Goal: Task Accomplishment & Management: Complete application form

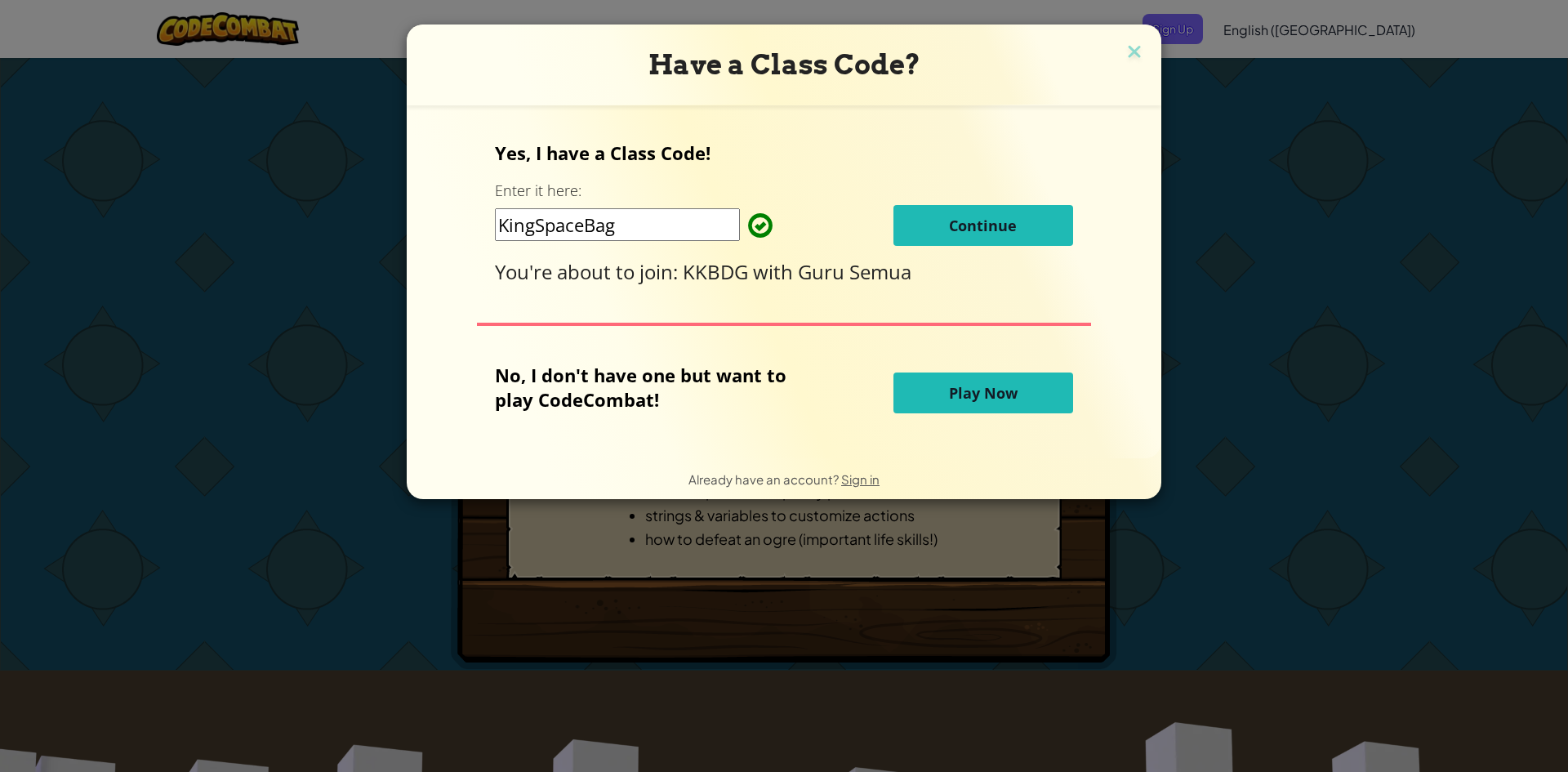
click at [1015, 226] on button "Continue" at bounding box center [982, 225] width 179 height 41
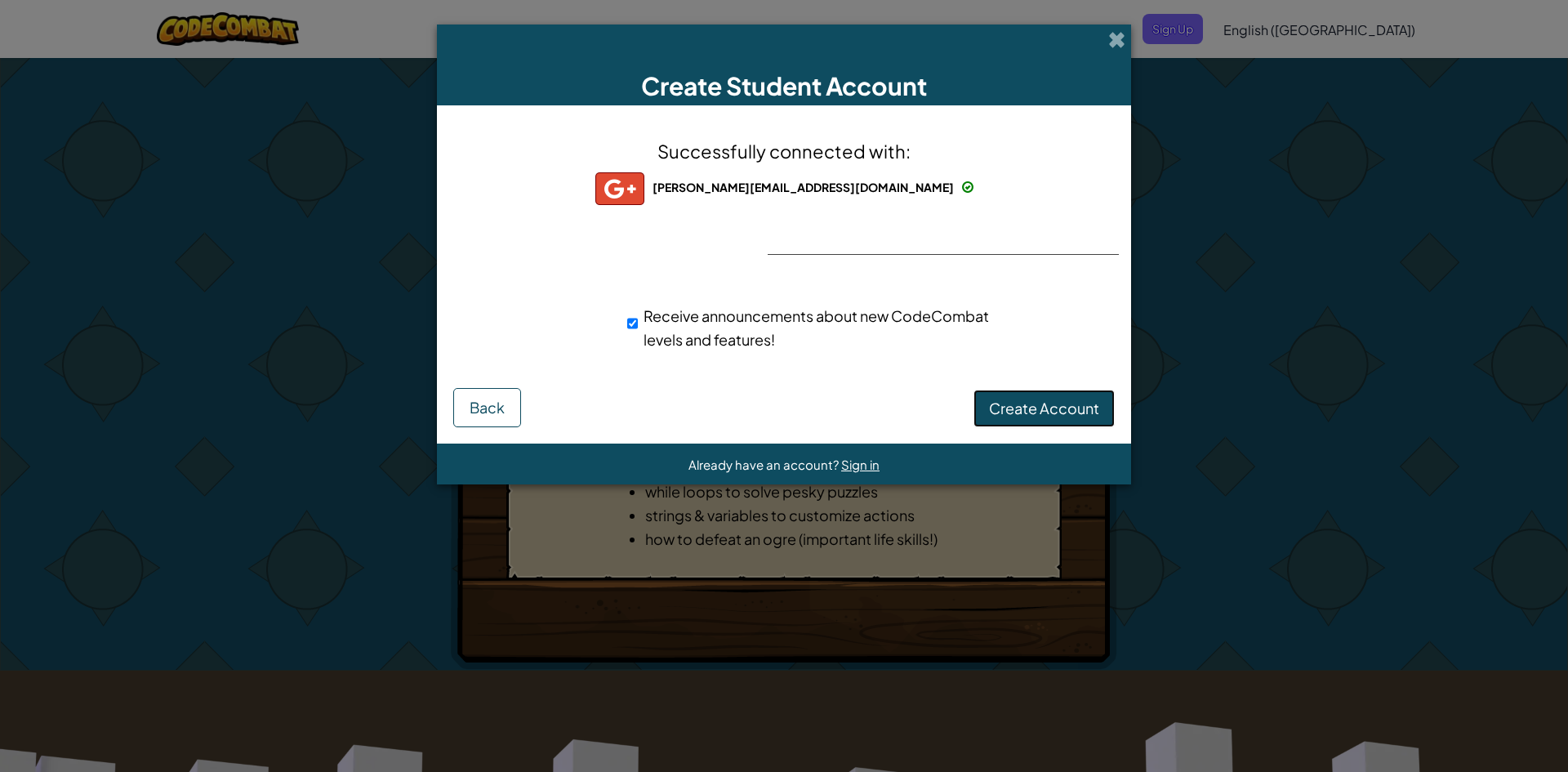
click at [1084, 405] on span "Create Account" at bounding box center [1044, 408] width 110 height 19
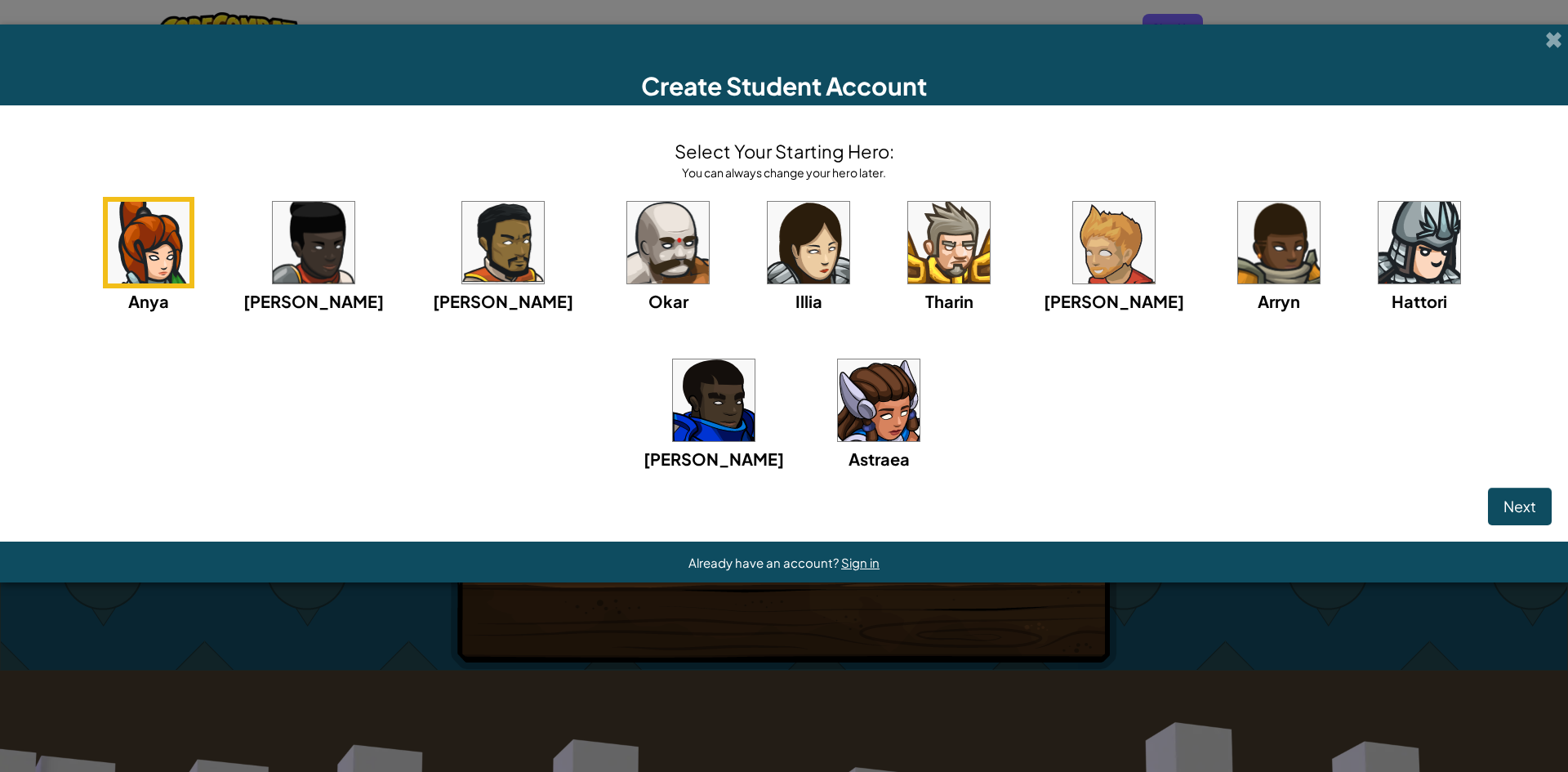
click at [1379, 226] on img at bounding box center [1419, 242] width 82 height 82
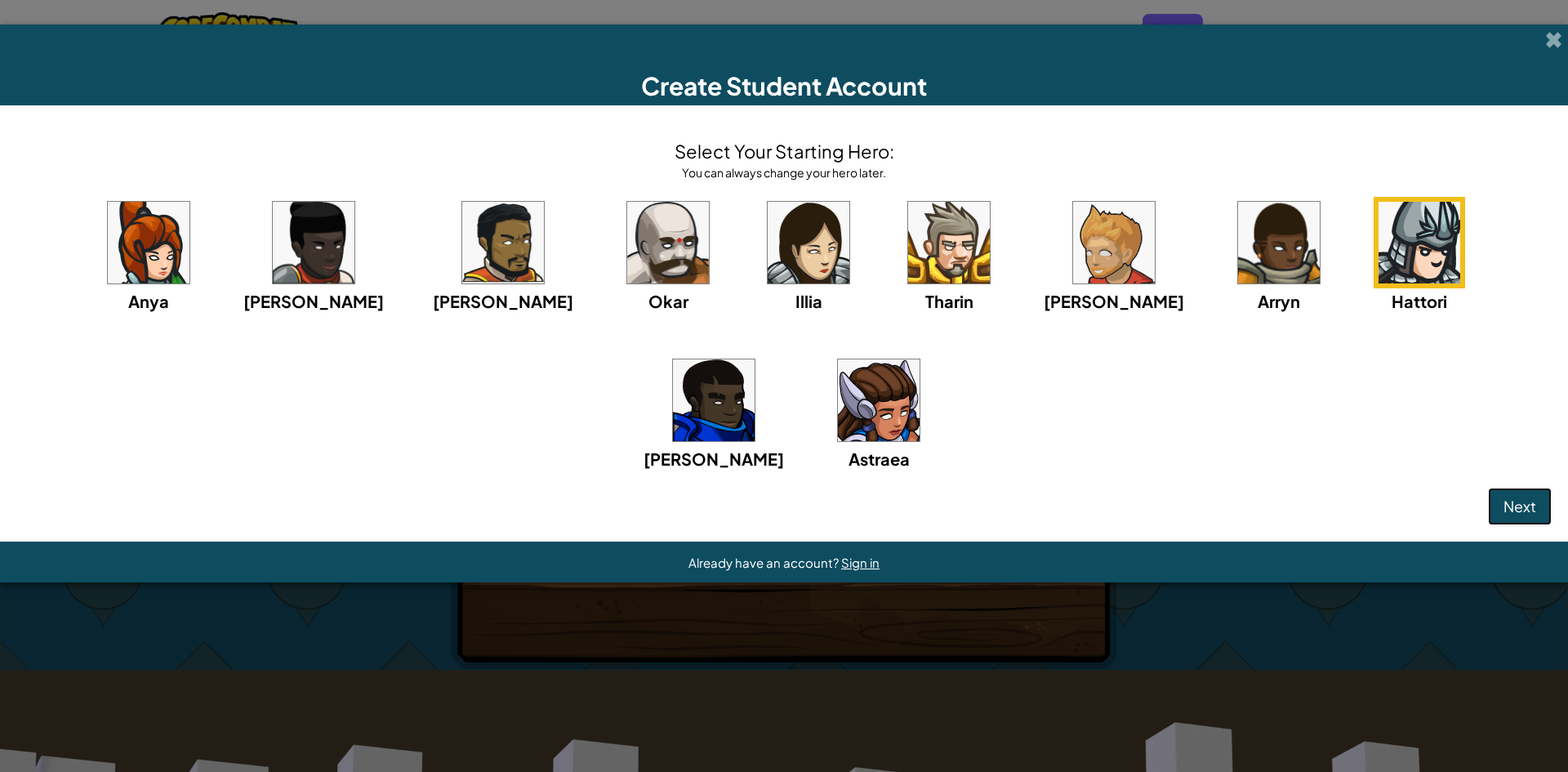
click at [1536, 509] on span "Next" at bounding box center [1520, 506] width 33 height 19
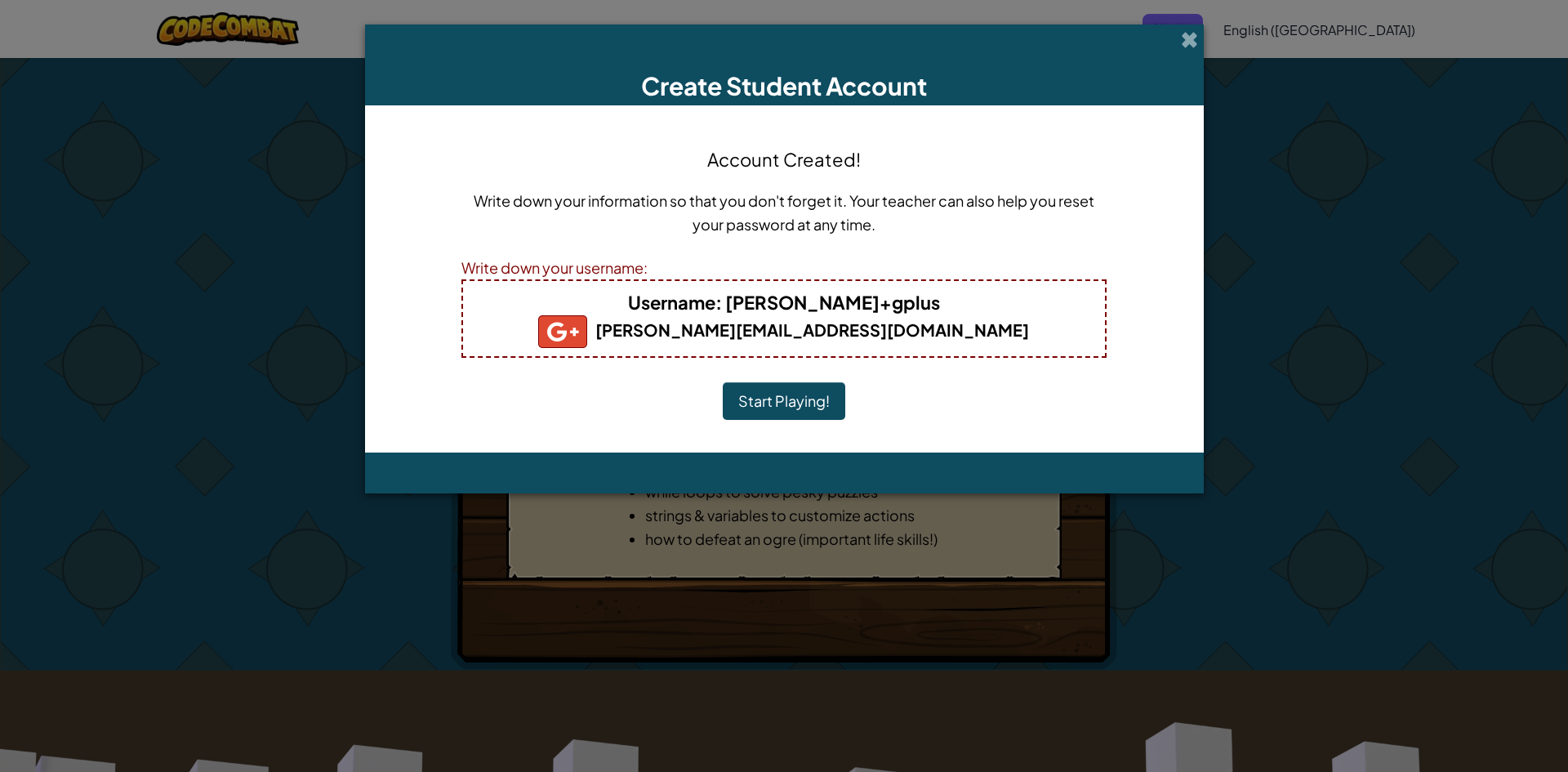
click at [893, 332] on b "[PERSON_NAME][EMAIL_ADDRESS][DOMAIN_NAME]" at bounding box center [784, 329] width 491 height 21
click at [769, 397] on button "Start Playing!" at bounding box center [784, 400] width 122 height 37
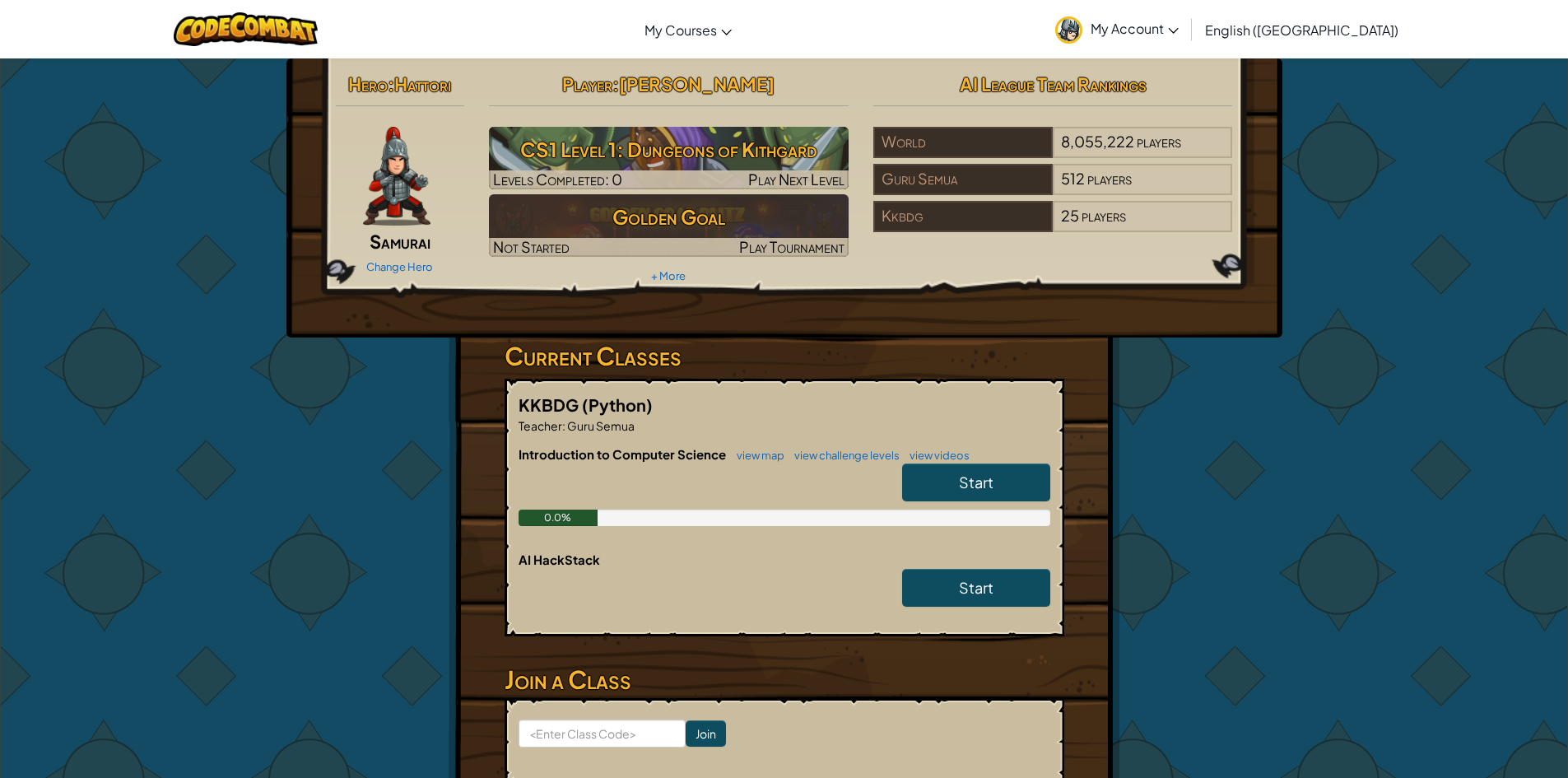
drag, startPoint x: 453, startPoint y: 726, endPoint x: 235, endPoint y: 573, distance: 266.3
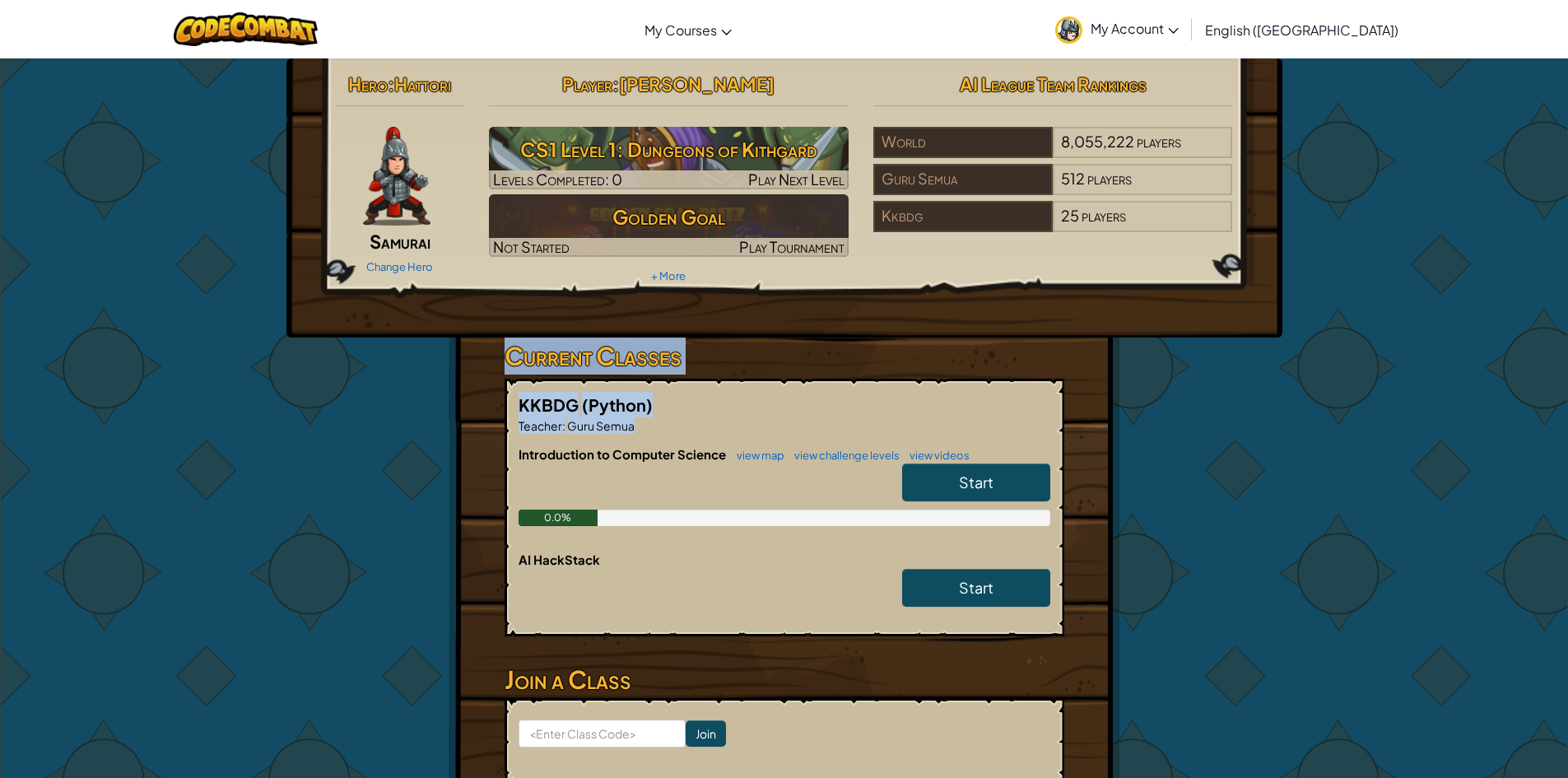
drag, startPoint x: 235, startPoint y: 573, endPoint x: 150, endPoint y: 279, distance: 306.0
click at [158, 311] on div "Hero : Hattori Samurai Change Hero Player : [PERSON_NAME] CS1 Level 1: Dungeons…" at bounding box center [784, 467] width 1568 height 820
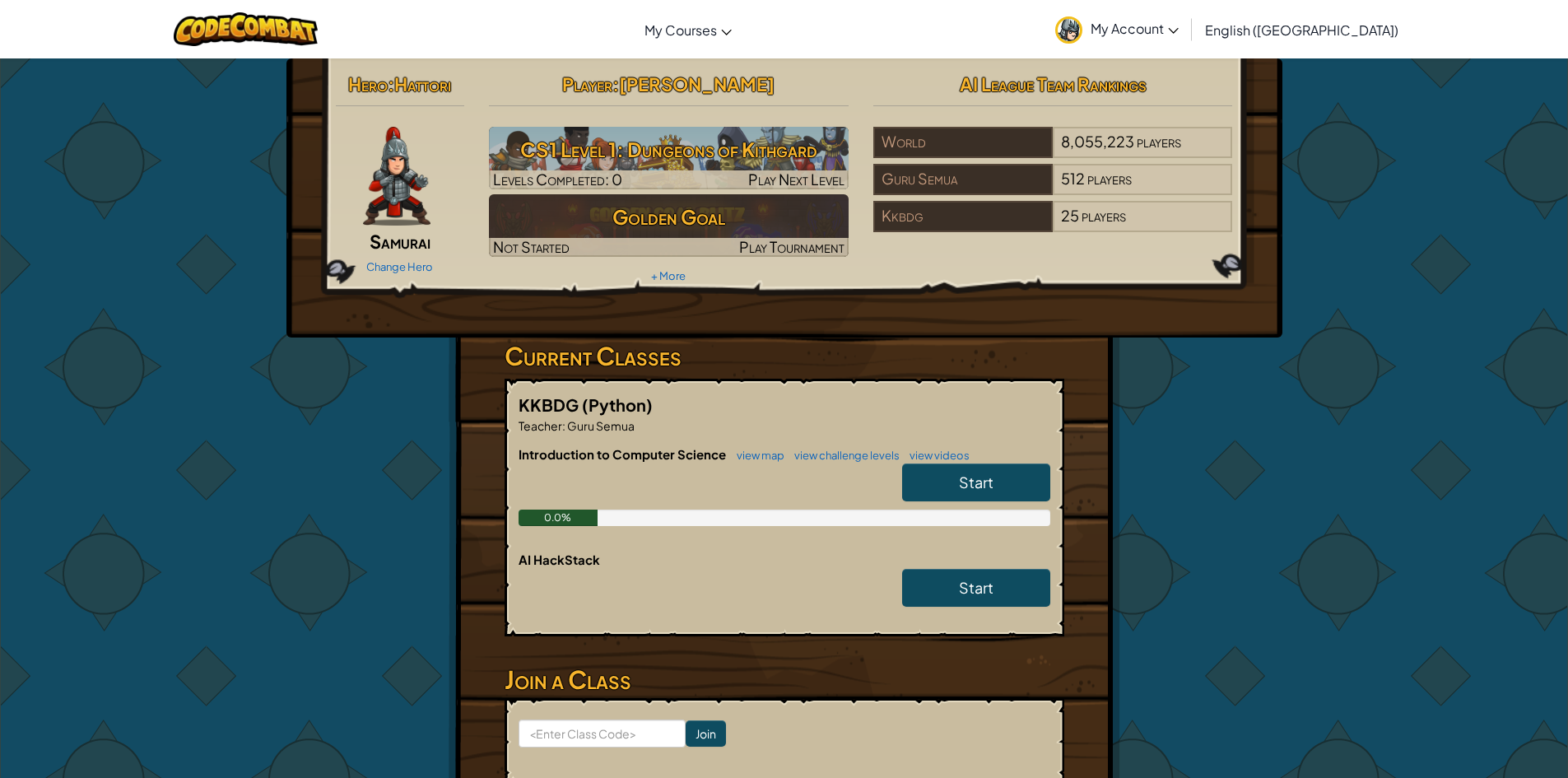
click at [1008, 469] on link "Start" at bounding box center [976, 482] width 148 height 38
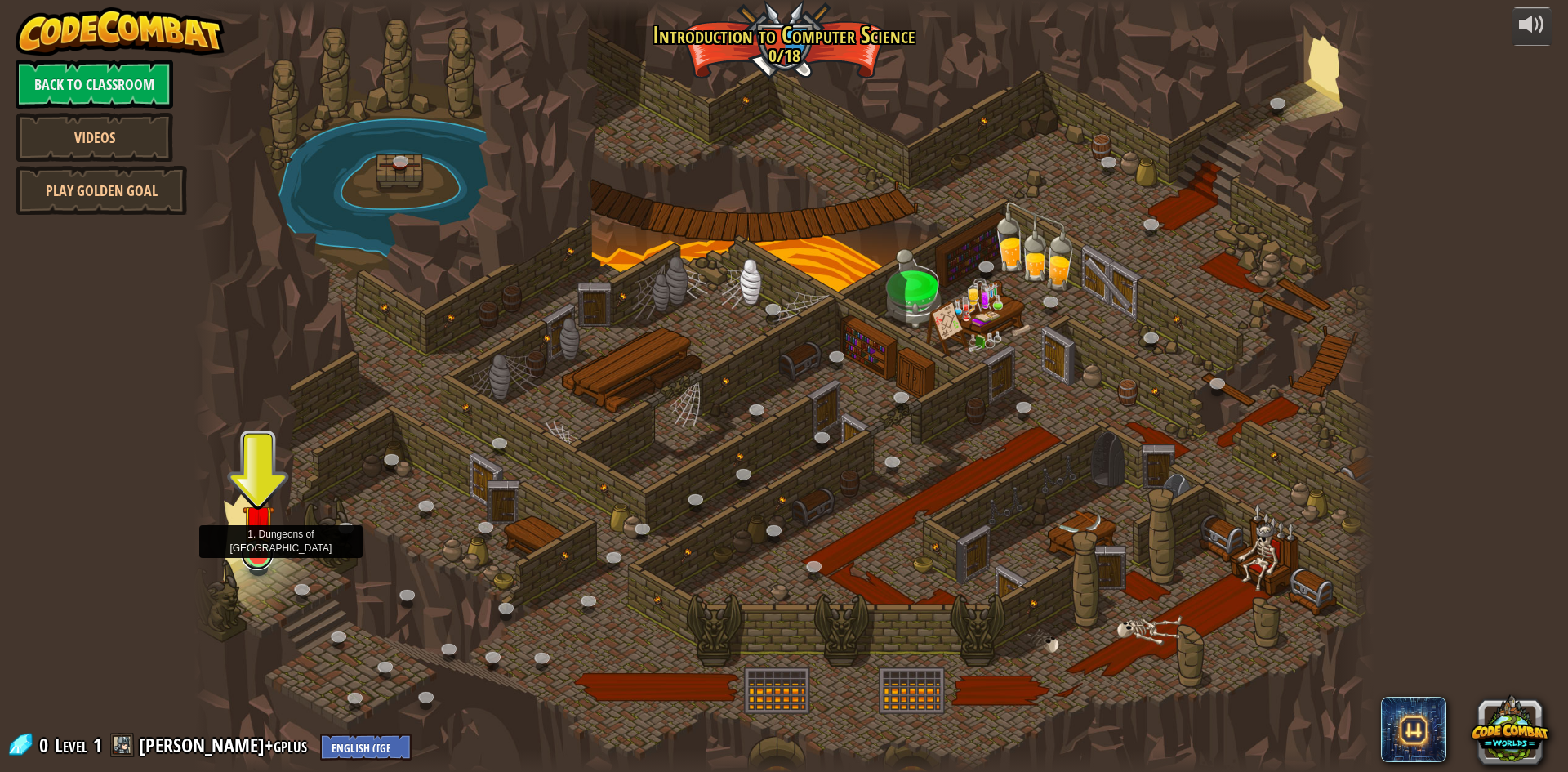
click at [266, 560] on link at bounding box center [257, 554] width 33 height 33
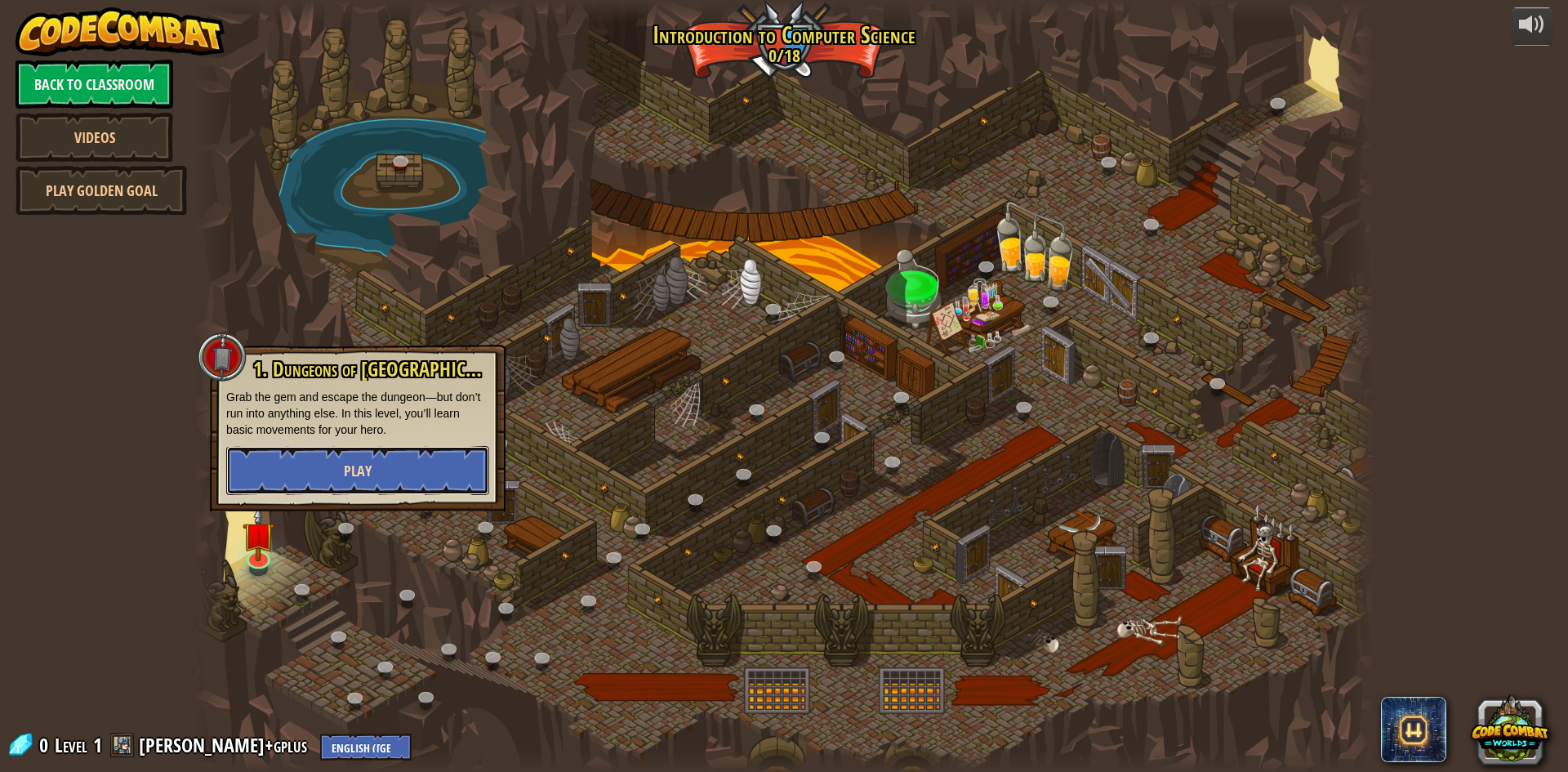
click at [313, 469] on button "Play" at bounding box center [358, 470] width 263 height 49
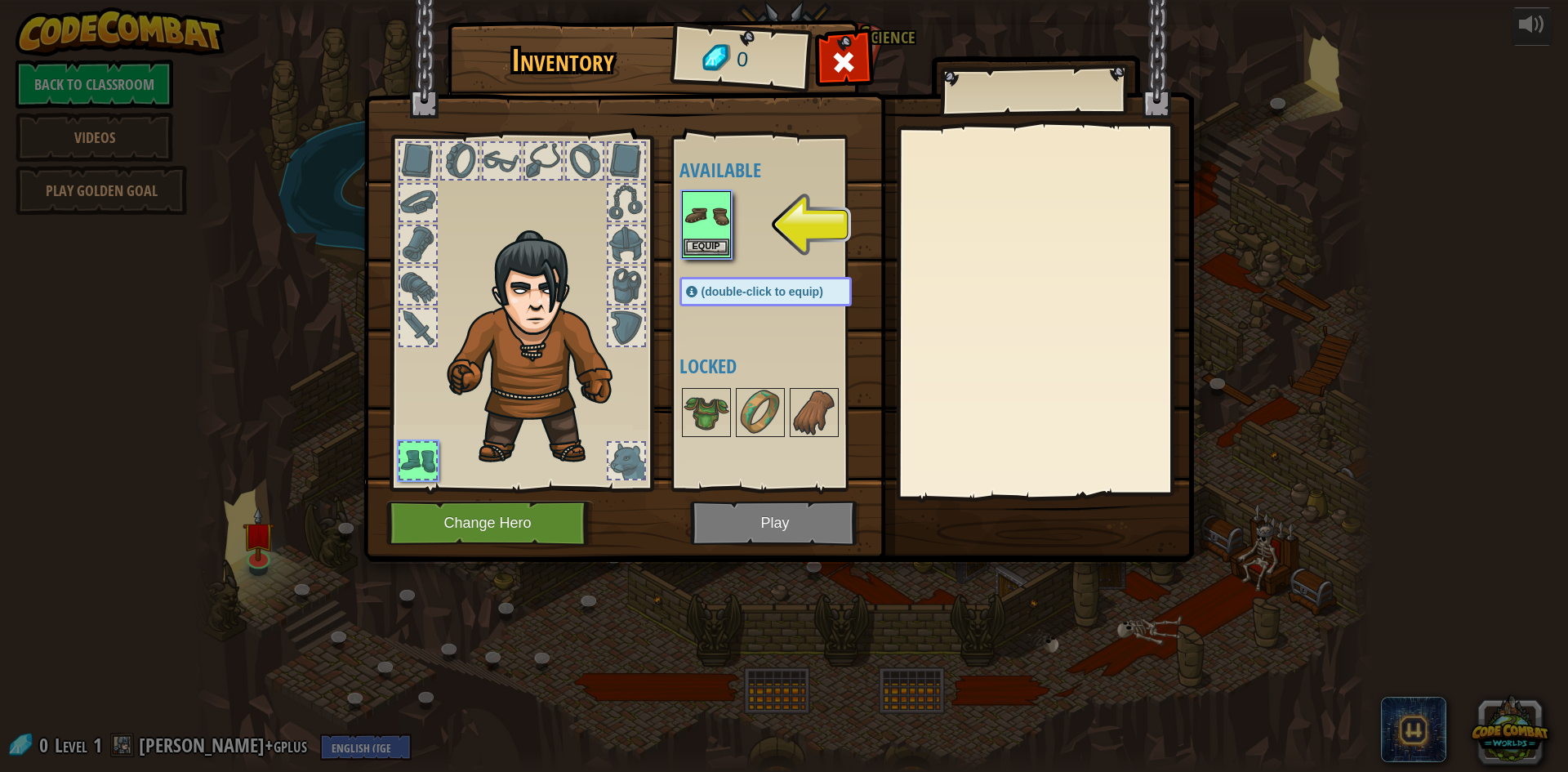
click at [700, 211] on img at bounding box center [706, 215] width 45 height 46
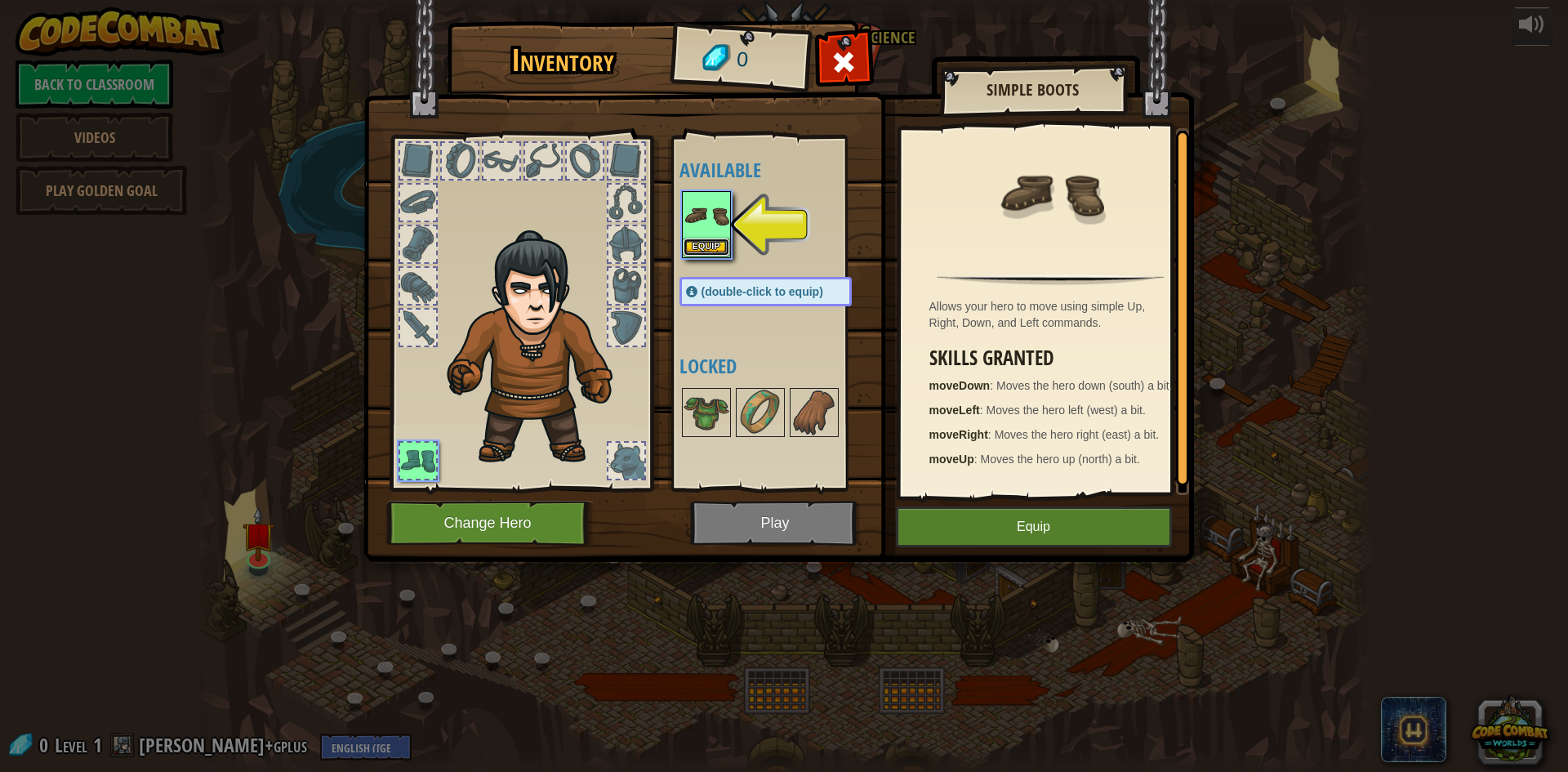
click at [697, 252] on button "Equip" at bounding box center [706, 247] width 45 height 17
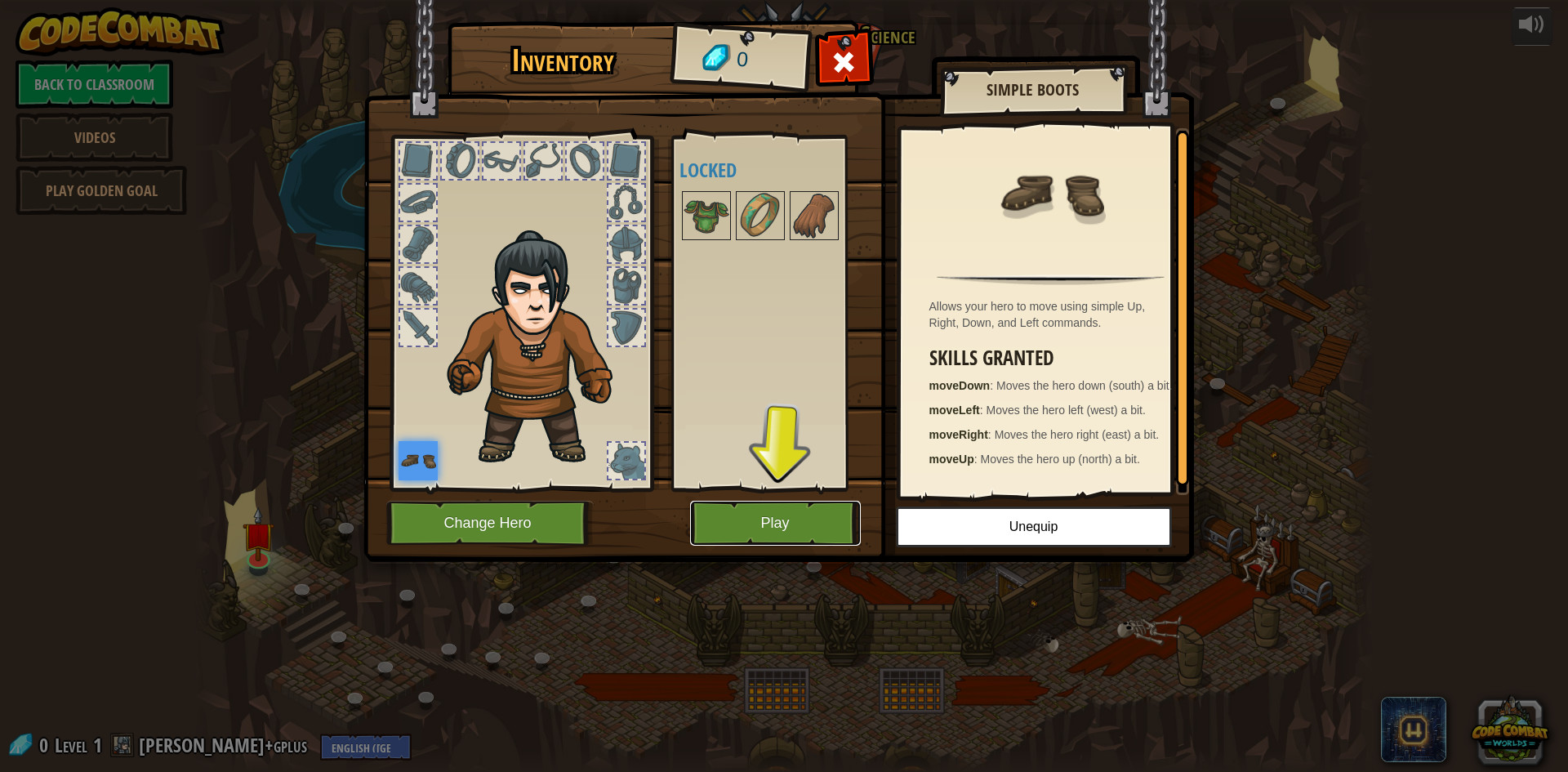
click at [791, 502] on button "Play" at bounding box center [776, 523] width 170 height 45
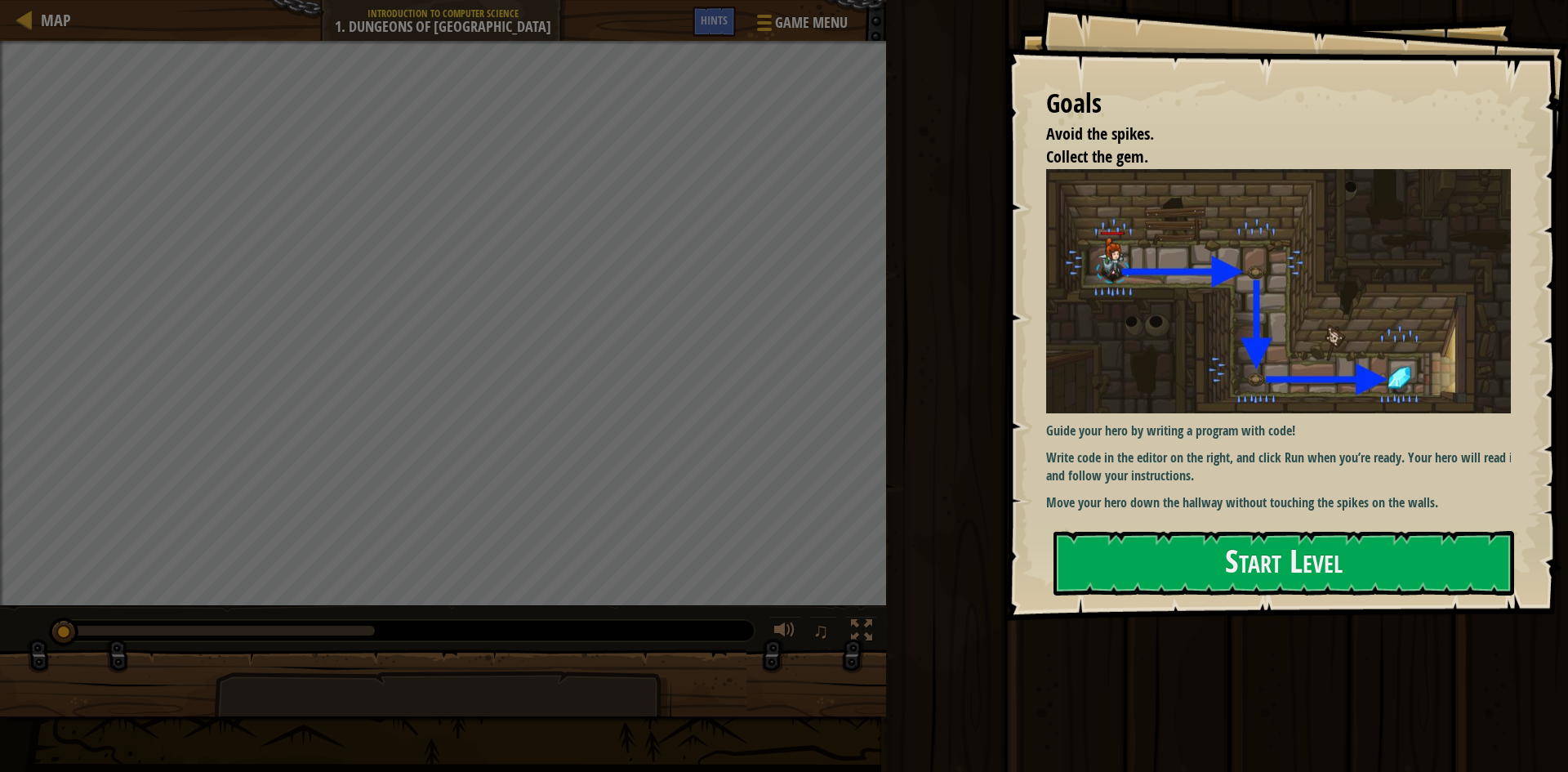
click at [1073, 529] on div "Goals Avoid the spikes. Collect the gem. Guide your hero by writing a program w…" at bounding box center [1287, 310] width 562 height 621
click at [1073, 528] on div "Goals Avoid the spikes. Collect the gem. Guide your hero by writing a program w…" at bounding box center [1287, 310] width 562 height 621
click at [1073, 536] on div "Goals Avoid the spikes. Collect the gem. Guide your hero by writing a program w…" at bounding box center [1287, 310] width 562 height 621
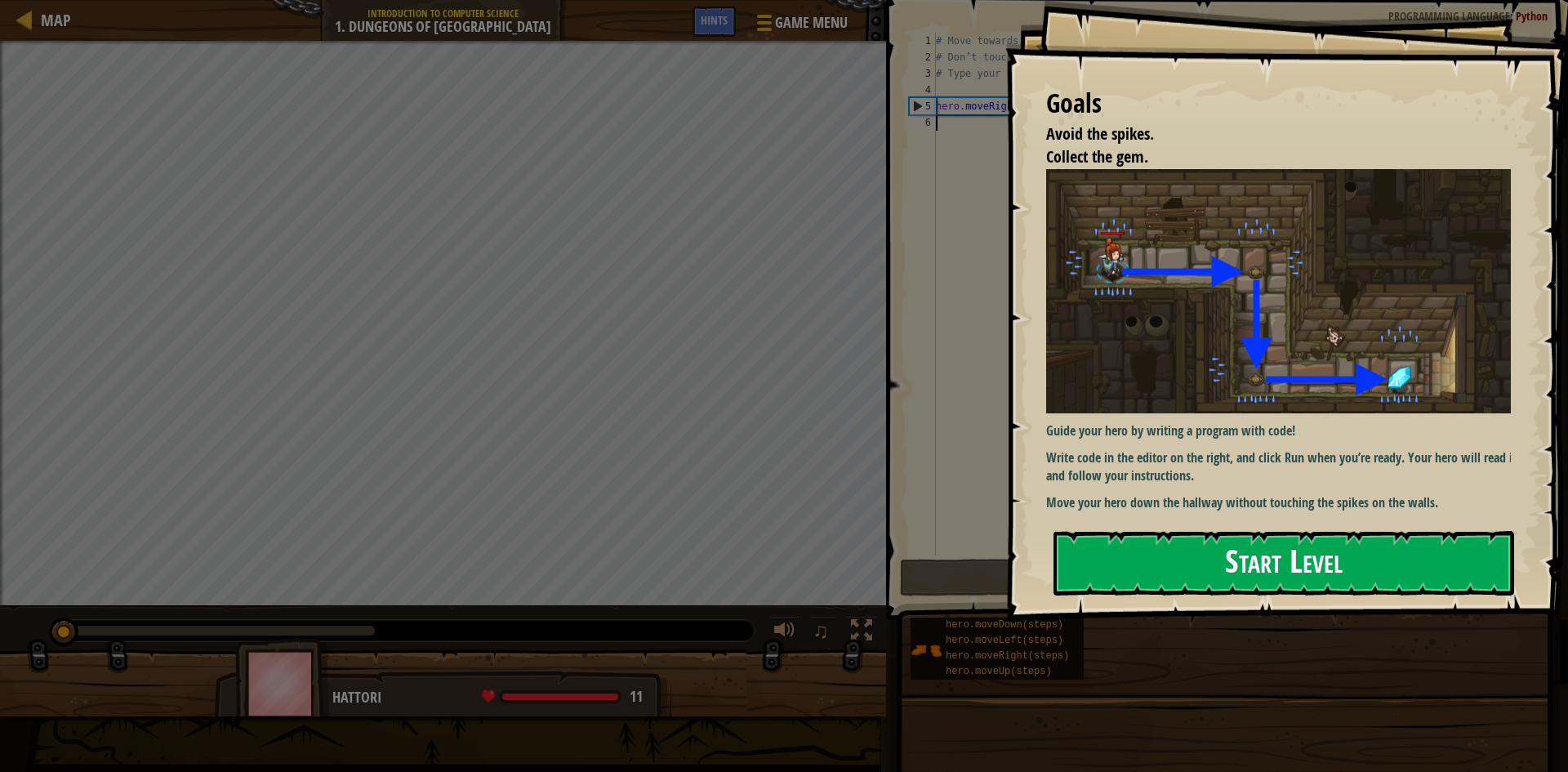
click at [1131, 583] on button "Start Level" at bounding box center [1284, 563] width 461 height 65
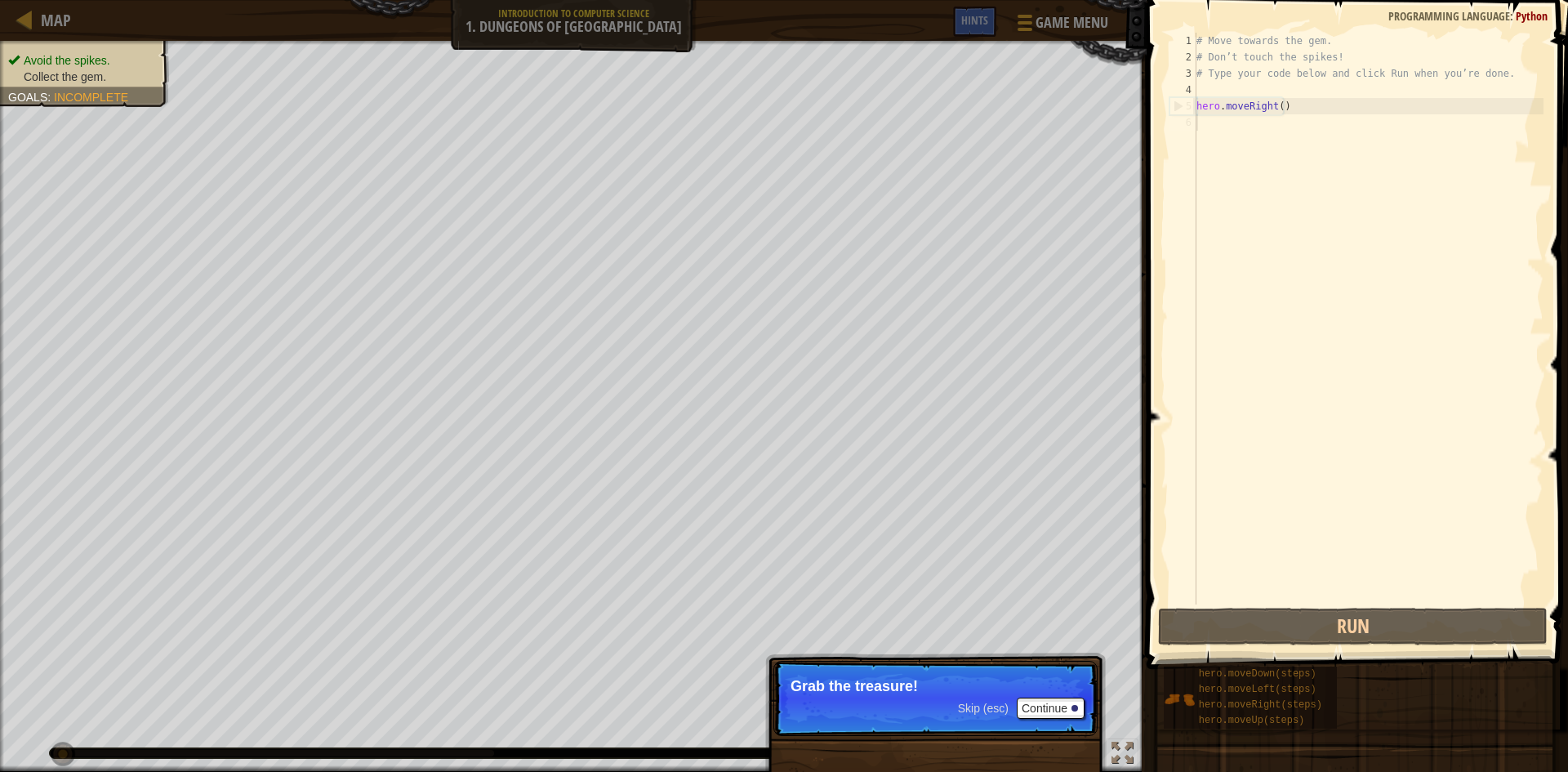
click at [1030, 693] on p "Grab the treasure!" at bounding box center [935, 687] width 290 height 17
click at [1037, 693] on p "Grab the treasure!" at bounding box center [935, 687] width 290 height 17
click at [1053, 707] on button "Continue" at bounding box center [1051, 708] width 68 height 22
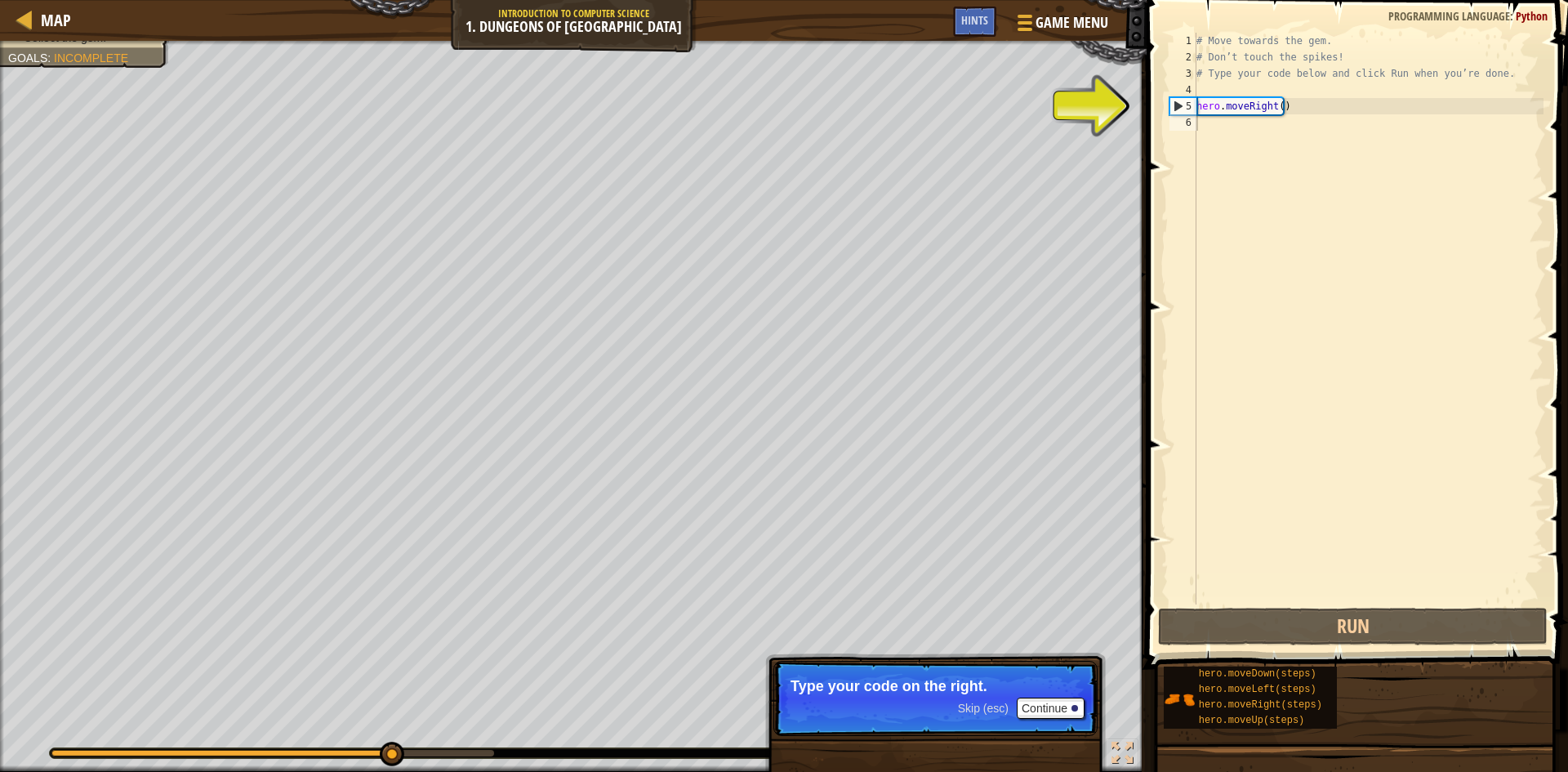
click at [1209, 108] on div "# Move towards the gem. # Don’t touch the spikes! # Type your code below and cl…" at bounding box center [1369, 335] width 351 height 605
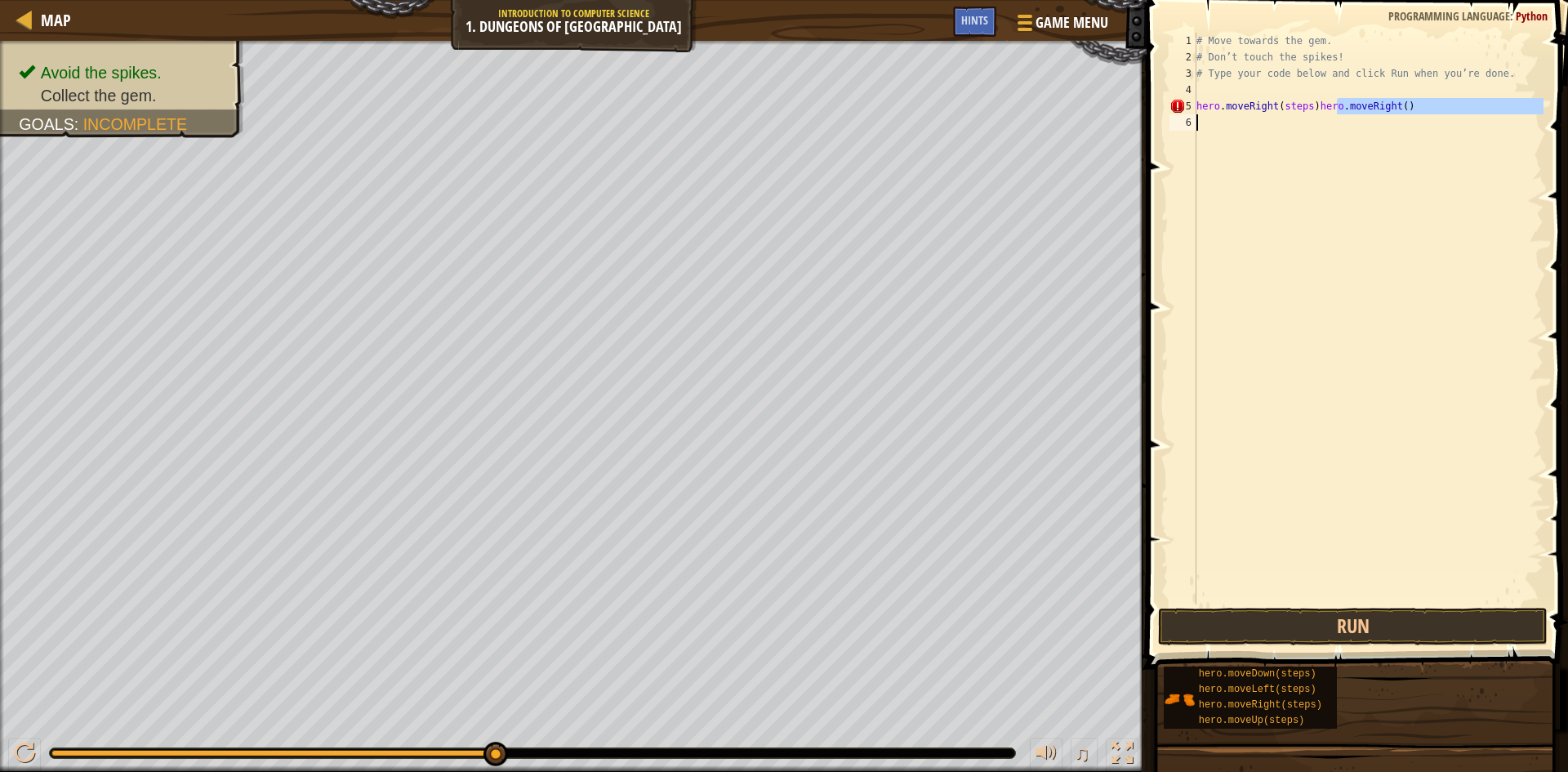
drag, startPoint x: 1338, startPoint y: 102, endPoint x: 1347, endPoint y: 178, distance: 76.5
click at [1347, 178] on div "# Move towards the gem. # Don’t touch the spikes! # Type your code below and cl…" at bounding box center [1369, 335] width 351 height 605
type textarea "hero.moveRight(steps)hero.moveRight()"
drag, startPoint x: 1487, startPoint y: 86, endPoint x: 1351, endPoint y: 122, distance: 140.7
click at [1351, 122] on div "# Move towards the gem. # Don’t touch the spikes! # Type your code below and cl…" at bounding box center [1369, 335] width 351 height 605
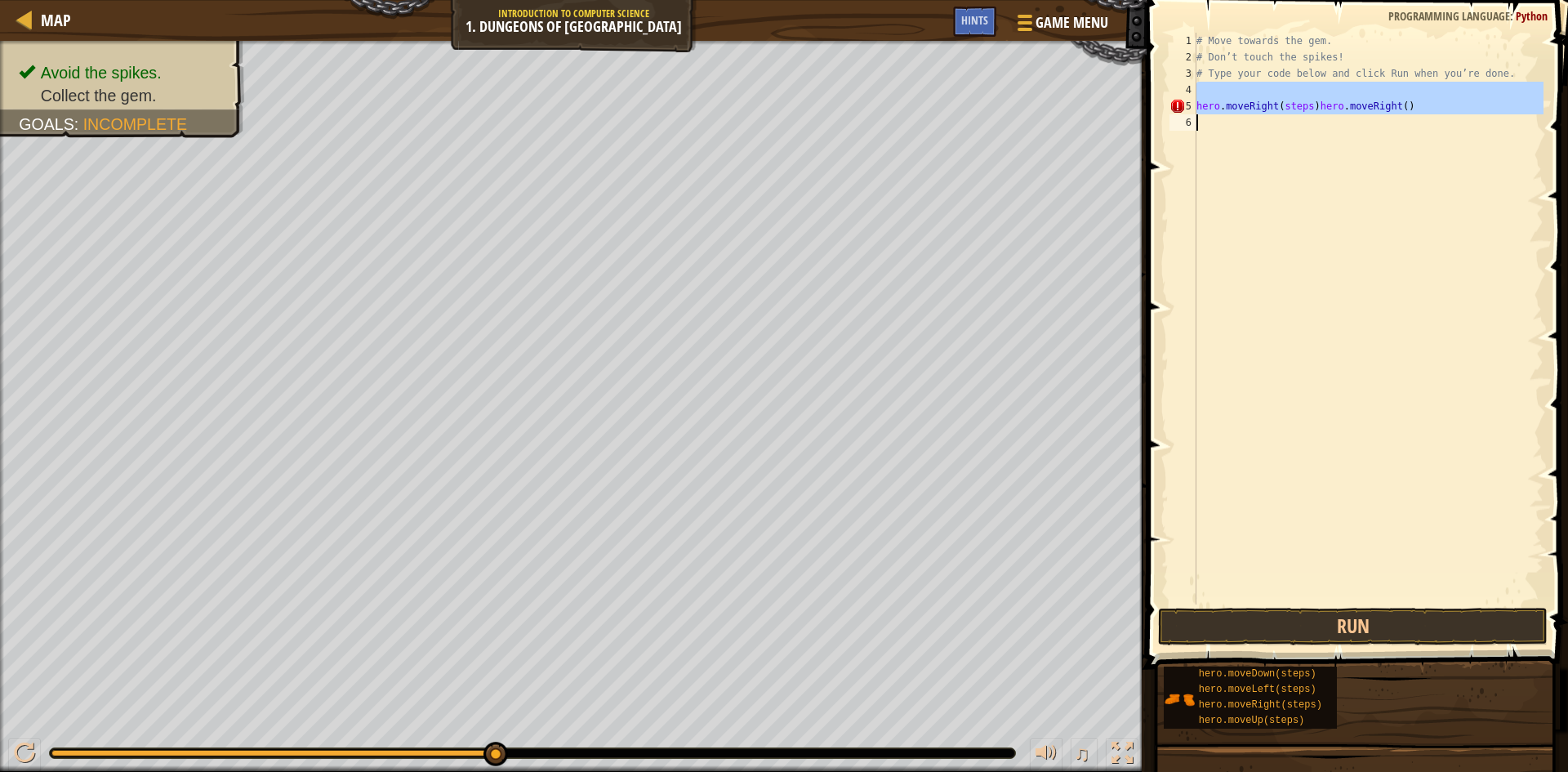
click at [1350, 116] on div "# Move towards the gem. # Don’t touch the spikes! # Type your code below and cl…" at bounding box center [1369, 319] width 351 height 572
click at [1361, 111] on div "# Move towards the gem. # Don’t touch the spikes! # Type your code below and cl…" at bounding box center [1369, 335] width 351 height 605
click at [1398, 109] on div "# Move towards the gem. # Don’t touch the spikes! # Type your code below and cl…" at bounding box center [1369, 335] width 351 height 605
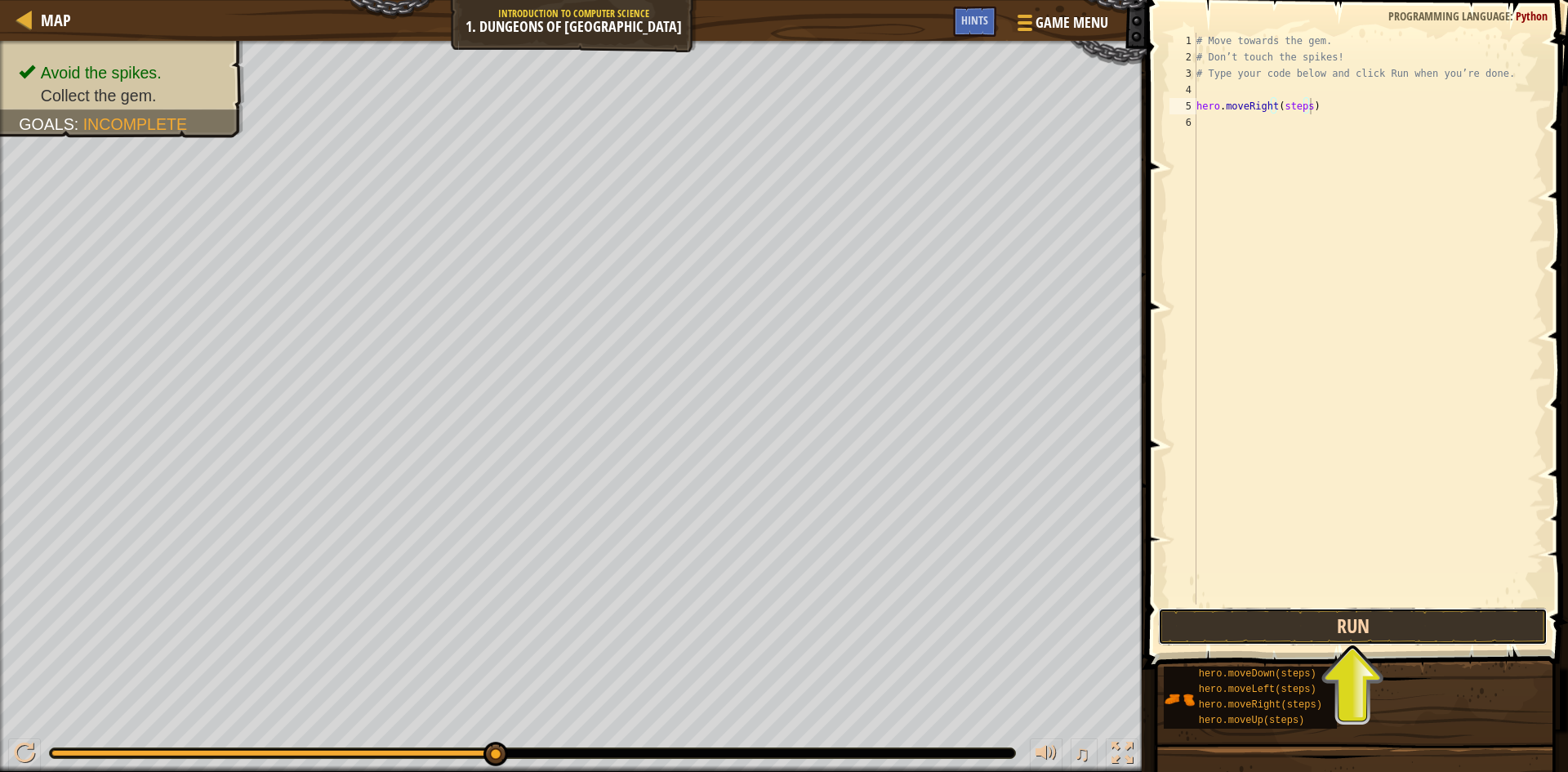
drag, startPoint x: 1253, startPoint y: 625, endPoint x: 1249, endPoint y: 637, distance: 12.6
click at [1249, 637] on button "Run" at bounding box center [1352, 626] width 390 height 37
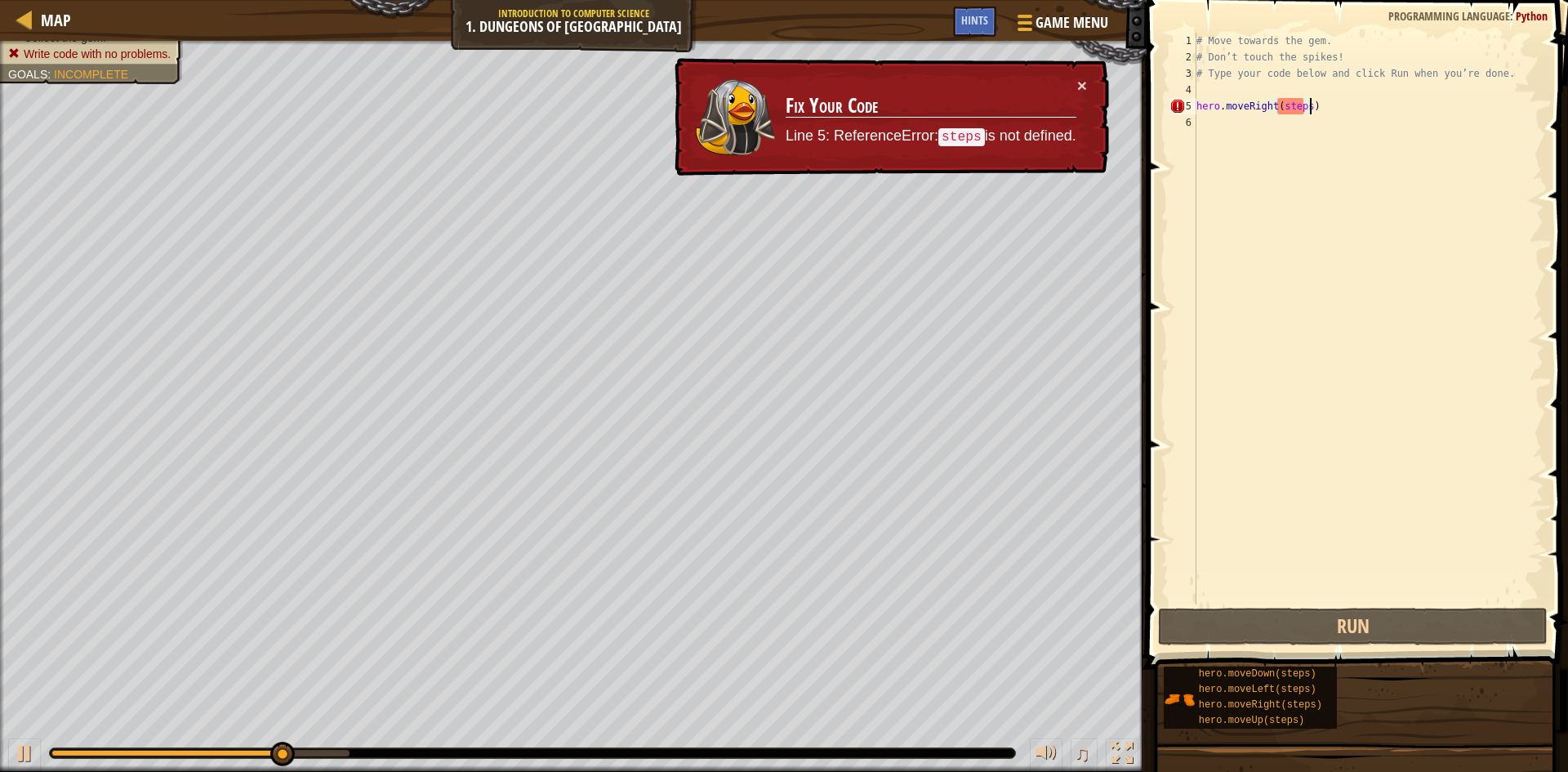
click at [1298, 112] on div "# Move towards the gem. # Don’t touch the spikes! # Type your code below and cl…" at bounding box center [1369, 335] width 351 height 605
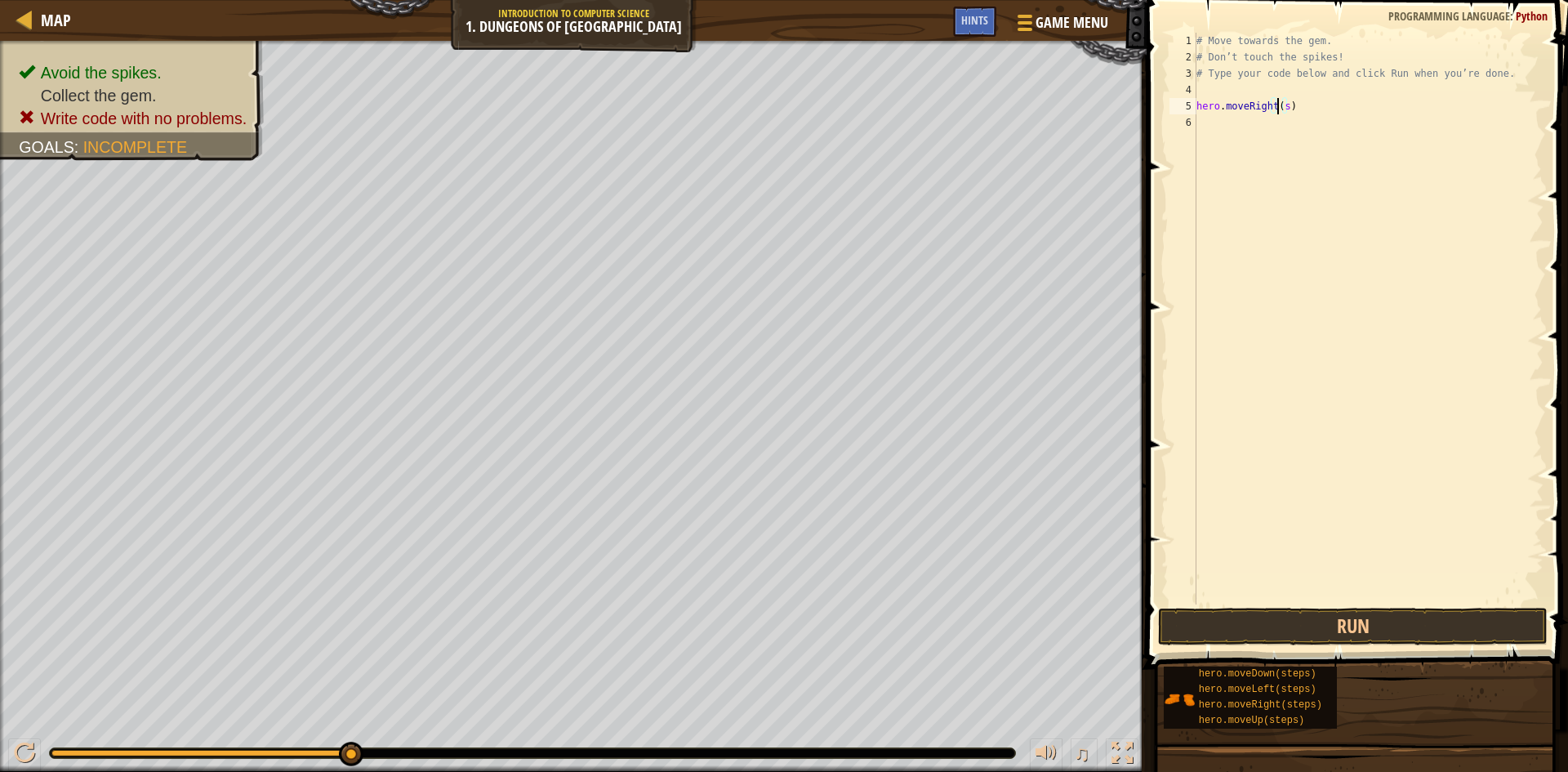
scroll to position [7, 7]
click at [1392, 626] on button "Run" at bounding box center [1352, 626] width 390 height 37
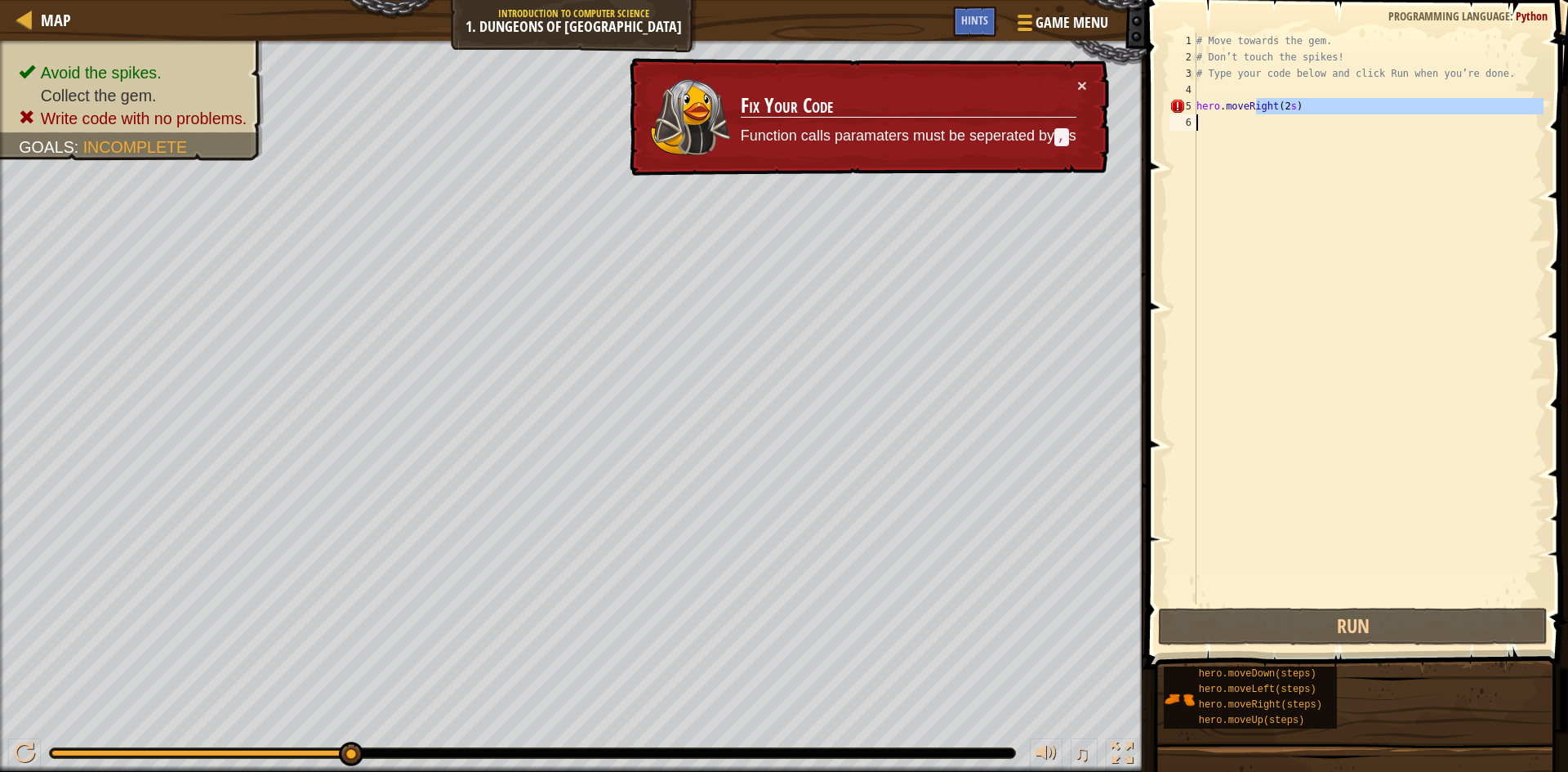
drag, startPoint x: 1255, startPoint y: 100, endPoint x: 1233, endPoint y: 177, distance: 80.1
click at [1233, 177] on div "# Move towards the gem. # Don’t touch the spikes! # Type your code below and cl…" at bounding box center [1369, 335] width 351 height 605
click at [1293, 103] on div "# Move towards the gem. # Don’t touch the spikes! # Type your code below and cl…" at bounding box center [1369, 319] width 351 height 572
type textarea "hero.moveRight(2s)"
drag, startPoint x: 1016, startPoint y: 75, endPoint x: 1245, endPoint y: 100, distance: 230.4
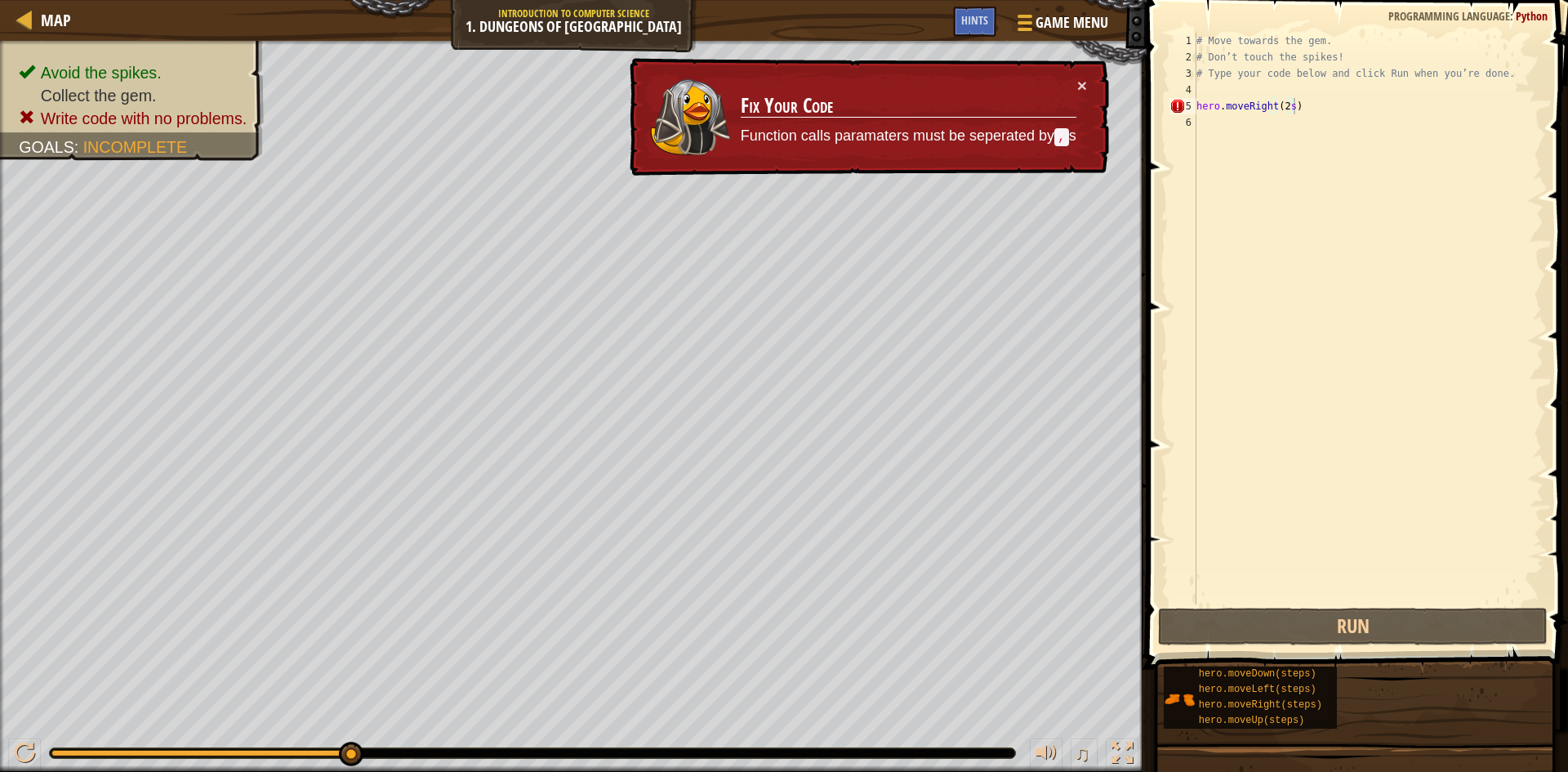
click at [1245, 100] on div "Map Introduction to Computer Science 1. Dungeons of Kithgard Game Menu Done Hin…" at bounding box center [784, 386] width 1568 height 772
drag, startPoint x: 1297, startPoint y: 106, endPoint x: 1193, endPoint y: 106, distance: 104.0
click at [1193, 106] on div "hero.moveRight(2s) 1 2 3 4 5 6 # Move towards the gem. # Don’t touch the spikes…" at bounding box center [1355, 319] width 377 height 572
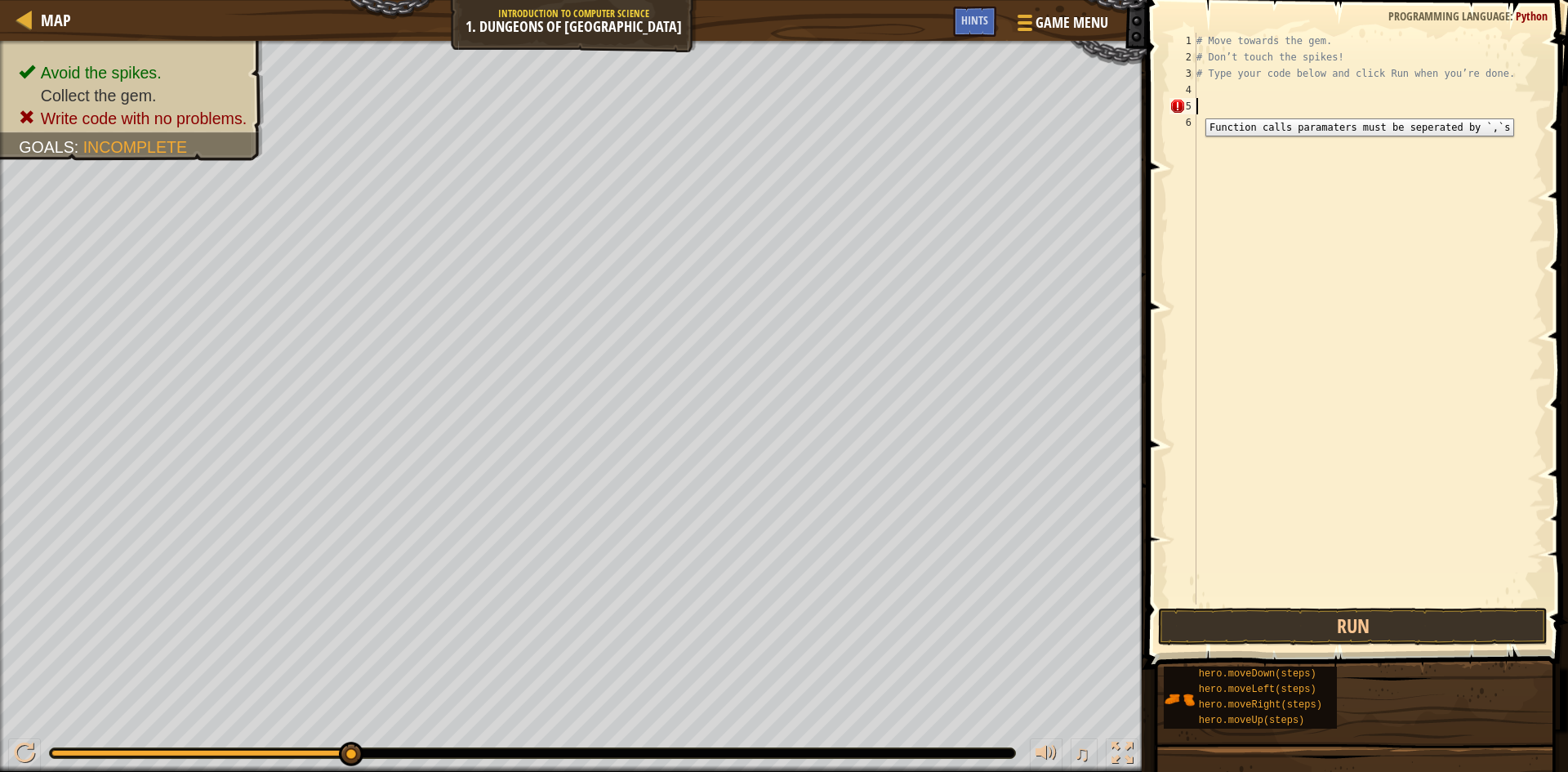
scroll to position [7, 0]
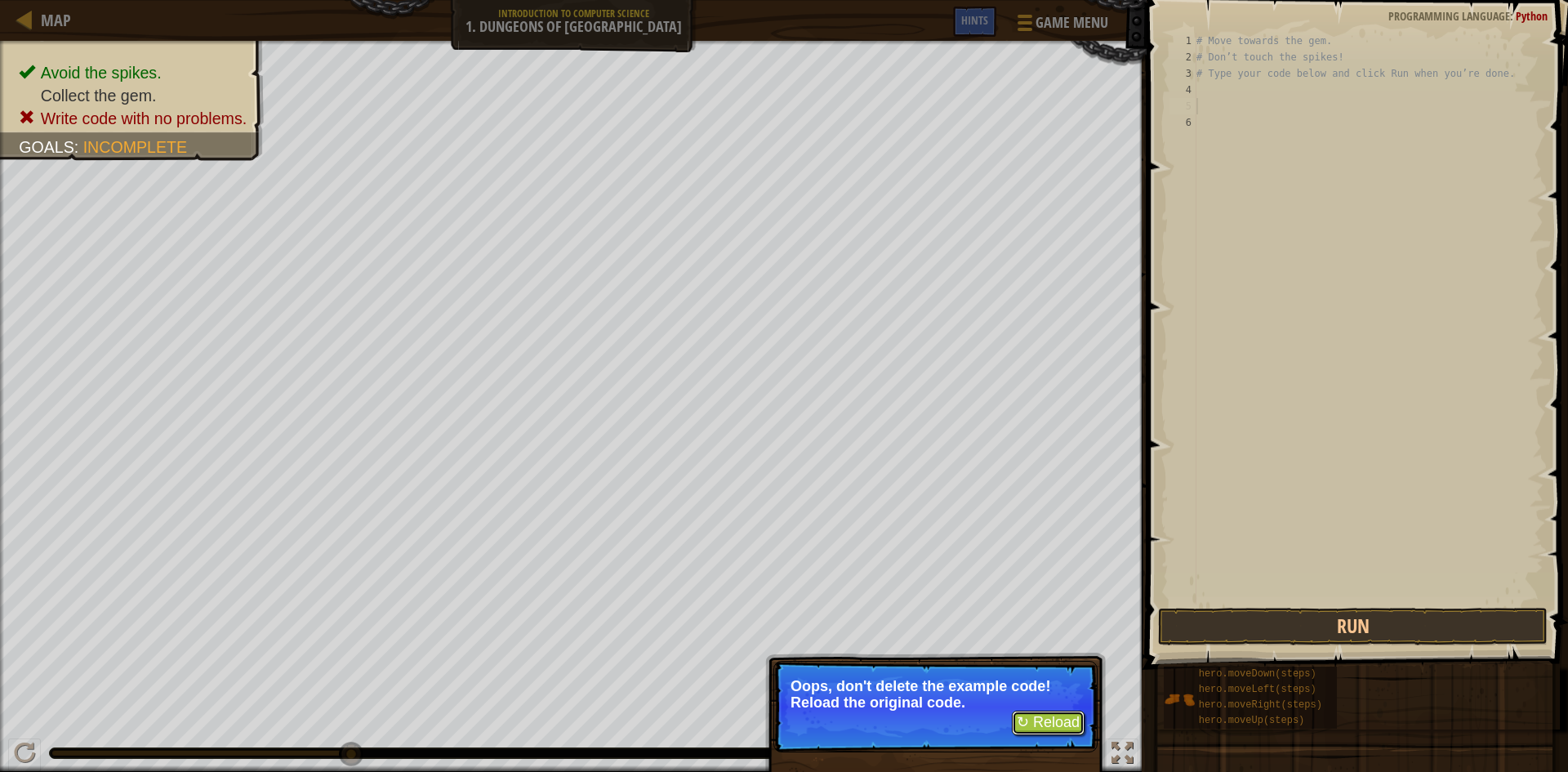
click at [1047, 715] on button "↻ Reload" at bounding box center [1049, 723] width 73 height 25
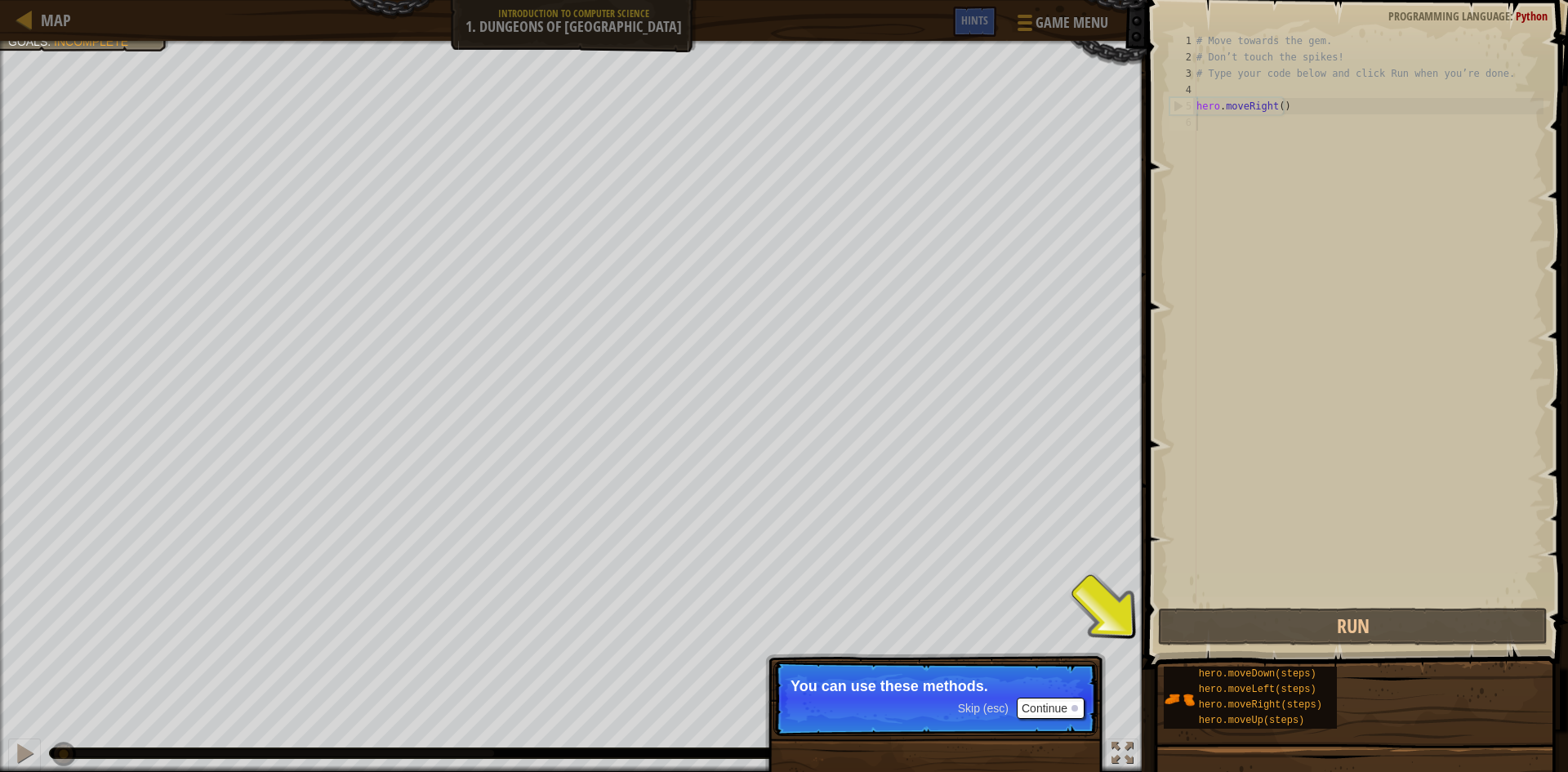
click at [1053, 702] on p "Skip (esc) Continue You can use these methods." at bounding box center [935, 698] width 324 height 75
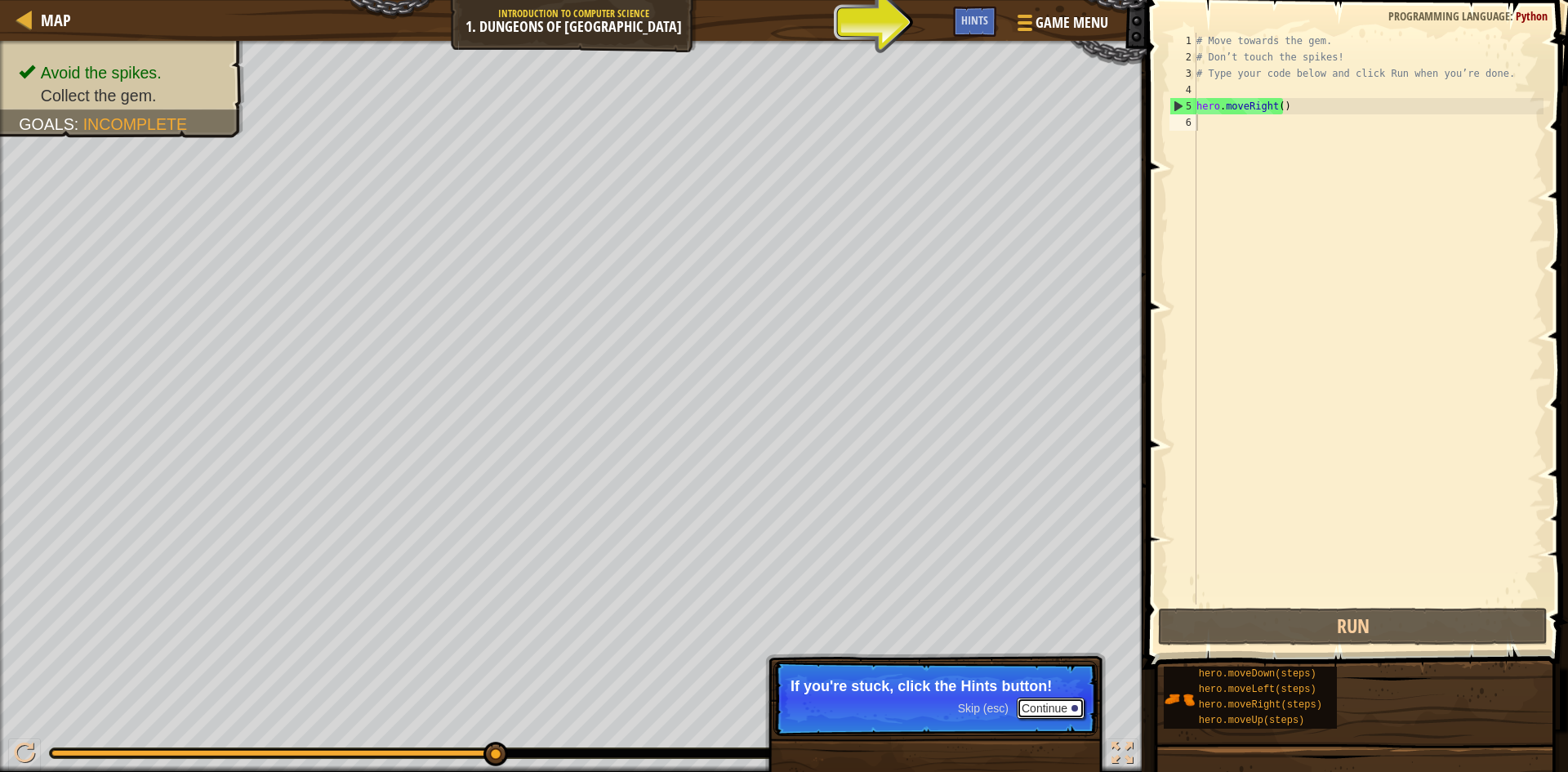
click at [1027, 704] on button "Continue" at bounding box center [1051, 708] width 68 height 22
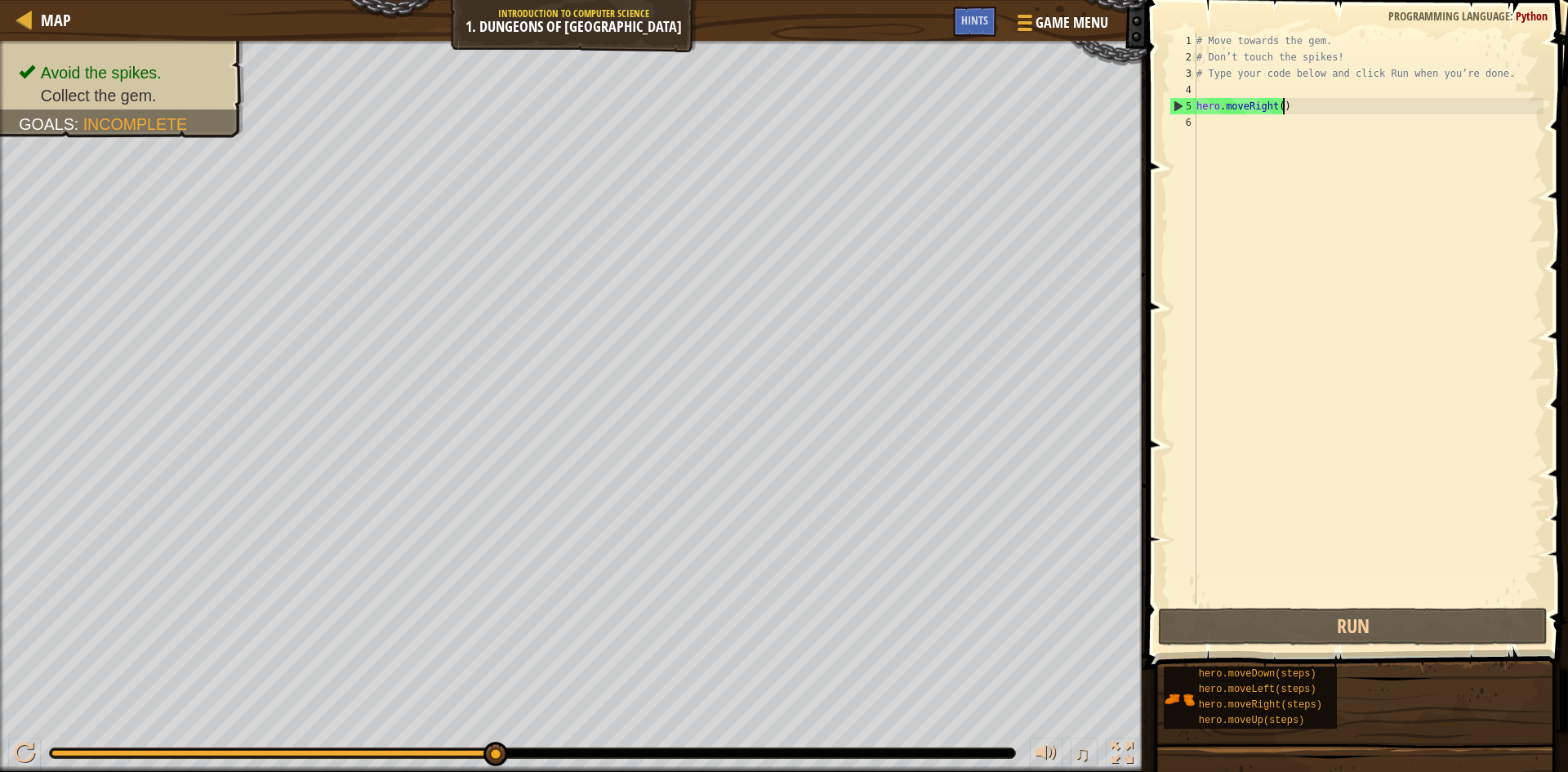
click at [1281, 109] on div "# Move towards the gem. # Don’t touch the spikes! # Type your code below and cl…" at bounding box center [1369, 335] width 351 height 605
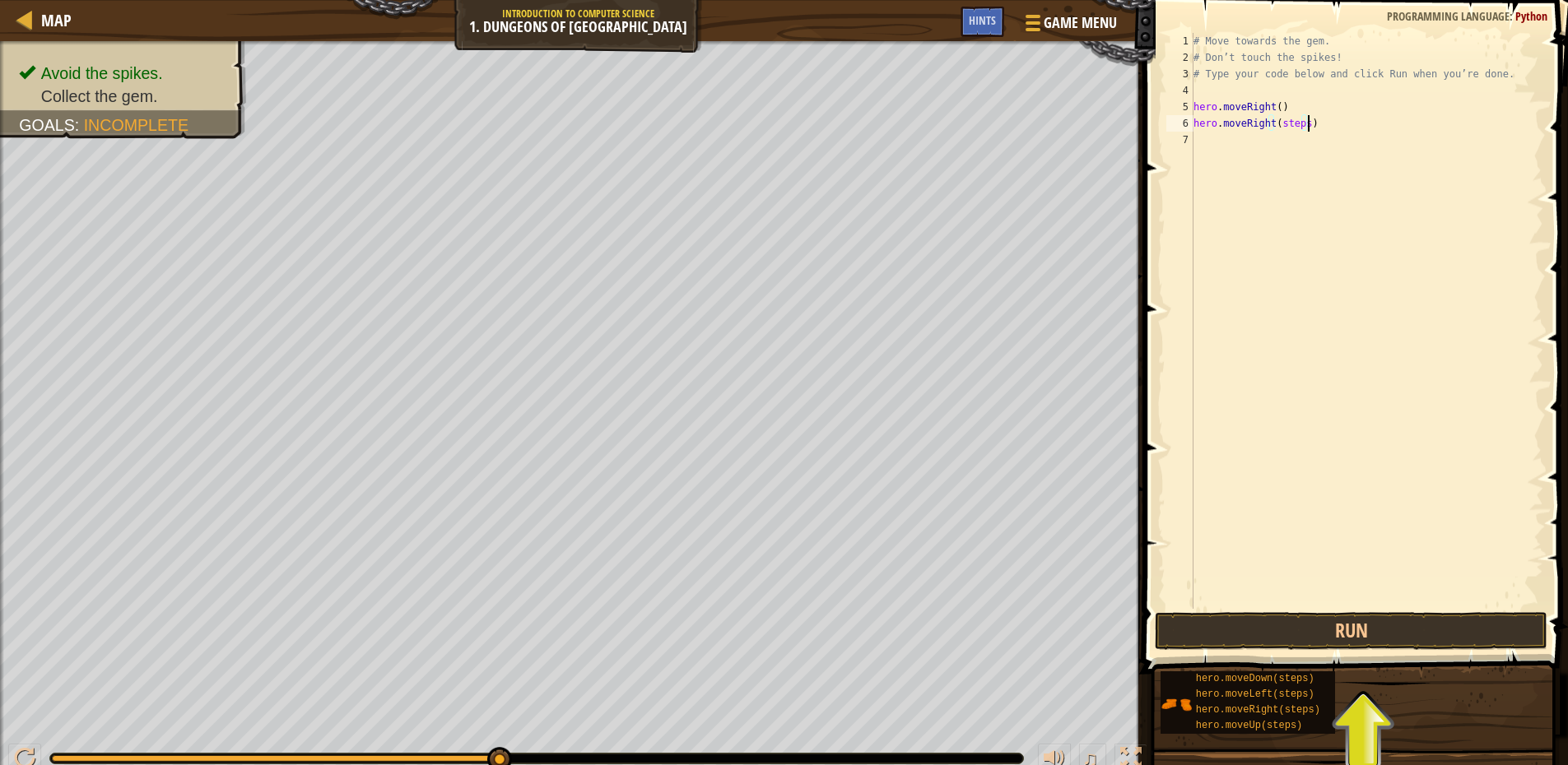
click at [1314, 128] on div "# Move towards the gem. # Don’t touch the spikes! # Type your code below and cl…" at bounding box center [1367, 338] width 353 height 609
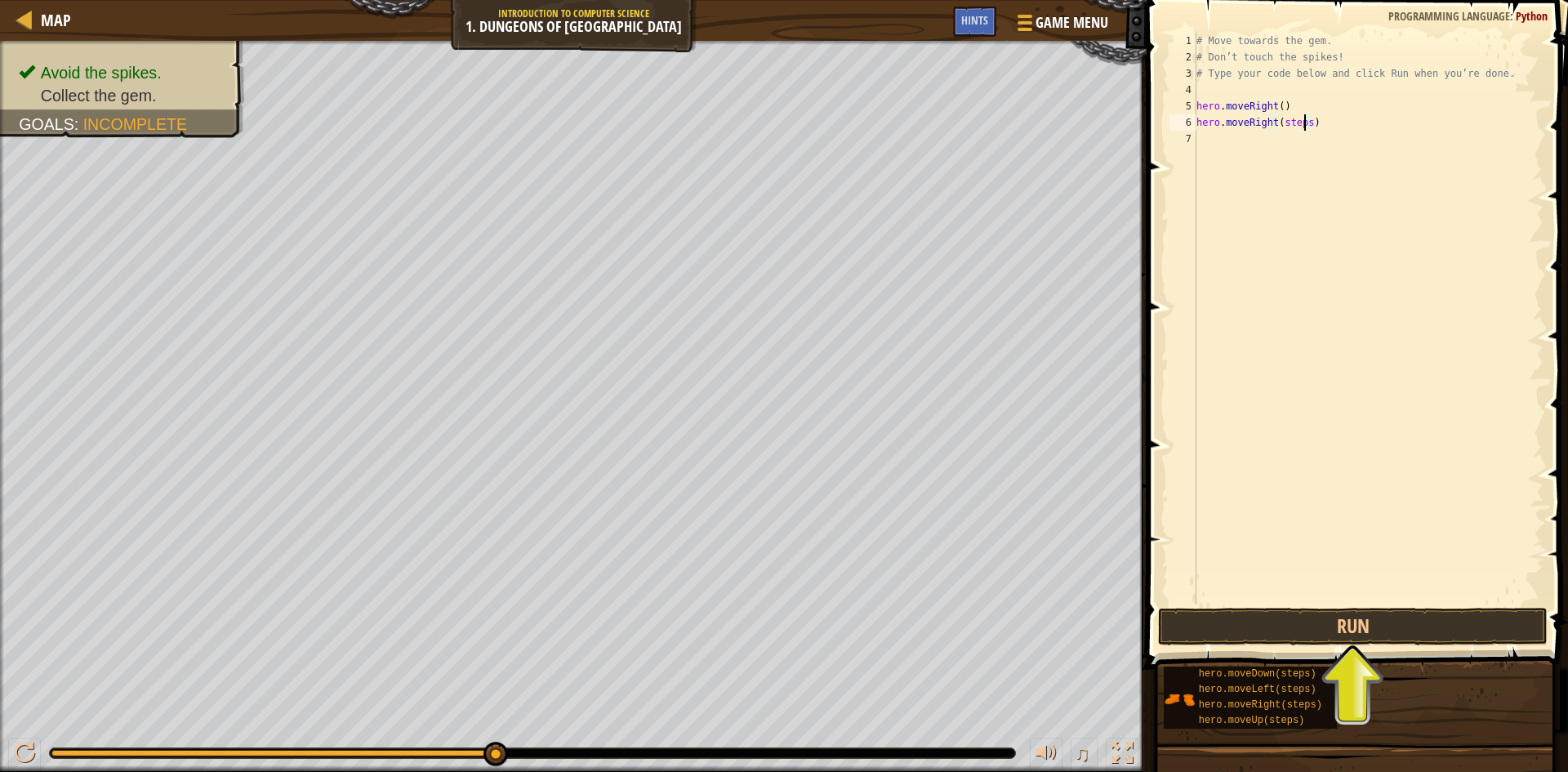
click at [1303, 127] on div "# Move towards the gem. # Don’t touch the spikes! # Type your code below and cl…" at bounding box center [1369, 335] width 351 height 605
click at [1269, 621] on button "Run" at bounding box center [1352, 626] width 390 height 37
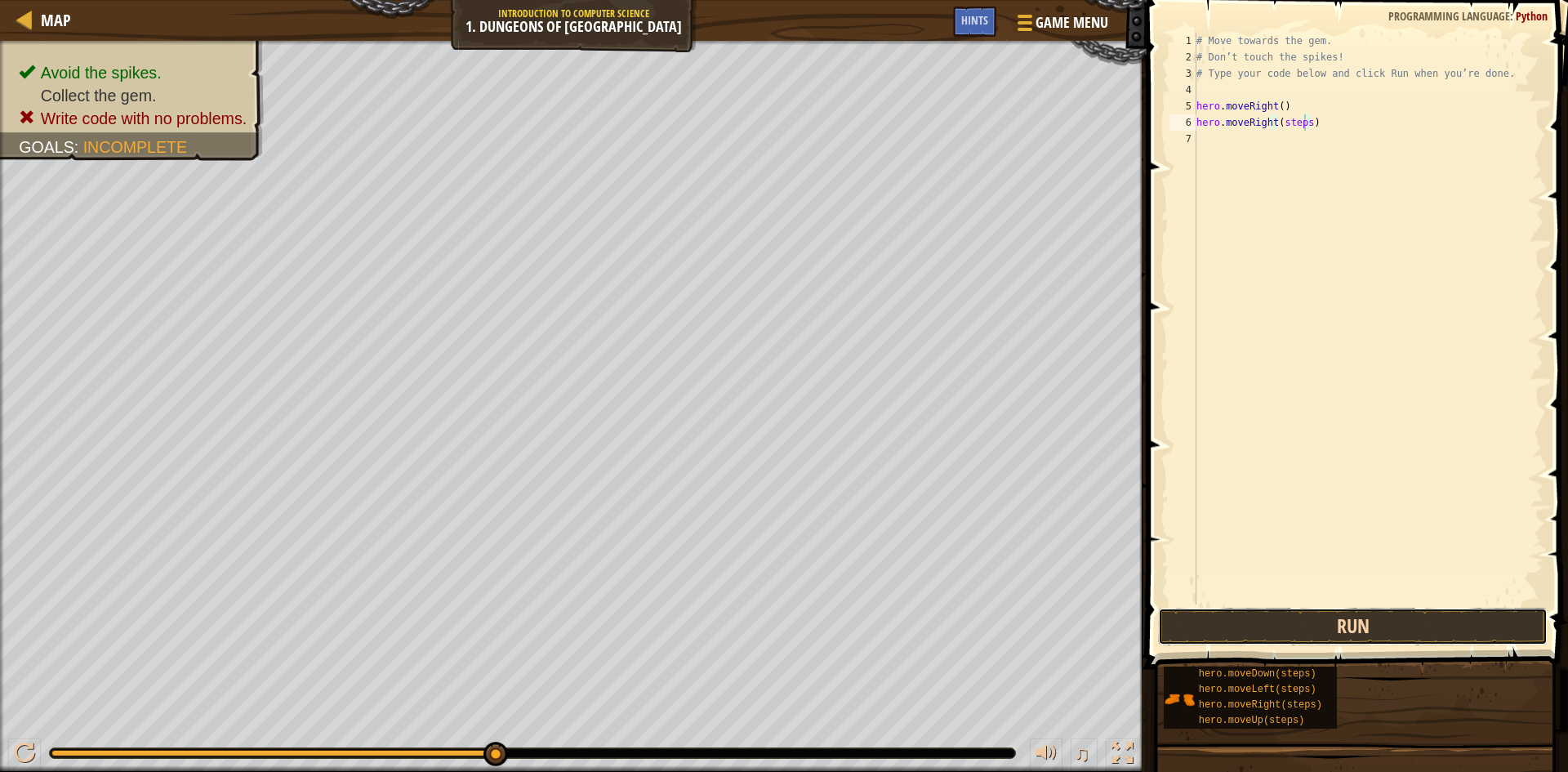
click at [1300, 619] on button "Run" at bounding box center [1352, 626] width 390 height 37
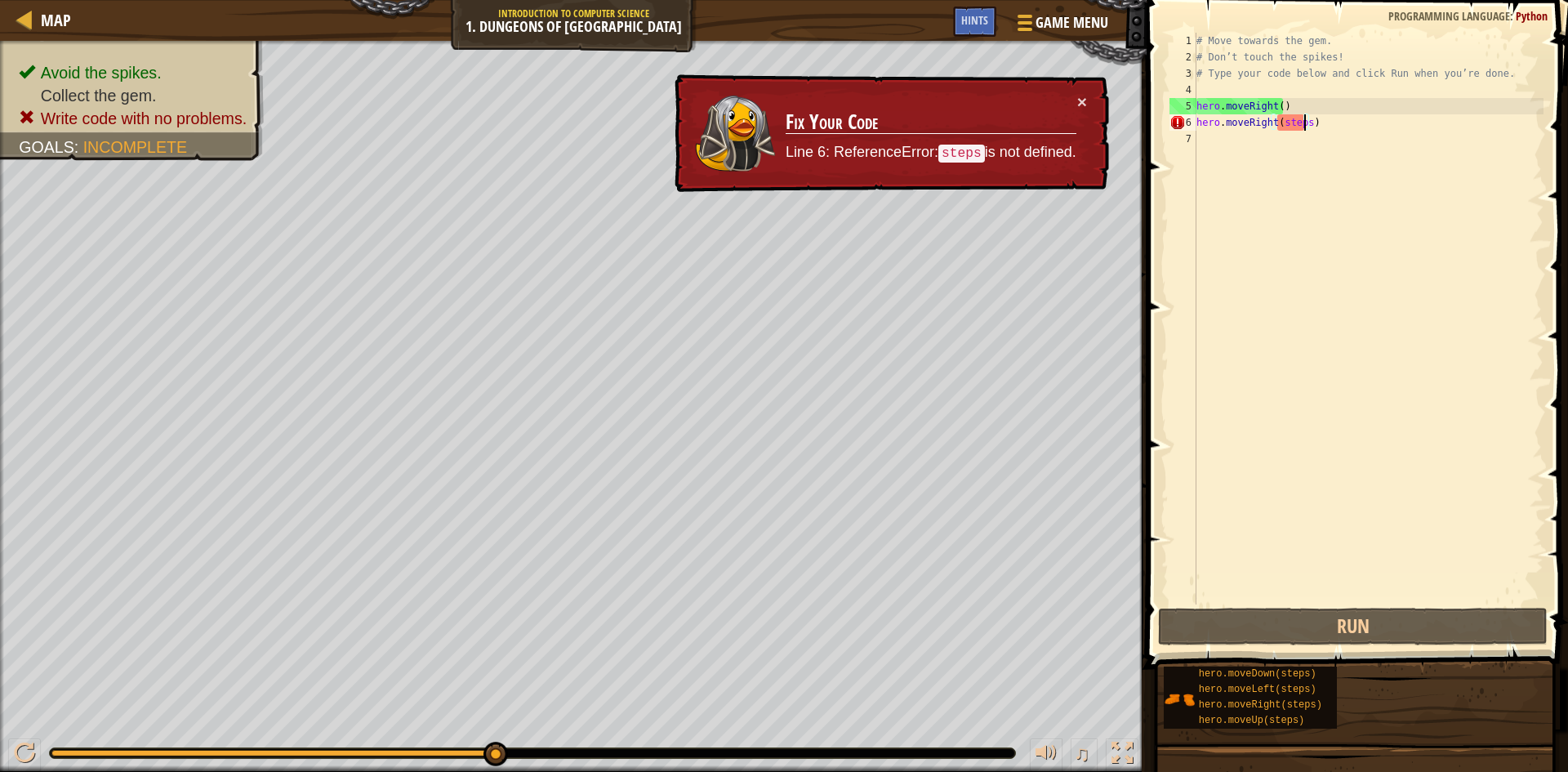
click at [1274, 128] on div "# Move towards the gem. # Don’t touch the spikes! # Type your code below and cl…" at bounding box center [1369, 335] width 351 height 605
click at [1280, 118] on div "# Move towards the gem. # Don’t touch the spikes! # Type your code below and cl…" at bounding box center [1369, 335] width 351 height 605
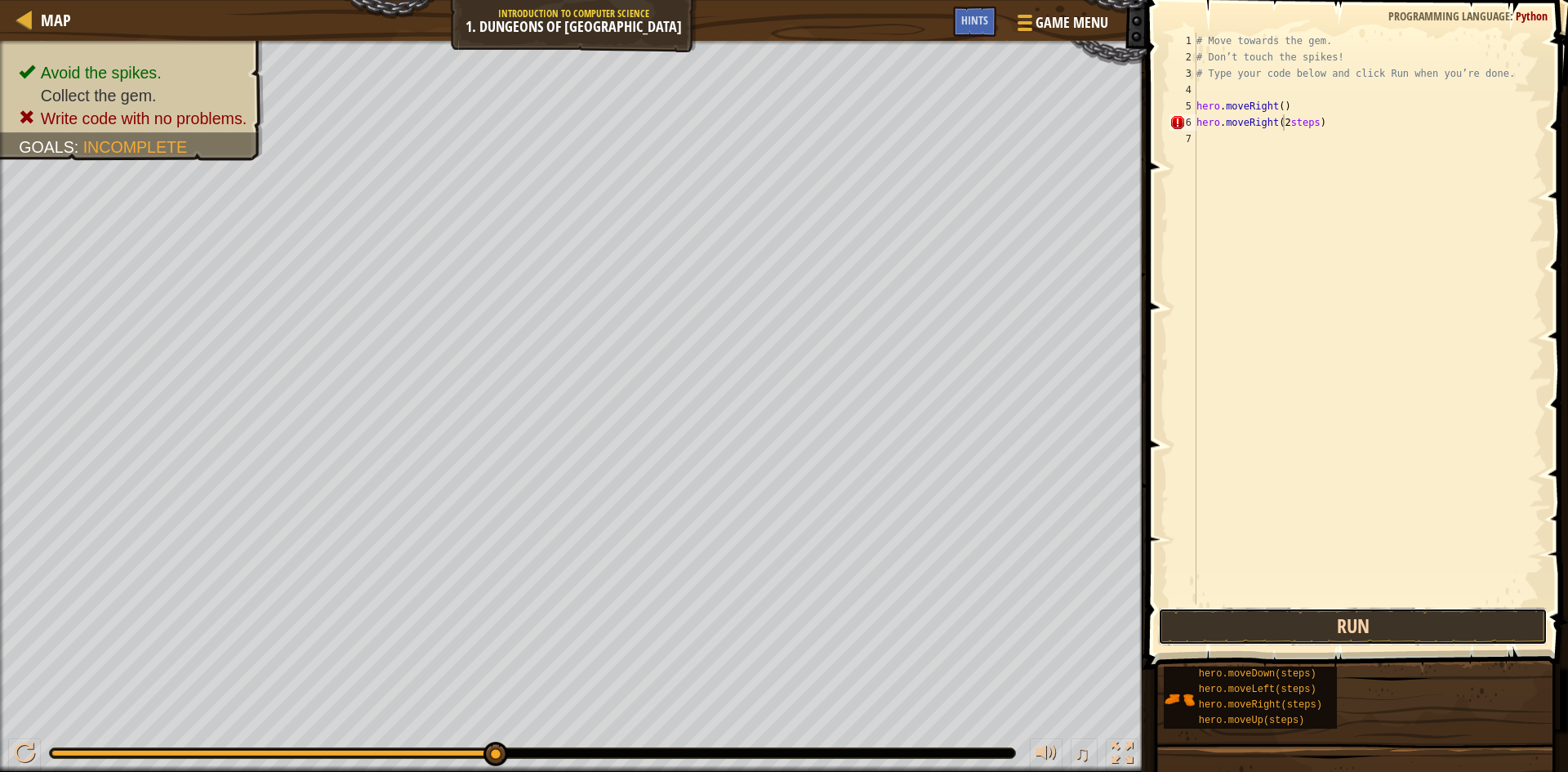
click at [1290, 626] on button "Run" at bounding box center [1352, 626] width 390 height 37
click at [1269, 616] on button "Run" at bounding box center [1352, 626] width 390 height 37
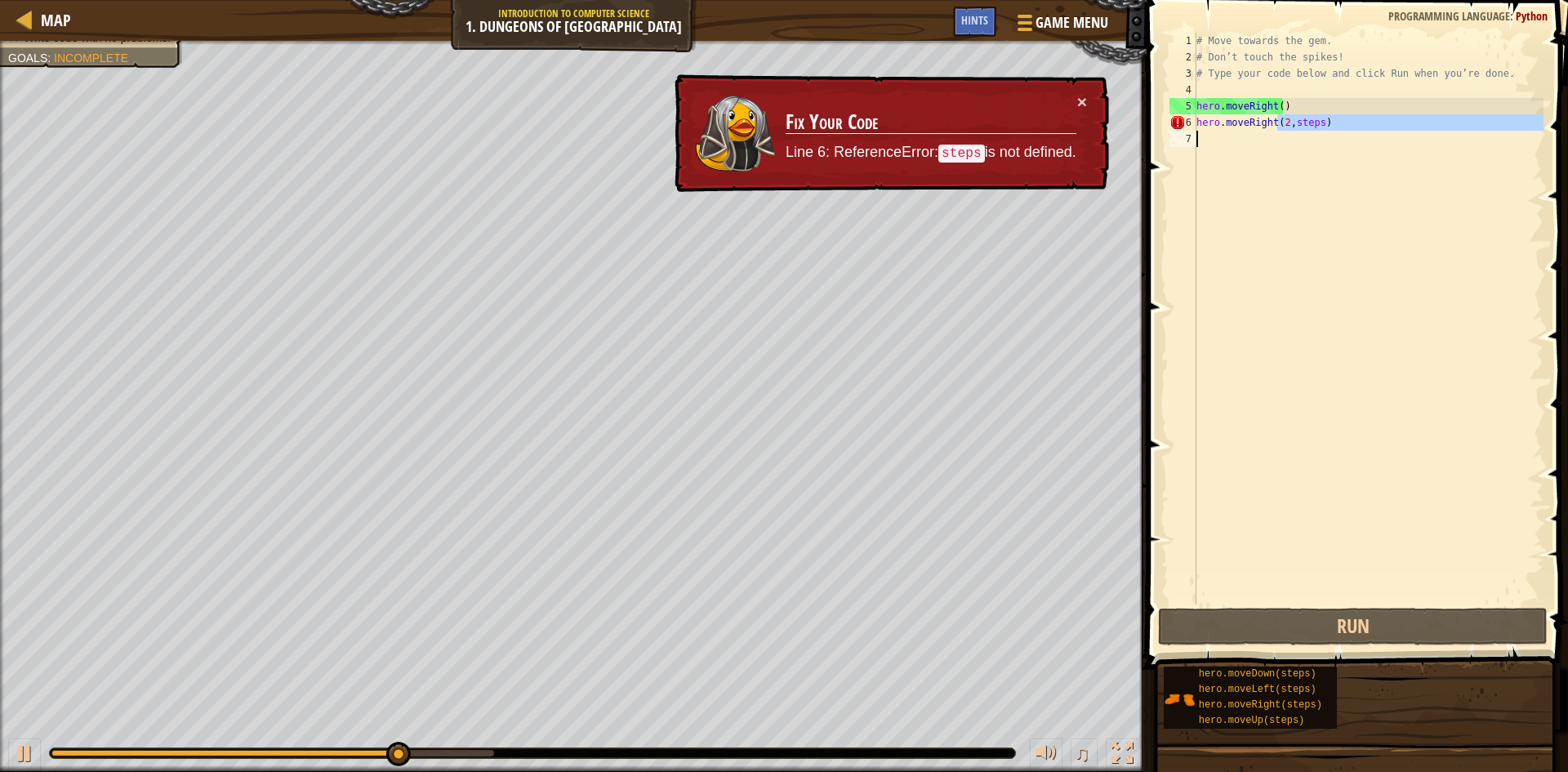
drag, startPoint x: 1278, startPoint y: 124, endPoint x: 1313, endPoint y: 129, distance: 35.4
click at [1284, 141] on div "# Move towards the gem. # Don’t touch the spikes! # Type your code below and cl…" at bounding box center [1369, 335] width 351 height 605
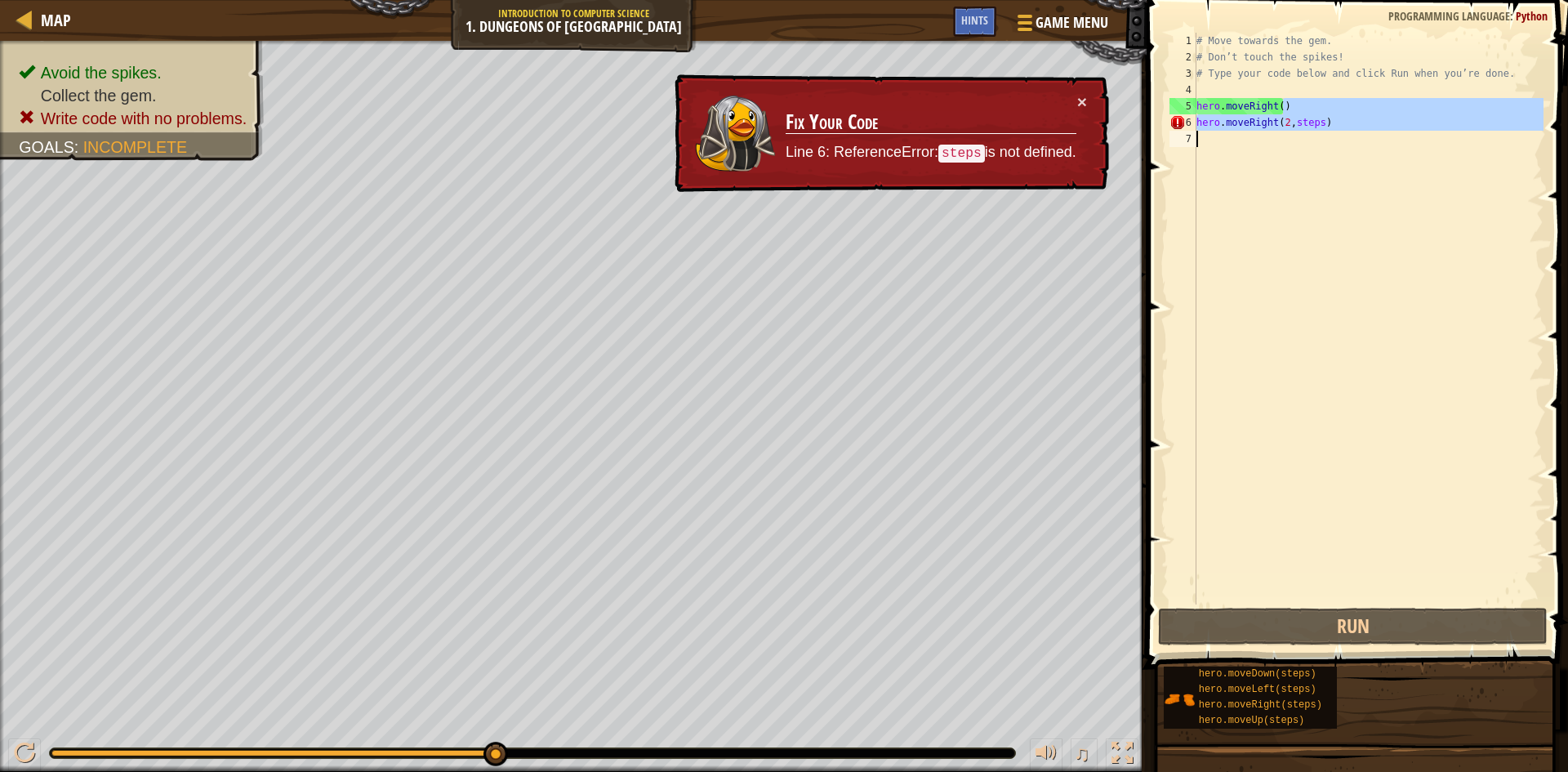
drag, startPoint x: 1318, startPoint y: 111, endPoint x: 1205, endPoint y: 134, distance: 115.3
click at [1205, 134] on div "# Move towards the gem. # Don’t touch the spikes! # Type your code below and cl…" at bounding box center [1369, 335] width 351 height 605
type textarea "hero.moveRight()"
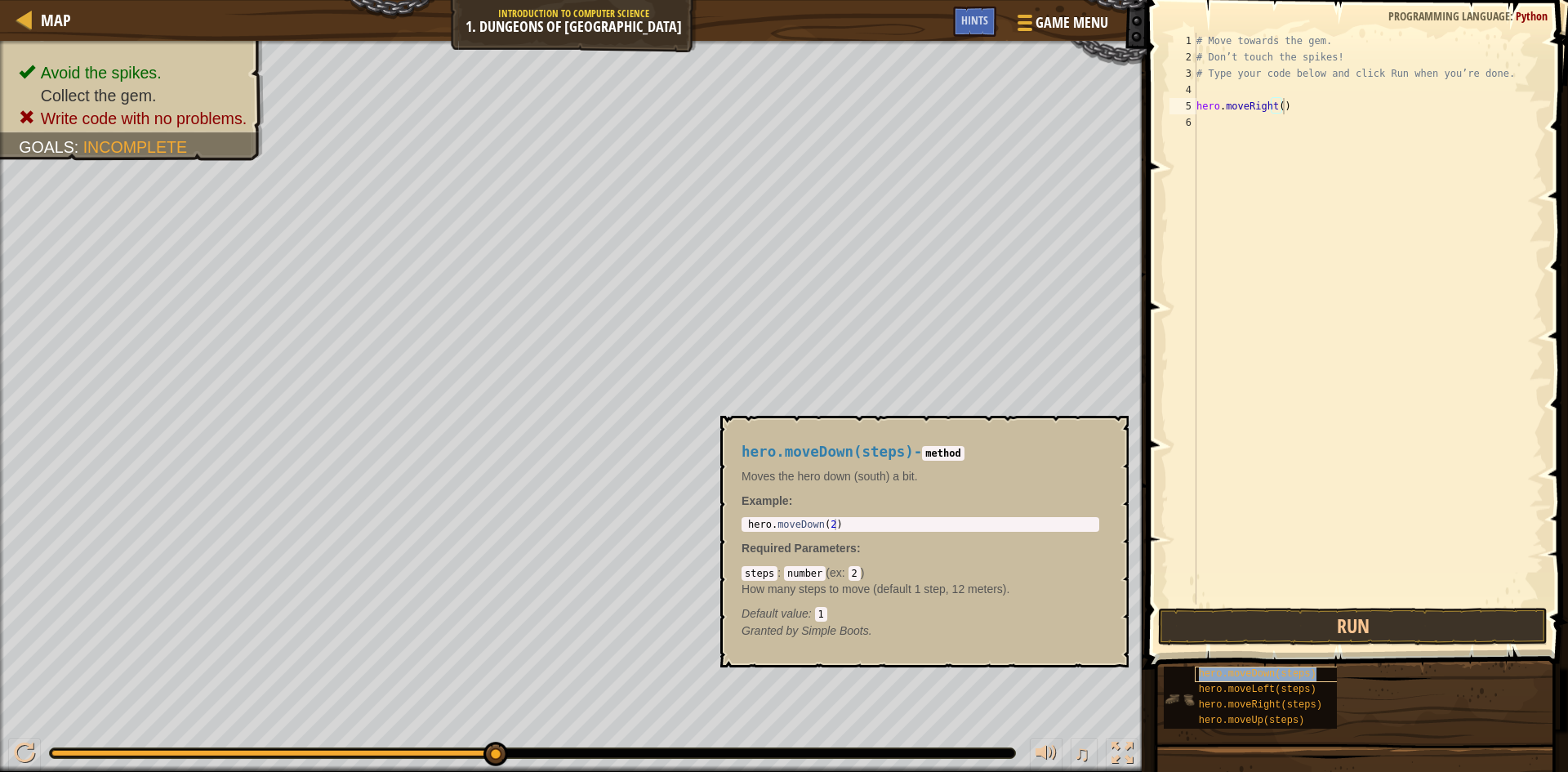
click at [1265, 674] on span "hero.moveDown(steps)" at bounding box center [1258, 674] width 117 height 12
type textarea "hero.moveDown(2)"
click at [829, 522] on div "hero . moveDown ( 2 )" at bounding box center [920, 535] width 351 height 34
click at [828, 522] on div "hero . moveDown ( 2 )" at bounding box center [920, 525] width 351 height 12
drag, startPoint x: 825, startPoint y: 524, endPoint x: 833, endPoint y: 525, distance: 8.1
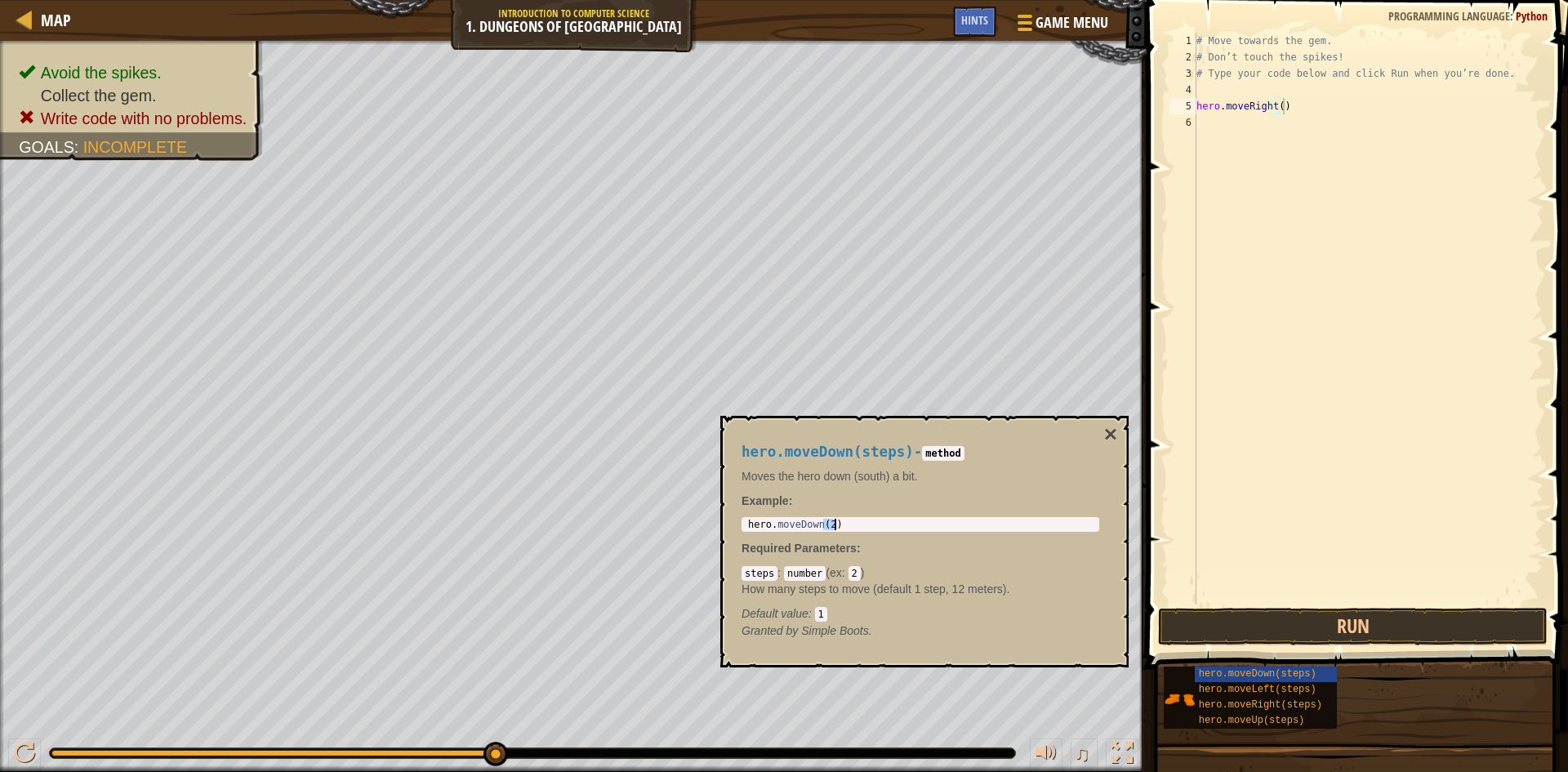
click at [833, 525] on div "hero . moveDown ( 2 )" at bounding box center [920, 535] width 351 height 34
click at [827, 525] on div "hero . moveDown ( 2 )" at bounding box center [920, 525] width 351 height 12
click at [831, 523] on div "hero . moveDown ( 2 )" at bounding box center [920, 535] width 351 height 34
click at [1381, 161] on div "# Move towards the gem. # Don’t touch the spikes! # Type your code below and cl…" at bounding box center [1369, 335] width 351 height 605
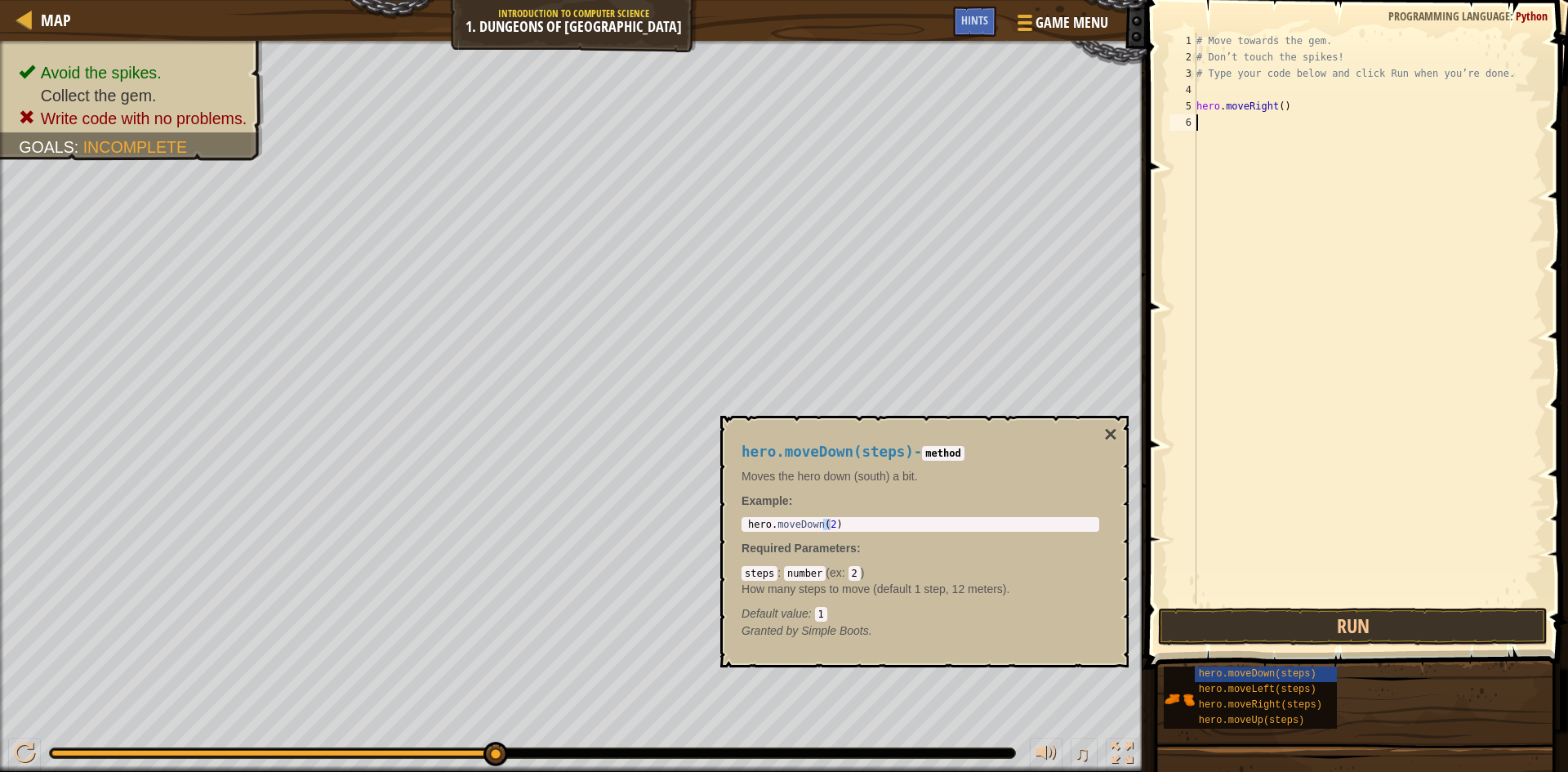
click at [828, 512] on div "hero.moveDown(steps) - method Moves the hero down (south) a bit. Example : hero…" at bounding box center [920, 541] width 380 height 226
click at [834, 518] on div "hero.moveDown(2) 1 hero . moveDown ( 2 ) הההההההההההההההההההההההההההההההההההההה…" at bounding box center [920, 525] width 358 height 15
click at [833, 525] on div "hero . moveDown ( 2 )" at bounding box center [920, 535] width 351 height 34
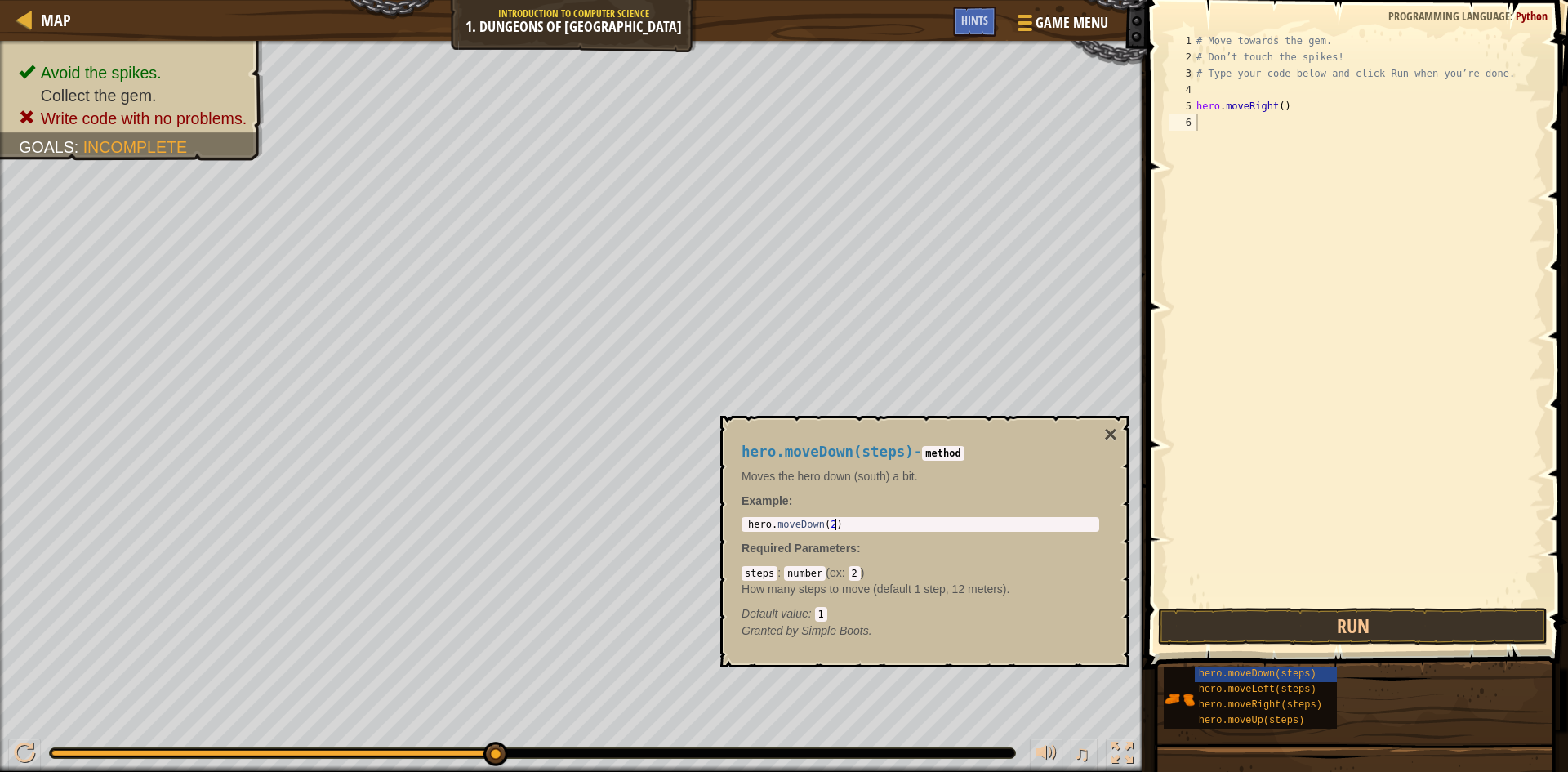
click at [833, 525] on div "hero . moveDown ( 2 )" at bounding box center [920, 535] width 351 height 34
paste textarea "hero.moveDown(2)"
click at [1279, 122] on div "# Move towards the gem. # Don’t touch the spikes! # Type your code below and cl…" at bounding box center [1369, 335] width 351 height 605
type textarea "hero.moveDown()"
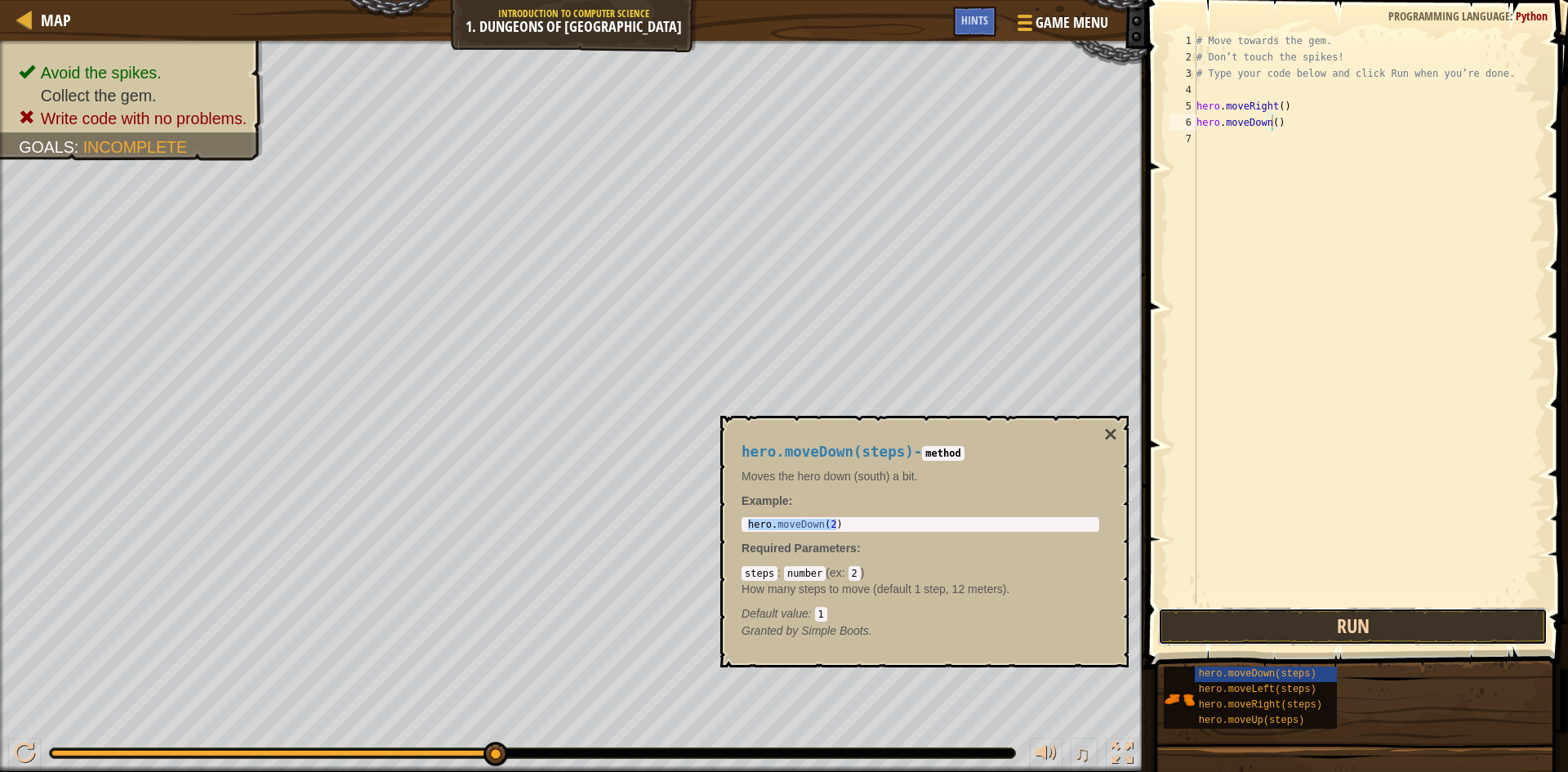
click at [1301, 619] on button "Run" at bounding box center [1352, 626] width 390 height 37
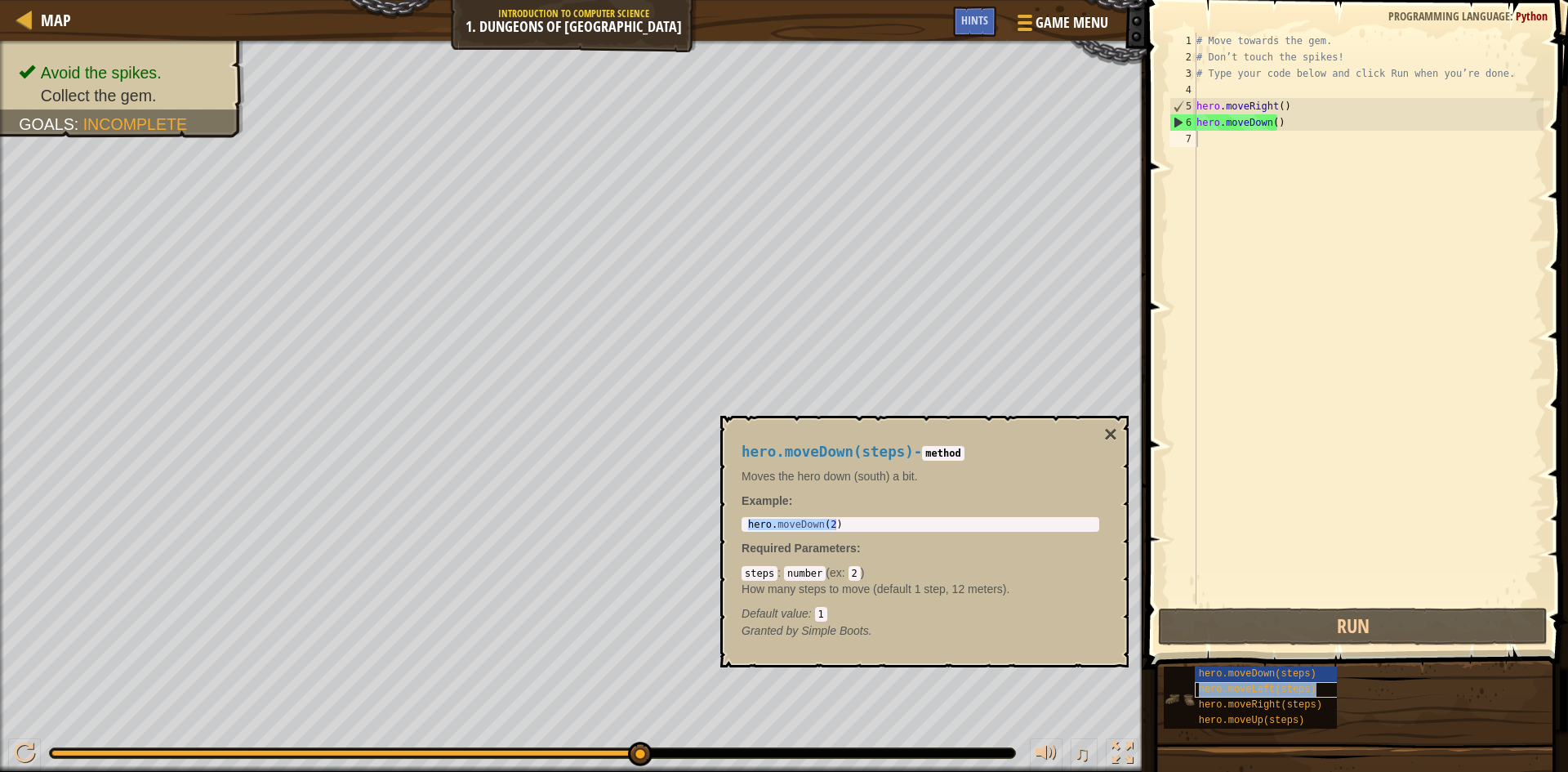
type textarea "hero.moveDown()"
click at [1254, 693] on span "hero.moveLeft(steps)" at bounding box center [1258, 690] width 117 height 12
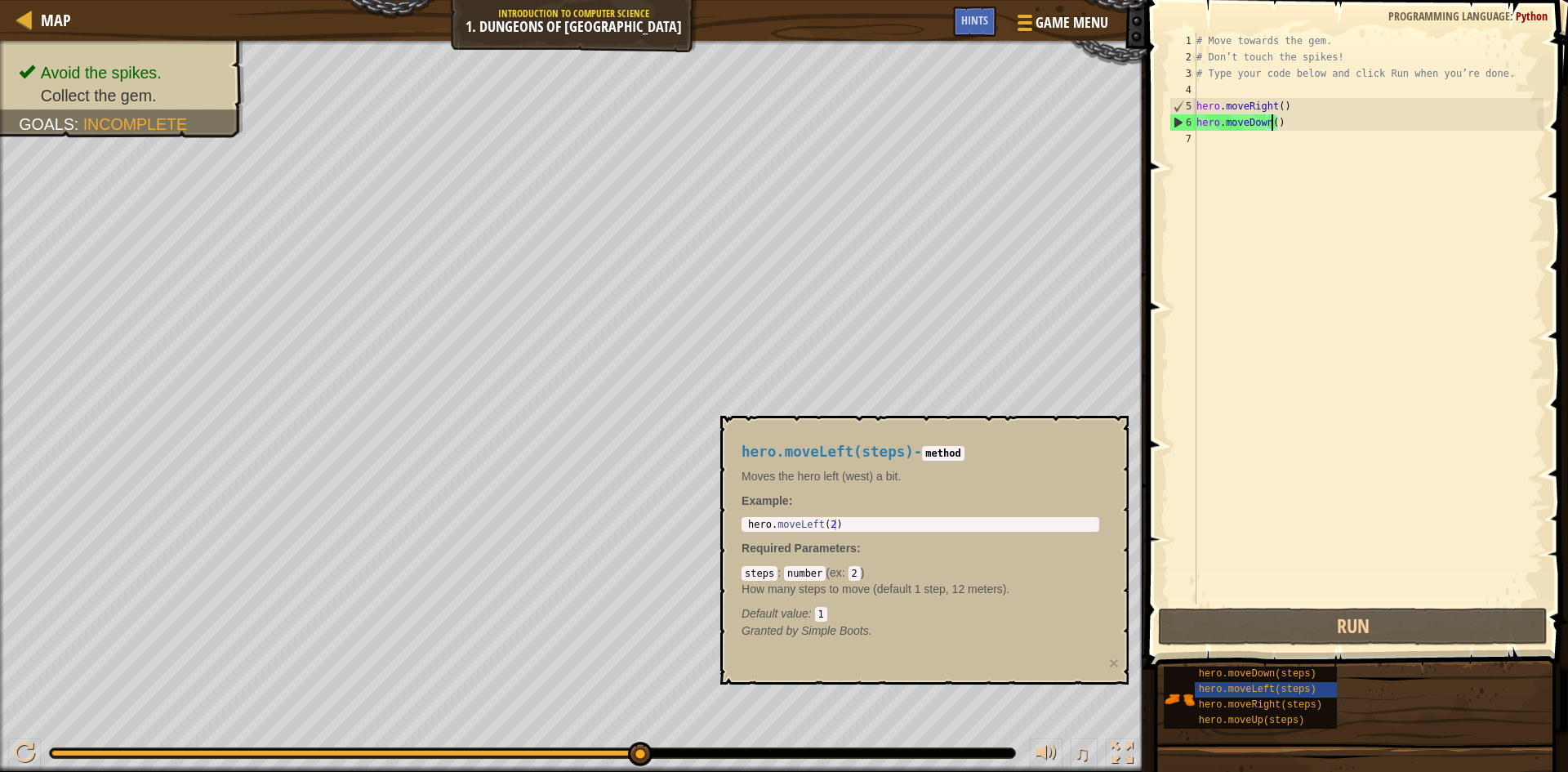
type textarea "hero.moveLeft(2)"
click at [829, 521] on div "hero . moveLeft ( 2 )" at bounding box center [920, 535] width 351 height 34
click at [825, 523] on div "hero . moveLeft ( 2 )" at bounding box center [920, 535] width 351 height 34
click at [823, 522] on div "hero . moveLeft ( 2 )" at bounding box center [920, 535] width 351 height 34
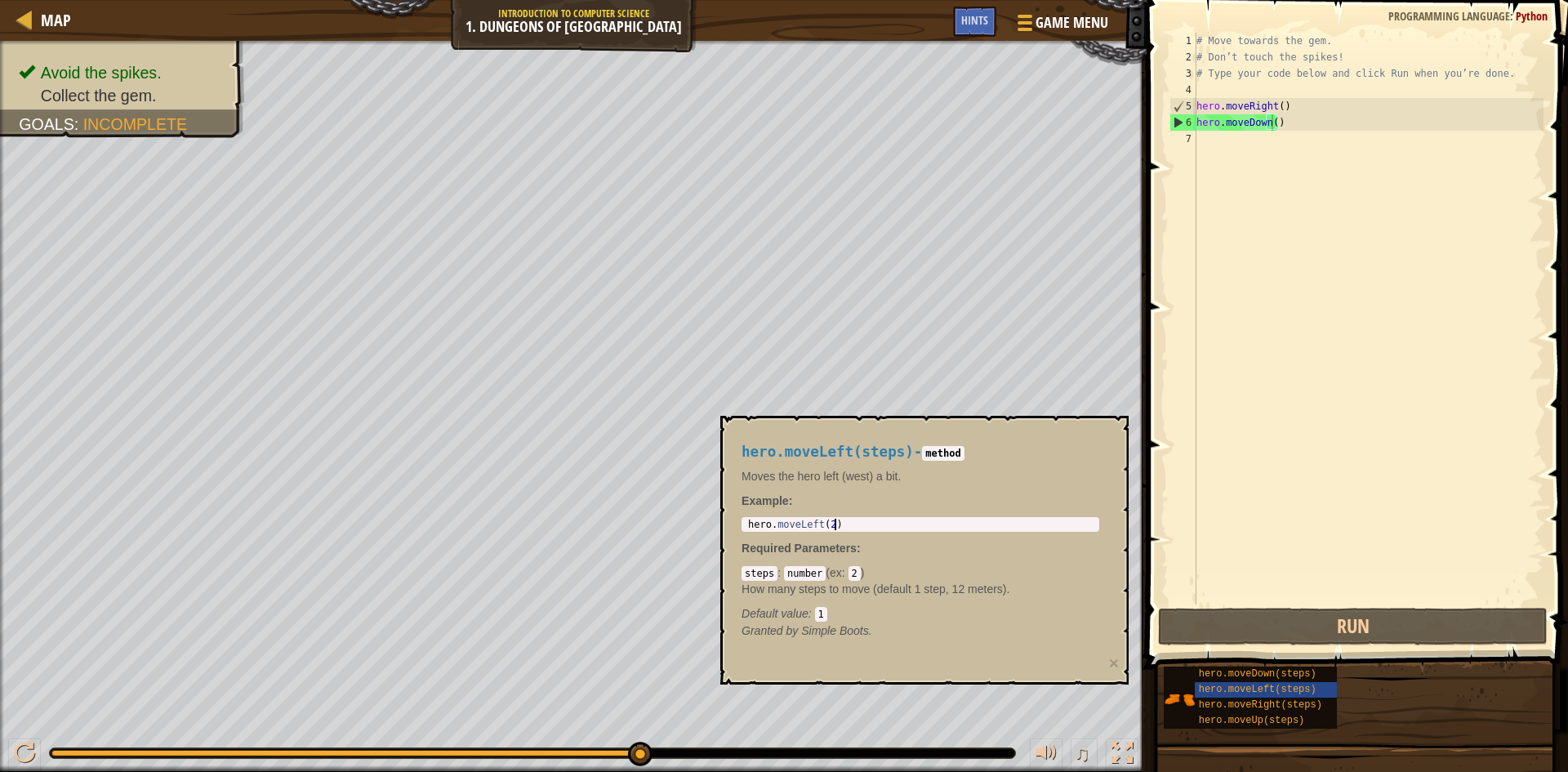
click at [835, 520] on div "hero . moveLeft ( 2 )" at bounding box center [920, 535] width 351 height 34
click at [831, 523] on div "hero . moveLeft ( 2 )" at bounding box center [920, 535] width 351 height 34
drag, startPoint x: 831, startPoint y: 523, endPoint x: 757, endPoint y: 509, distance: 75.3
click at [757, 509] on div "hero.moveLeft(steps) - method Moves the hero left (west) a bit. Example : hero.…" at bounding box center [920, 541] width 380 height 226
paste textarea "hero.moveLeft(2"
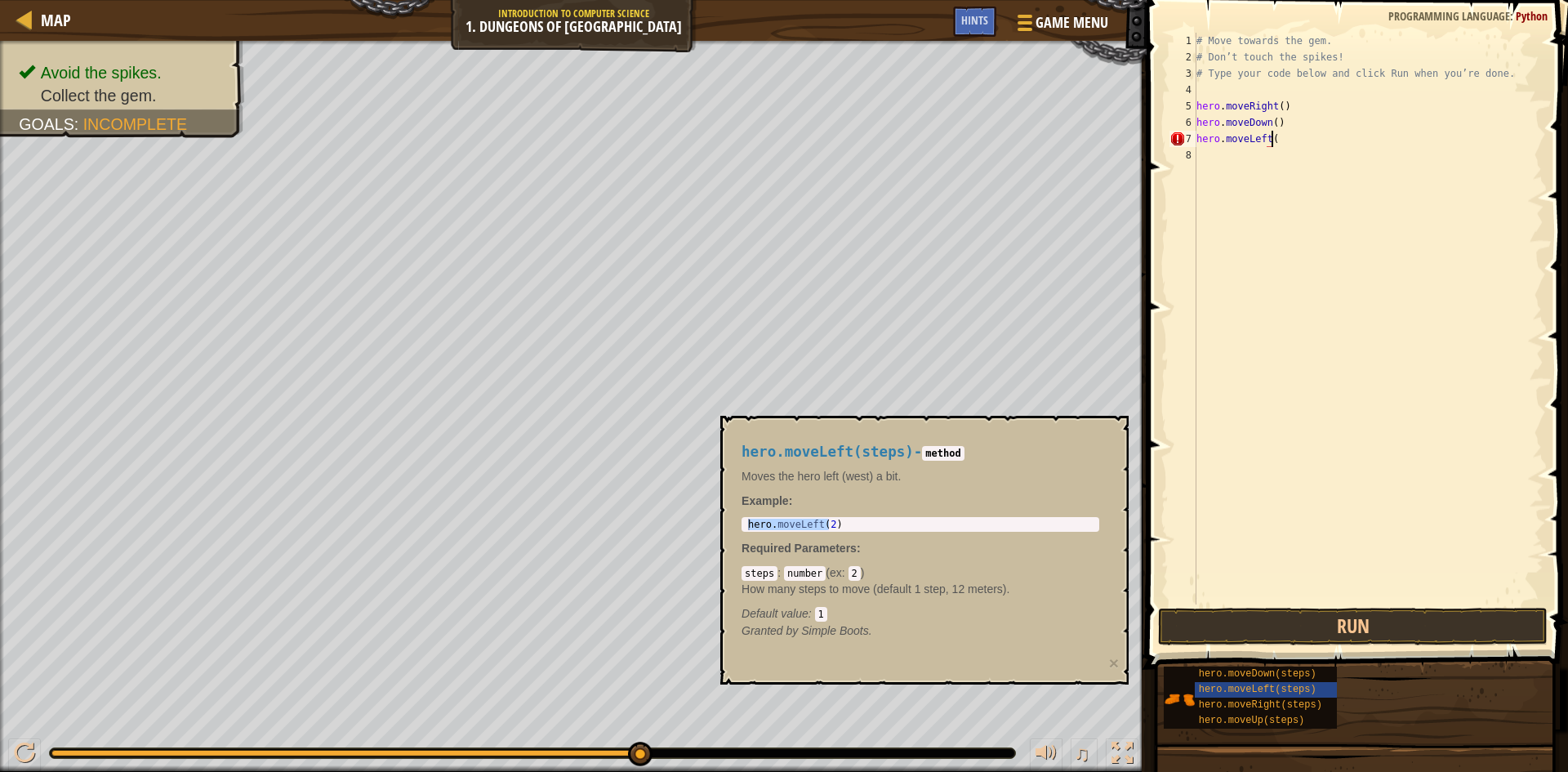
scroll to position [7, 6]
type textarea "hero.moveLeft("
drag, startPoint x: 1241, startPoint y: 148, endPoint x: 1226, endPoint y: 165, distance: 22.7
click at [1226, 175] on div "# Move towards the gem. # Don’t touch the spikes! # Type your code below and cl…" at bounding box center [1369, 335] width 351 height 605
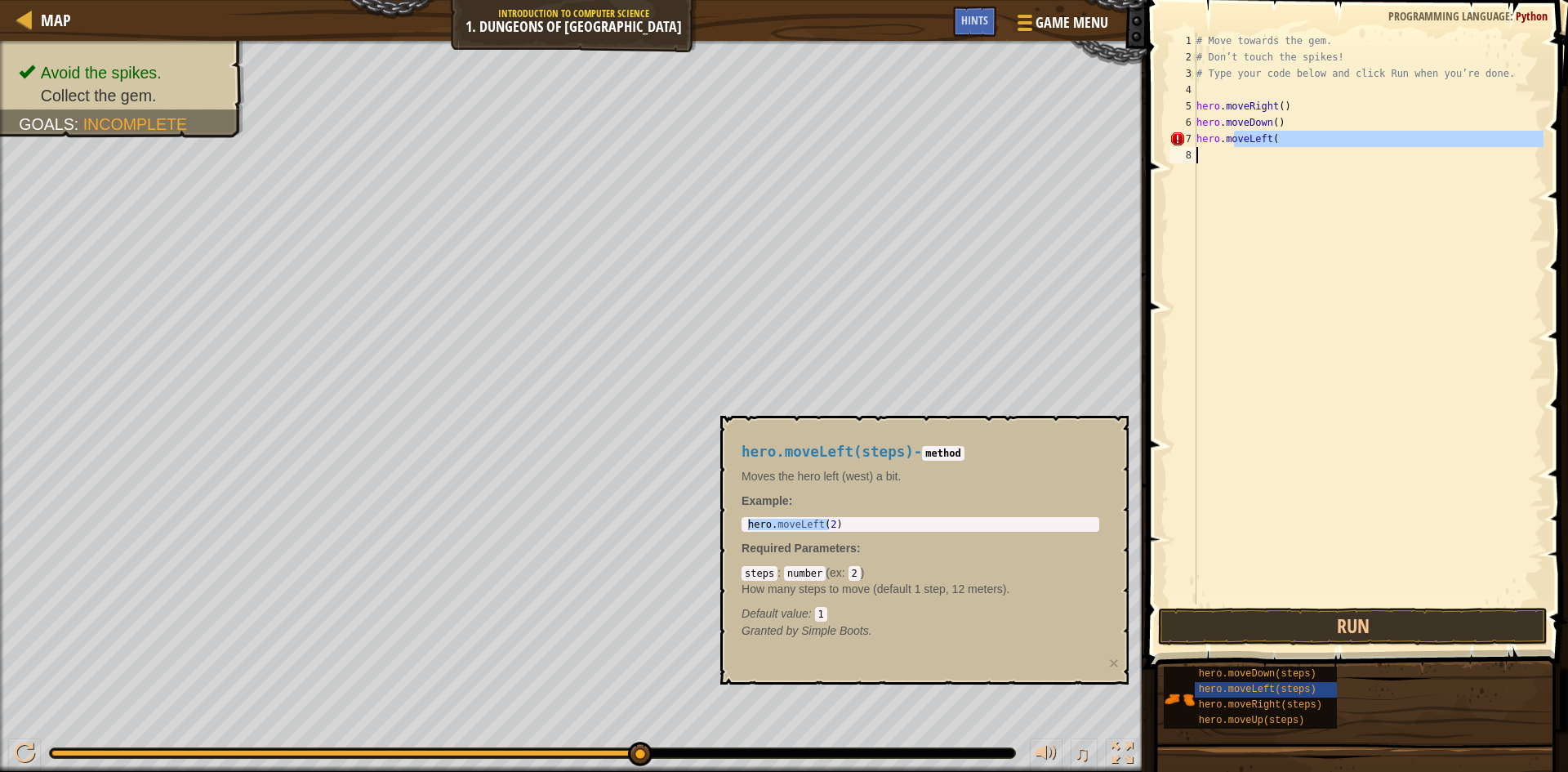
drag, startPoint x: 1232, startPoint y: 141, endPoint x: 1243, endPoint y: 150, distance: 14.2
click at [1243, 150] on div "# Move towards the gem. # Don’t touch the spikes! # Type your code below and cl…" at bounding box center [1369, 335] width 351 height 605
type textarea "hero.moveLeft("
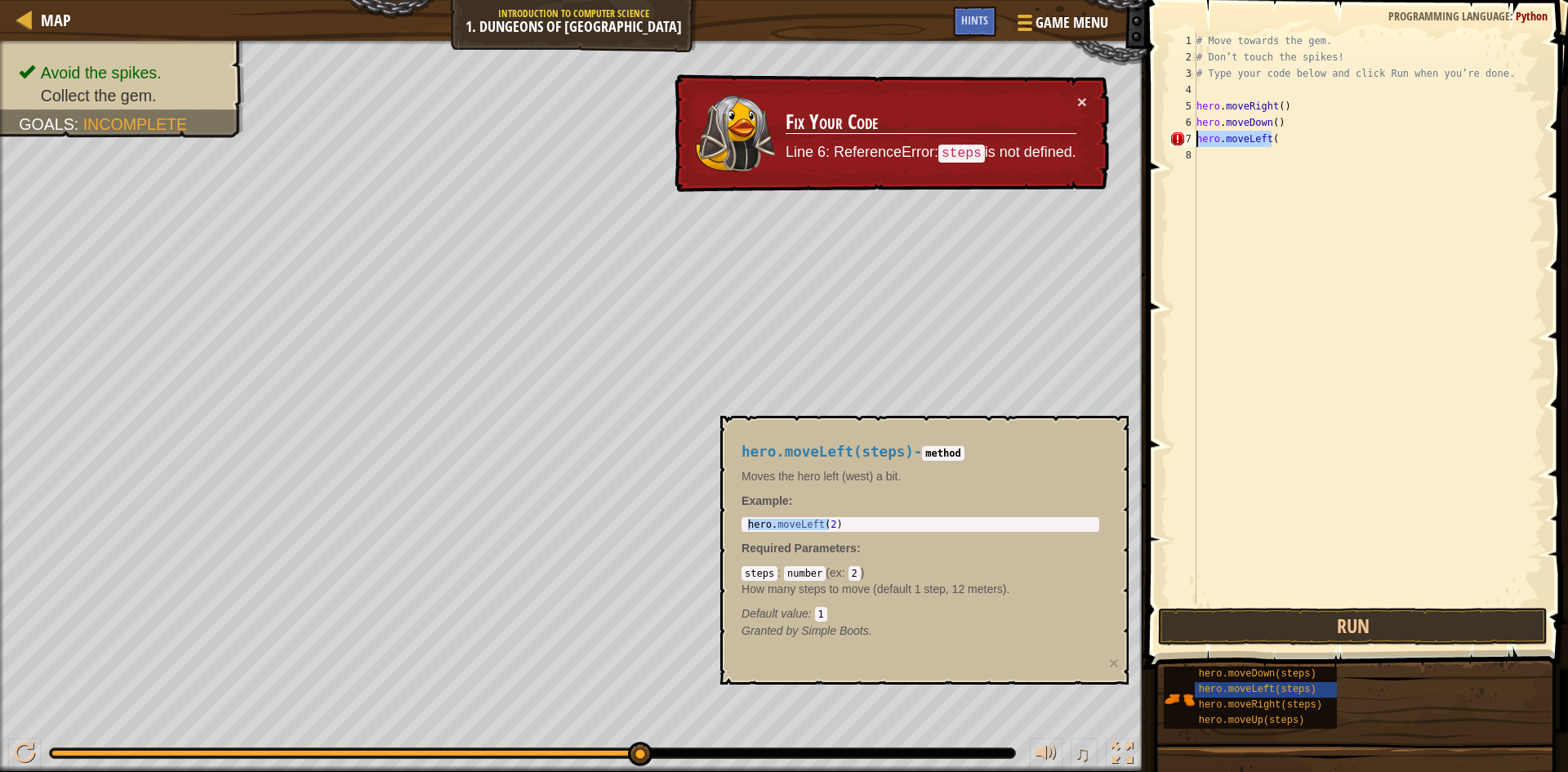
drag, startPoint x: 1284, startPoint y: 139, endPoint x: 1167, endPoint y: 145, distance: 117.2
click at [1167, 145] on div "hero.moveLeft( 1 2 3 4 5 6 7 8 # Move towards the gem. # Don’t touch the spikes…" at bounding box center [1355, 319] width 377 height 572
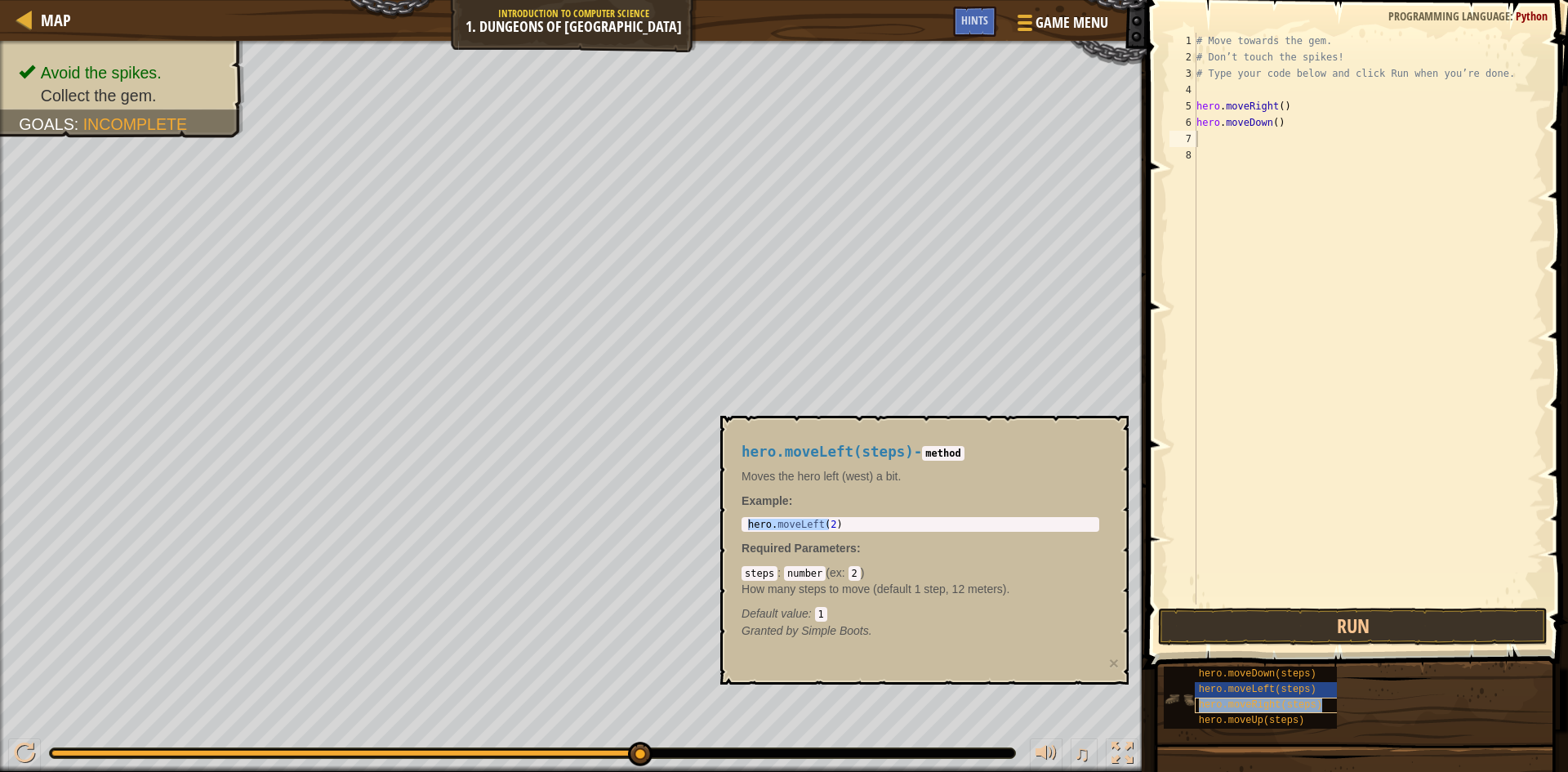
click at [1282, 707] on span "hero.moveRight(steps)" at bounding box center [1260, 705] width 123 height 12
click at [1311, 144] on div "# Move towards the gem. # Don’t touch the spikes! # Type your code below and cl…" at bounding box center [1369, 319] width 351 height 572
click at [1305, 145] on div "# Move towards the gem. # Don’t touch the spikes! # Type your code below and cl…" at bounding box center [1369, 335] width 351 height 605
type textarea "hero.moveRight()"
click at [1335, 621] on button "Run" at bounding box center [1352, 626] width 390 height 37
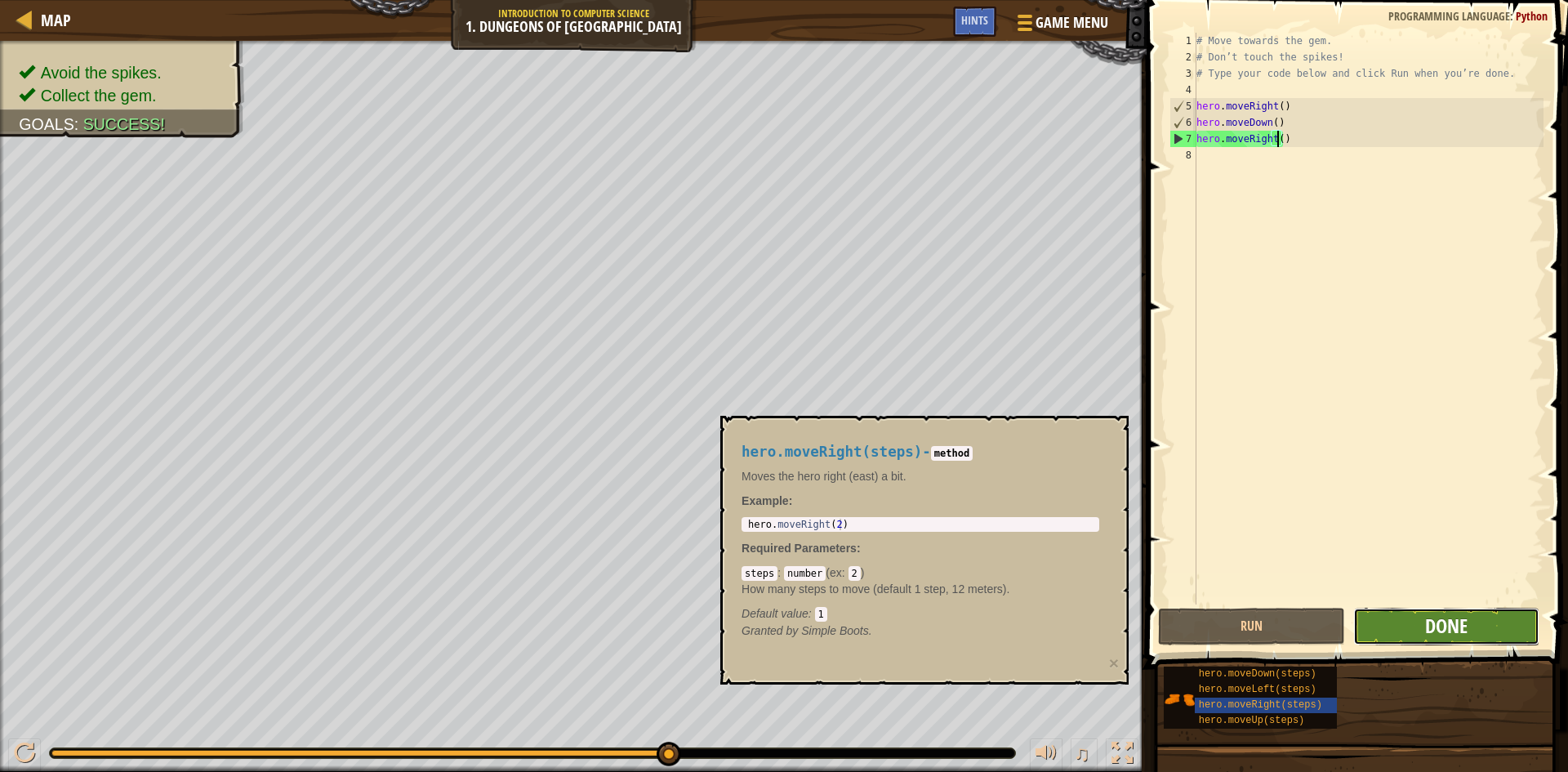
click at [1465, 621] on span "Done" at bounding box center [1446, 626] width 42 height 26
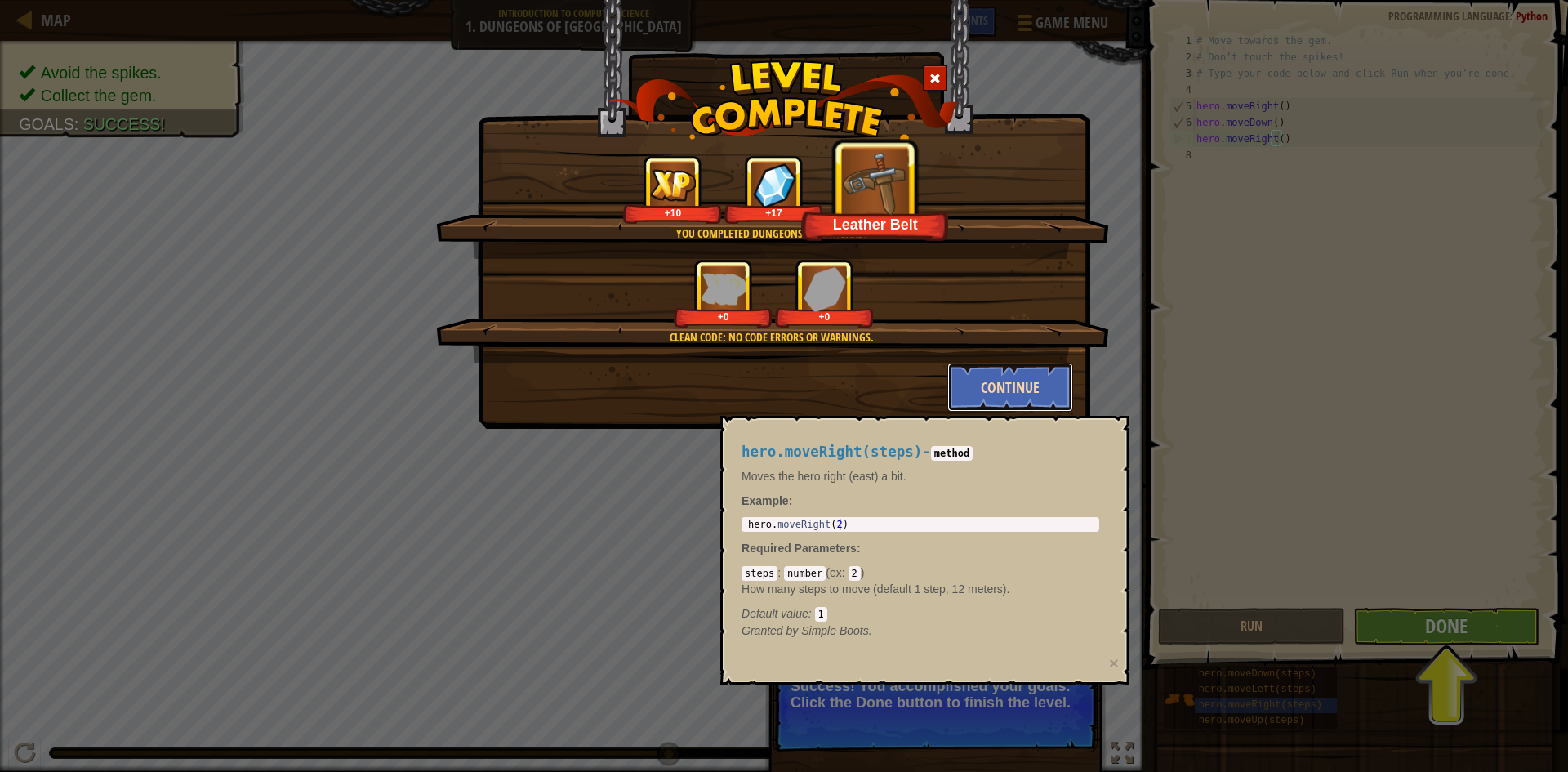
click at [1016, 388] on button "Continue" at bounding box center [1011, 386] width 127 height 49
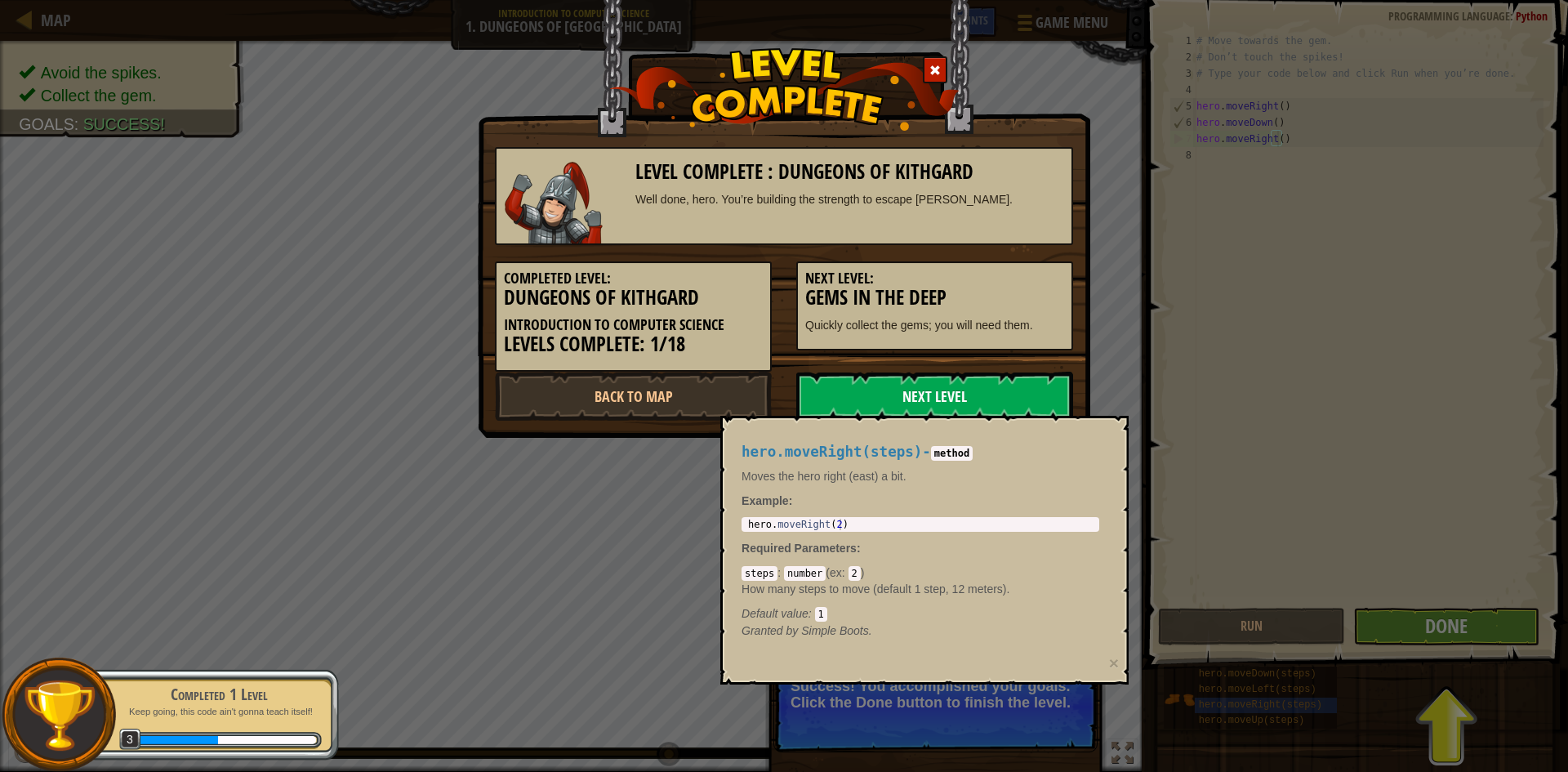
drag, startPoint x: 944, startPoint y: 396, endPoint x: 966, endPoint y: 396, distance: 22.0
click at [944, 396] on link "Next Level" at bounding box center [935, 396] width 277 height 49
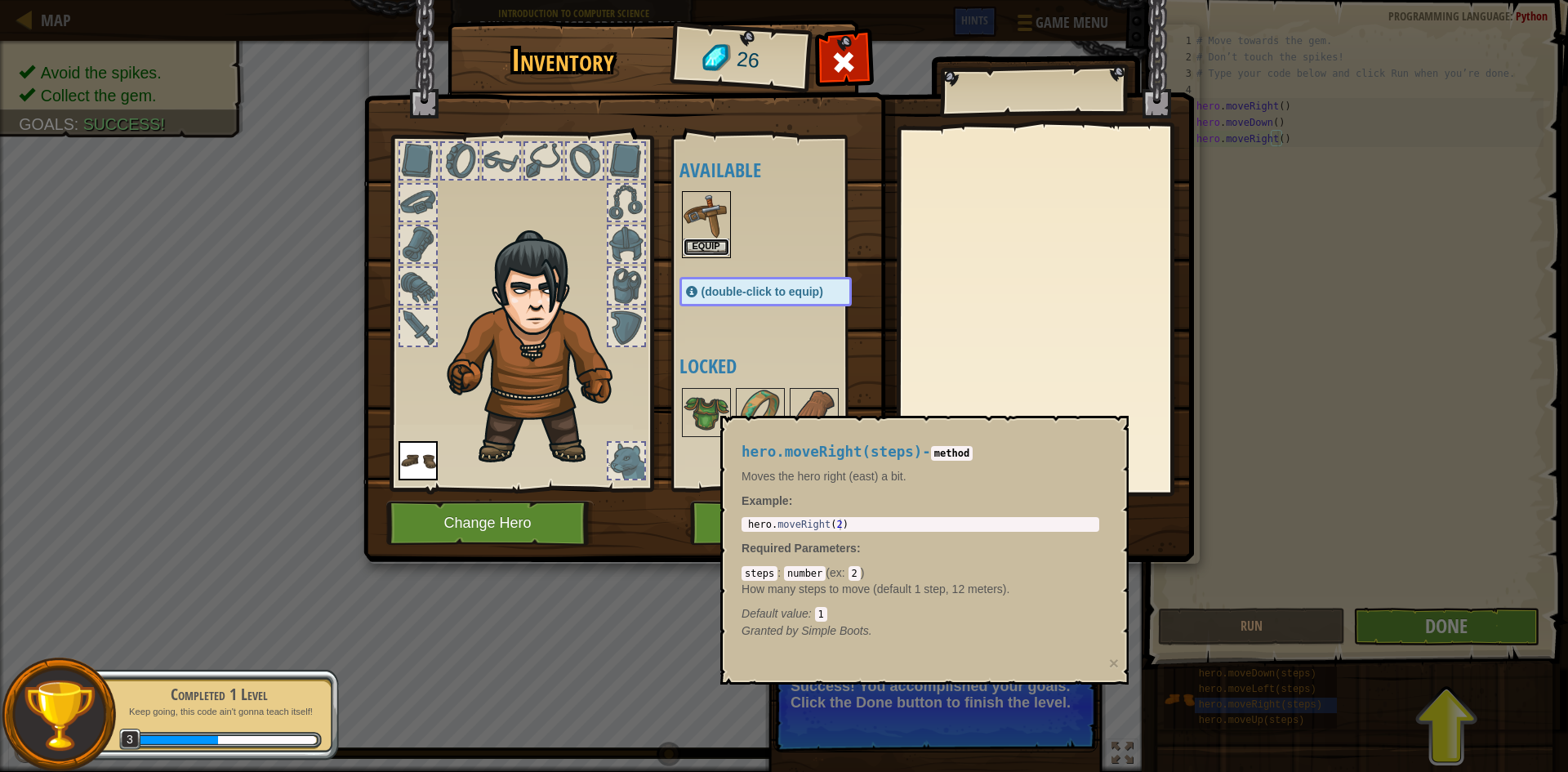
click at [718, 239] on button "Equip" at bounding box center [706, 247] width 45 height 17
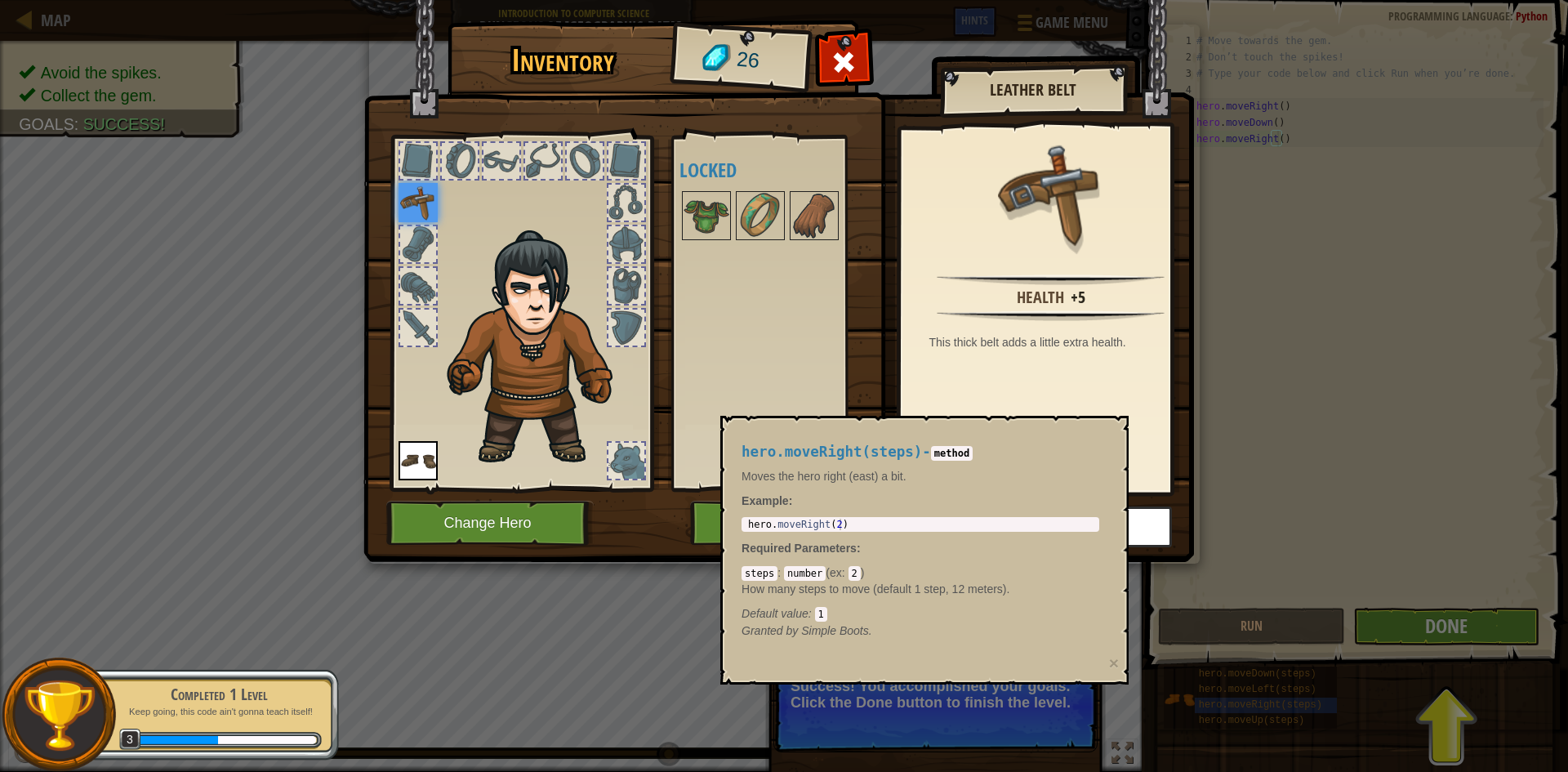
click at [1303, 461] on div "Inventory 26 Available Equip Equip (double-click to equip) Locked Leather Belt …" at bounding box center [784, 386] width 1568 height 772
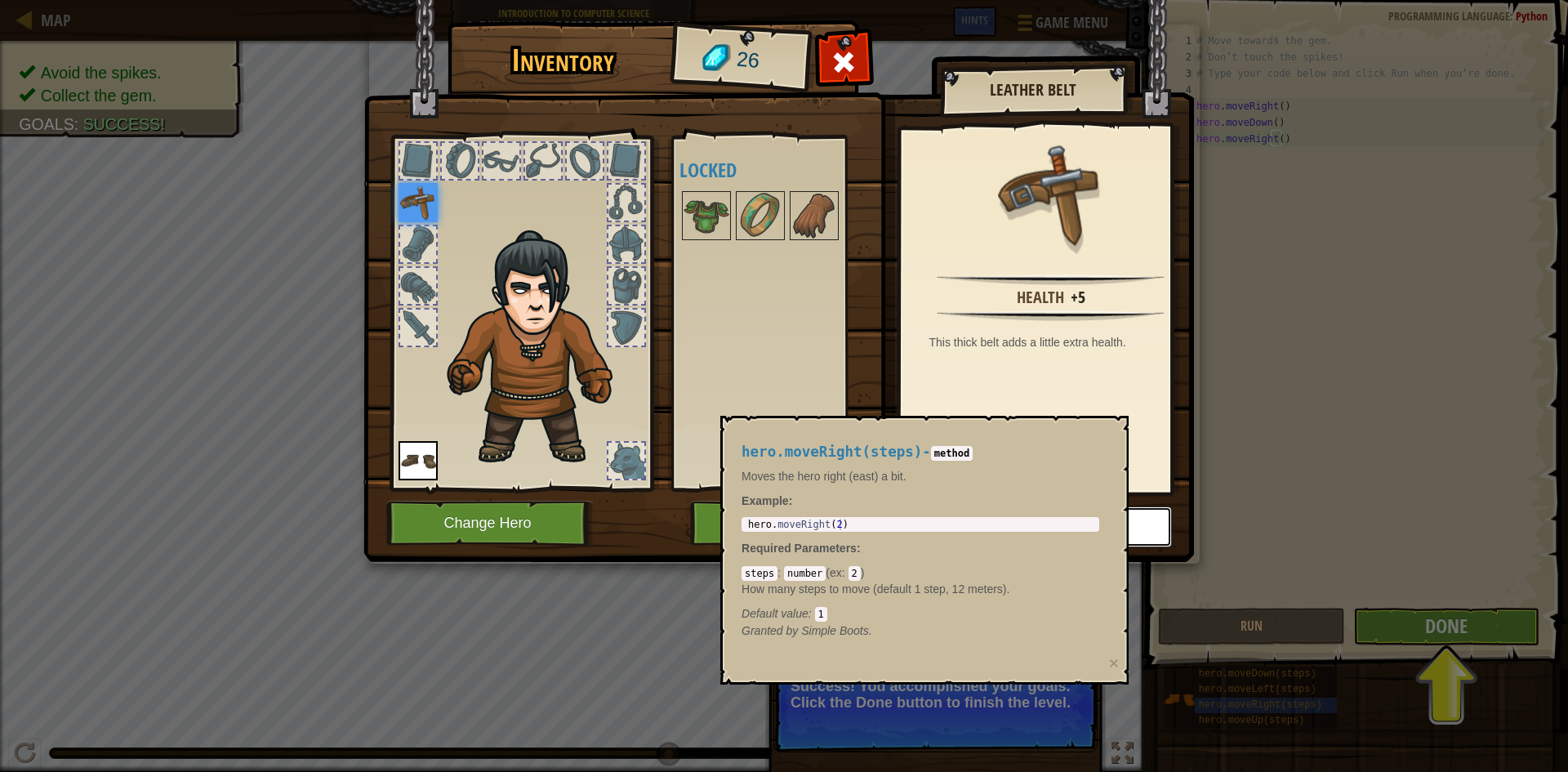
click at [1142, 530] on button "Unequip" at bounding box center [1034, 526] width 276 height 41
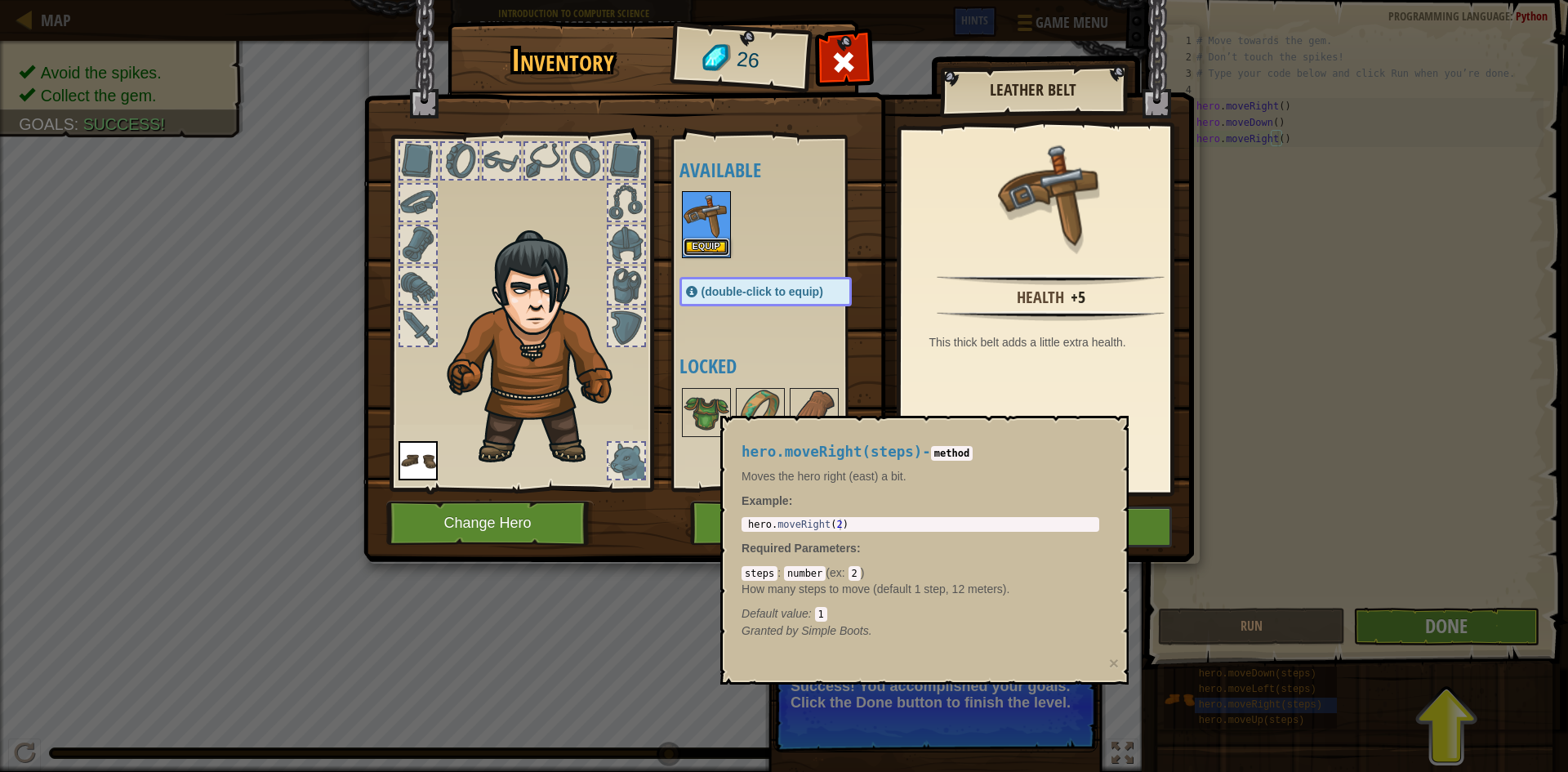
click at [716, 247] on button "Equip" at bounding box center [706, 247] width 45 height 17
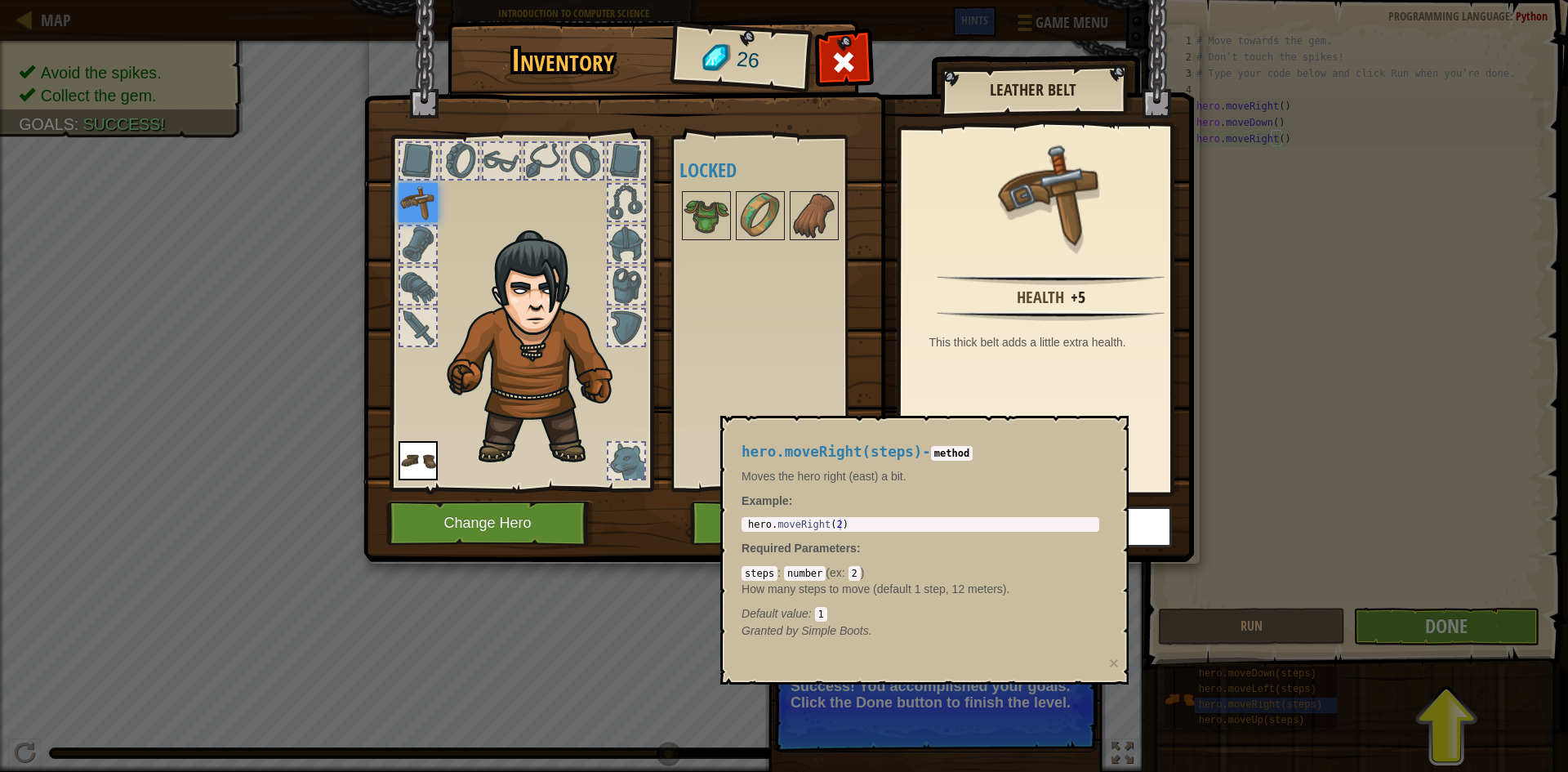
click at [1475, 617] on div "Inventory 26 Available Equip Equip (double-click to equip) Locked Leather Belt …" at bounding box center [784, 386] width 1568 height 772
click at [1470, 625] on div "Inventory 26 Available Equip Equip (double-click to equip) Locked Leather Belt …" at bounding box center [784, 386] width 1568 height 772
click at [834, 64] on span at bounding box center [844, 62] width 26 height 26
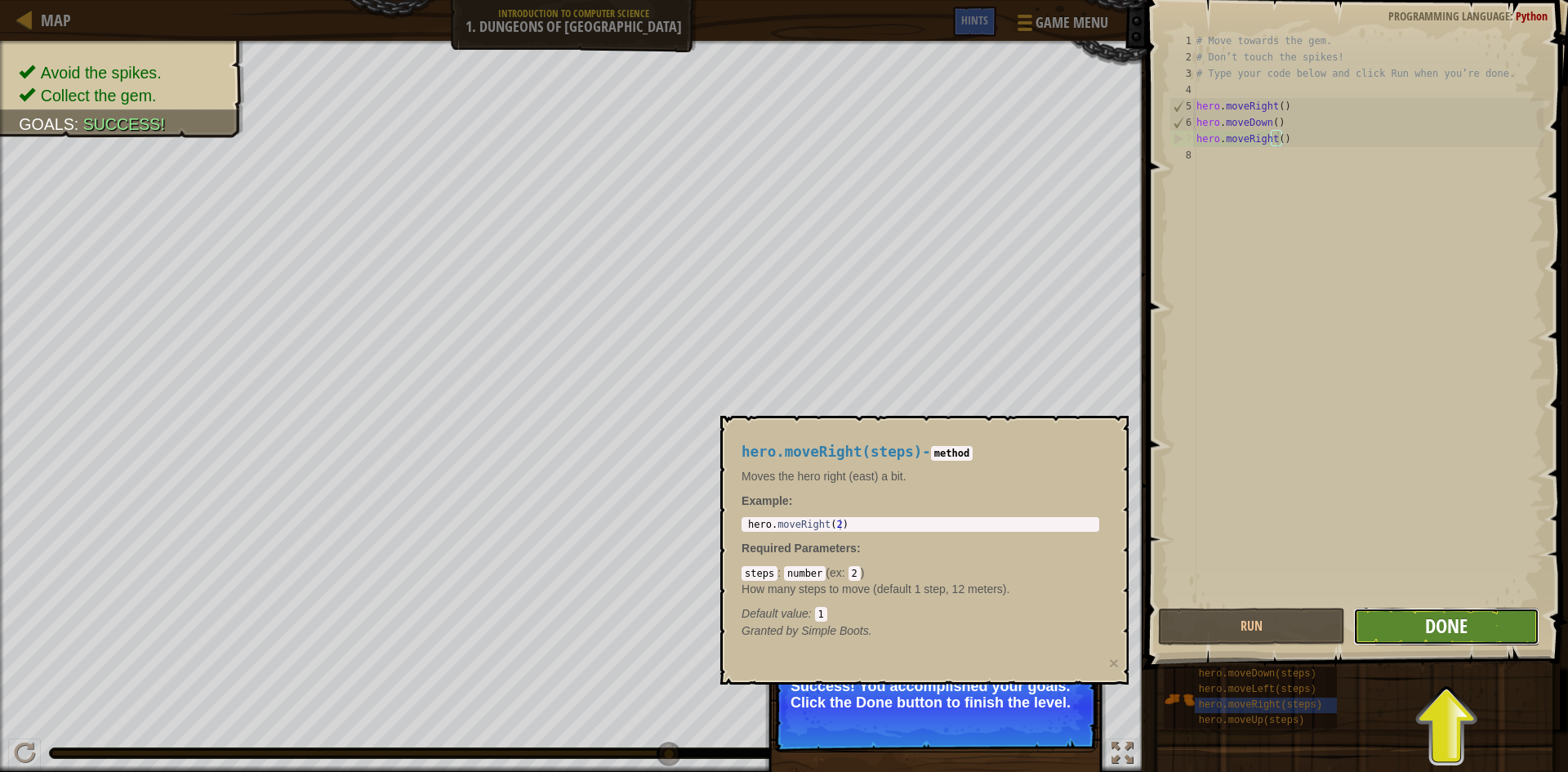
click at [1450, 616] on span "Done" at bounding box center [1446, 626] width 42 height 26
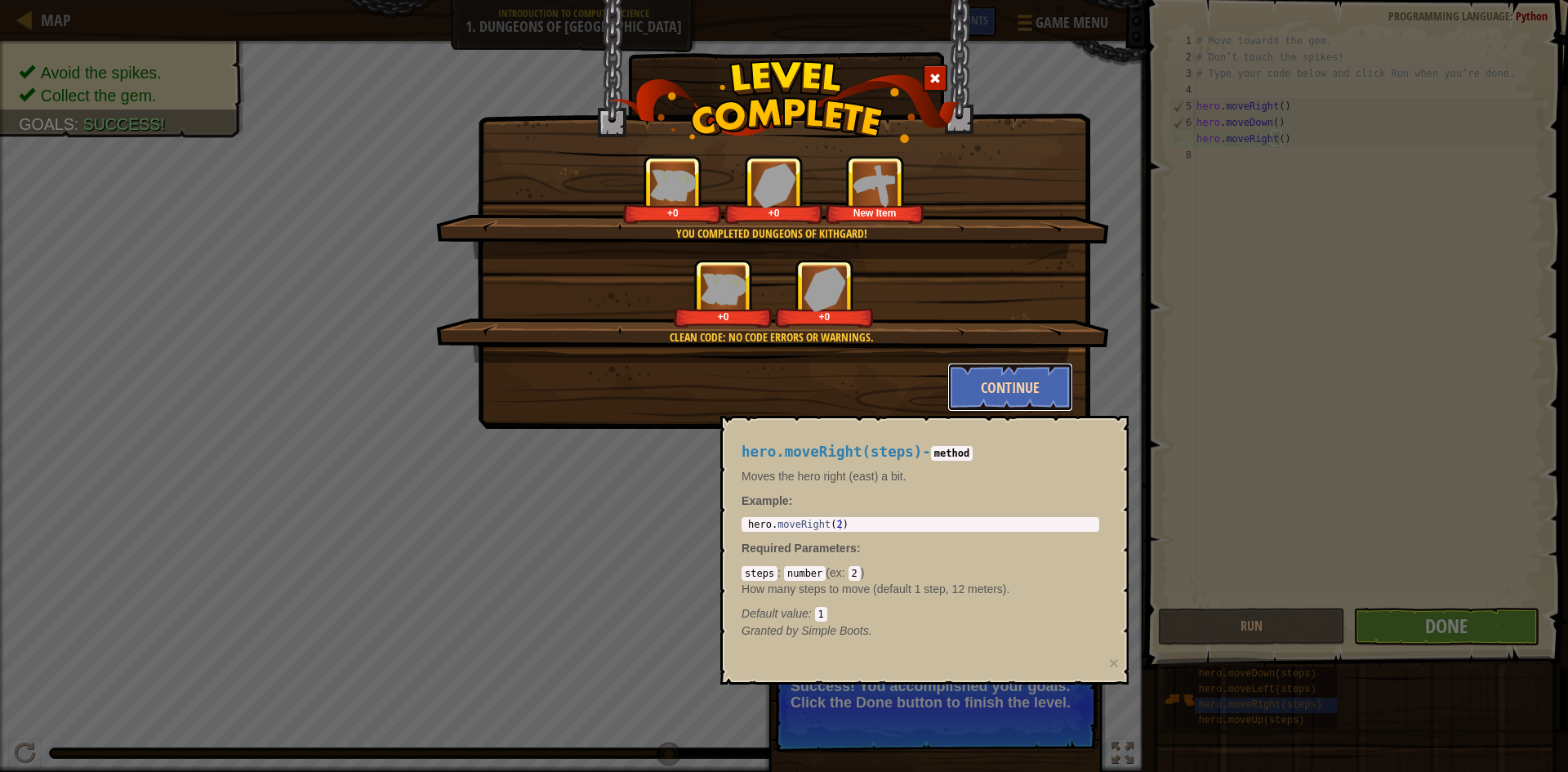
click at [1011, 378] on button "Continue" at bounding box center [1011, 386] width 127 height 49
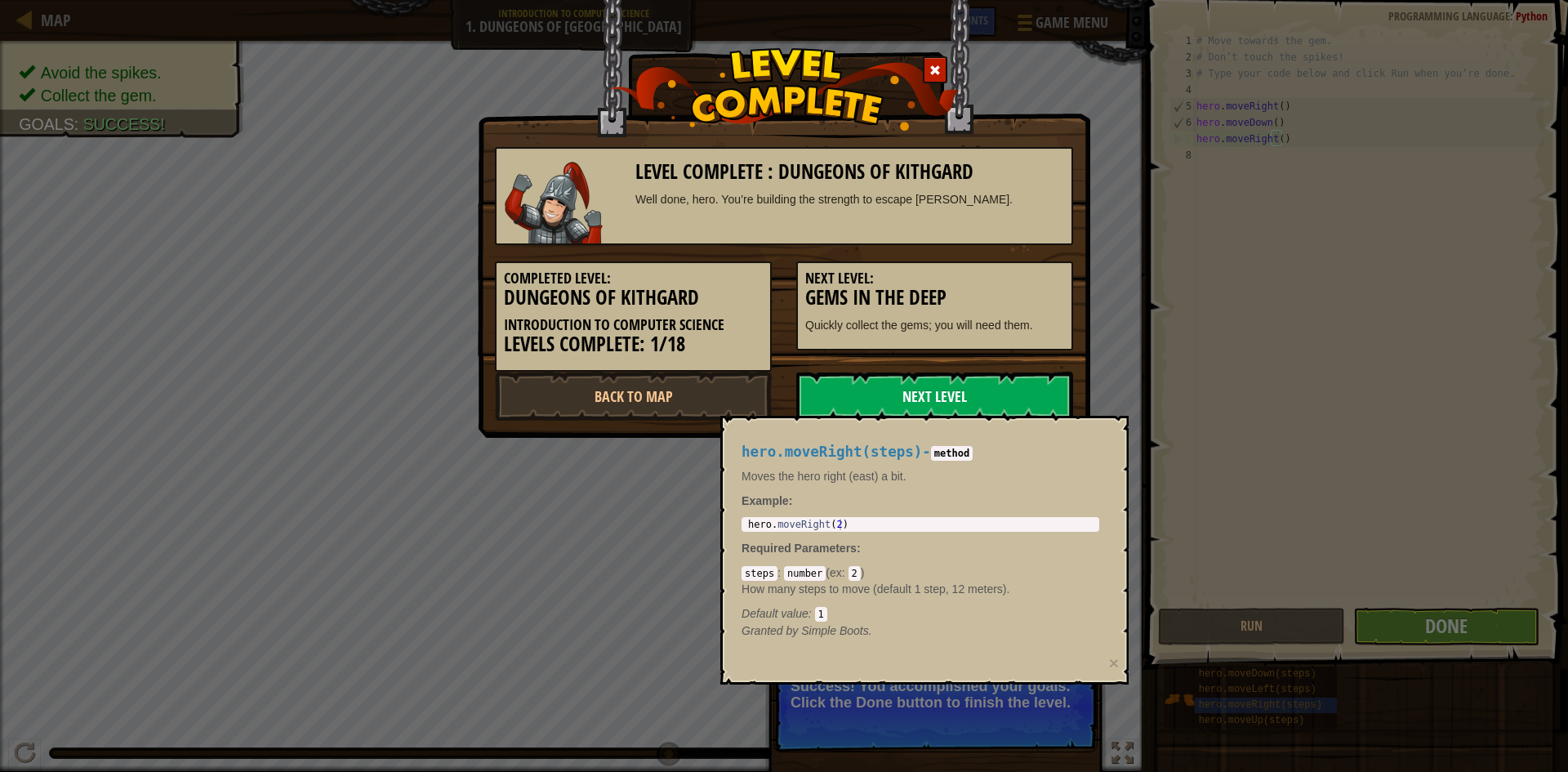
click at [995, 394] on link "Next Level" at bounding box center [935, 396] width 277 height 49
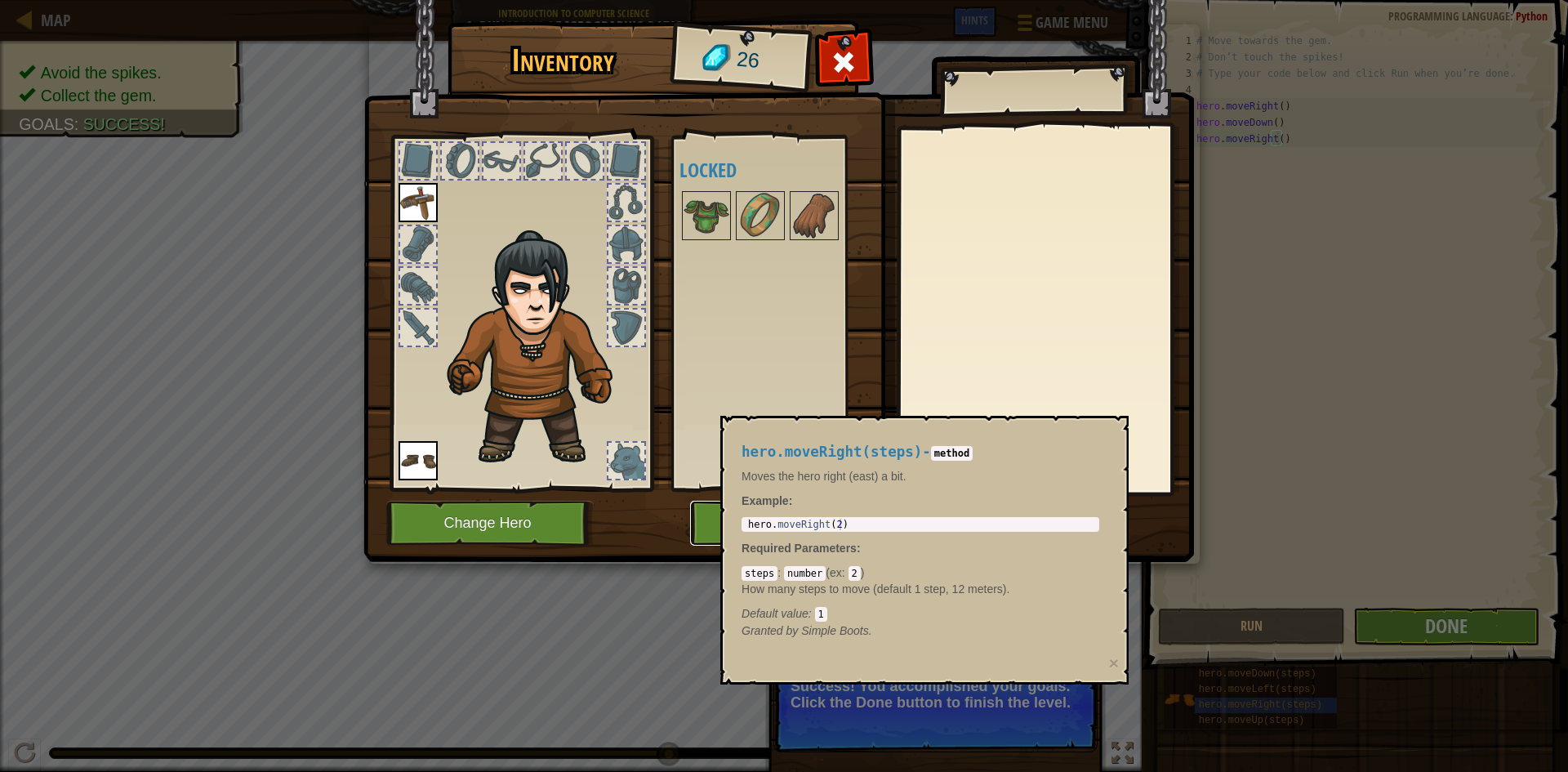
click at [704, 529] on button "Play" at bounding box center [776, 523] width 170 height 45
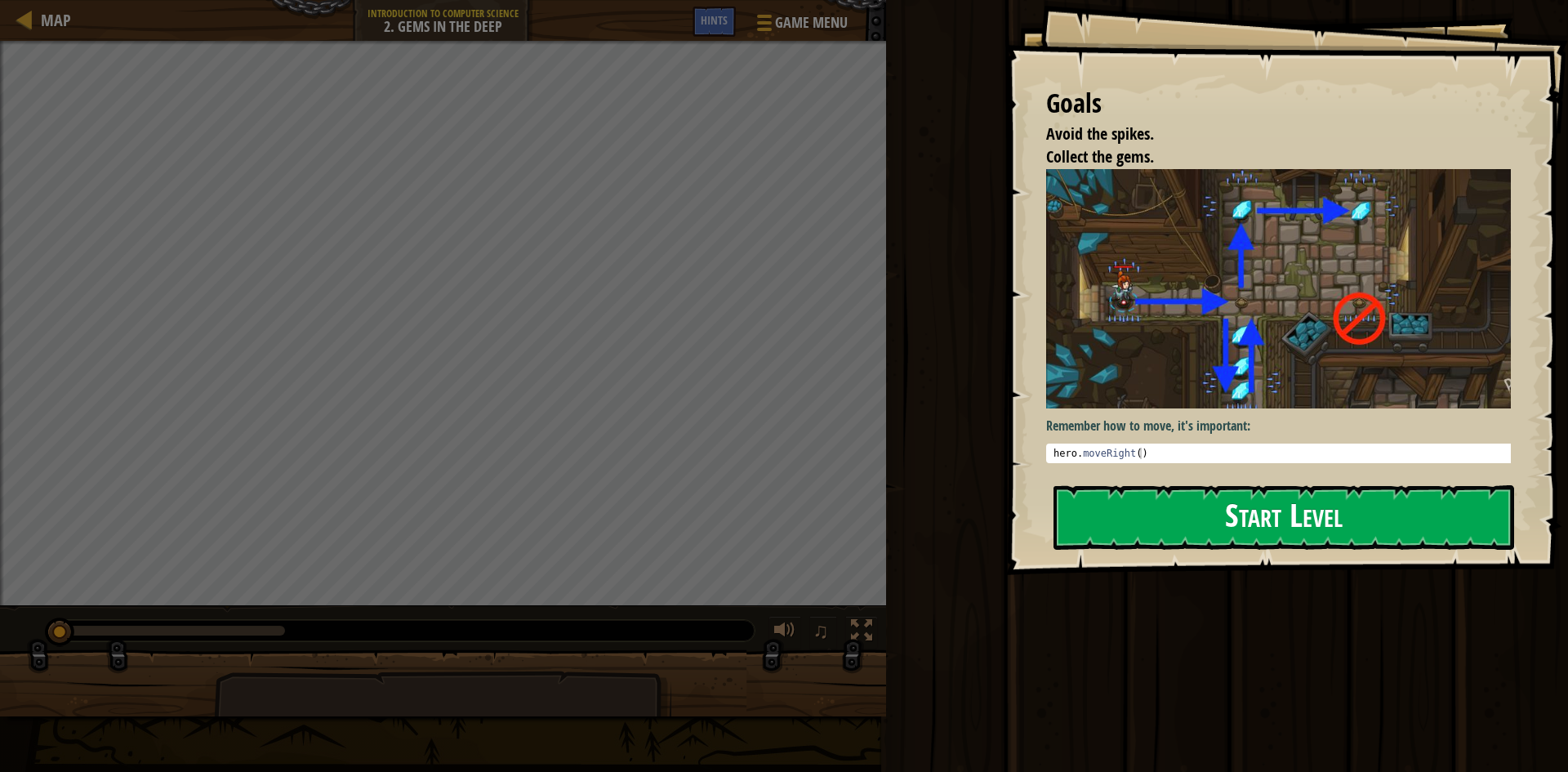
click at [1304, 510] on button "Start Level" at bounding box center [1284, 518] width 461 height 65
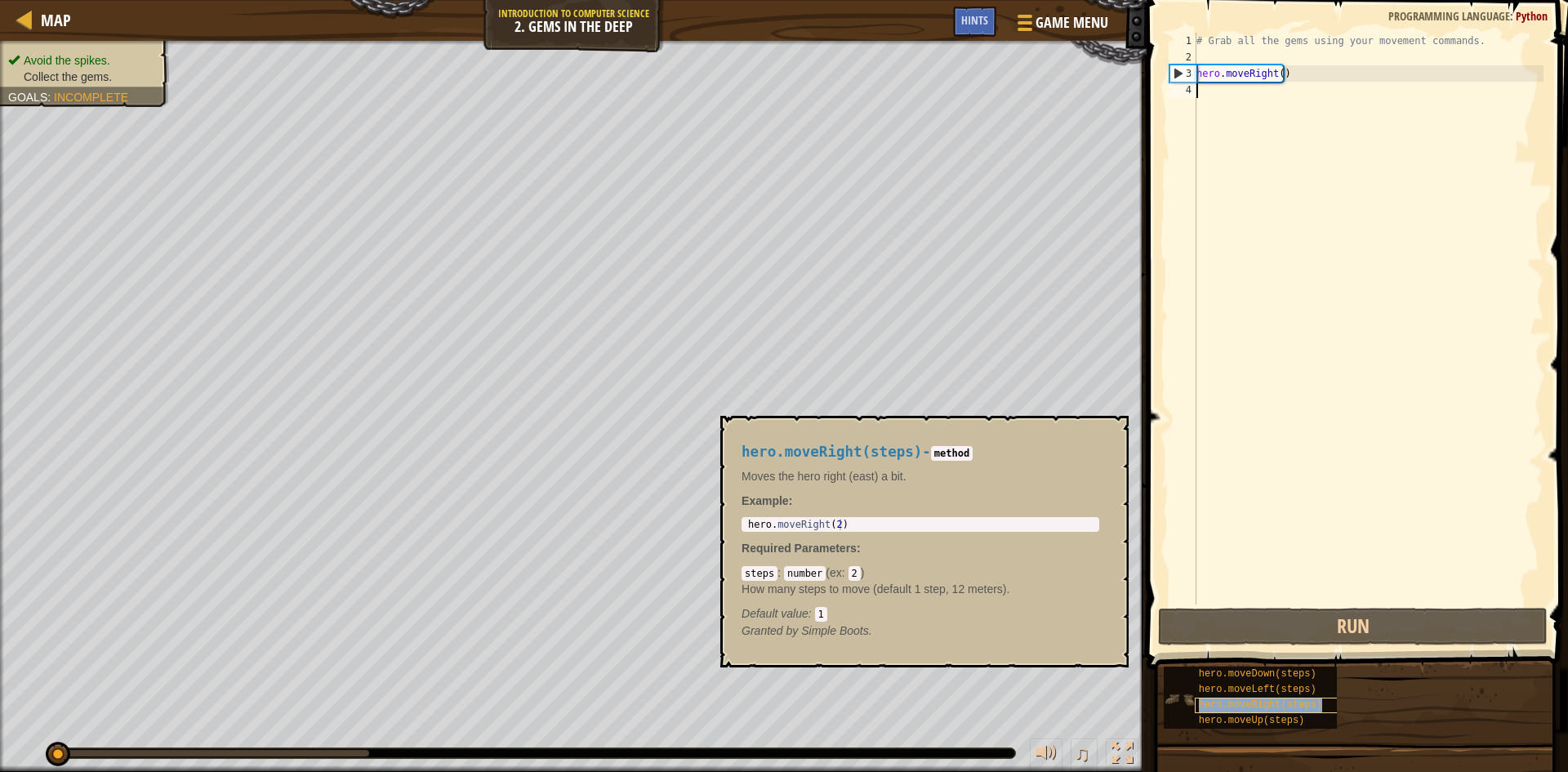
click at [1245, 700] on span "hero.moveRight(steps)" at bounding box center [1260, 705] width 123 height 12
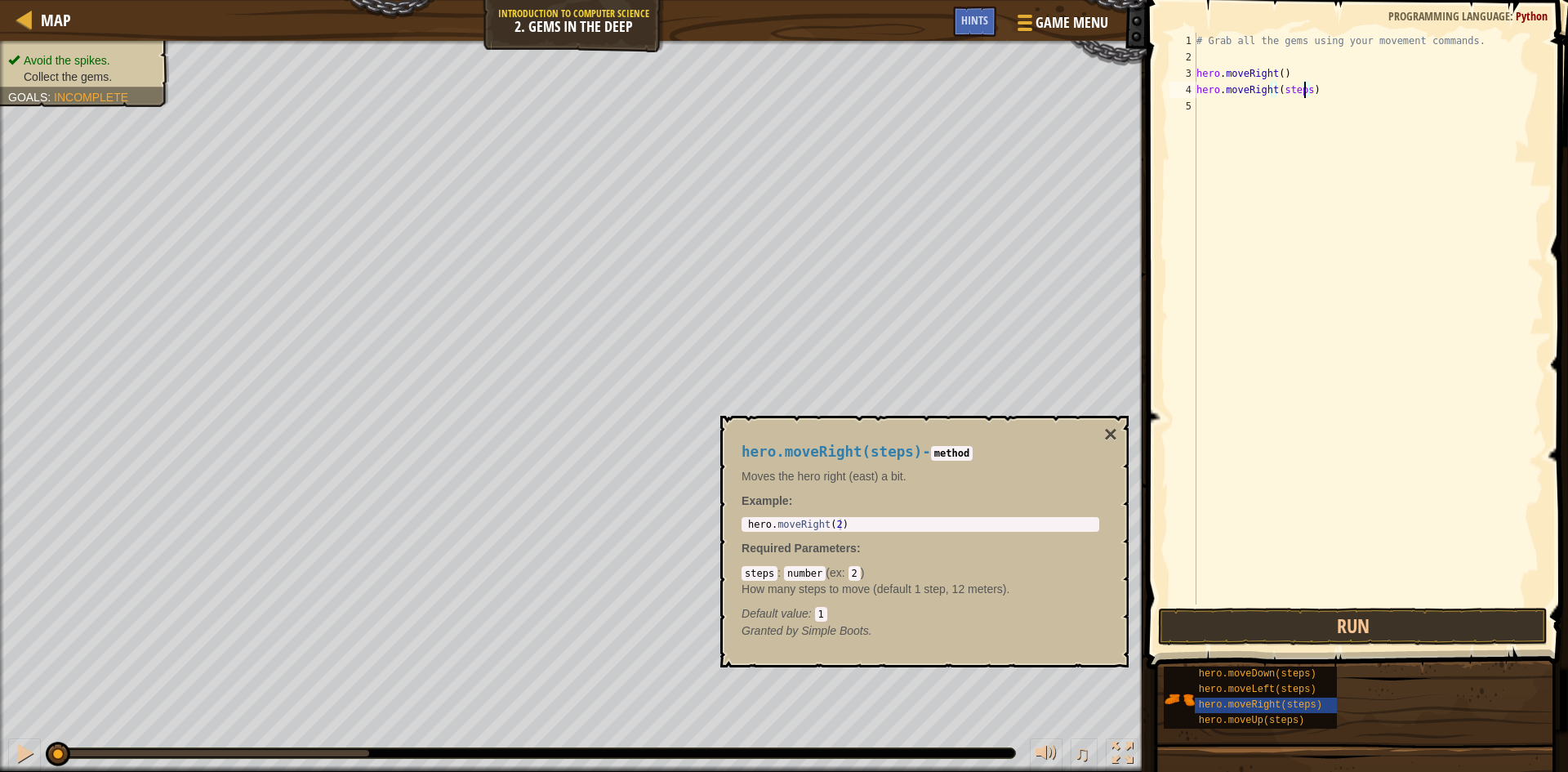
click at [1306, 94] on div "# Grab all the gems using your movement commands. hero . moveRight ( ) hero . m…" at bounding box center [1369, 335] width 351 height 605
drag, startPoint x: 1306, startPoint y: 94, endPoint x: 1283, endPoint y: 99, distance: 23.5
click at [1283, 99] on div "# Grab all the gems using your movement commands. hero . moveRight ( ) hero . m…" at bounding box center [1369, 335] width 351 height 605
click at [1302, 631] on button "Run" at bounding box center [1352, 626] width 390 height 37
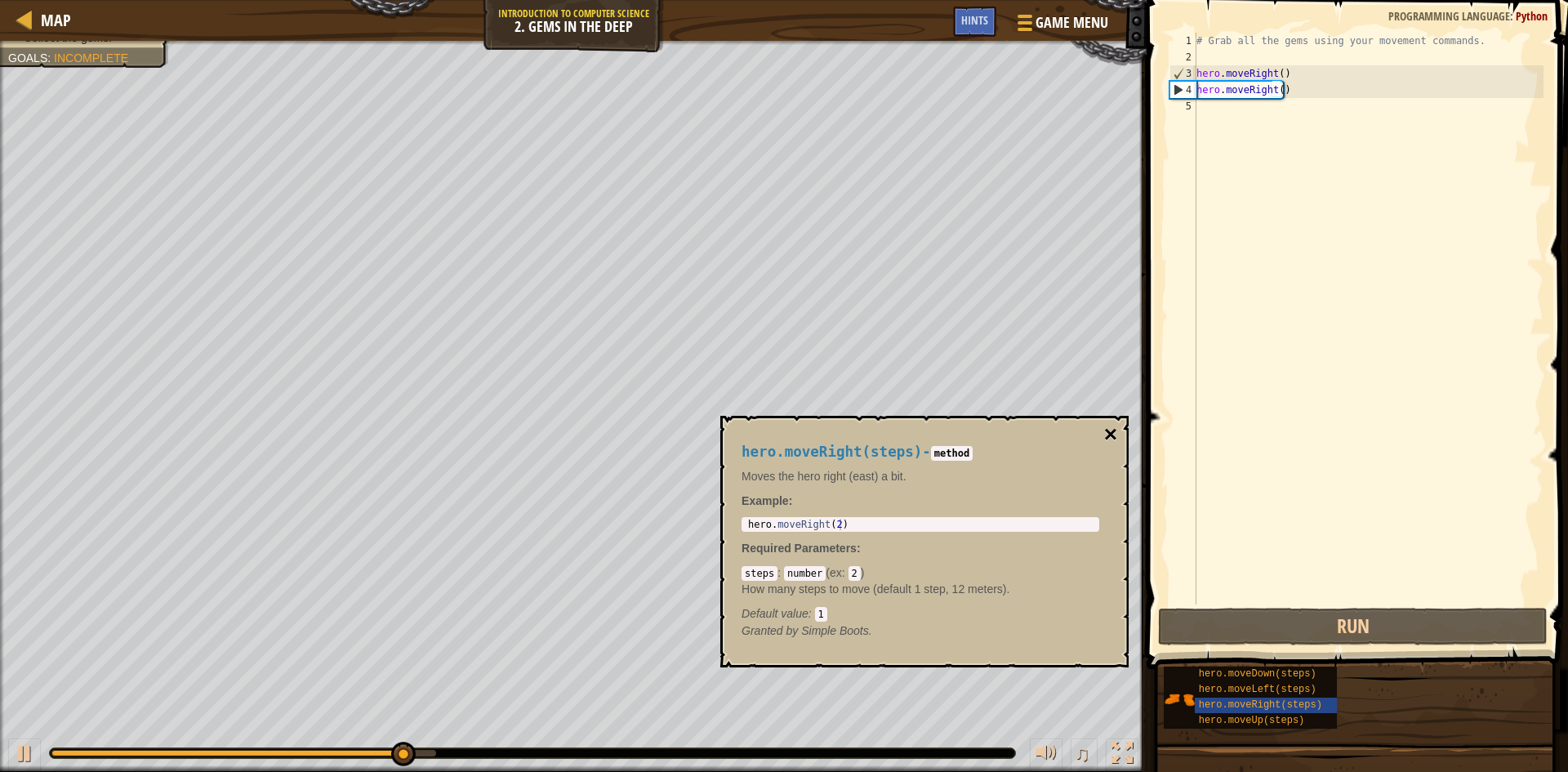
click at [1110, 430] on button "×" at bounding box center [1111, 435] width 13 height 23
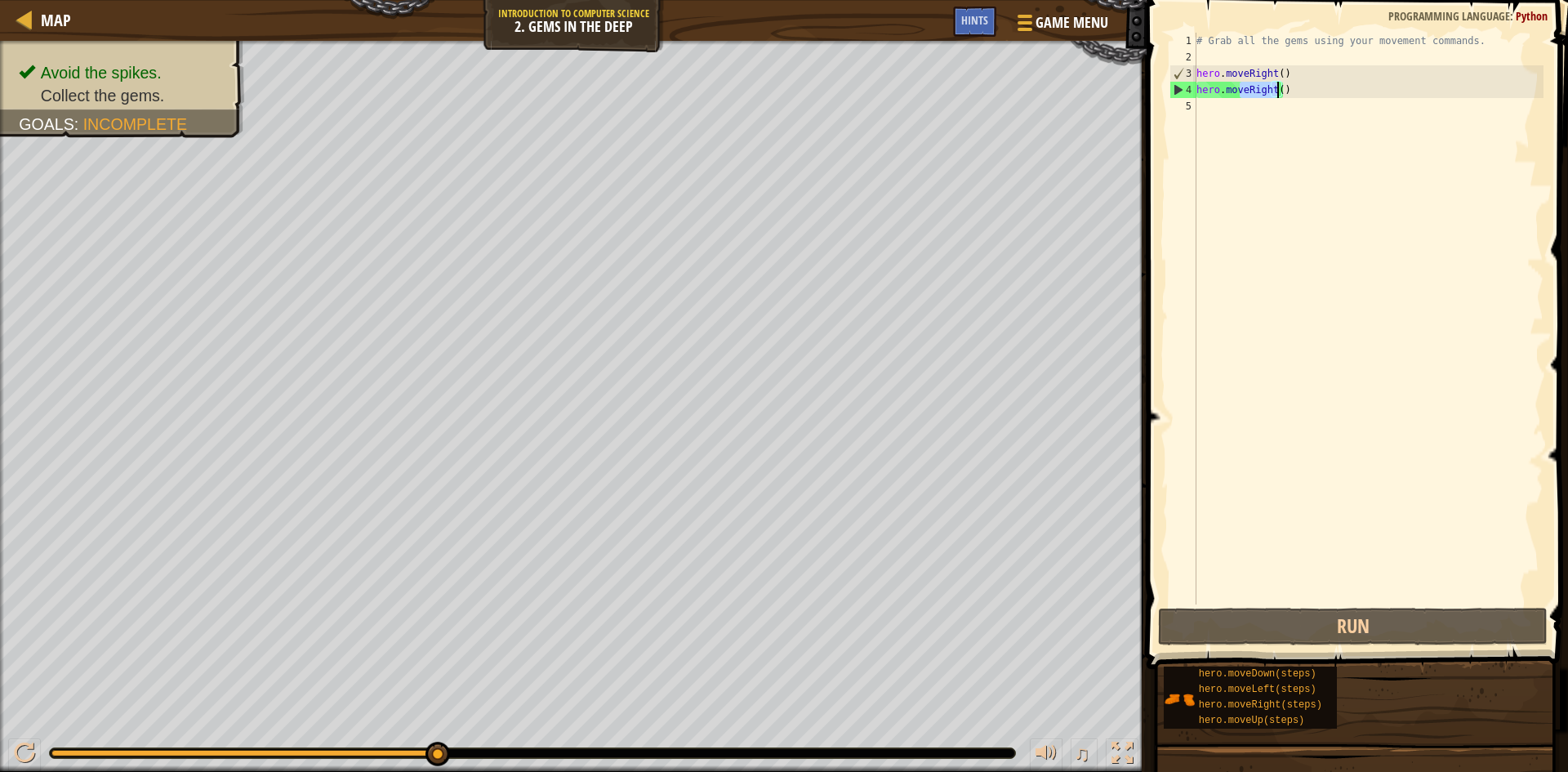
drag, startPoint x: 1241, startPoint y: 96, endPoint x: 1279, endPoint y: 97, distance: 38.0
click at [1279, 97] on div "# Grab all the gems using your movement commands. hero . moveRight ( ) hero . m…" at bounding box center [1369, 335] width 351 height 605
drag, startPoint x: 1244, startPoint y: 80, endPoint x: 1322, endPoint y: 99, distance: 80.3
click at [1322, 99] on div "# Grab all the gems using your movement commands. hero . moveRight ( ) hero . m…" at bounding box center [1369, 335] width 351 height 605
type textarea "hero.moveRight()"
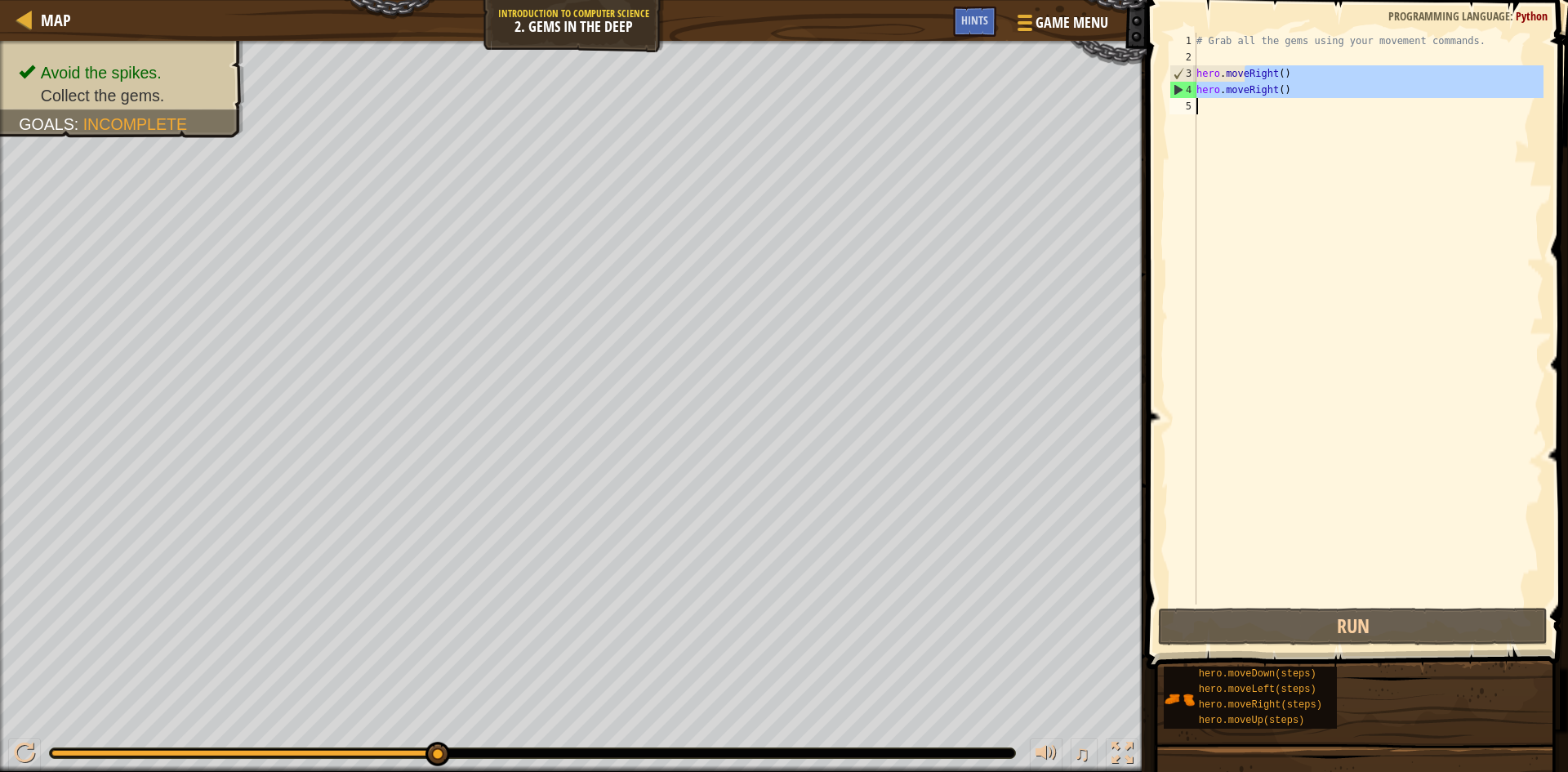
click at [1326, 127] on div "# Grab all the gems using your movement commands. hero . moveRight ( ) hero . m…" at bounding box center [1369, 319] width 351 height 572
drag, startPoint x: 1312, startPoint y: 104, endPoint x: 1293, endPoint y: 105, distance: 19.0
click at [1293, 105] on div "# Grab all the gems using your movement commands. hero . moveRight ( ) hero . m…" at bounding box center [1369, 335] width 351 height 605
drag, startPoint x: 1274, startPoint y: 88, endPoint x: 1283, endPoint y: 89, distance: 9.1
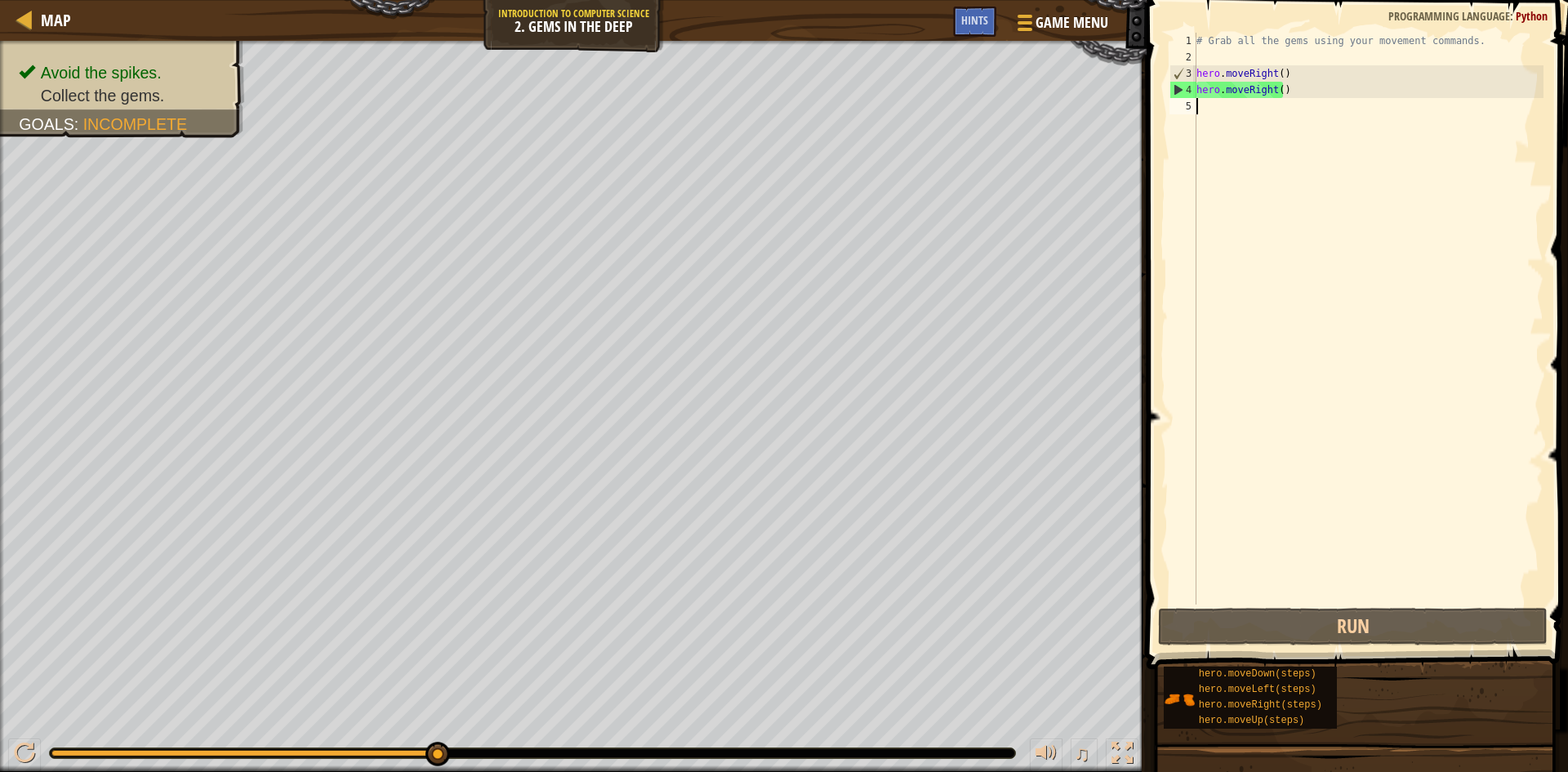
click at [1280, 89] on div "# Grab all the gems using your movement commands. hero . moveRight ( ) hero . m…" at bounding box center [1369, 335] width 351 height 605
drag, startPoint x: 1287, startPoint y: 89, endPoint x: 1202, endPoint y: 98, distance: 85.5
click at [1202, 98] on div "# Grab all the gems using your movement commands. hero . moveRight ( ) hero . m…" at bounding box center [1369, 335] width 351 height 605
type textarea "h"
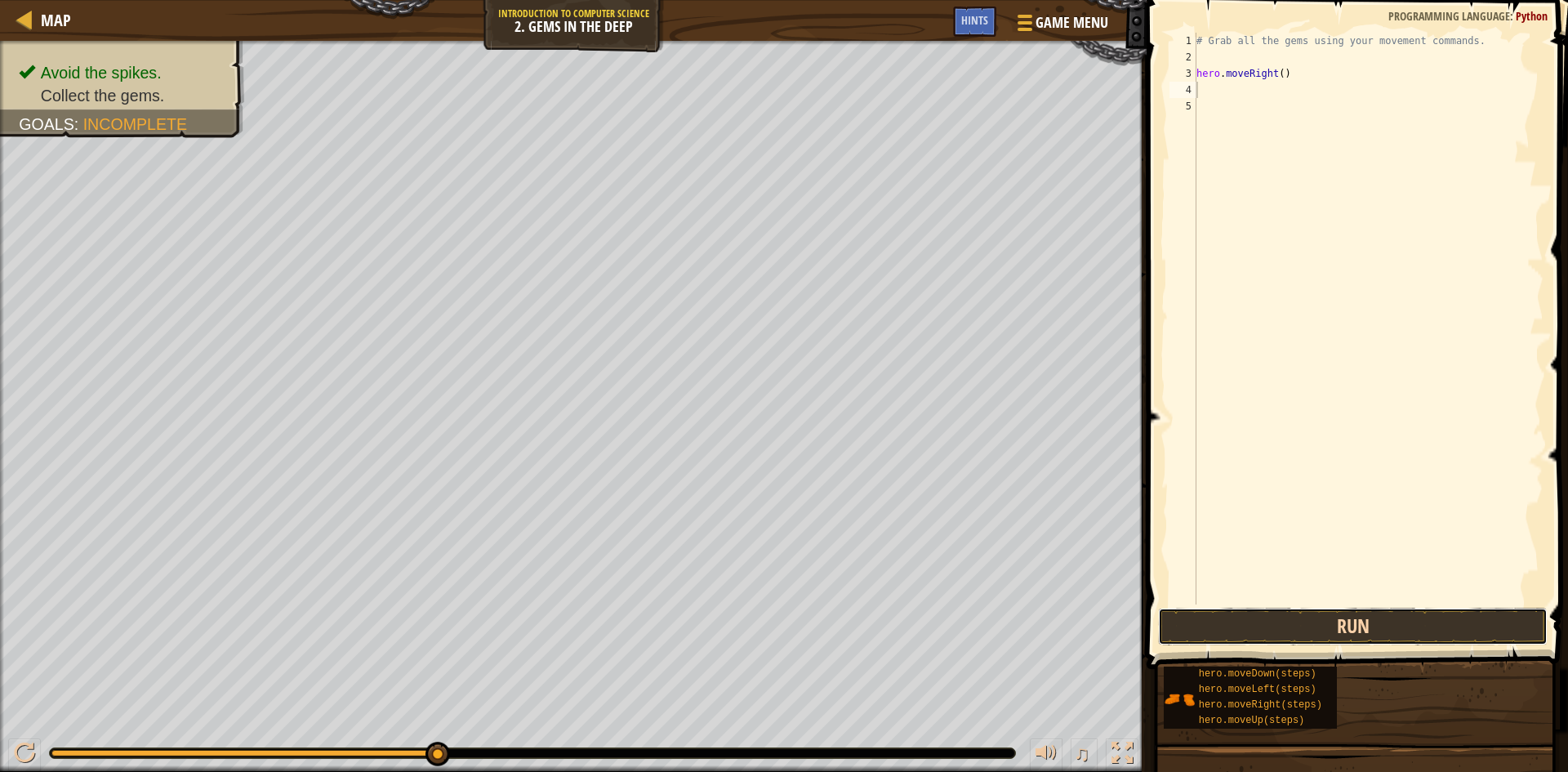
click at [1332, 619] on button "Run" at bounding box center [1352, 626] width 390 height 37
click at [1303, 88] on div "# Grab all the gems using your movement commands. hero . moveRight ( ) hero . m…" at bounding box center [1369, 319] width 351 height 572
drag, startPoint x: 1303, startPoint y: 88, endPoint x: 1278, endPoint y: 98, distance: 26.9
click at [1278, 98] on div "# Grab all the gems using your movement commands. hero . moveRight ( ) hero . m…" at bounding box center [1369, 335] width 351 height 605
drag, startPoint x: 1298, startPoint y: 112, endPoint x: 1274, endPoint y: 109, distance: 24.2
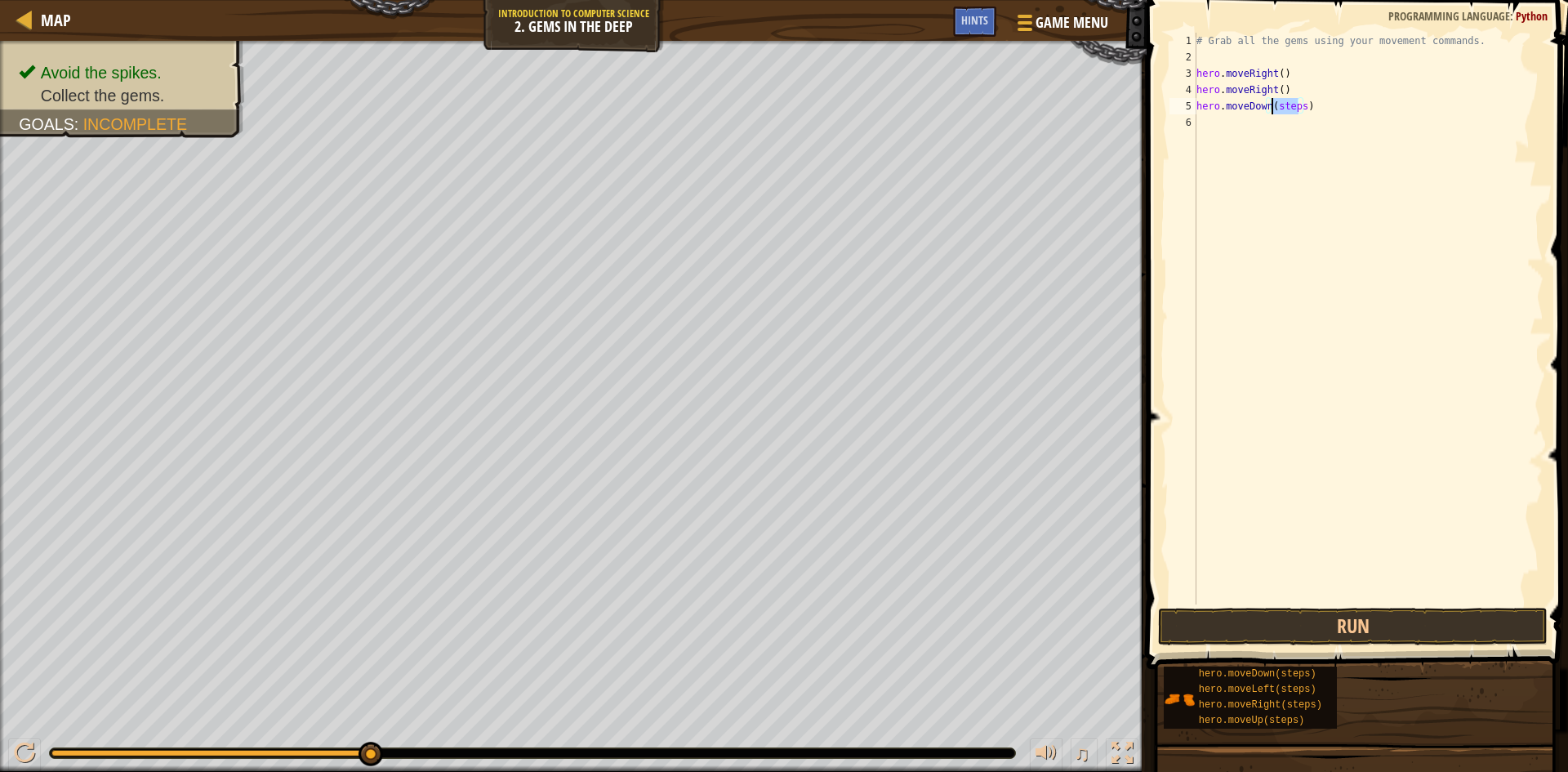
click at [1274, 109] on div "# Grab all the gems using your movement commands. hero . moveRight ( ) hero . m…" at bounding box center [1369, 335] width 351 height 605
click at [1395, 631] on button "Run" at bounding box center [1352, 626] width 390 height 37
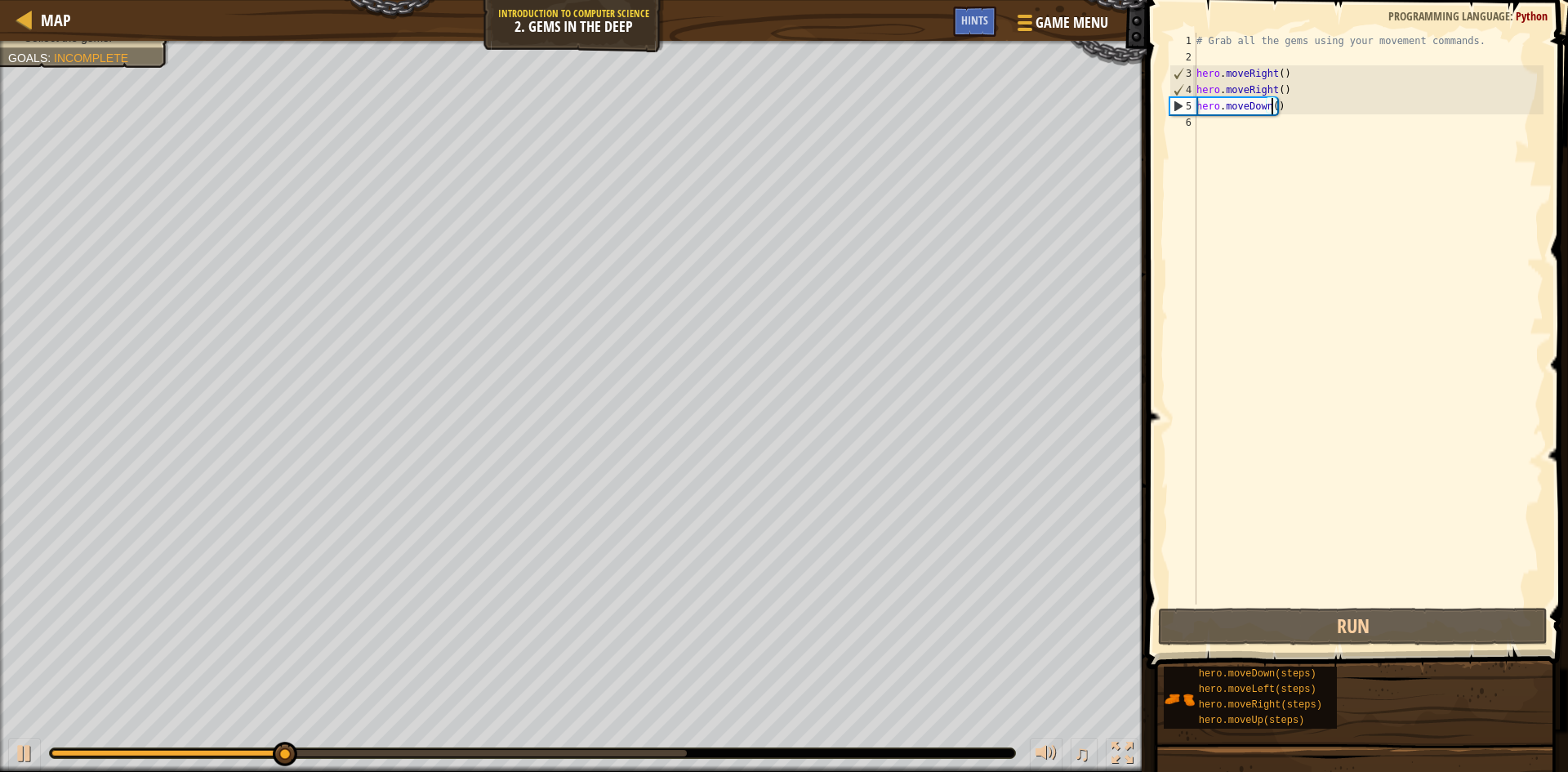
click at [1279, 92] on div "# Grab all the gems using your movement commands. hero . moveRight ( ) hero . m…" at bounding box center [1369, 335] width 351 height 605
drag, startPoint x: 1243, startPoint y: 108, endPoint x: 1207, endPoint y: 98, distance: 37.4
click at [1179, 108] on div "hero.moveRight() 1 2 3 4 5 6 # Grab all the gems using your movement commands. …" at bounding box center [1355, 319] width 377 height 572
type textarea "hero.moveDown()"
drag, startPoint x: 1284, startPoint y: 113, endPoint x: 1172, endPoint y: 113, distance: 112.0
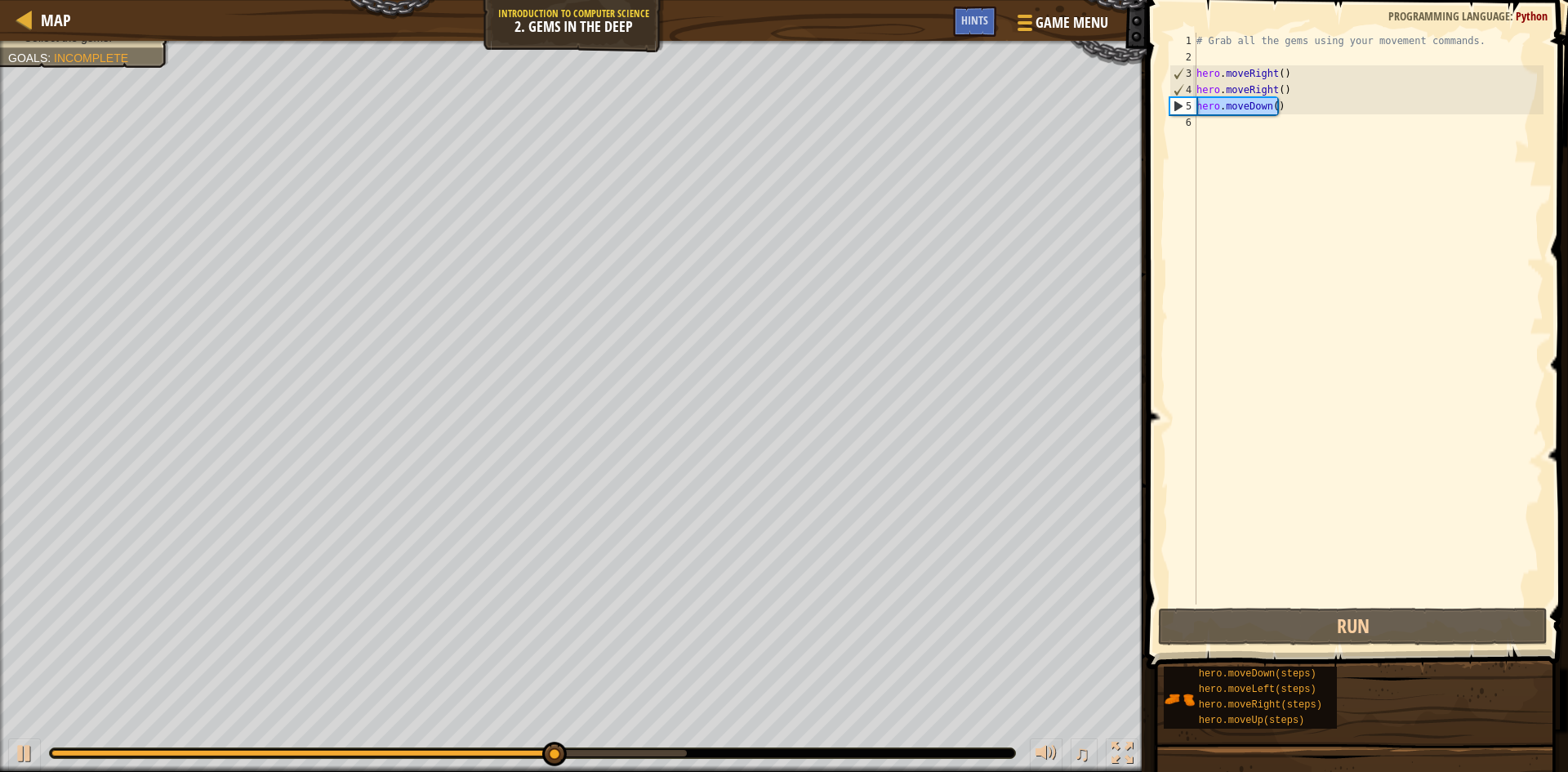
click at [1172, 113] on div "hero.moveDown() 1 2 3 4 5 6 # Grab all the gems using your movement commands. h…" at bounding box center [1355, 319] width 377 height 572
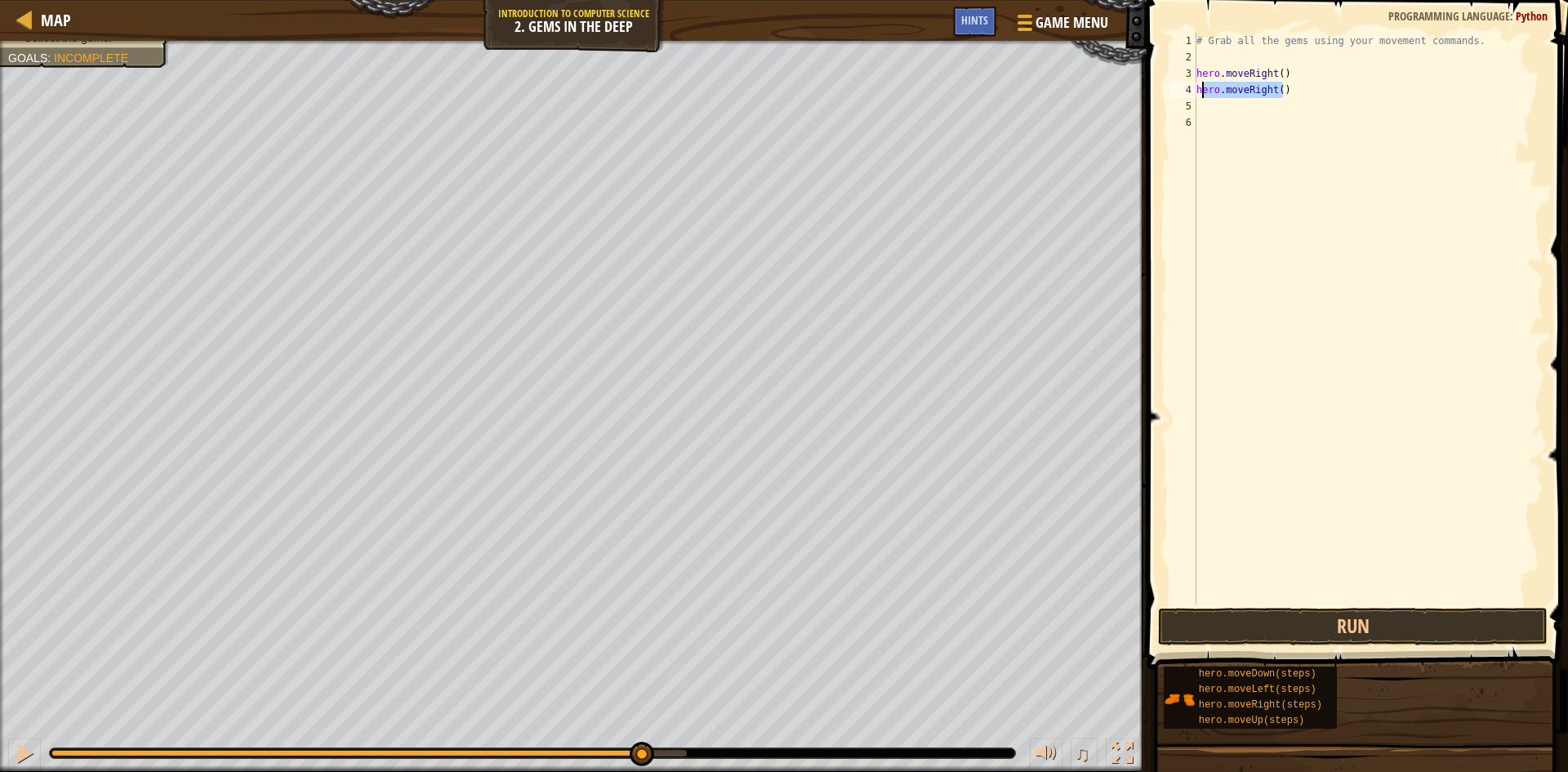
drag, startPoint x: 1285, startPoint y: 93, endPoint x: 1200, endPoint y: 96, distance: 85.1
click at [1200, 96] on div "# Grab all the gems using your movement commands. hero . moveRight ( ) hero . m…" at bounding box center [1369, 335] width 351 height 605
type textarea "h"
click at [1311, 628] on button "Run" at bounding box center [1352, 626] width 390 height 37
click at [1293, 85] on div "# Grab all the gems using your movement commands. hero . moveRight ( ) hero . m…" at bounding box center [1369, 319] width 351 height 572
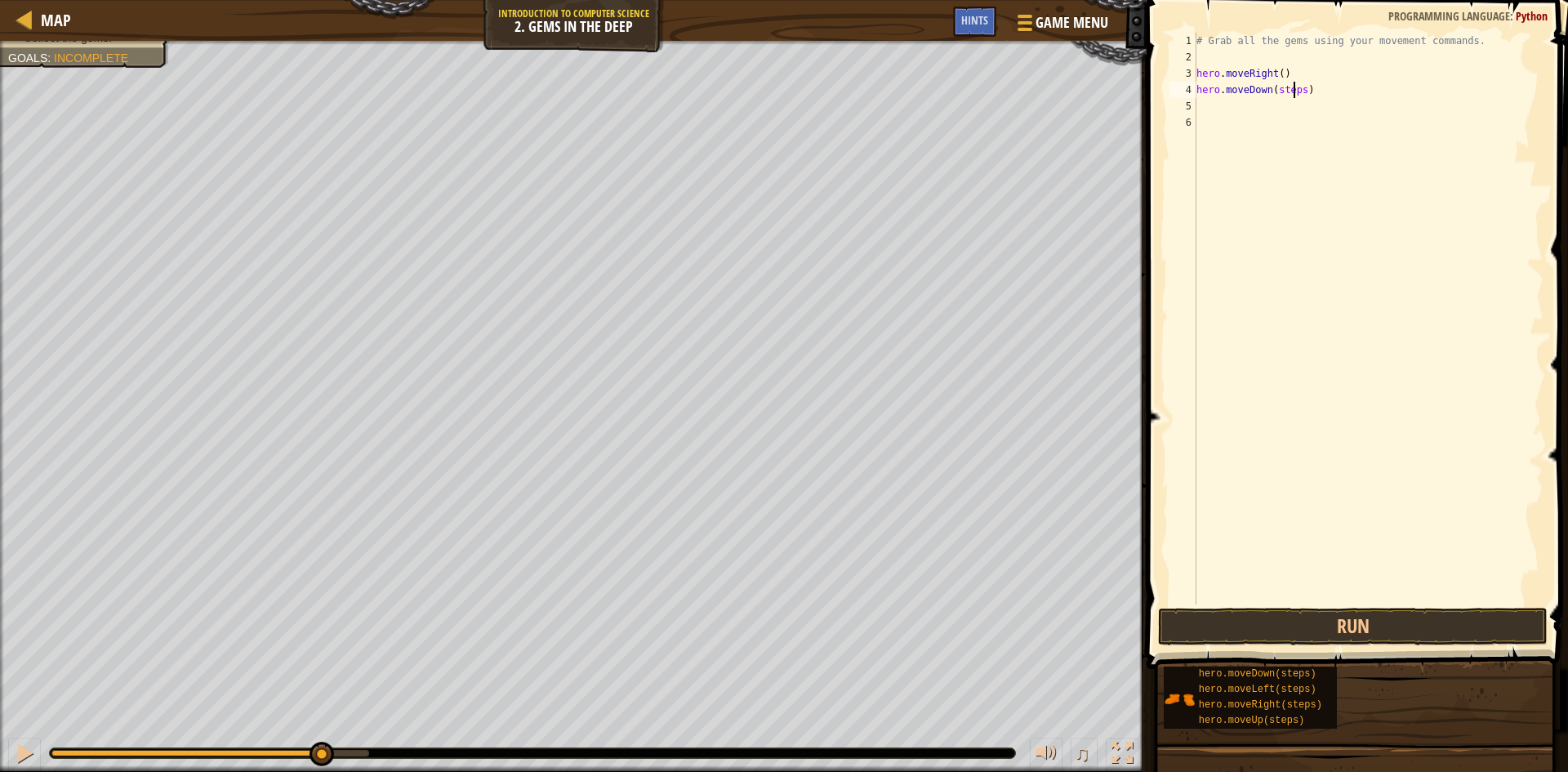
click at [1299, 90] on div "# Grab all the gems using your movement commands. hero . moveRight ( ) hero . m…" at bounding box center [1369, 335] width 351 height 605
click at [1298, 91] on div "# Grab all the gems using your movement commands. hero . moveRight ( ) hero . m…" at bounding box center [1369, 335] width 351 height 605
drag, startPoint x: 1439, startPoint y: 609, endPoint x: 1432, endPoint y: 619, distance: 12.2
click at [1433, 618] on button "Run" at bounding box center [1352, 626] width 390 height 37
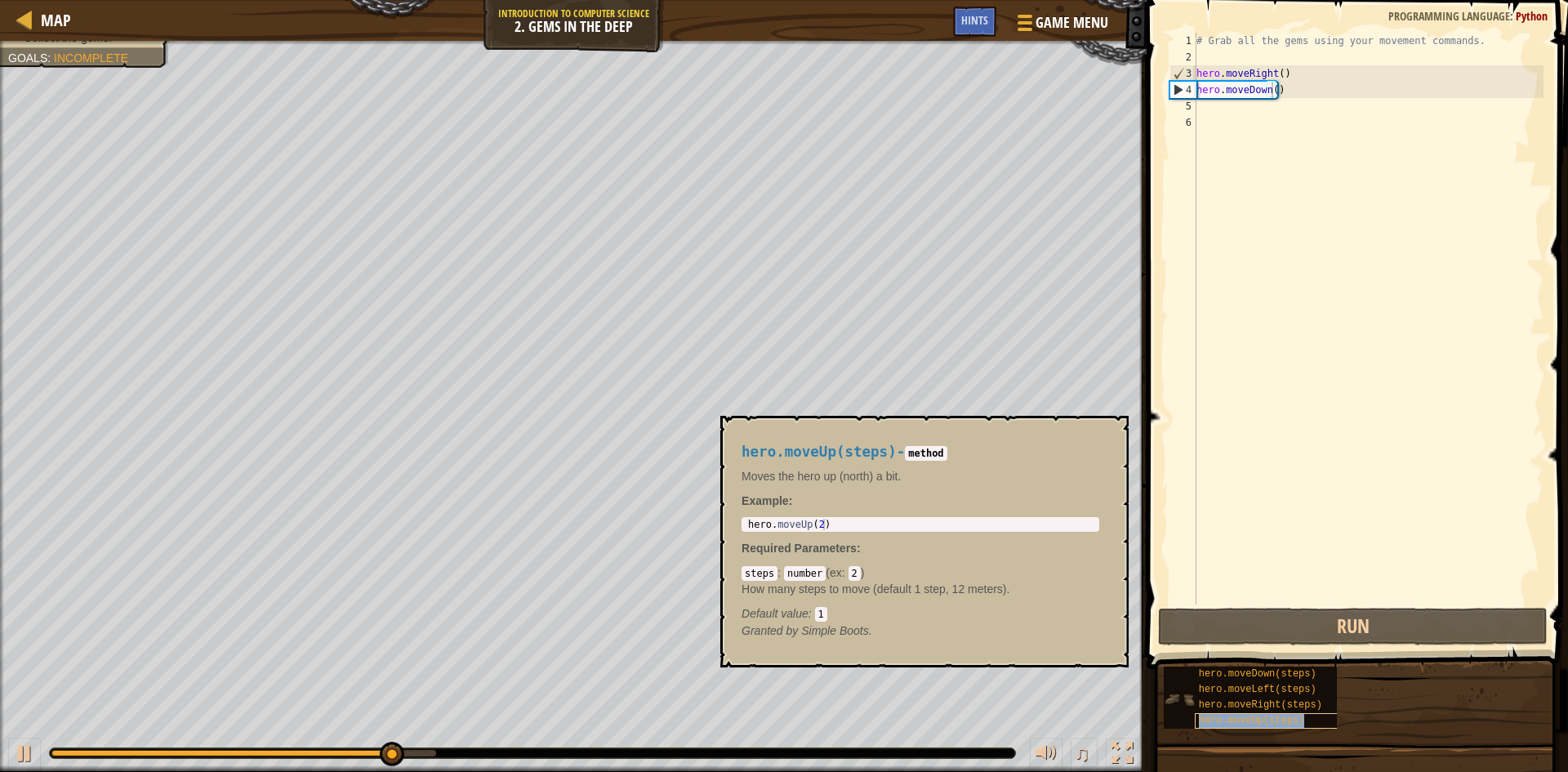
click at [1244, 720] on span "hero.moveUp(steps)" at bounding box center [1252, 721] width 106 height 12
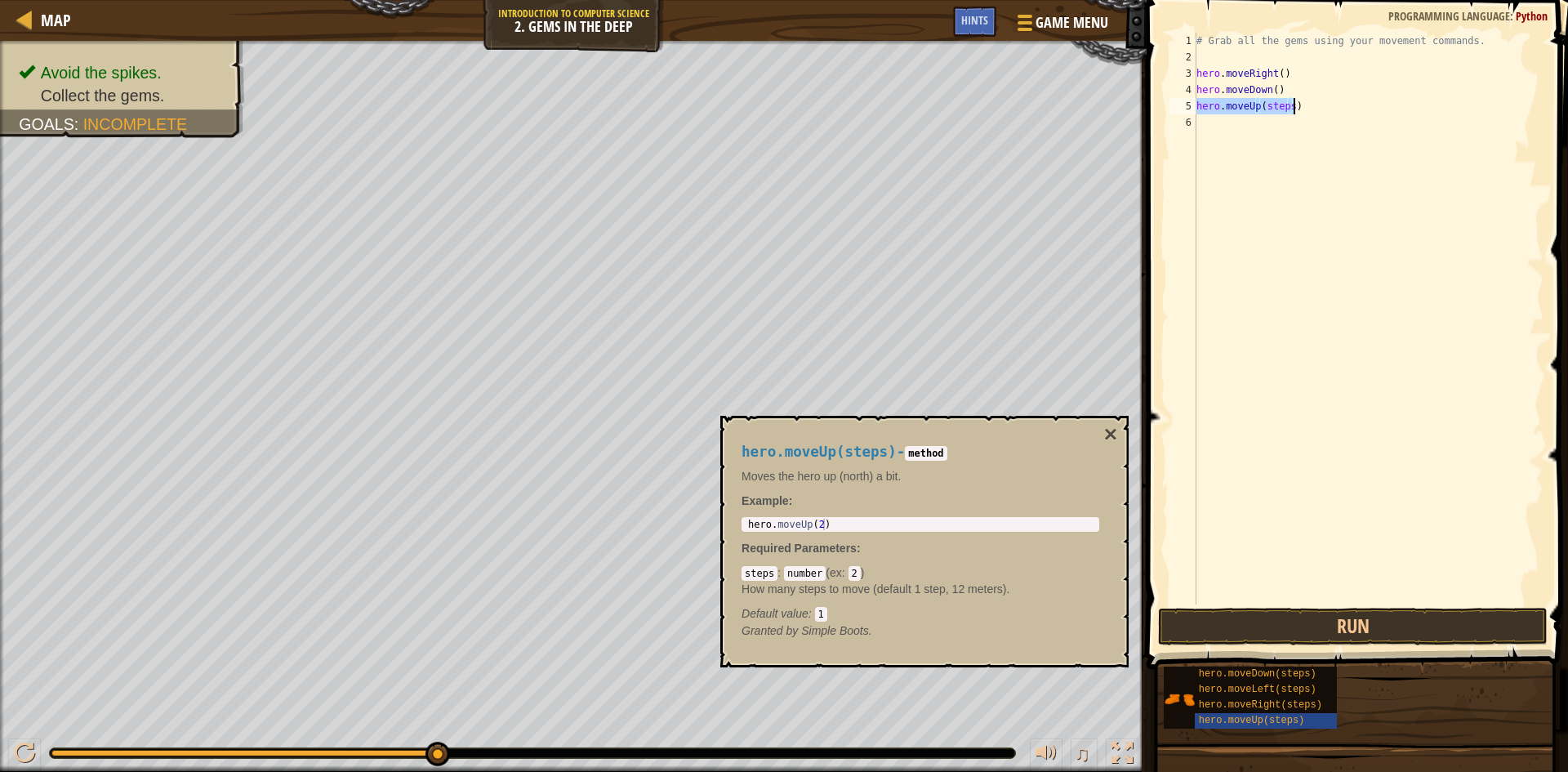
click at [1285, 104] on div "# Grab all the gems using your movement commands. hero . moveRight ( ) hero . m…" at bounding box center [1369, 319] width 351 height 572
click at [1361, 622] on button "Run" at bounding box center [1352, 626] width 390 height 37
click at [1284, 123] on div "# Grab all the gems using your movement commands. hero . moveRight ( ) hero . m…" at bounding box center [1369, 335] width 351 height 605
click at [1286, 126] on div "# Grab all the gems using your movement commands. hero . moveRight ( ) hero . m…" at bounding box center [1369, 335] width 351 height 605
click at [1240, 621] on button "Run" at bounding box center [1352, 626] width 390 height 37
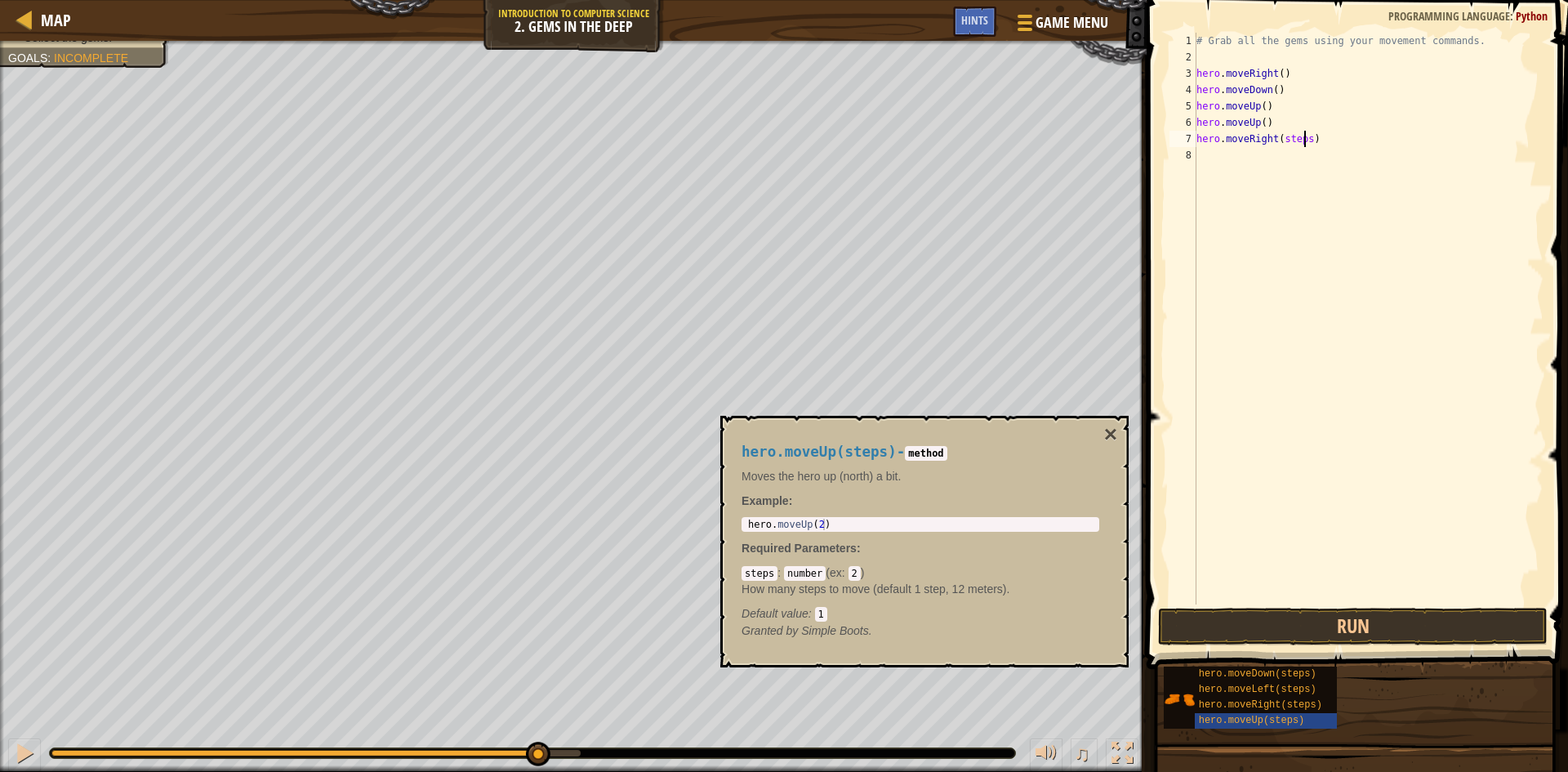
click at [1302, 144] on div "# Grab all the gems using your movement commands. hero . moveRight ( ) hero . m…" at bounding box center [1369, 335] width 351 height 605
type textarea "hero.moveRight()"
click at [1346, 616] on button "Run" at bounding box center [1352, 626] width 390 height 37
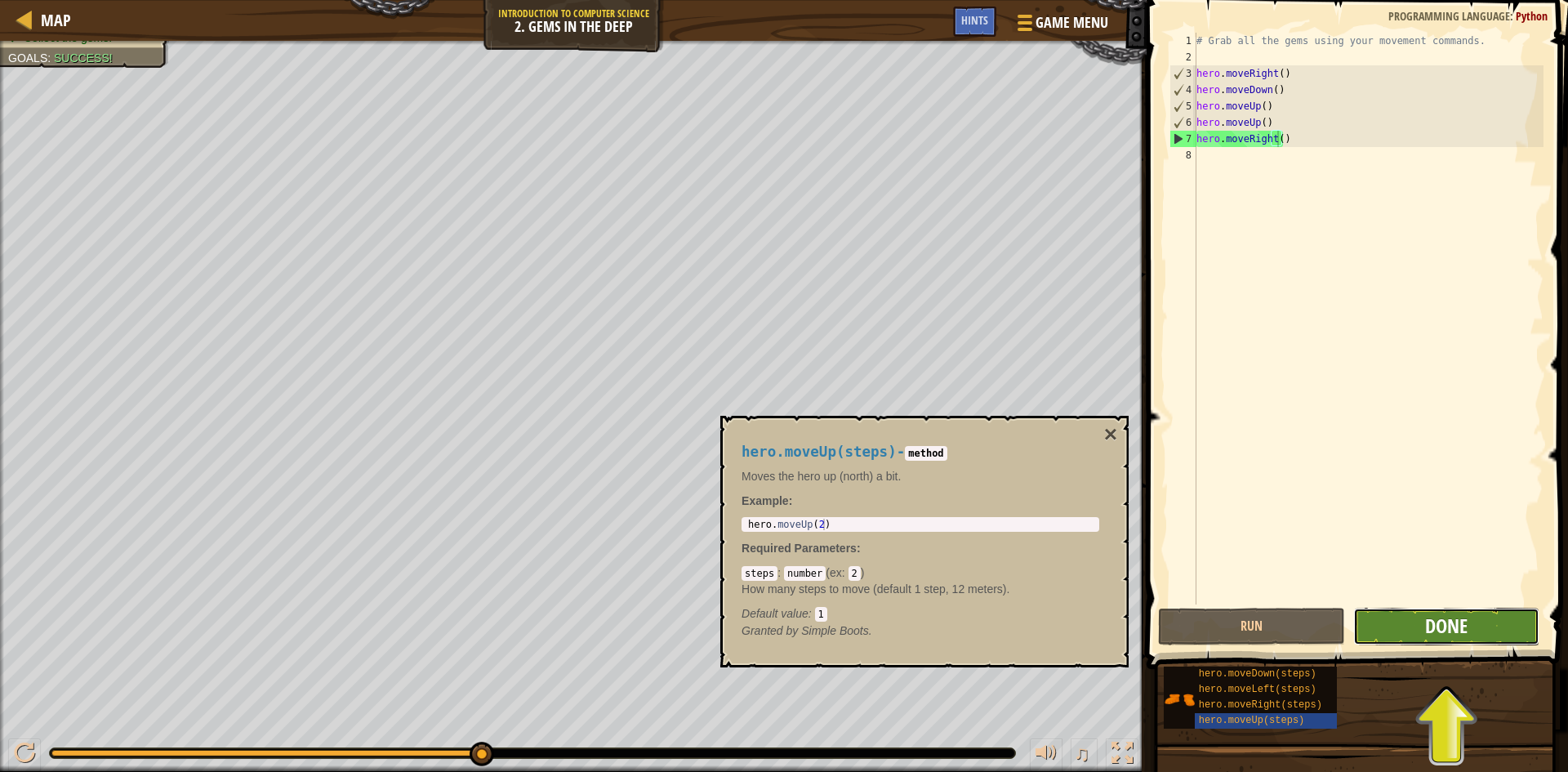
click at [1449, 626] on span "Done" at bounding box center [1446, 626] width 42 height 26
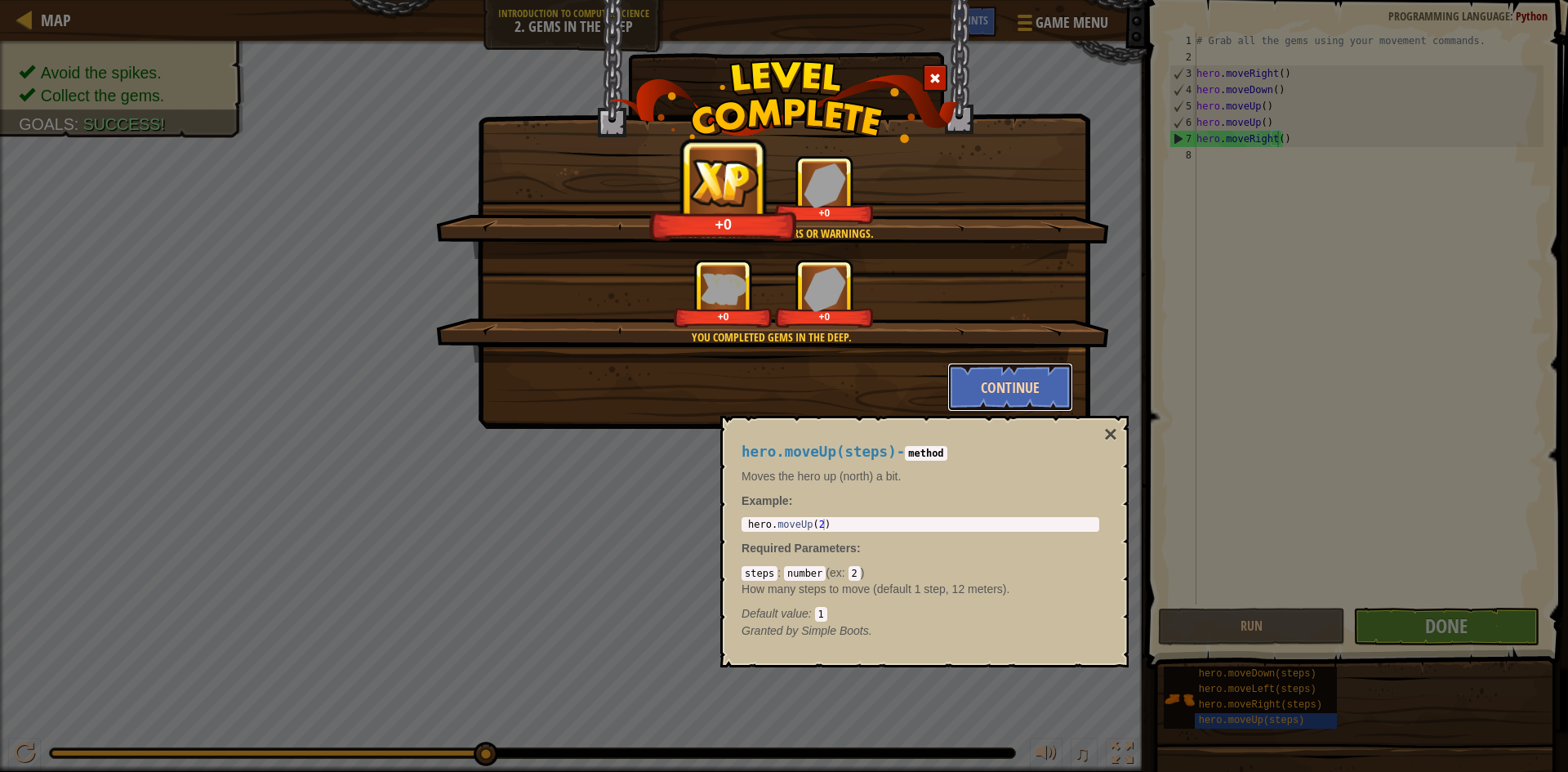
drag, startPoint x: 1005, startPoint y: 376, endPoint x: 1116, endPoint y: 429, distance: 123.0
click at [1007, 377] on button "Continue" at bounding box center [1011, 386] width 127 height 49
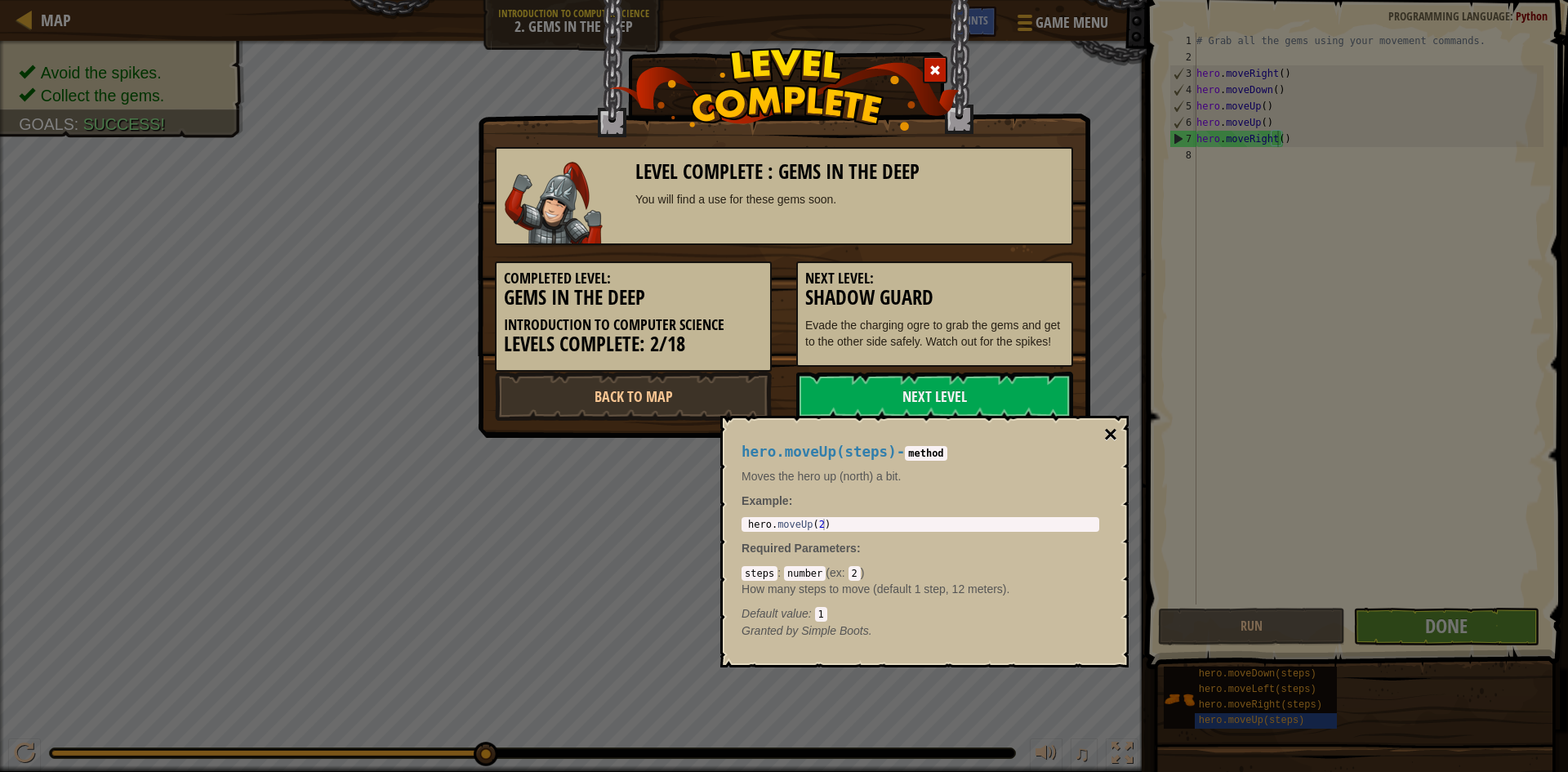
click at [1111, 434] on button "×" at bounding box center [1111, 435] width 13 height 23
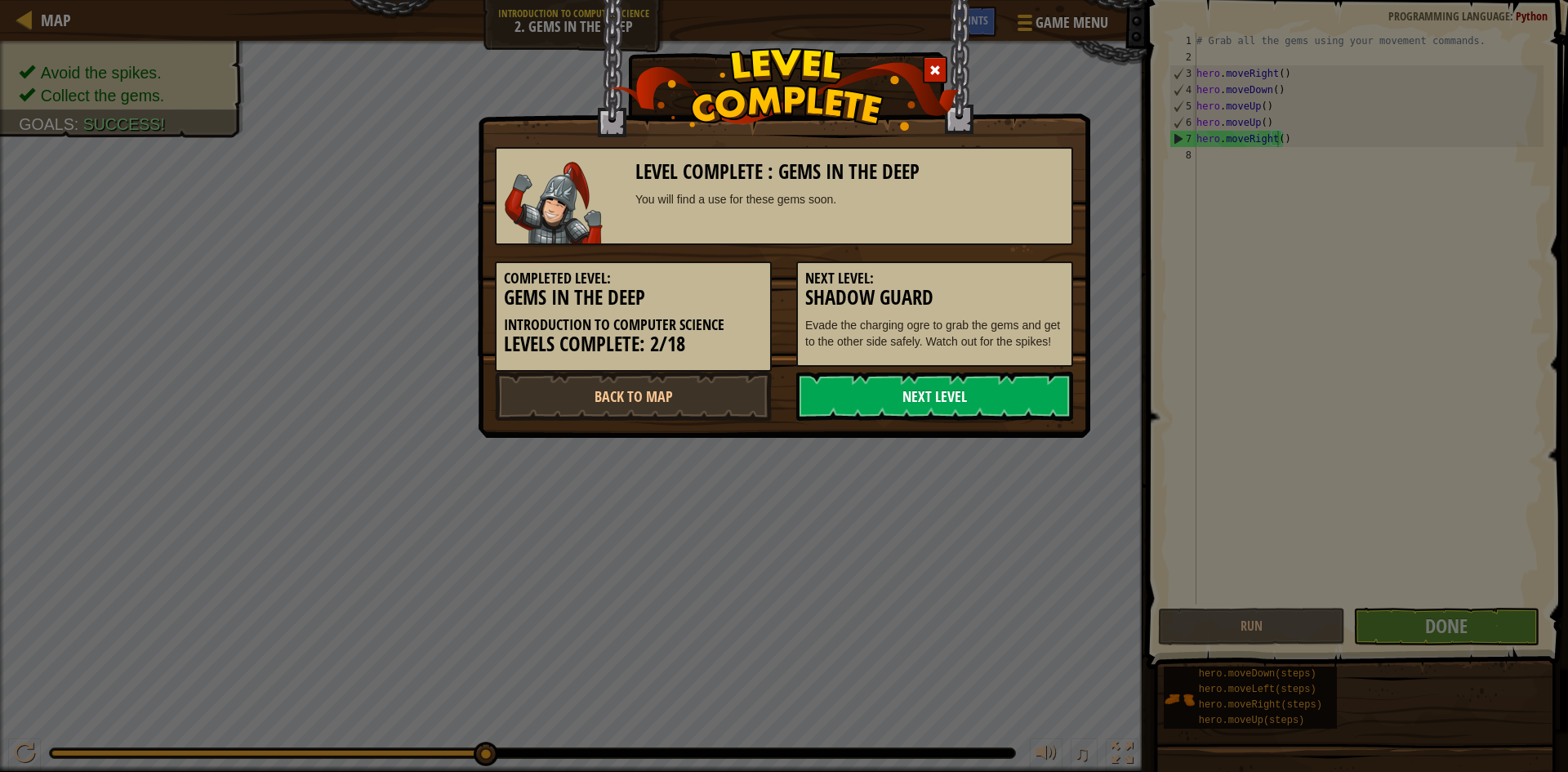
click at [945, 403] on link "Next Level" at bounding box center [935, 396] width 277 height 49
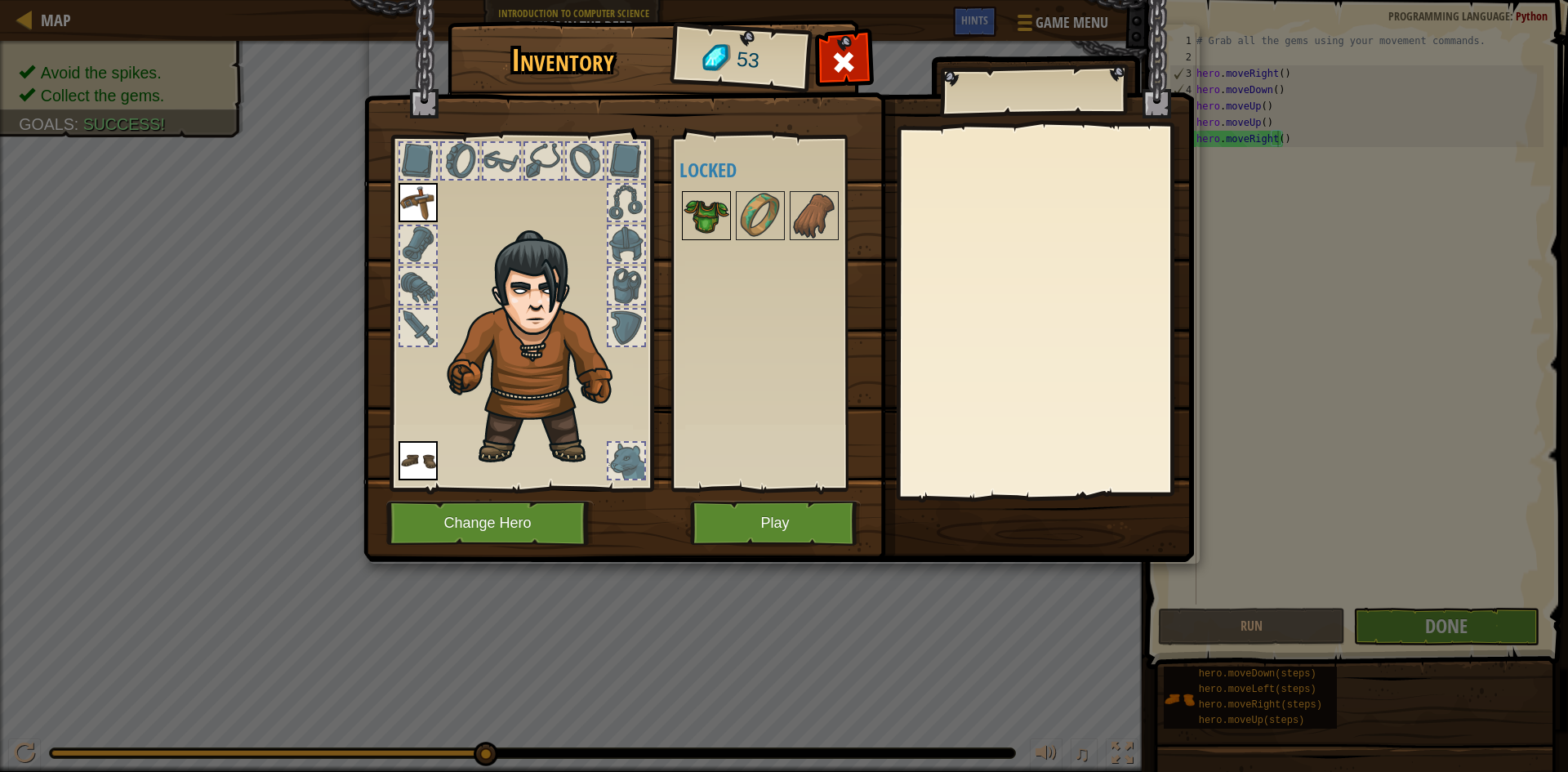
click at [715, 208] on img at bounding box center [706, 215] width 45 height 46
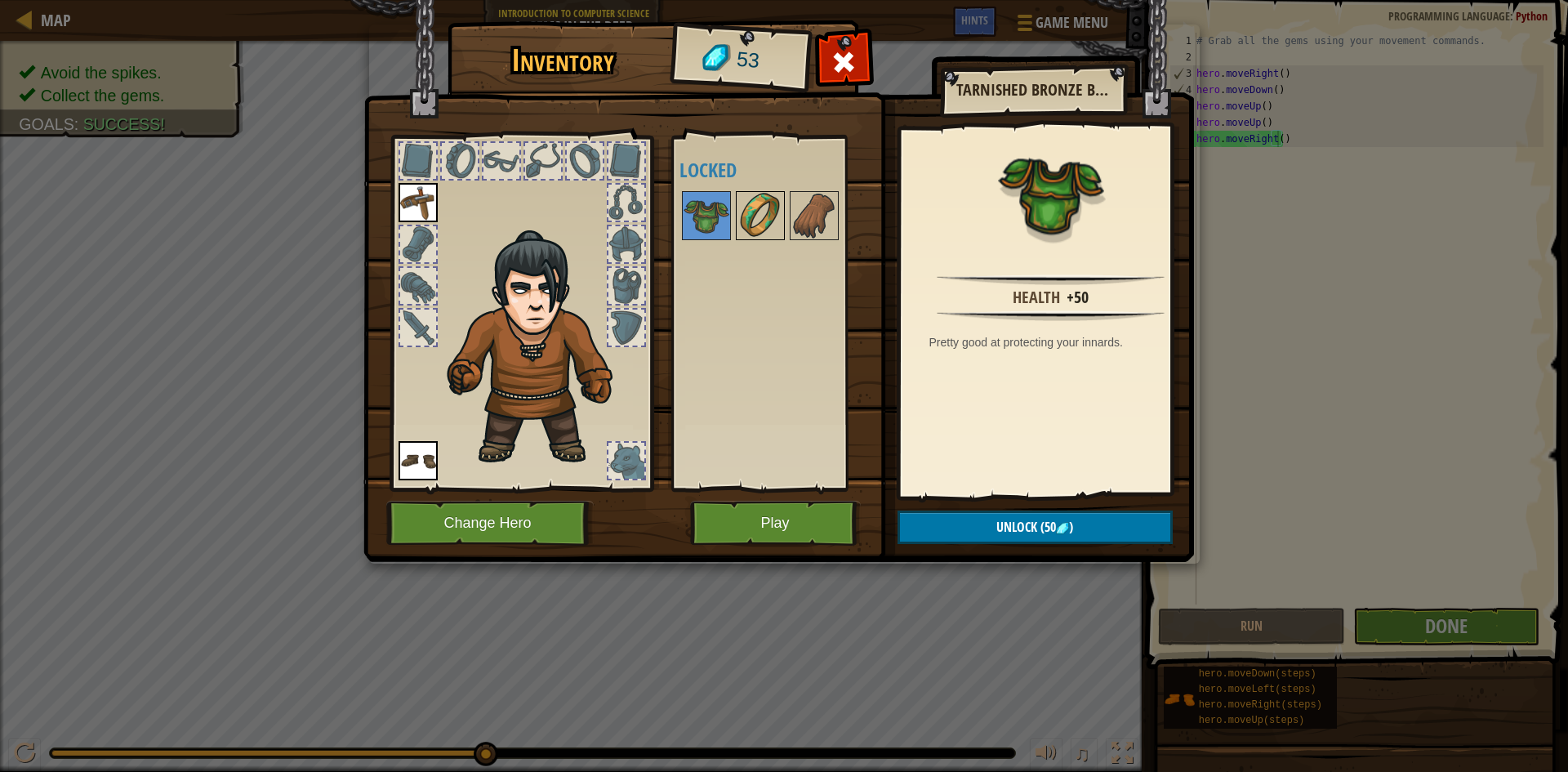
click at [758, 218] on img at bounding box center [760, 215] width 45 height 46
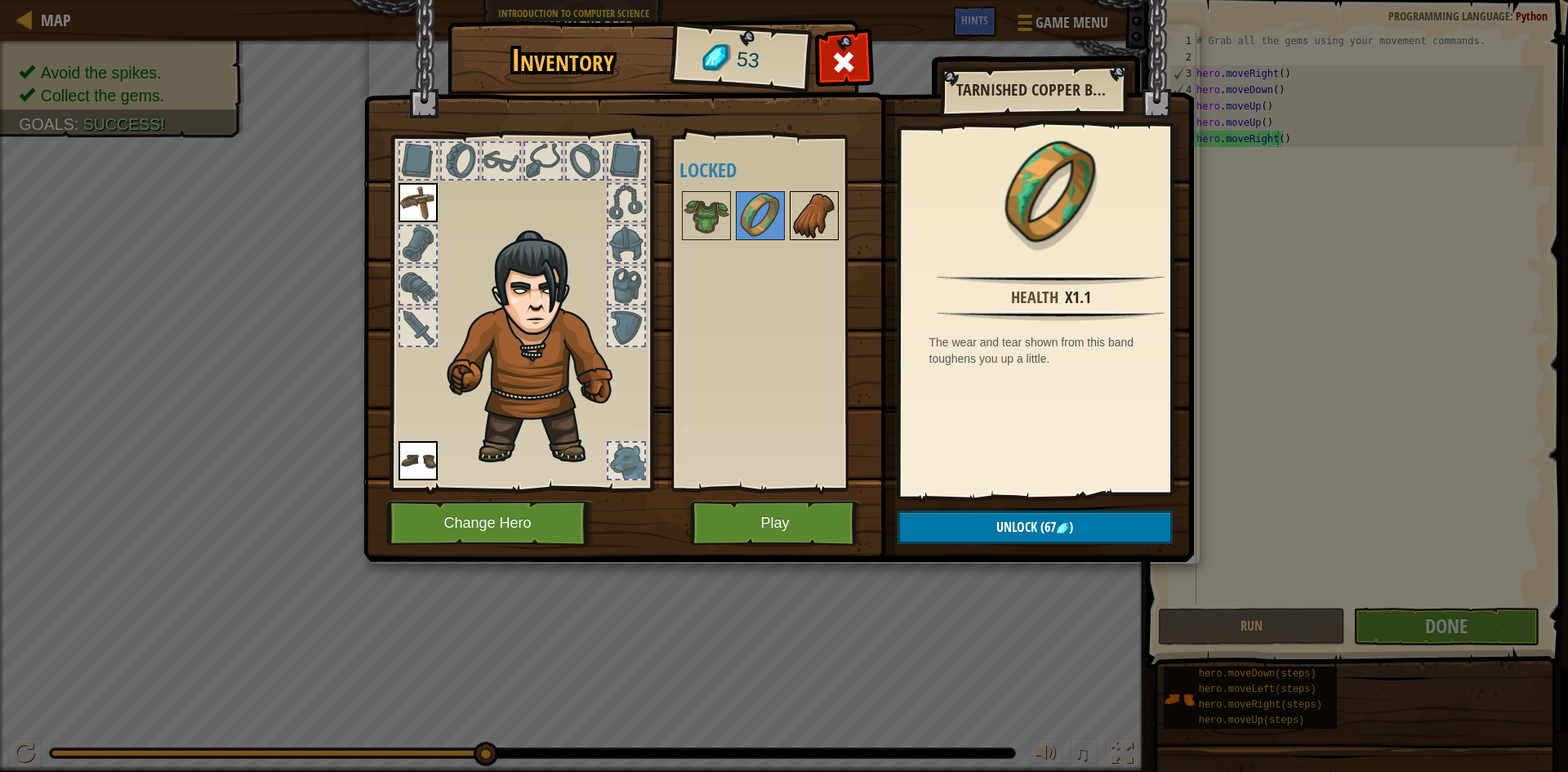
click at [810, 216] on img at bounding box center [814, 215] width 45 height 46
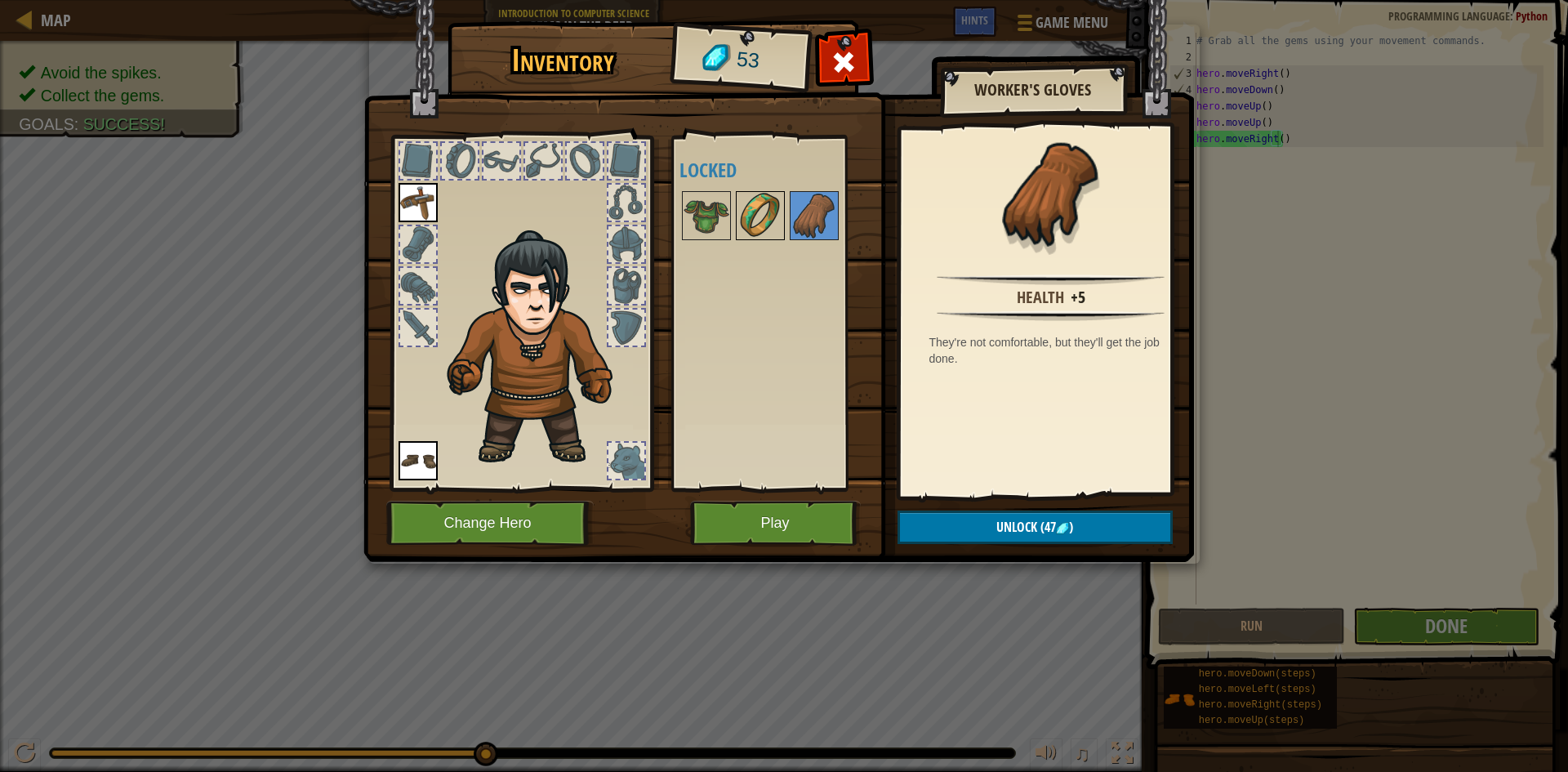
click at [762, 231] on img at bounding box center [760, 215] width 45 height 46
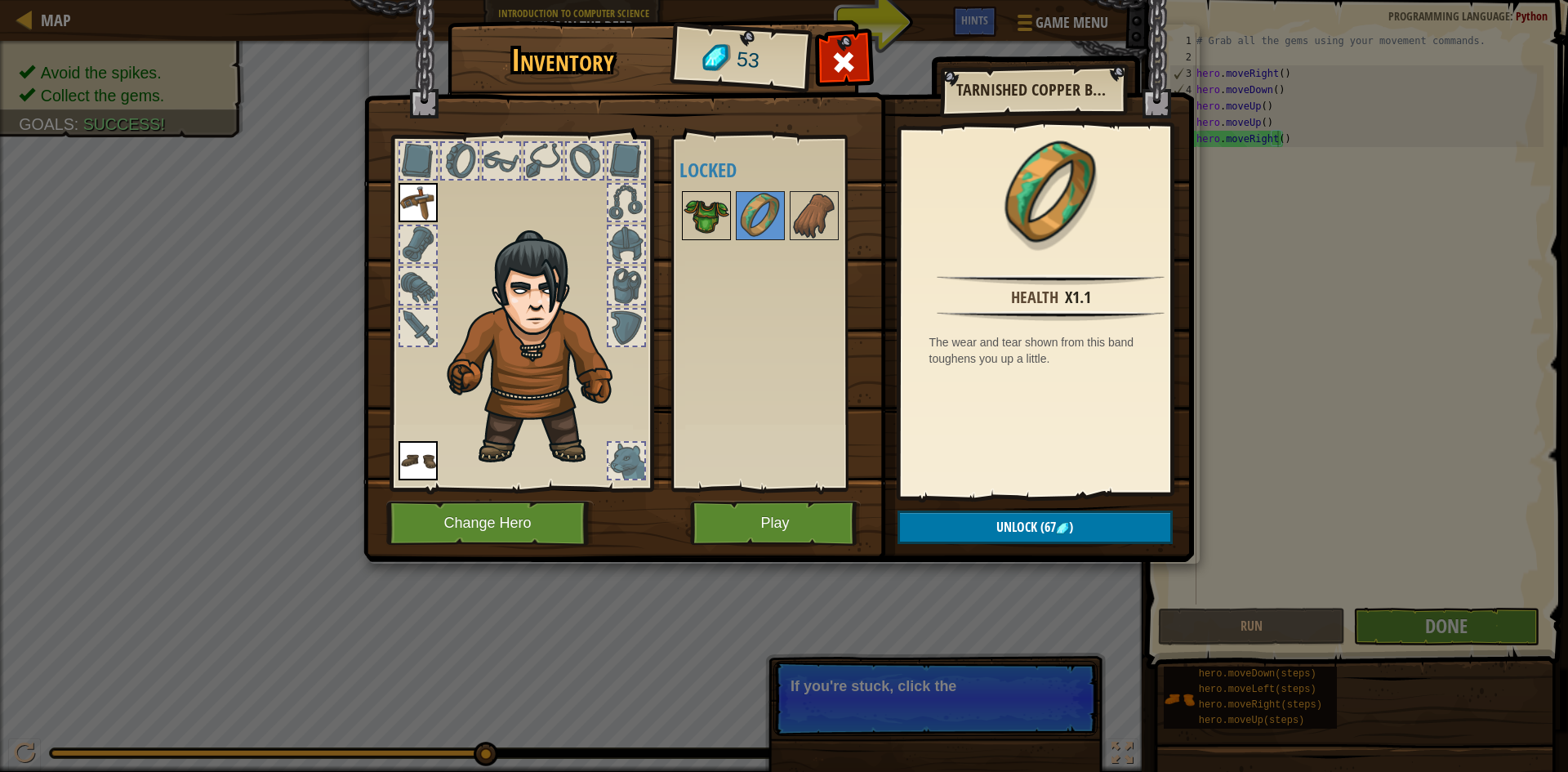
click at [696, 207] on img at bounding box center [706, 215] width 45 height 46
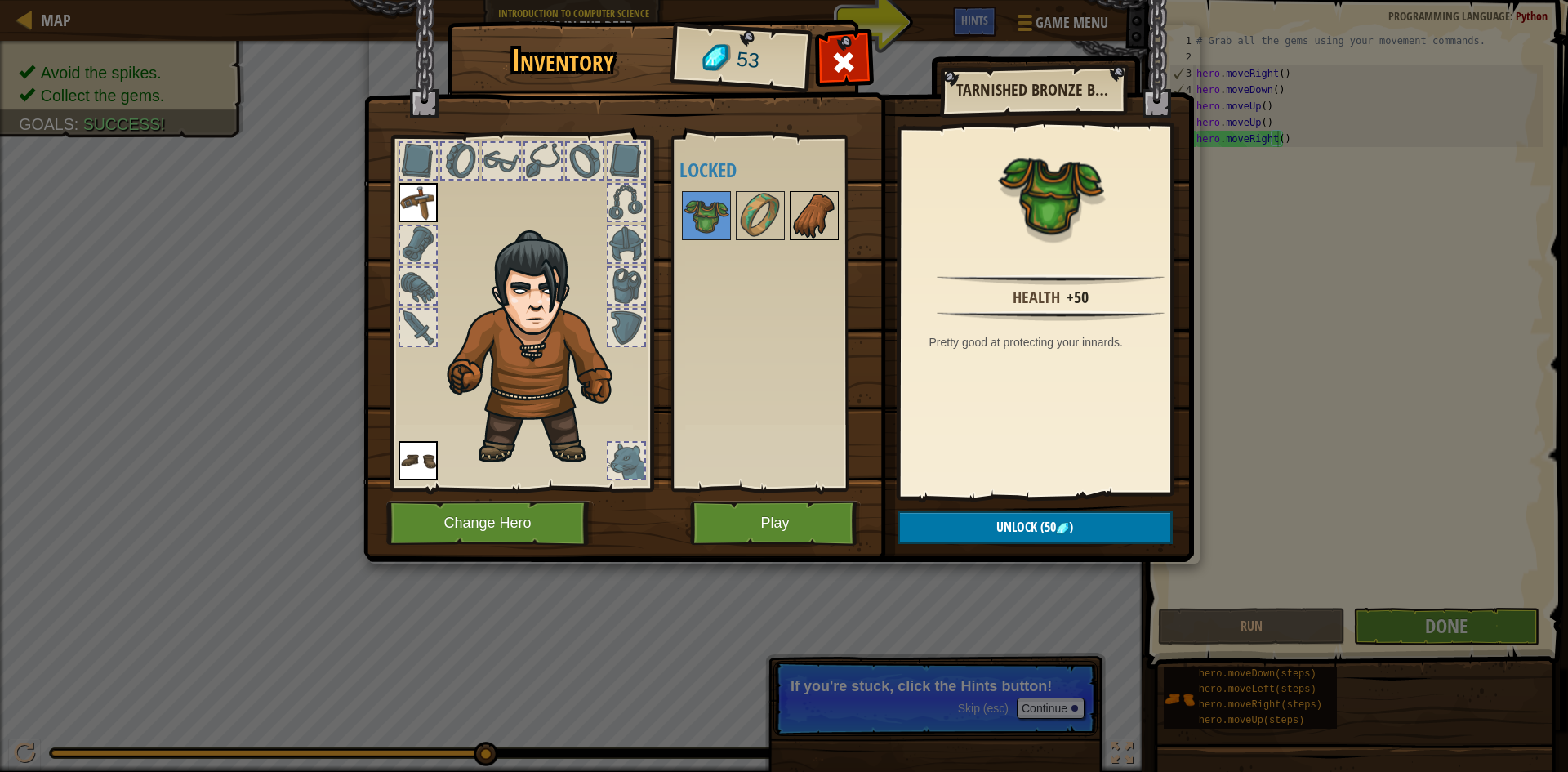
click at [803, 198] on img at bounding box center [814, 215] width 45 height 46
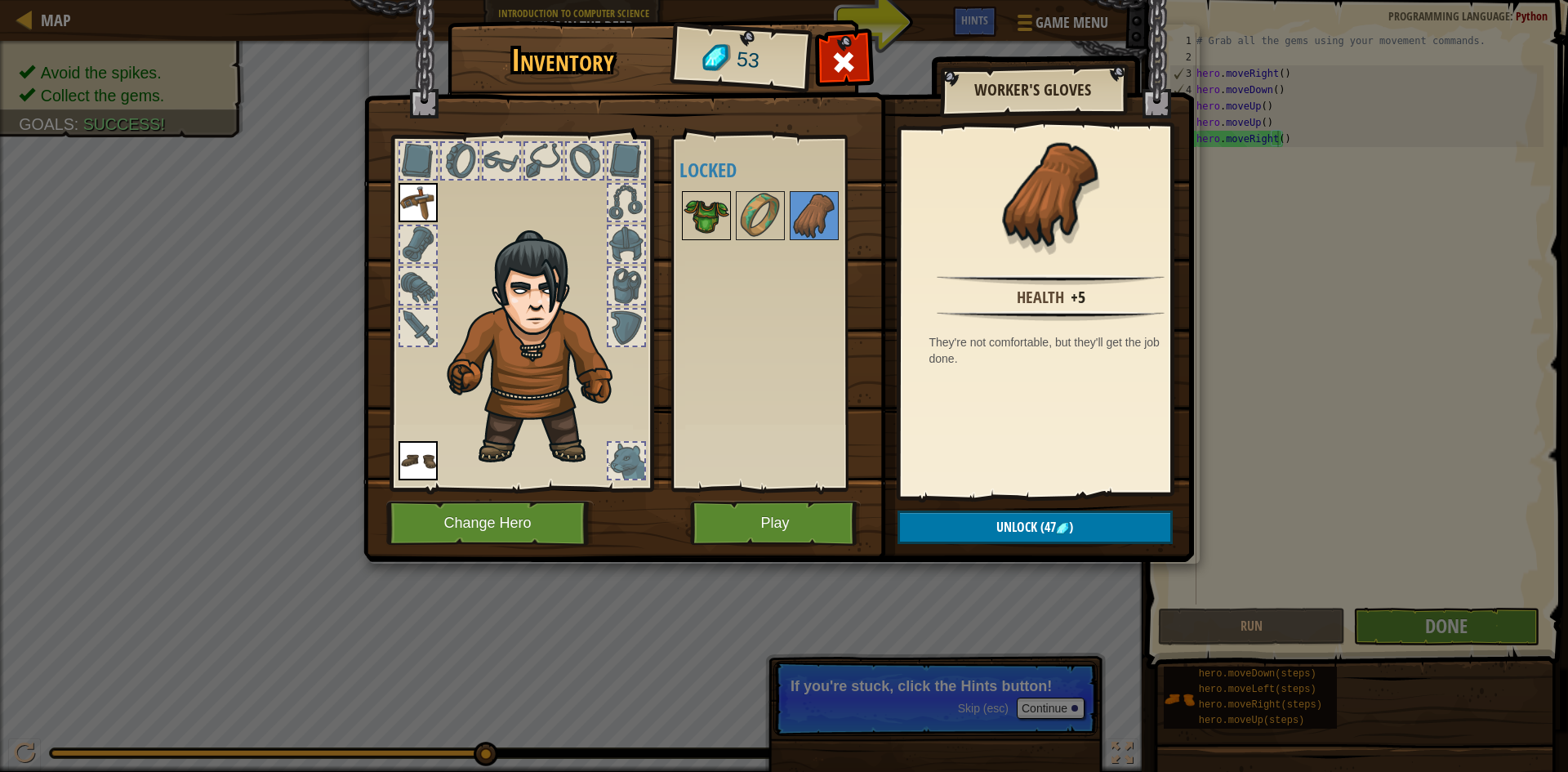
click at [691, 204] on img at bounding box center [706, 215] width 45 height 46
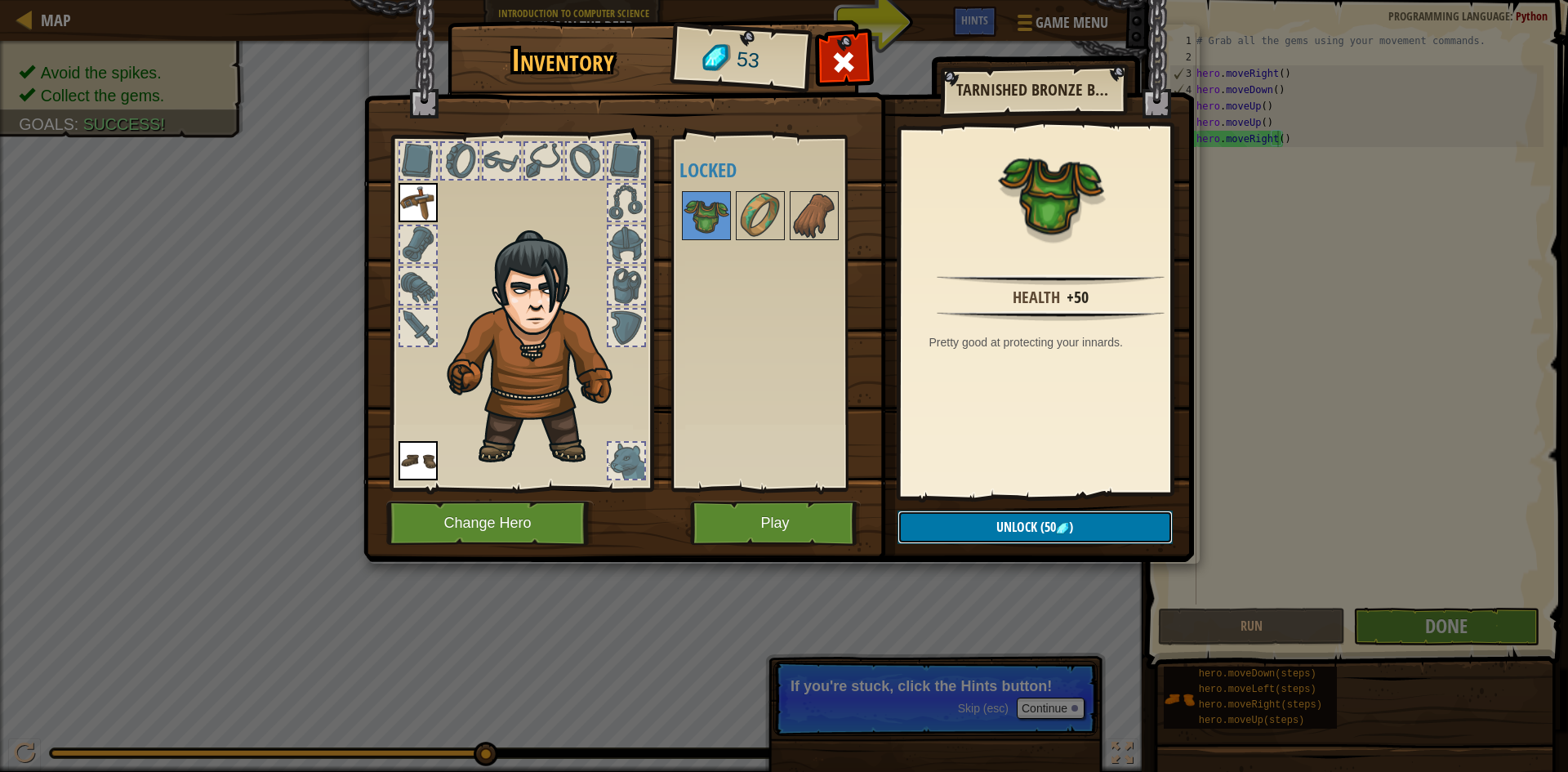
click at [1046, 524] on span "(50" at bounding box center [1046, 527] width 19 height 18
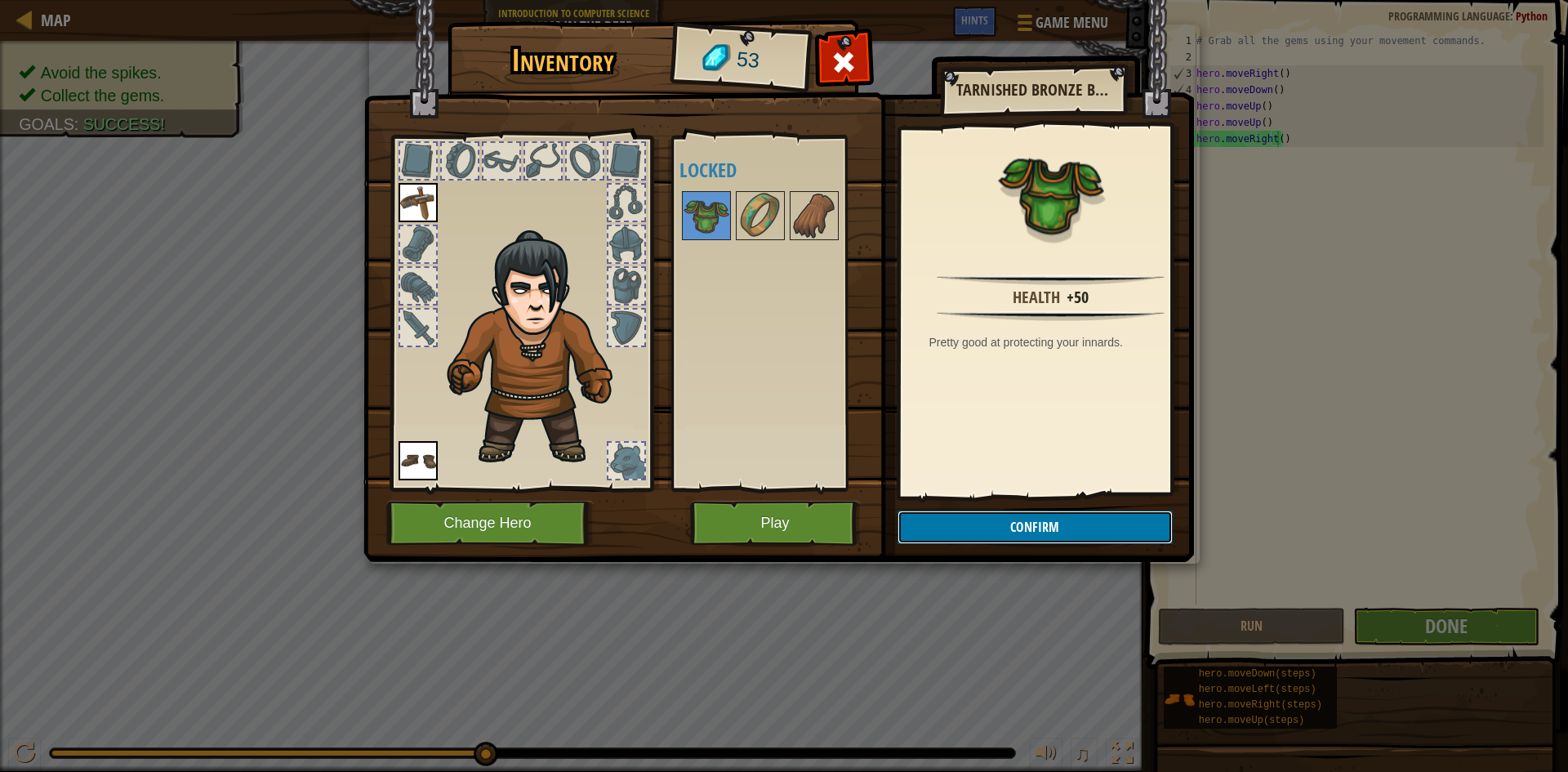
click at [1046, 524] on button "Confirm" at bounding box center [1035, 527] width 275 height 33
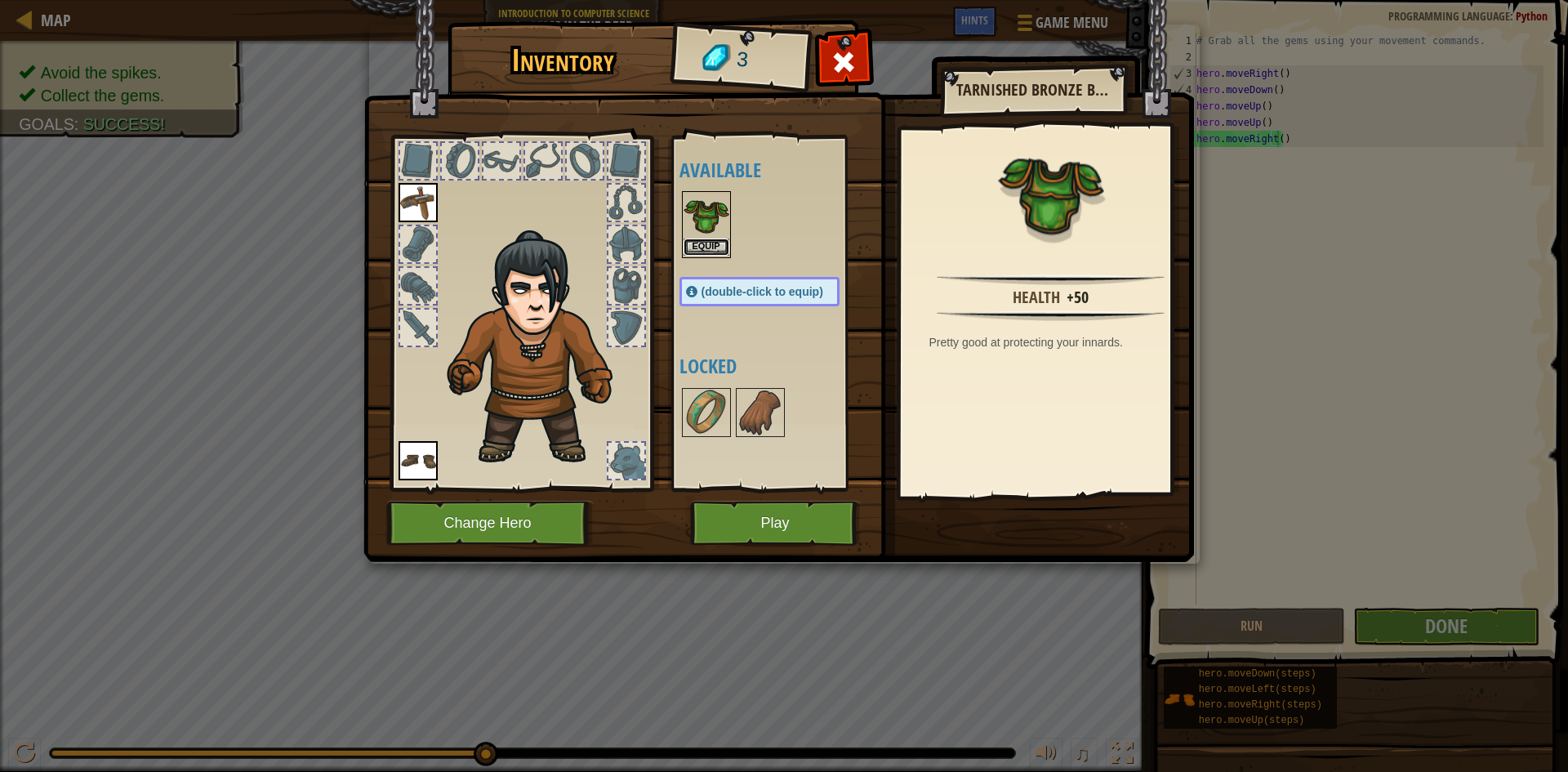
click at [708, 238] on button "Equip" at bounding box center [706, 247] width 45 height 17
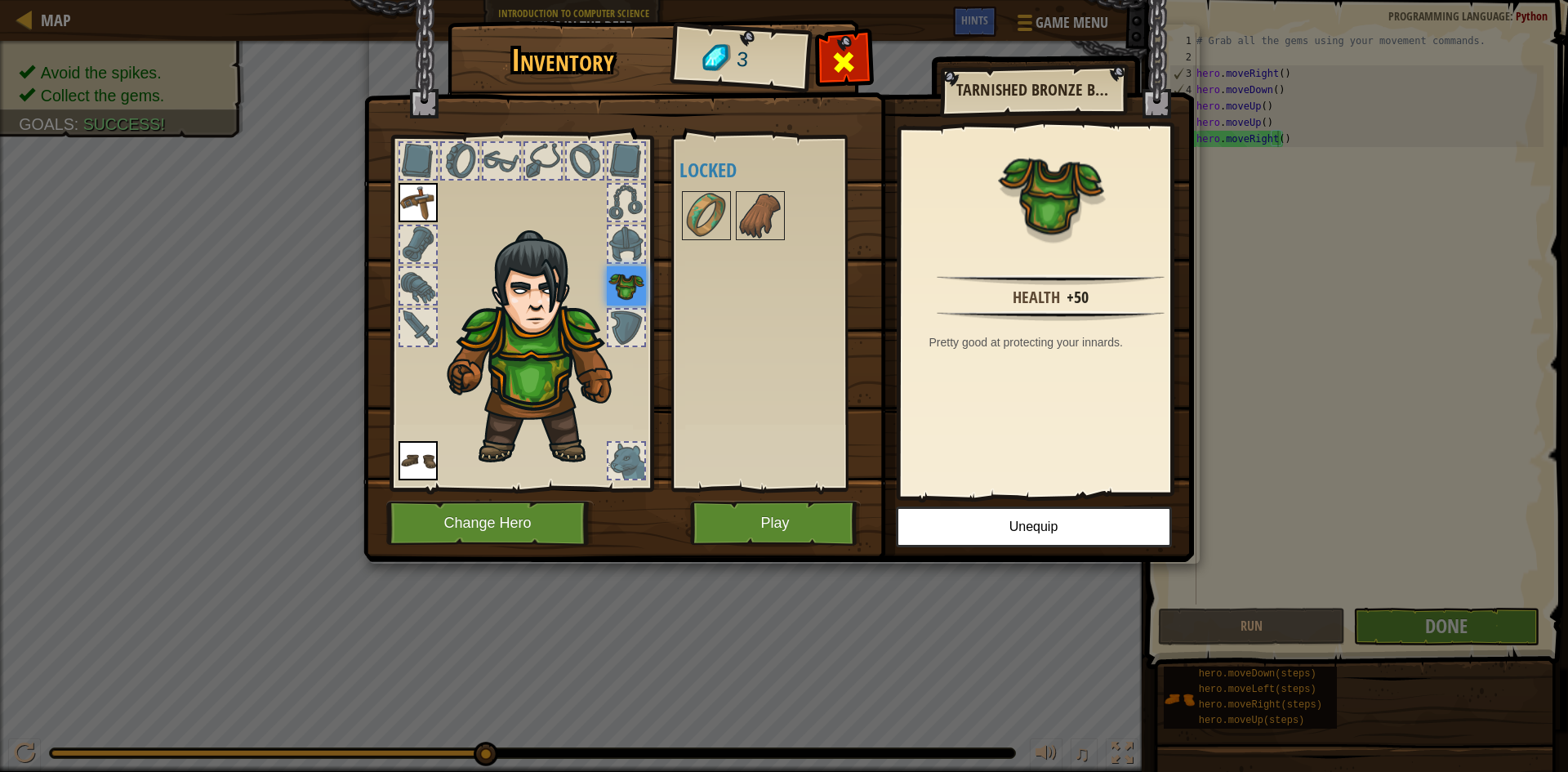
click at [854, 42] on div at bounding box center [844, 66] width 51 height 51
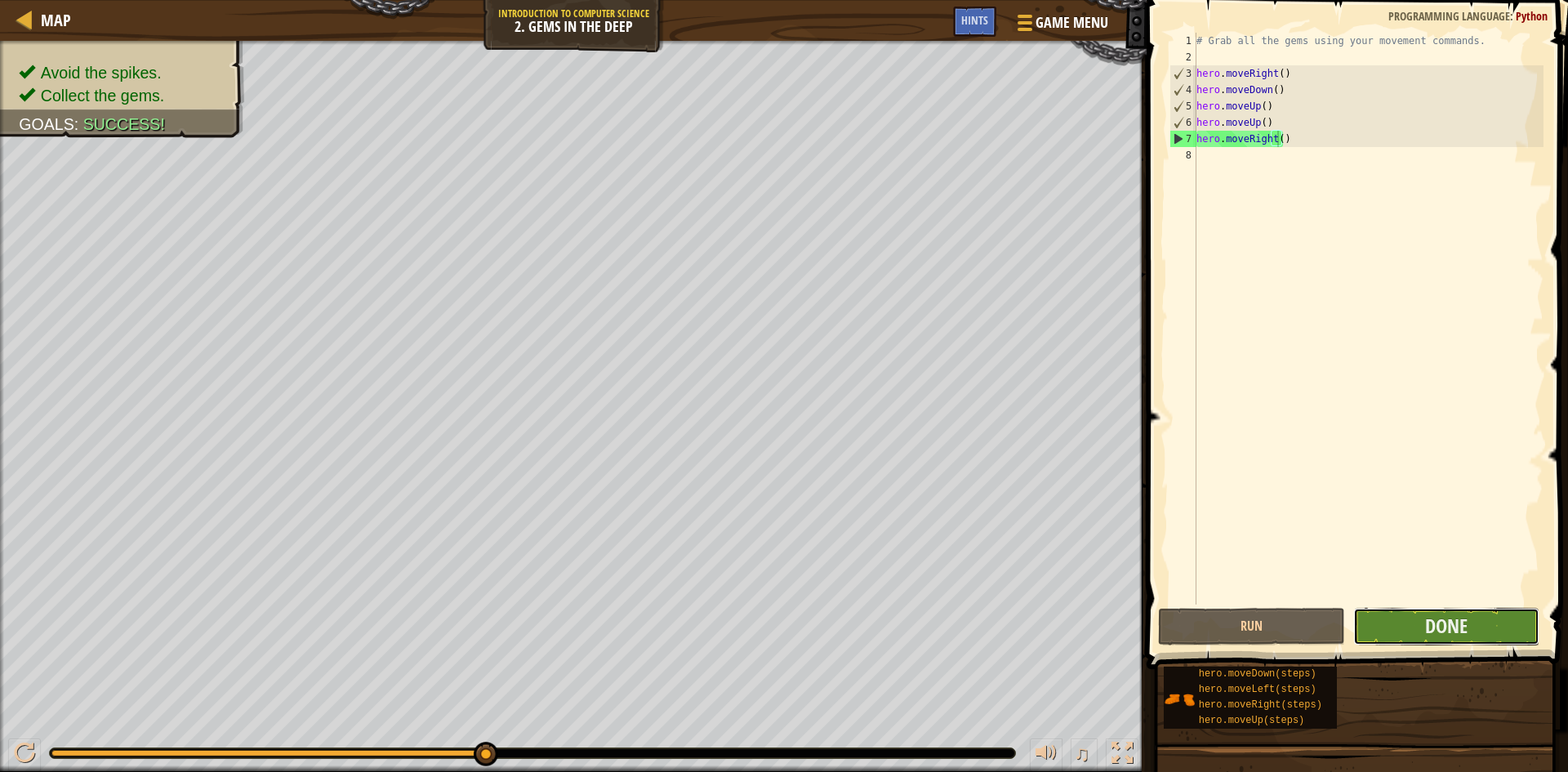
click at [1484, 625] on button "Done" at bounding box center [1446, 626] width 187 height 37
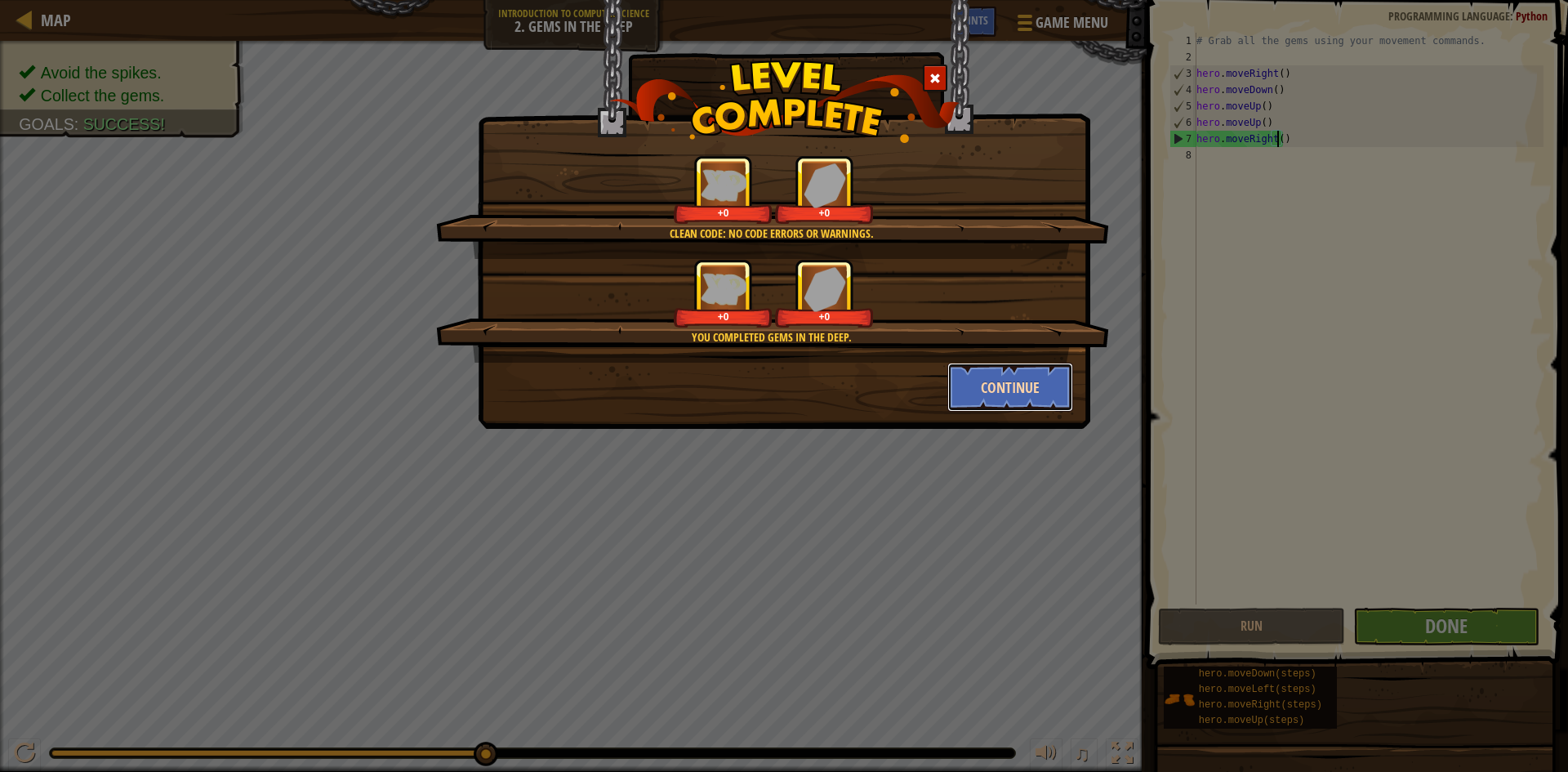
click at [1003, 378] on button "Continue" at bounding box center [1011, 386] width 127 height 49
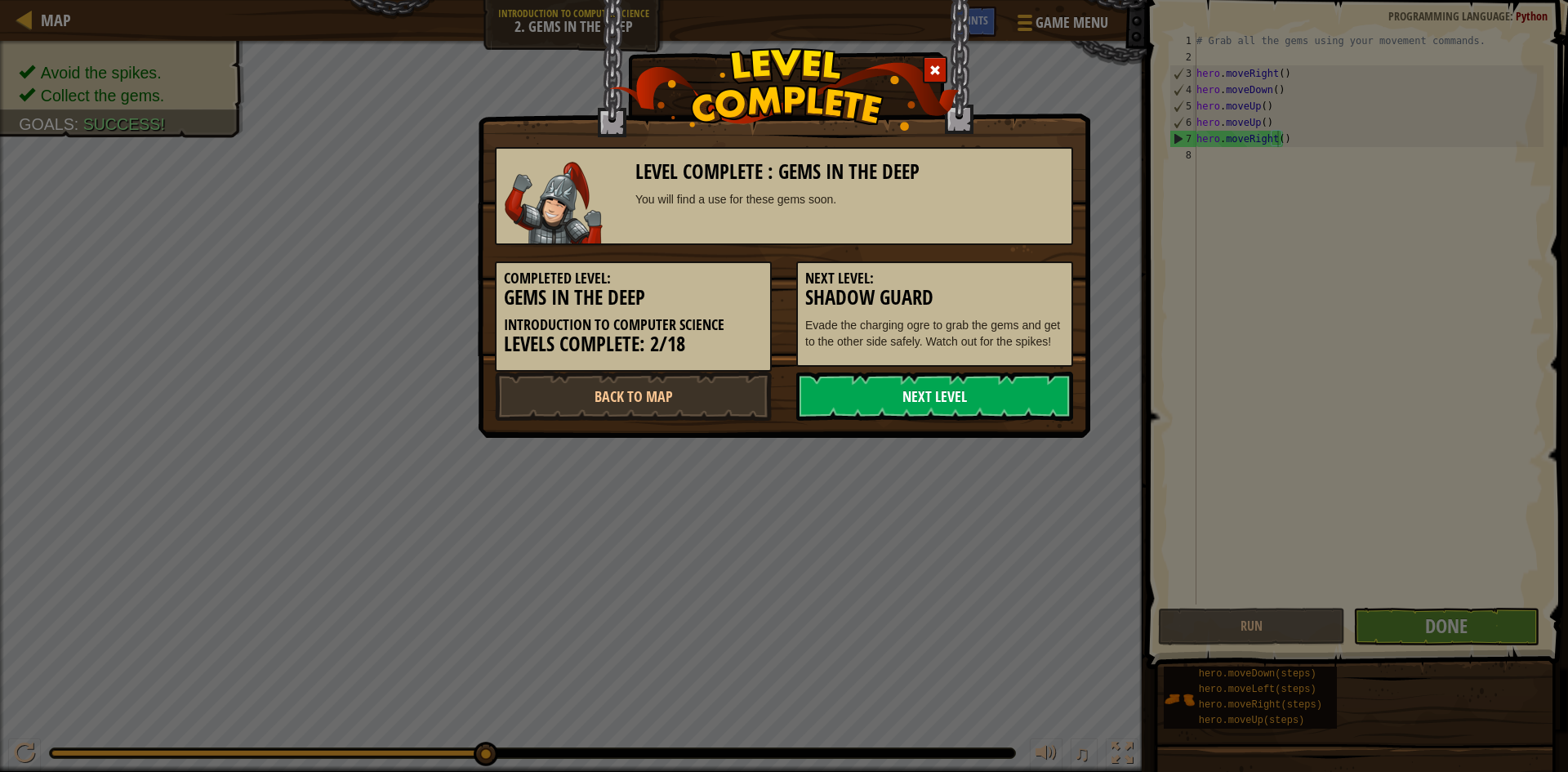
click at [973, 388] on link "Next Level" at bounding box center [935, 396] width 277 height 49
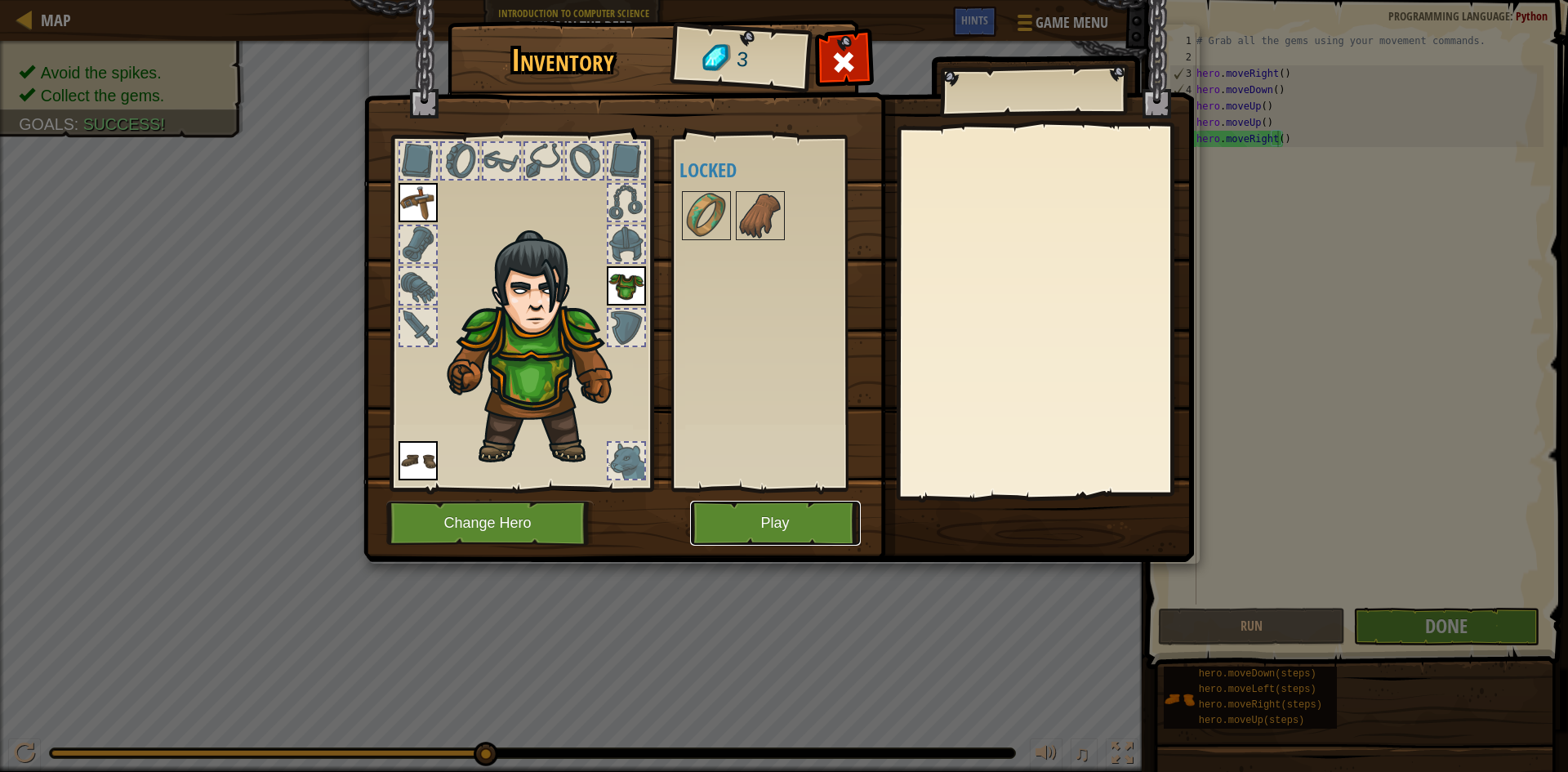
click at [771, 530] on button "Play" at bounding box center [776, 523] width 170 height 45
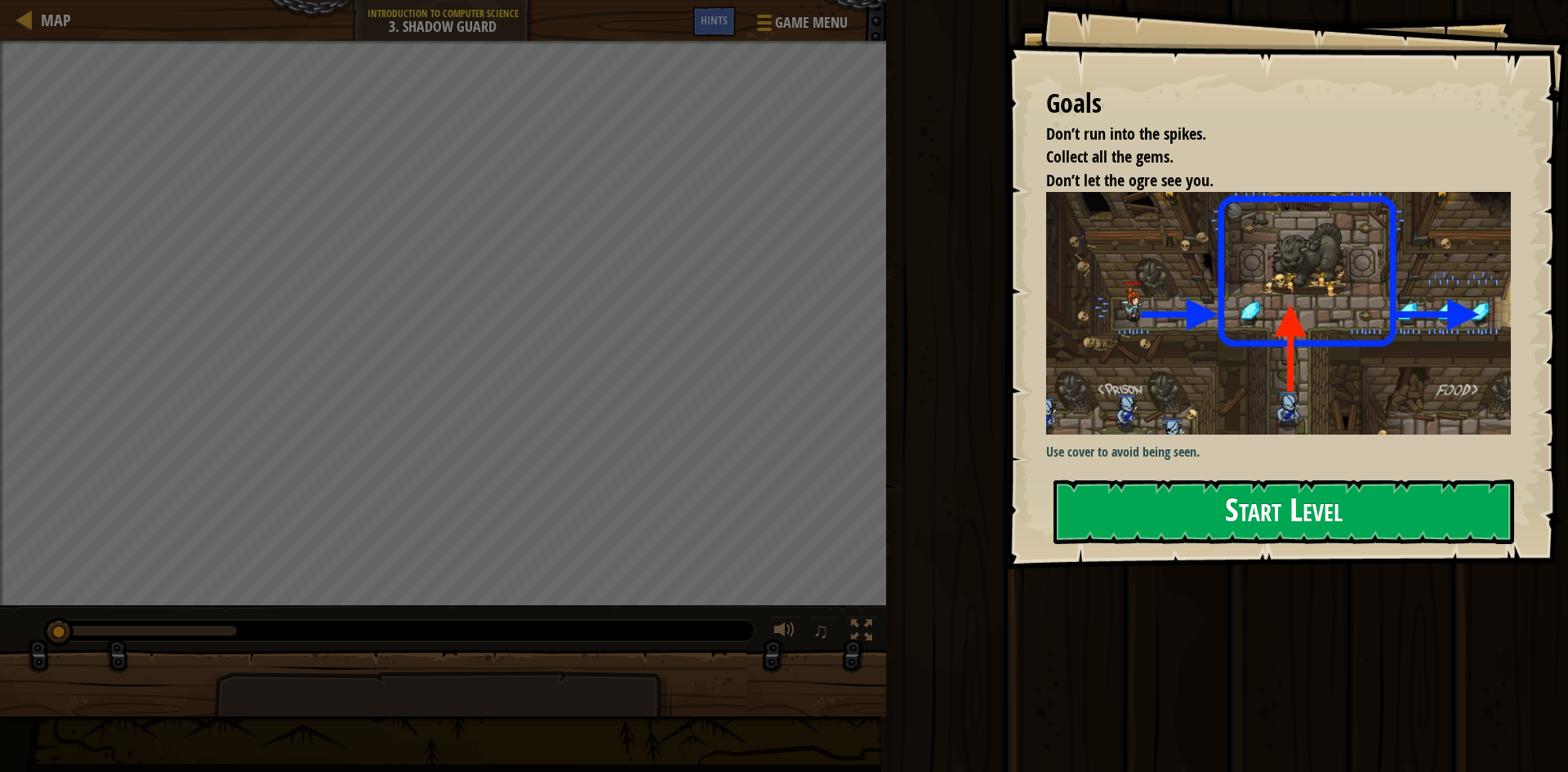
click at [1278, 496] on button "Start Level" at bounding box center [1284, 512] width 461 height 65
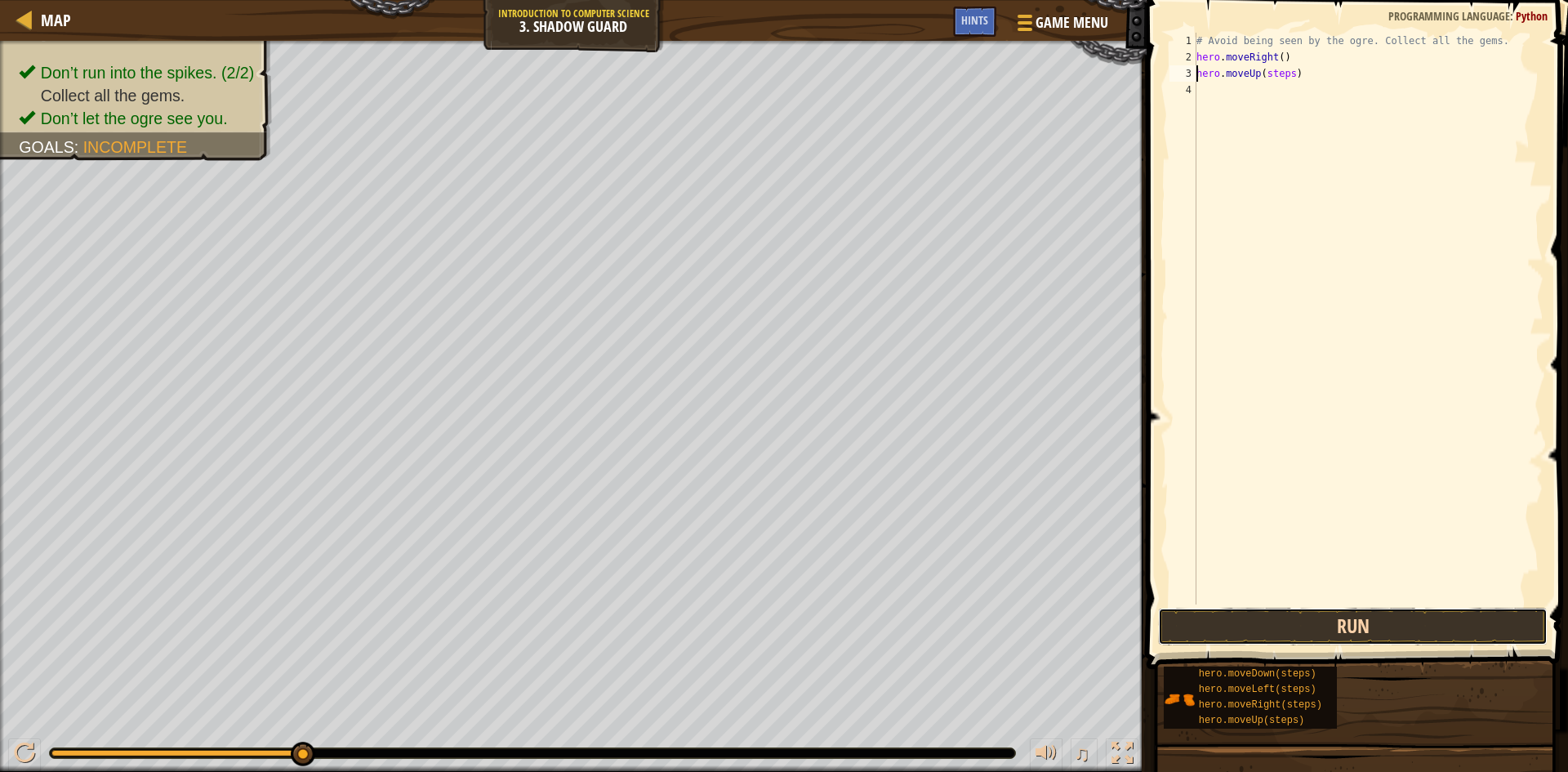
click at [1317, 619] on button "Run" at bounding box center [1352, 626] width 390 height 37
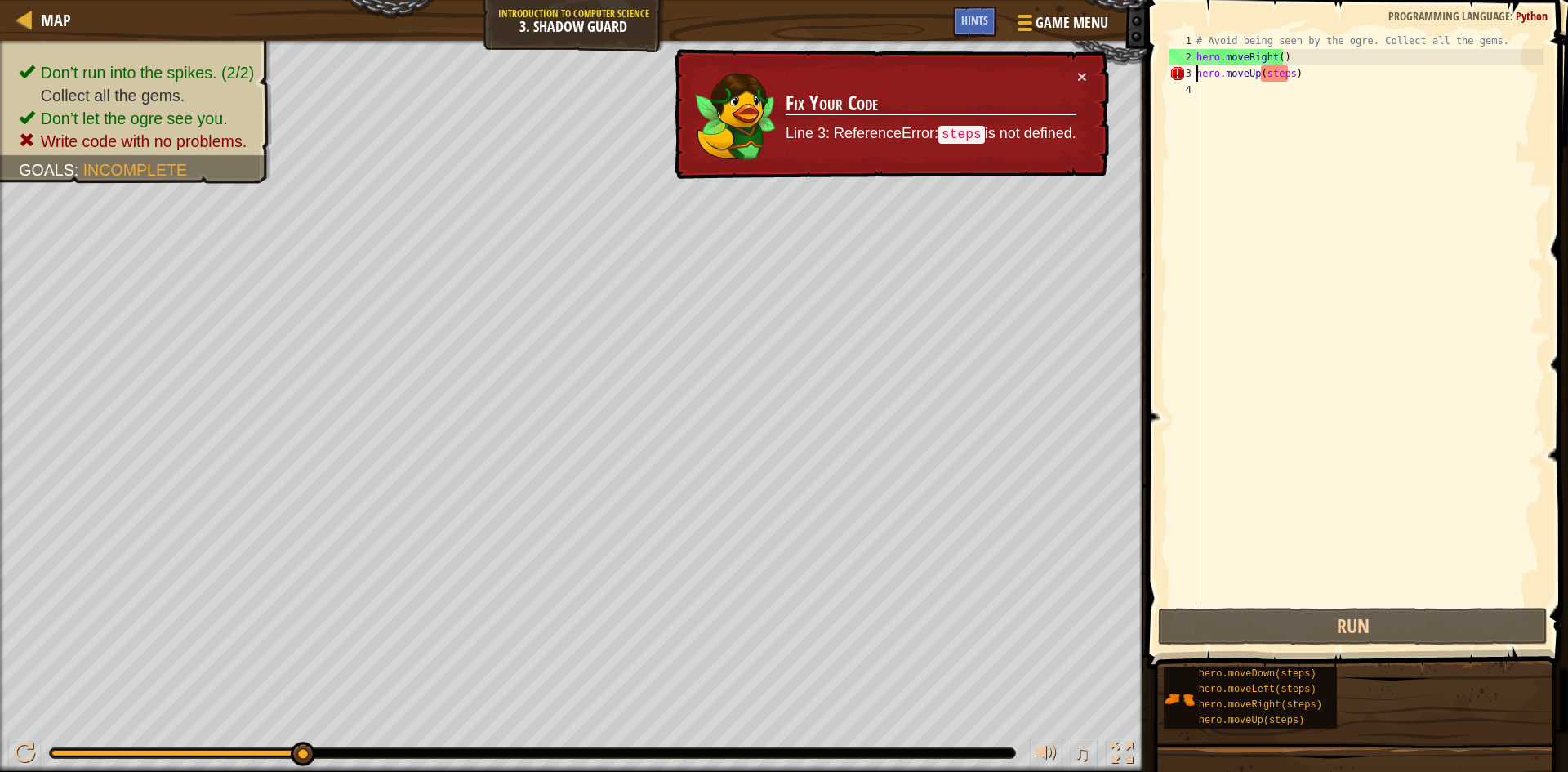
click at [1286, 74] on div "# Avoid being seen by the ogre. Collect all the gems. hero . moveRight ( ) hero…" at bounding box center [1369, 335] width 351 height 605
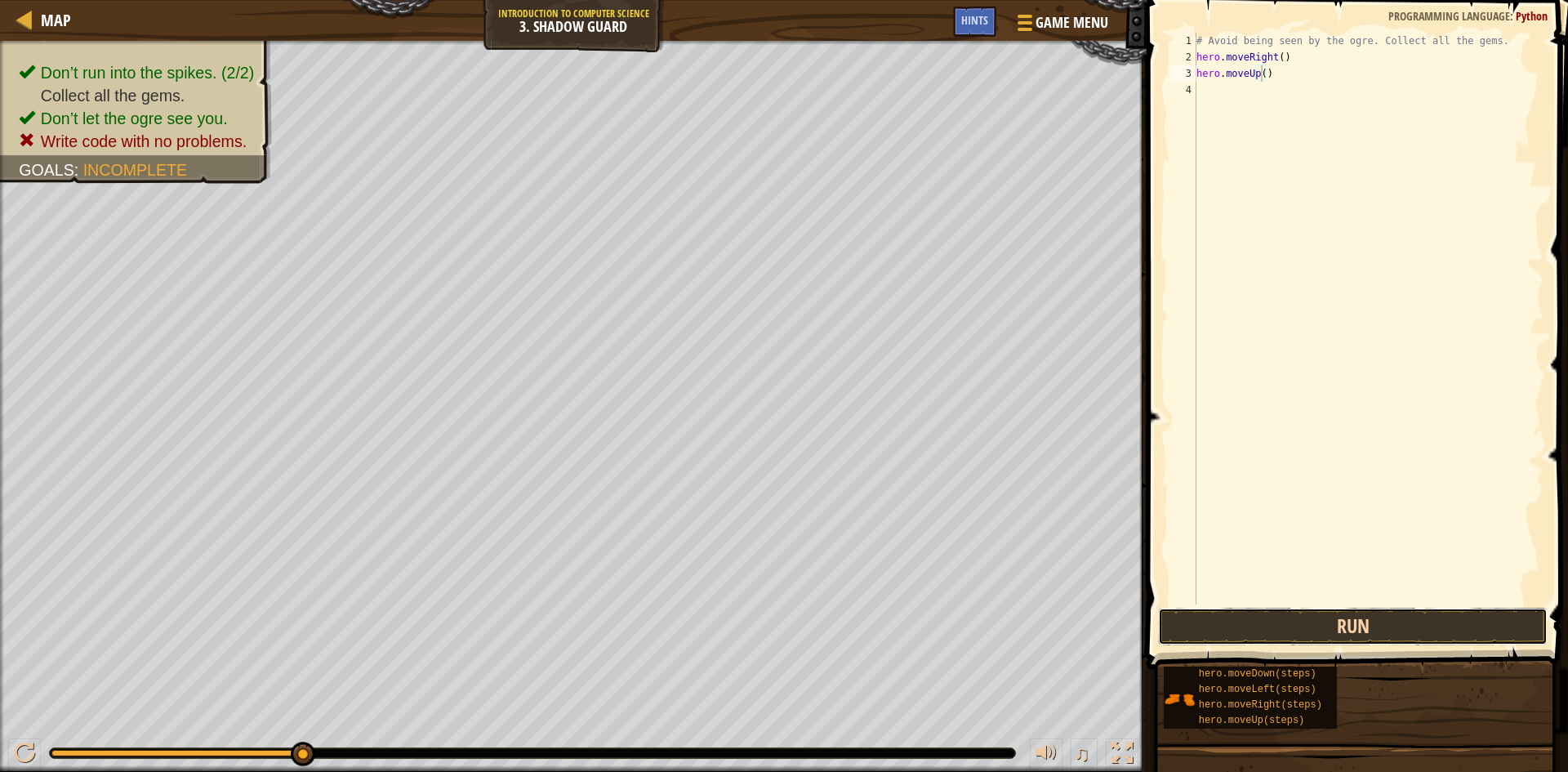
click at [1363, 632] on button "Run" at bounding box center [1352, 626] width 390 height 37
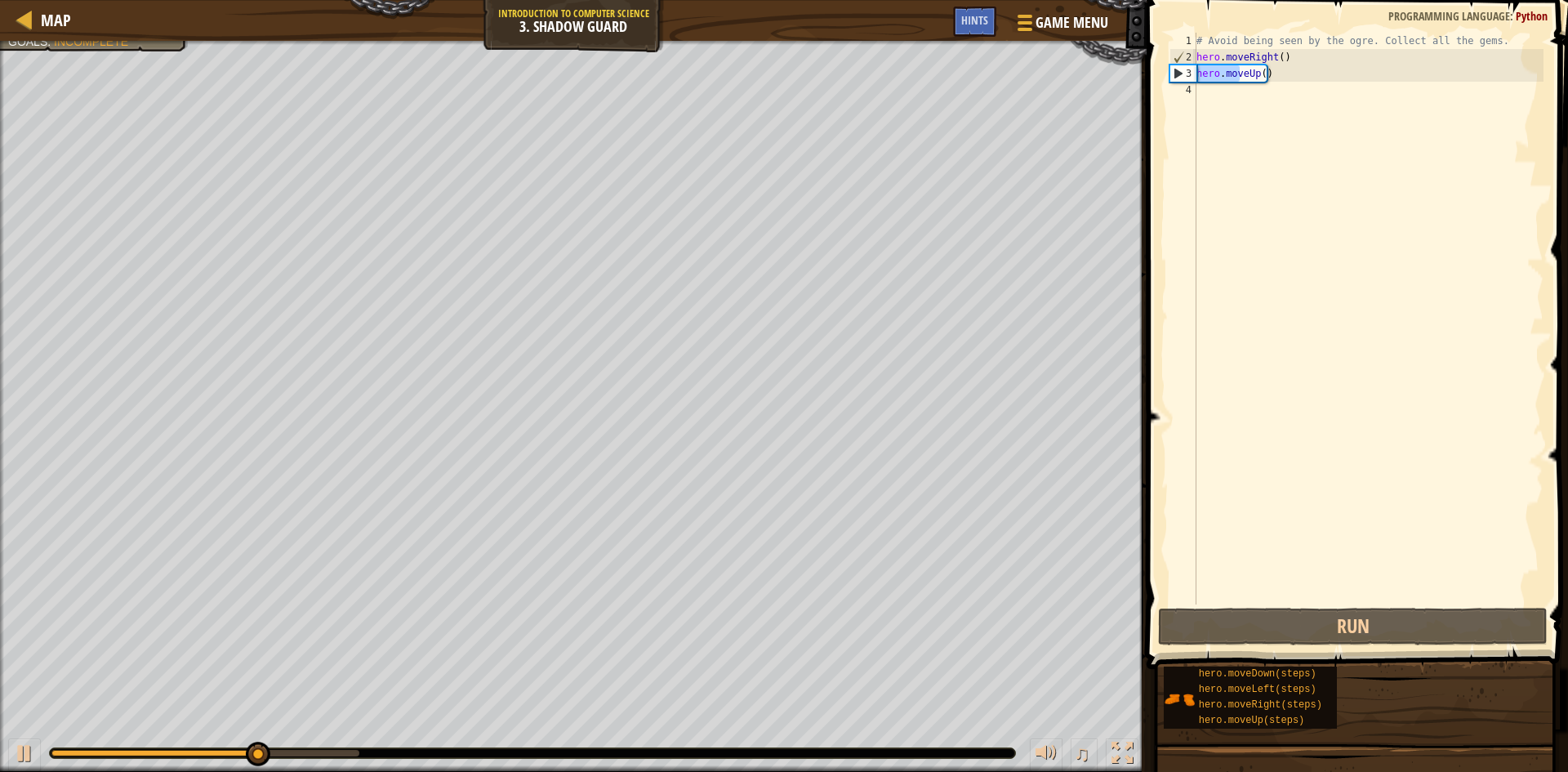
drag, startPoint x: 1241, startPoint y: 75, endPoint x: 1180, endPoint y: 81, distance: 61.3
click at [1180, 81] on div "hero.moveUp() 1 2 3 4 # Avoid being seen by the ogre. Collect all the gems. her…" at bounding box center [1355, 319] width 377 height 572
type textarea "eUp()"
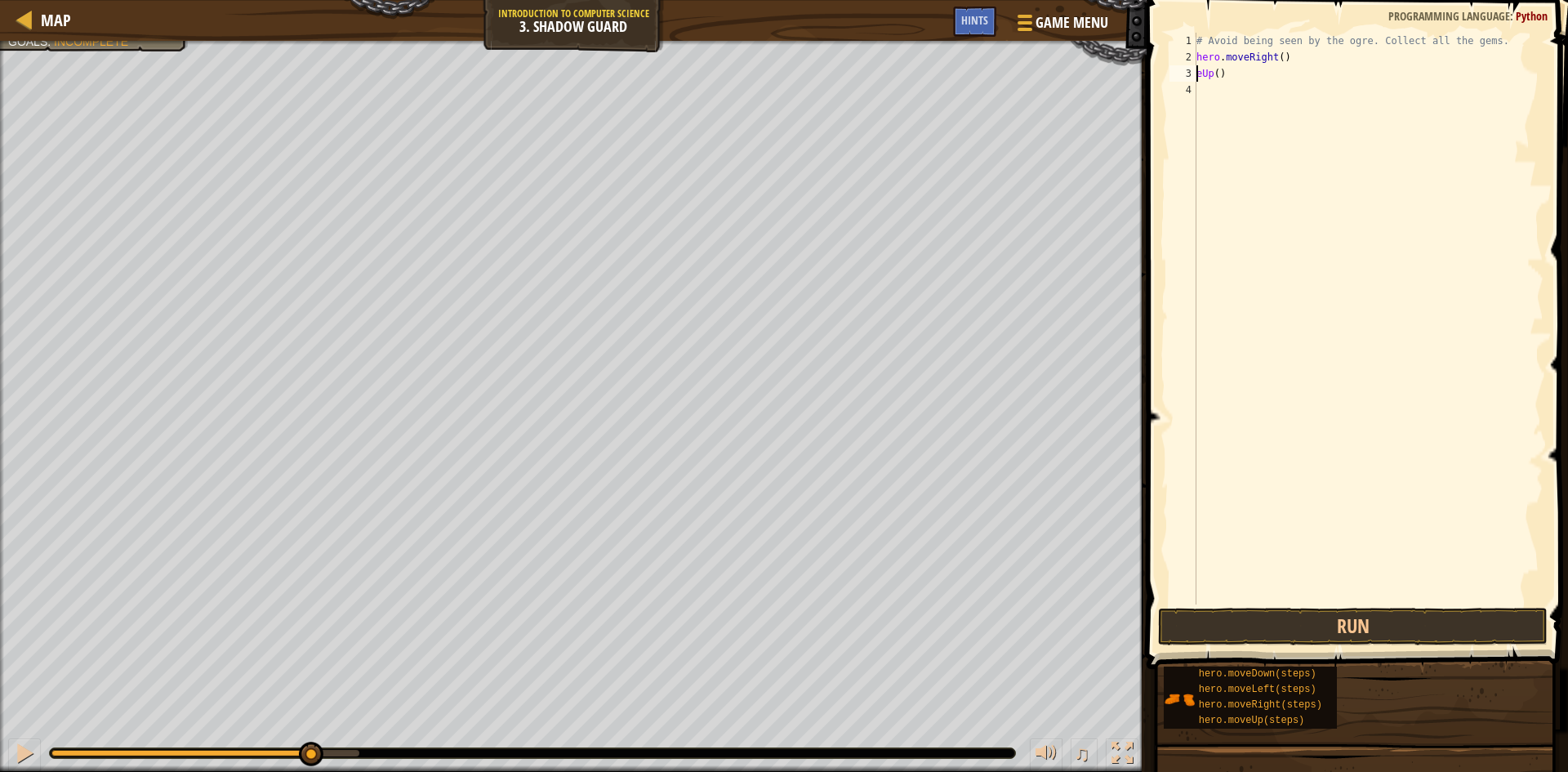
click at [1223, 82] on div "# Avoid being seen by the ogre. Collect all the gems. hero . moveRight ( ) eUp …" at bounding box center [1369, 335] width 351 height 605
click at [1223, 72] on div "# Avoid being seen by the ogre. Collect all the gems. hero . moveRight ( ) eUp …" at bounding box center [1369, 335] width 351 height 605
type textarea "e"
click at [1377, 610] on button "Run" at bounding box center [1352, 626] width 390 height 37
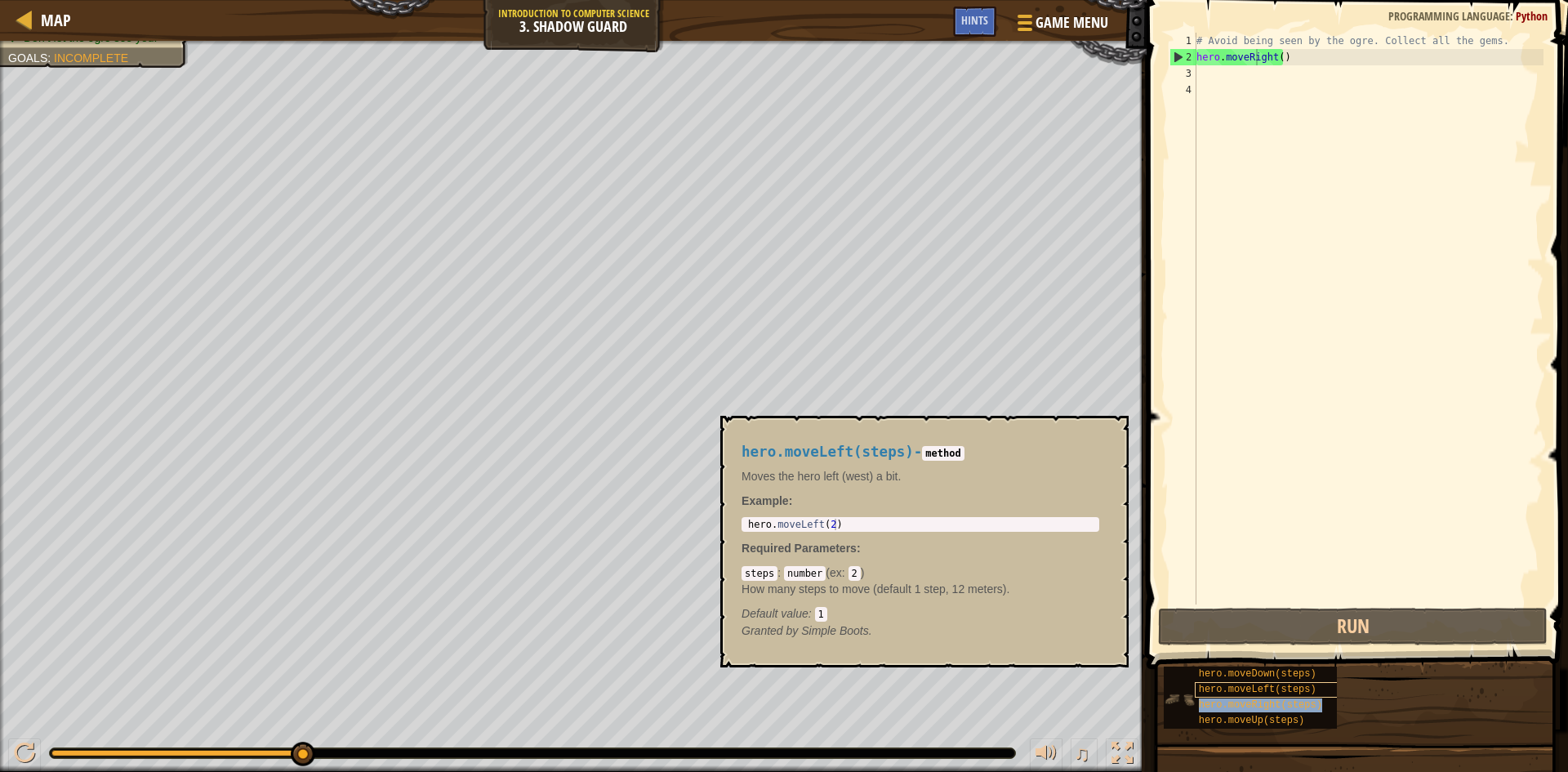
type textarea "hero.moveRihero.moveRight(steps)ght()"
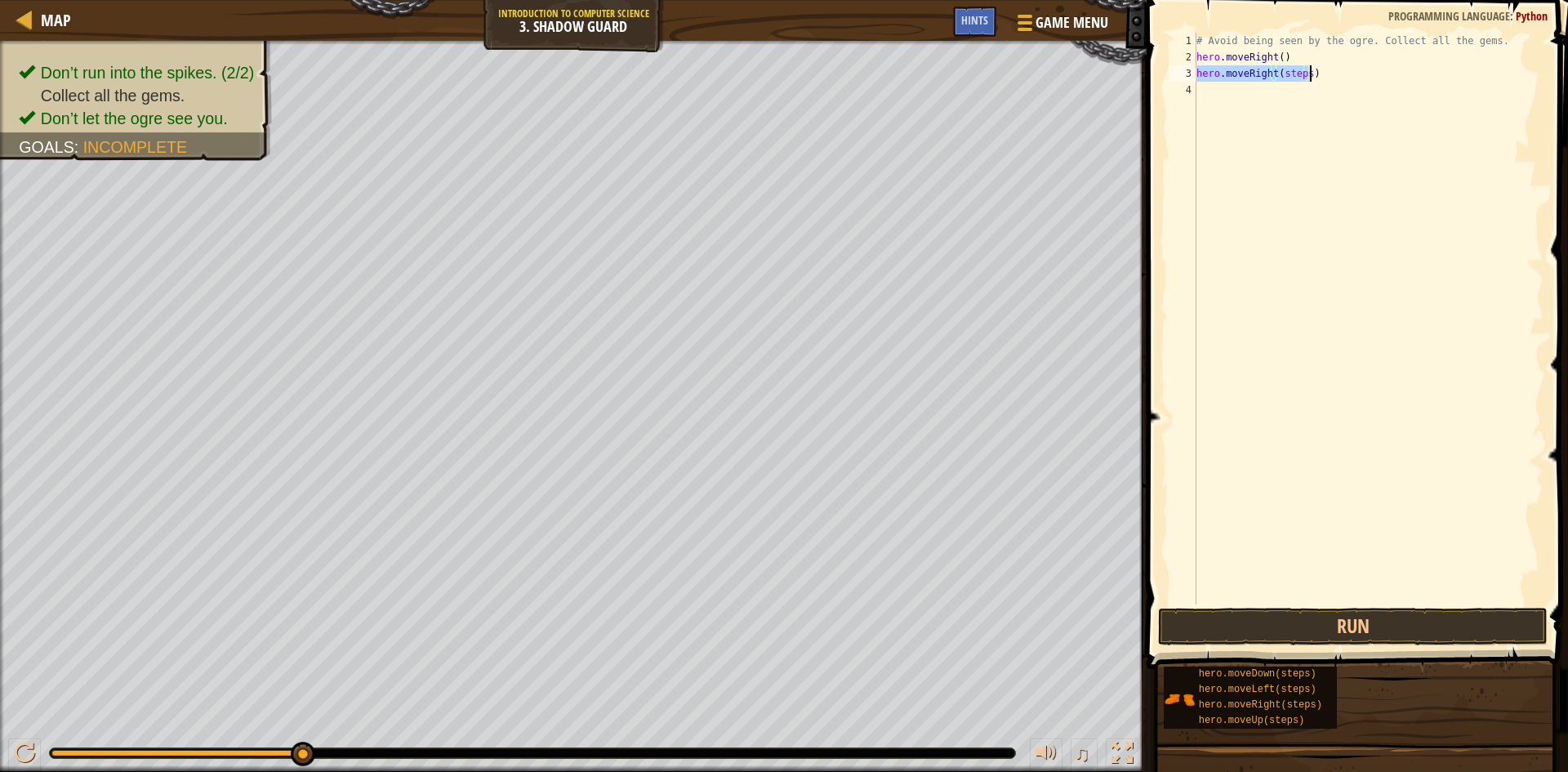
click at [1300, 71] on div "# Avoid being seen by the ogre. Collect all the gems. hero . moveRight ( ) hero…" at bounding box center [1369, 319] width 351 height 572
click at [1306, 71] on div "# Avoid being seen by the ogre. Collect all the gems. hero . moveRight ( ) hero…" at bounding box center [1369, 335] width 351 height 605
click at [1284, 615] on button "Run" at bounding box center [1352, 626] width 390 height 37
click at [1307, 91] on div "# Avoid being seen by the ogre. Collect all the gems. hero . moveRight ( ) hero…" at bounding box center [1369, 335] width 351 height 605
click at [1306, 91] on div "# Avoid being seen by the ogre. Collect all the gems. hero . moveRight ( ) hero…" at bounding box center [1369, 335] width 351 height 605
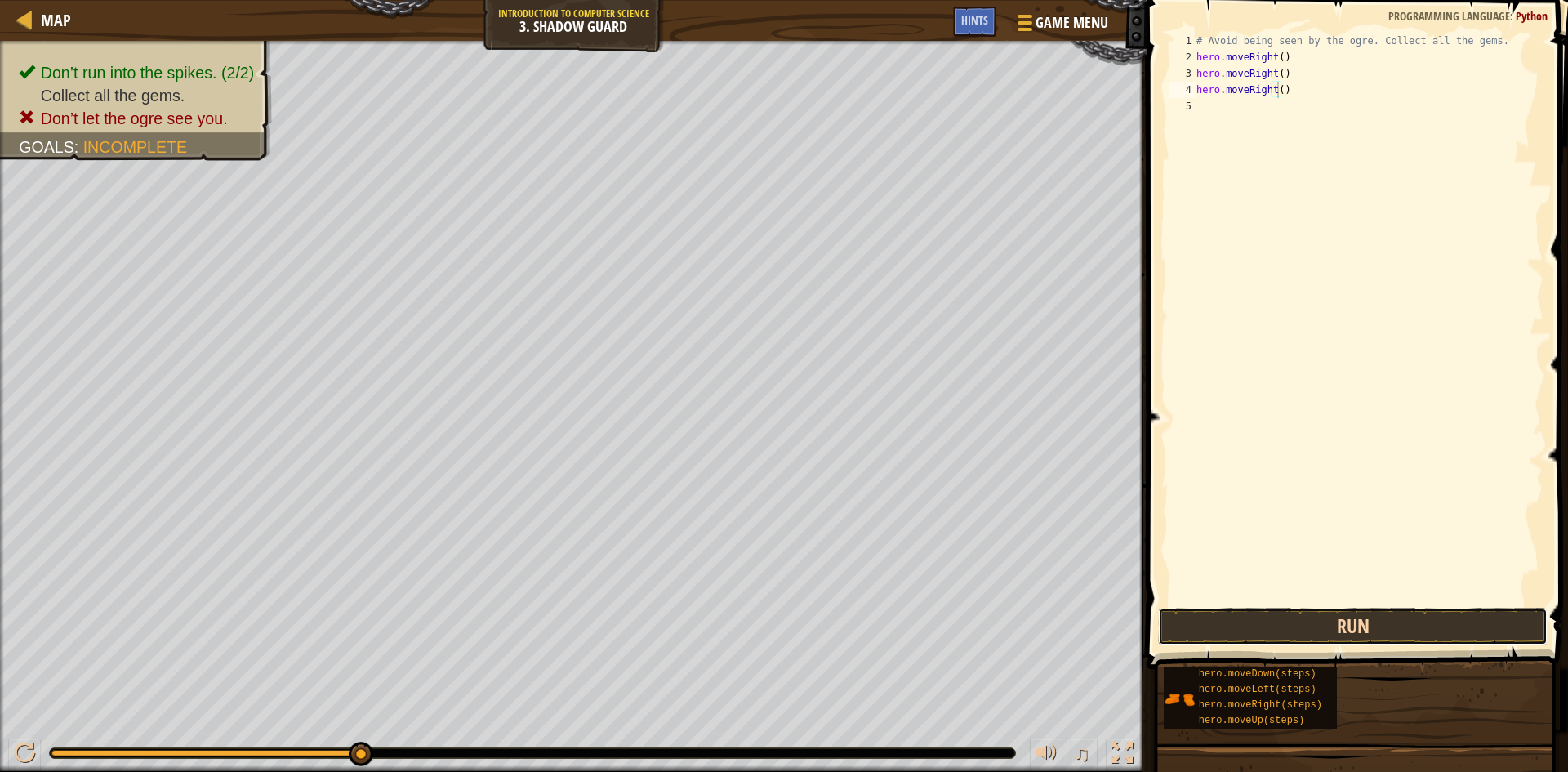
click at [1307, 613] on button "Run" at bounding box center [1352, 626] width 390 height 37
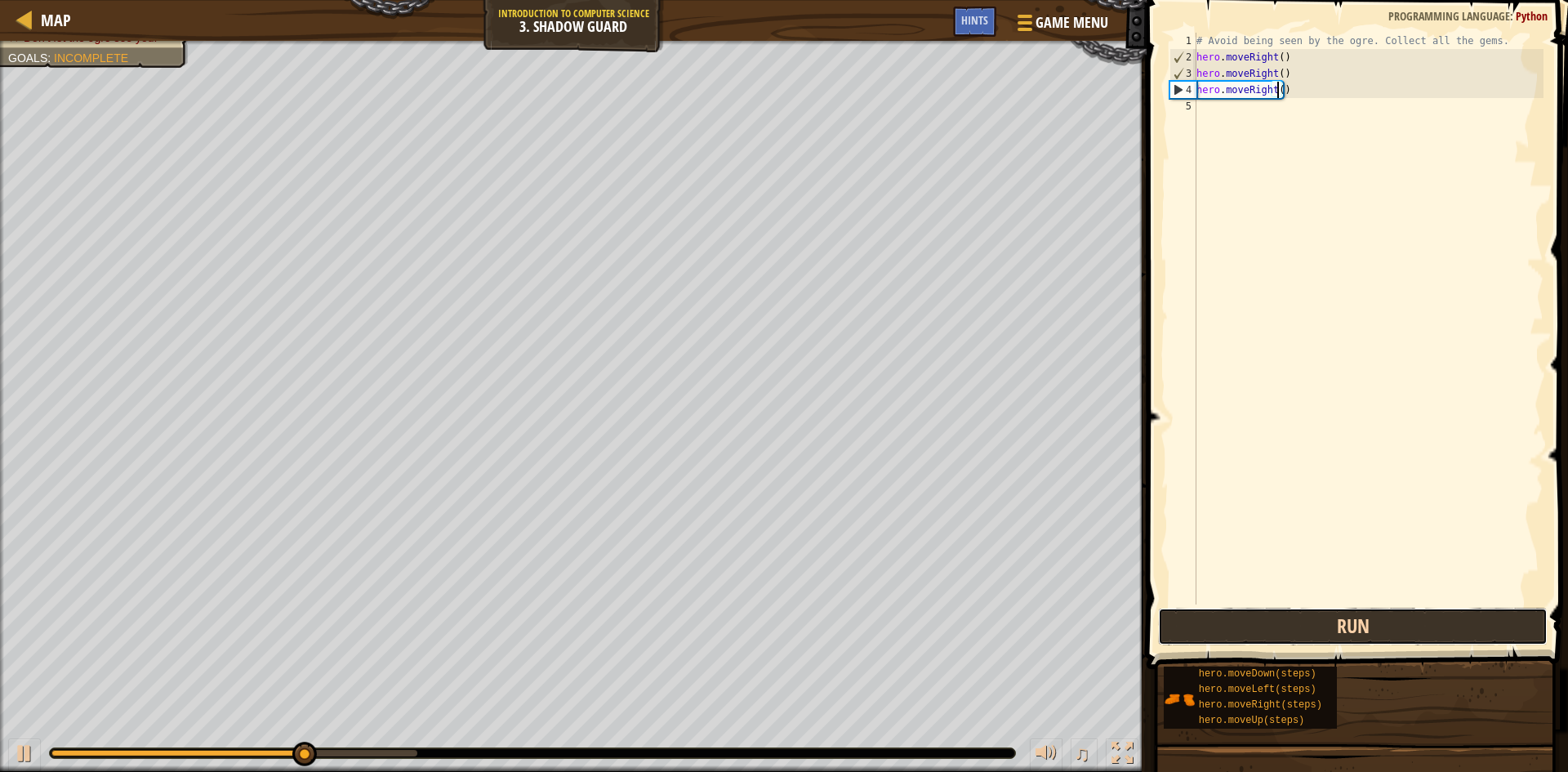
click at [1317, 615] on button "Run" at bounding box center [1352, 626] width 390 height 37
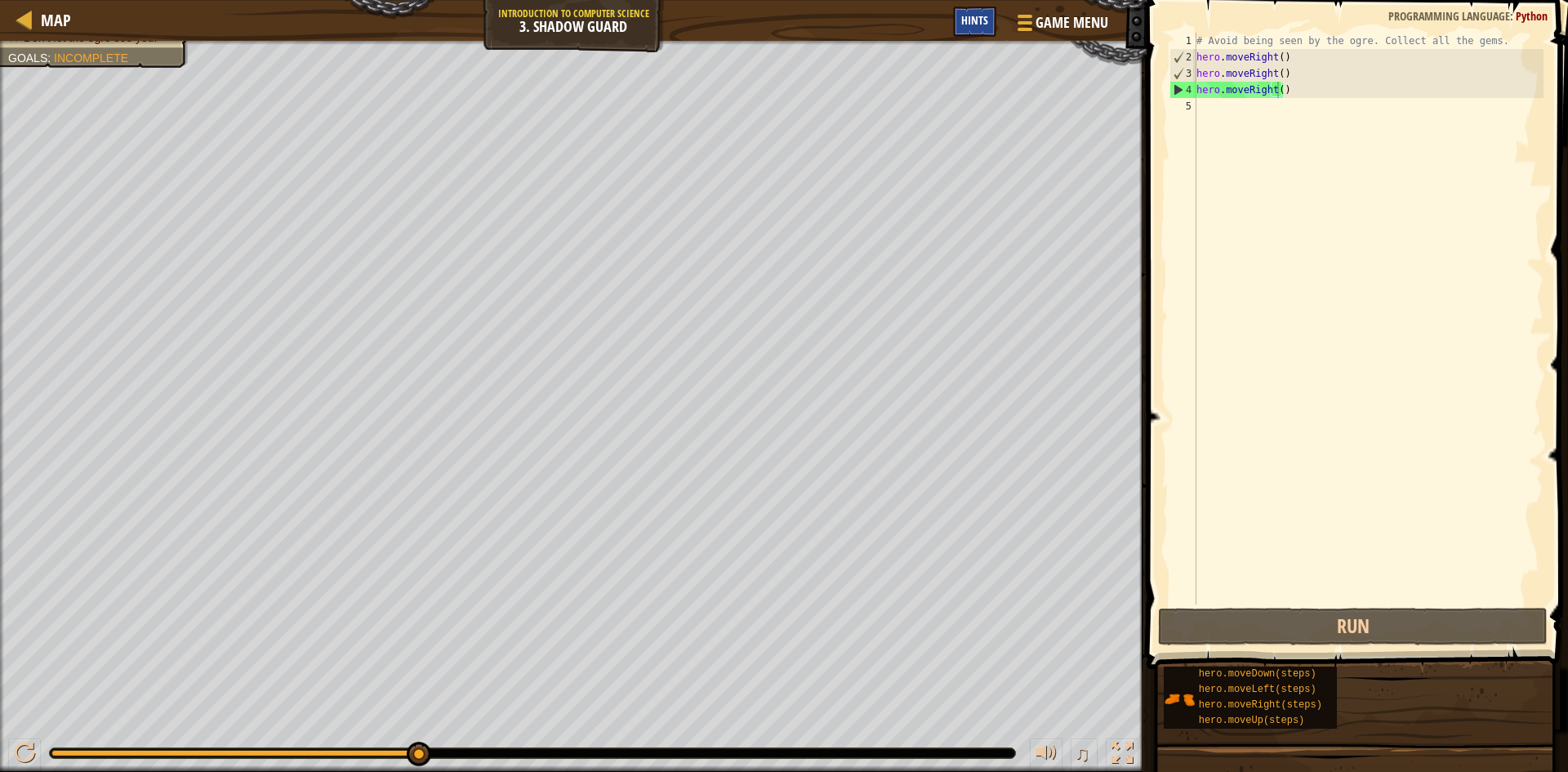
click at [971, 19] on span "Hints" at bounding box center [974, 20] width 27 height 16
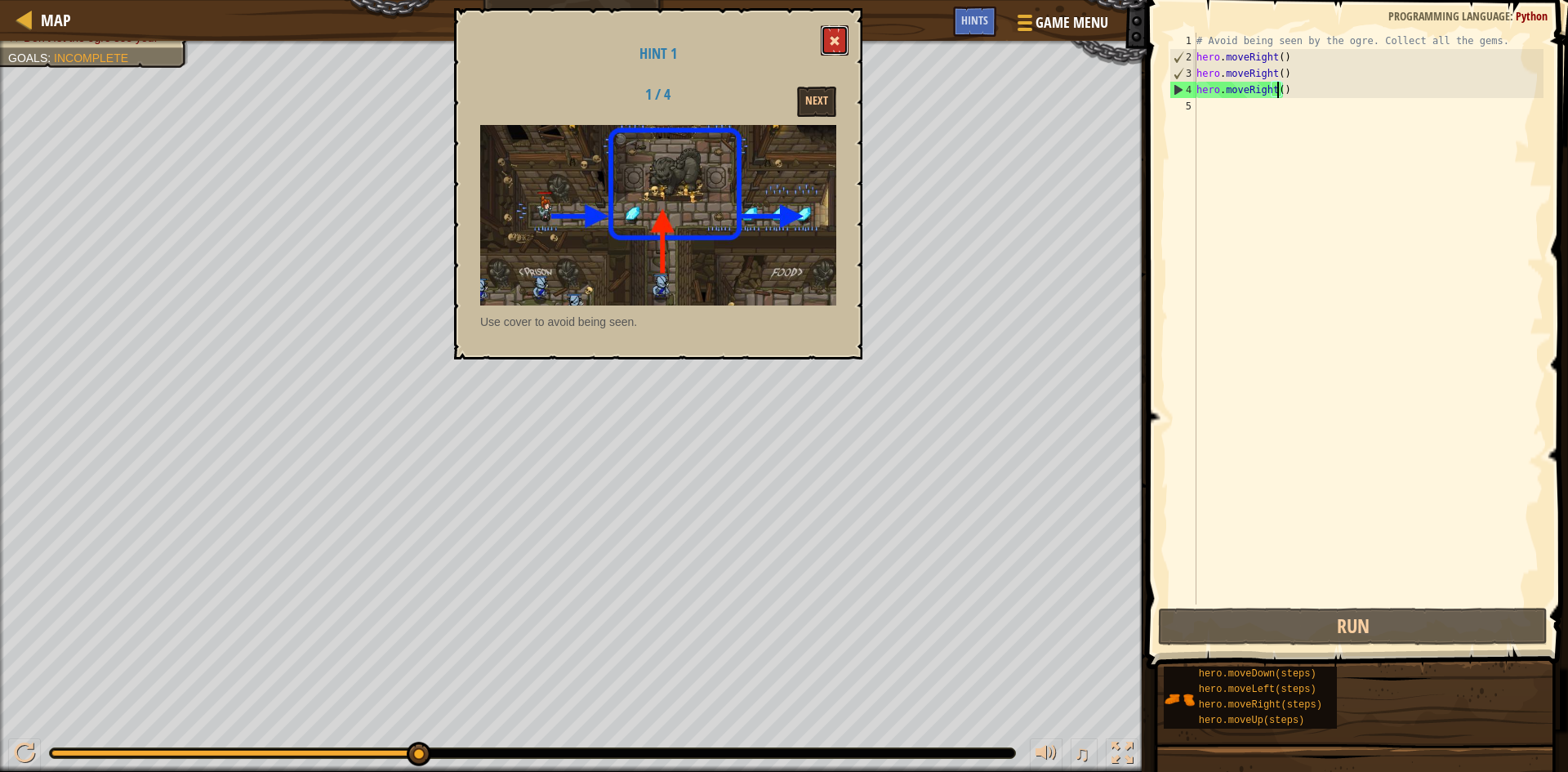
click at [829, 33] on button at bounding box center [835, 41] width 28 height 31
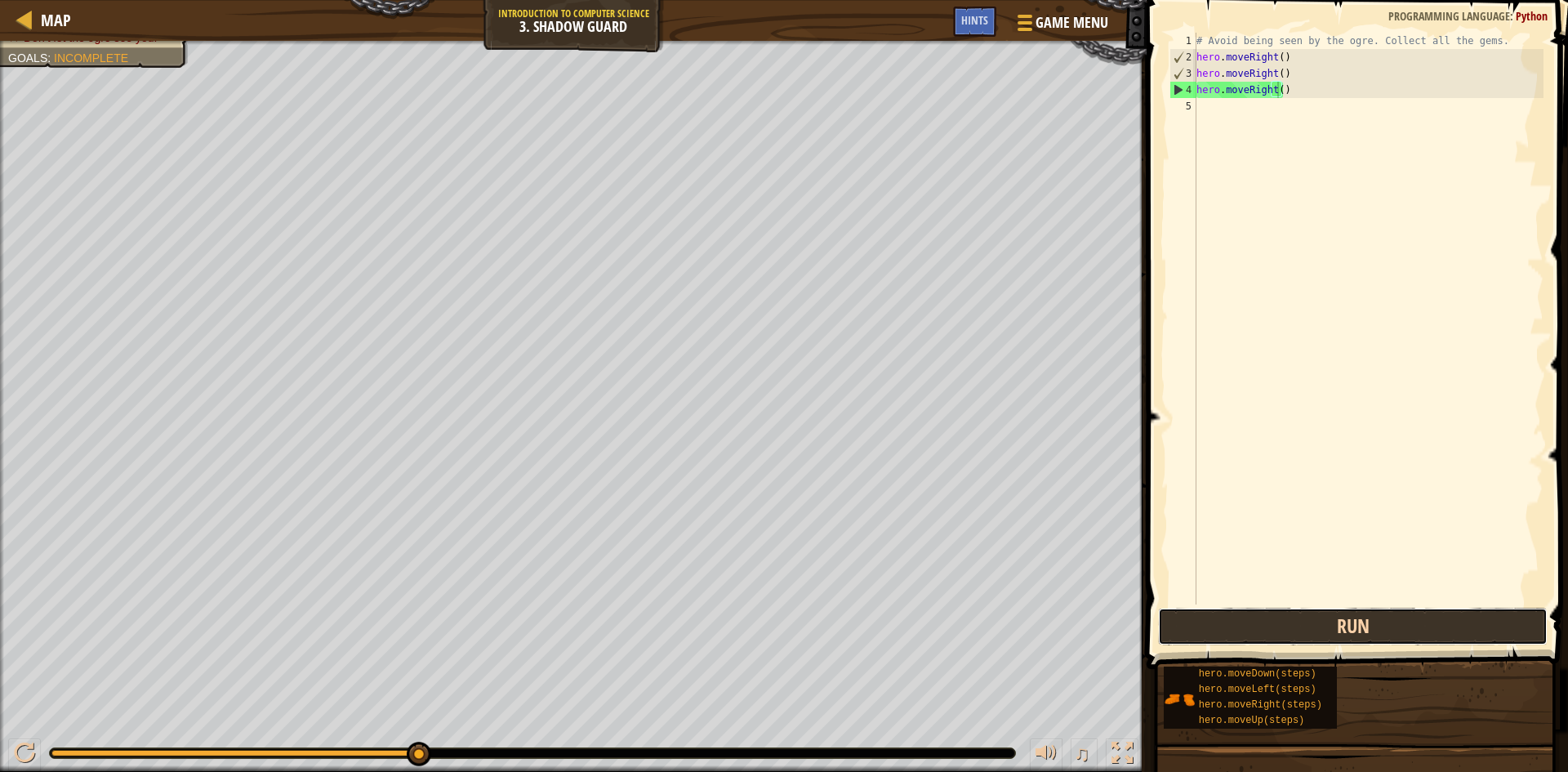
click at [1359, 616] on button "Run" at bounding box center [1352, 626] width 390 height 37
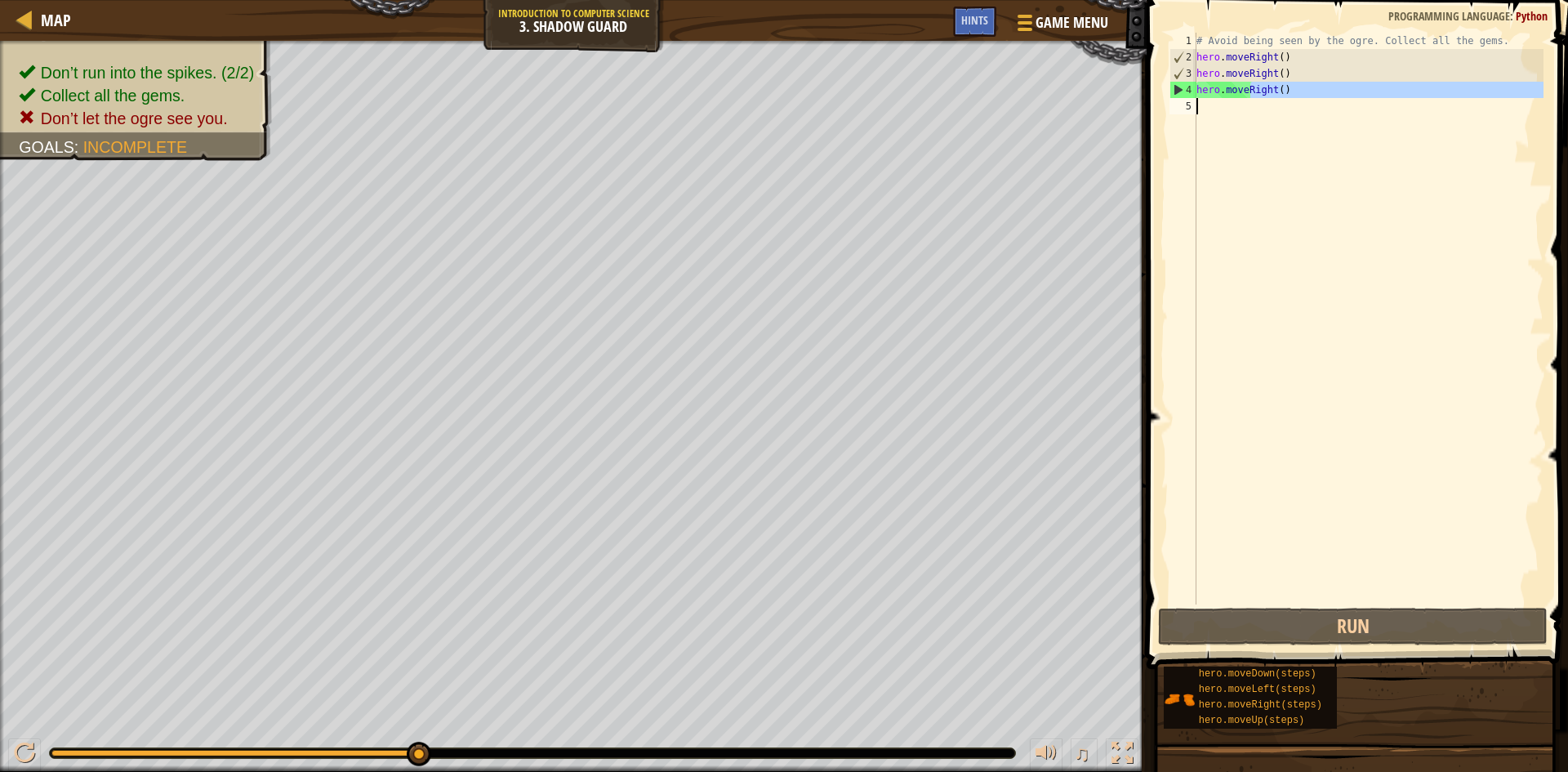
drag, startPoint x: 1249, startPoint y: 95, endPoint x: 1286, endPoint y: 98, distance: 37.1
click at [1286, 98] on div "# Avoid being seen by the ogre. Collect all the gems. hero . moveRight ( ) hero…" at bounding box center [1369, 335] width 351 height 605
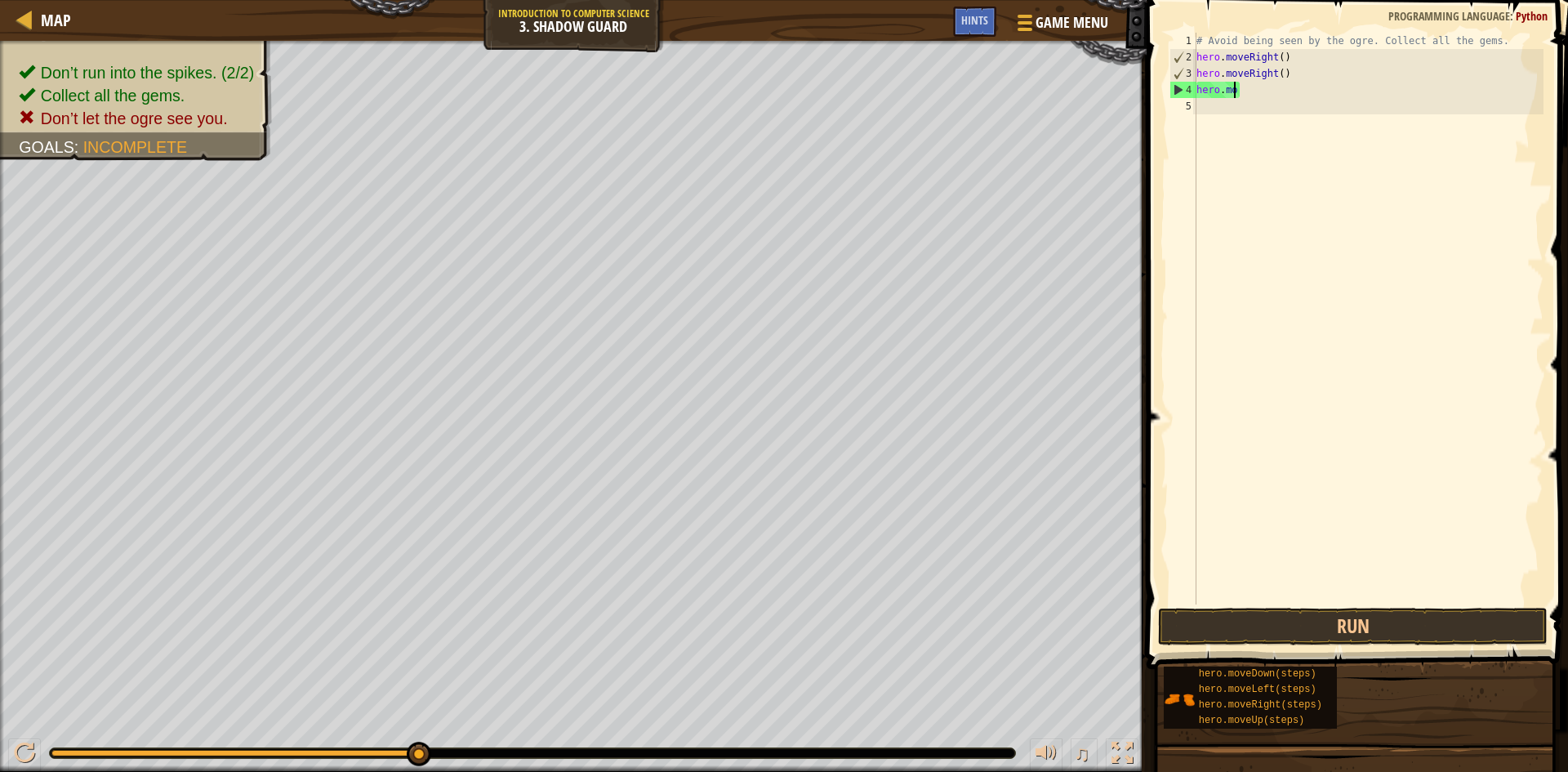
type textarea "h"
click at [1287, 78] on div "# Avoid being seen by the ogre. Collect all the gems. hero . moveRight ( ) hero…" at bounding box center [1369, 335] width 351 height 605
type textarea "h"
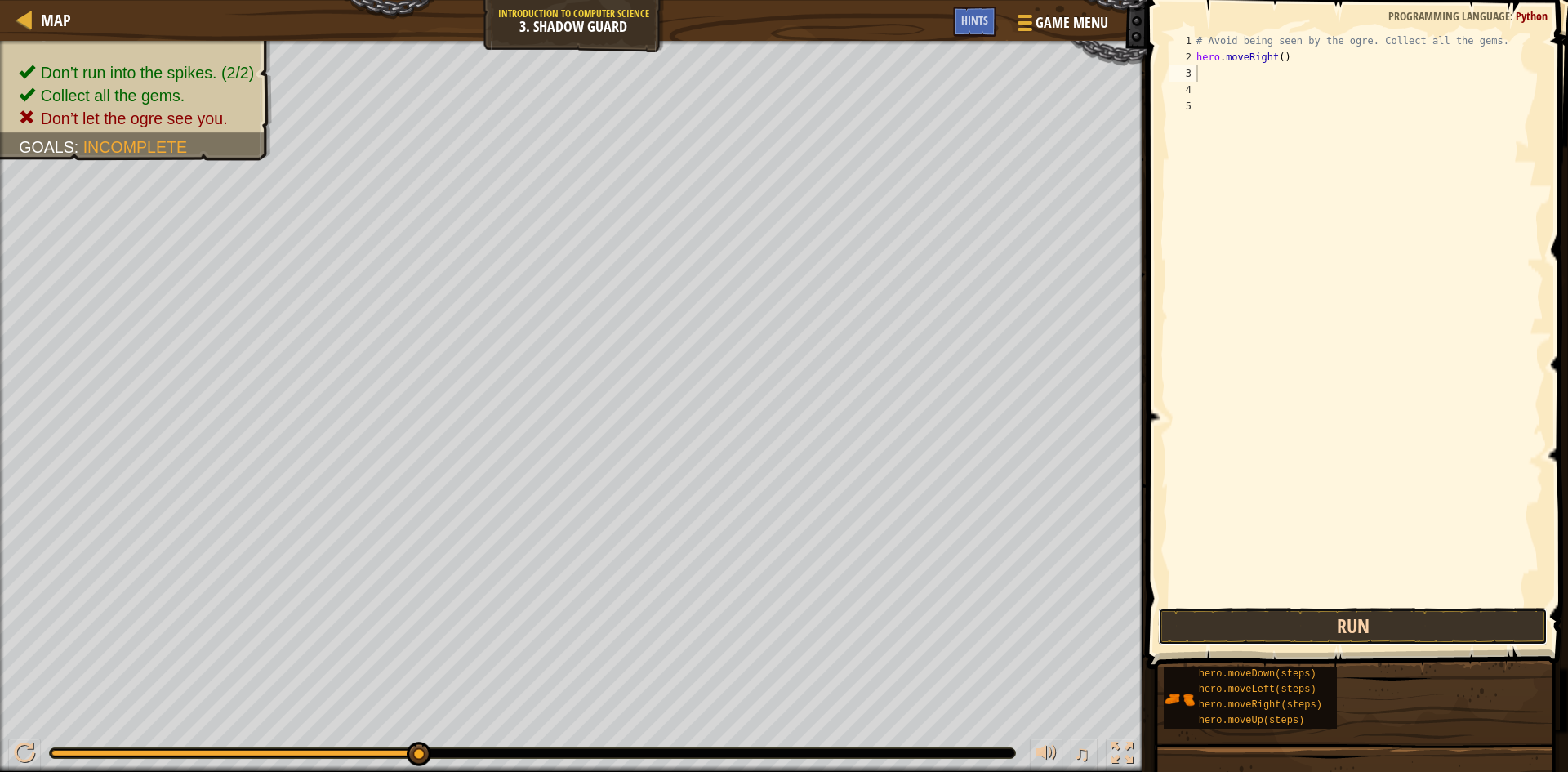
click at [1346, 625] on button "Run" at bounding box center [1352, 626] width 390 height 37
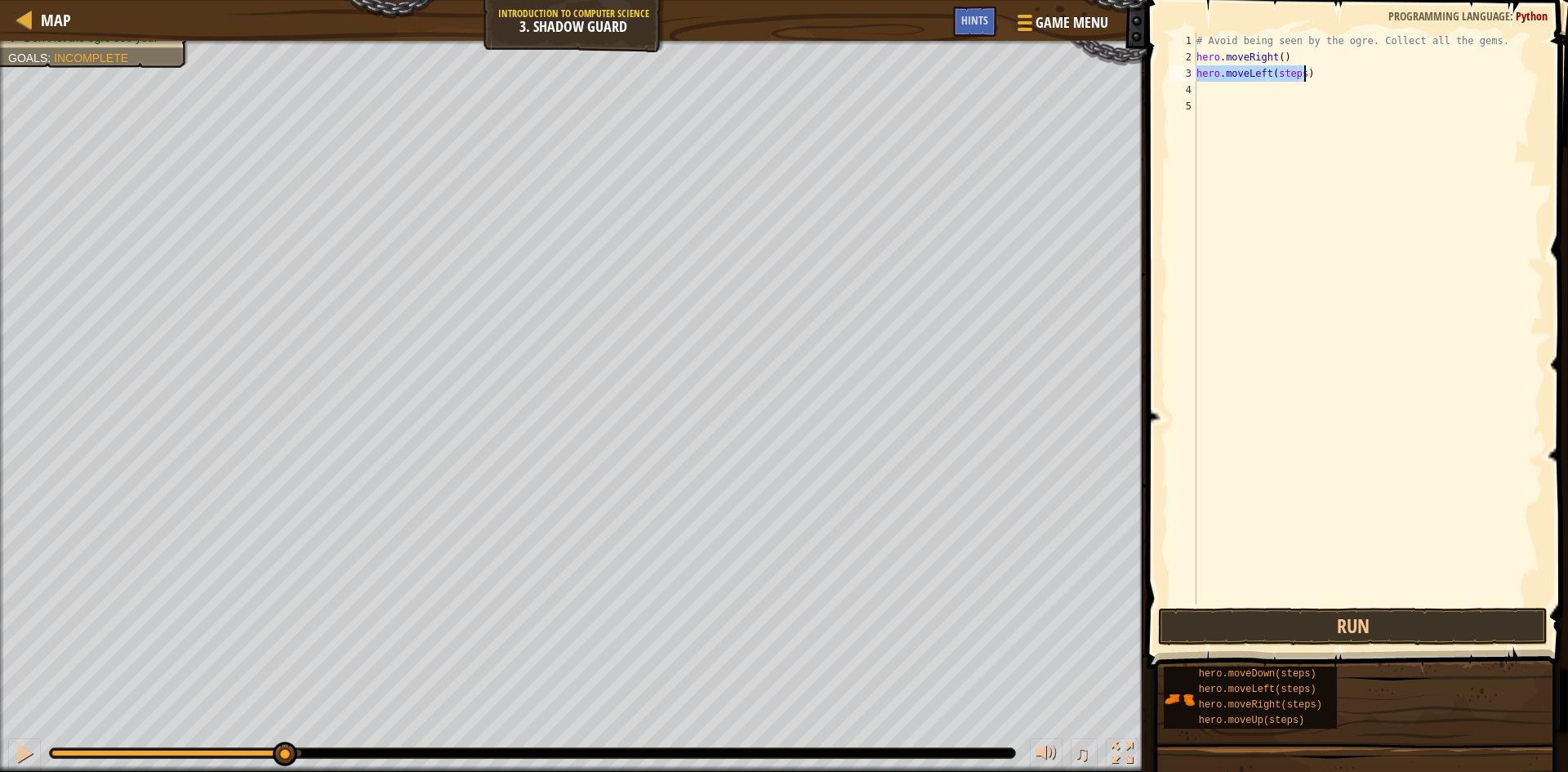
click at [1299, 65] on div "# Avoid being seen by the ogre. Collect all the gems. hero . moveRight ( ) hero…" at bounding box center [1369, 319] width 351 height 572
click at [1303, 87] on div "# Avoid being seen by the ogre. Collect all the gems. hero . moveRight ( ) hero…" at bounding box center [1369, 319] width 351 height 572
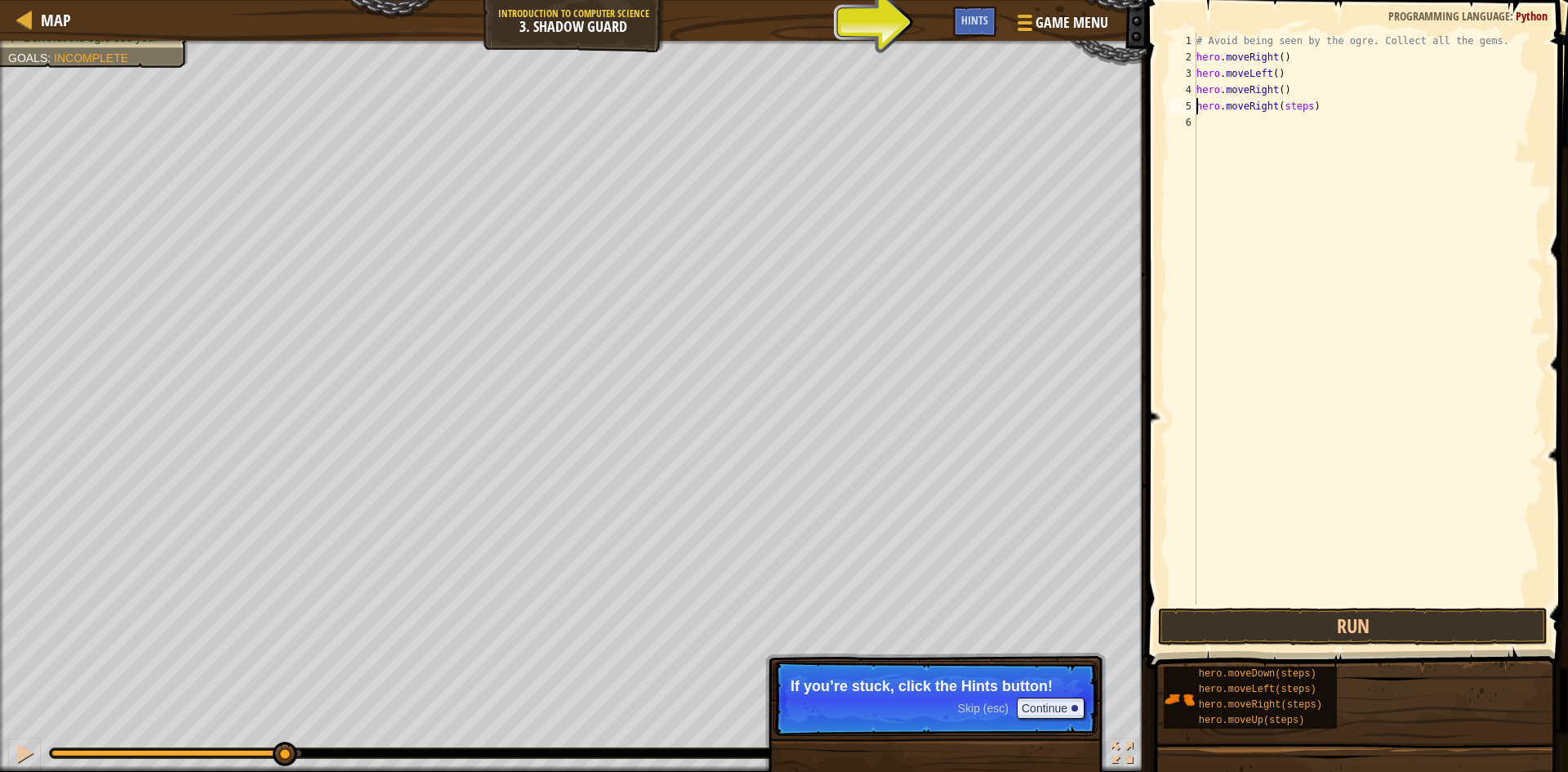
click at [1304, 104] on div "# Avoid being seen by the ogre. Collect all the gems. hero . moveRight ( ) hero…" at bounding box center [1369, 335] width 351 height 605
click at [1264, 612] on button "Run" at bounding box center [1352, 626] width 390 height 37
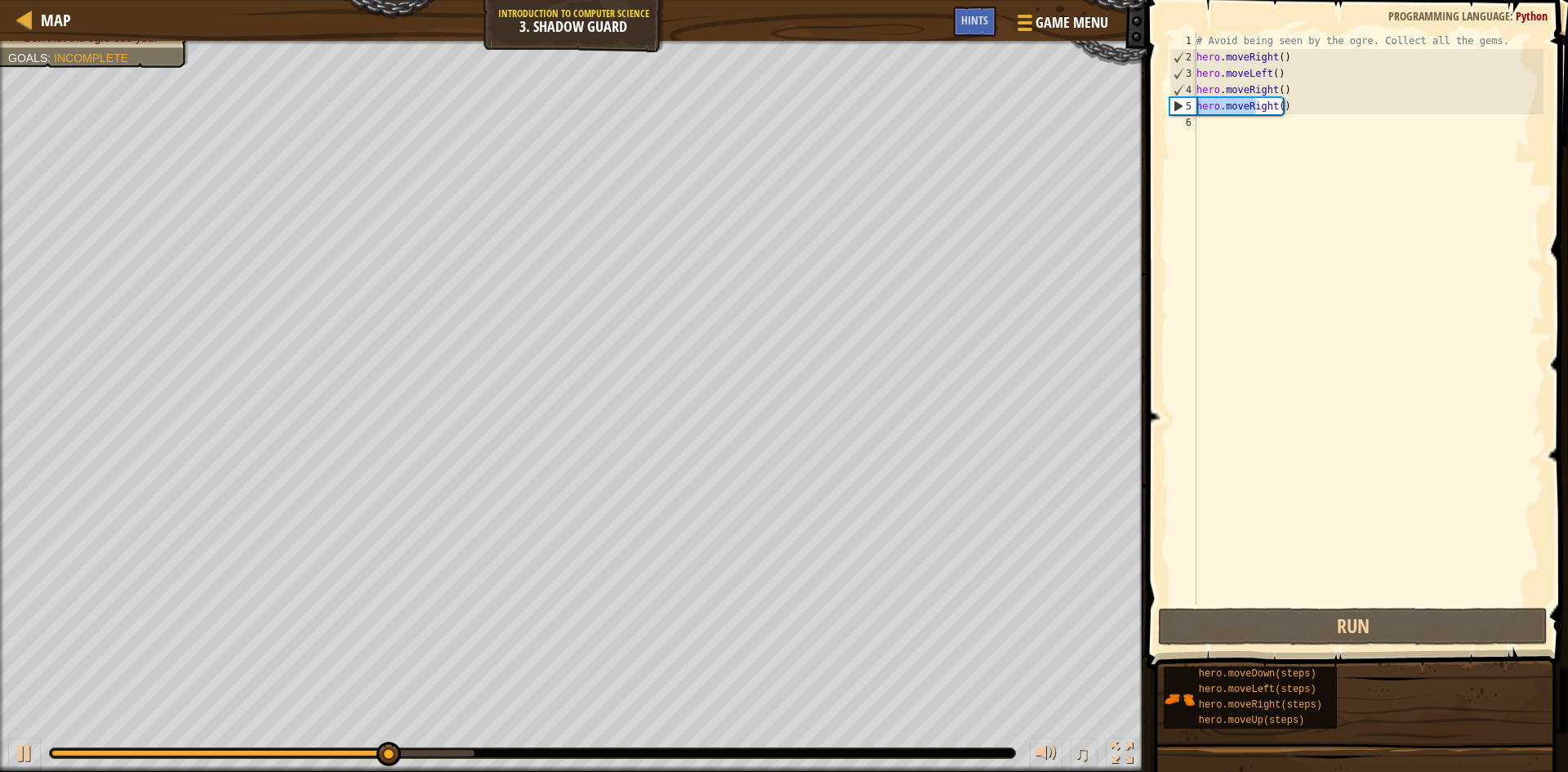
drag, startPoint x: 1251, startPoint y: 108, endPoint x: 1243, endPoint y: 119, distance: 13.6
click at [1183, 112] on div "hero.moveRight() 1 2 3 4 5 6 # Avoid being seen by the ogre. Collect all the ge…" at bounding box center [1355, 319] width 377 height 572
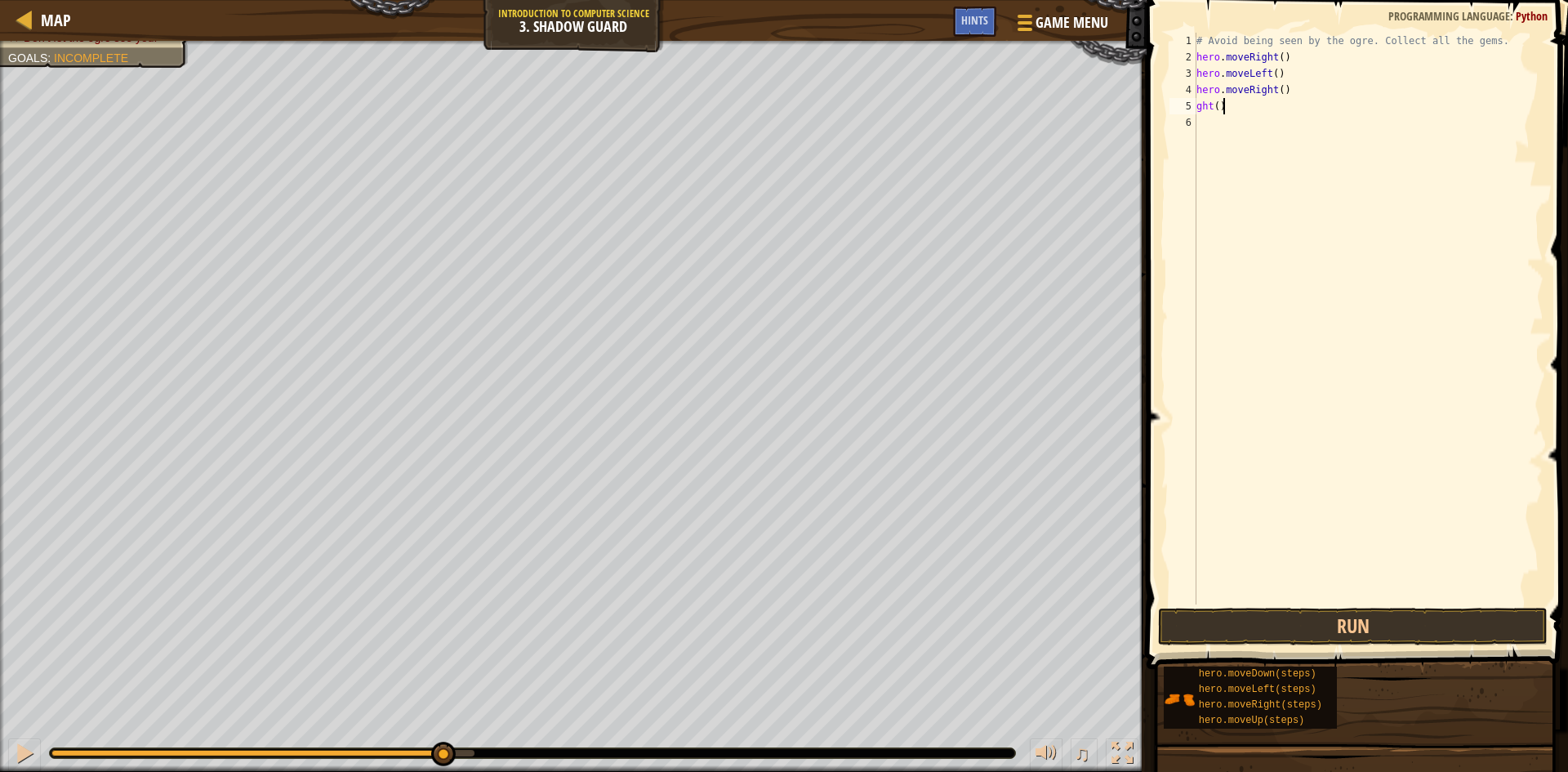
click at [1248, 111] on div "# Avoid being seen by the ogre. Collect all the gems. hero . moveRight ( ) hero…" at bounding box center [1369, 335] width 351 height 605
type textarea "g"
click at [1308, 94] on div "# Avoid being seen by the ogre. Collect all the gems. hero . moveRight ( ) hero…" at bounding box center [1369, 335] width 351 height 605
type textarea "h"
click at [1292, 81] on div "# Avoid being seen by the ogre. Collect all the gems. hero . moveRight ( ) hero…" at bounding box center [1369, 335] width 351 height 605
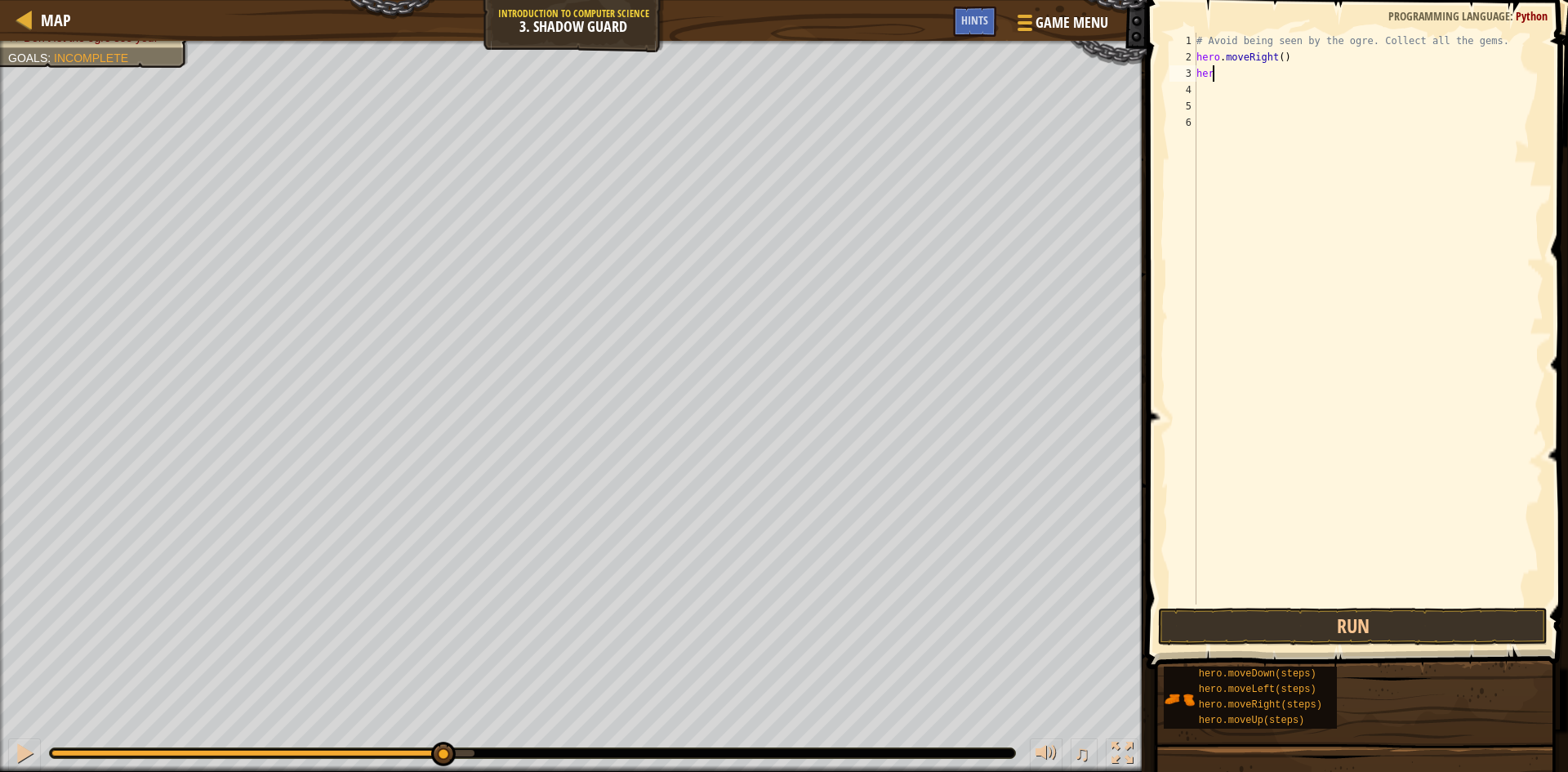
type textarea "h"
click at [1376, 616] on button "Run" at bounding box center [1352, 626] width 390 height 37
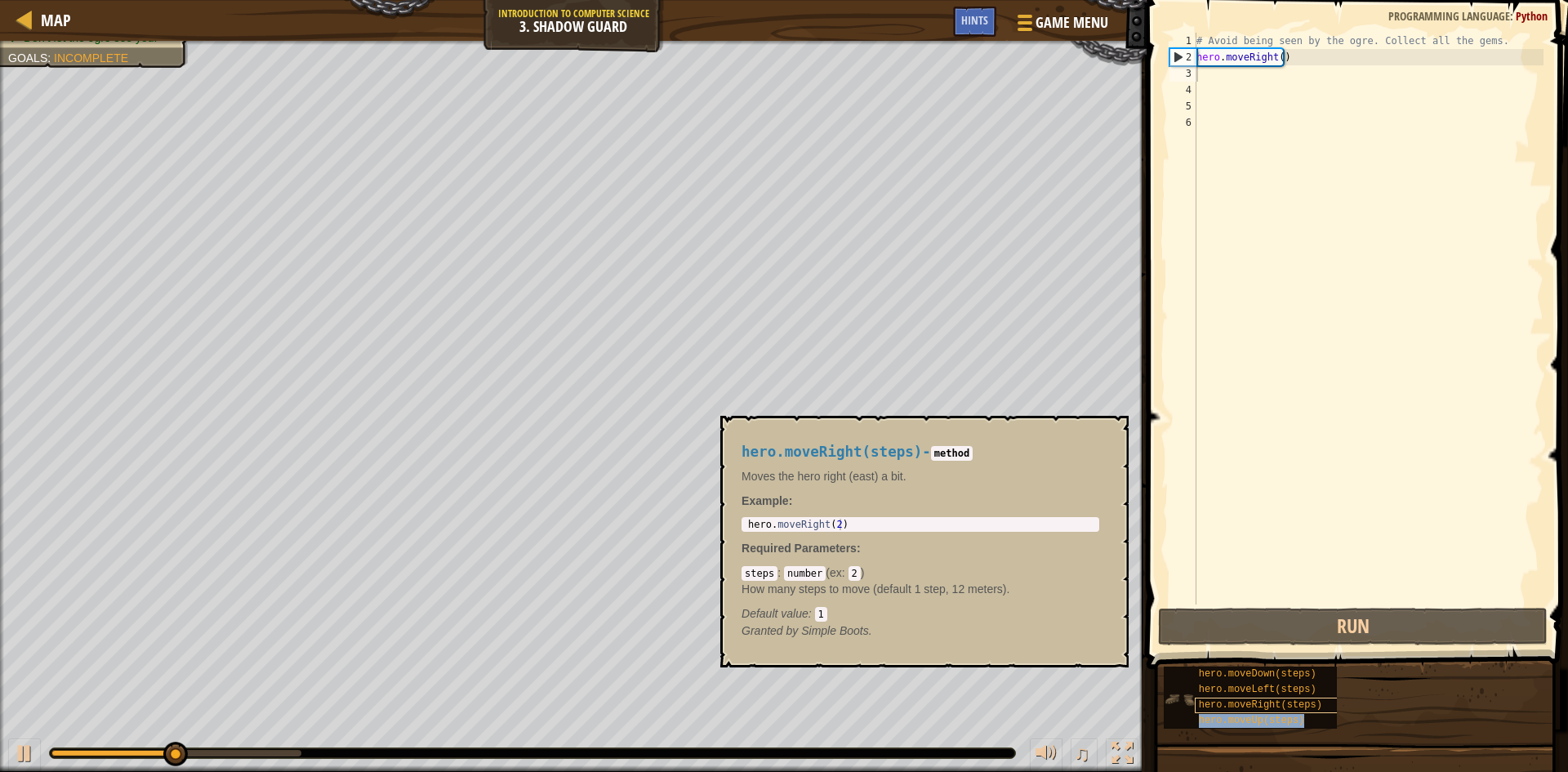
type textarea "hero.moveUp(steps)"
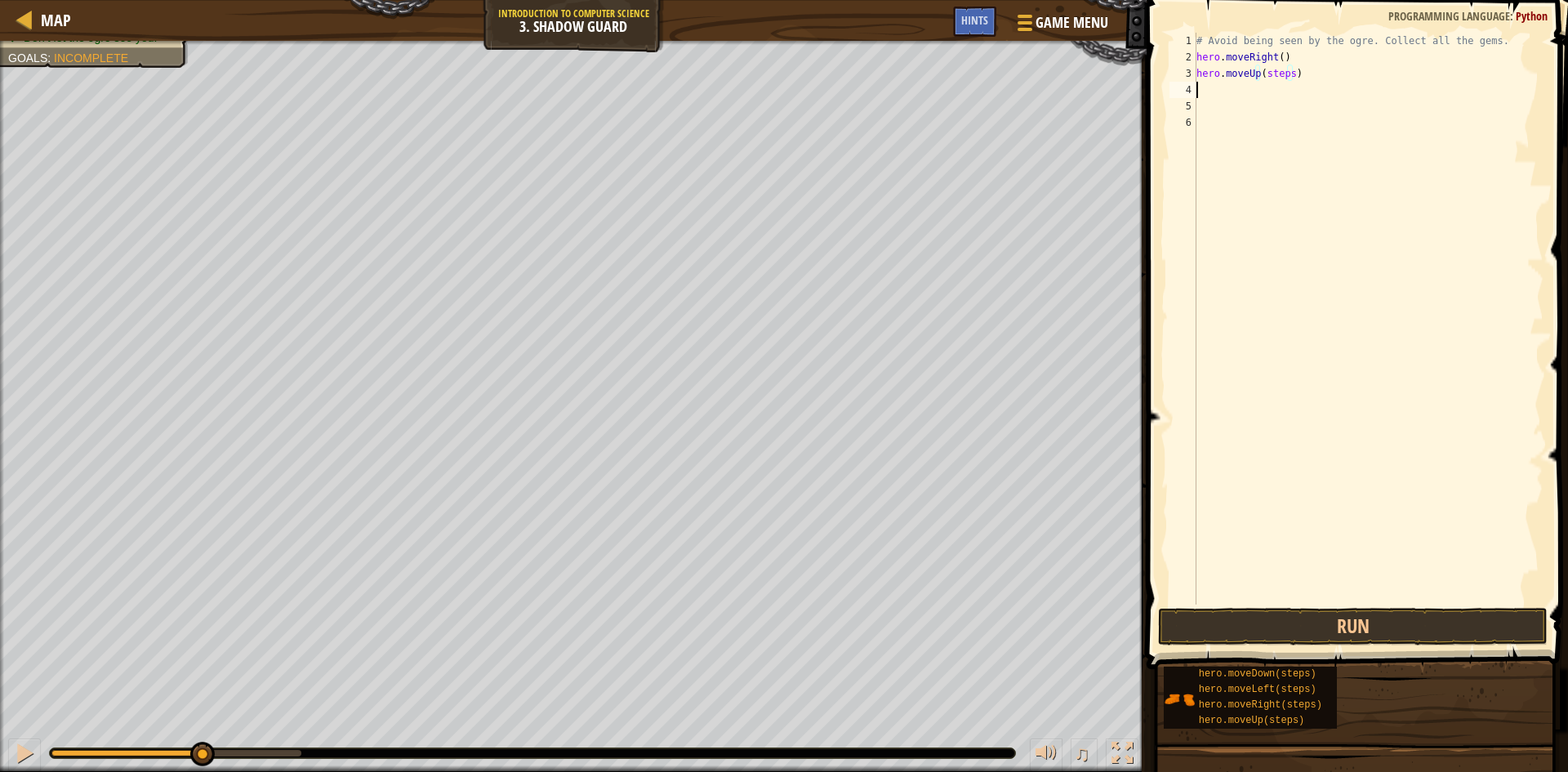
click at [1288, 83] on div "# Avoid being seen by the ogre. Collect all the gems. hero . moveRight ( ) hero…" at bounding box center [1369, 335] width 351 height 605
click at [1292, 76] on div "# Avoid being seen by the ogre. Collect all the gems. hero . moveRight ( ) hero…" at bounding box center [1369, 335] width 351 height 605
click at [1286, 78] on div "# Avoid being seen by the ogre. Collect all the gems. hero . moveRight ( ) hero…" at bounding box center [1369, 335] width 351 height 605
click at [1369, 619] on button "Run" at bounding box center [1352, 626] width 390 height 37
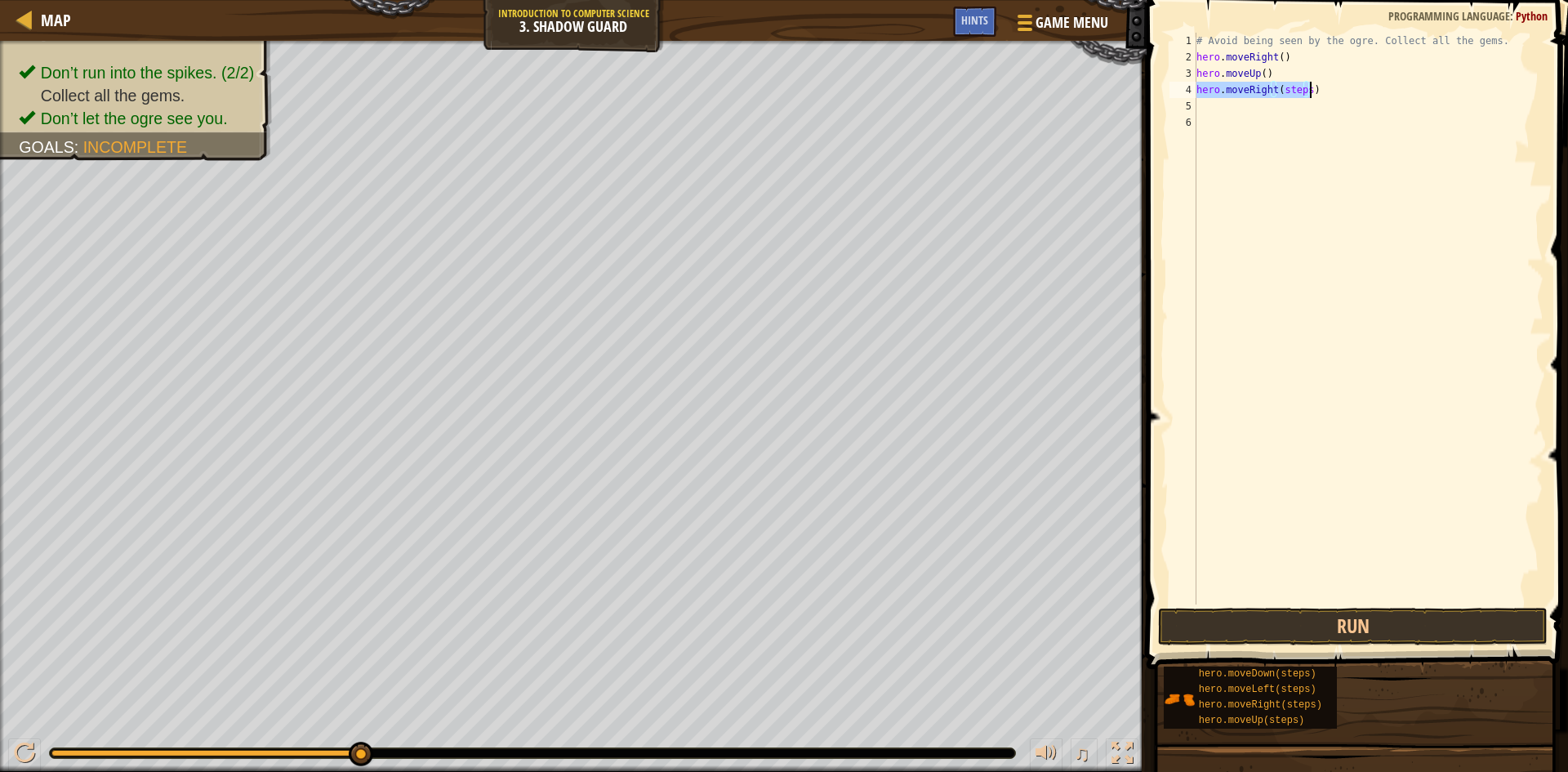
click at [1304, 94] on div "# Avoid being seen by the ogre. Collect all the gems. hero . moveRight ( ) hero…" at bounding box center [1369, 319] width 351 height 572
click at [1300, 95] on div "# Avoid being seen by the ogre. Collect all the gems. hero . moveRight ( ) hero…" at bounding box center [1369, 335] width 351 height 605
click at [1305, 93] on div "# Avoid being seen by the ogre. Collect all the gems. hero . moveRight ( ) hero…" at bounding box center [1369, 335] width 351 height 605
click at [1297, 630] on button "Run" at bounding box center [1352, 626] width 390 height 37
click at [1298, 100] on div "# Avoid being seen by the ogre. Collect all the gems. hero . moveRight ( ) hero…" at bounding box center [1369, 319] width 351 height 572
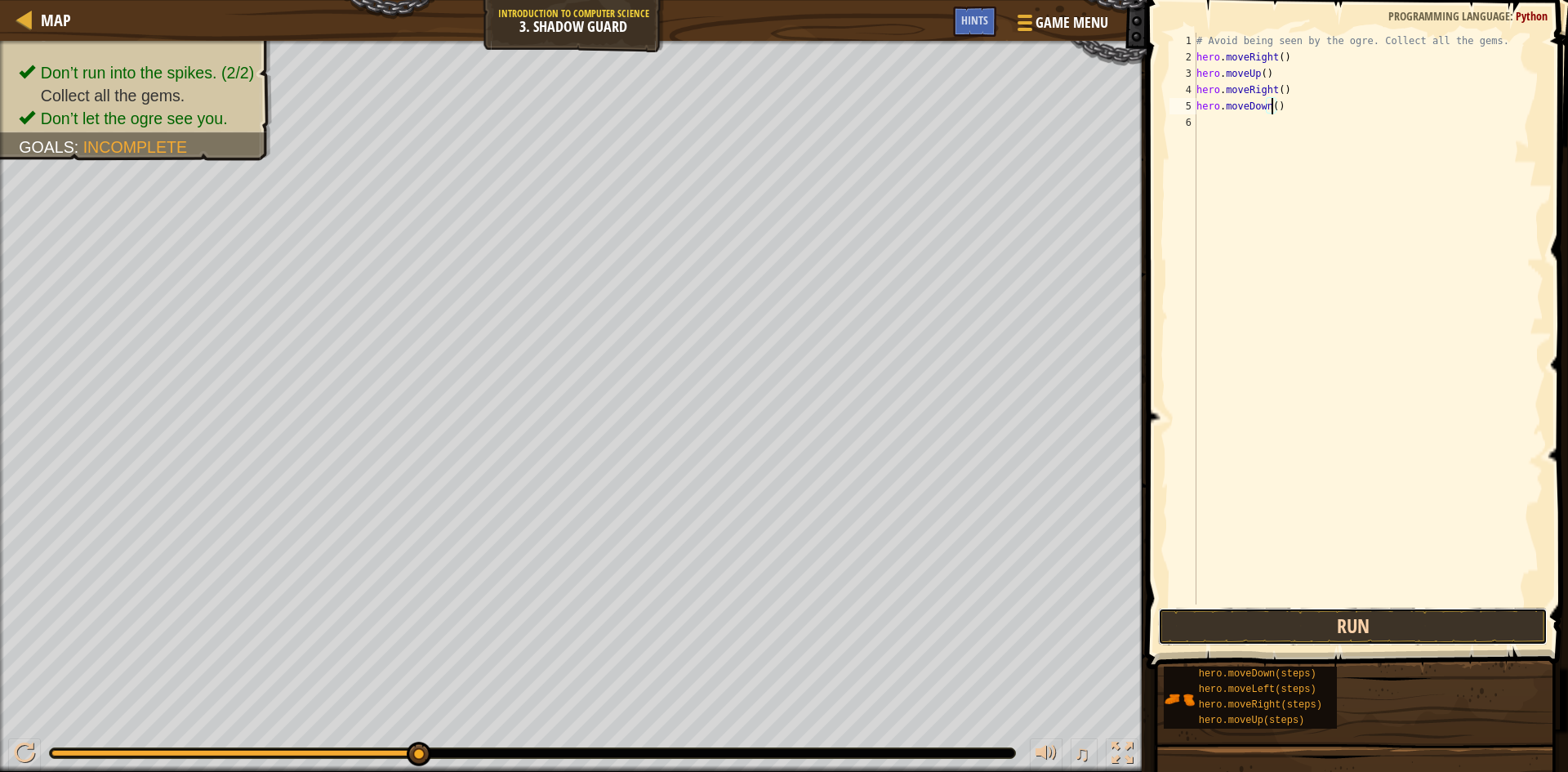
click at [1338, 623] on button "Run" at bounding box center [1352, 626] width 390 height 37
click at [1303, 130] on div "# Avoid being seen by the ogre. Collect all the gems. hero . moveRight ( ) hero…" at bounding box center [1369, 335] width 351 height 605
type textarea "hero.moveRight()"
click at [1377, 606] on div "hero.moveRight() 1 2 3 4 5 6 7 # Avoid being seen by the ogre. Collect all the …" at bounding box center [1355, 367] width 427 height 717
click at [1372, 630] on button "Run" at bounding box center [1352, 626] width 390 height 37
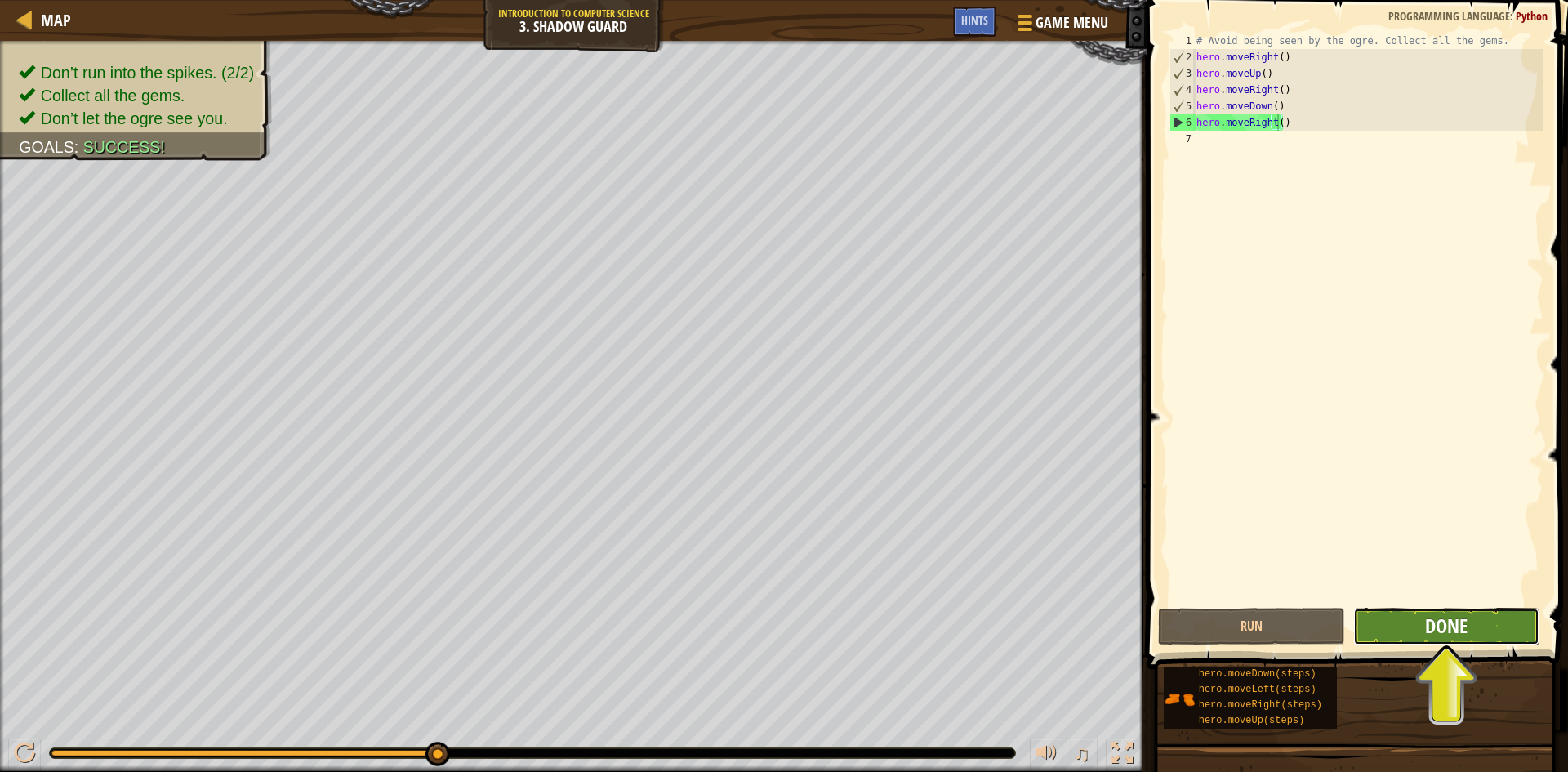
click at [1461, 620] on span "Done" at bounding box center [1446, 626] width 42 height 26
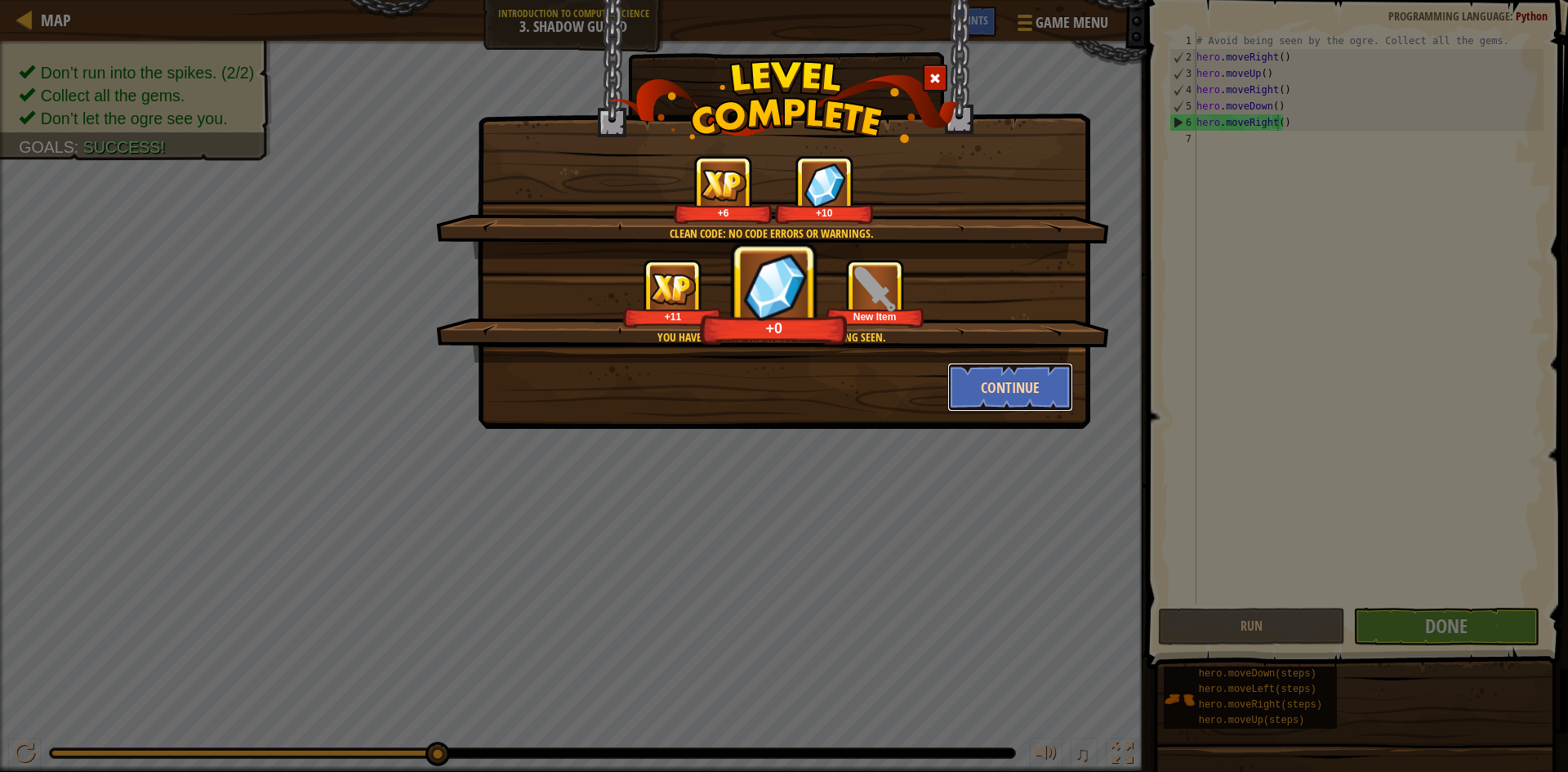
click at [1013, 385] on button "Continue" at bounding box center [1011, 386] width 127 height 49
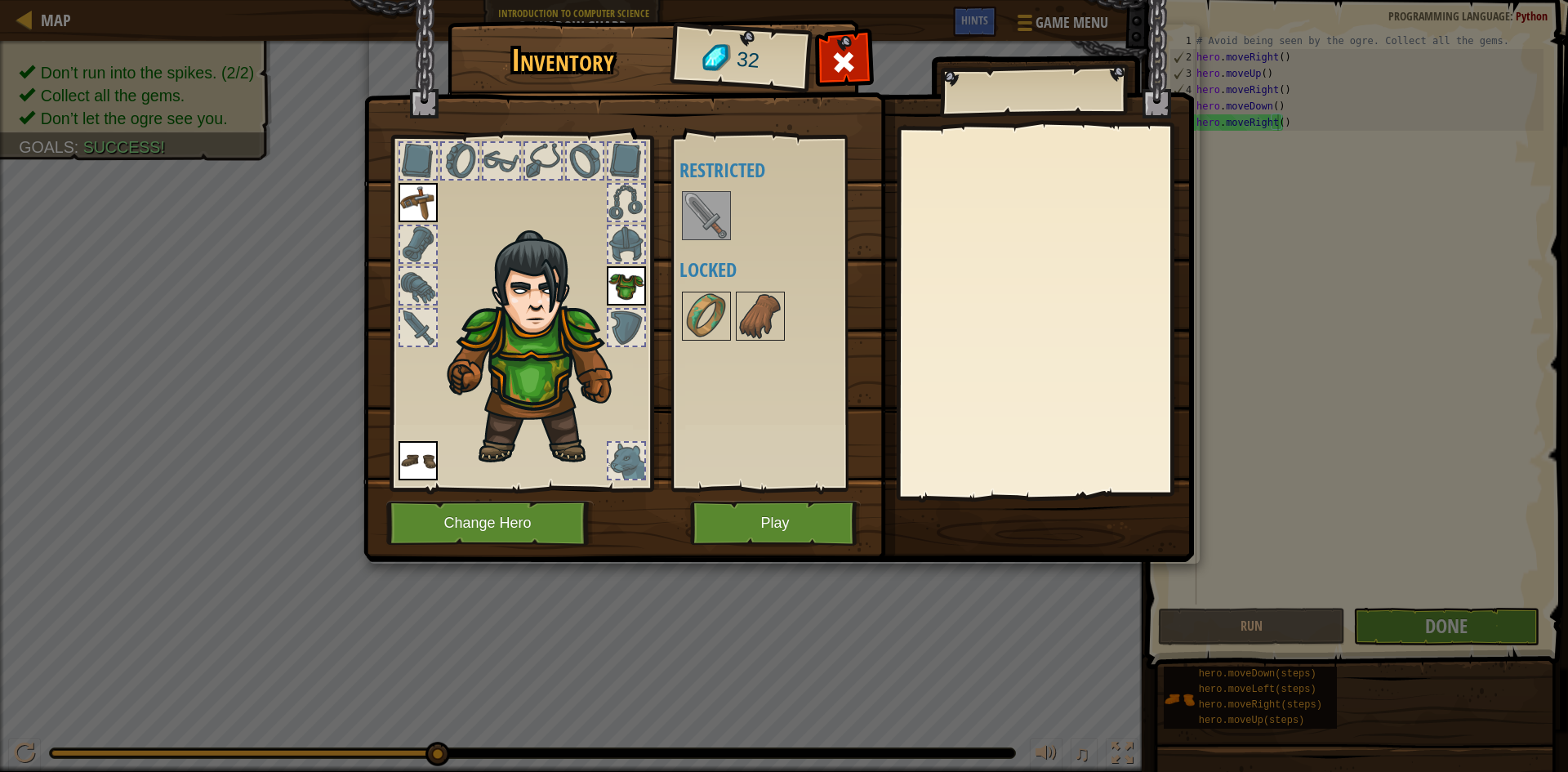
click at [708, 206] on img at bounding box center [706, 215] width 45 height 46
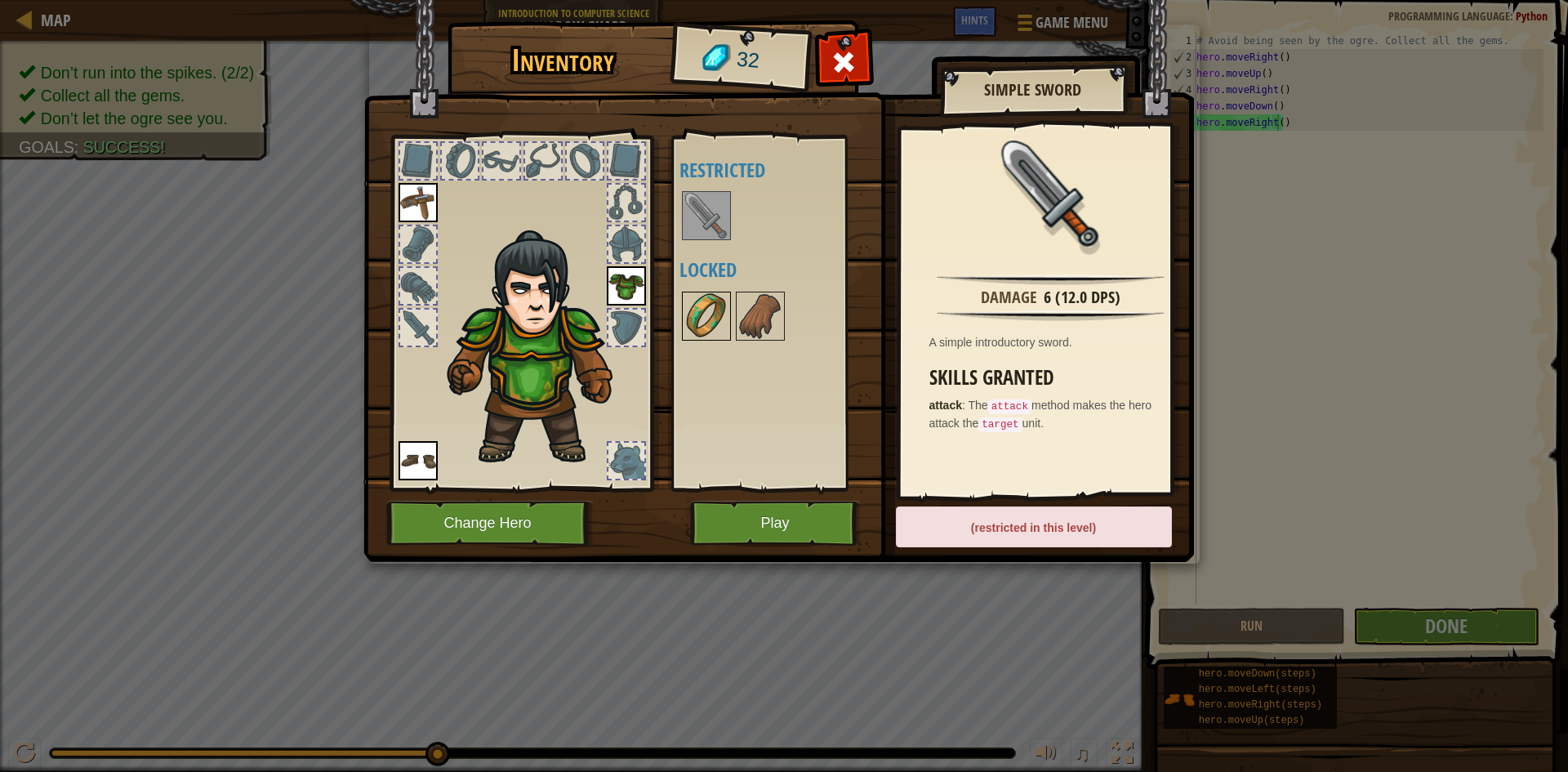
click at [722, 300] on img at bounding box center [706, 316] width 45 height 46
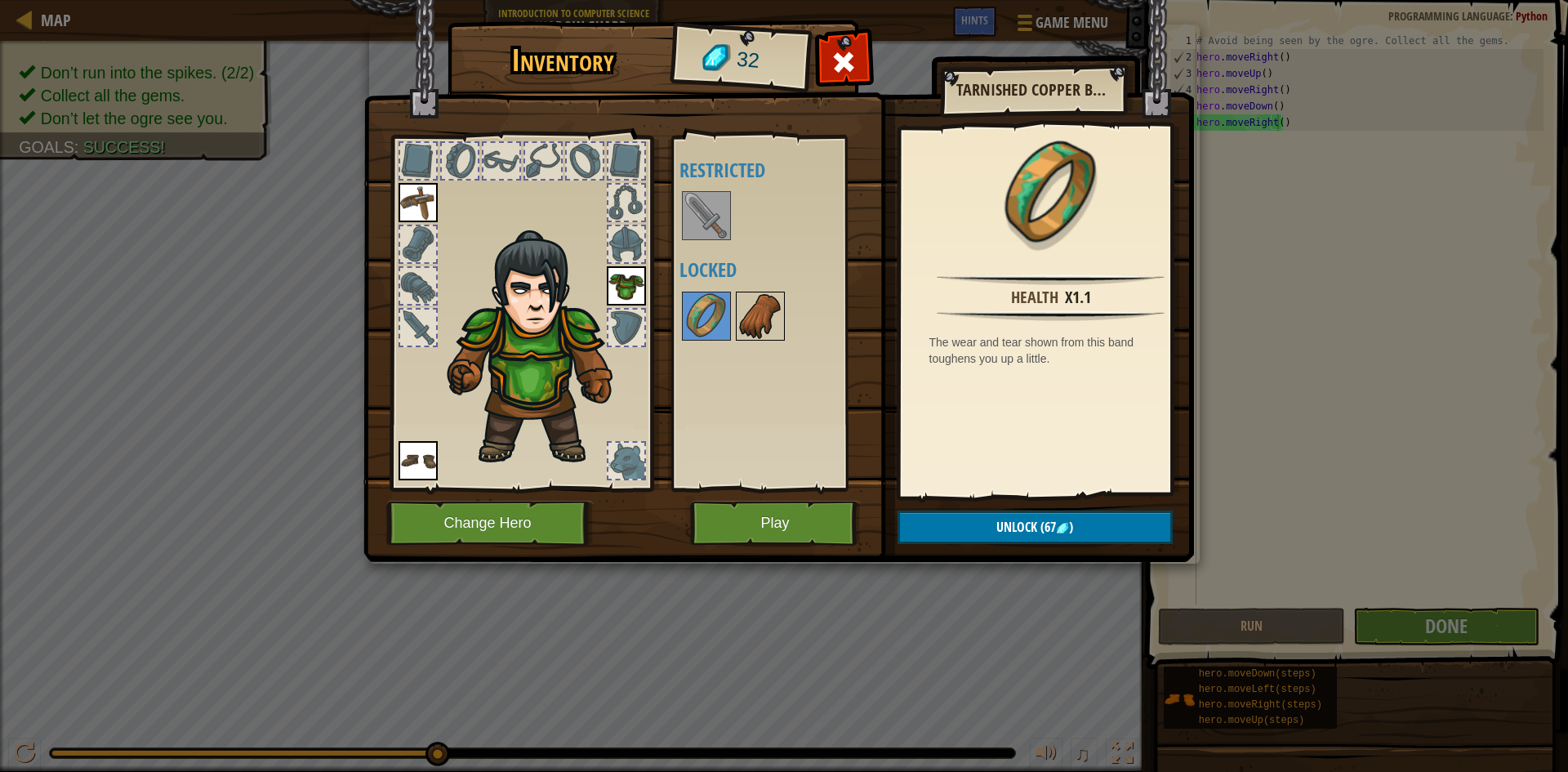
click at [748, 315] on img at bounding box center [760, 316] width 45 height 46
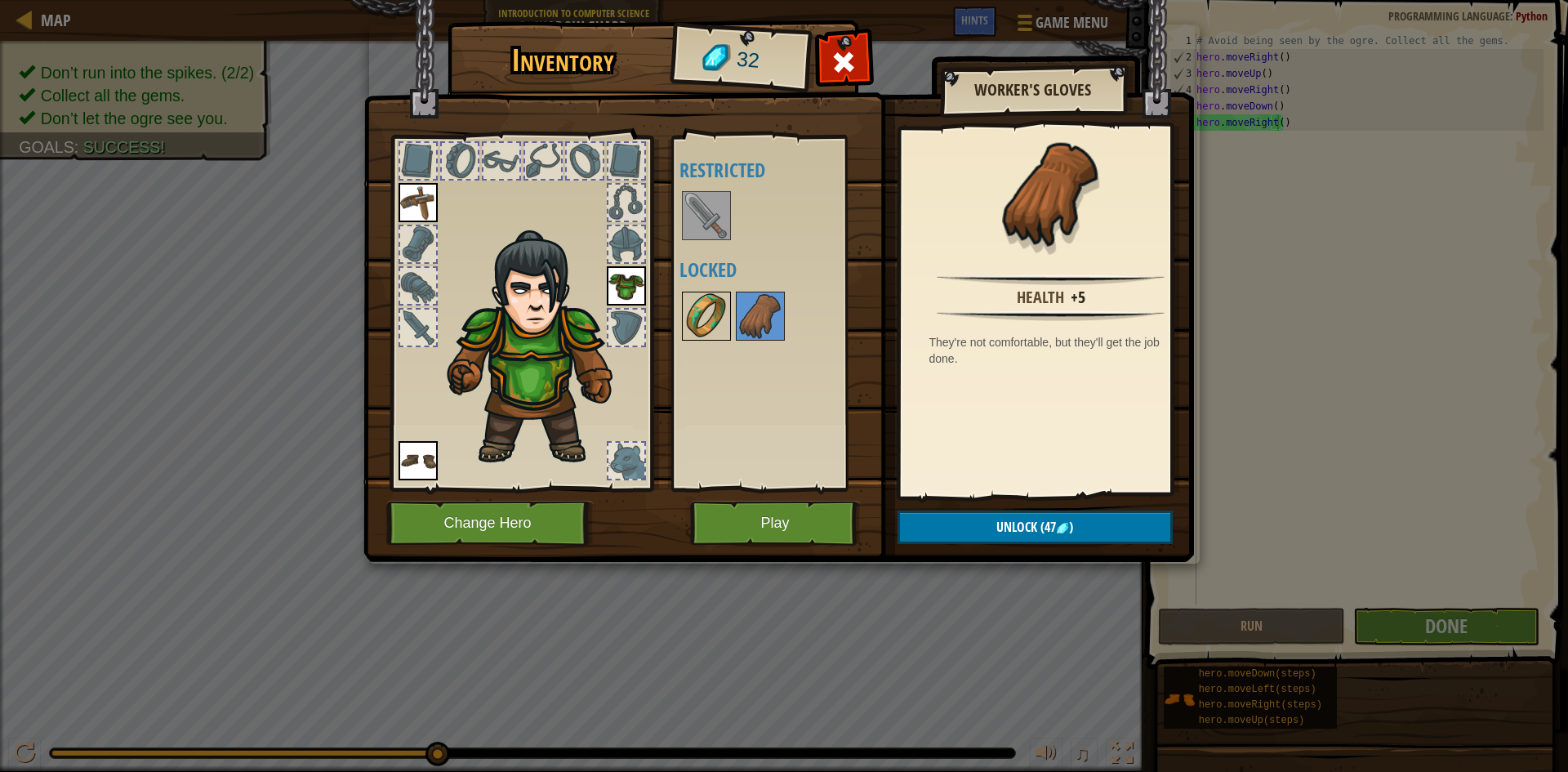
click at [725, 317] on img at bounding box center [706, 316] width 45 height 46
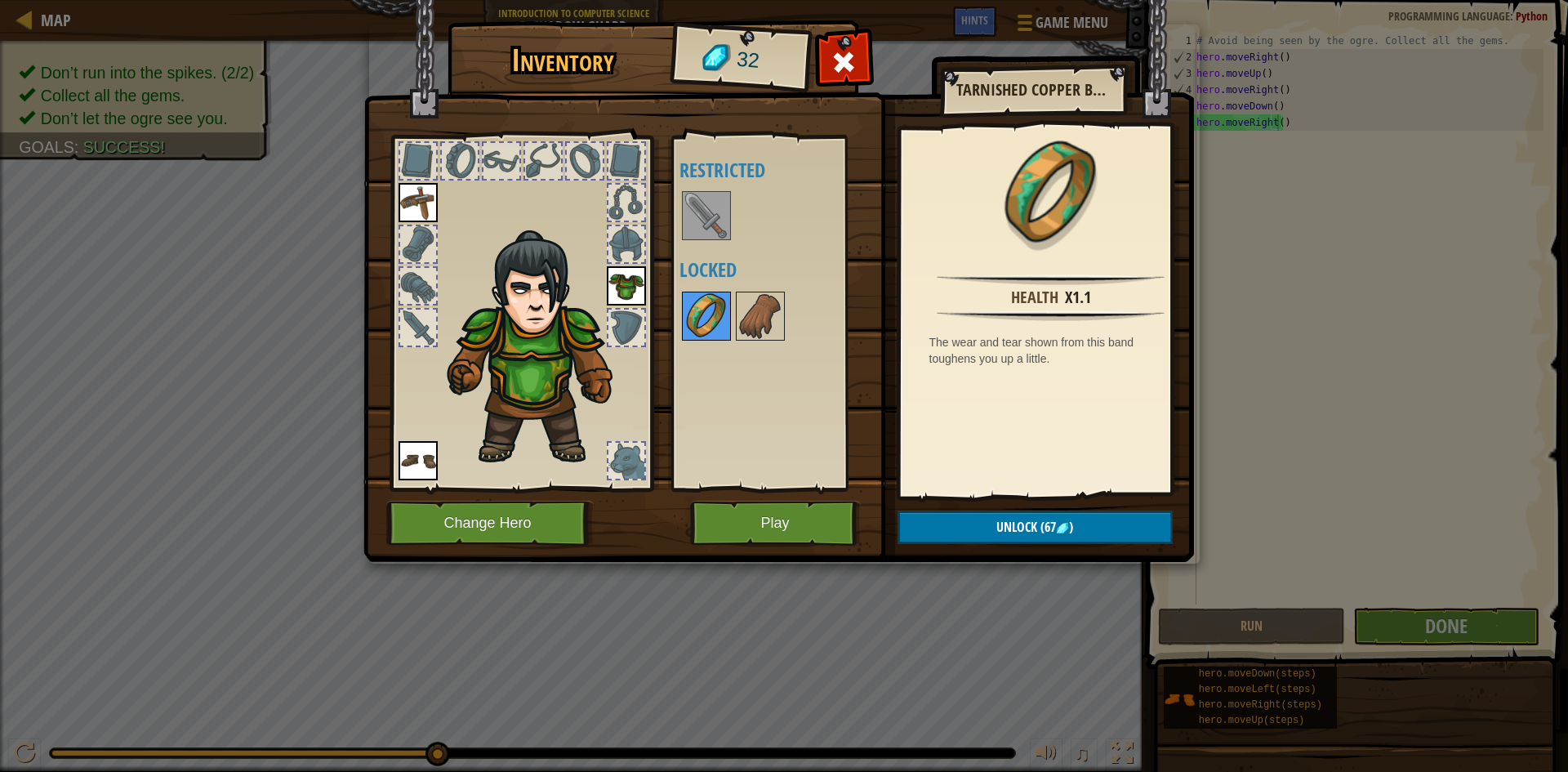
drag, startPoint x: 758, startPoint y: 307, endPoint x: 724, endPoint y: 314, distance: 34.7
click at [755, 308] on img at bounding box center [760, 316] width 45 height 46
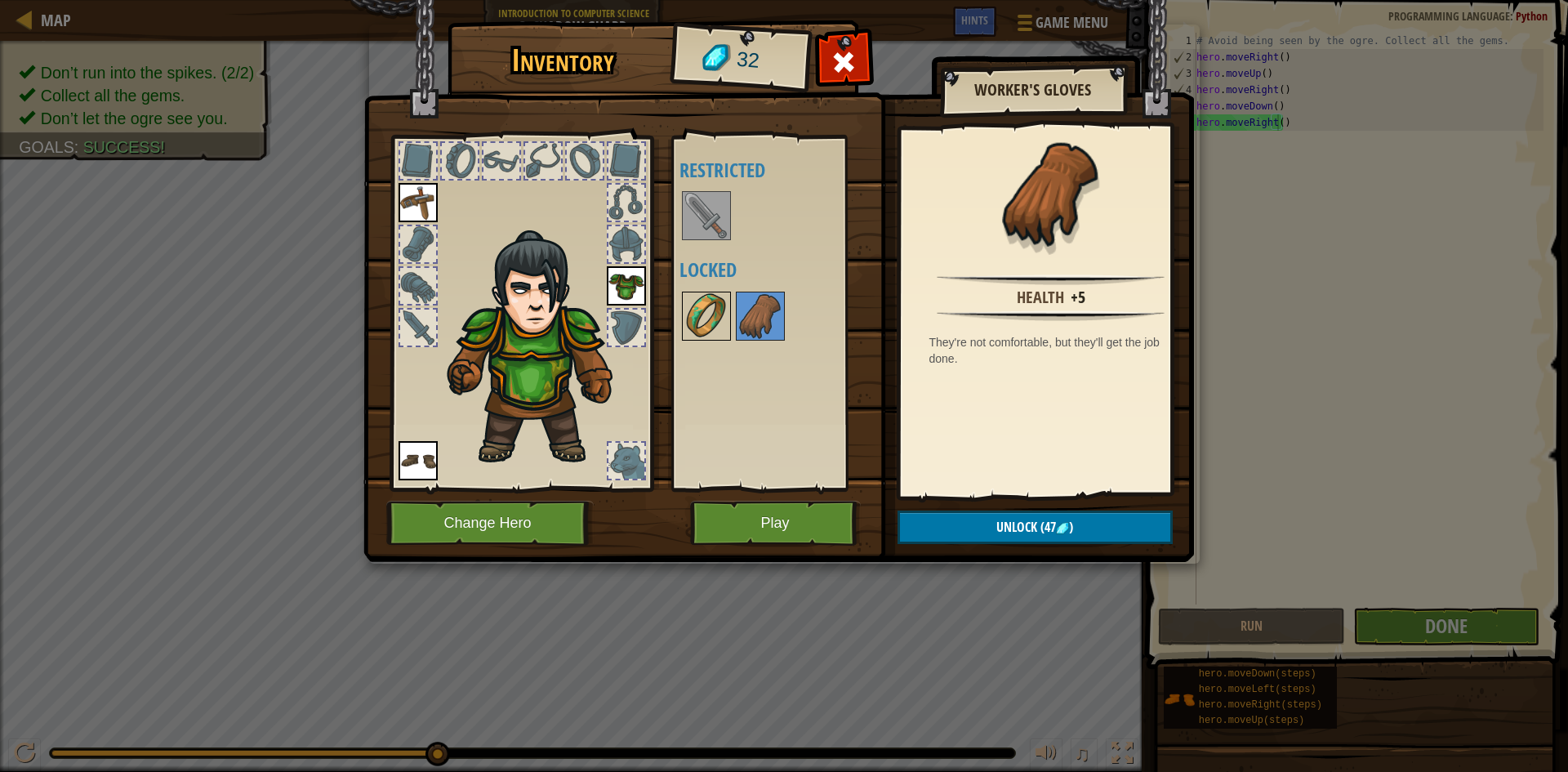
click at [713, 314] on img at bounding box center [706, 316] width 45 height 46
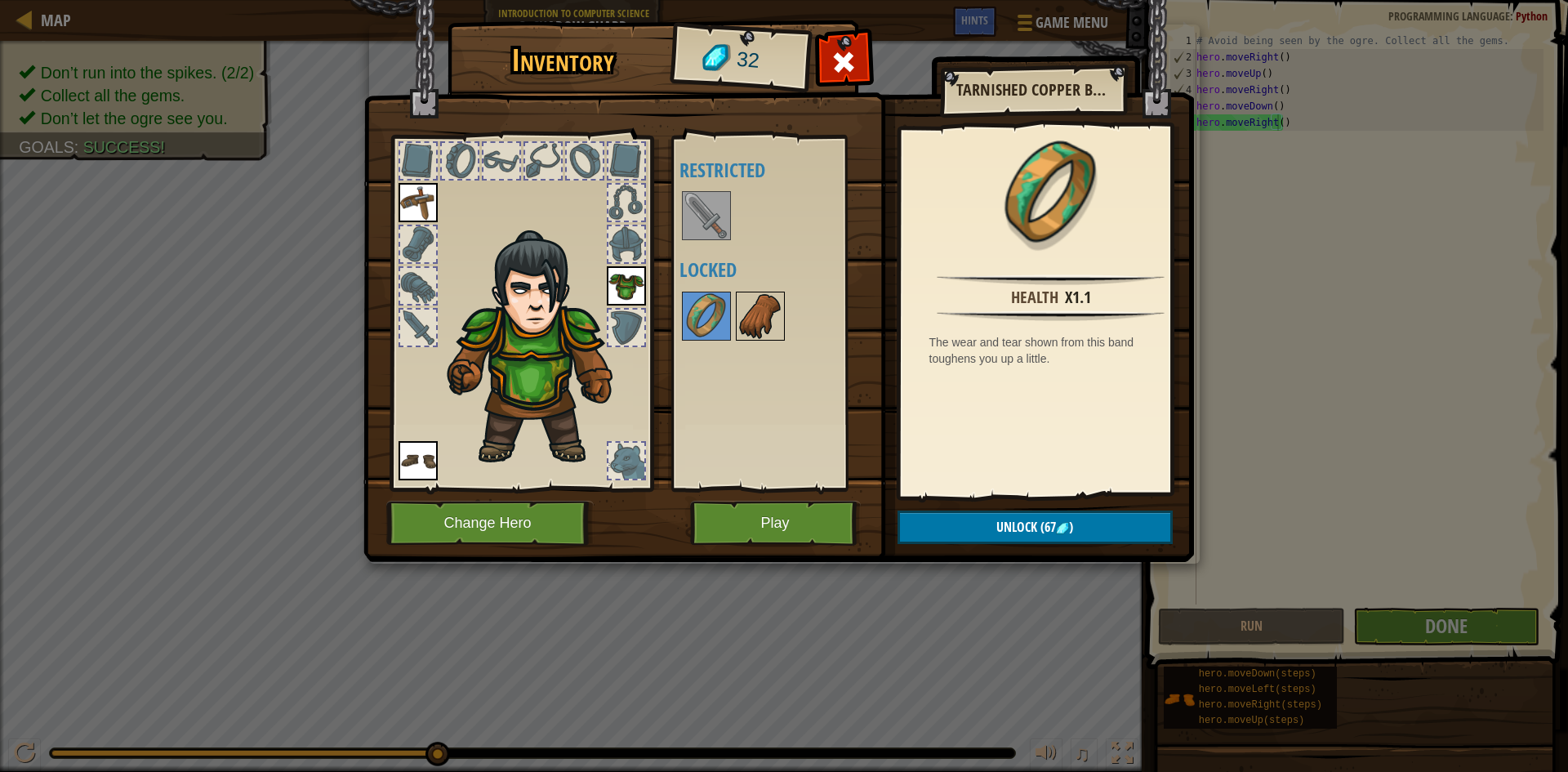
click at [767, 324] on img at bounding box center [760, 316] width 45 height 46
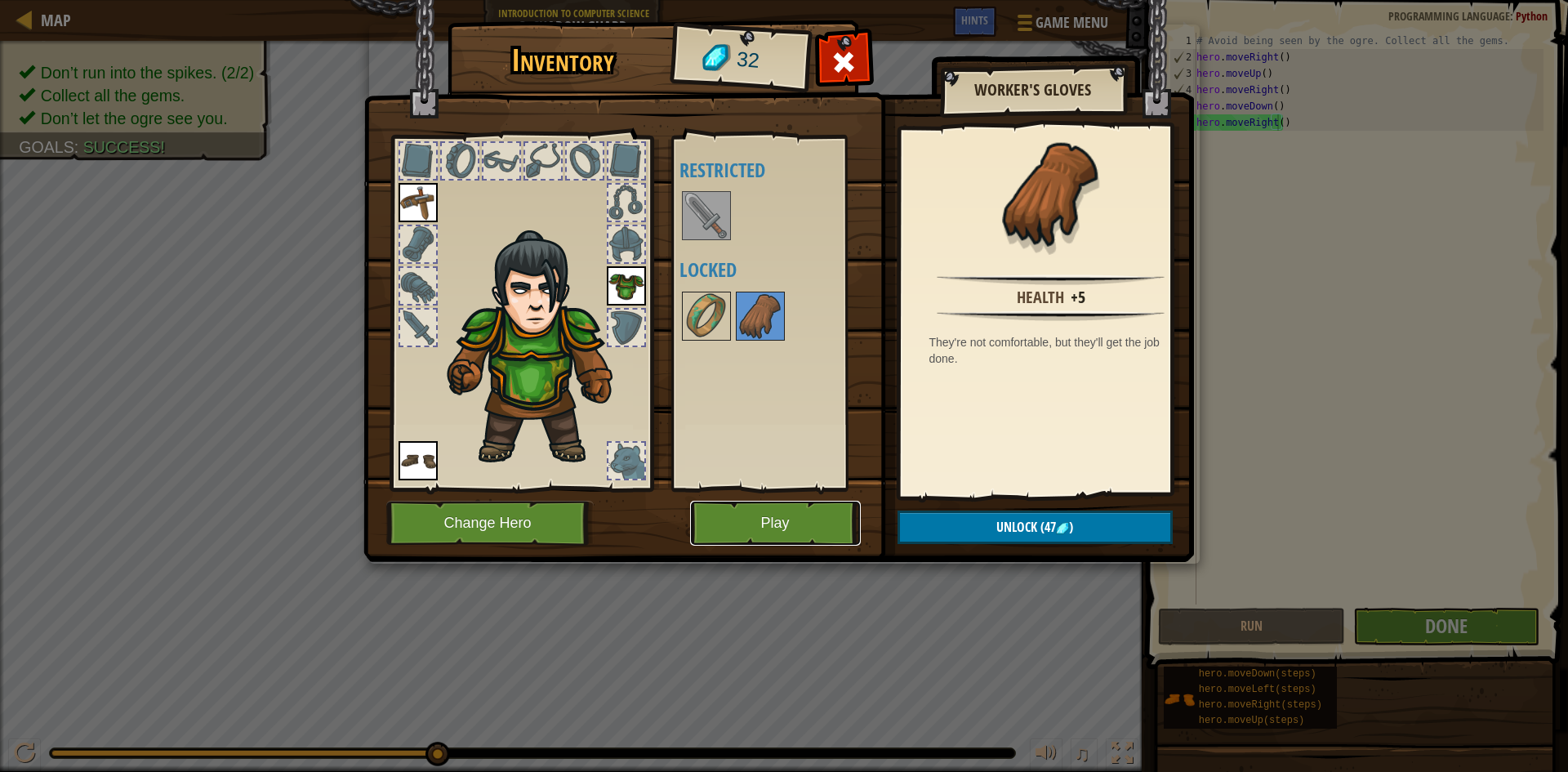
click at [752, 512] on button "Play" at bounding box center [776, 523] width 170 height 45
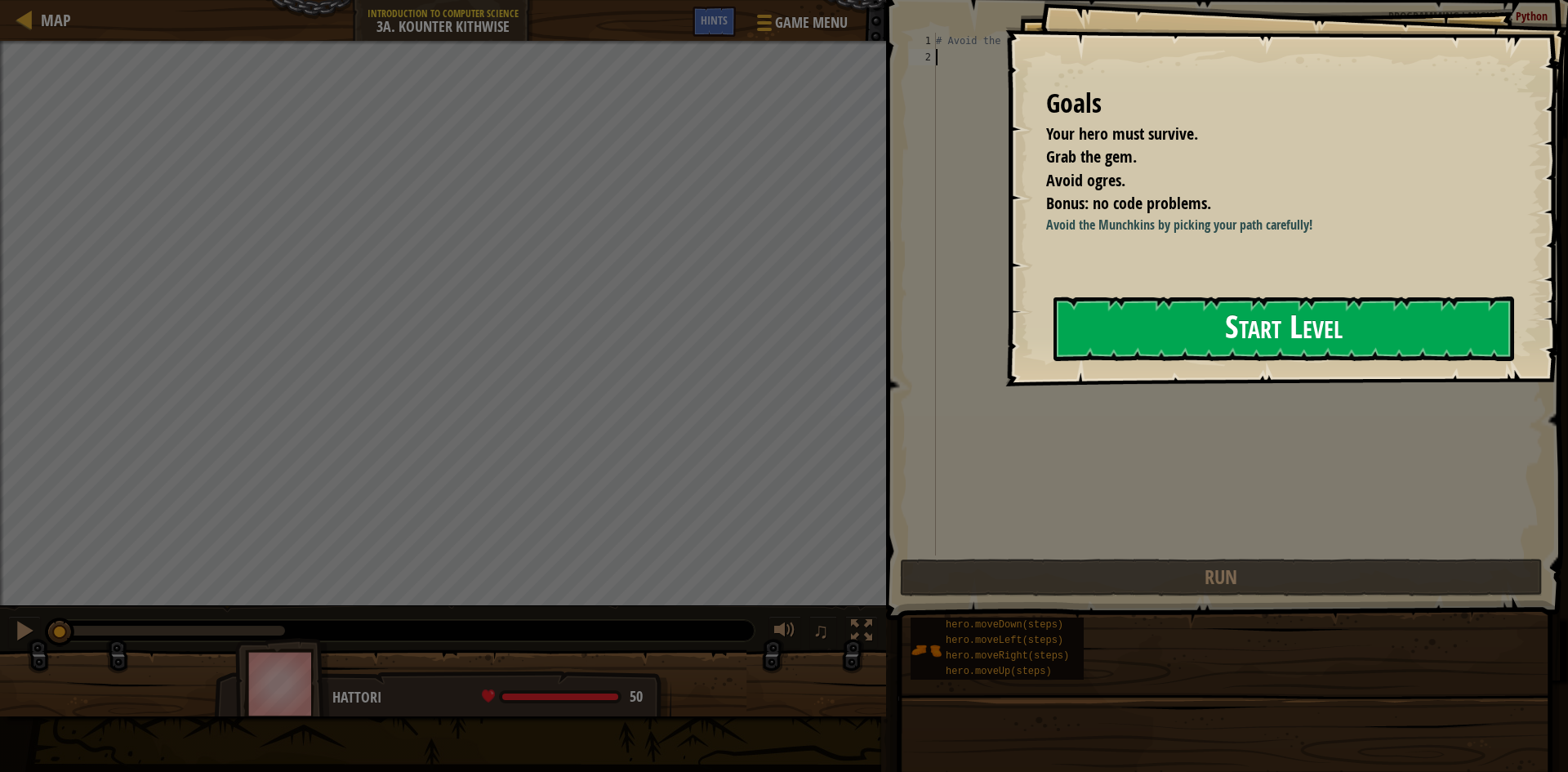
click at [1075, 310] on button "Start Level" at bounding box center [1284, 328] width 461 height 65
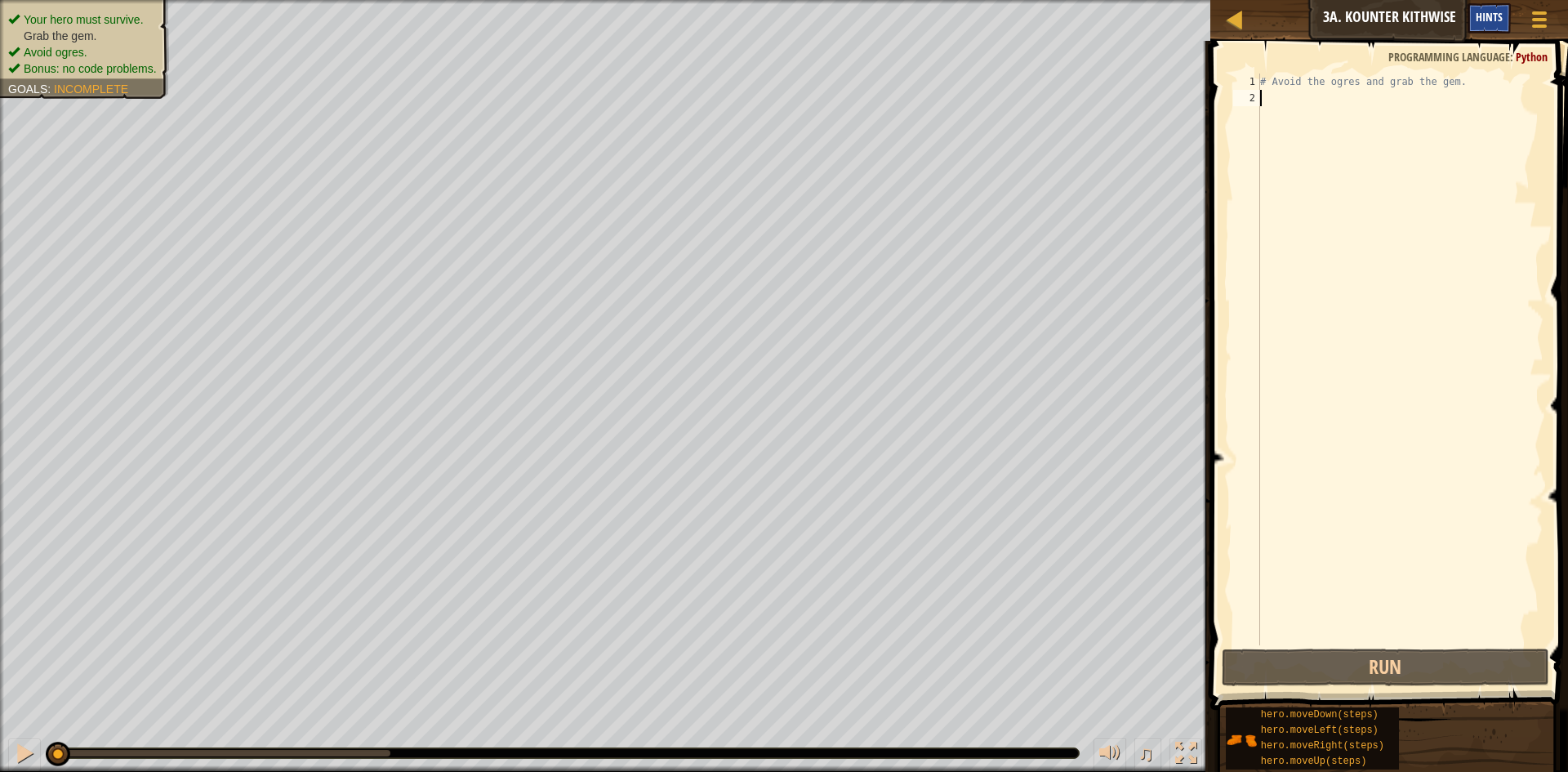
click at [1488, 12] on span "Hints" at bounding box center [1489, 17] width 27 height 16
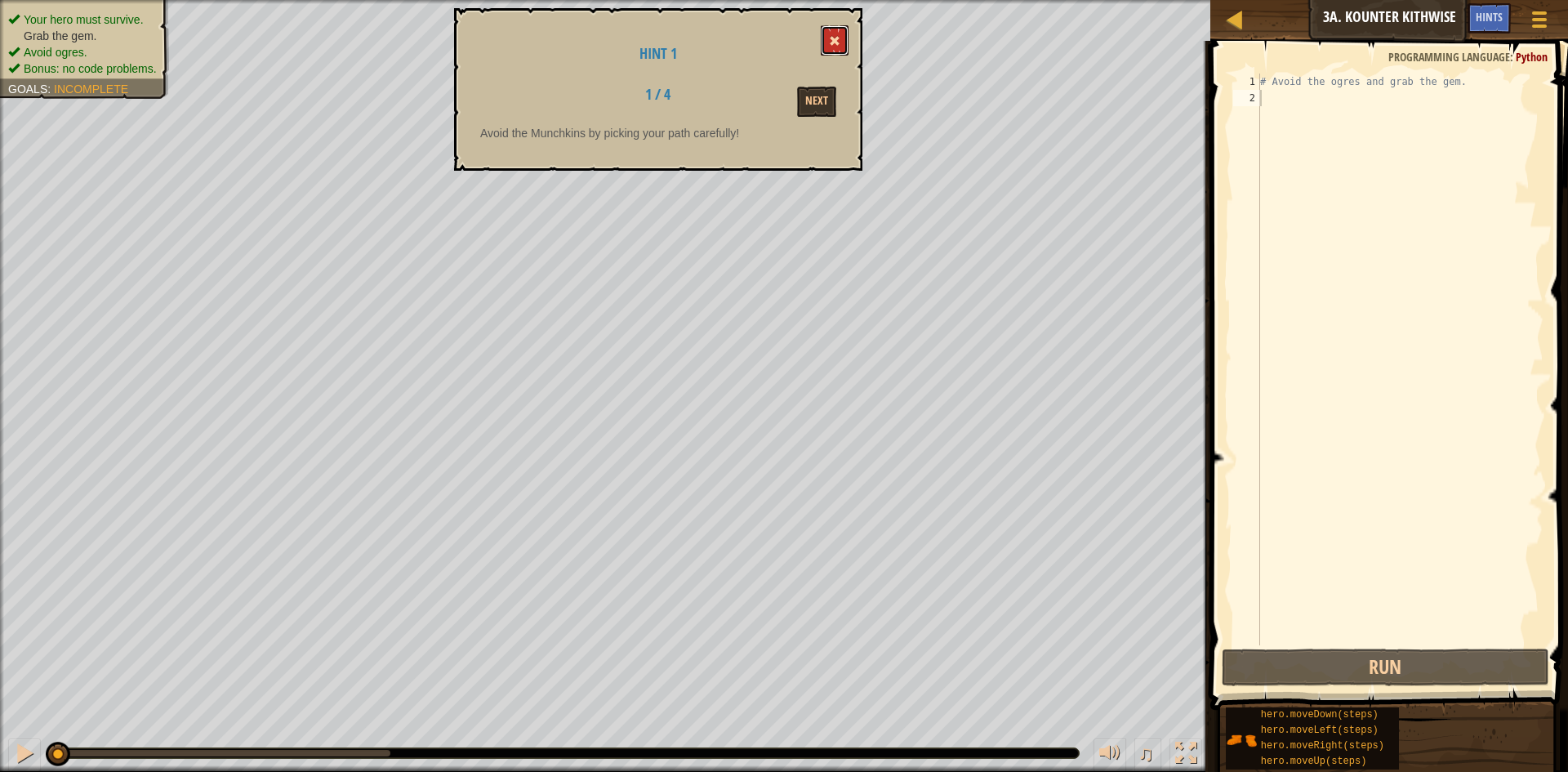
click at [829, 30] on button at bounding box center [835, 41] width 28 height 31
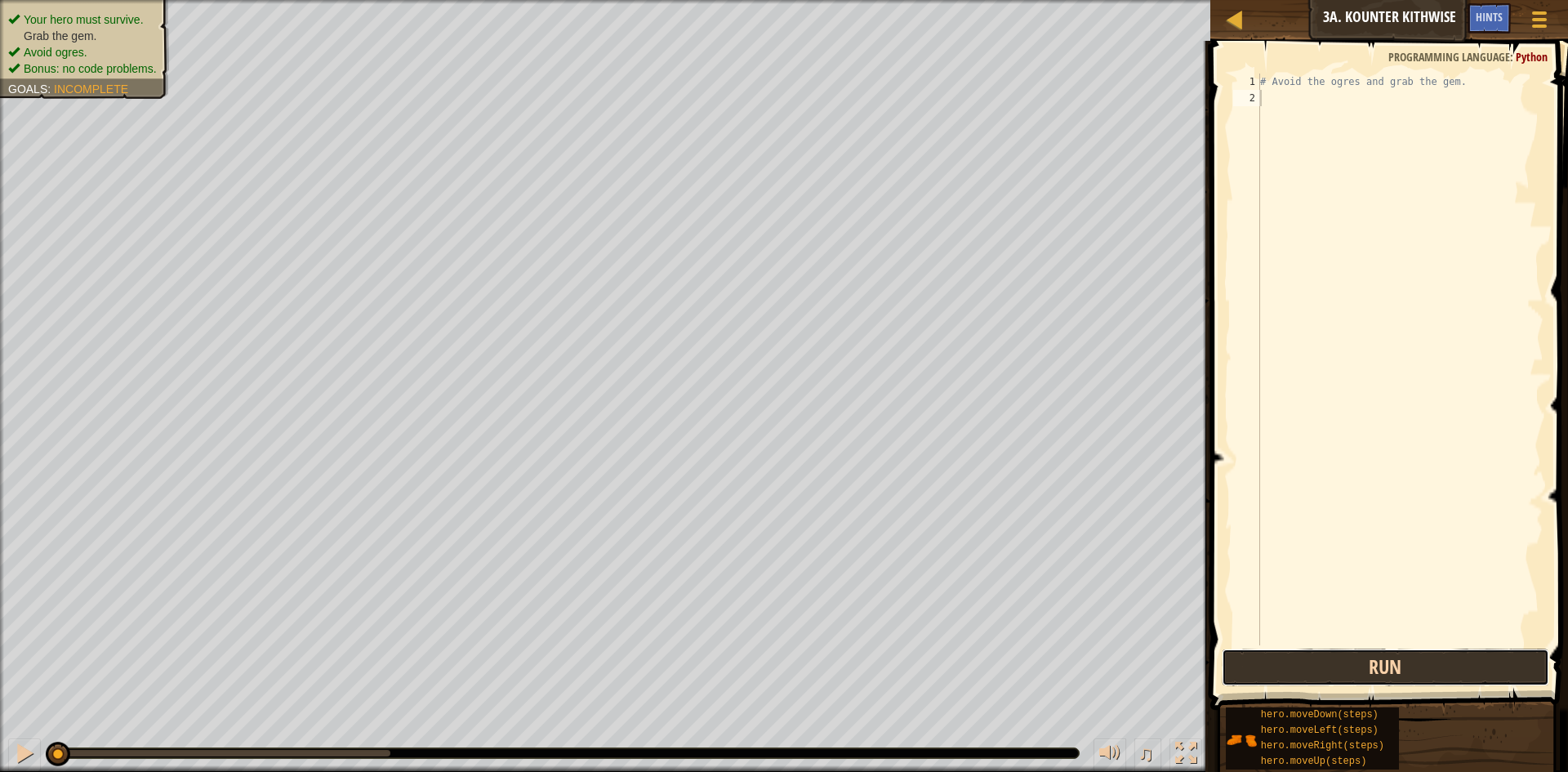
click at [1325, 674] on button "Run" at bounding box center [1385, 667] width 327 height 37
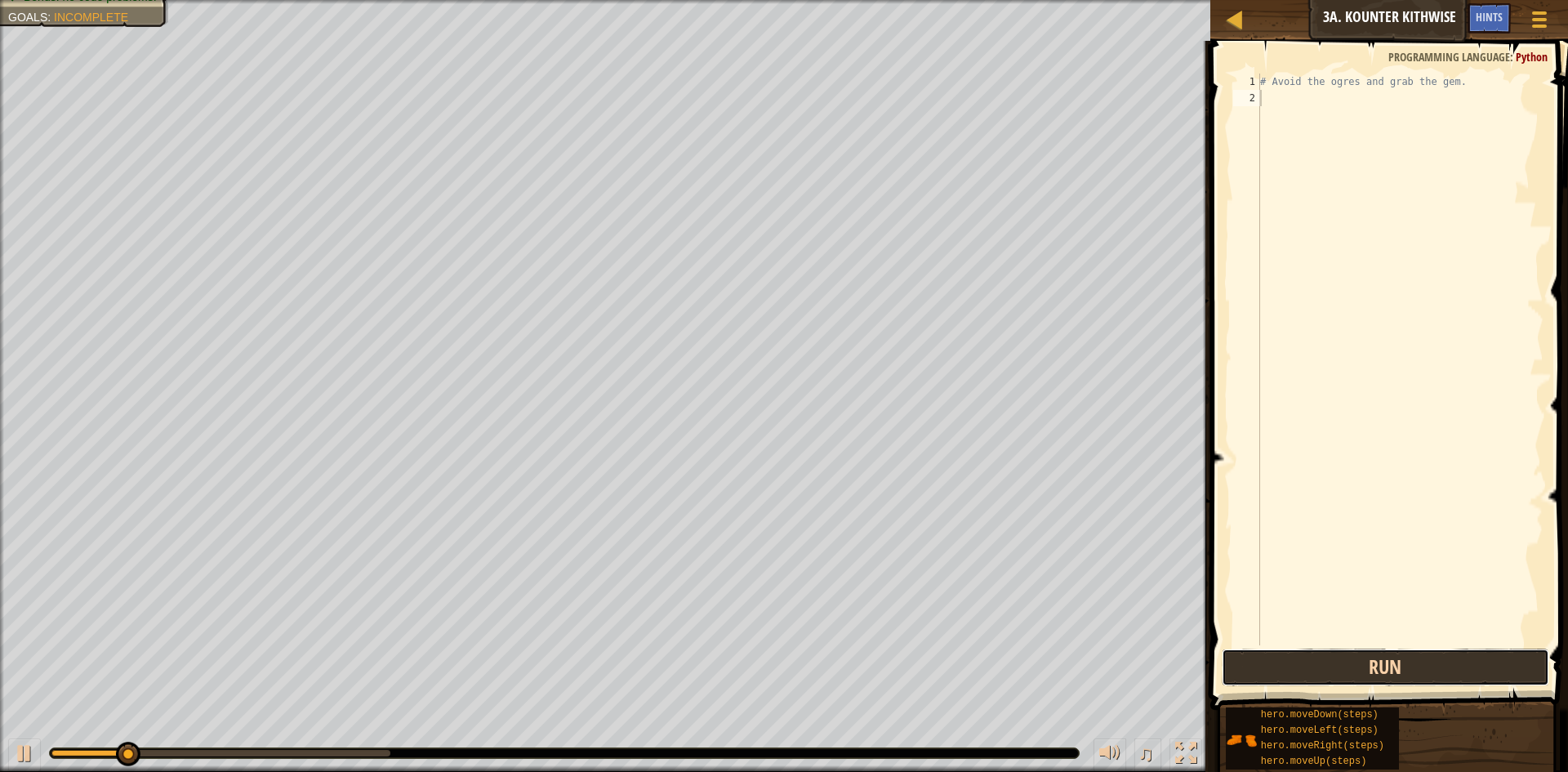
click at [1325, 674] on button "Run" at bounding box center [1385, 667] width 327 height 37
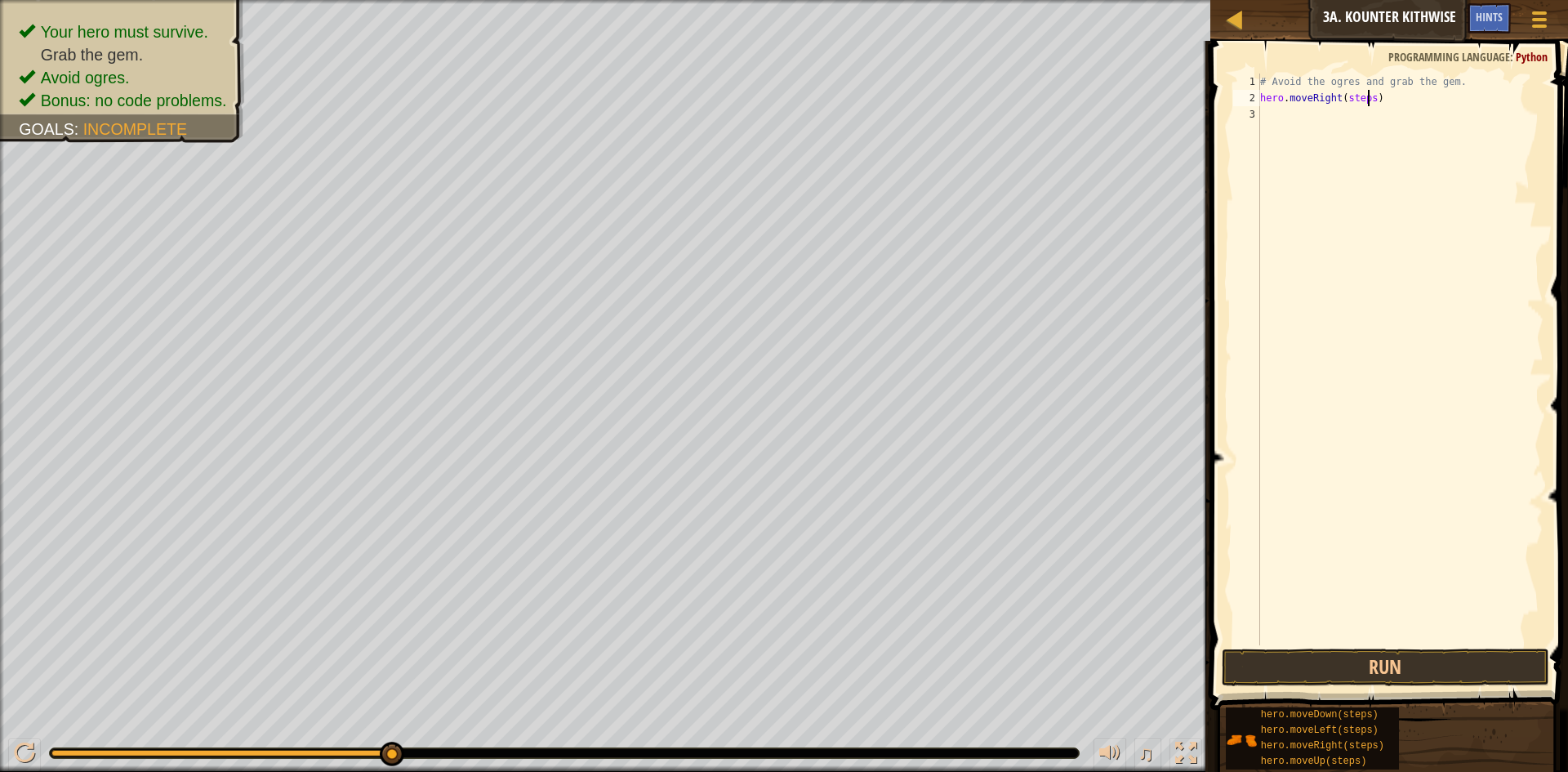
click at [1367, 98] on div "# Avoid the ogres and grab the gem. hero . moveRight ( steps )" at bounding box center [1400, 376] width 287 height 605
click at [1409, 674] on button "Run" at bounding box center [1385, 667] width 327 height 37
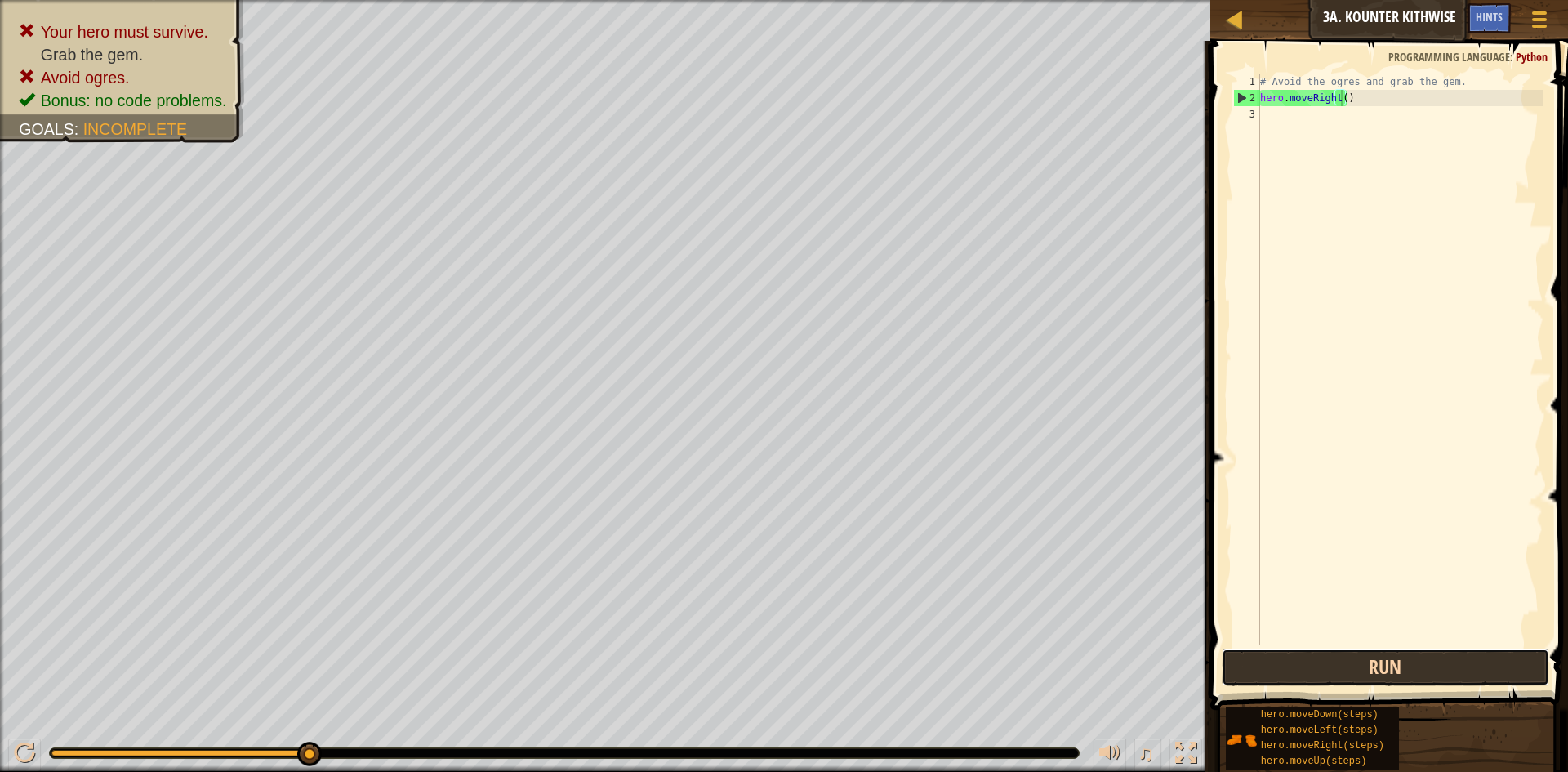
click at [1367, 674] on button "Run" at bounding box center [1385, 667] width 327 height 37
click at [1355, 102] on div "# Avoid the ogres and grab the gem. hero . moveRight ( )" at bounding box center [1400, 376] width 287 height 605
type textarea "h"
click at [1364, 666] on button "Run" at bounding box center [1385, 667] width 327 height 37
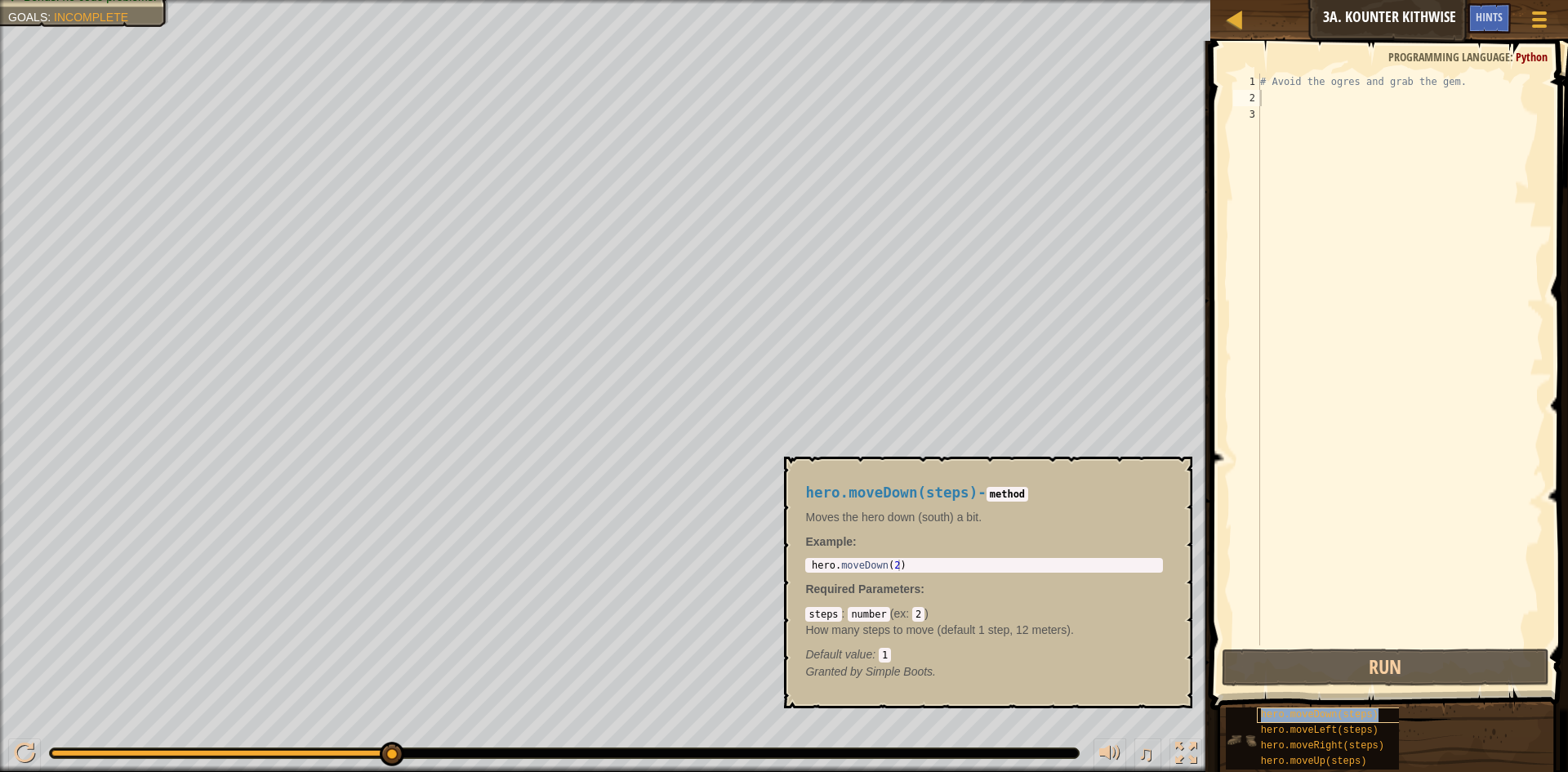
click at [1331, 713] on span "hero.moveDown(steps)" at bounding box center [1320, 715] width 117 height 12
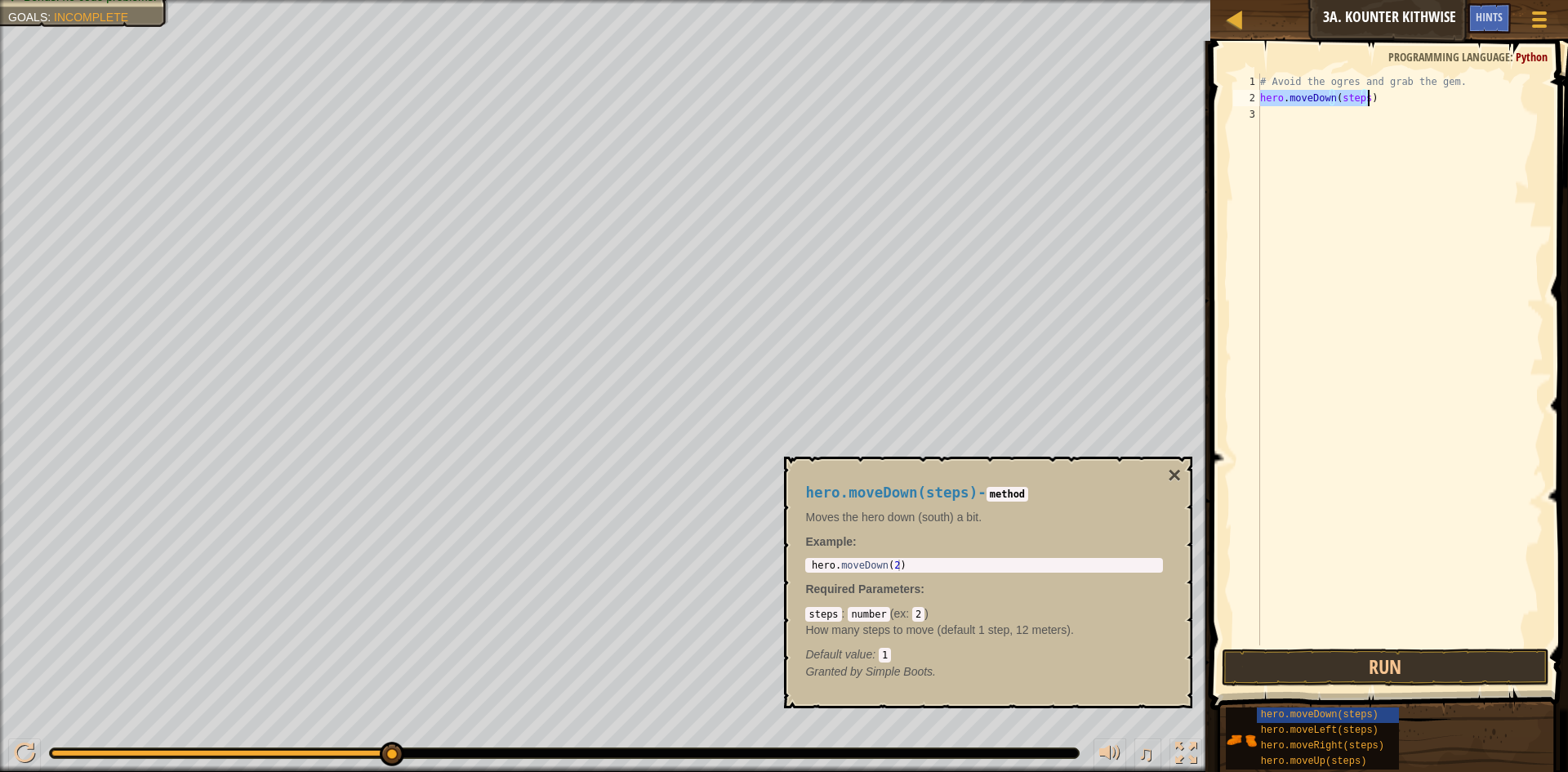
click at [1364, 97] on div "# Avoid the ogres and grab the gem. hero . moveDown ( steps )" at bounding box center [1400, 359] width 287 height 572
click at [1485, 671] on button "Run" at bounding box center [1385, 667] width 327 height 37
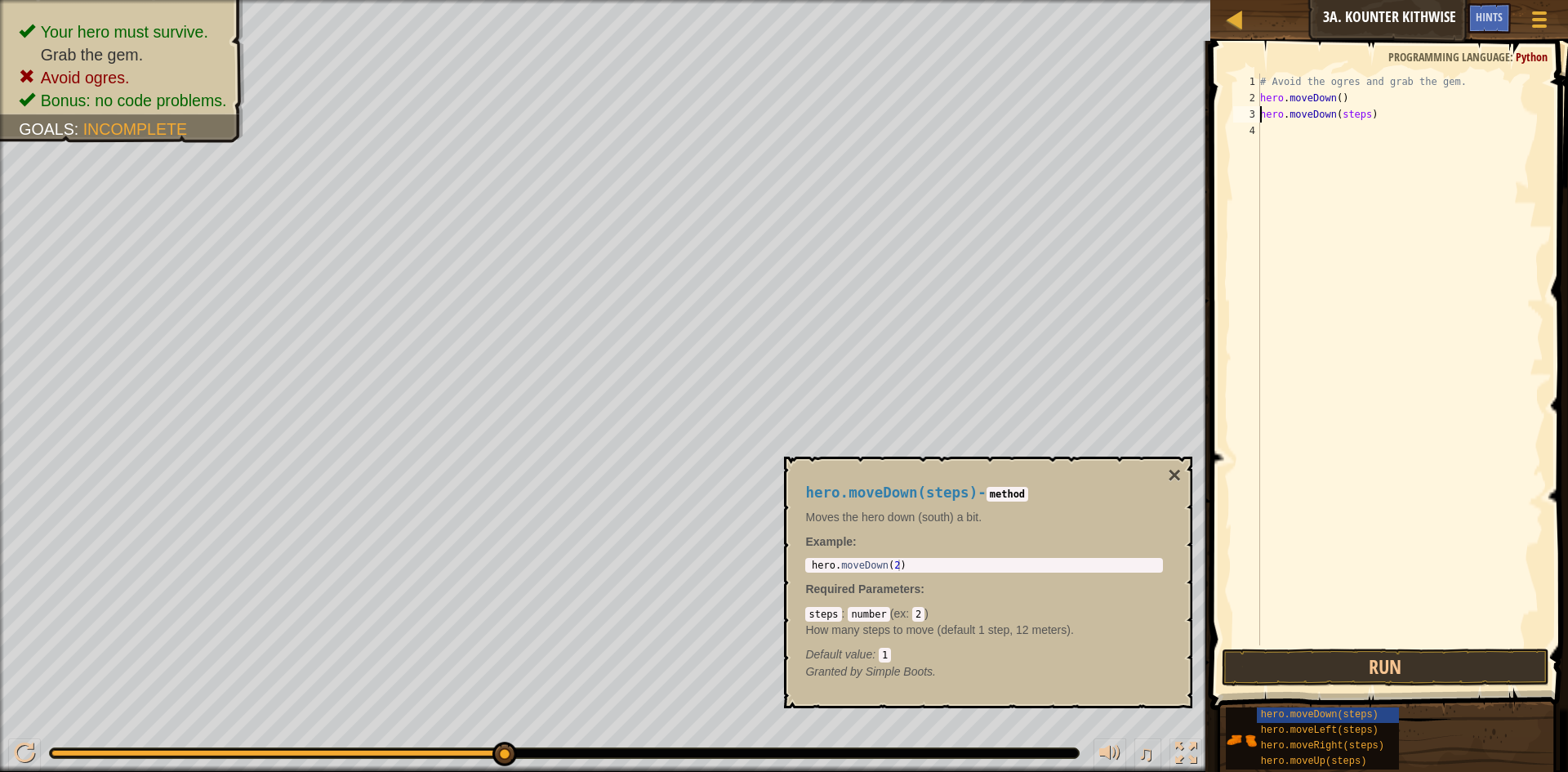
click at [1360, 117] on div "# Avoid the ogres and grab the gem. hero . moveDown ( ) hero . moveDown ( steps…" at bounding box center [1400, 376] width 287 height 605
click at [1346, 661] on button "Run" at bounding box center [1385, 667] width 327 height 37
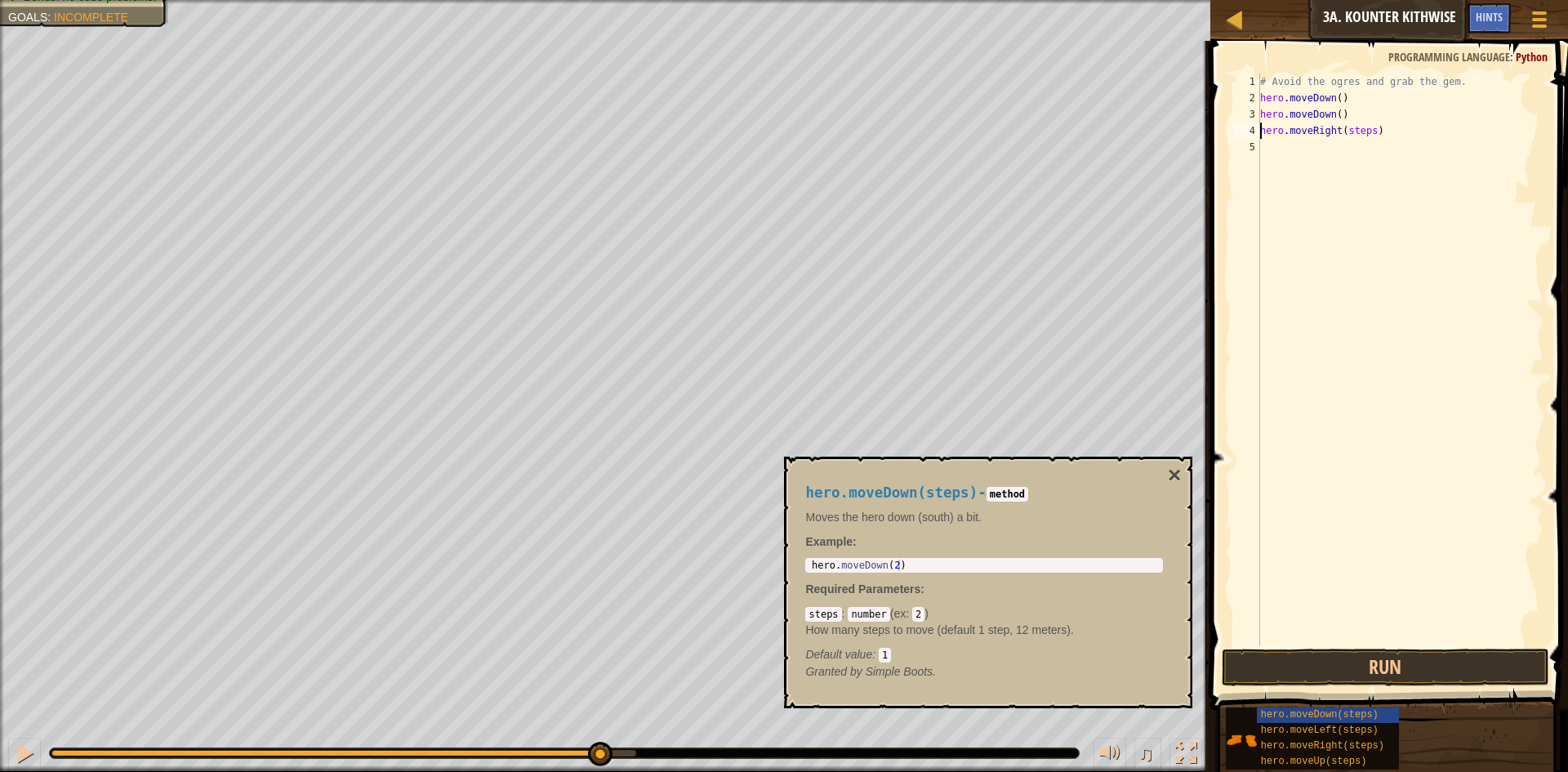
click at [1370, 131] on div "# Avoid the ogres and grab the gem. hero . moveDown ( ) hero . moveDown ( ) her…" at bounding box center [1400, 376] width 287 height 605
click at [1355, 665] on button "Run" at bounding box center [1385, 667] width 327 height 37
click at [1351, 145] on div "# Avoid the ogres and grab the gem. hero . moveDown ( ) hero . moveDown ( ) her…" at bounding box center [1400, 376] width 287 height 605
click at [1371, 165] on div "# Avoid the ogres and grab the gem. hero . moveDown ( ) hero . moveDown ( ) her…" at bounding box center [1400, 376] width 287 height 605
drag, startPoint x: 1365, startPoint y: 165, endPoint x: 1445, endPoint y: 175, distance: 80.6
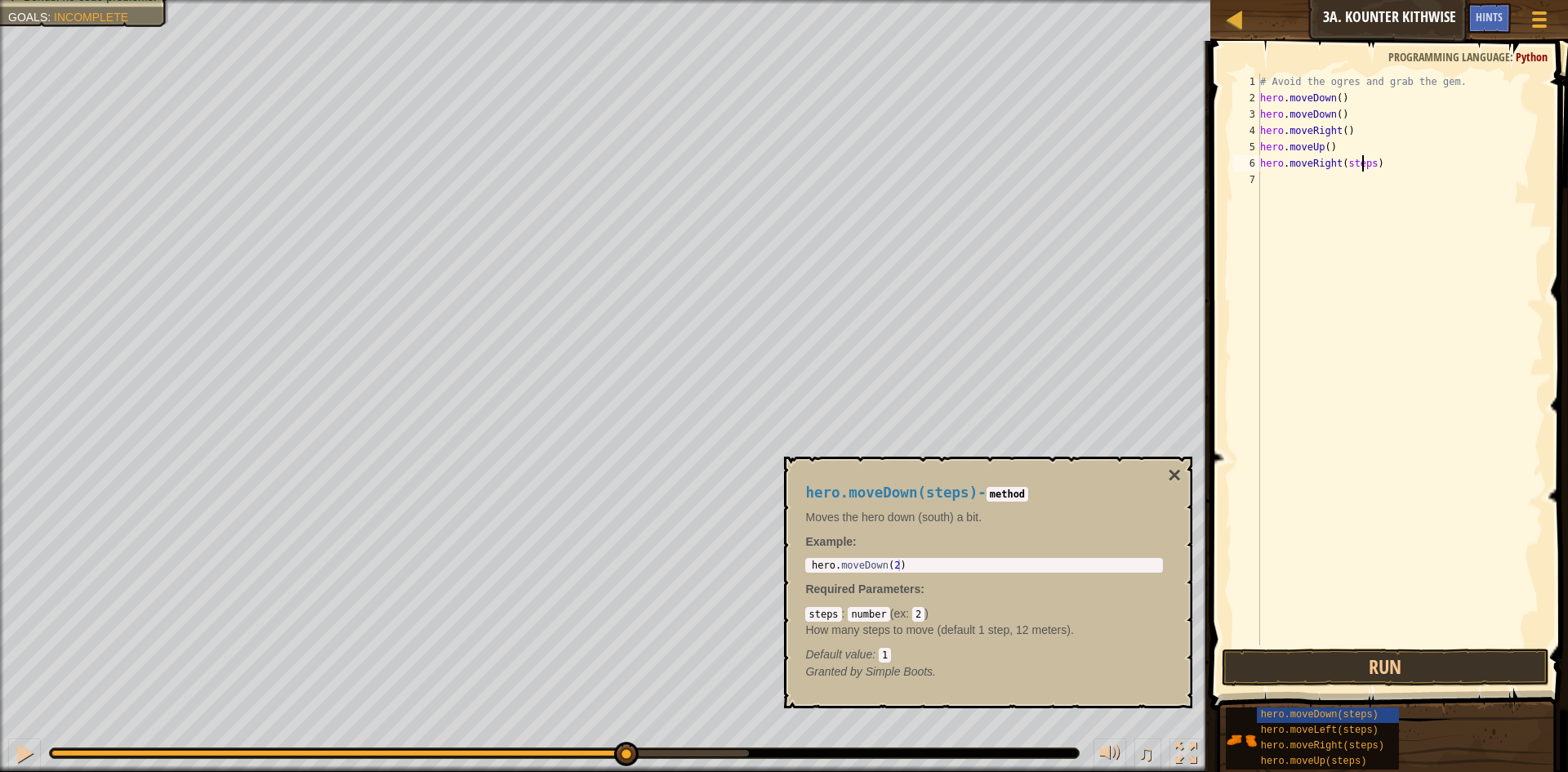
click at [1365, 165] on div "# Avoid the ogres and grab the gem. hero . moveDown ( ) hero . moveDown ( ) her…" at bounding box center [1400, 376] width 287 height 605
click at [1370, 167] on div "# Avoid the ogres and grab the gem. hero . moveDown ( ) hero . moveDown ( ) her…" at bounding box center [1400, 376] width 287 height 605
type textarea "hero.moveRight()"
click at [1404, 659] on button "Run" at bounding box center [1385, 667] width 327 height 37
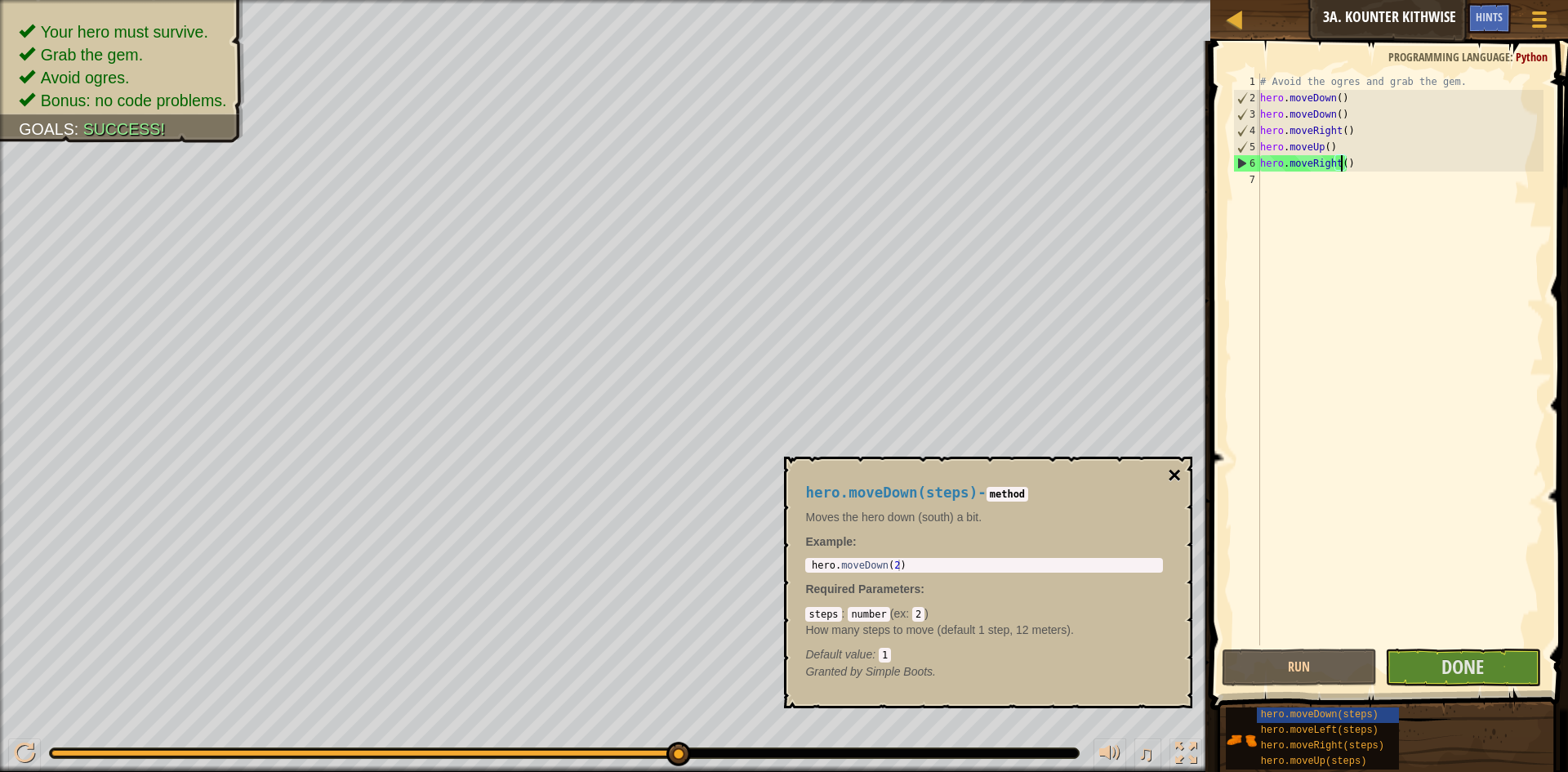
click at [1171, 468] on button "×" at bounding box center [1174, 476] width 13 height 23
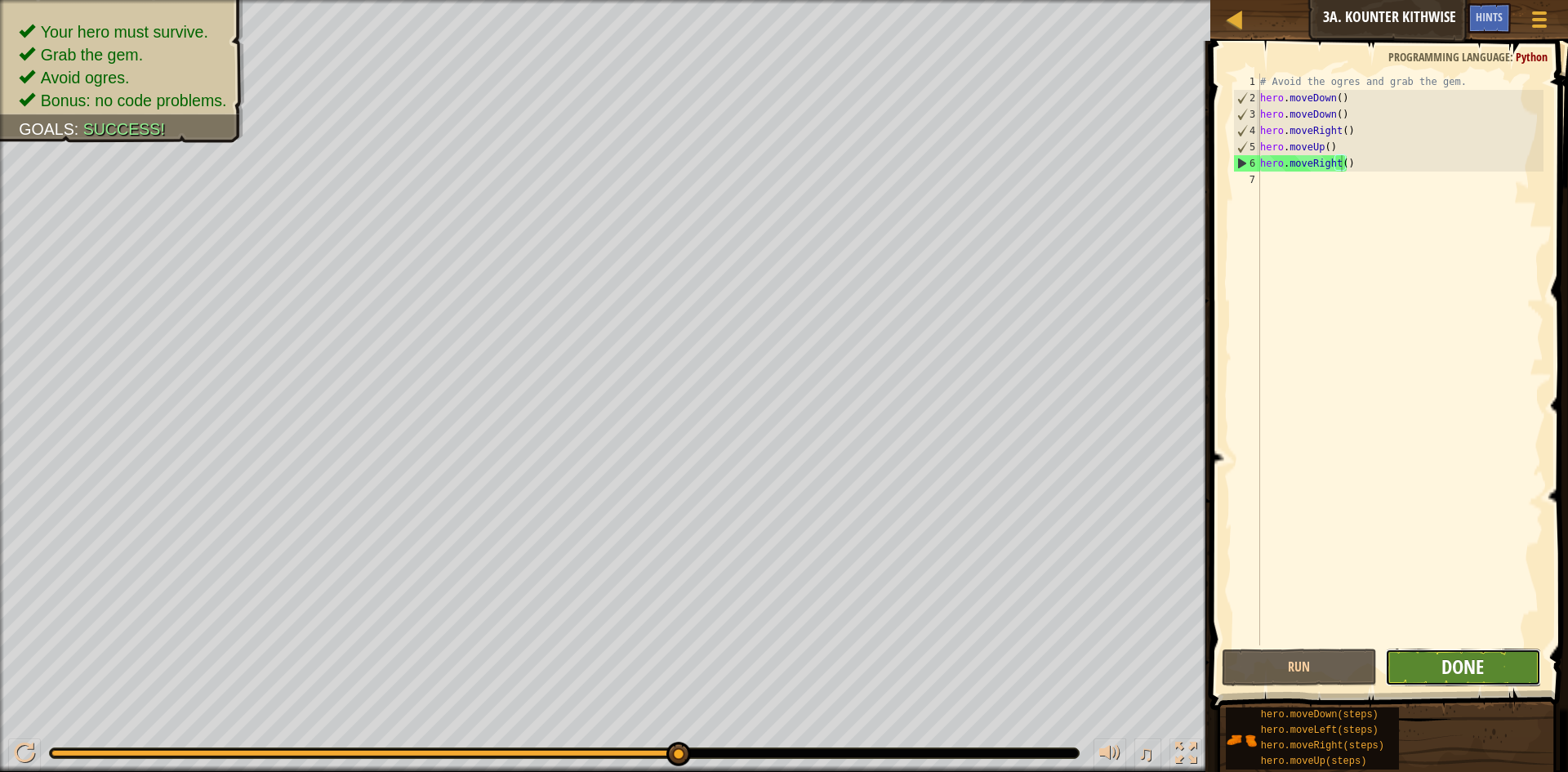
drag, startPoint x: 1471, startPoint y: 669, endPoint x: 1460, endPoint y: 672, distance: 11.4
click at [1460, 672] on span "Done" at bounding box center [1462, 667] width 42 height 26
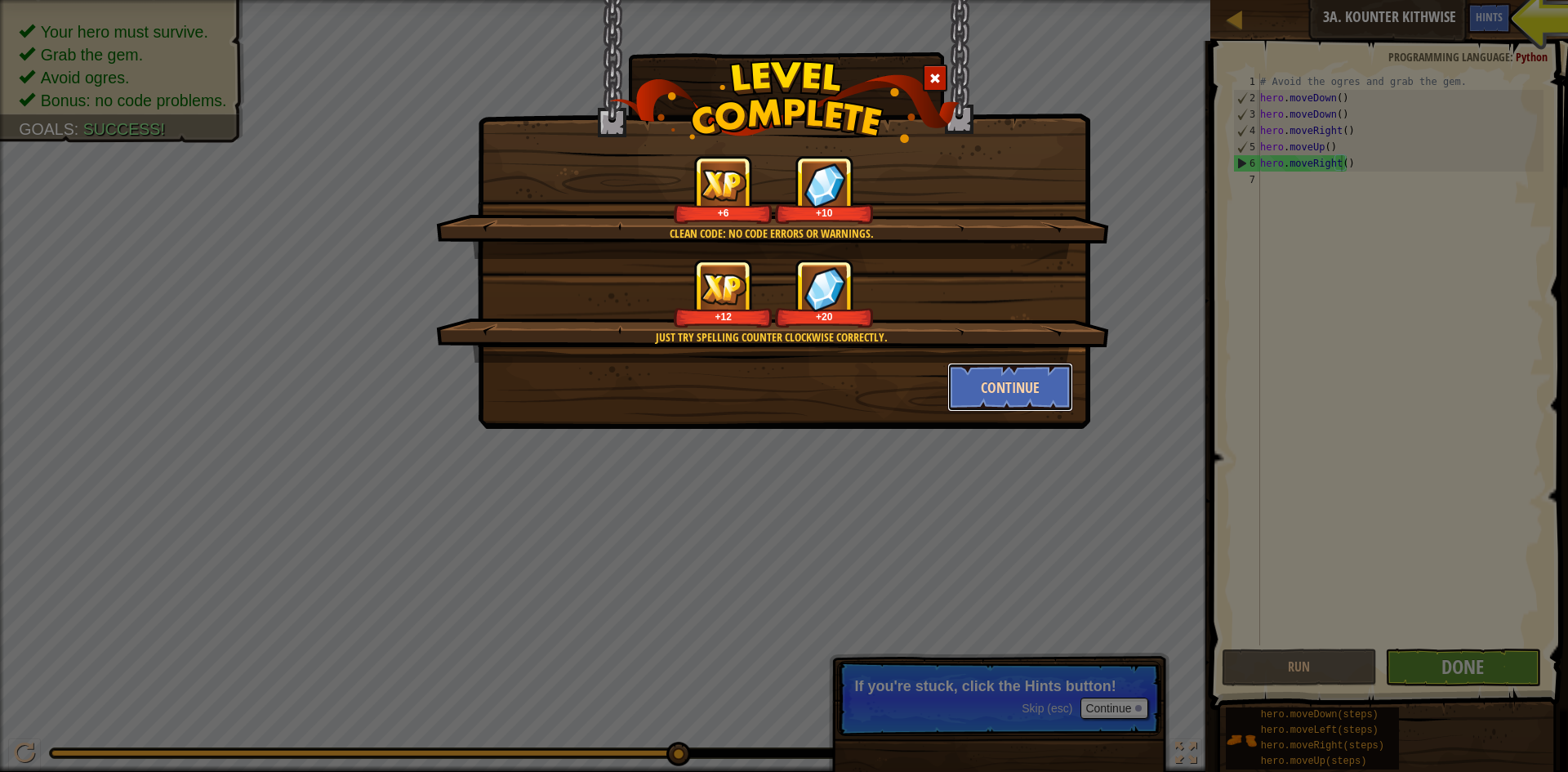
click at [1014, 405] on button "Continue" at bounding box center [1011, 386] width 127 height 49
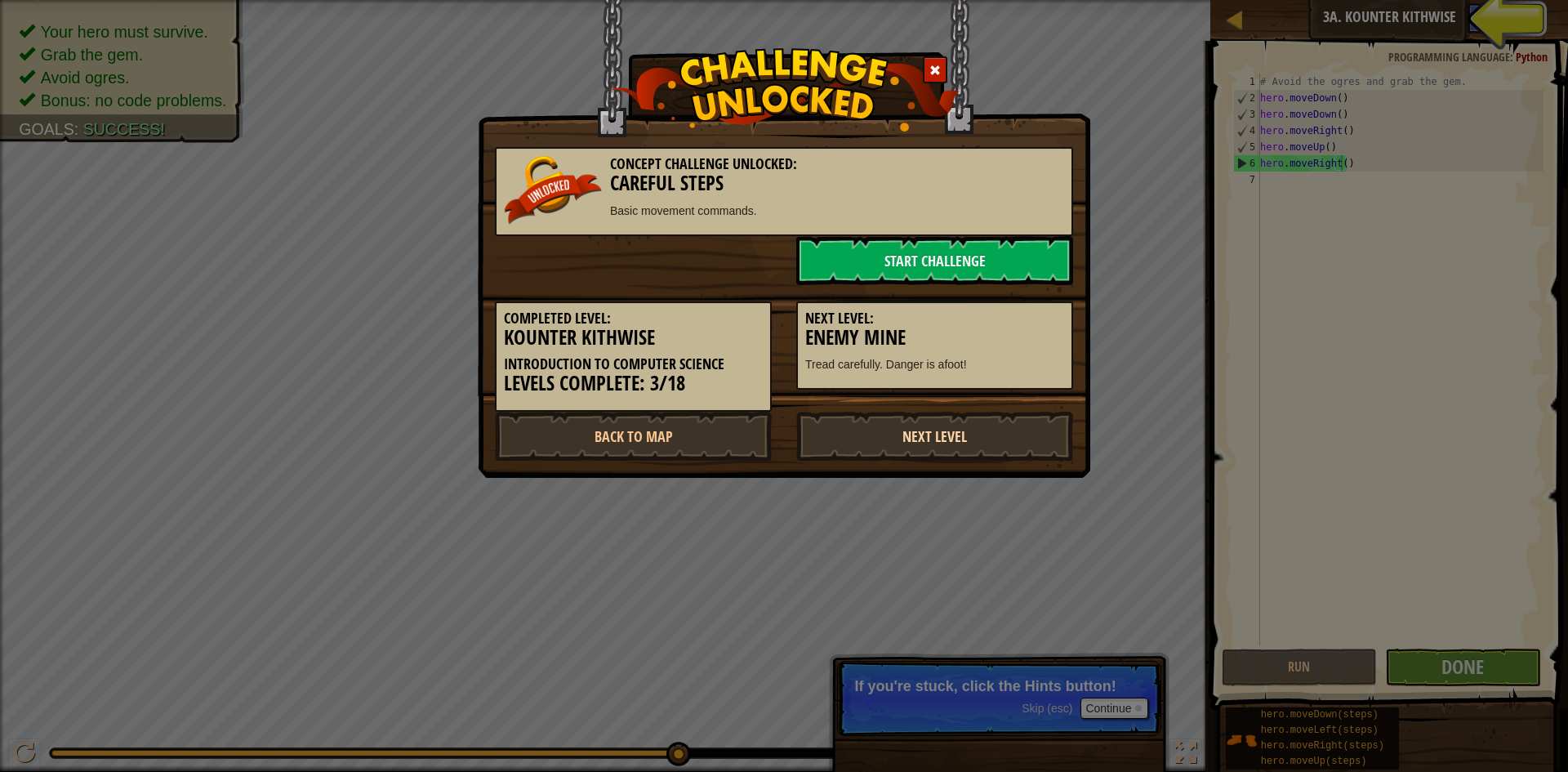
click at [940, 424] on link "Next Level" at bounding box center [935, 436] width 277 height 49
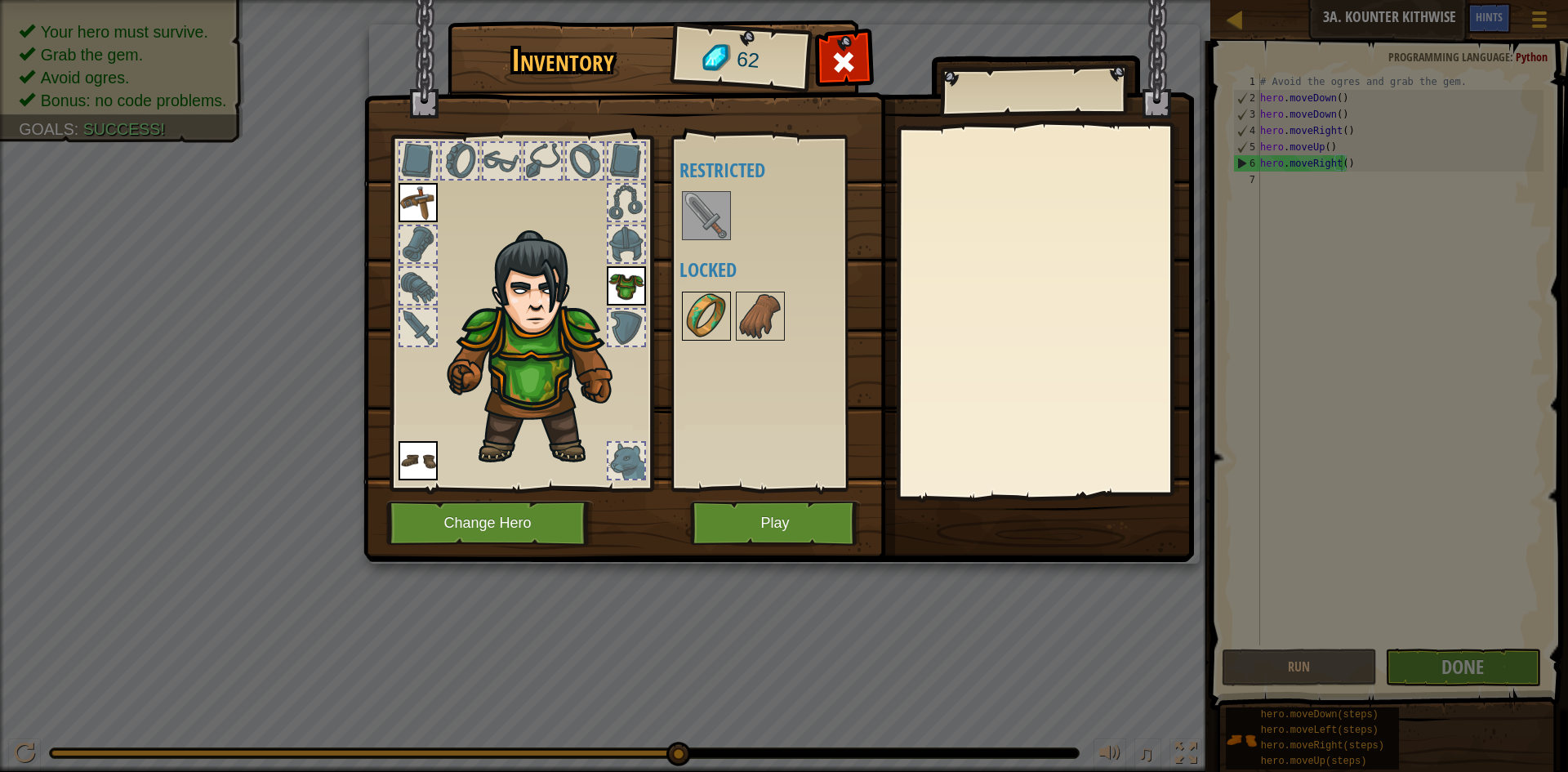
click at [702, 294] on img at bounding box center [706, 316] width 45 height 46
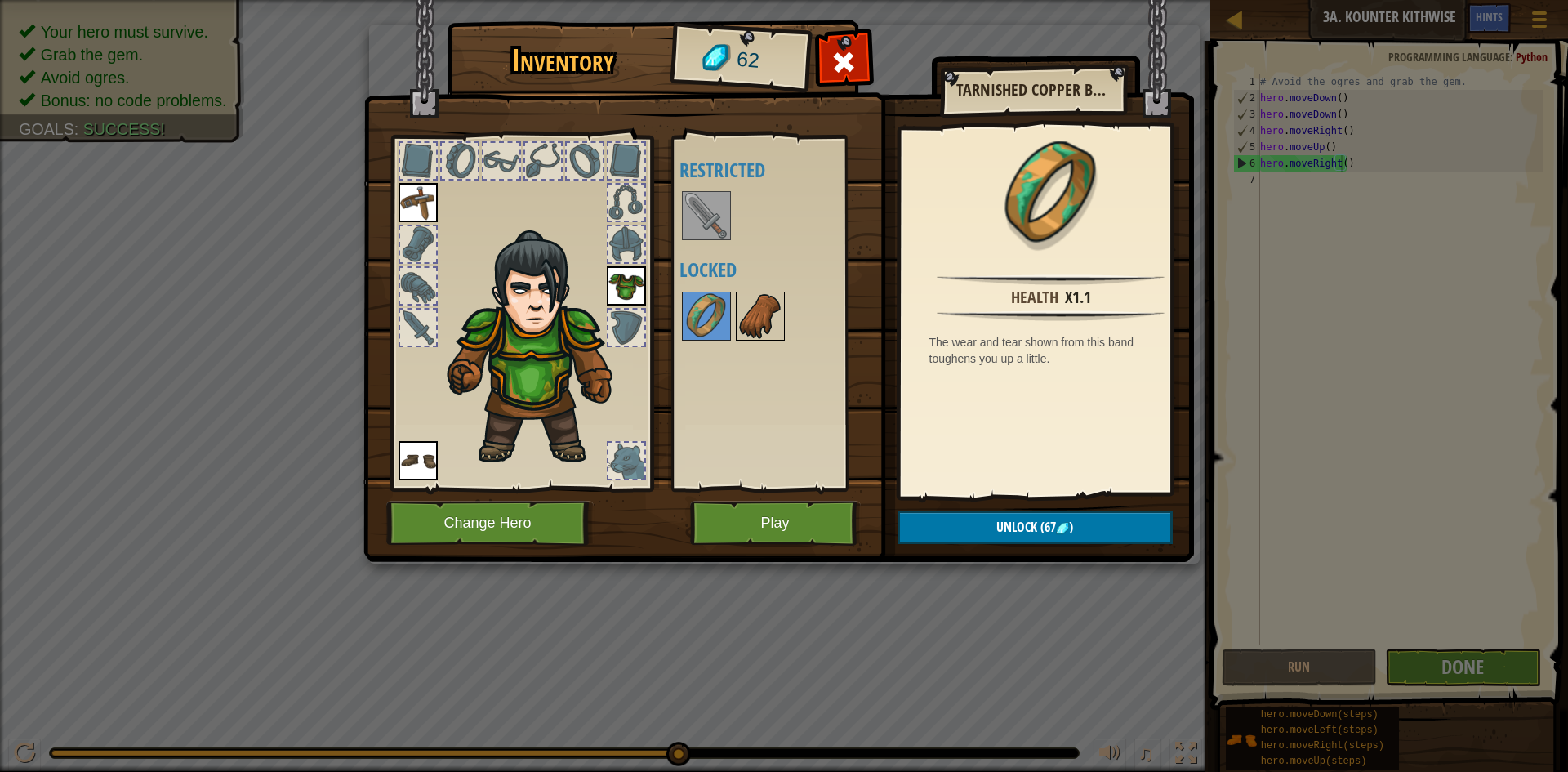
click at [763, 305] on img at bounding box center [760, 316] width 45 height 46
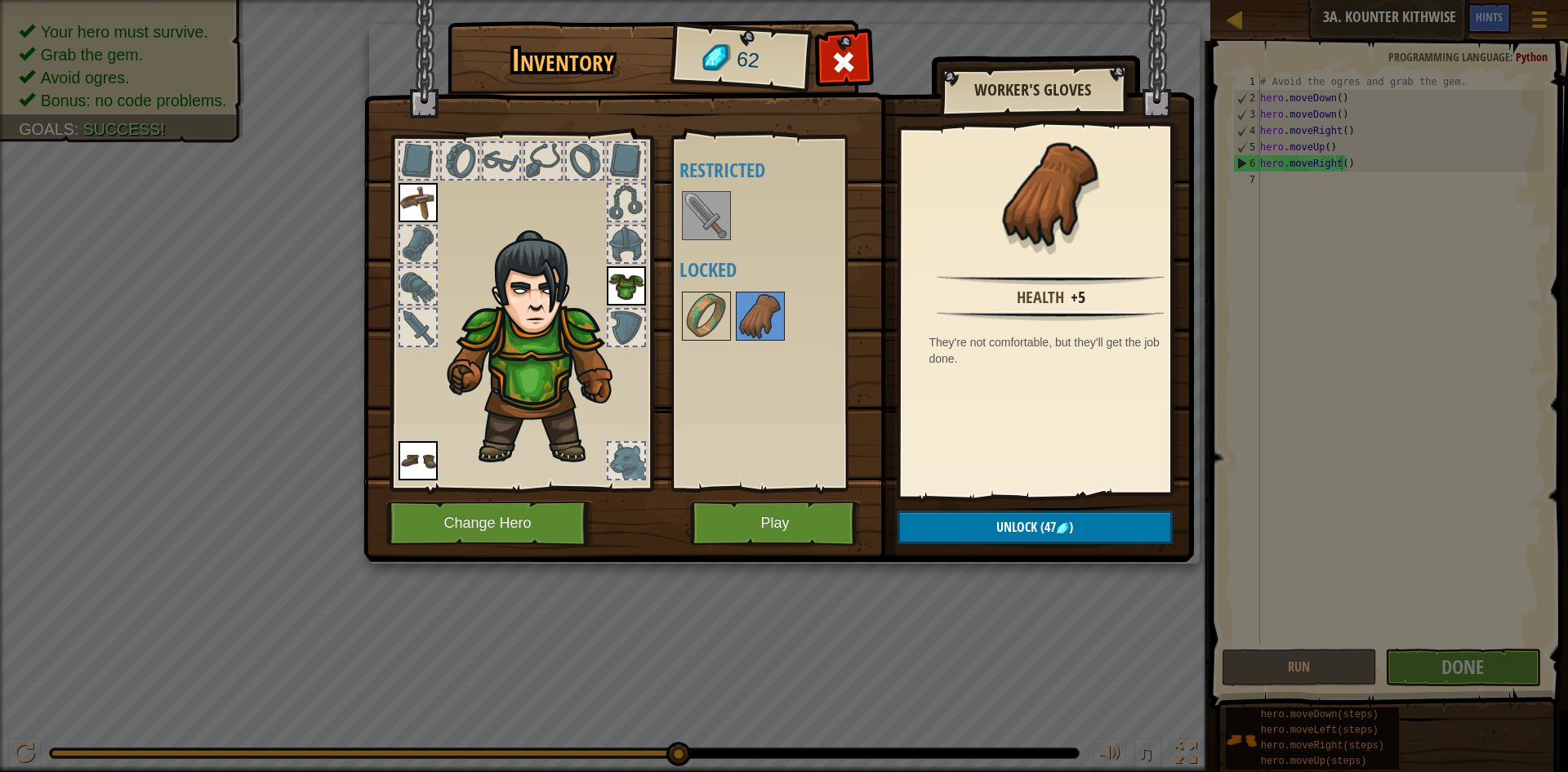
click at [713, 215] on img at bounding box center [706, 215] width 45 height 46
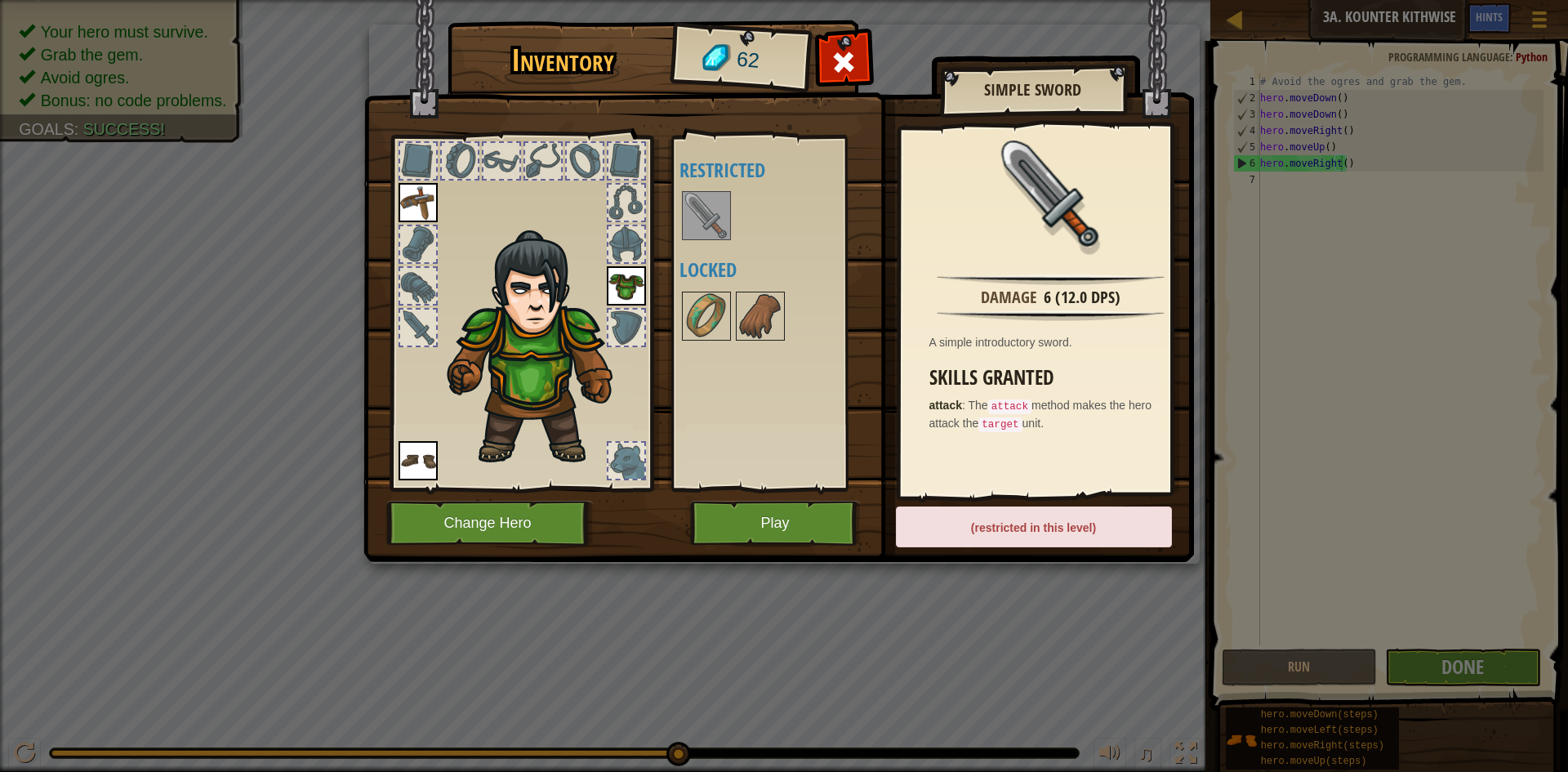
drag, startPoint x: 749, startPoint y: 302, endPoint x: 781, endPoint y: 225, distance: 83.4
click at [756, 286] on div "Available Equip Equip Equip (double-click to equip) Restricted Locked" at bounding box center [782, 314] width 205 height 341
click at [748, 322] on img at bounding box center [760, 316] width 45 height 46
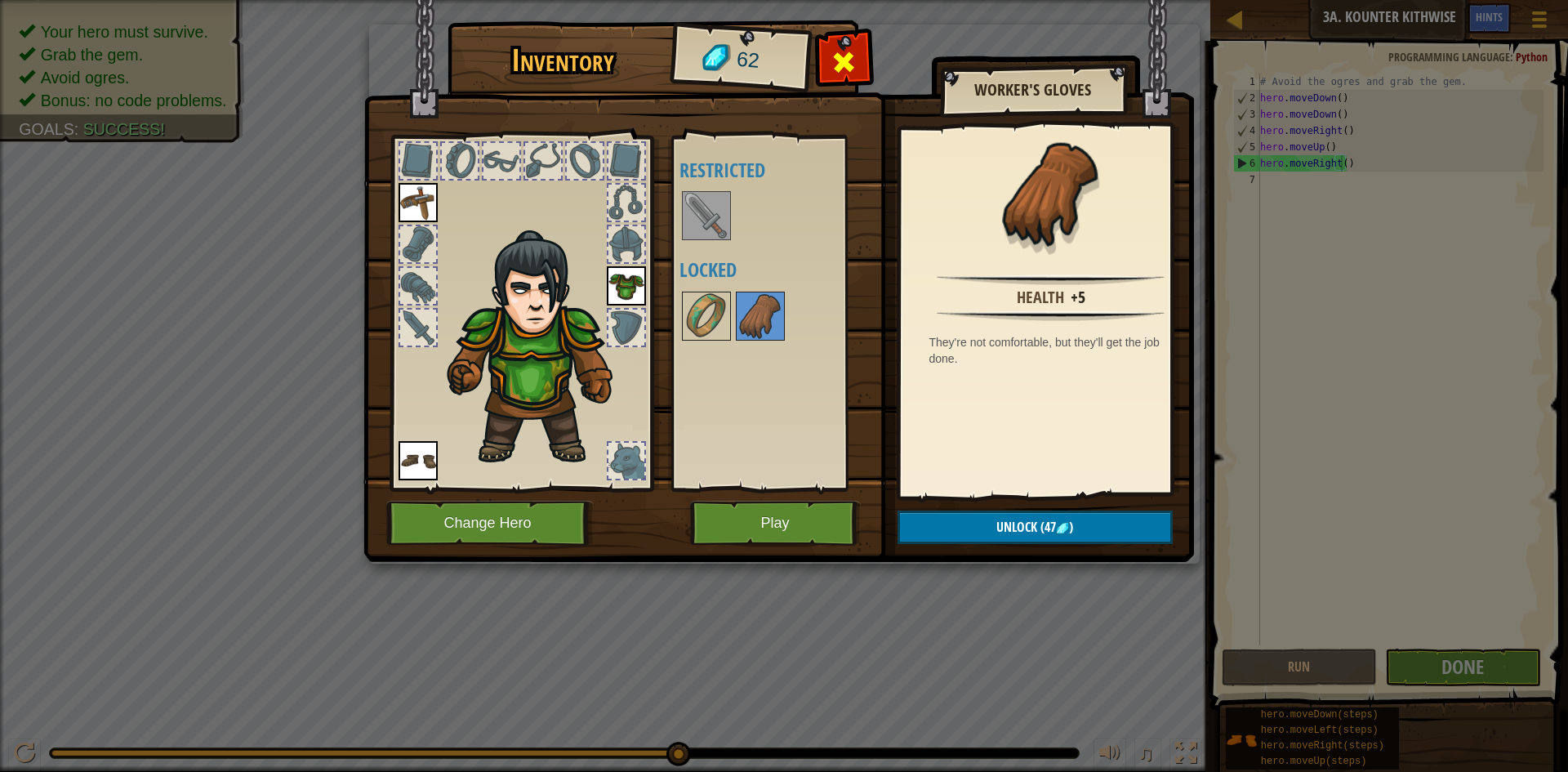
click at [849, 65] on span at bounding box center [844, 62] width 26 height 26
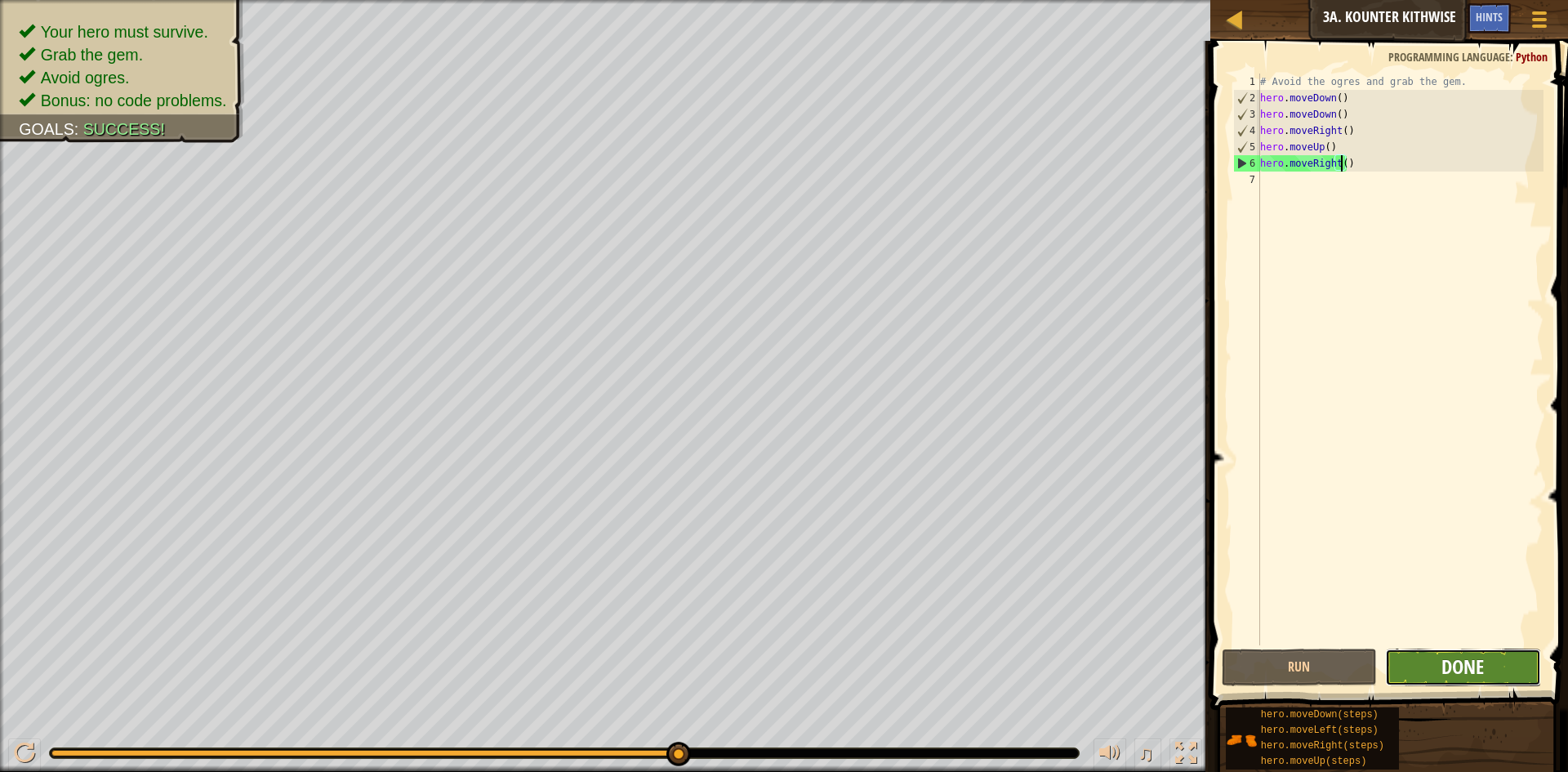
click at [1460, 663] on span "Done" at bounding box center [1462, 667] width 42 height 26
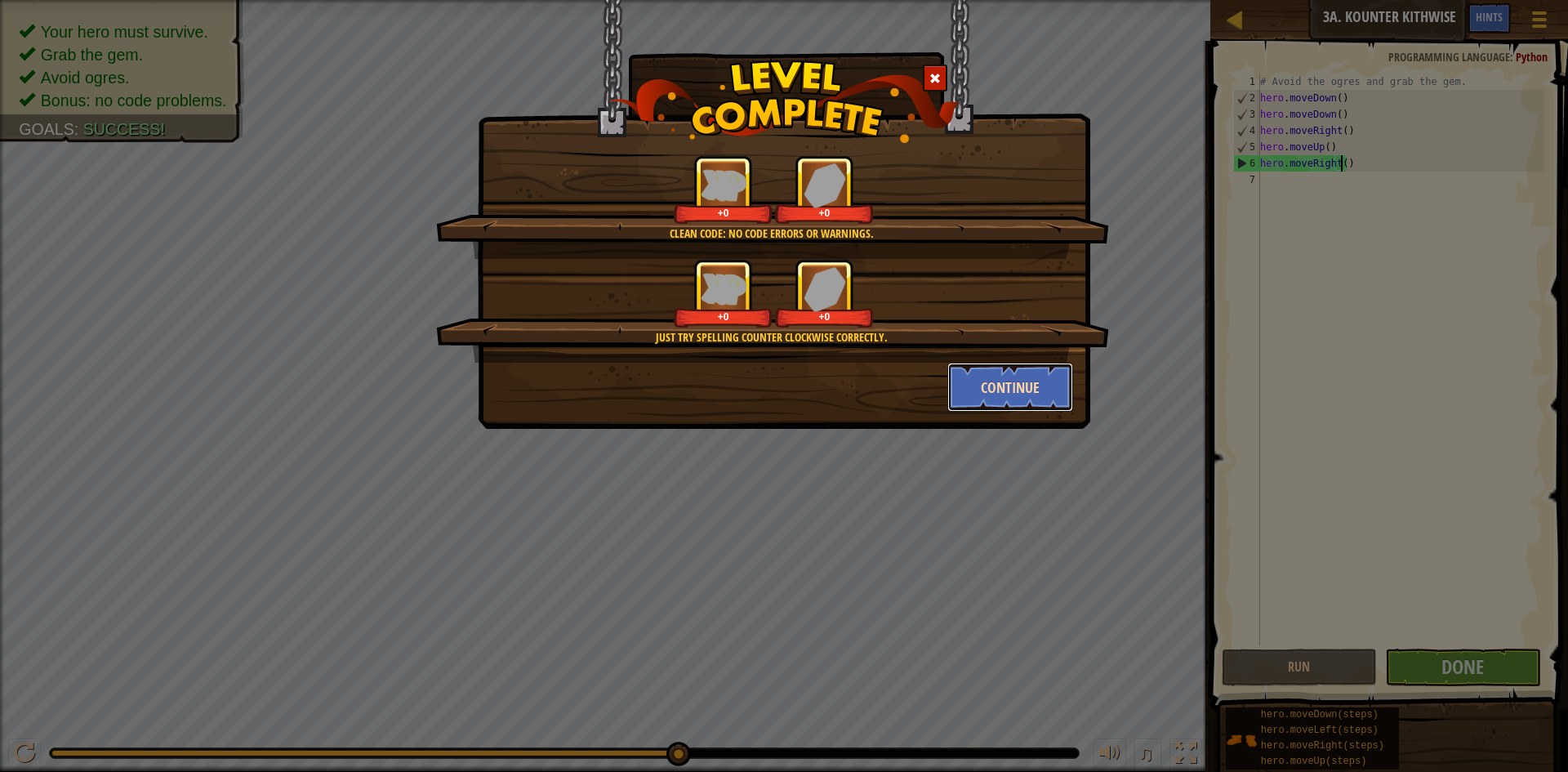
click at [1009, 374] on button "Continue" at bounding box center [1011, 386] width 127 height 49
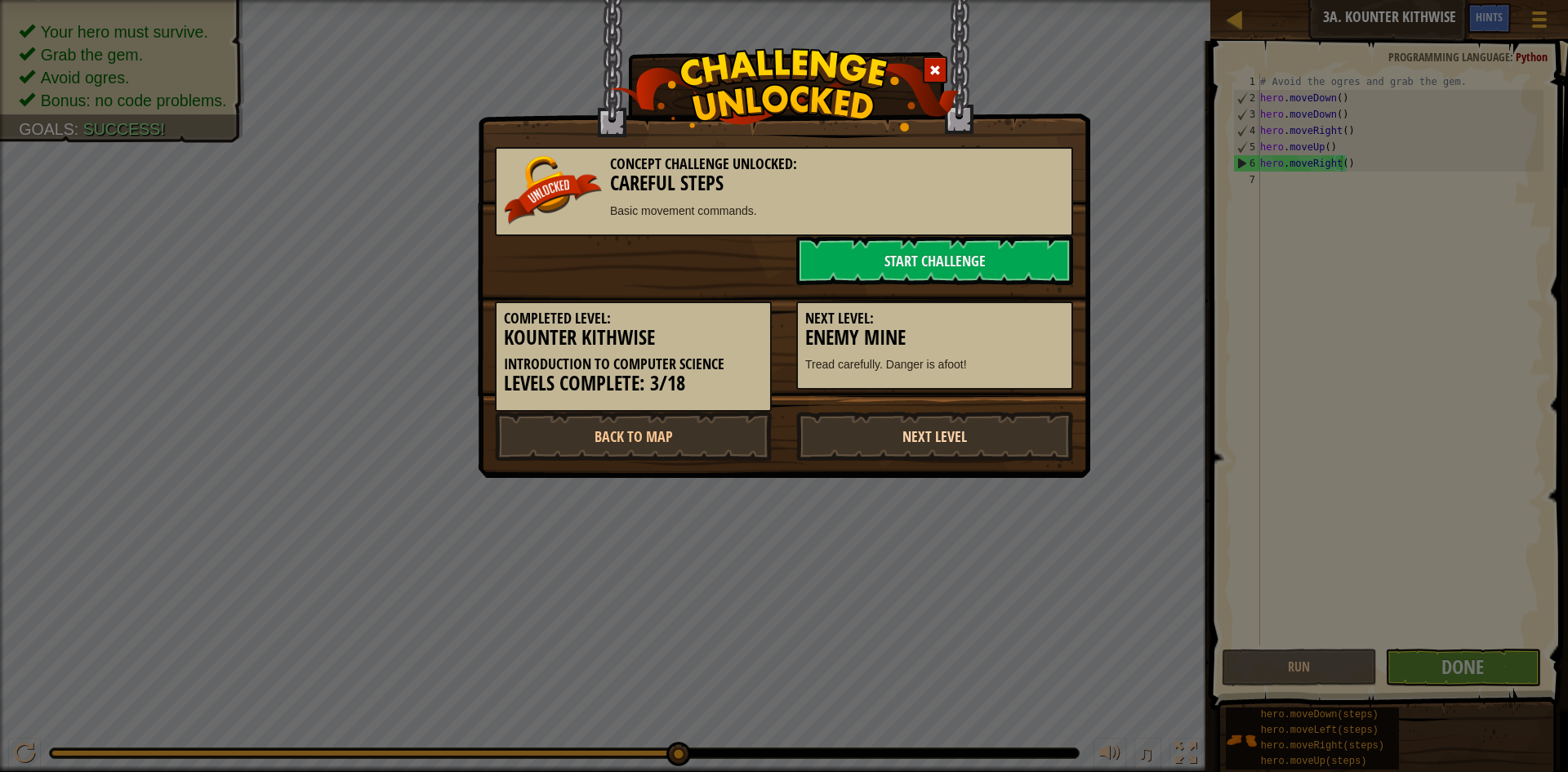
click at [958, 439] on link "Next Level" at bounding box center [935, 436] width 277 height 49
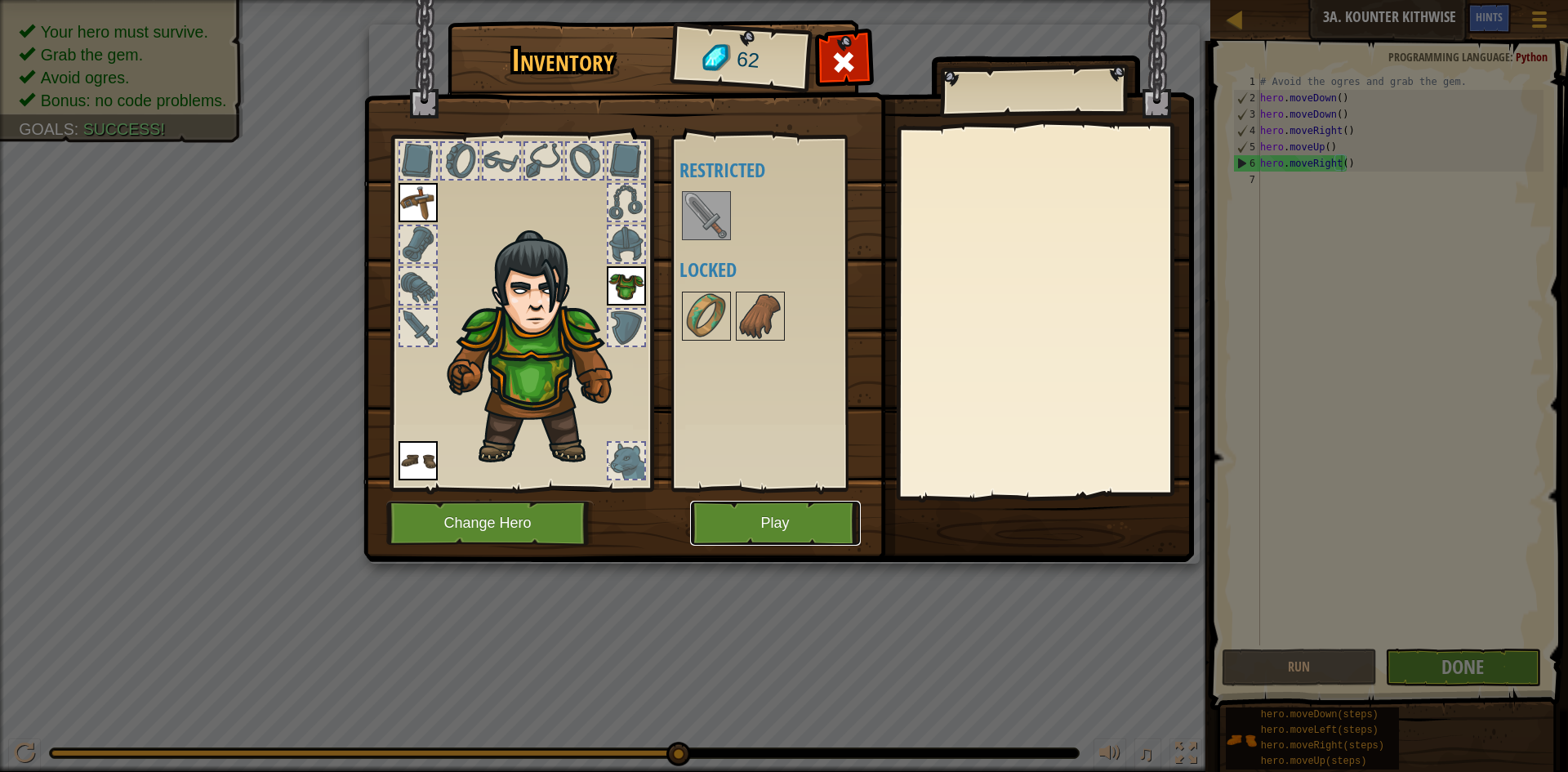
click at [786, 517] on button "Play" at bounding box center [776, 523] width 170 height 45
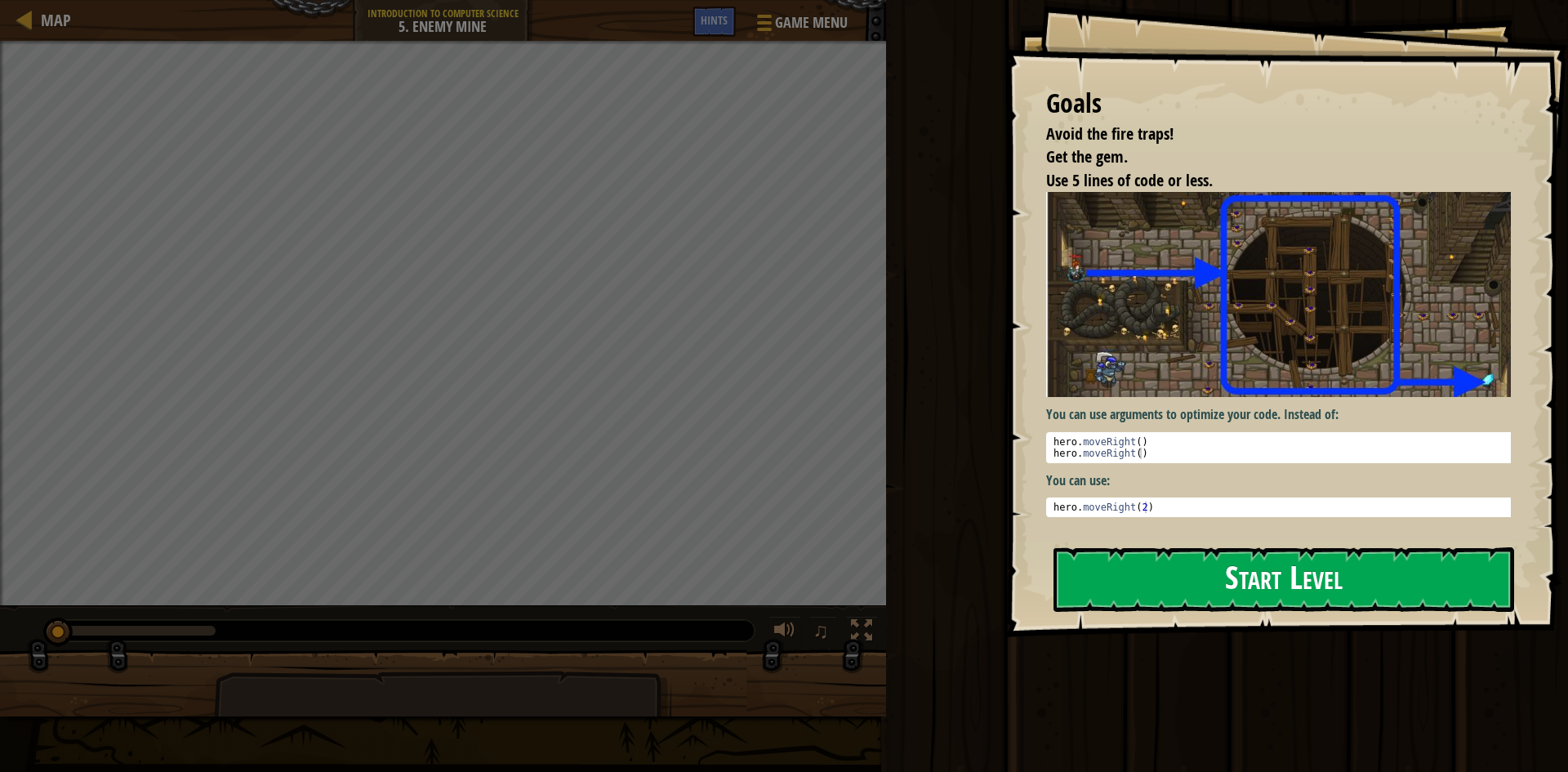
click at [1303, 567] on button "Start Level" at bounding box center [1284, 580] width 461 height 65
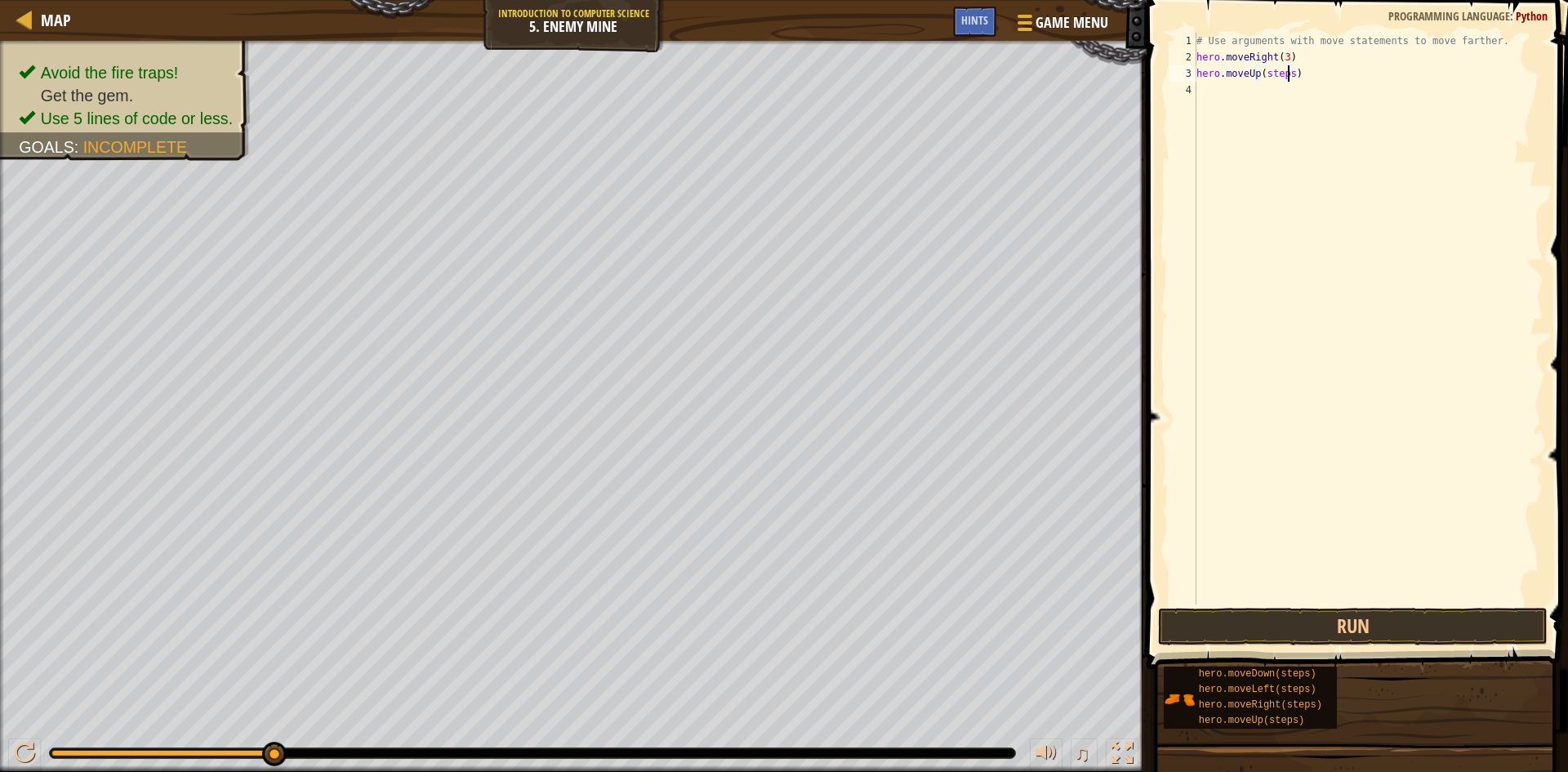
click at [1288, 79] on div "# Use arguments with move statements to move farther. hero . moveRight ( 3 ) he…" at bounding box center [1369, 335] width 351 height 605
click at [1305, 98] on div "# Use arguments with move statements to move farther. hero . moveRight ( 3 ) he…" at bounding box center [1369, 335] width 351 height 605
click at [1406, 620] on button "Run" at bounding box center [1352, 626] width 390 height 37
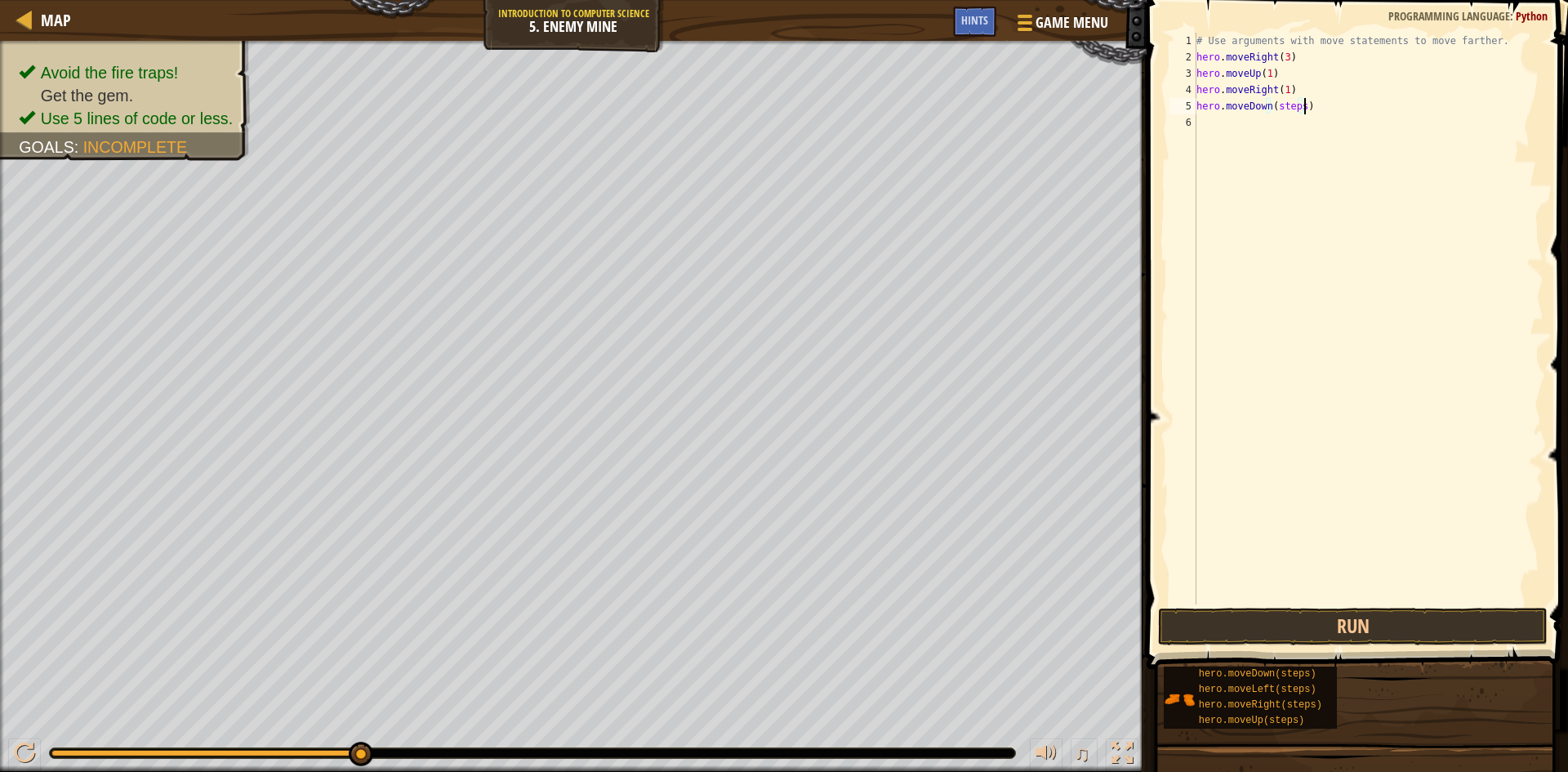
click at [1302, 112] on div "# Use arguments with move statements to move farther. hero . moveRight ( 3 ) he…" at bounding box center [1369, 335] width 351 height 605
click at [1298, 113] on div "# Use arguments with move statements to move farther. hero . moveRight ( 3 ) he…" at bounding box center [1369, 335] width 351 height 605
click at [1260, 621] on button "Run" at bounding box center [1352, 626] width 390 height 37
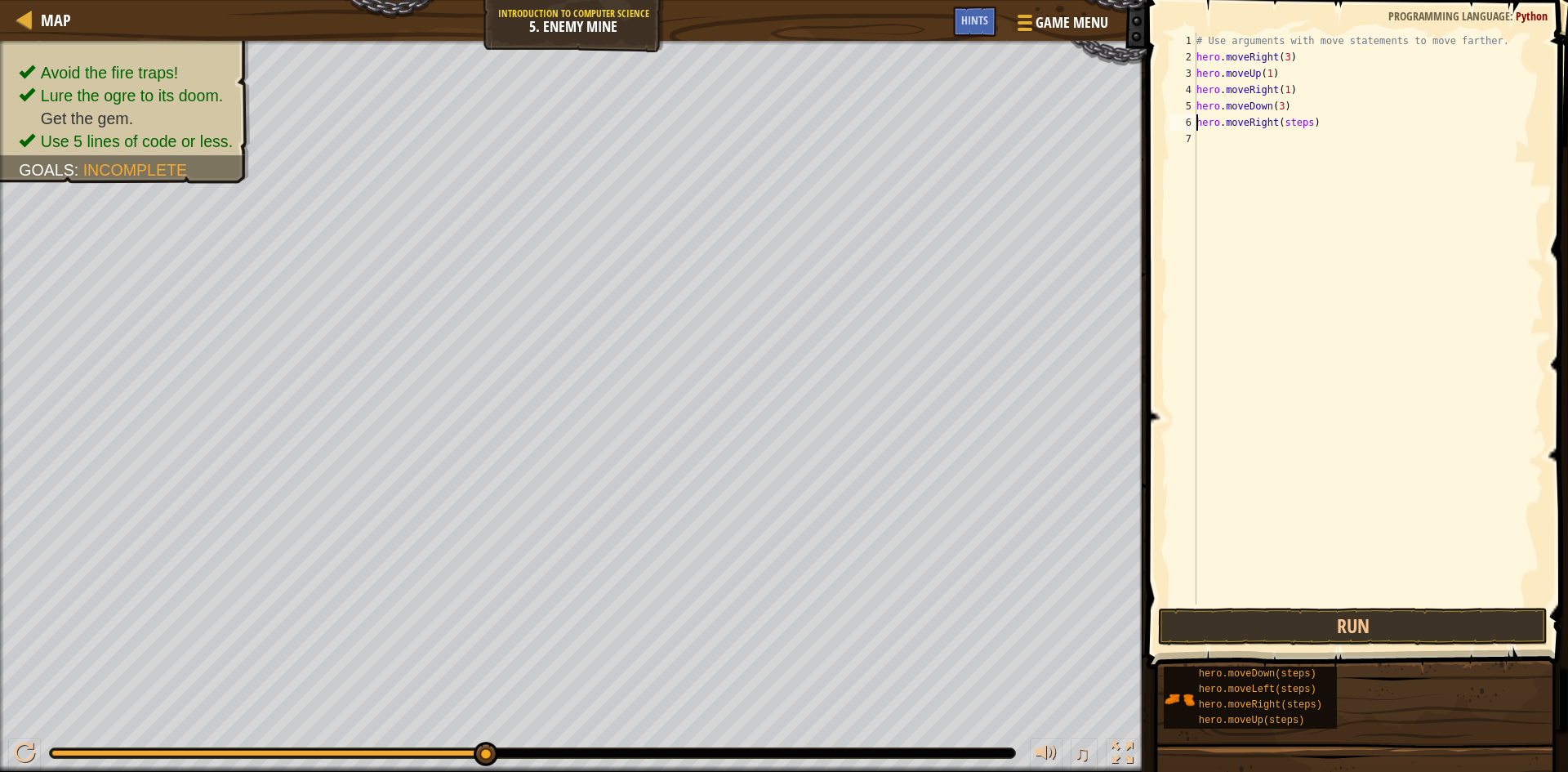
click at [1305, 118] on div "# Use arguments with move statements to move farther. hero . moveRight ( 3 ) he…" at bounding box center [1369, 335] width 351 height 605
type textarea "hero.moveRight(2)"
click at [1390, 637] on button "Run" at bounding box center [1352, 626] width 390 height 37
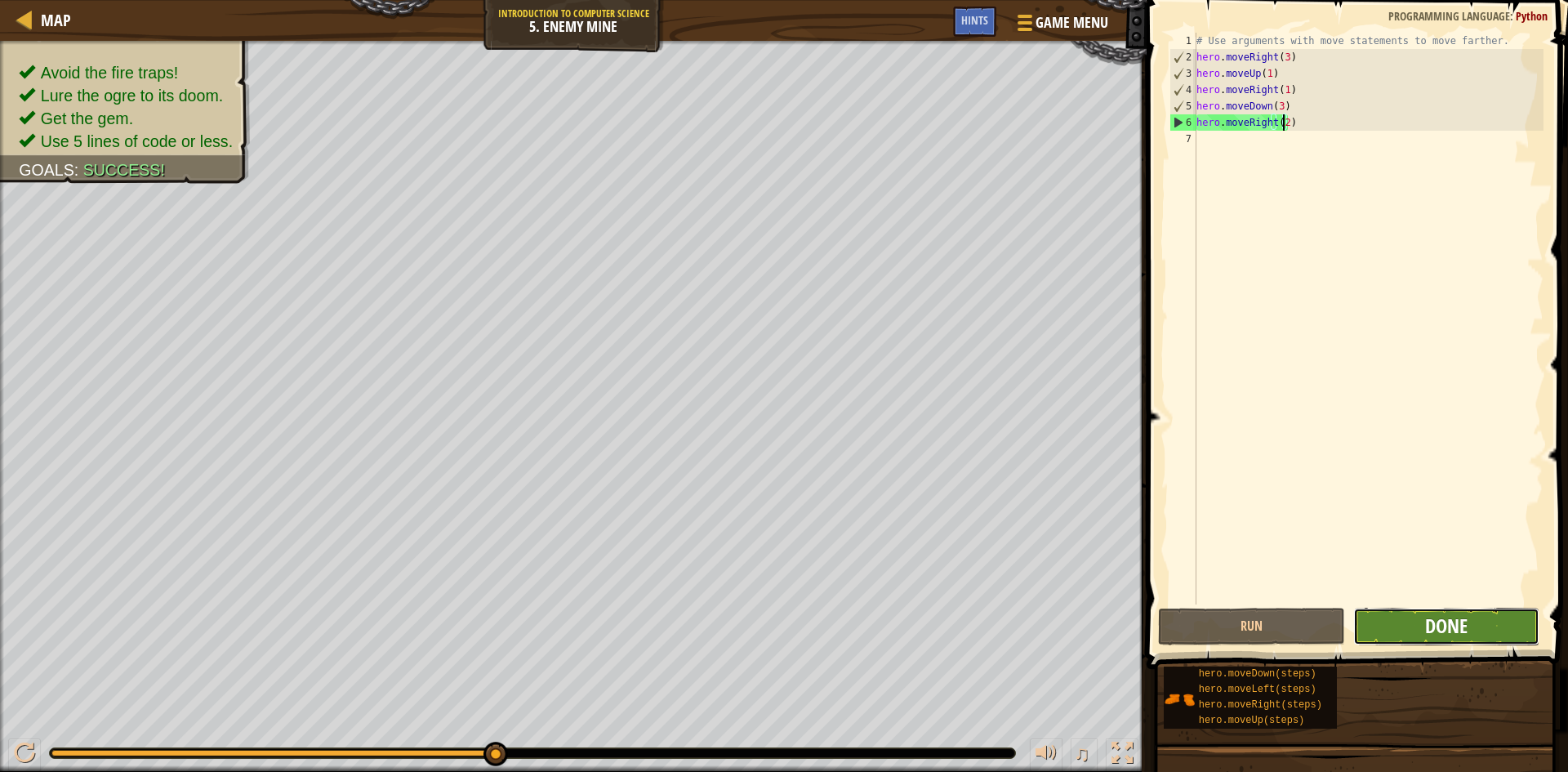
click at [1448, 626] on span "Done" at bounding box center [1446, 626] width 42 height 26
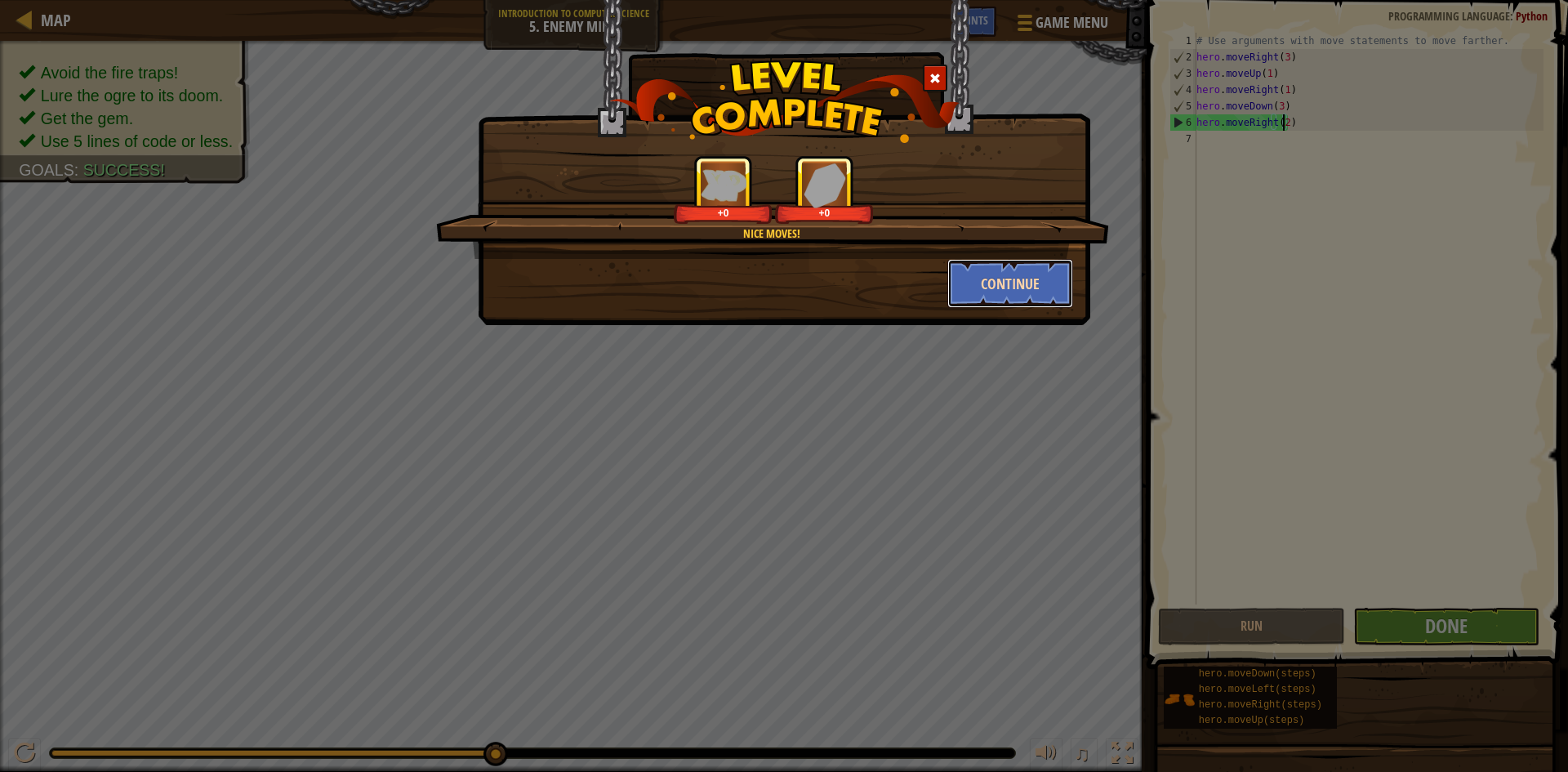
drag, startPoint x: 1006, startPoint y: 269, endPoint x: 1002, endPoint y: 260, distance: 9.8
click at [1002, 260] on button "Continue" at bounding box center [1011, 283] width 127 height 49
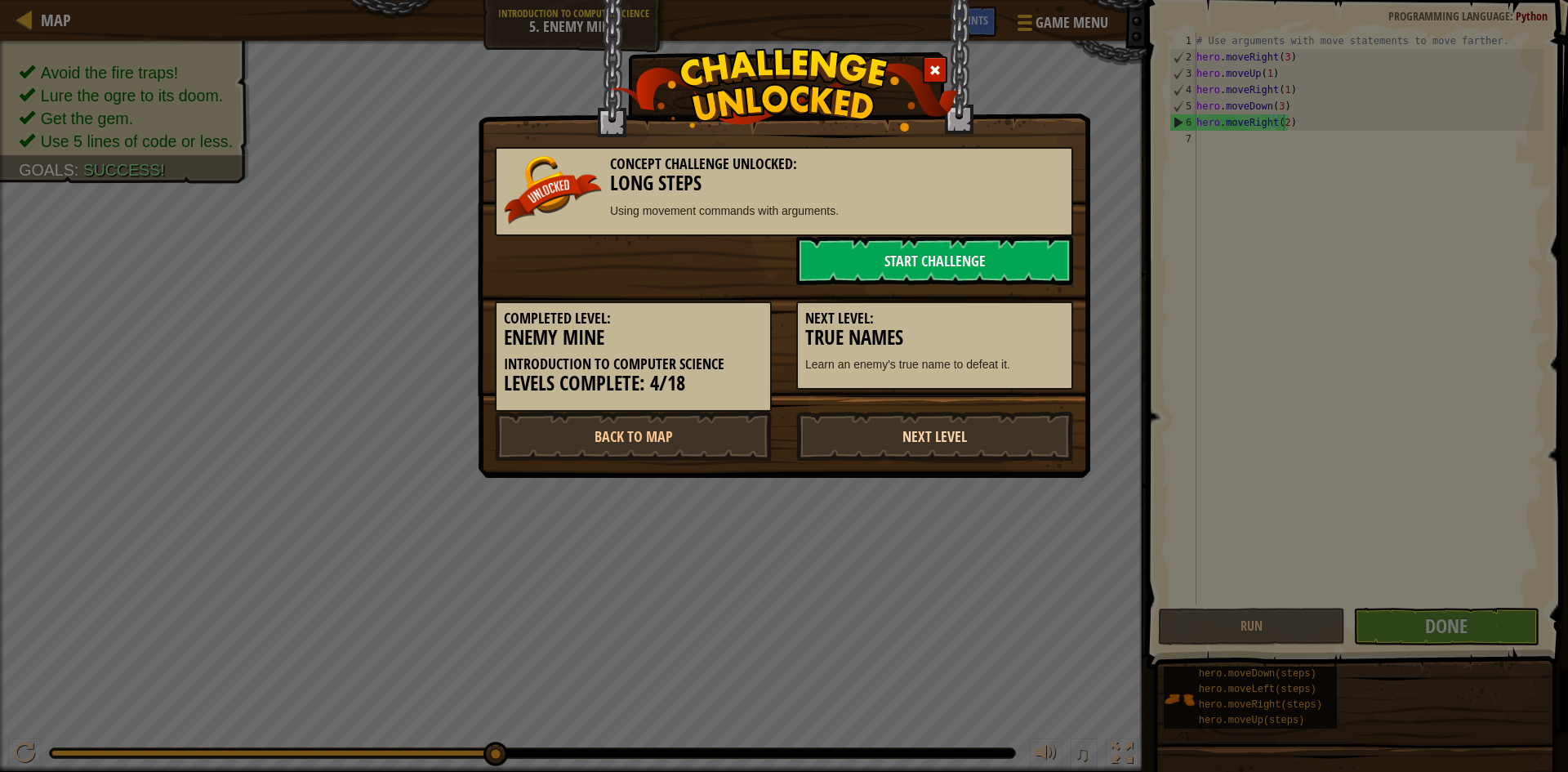
drag, startPoint x: 949, startPoint y: 440, endPoint x: 982, endPoint y: 444, distance: 33.2
click at [951, 441] on link "Next Level" at bounding box center [935, 436] width 277 height 49
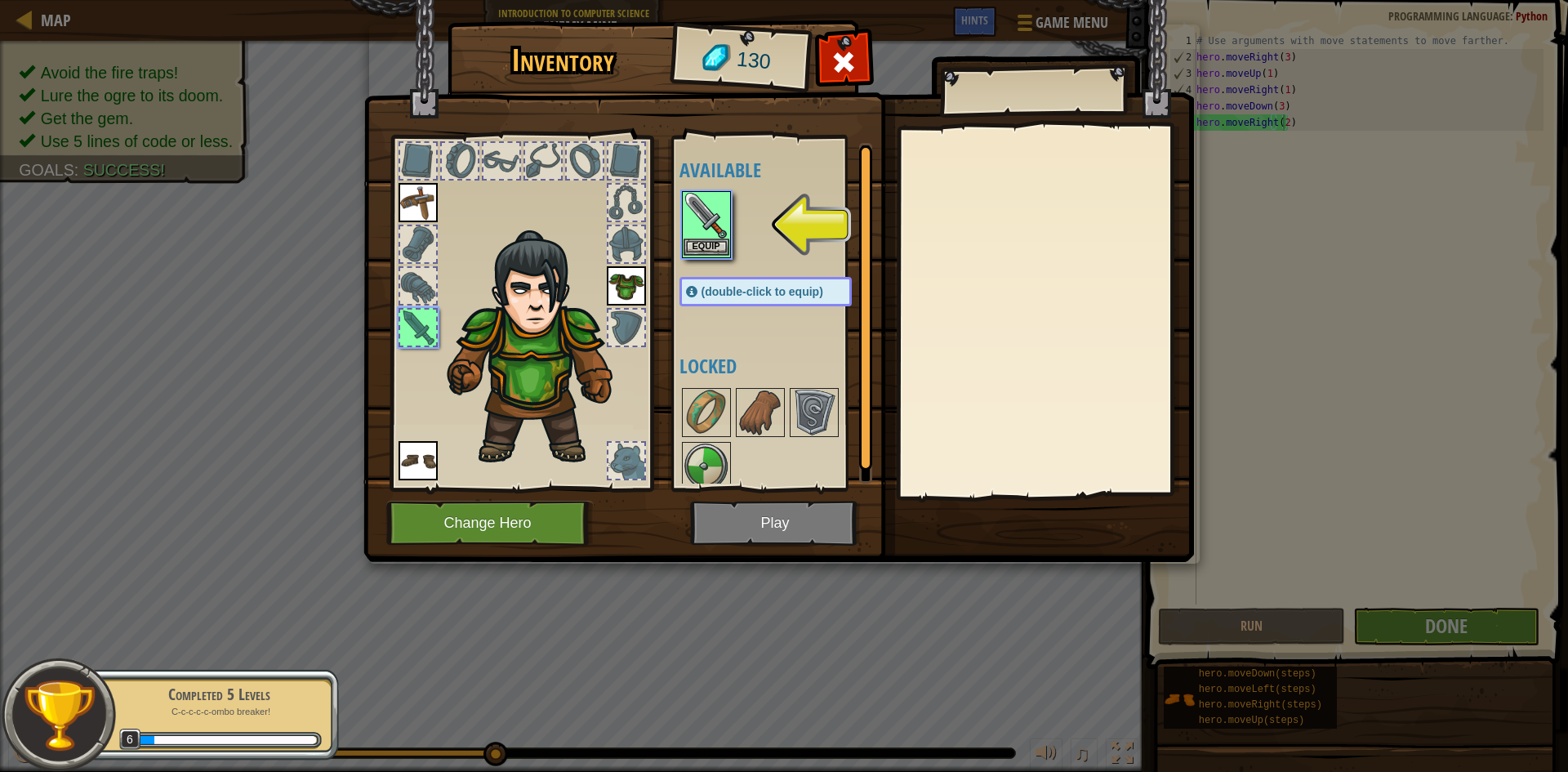
click at [712, 238] on div "Inventory 130 Available Equip Equip Equip Equip (double-click to equip) Locked …" at bounding box center [784, 386] width 1568 height 772
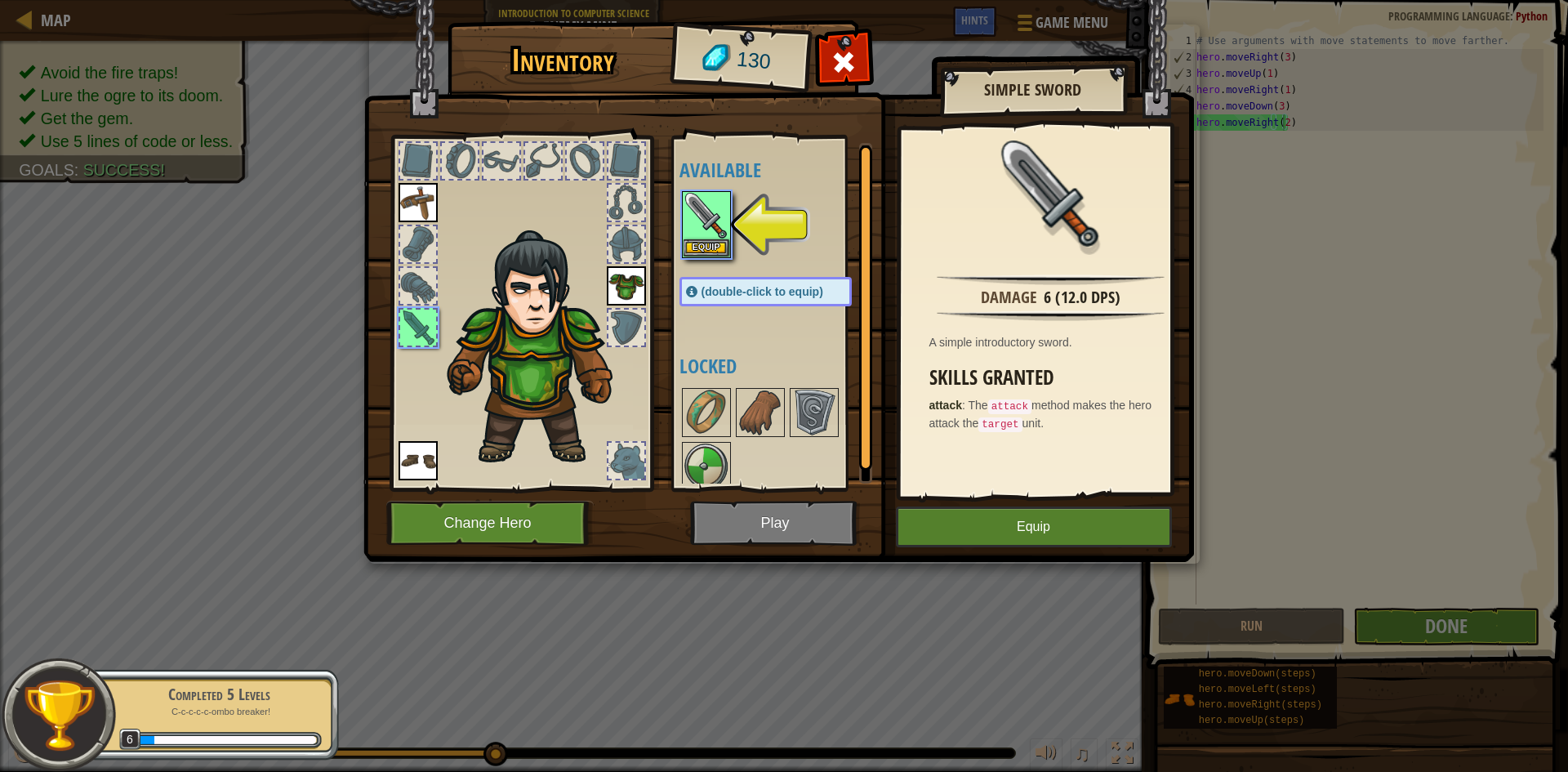
click at [1045, 487] on div "Damage 6 (12.0 DPS) A simple introductory sword. Skills Granted attack : The at…" at bounding box center [1050, 311] width 300 height 367
click at [1045, 510] on button "Equip" at bounding box center [1034, 526] width 276 height 41
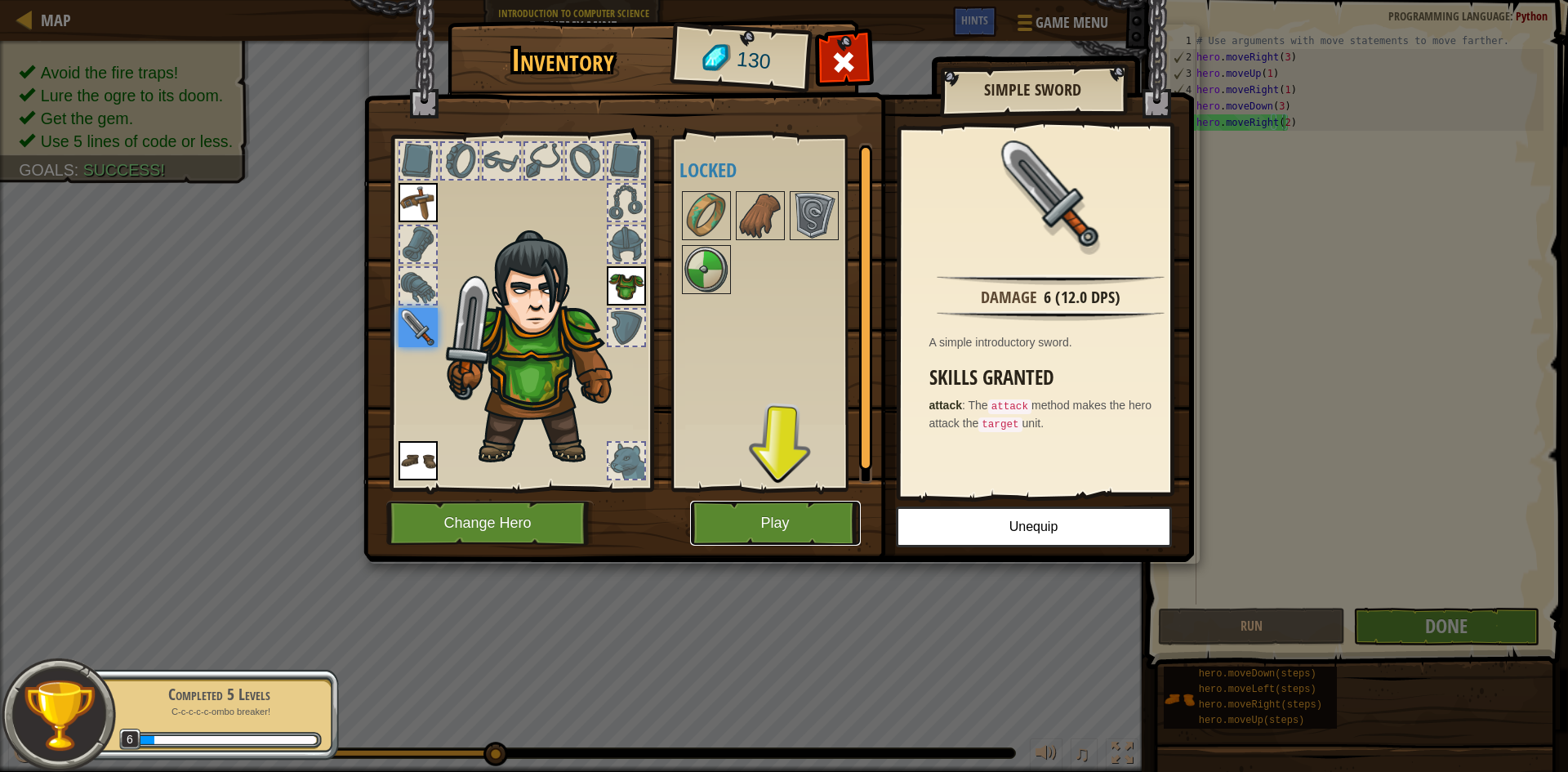
click at [748, 505] on button "Play" at bounding box center [776, 523] width 170 height 45
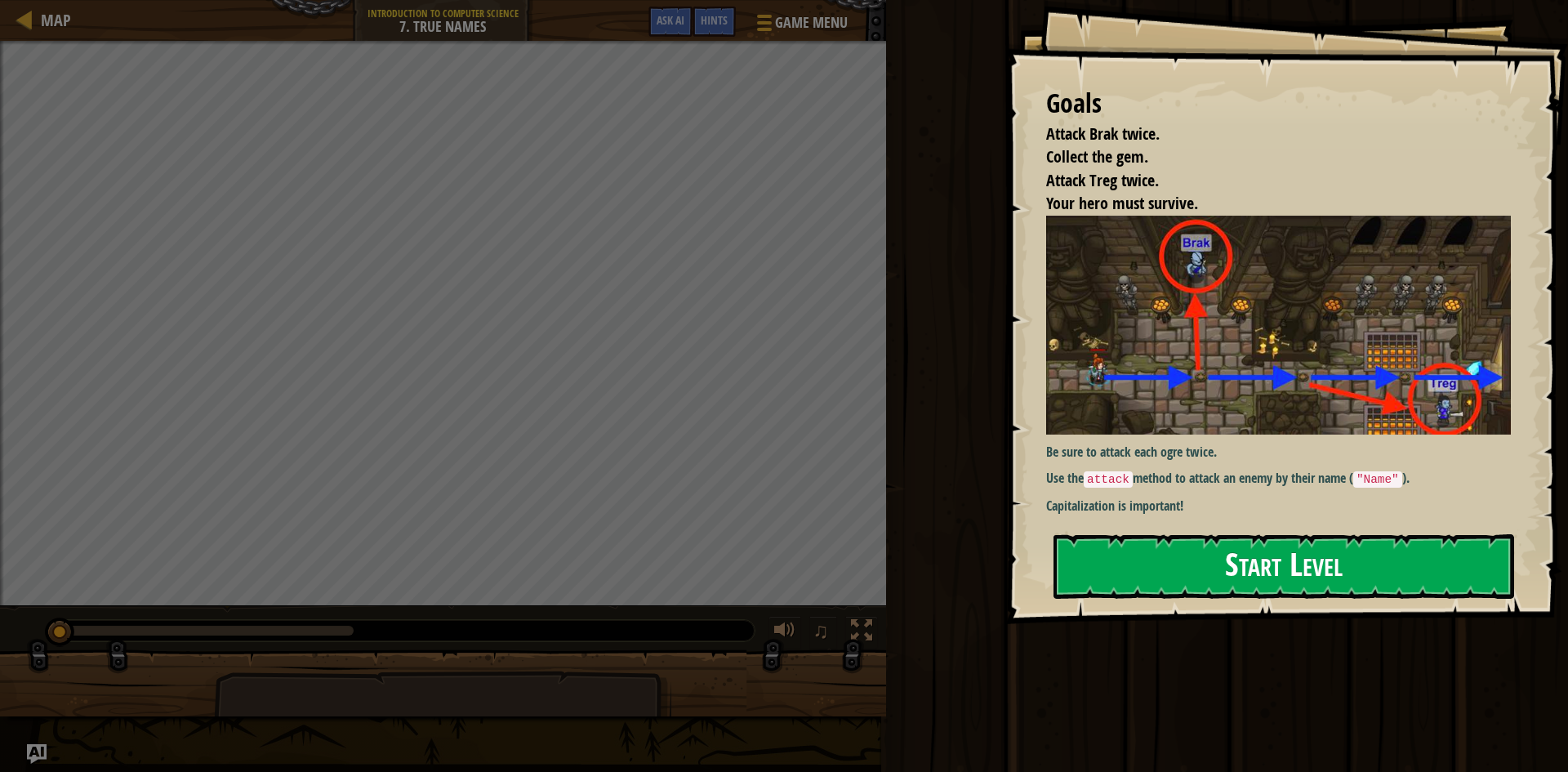
click at [1231, 573] on button "Start Level" at bounding box center [1284, 567] width 461 height 65
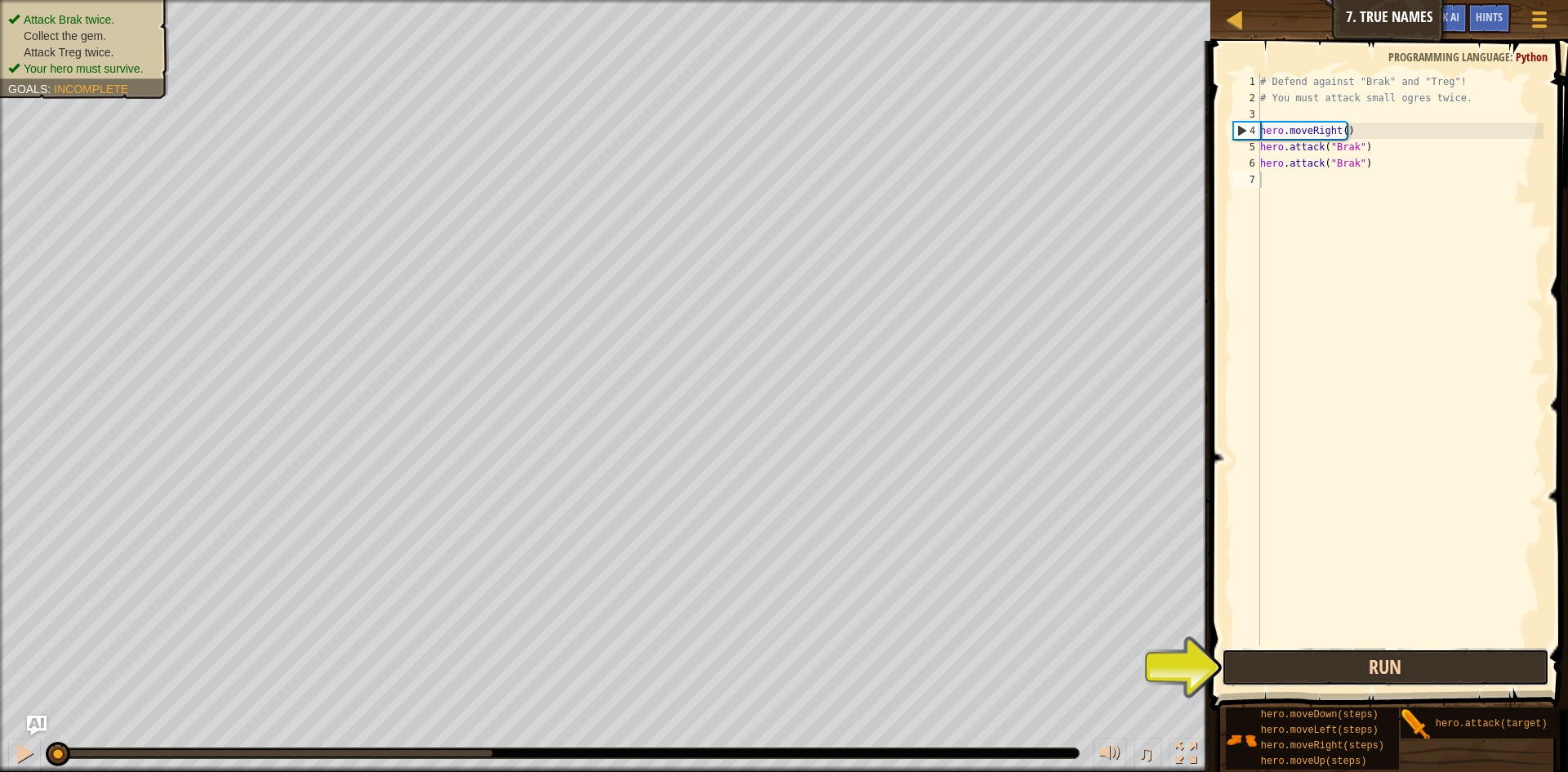
click at [1295, 657] on button "Run" at bounding box center [1385, 667] width 327 height 37
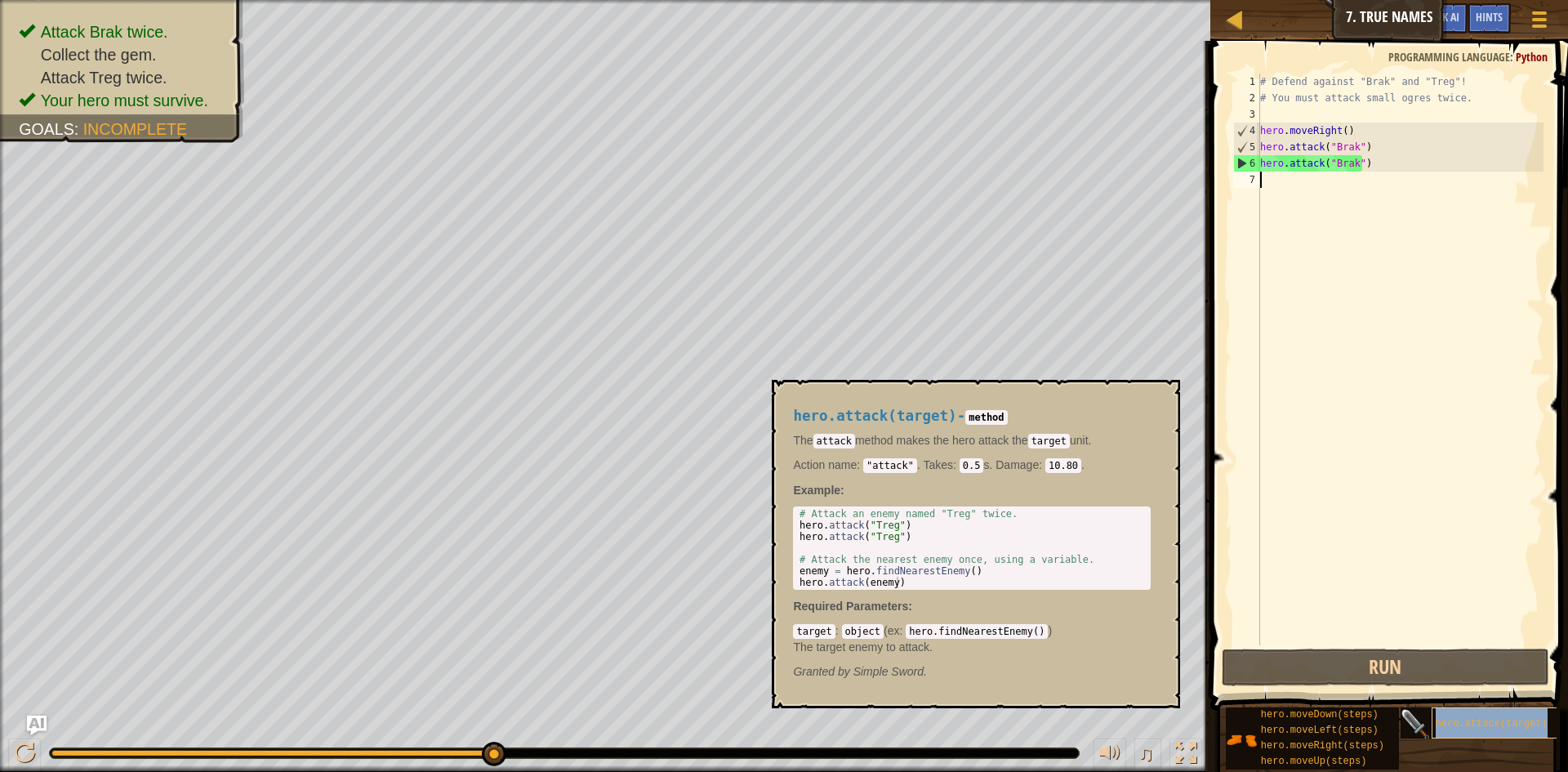
click at [1446, 734] on div "hero.attack(target)" at bounding box center [1510, 723] width 157 height 31
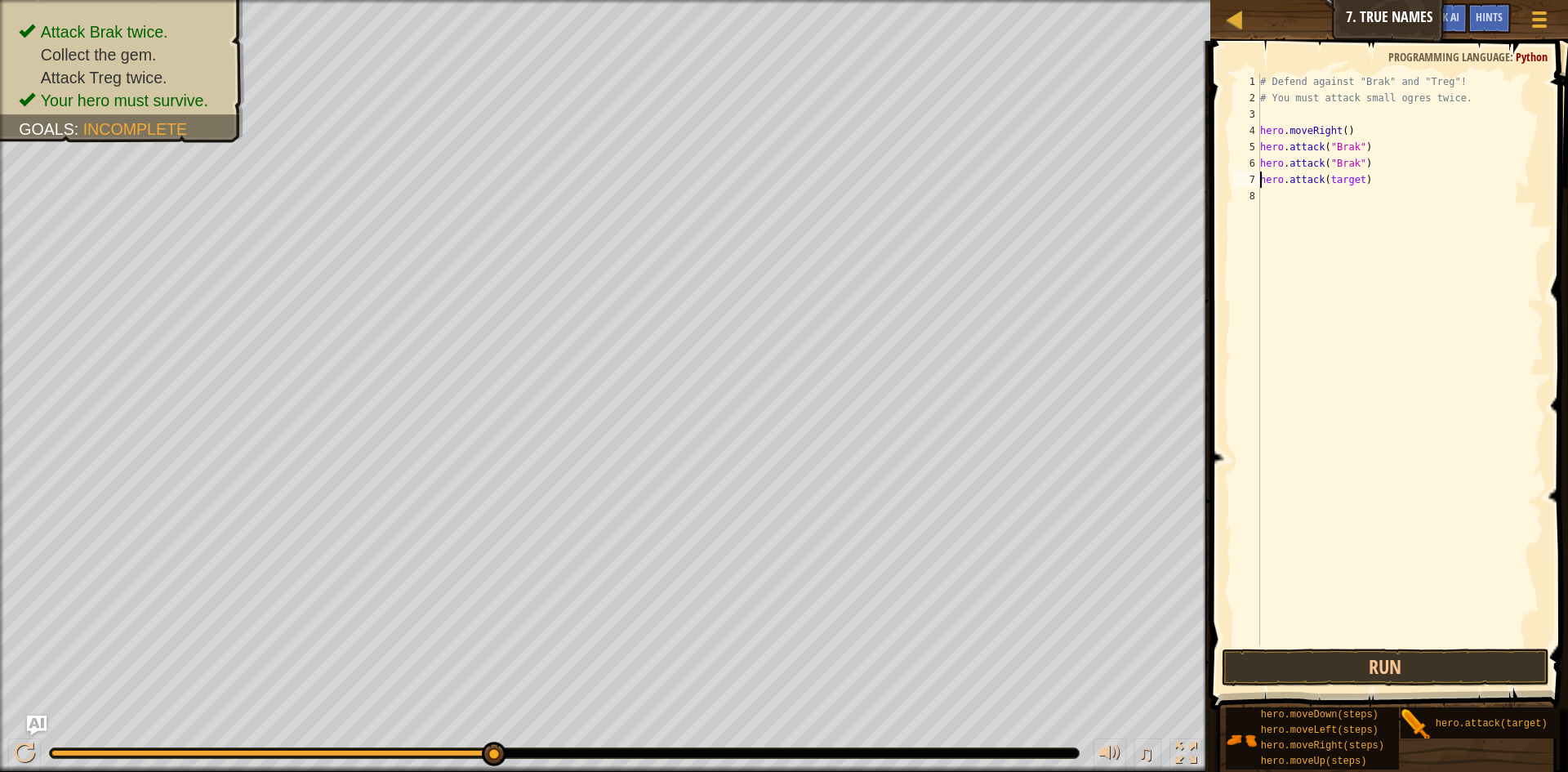
click at [1358, 184] on div "# Defend against "Brak" and "Treg"! # You must attack small ogres twice. hero .…" at bounding box center [1400, 376] width 287 height 605
click at [1398, 657] on button "Run" at bounding box center [1385, 667] width 327 height 37
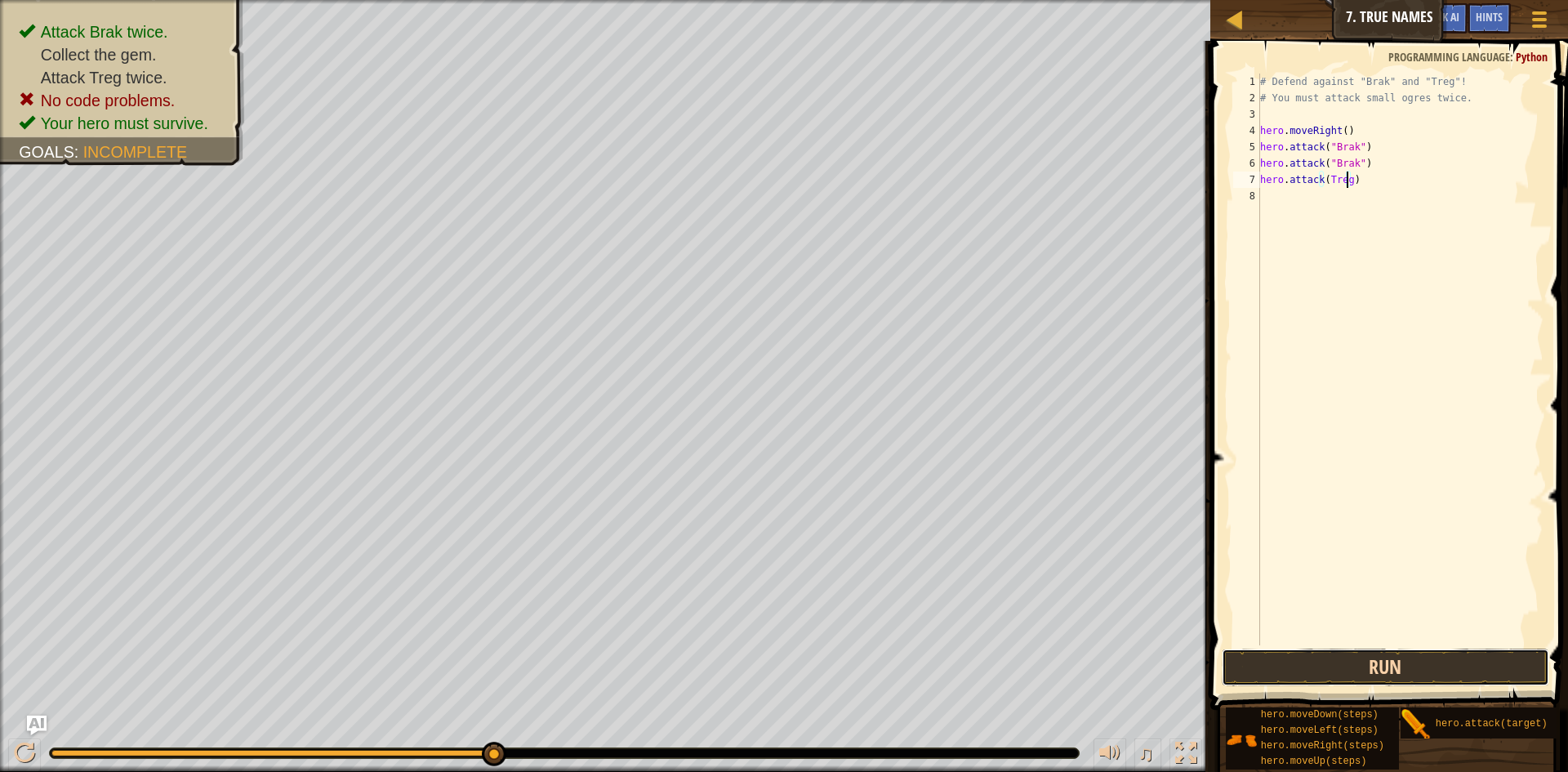
click at [1408, 665] on button "Run" at bounding box center [1385, 667] width 327 height 37
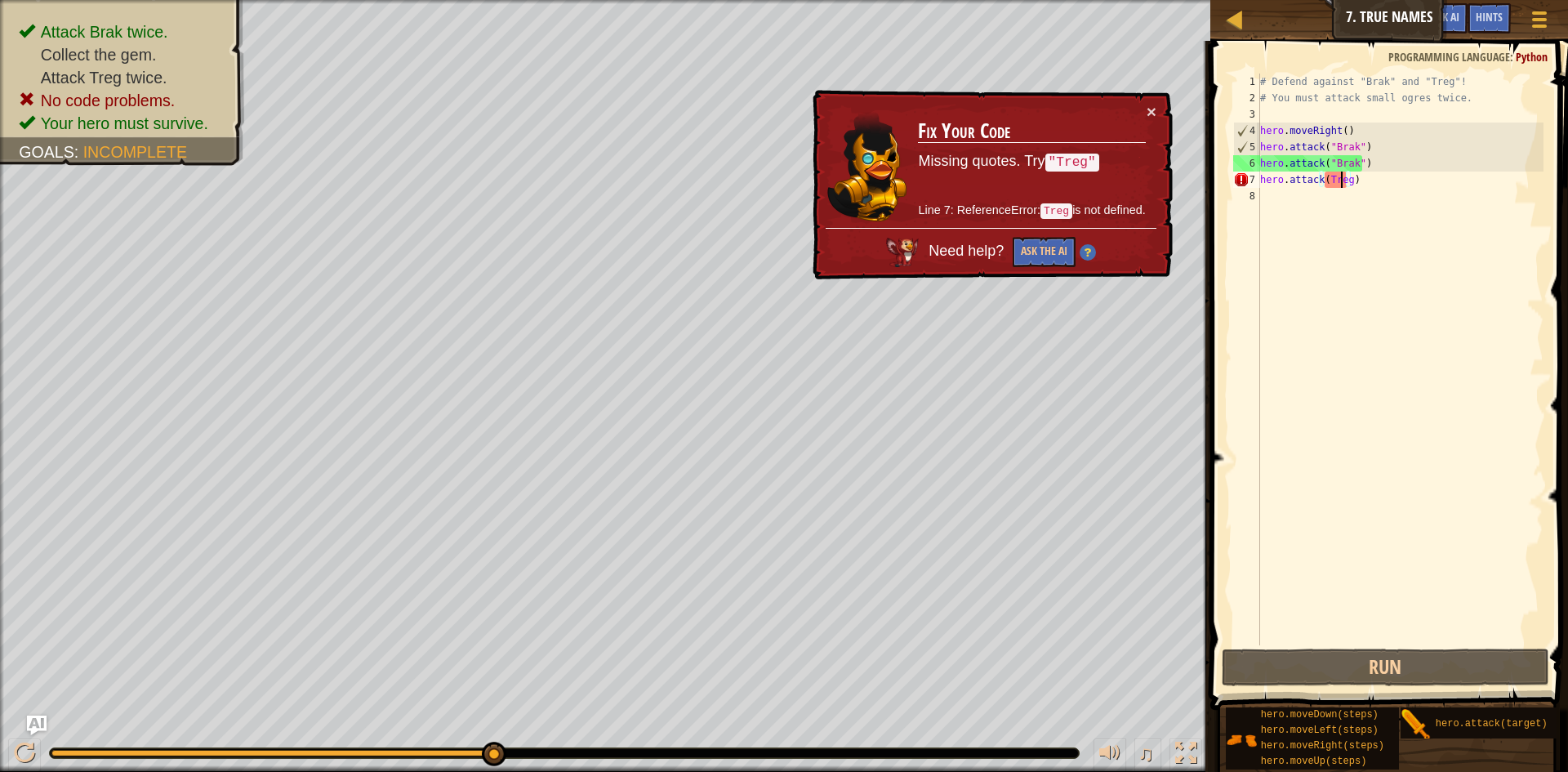
drag, startPoint x: 1341, startPoint y: 180, endPoint x: 1355, endPoint y: 184, distance: 14.6
click at [1342, 180] on div "# Defend against "Brak" and "Treg"! # You must attack small ogres twice. hero .…" at bounding box center [1400, 376] width 287 height 605
click at [1336, 183] on div "# Defend against "Brak" and "Treg"! # You must attack small ogres twice. hero .…" at bounding box center [1400, 376] width 287 height 605
click at [1343, 182] on div "# Defend against "Brak" and "Treg"! # You must attack small ogres twice. hero .…" at bounding box center [1400, 359] width 287 height 572
click at [1349, 181] on div "# Defend against "Brak" and "Treg"! # You must attack small ogres twice. hero .…" at bounding box center [1400, 376] width 287 height 605
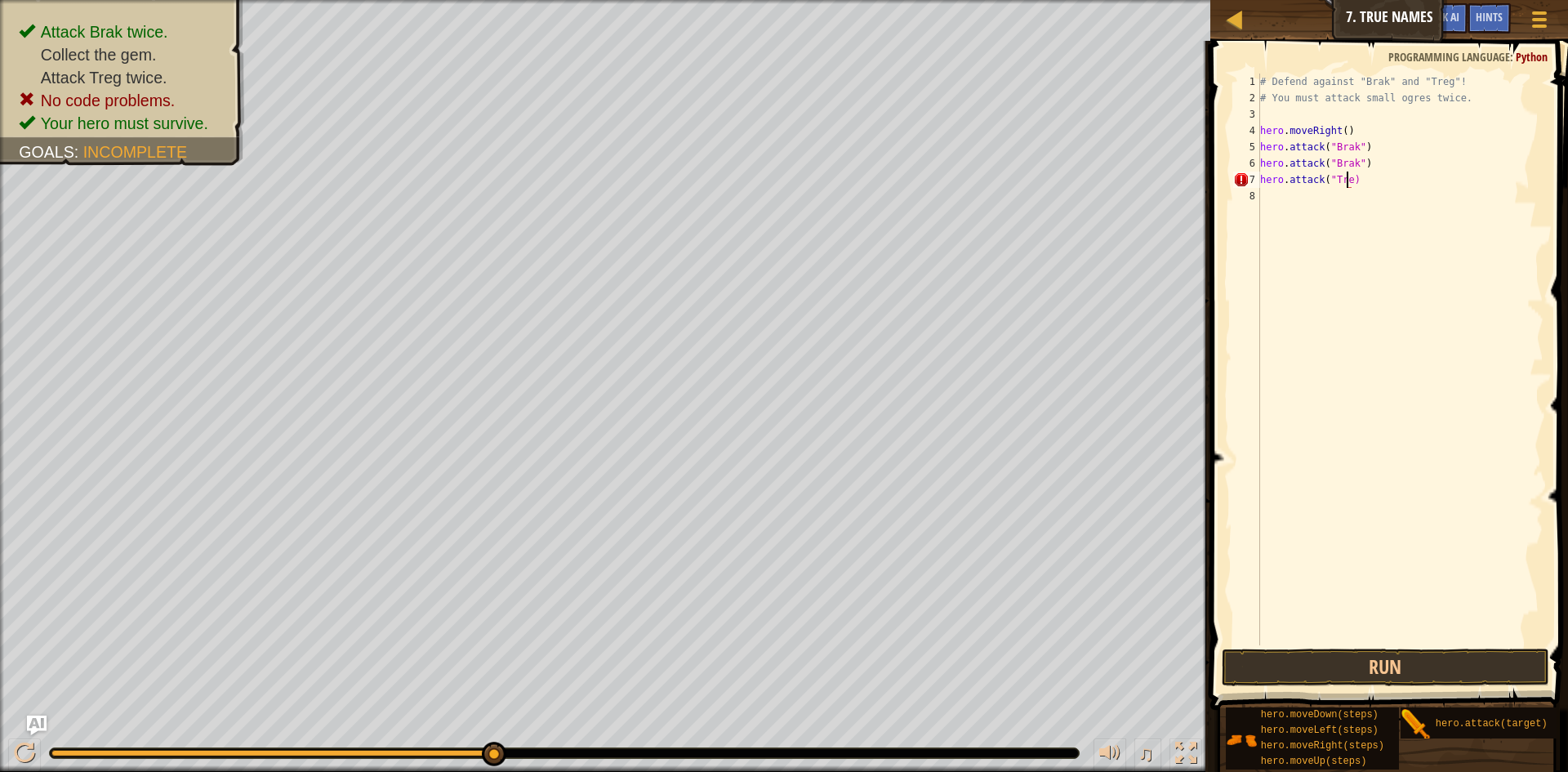
scroll to position [7, 7]
click at [1441, 671] on button "Run" at bounding box center [1385, 667] width 327 height 37
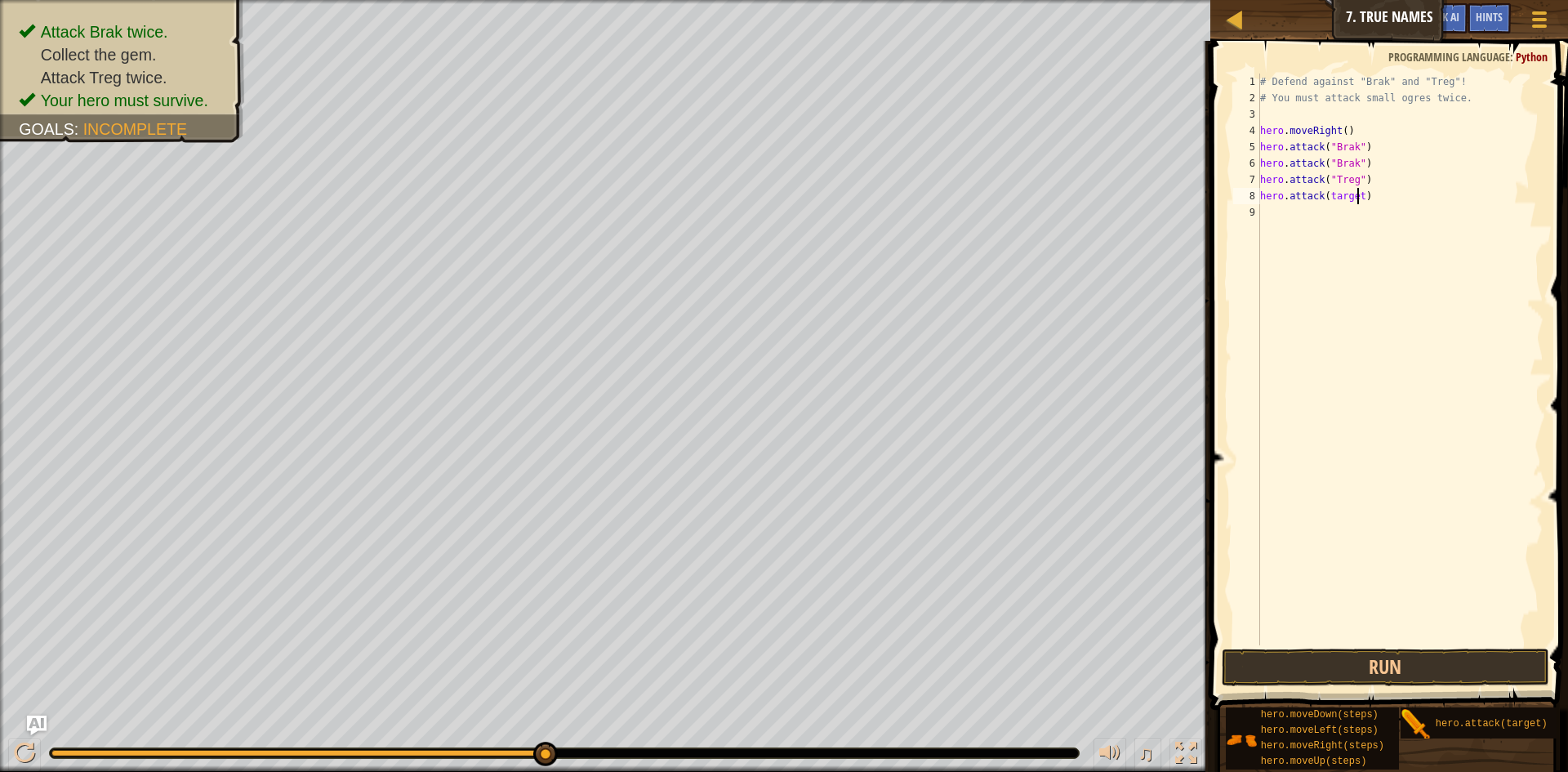
click at [1358, 196] on div "# Defend against "Brak" and "Treg"! # You must attack small ogres twice. hero .…" at bounding box center [1400, 376] width 287 height 605
click at [1370, 210] on div "# Defend against "Brak" and "Treg"! # You must attack small ogres twice. hero .…" at bounding box center [1403, 376] width 282 height 605
click at [1374, 210] on div "# Defend against "Brak" and "Treg"! # You must attack small ogres twice. hero .…" at bounding box center [1403, 376] width 282 height 605
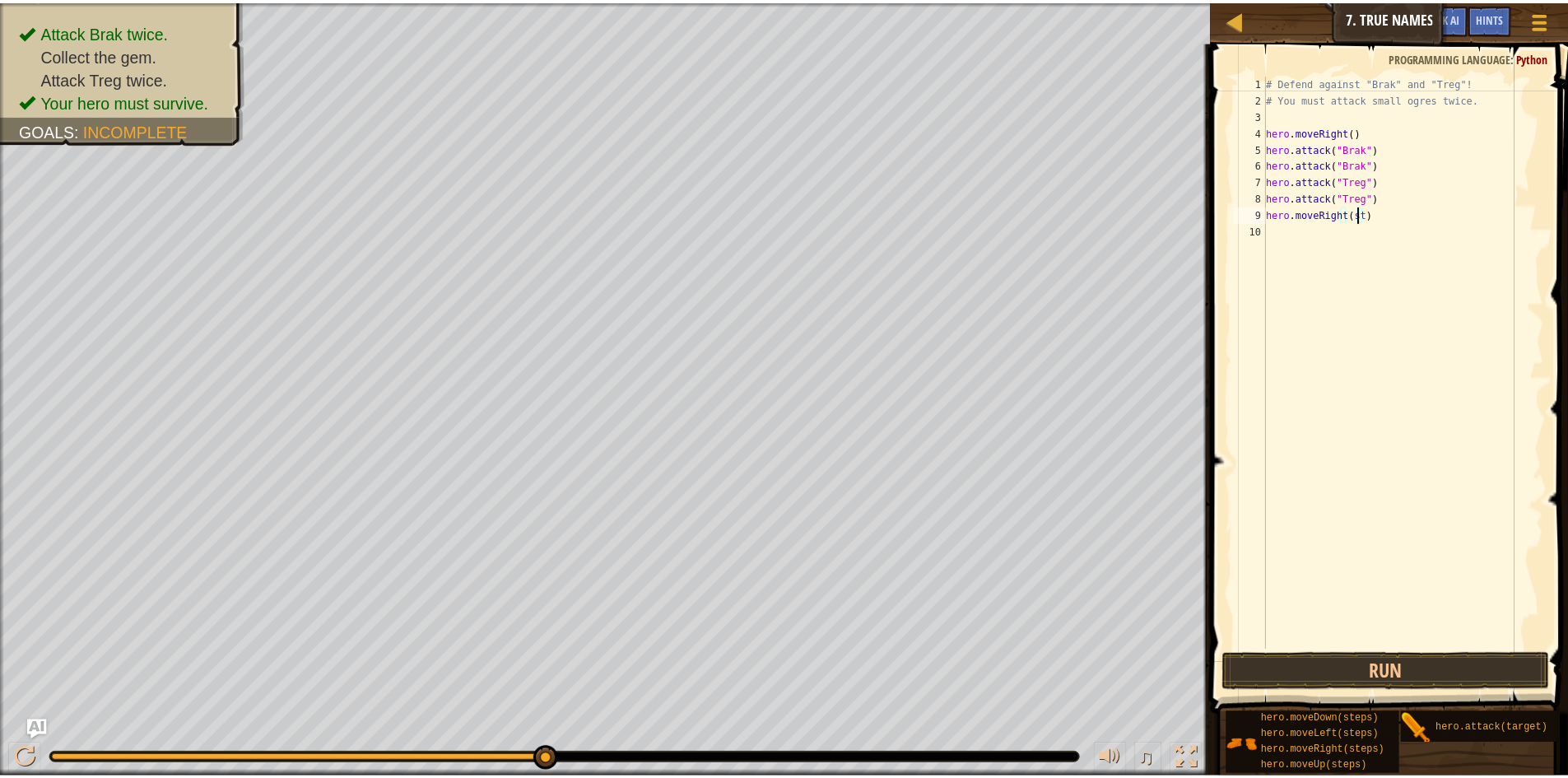
scroll to position [8, 7]
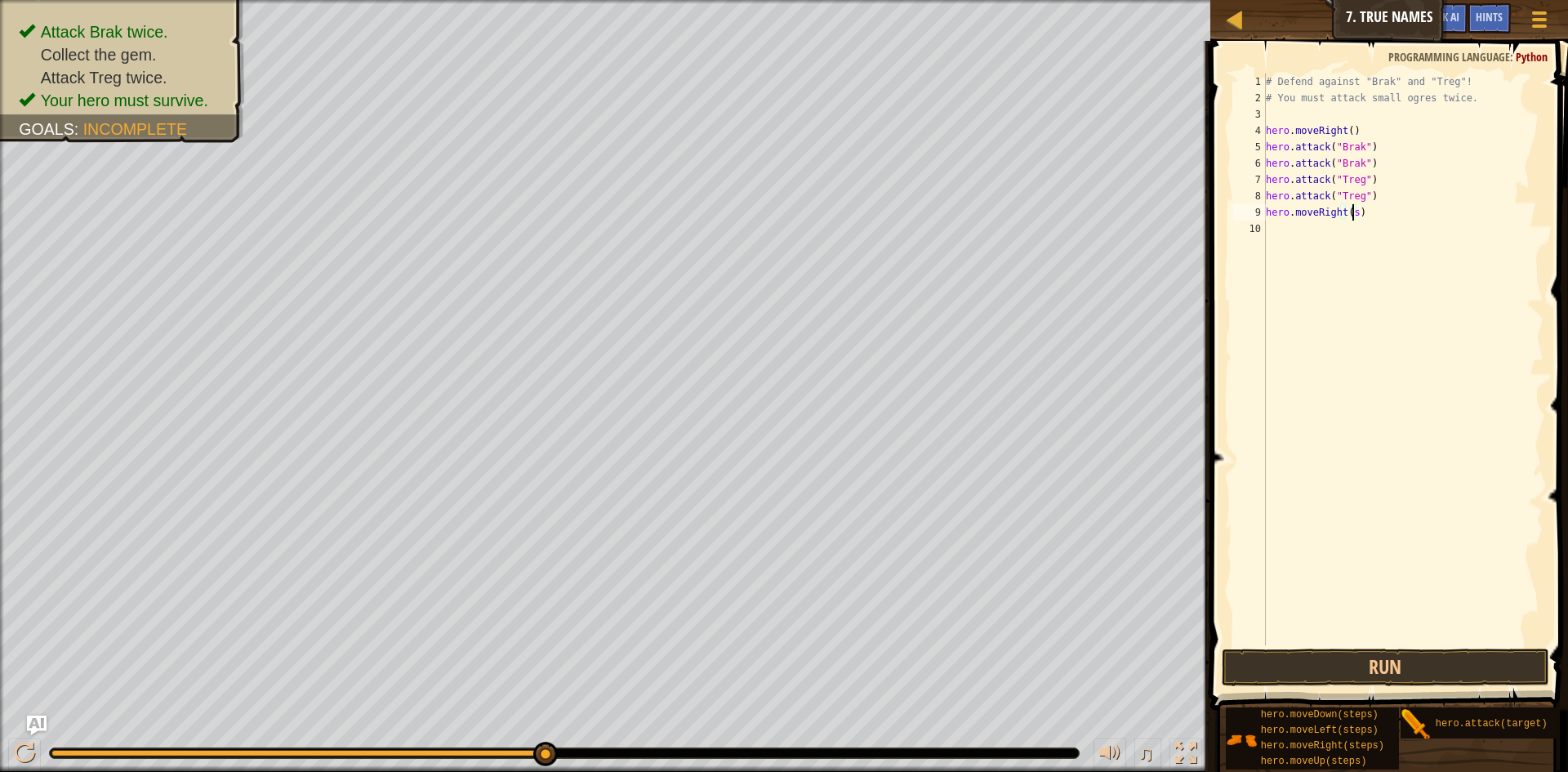
type textarea "hero.moveRight()"
drag, startPoint x: 1442, startPoint y: 665, endPoint x: 1458, endPoint y: 651, distance: 21.3
click at [1446, 665] on button "Run" at bounding box center [1385, 667] width 327 height 37
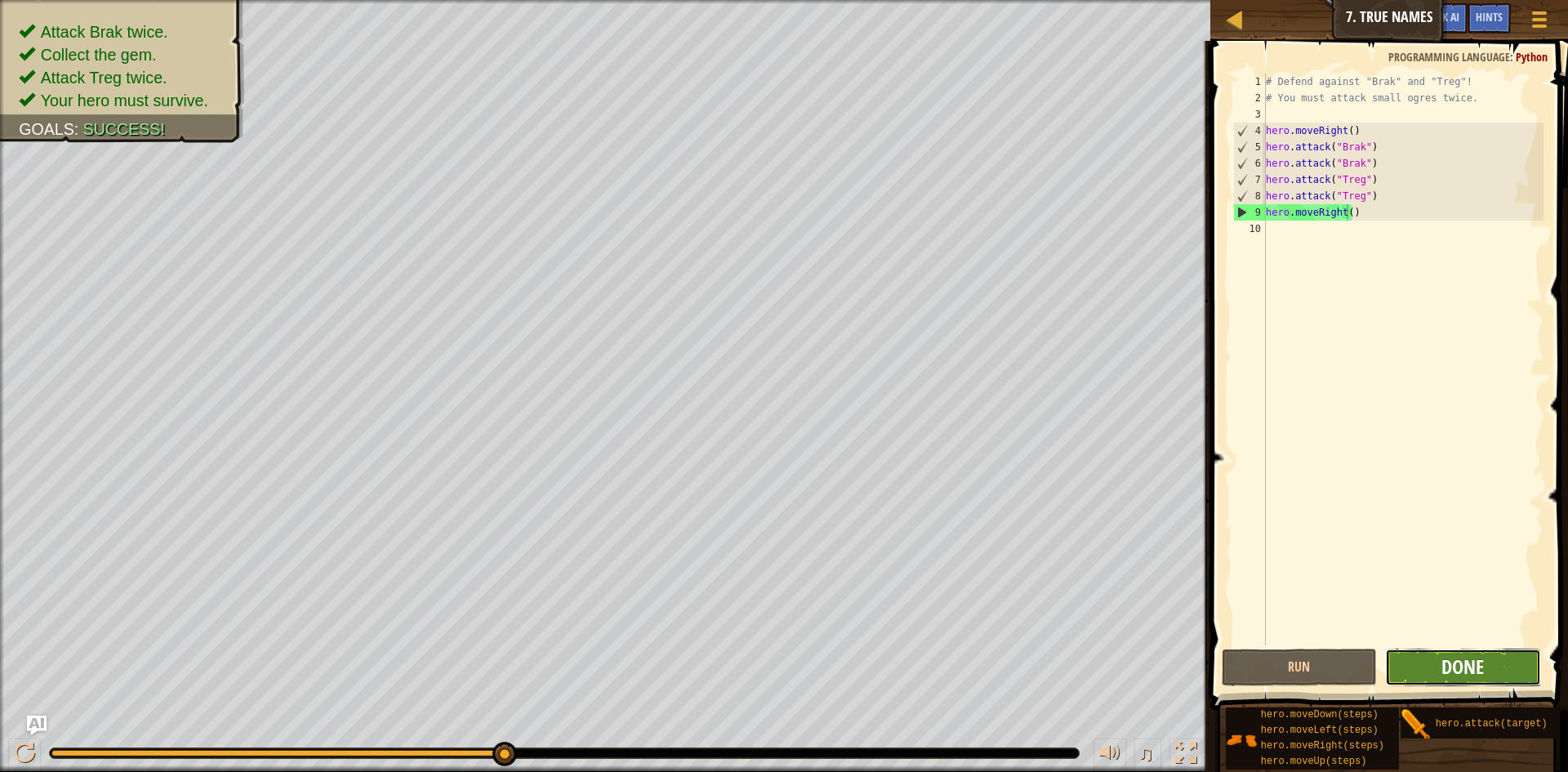
click at [1460, 663] on span "Done" at bounding box center [1462, 667] width 42 height 26
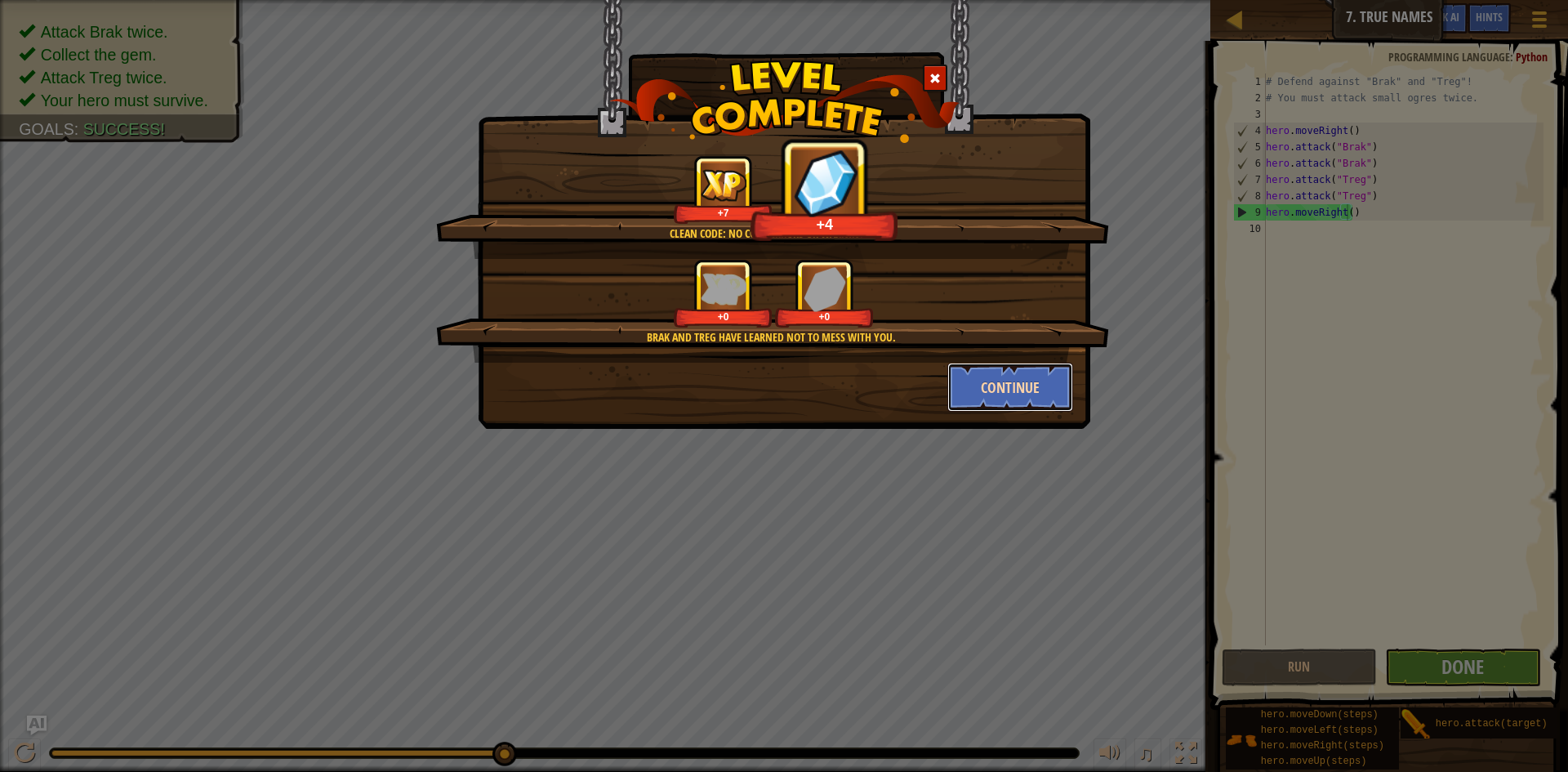
click at [1011, 380] on button "Continue" at bounding box center [1011, 386] width 127 height 49
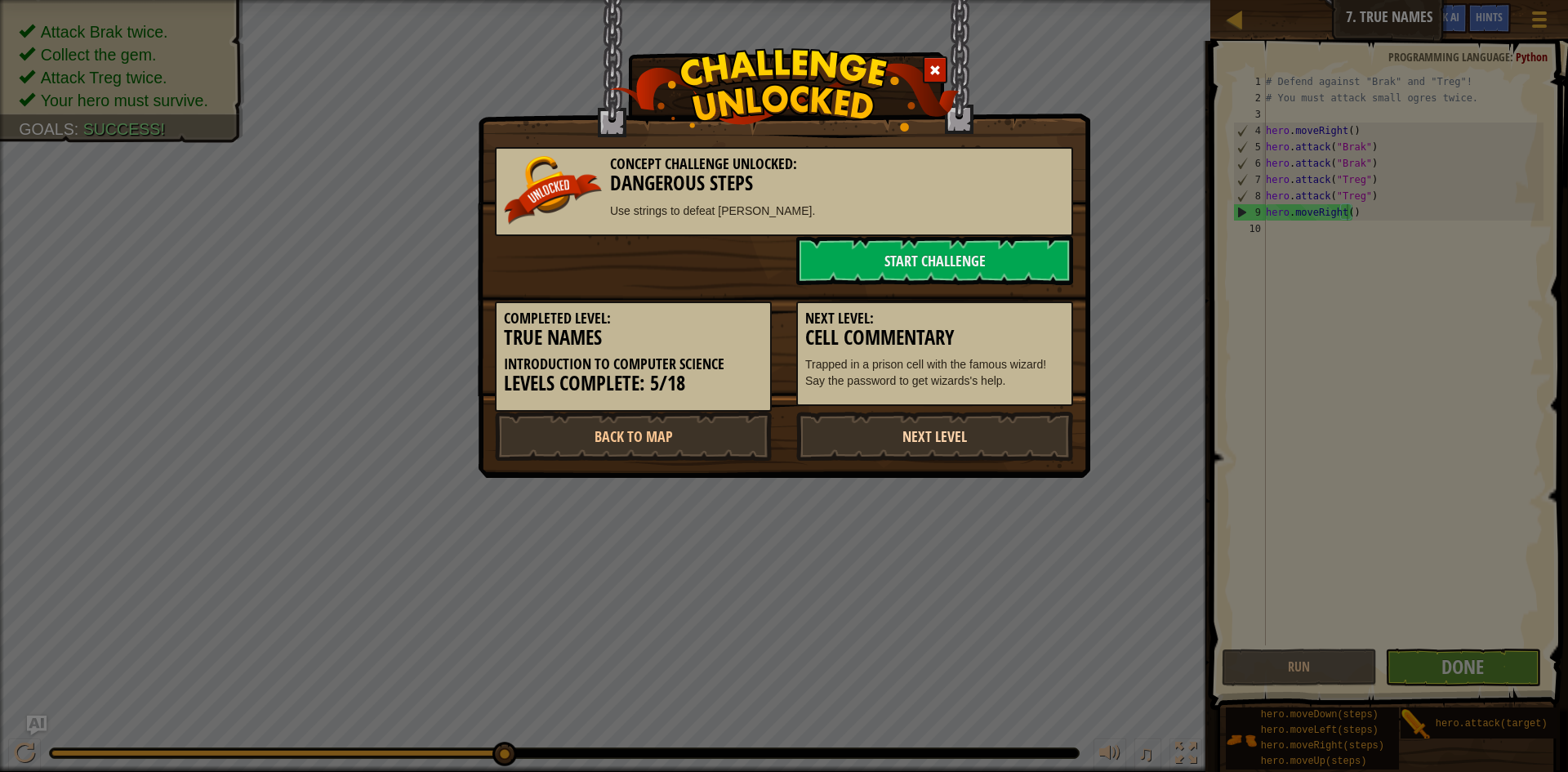
drag, startPoint x: 942, startPoint y: 422, endPoint x: 949, endPoint y: 428, distance: 9.2
click at [949, 427] on link "Next Level" at bounding box center [935, 436] width 277 height 49
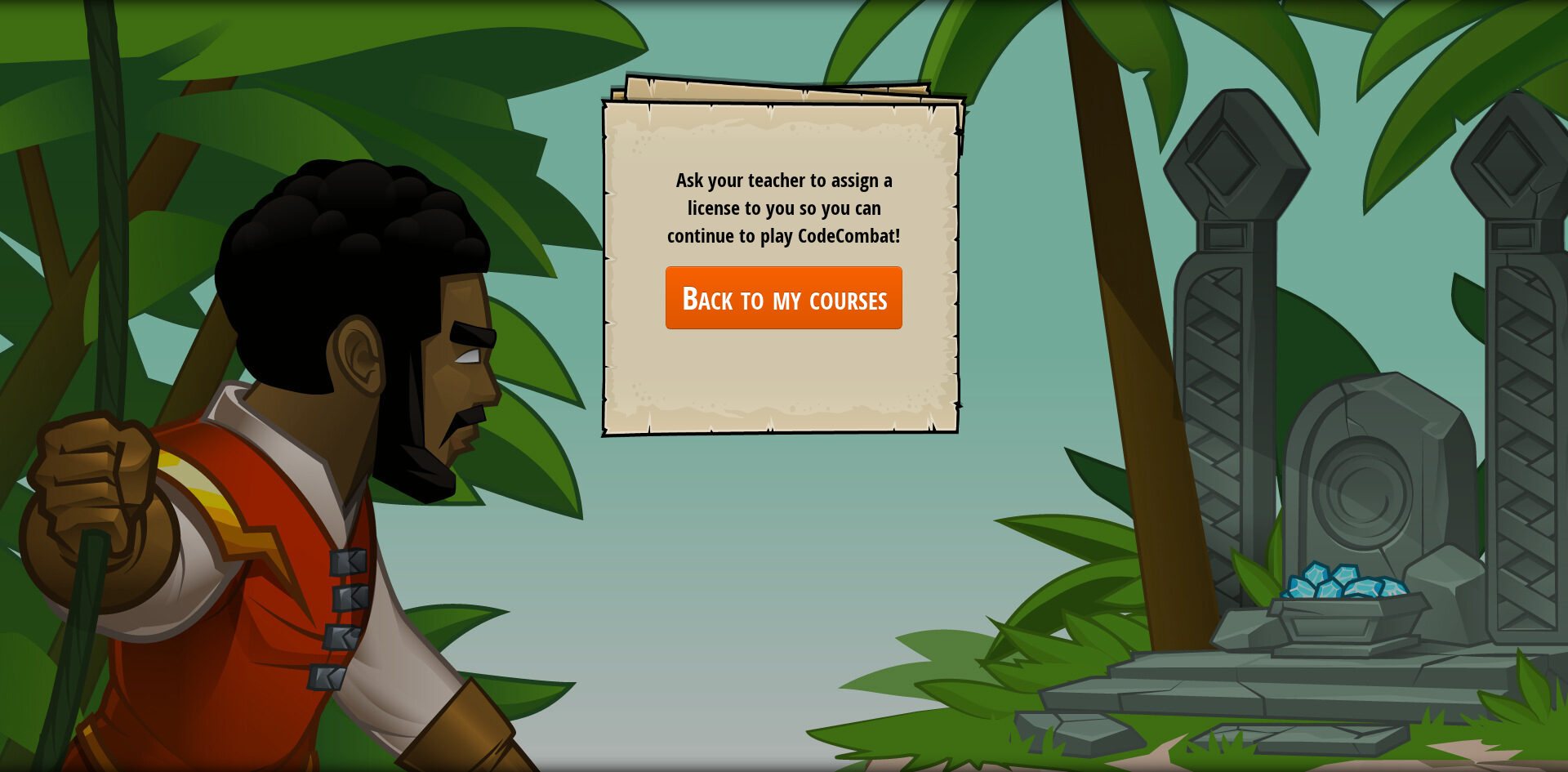
click at [796, 262] on div "Ask your teacher to assign a license to you so you can continue to play CodeCom…" at bounding box center [784, 247] width 237 height 164
click at [806, 273] on link "Back to my courses" at bounding box center [784, 298] width 237 height 63
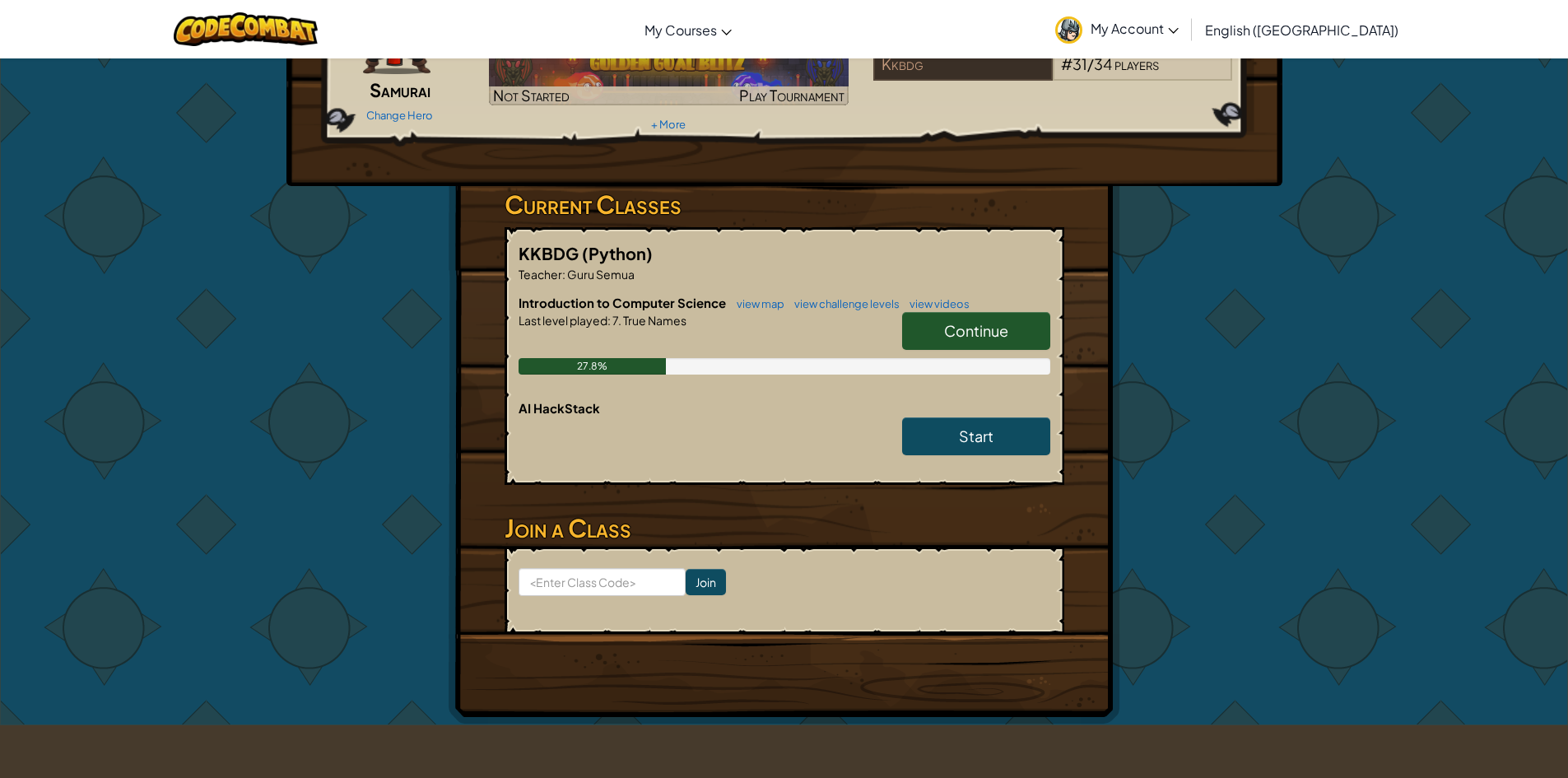
scroll to position [165, 0]
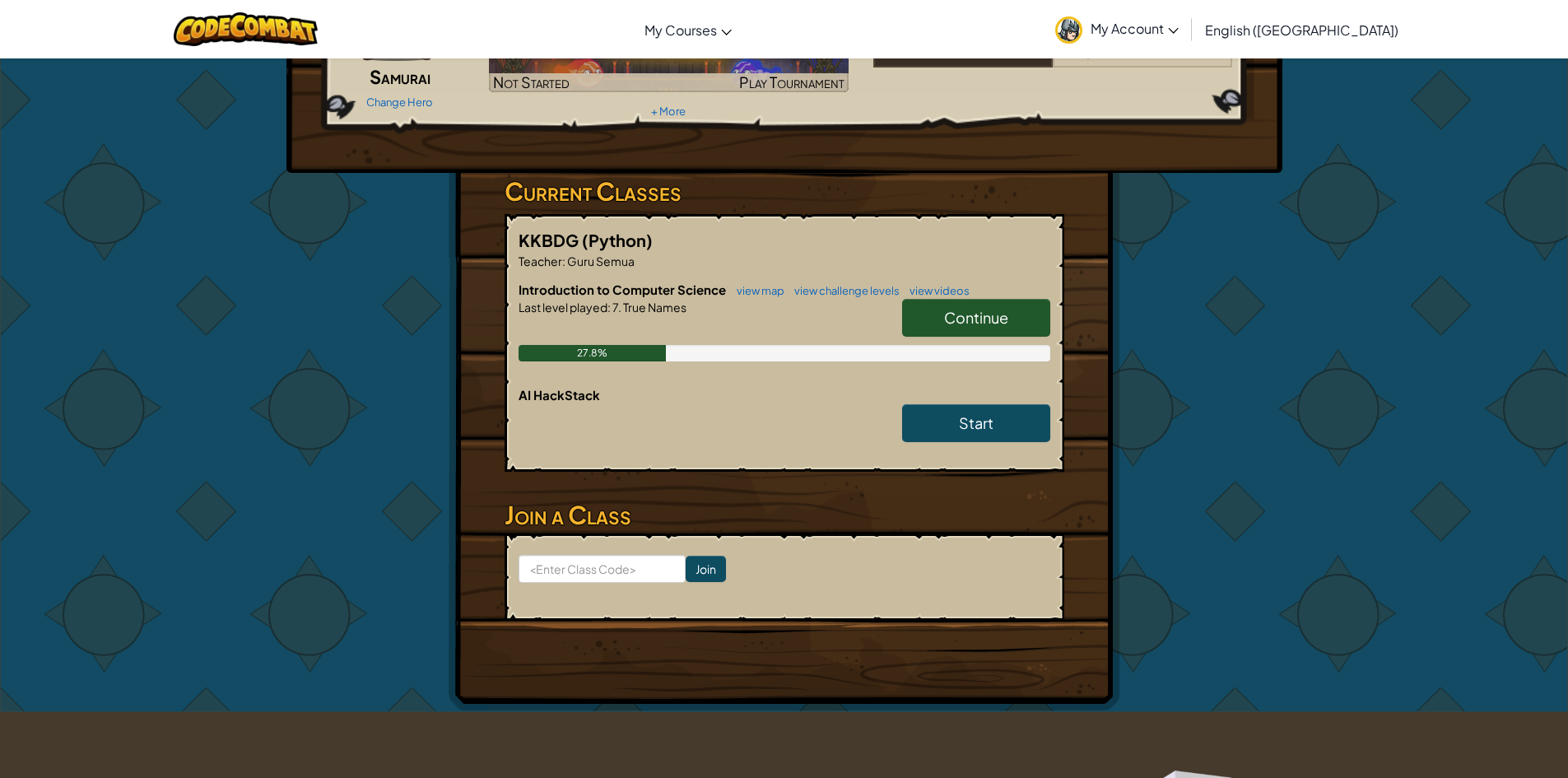
click at [941, 324] on link "Continue" at bounding box center [976, 317] width 148 height 38
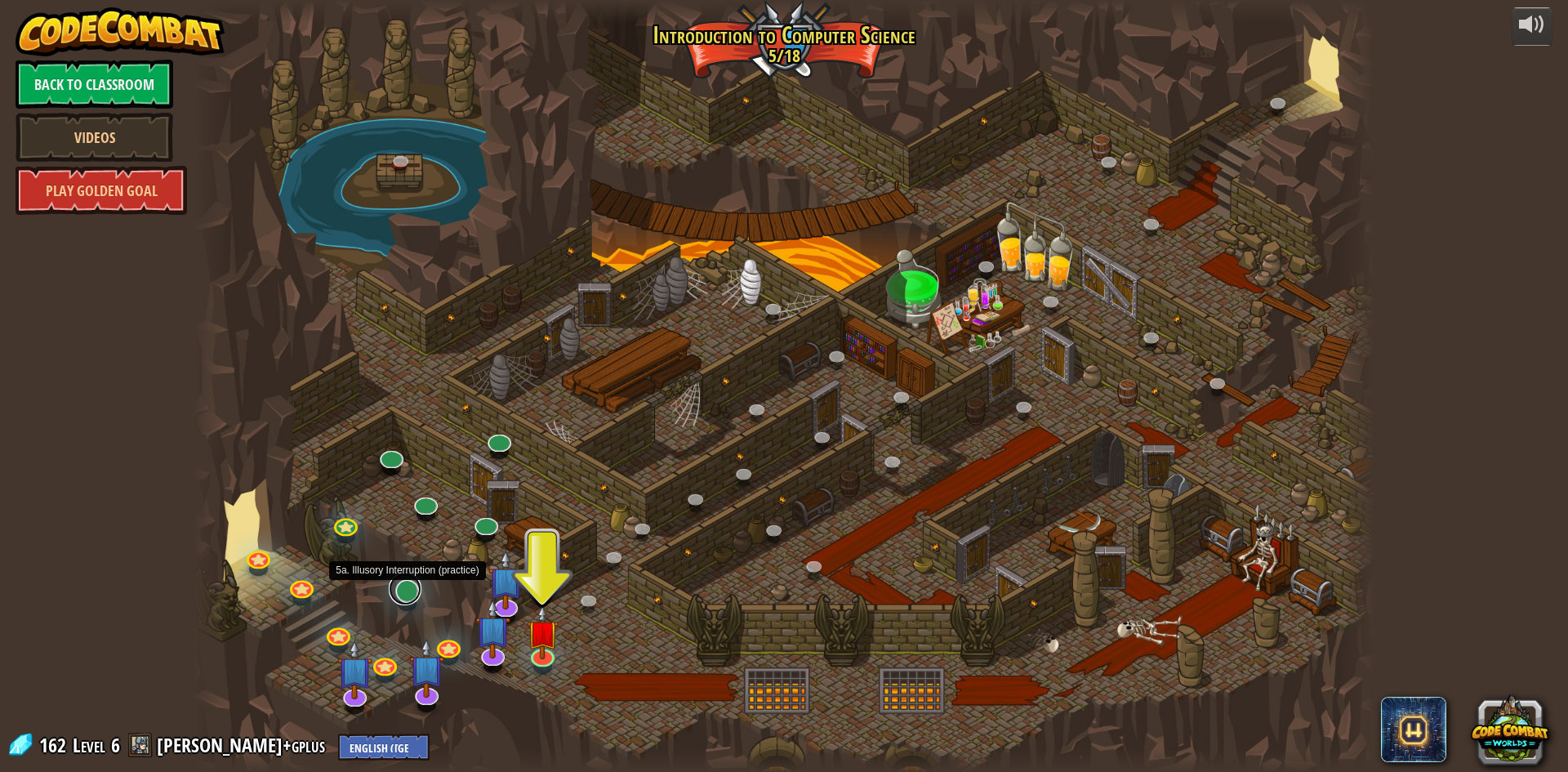
click at [401, 594] on link at bounding box center [405, 589] width 33 height 33
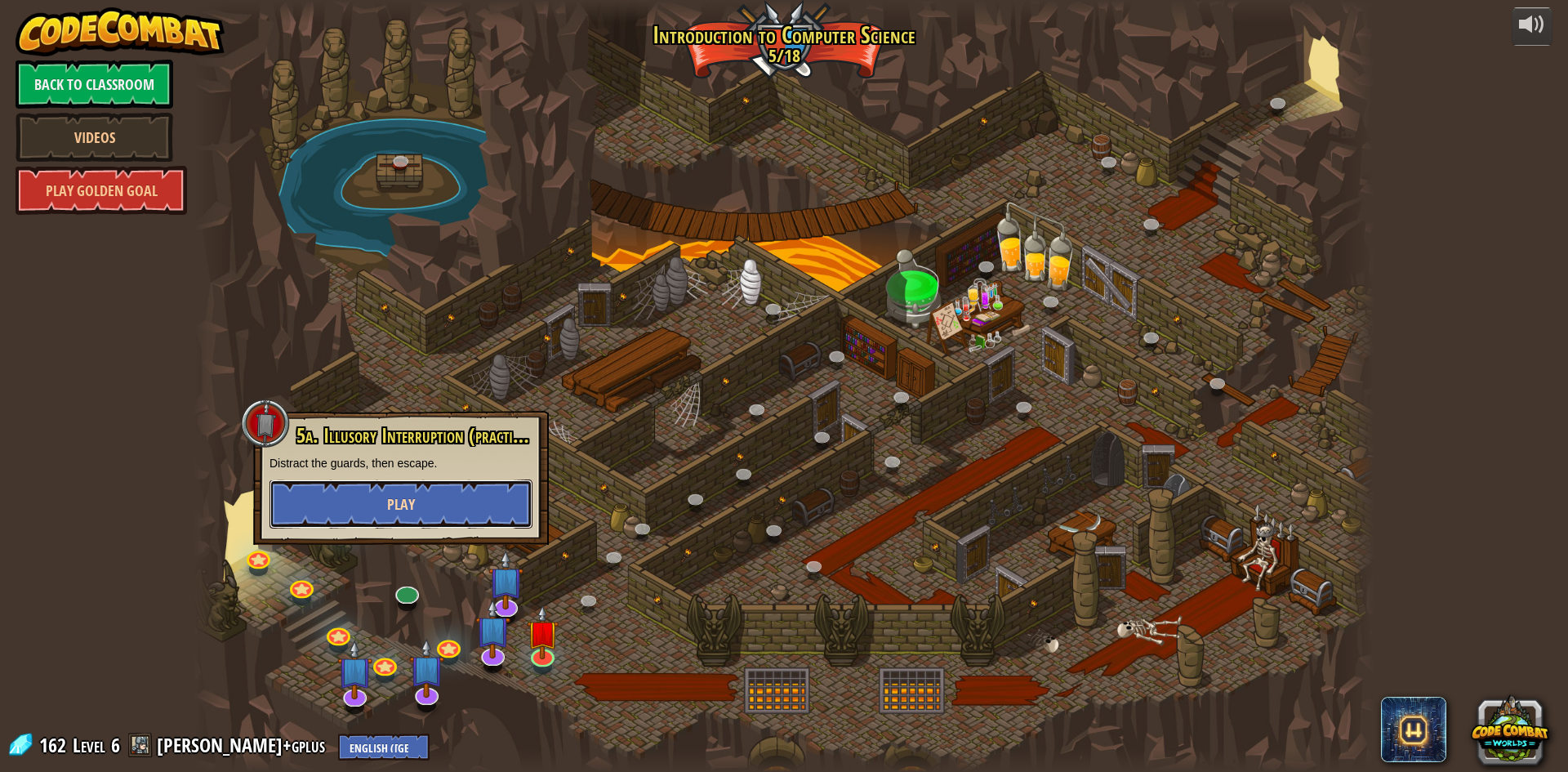
click at [404, 491] on button "Play" at bounding box center [401, 504] width 263 height 49
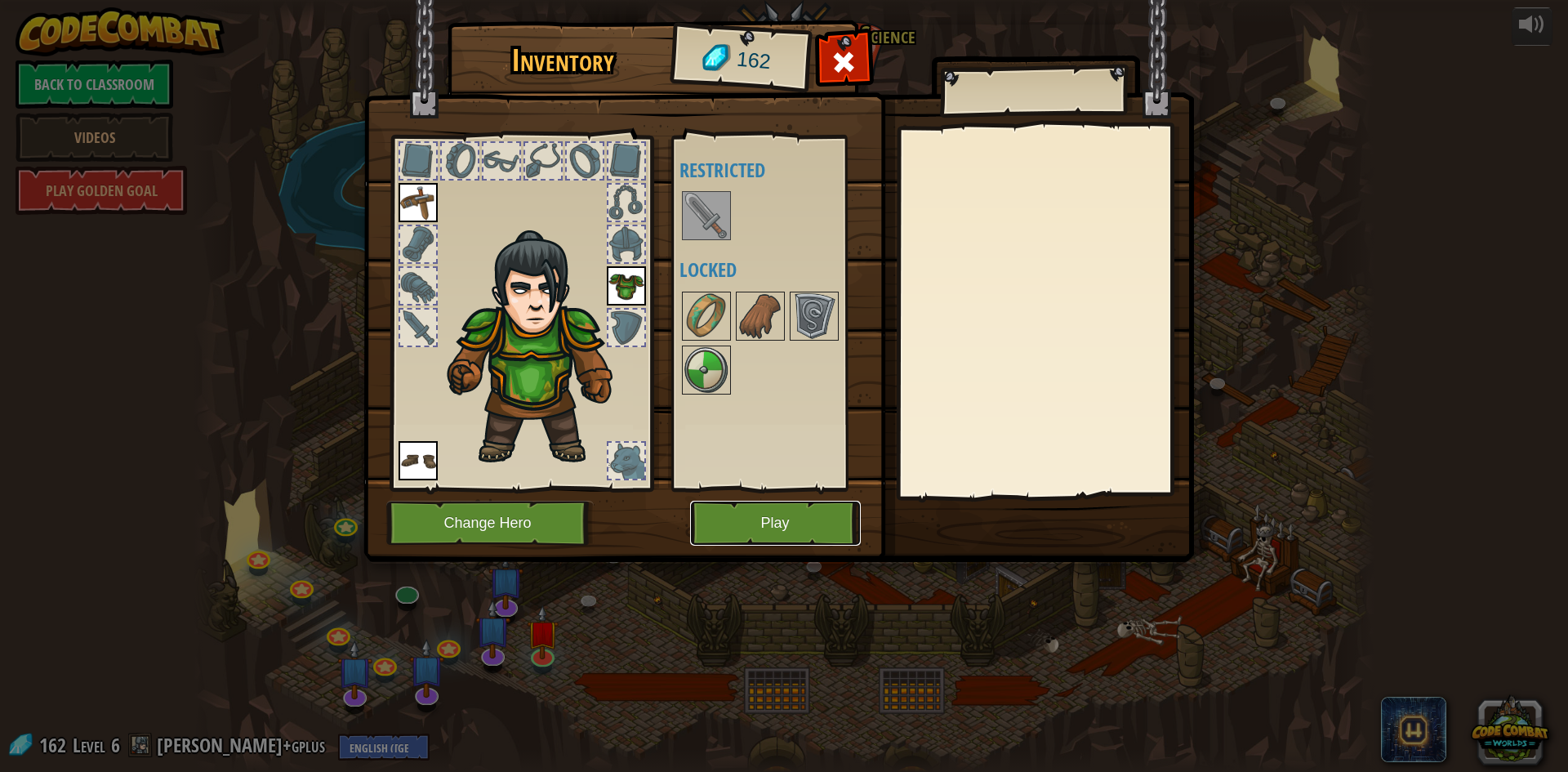
click at [790, 541] on button "Play" at bounding box center [776, 523] width 170 height 45
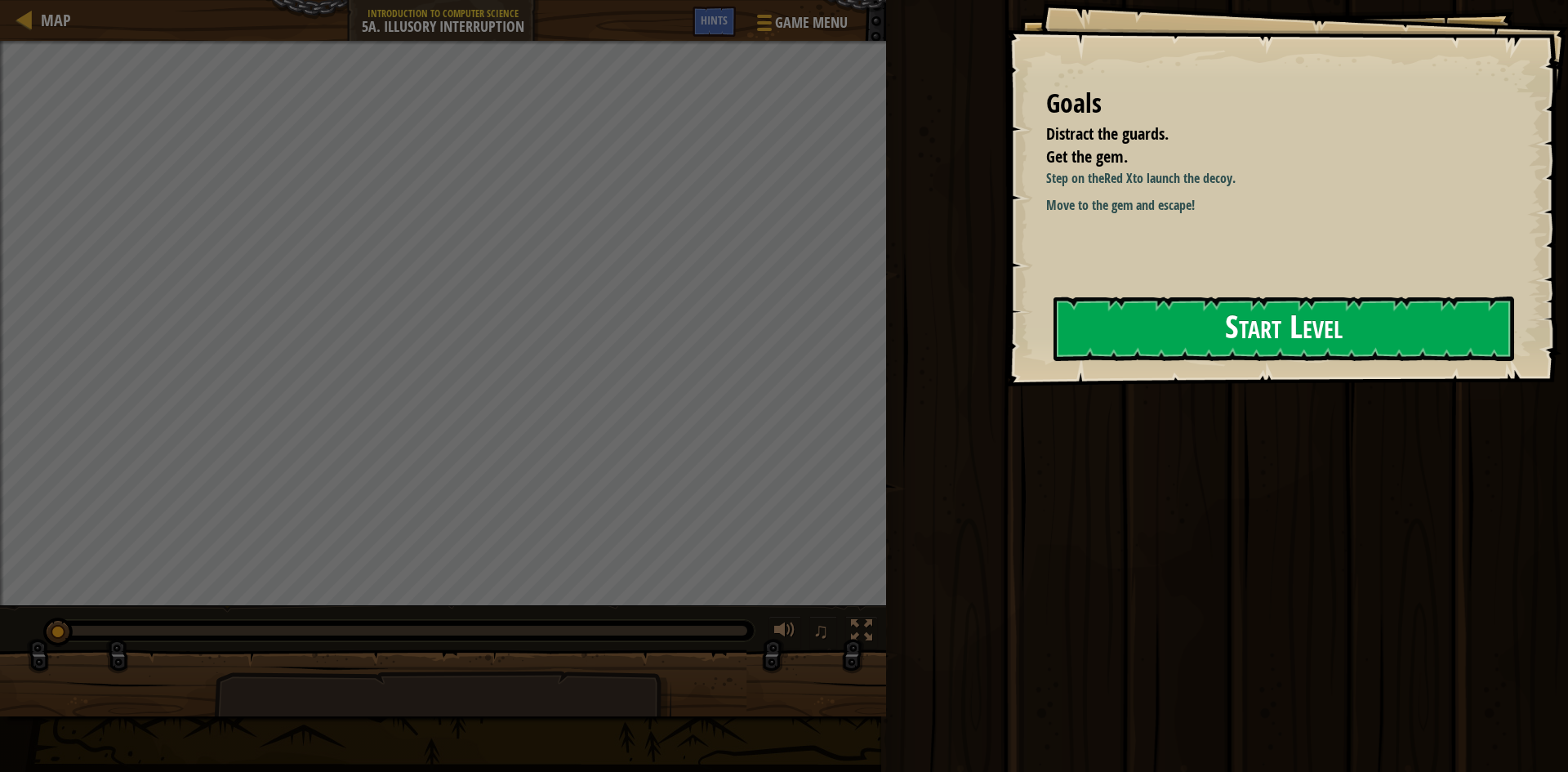
click at [1355, 304] on button "Start Level" at bounding box center [1284, 328] width 461 height 65
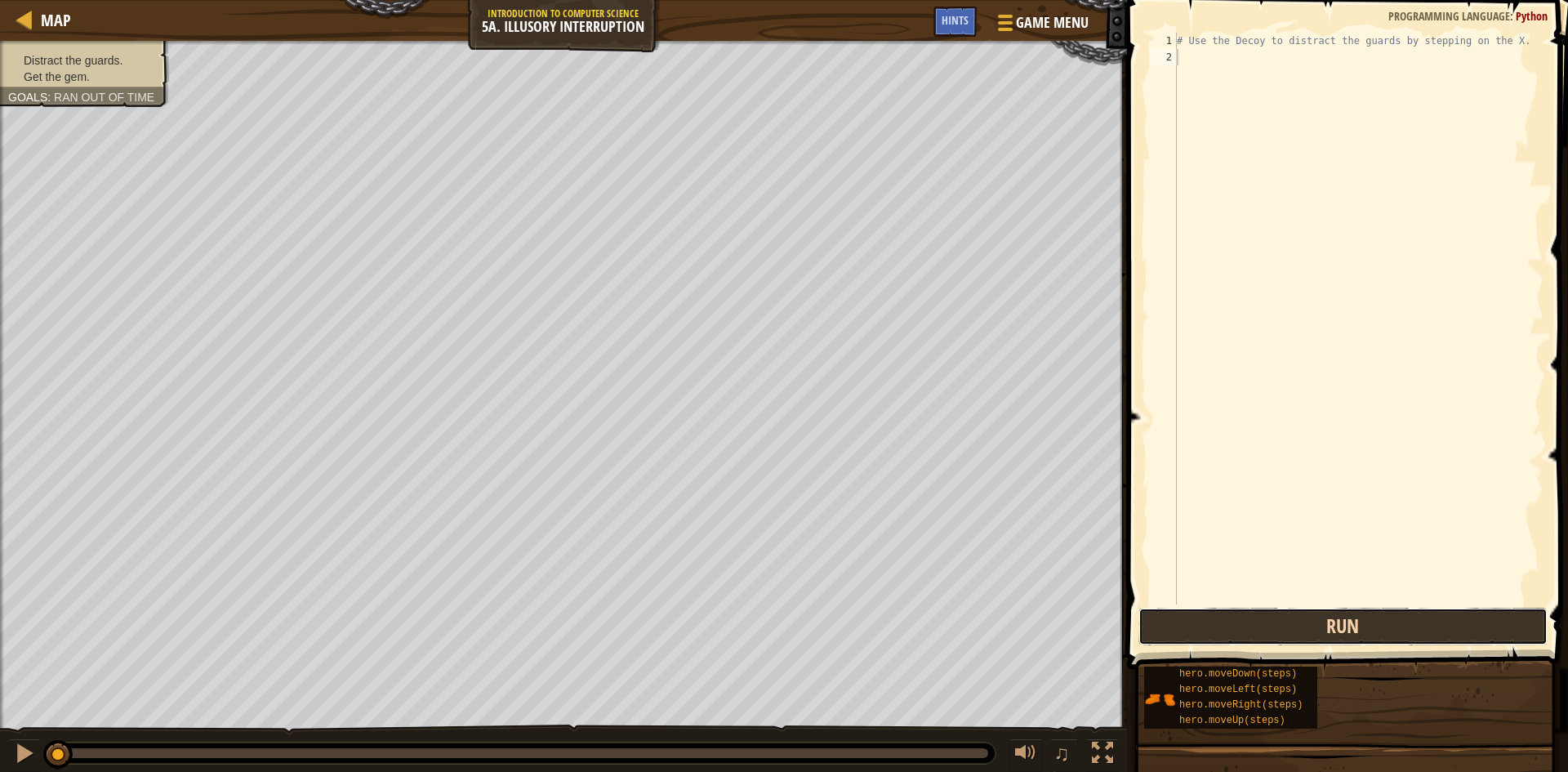
click at [1370, 630] on button "Run" at bounding box center [1343, 626] width 409 height 37
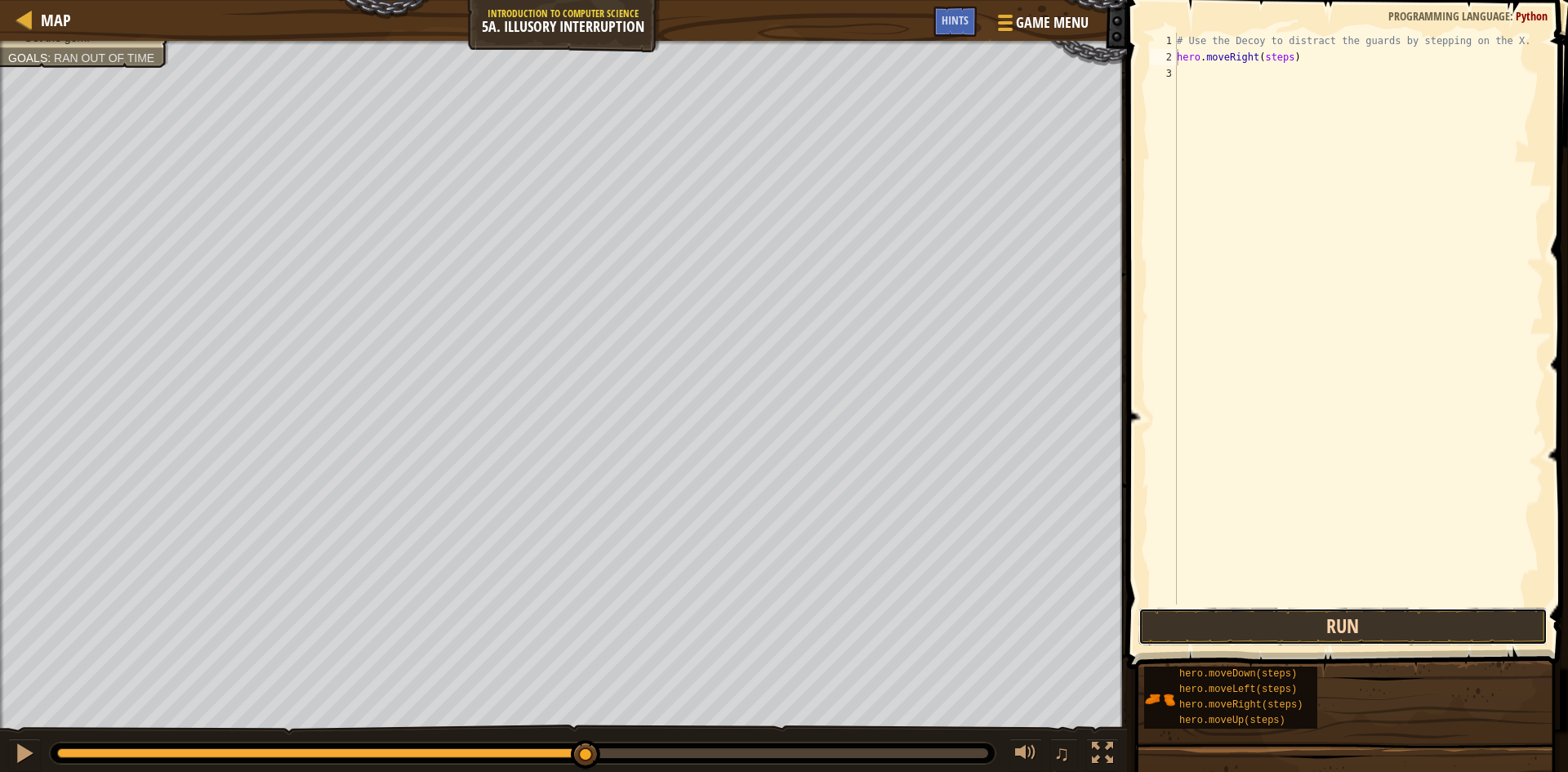
click at [1350, 628] on button "Run" at bounding box center [1343, 626] width 409 height 37
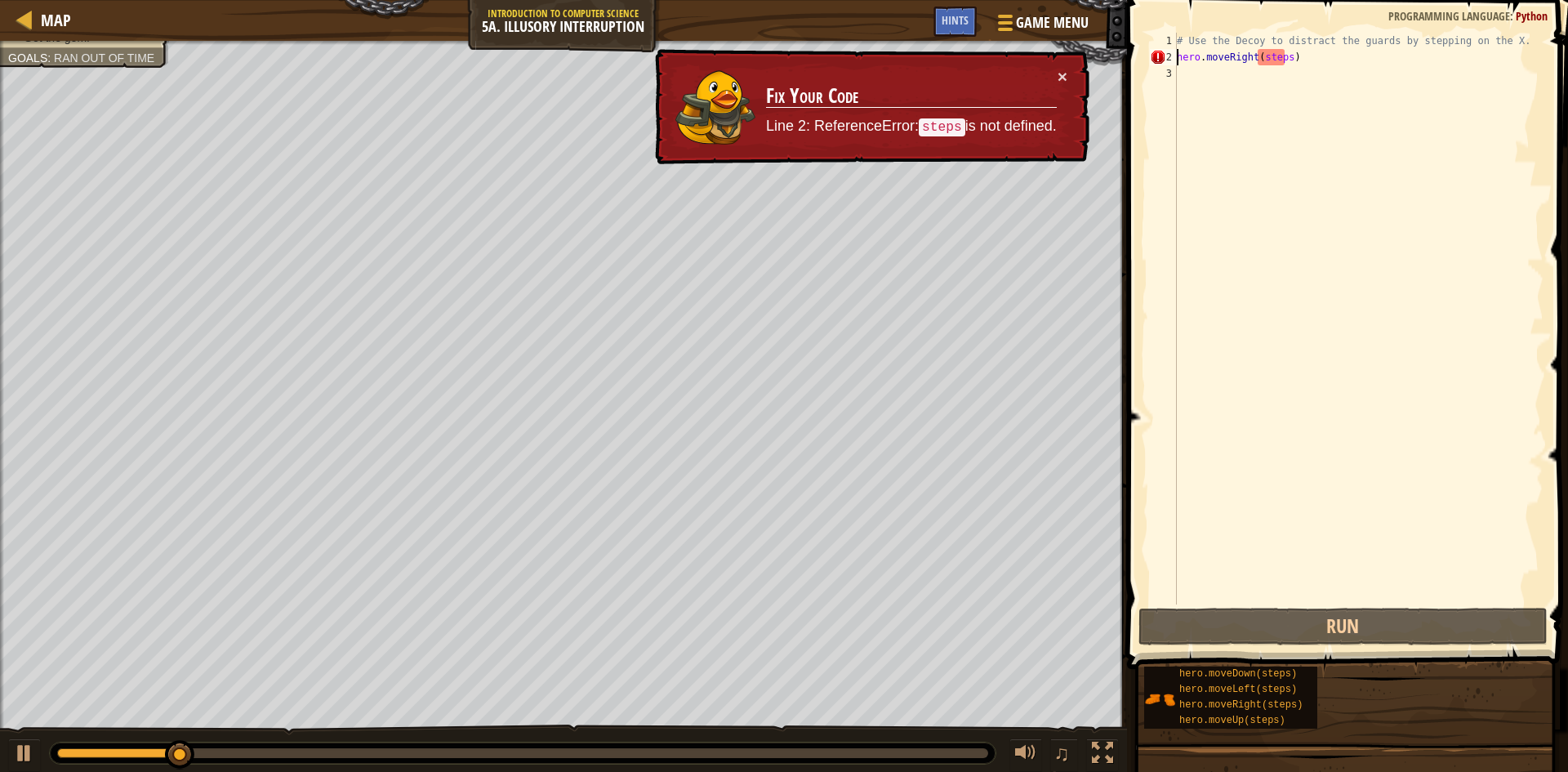
click at [1284, 56] on div "# Use the Decoy to distract the guards by stepping on the X. hero . moveRight (…" at bounding box center [1358, 335] width 370 height 605
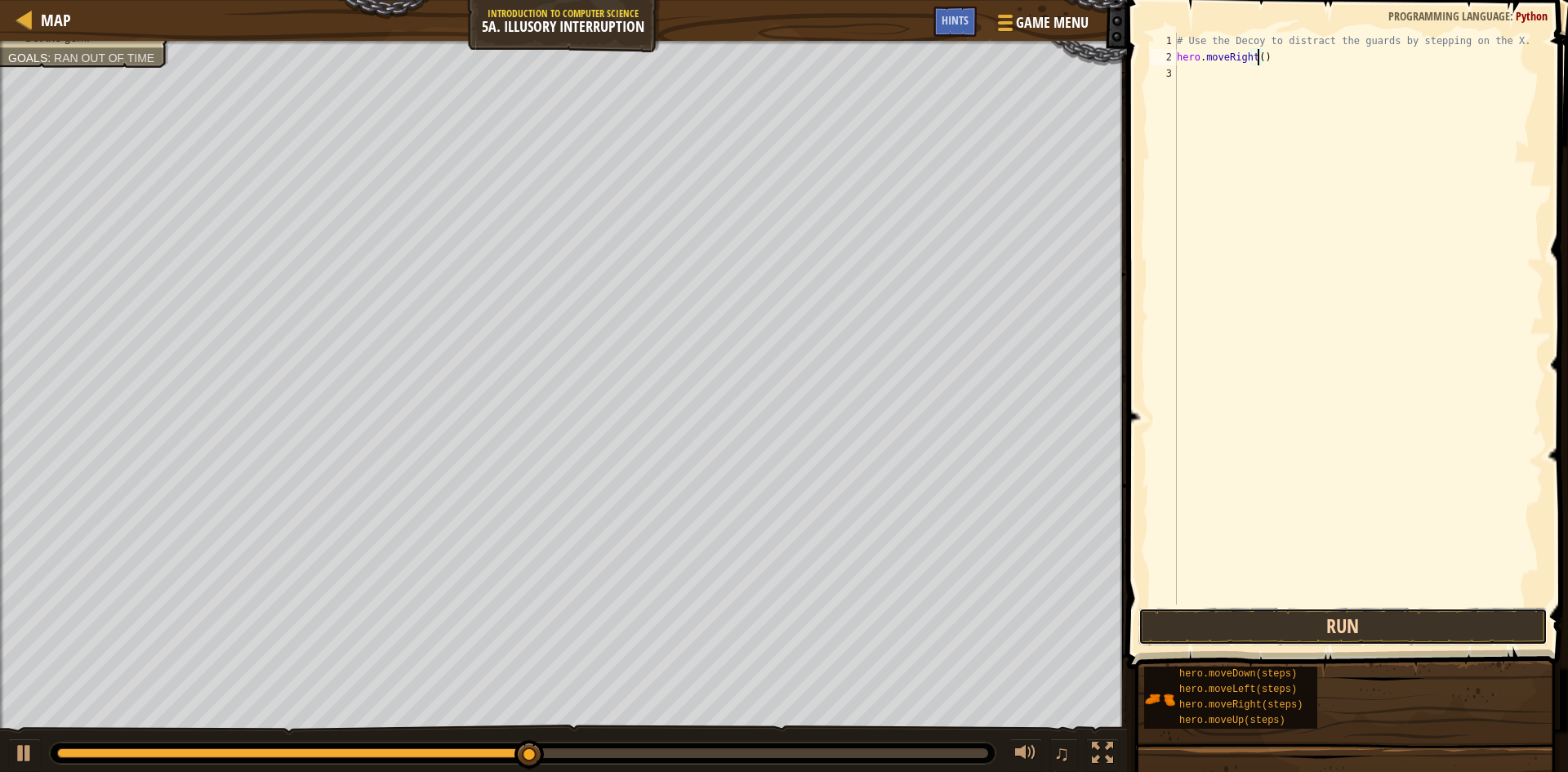
click at [1302, 623] on button "Run" at bounding box center [1343, 626] width 409 height 37
drag, startPoint x: 1280, startPoint y: 78, endPoint x: 1303, endPoint y: 72, distance: 23.8
click at [1281, 77] on div "# Use the Decoy to distract the guards by stepping on the X. hero . moveRight (…" at bounding box center [1358, 335] width 370 height 605
click at [1380, 617] on button "Run" at bounding box center [1343, 626] width 409 height 37
click at [1279, 93] on div "# Use the Decoy to distract the guards by stepping on the X. hero . moveRight (…" at bounding box center [1358, 335] width 370 height 605
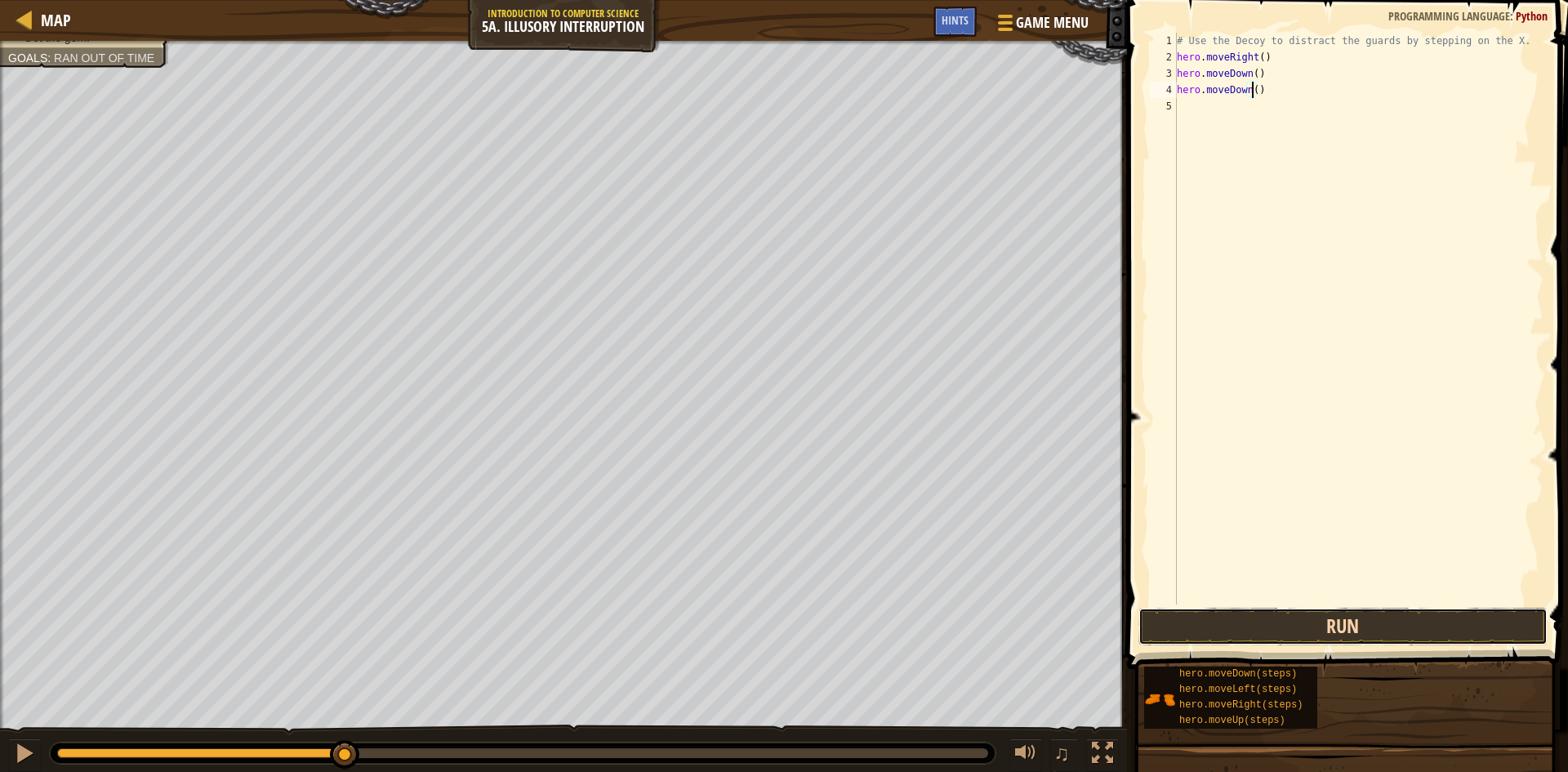
click at [1383, 622] on button "Run" at bounding box center [1343, 626] width 409 height 37
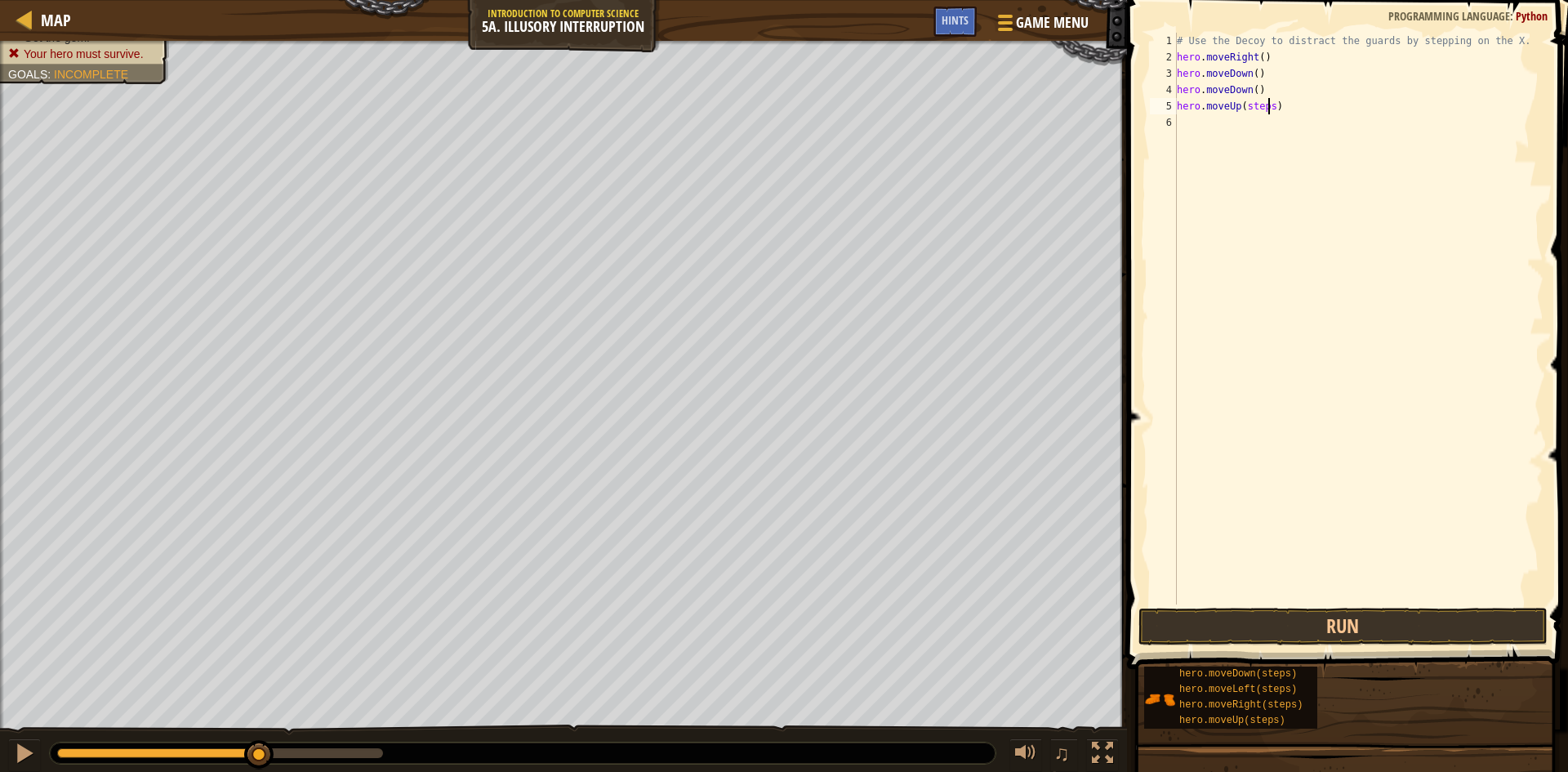
click at [1269, 106] on div "# Use the Decoy to distract the guards by stepping on the X. hero . moveRight (…" at bounding box center [1358, 335] width 370 height 605
click at [1299, 622] on button "Run" at bounding box center [1343, 626] width 409 height 37
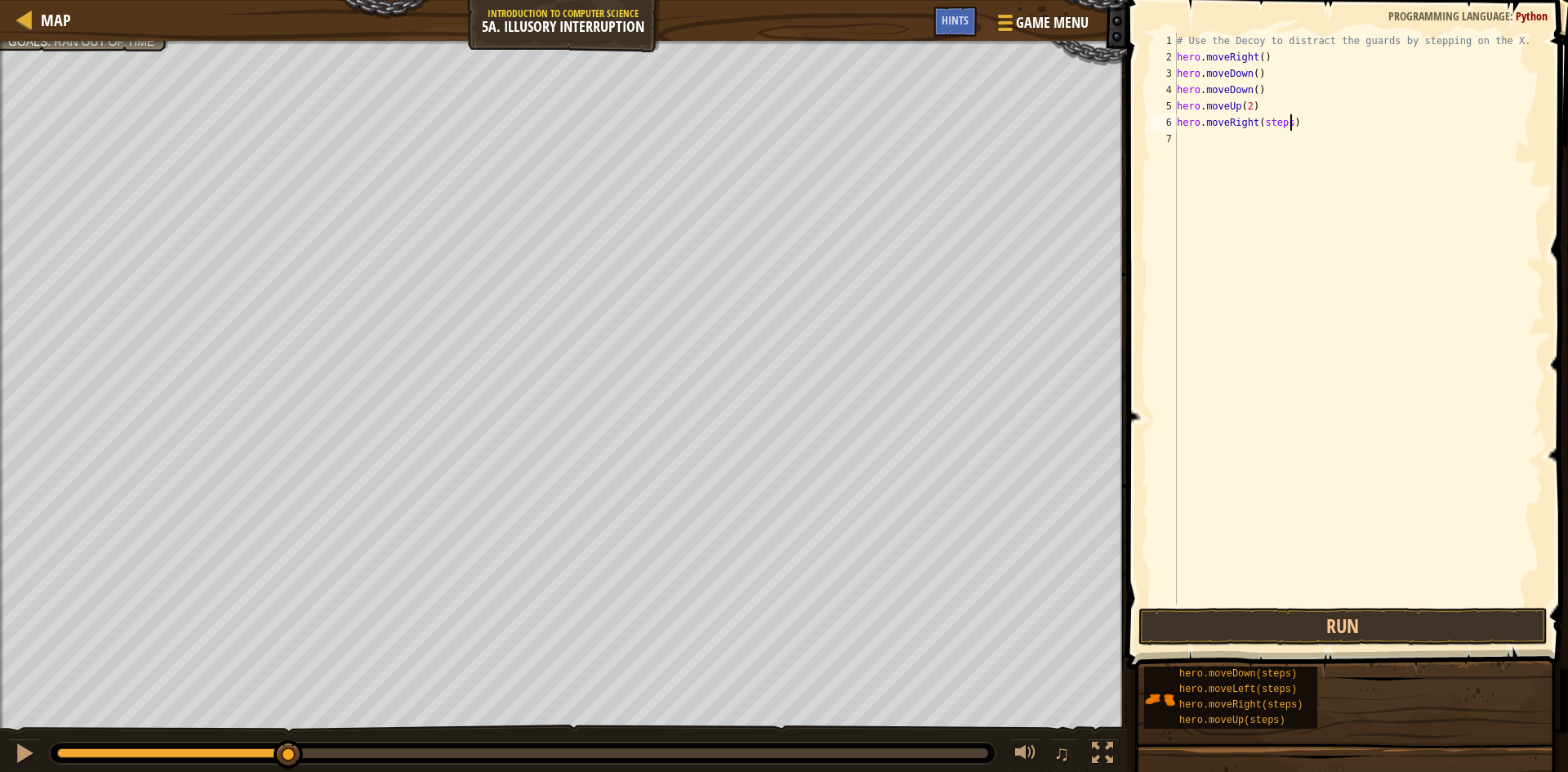
click at [1288, 121] on div "# Use the Decoy to distract the guards by stepping on the X. hero . moveRight (…" at bounding box center [1358, 335] width 370 height 605
click at [1285, 128] on div "# Use the Decoy to distract the guards by stepping on the X. hero . moveRight (…" at bounding box center [1358, 335] width 370 height 605
type textarea "hero.moveRight(3)"
click at [1380, 621] on button "Run" at bounding box center [1343, 626] width 409 height 37
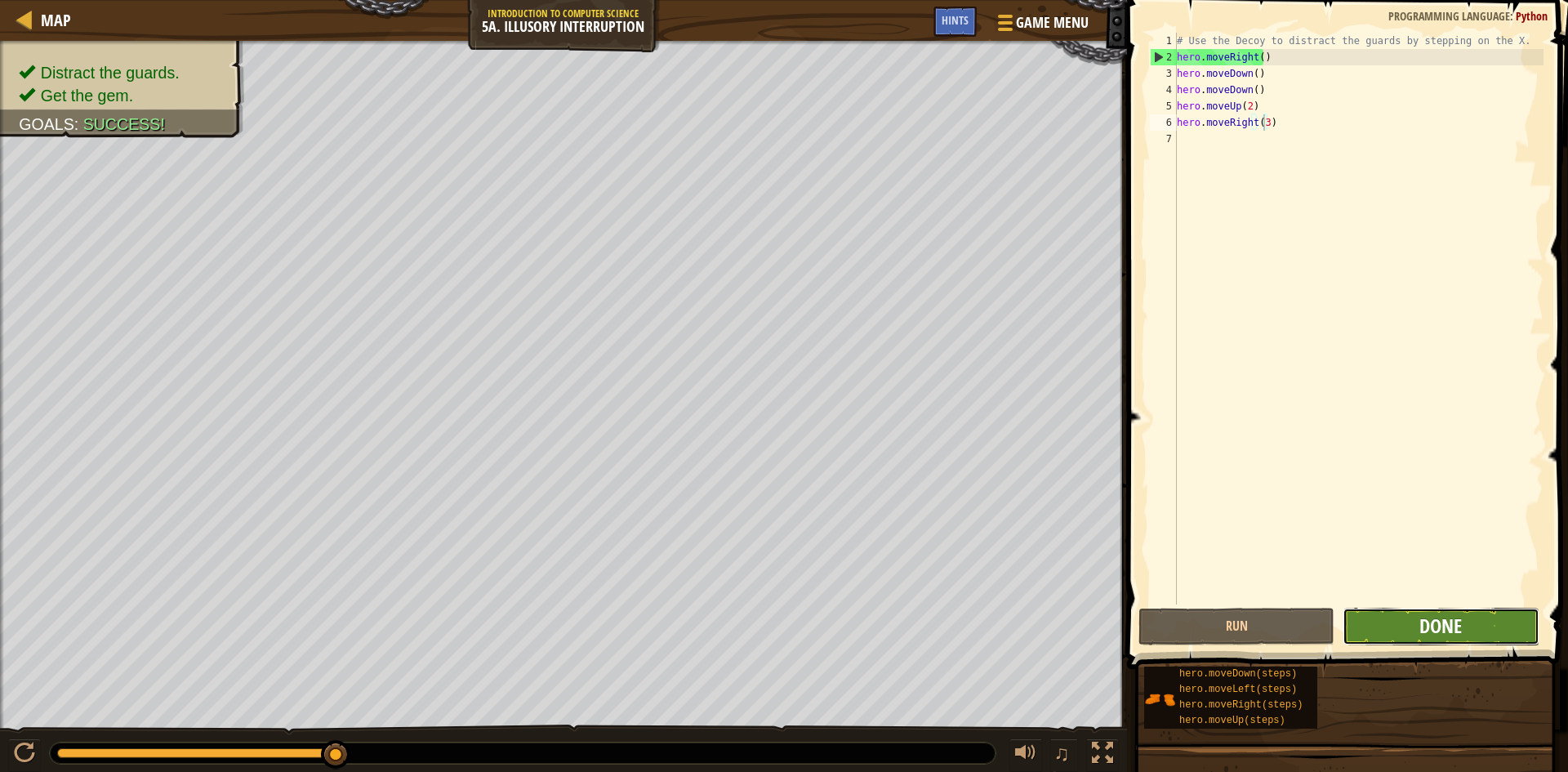
click at [1452, 631] on span "Done" at bounding box center [1440, 626] width 42 height 26
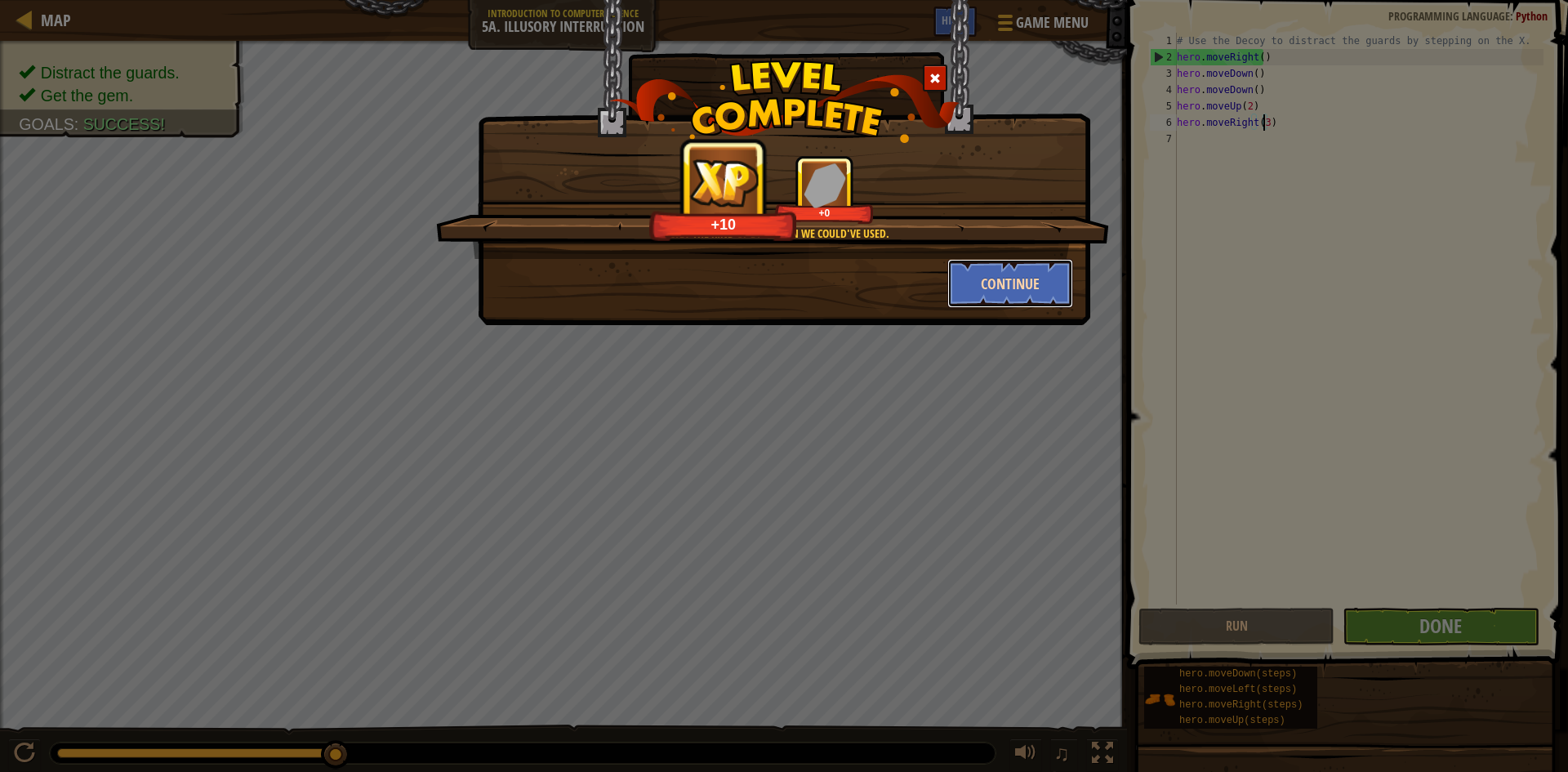
click at [1012, 280] on button "Continue" at bounding box center [1011, 283] width 127 height 49
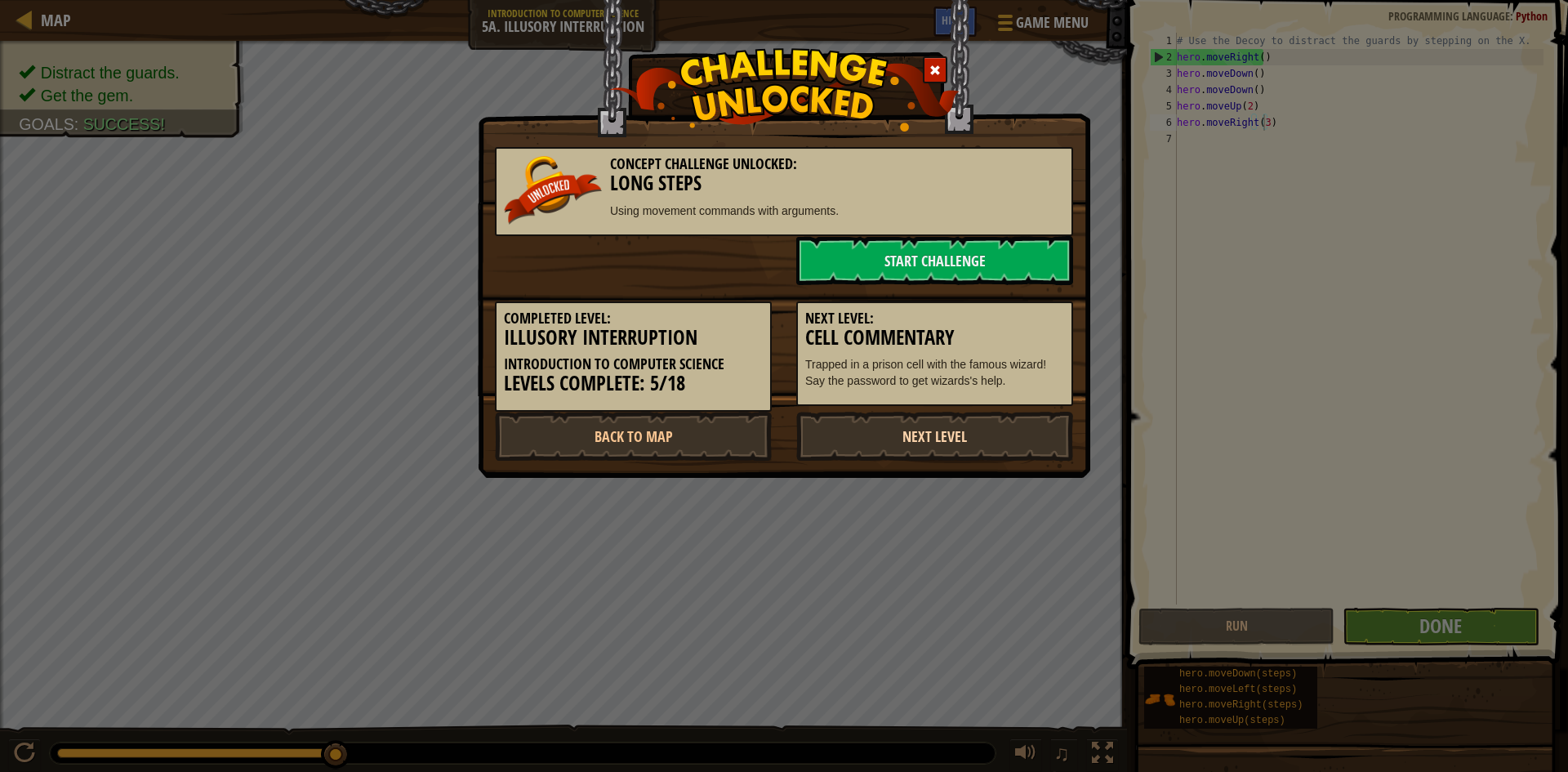
click at [965, 423] on link "Next Level" at bounding box center [935, 436] width 277 height 49
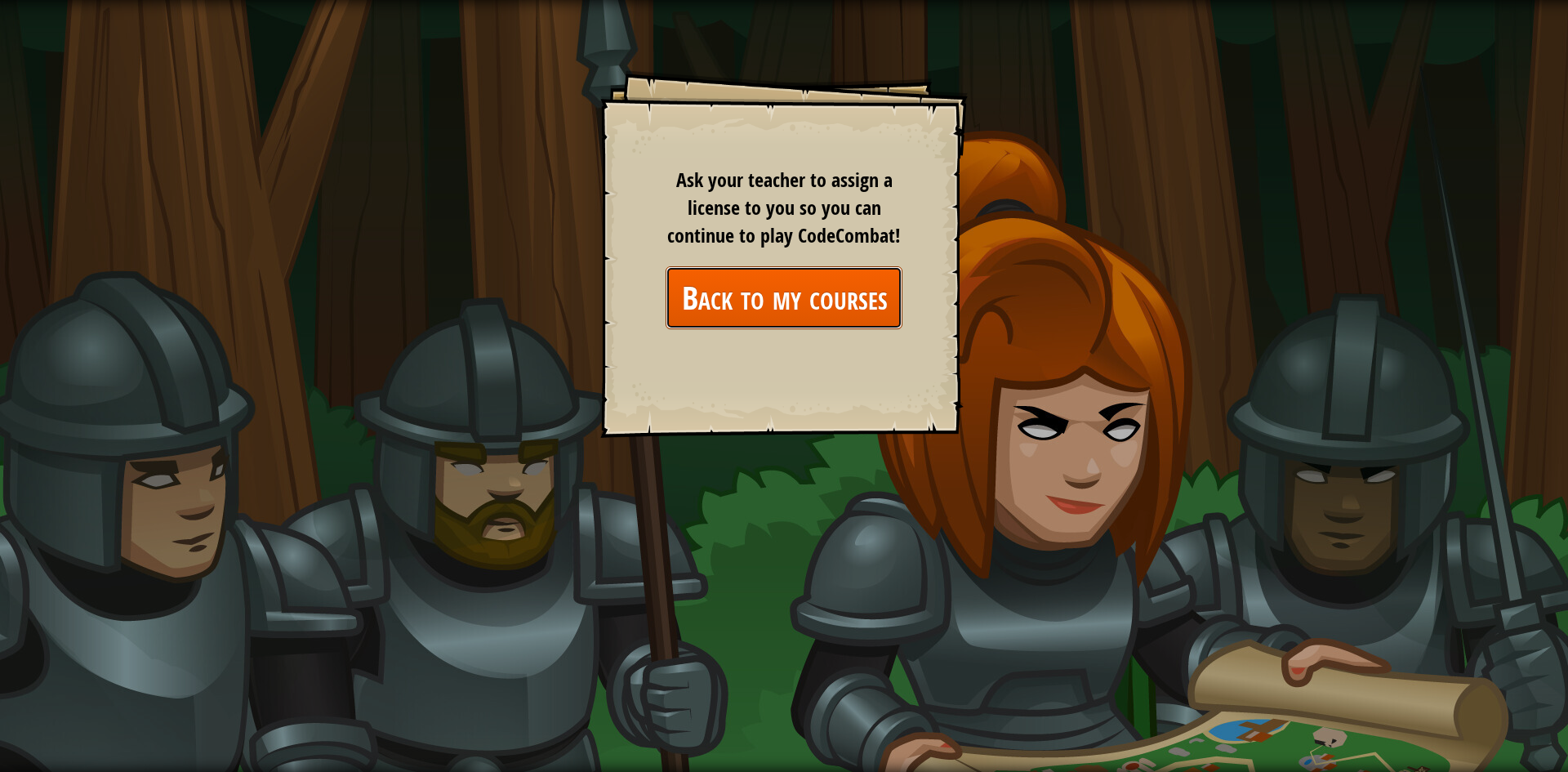
click at [823, 300] on link "Back to my courses" at bounding box center [784, 298] width 237 height 63
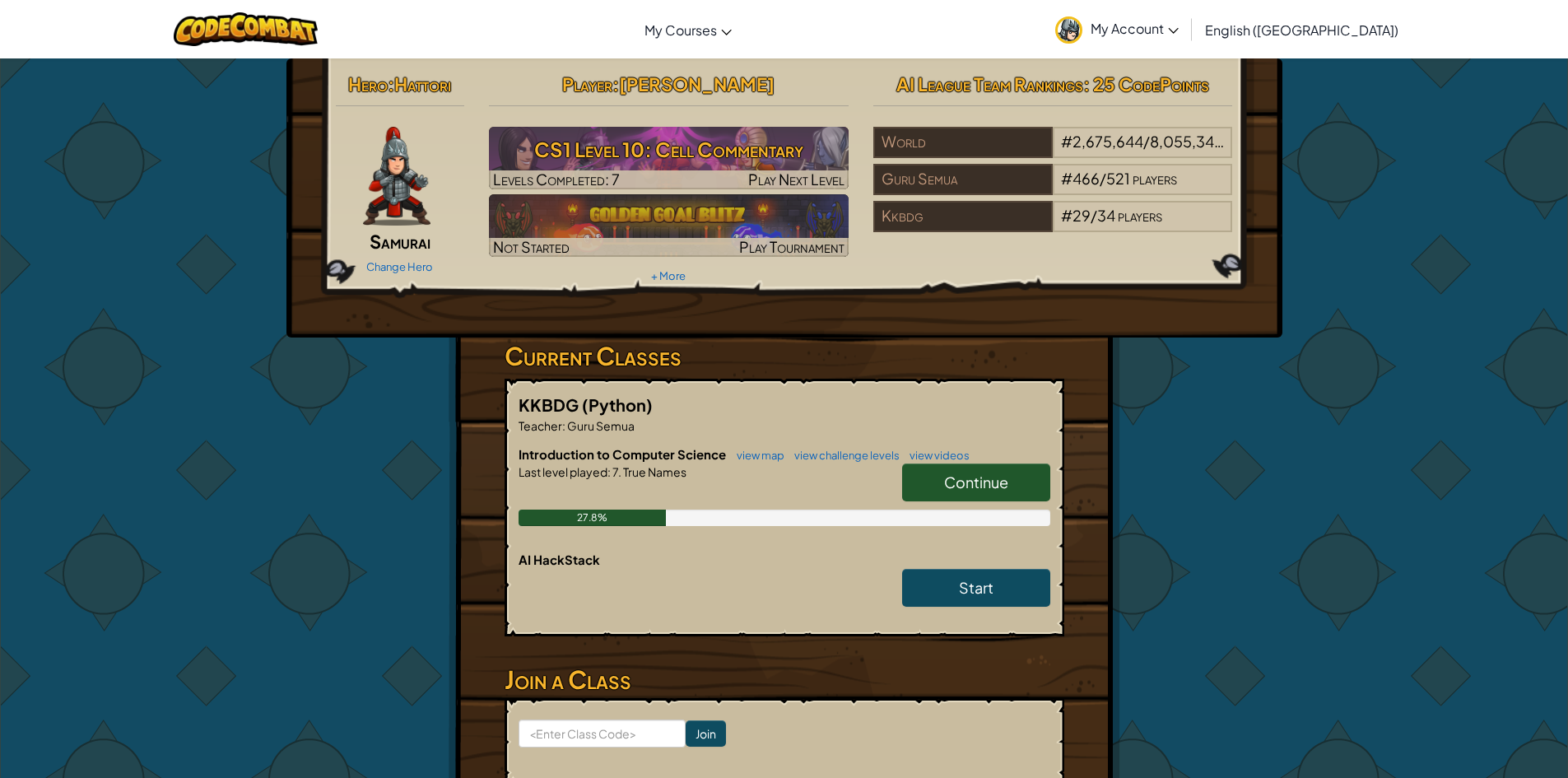
click at [1011, 487] on link "Continue" at bounding box center [976, 482] width 148 height 38
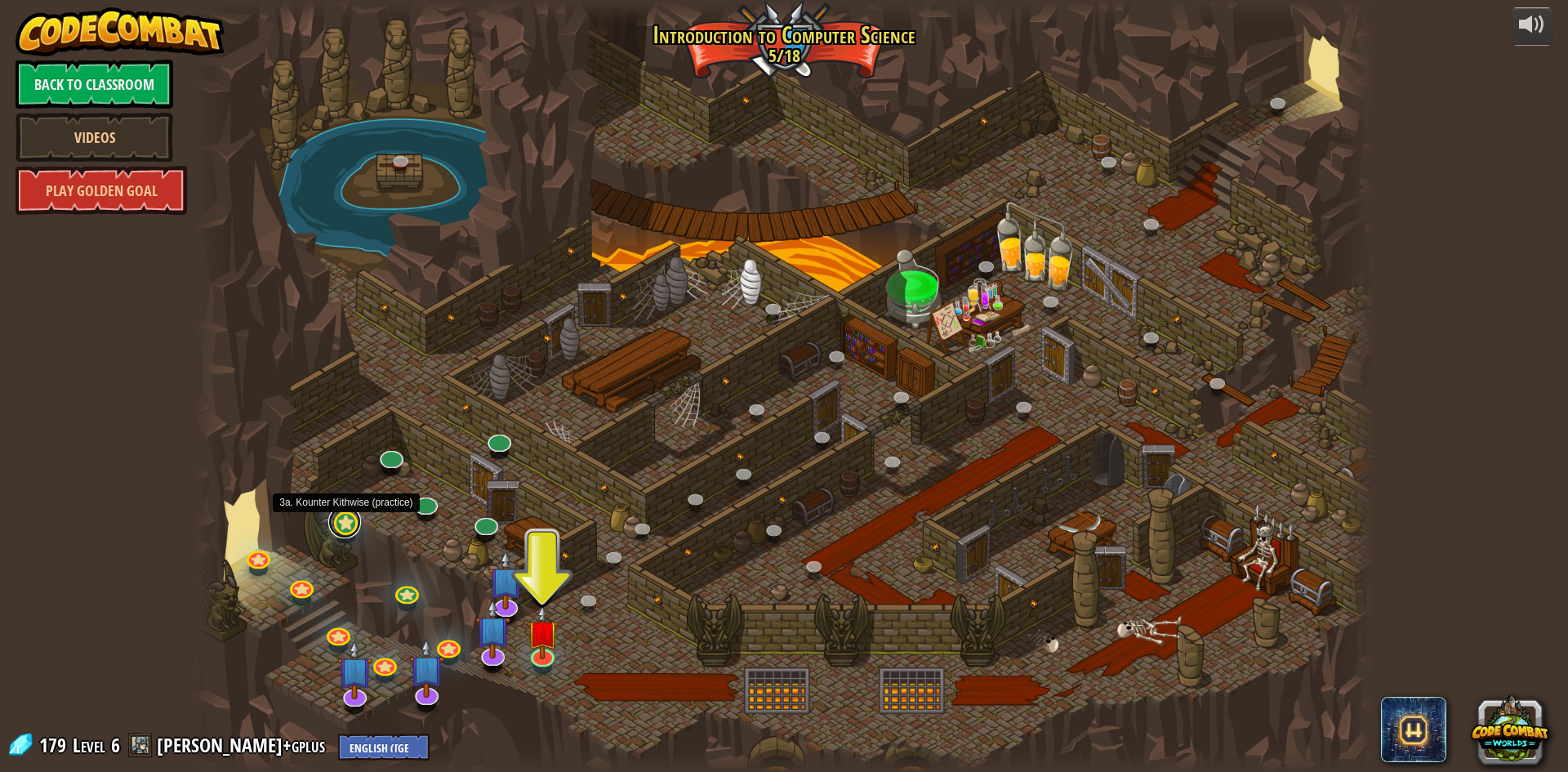
click at [343, 528] on link at bounding box center [345, 522] width 33 height 33
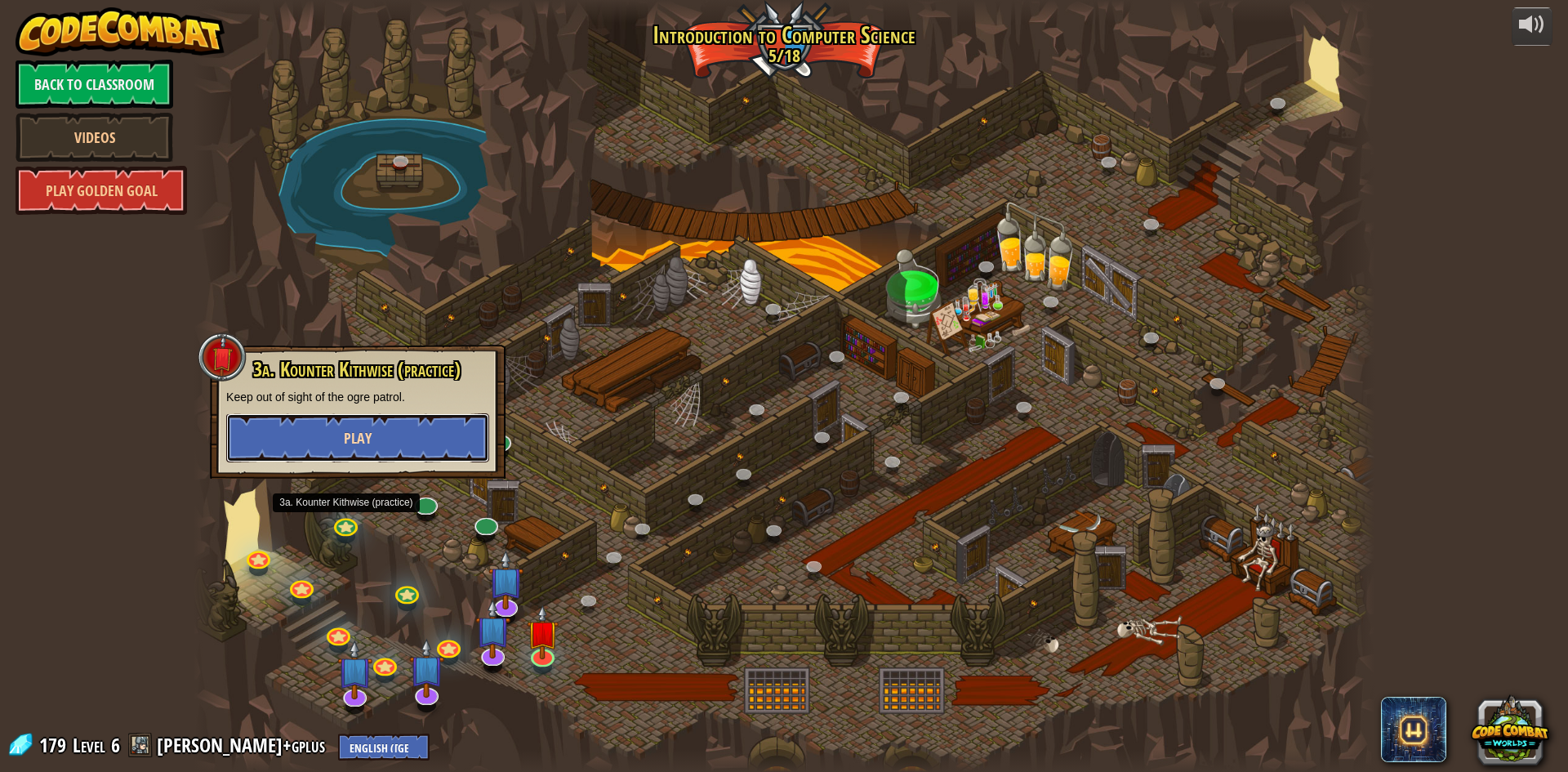
click at [434, 425] on button "Play" at bounding box center [358, 438] width 263 height 49
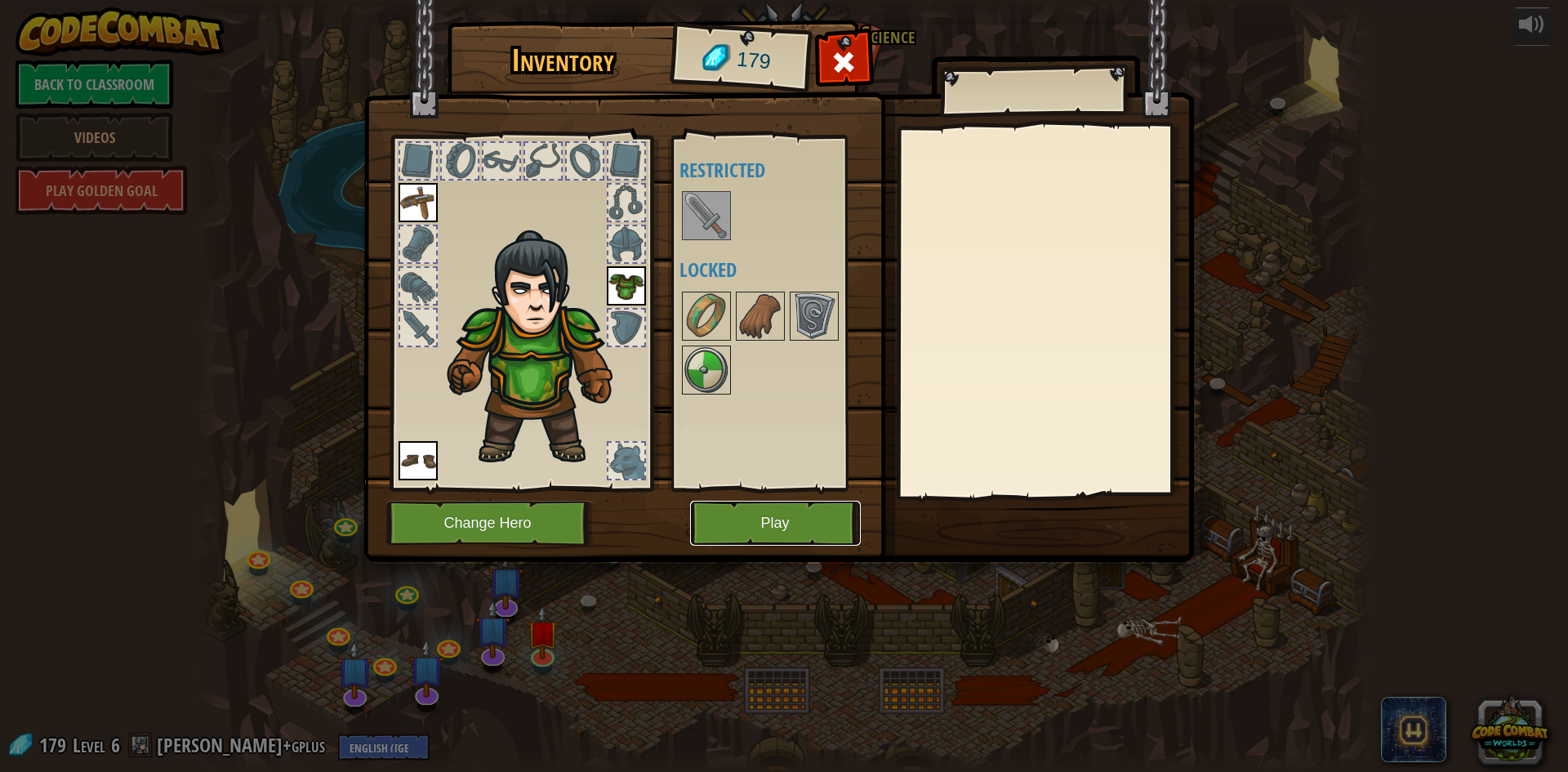
click at [808, 523] on button "Play" at bounding box center [776, 523] width 170 height 45
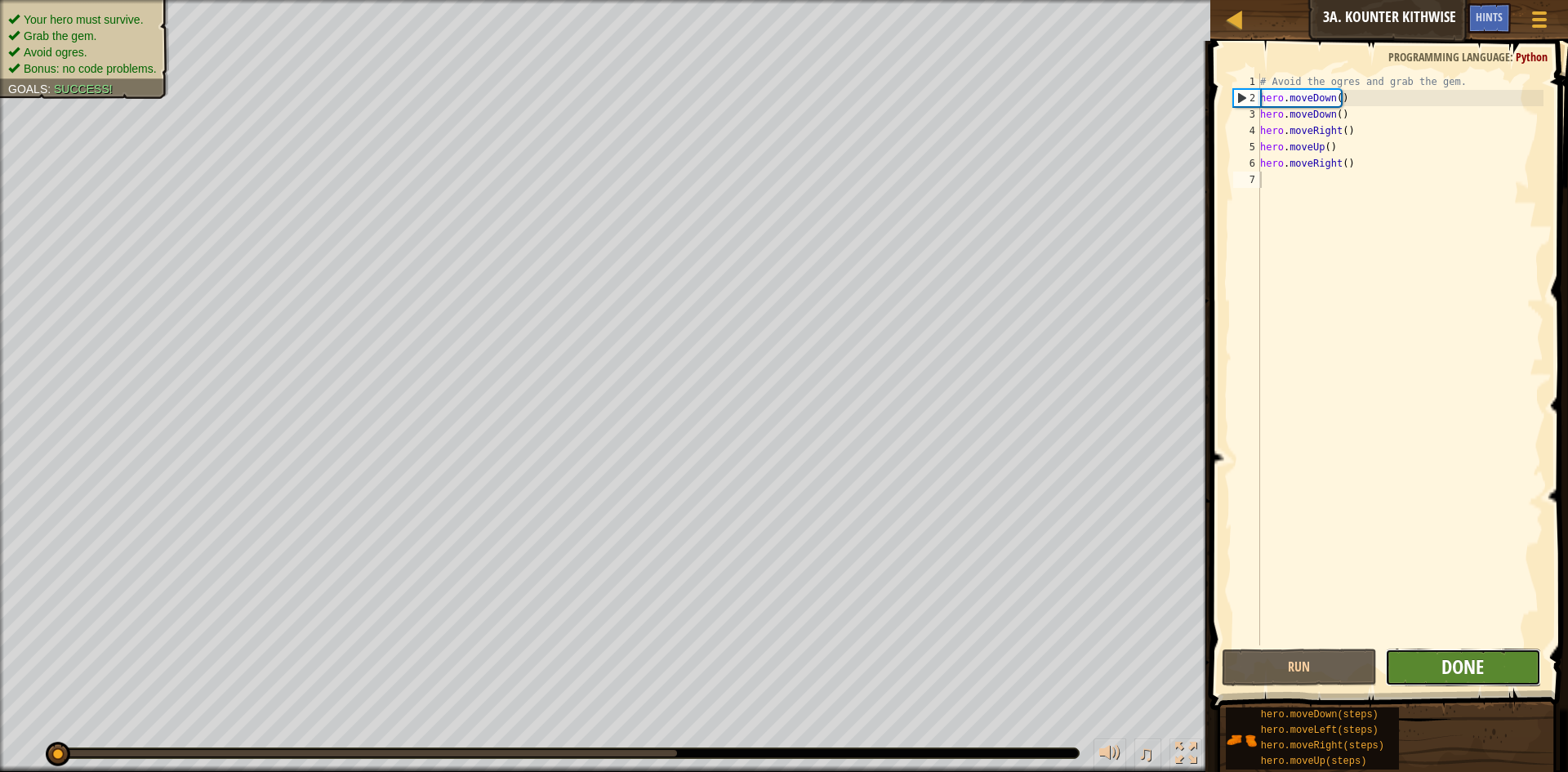
click at [1465, 659] on span "Done" at bounding box center [1462, 667] width 42 height 26
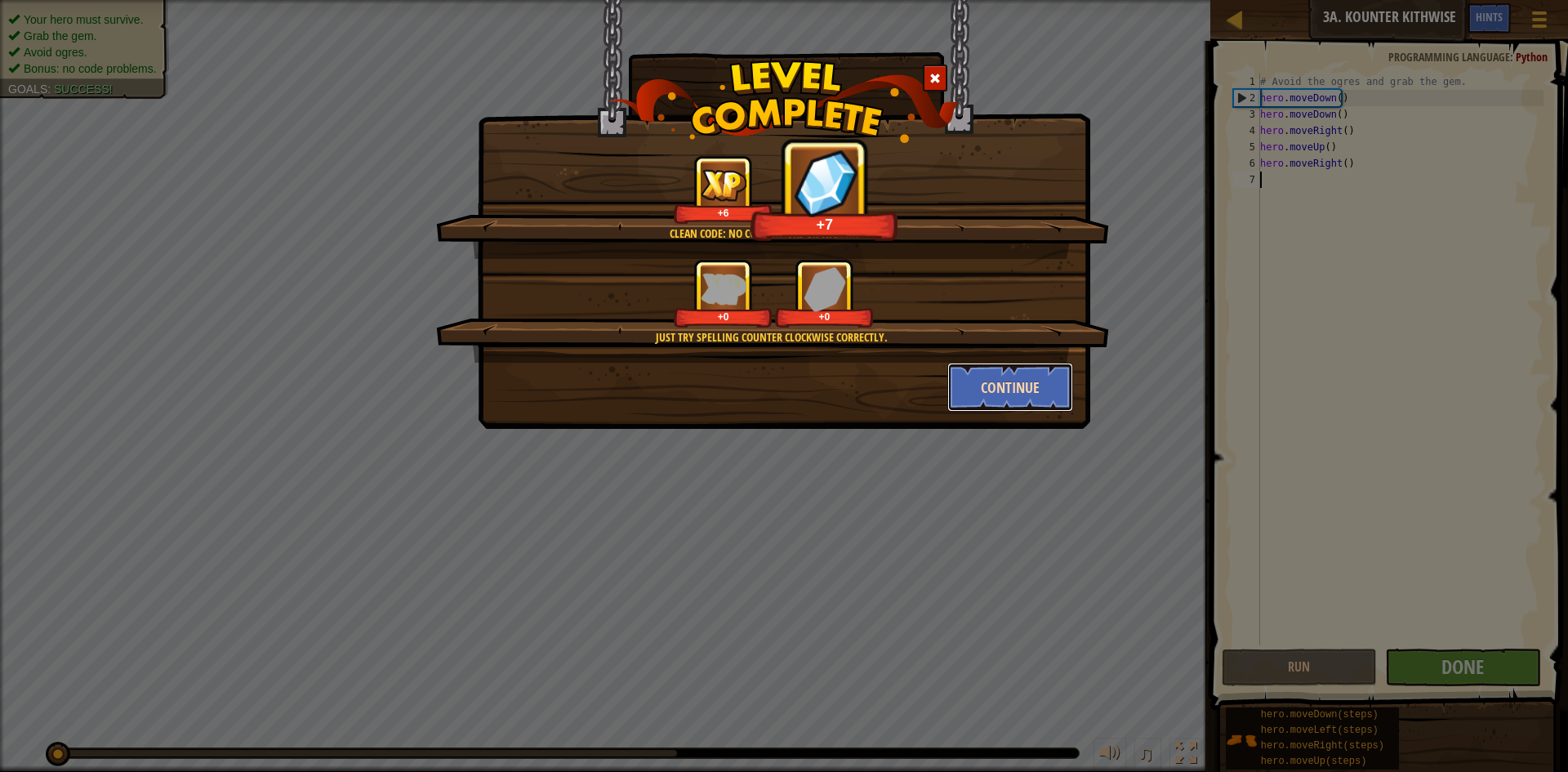
click at [991, 393] on button "Continue" at bounding box center [1011, 386] width 127 height 49
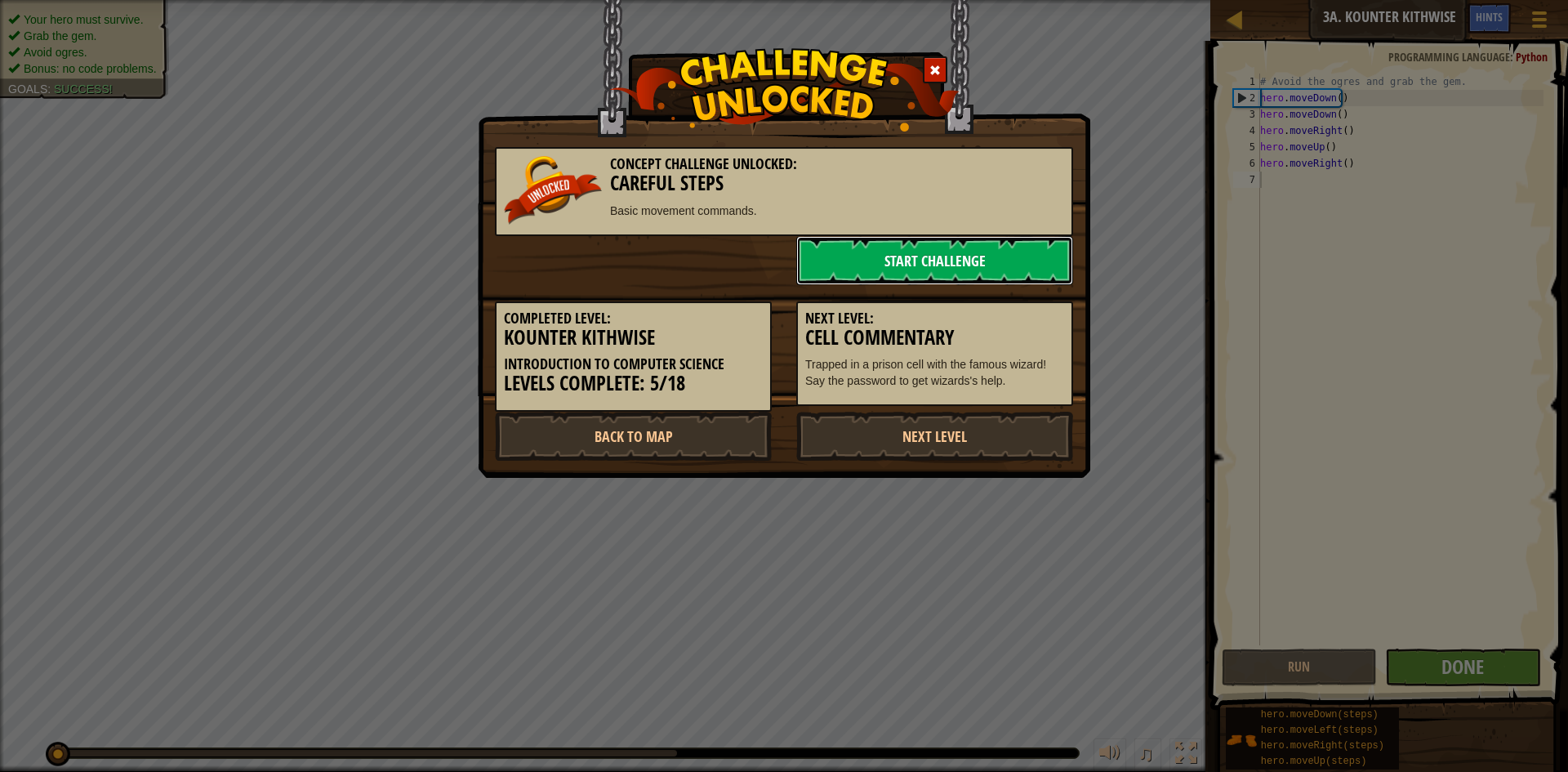
click at [942, 254] on link "Start Challenge" at bounding box center [935, 260] width 277 height 49
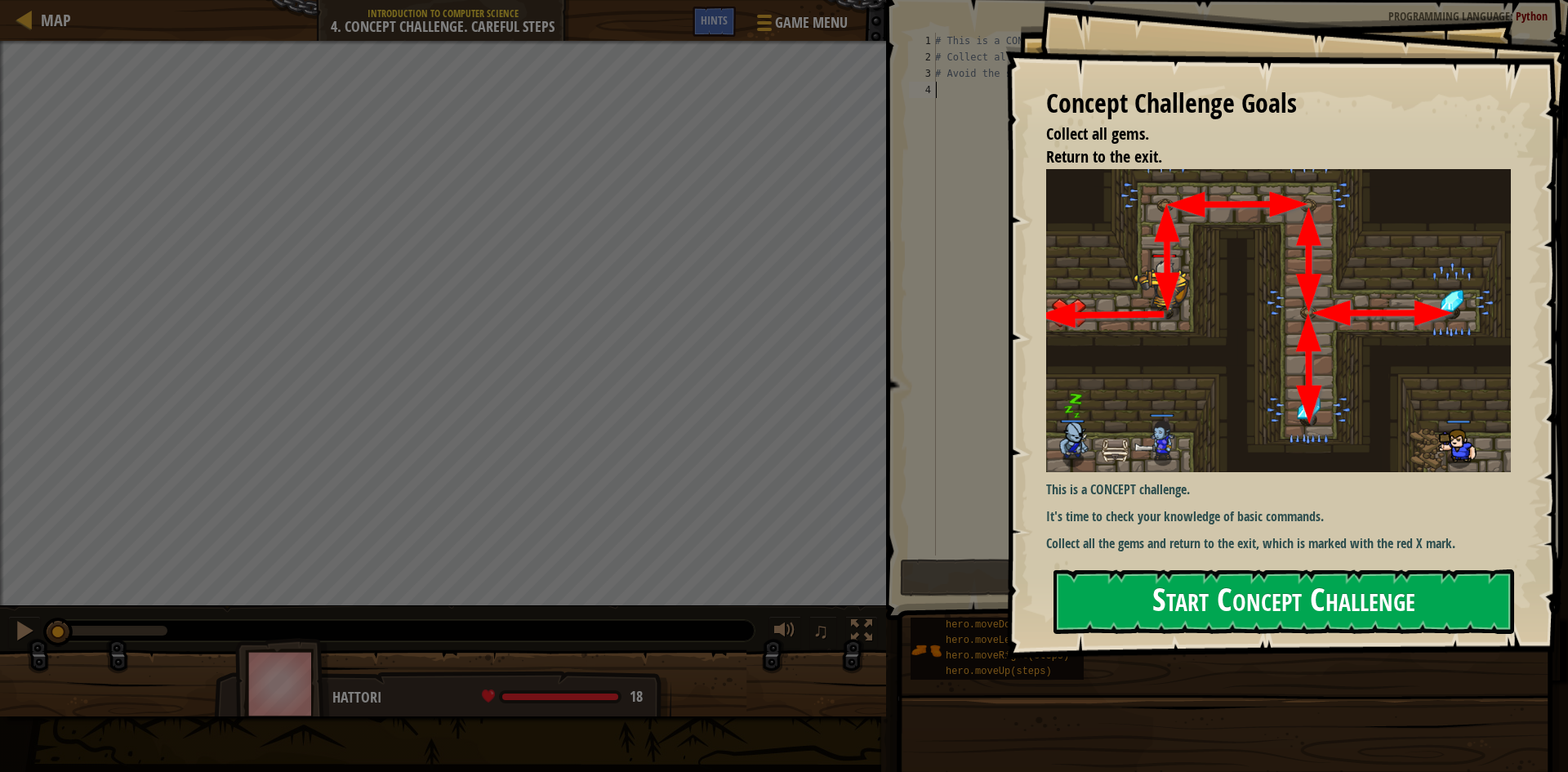
click at [1347, 609] on button "Start Concept Challenge" at bounding box center [1284, 602] width 461 height 65
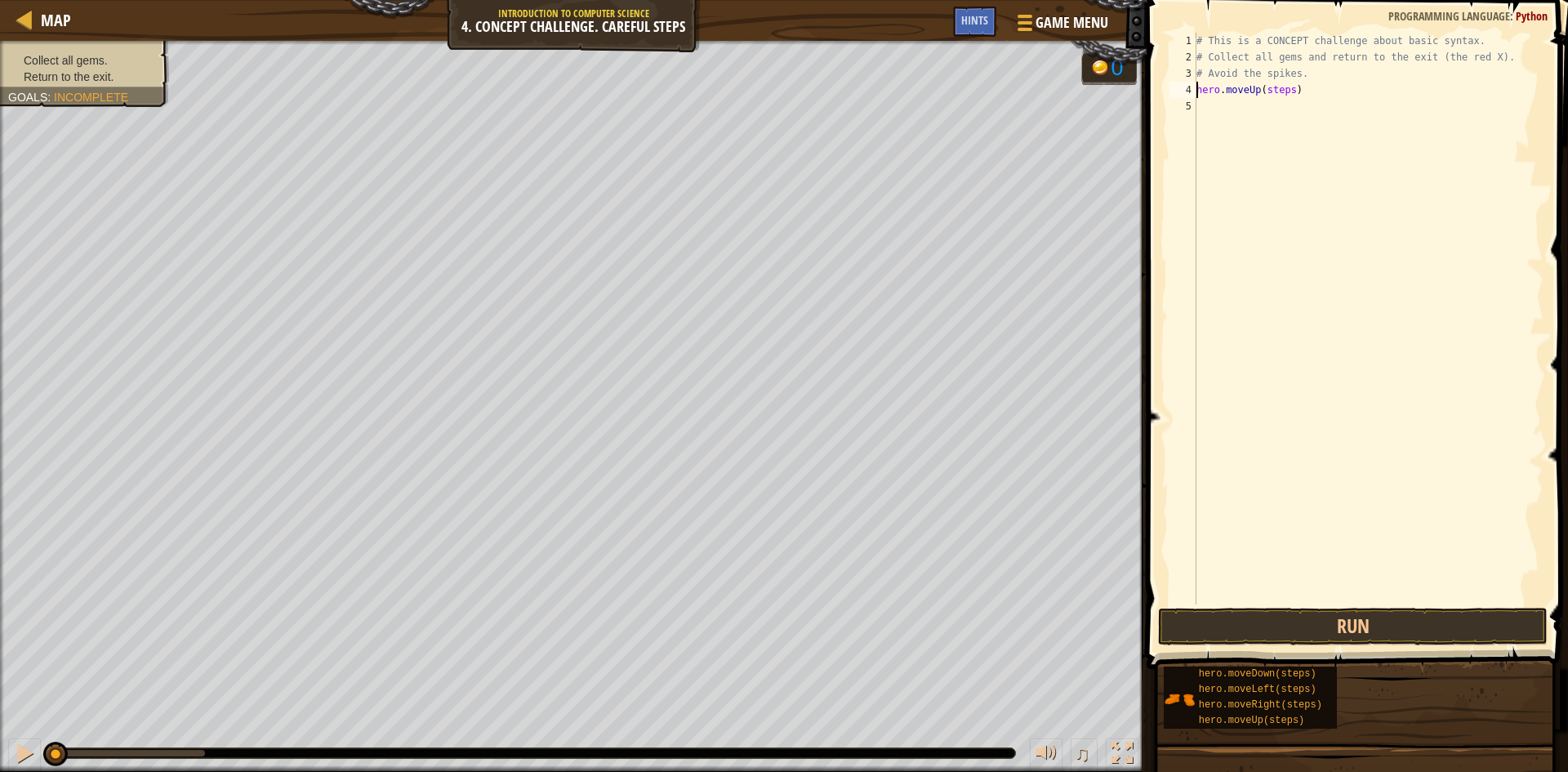
click at [1289, 91] on div "# This is a CONCEPT challenge about basic syntax. # Collect all gems and return…" at bounding box center [1369, 335] width 351 height 605
click at [1327, 626] on button "Run" at bounding box center [1352, 626] width 390 height 37
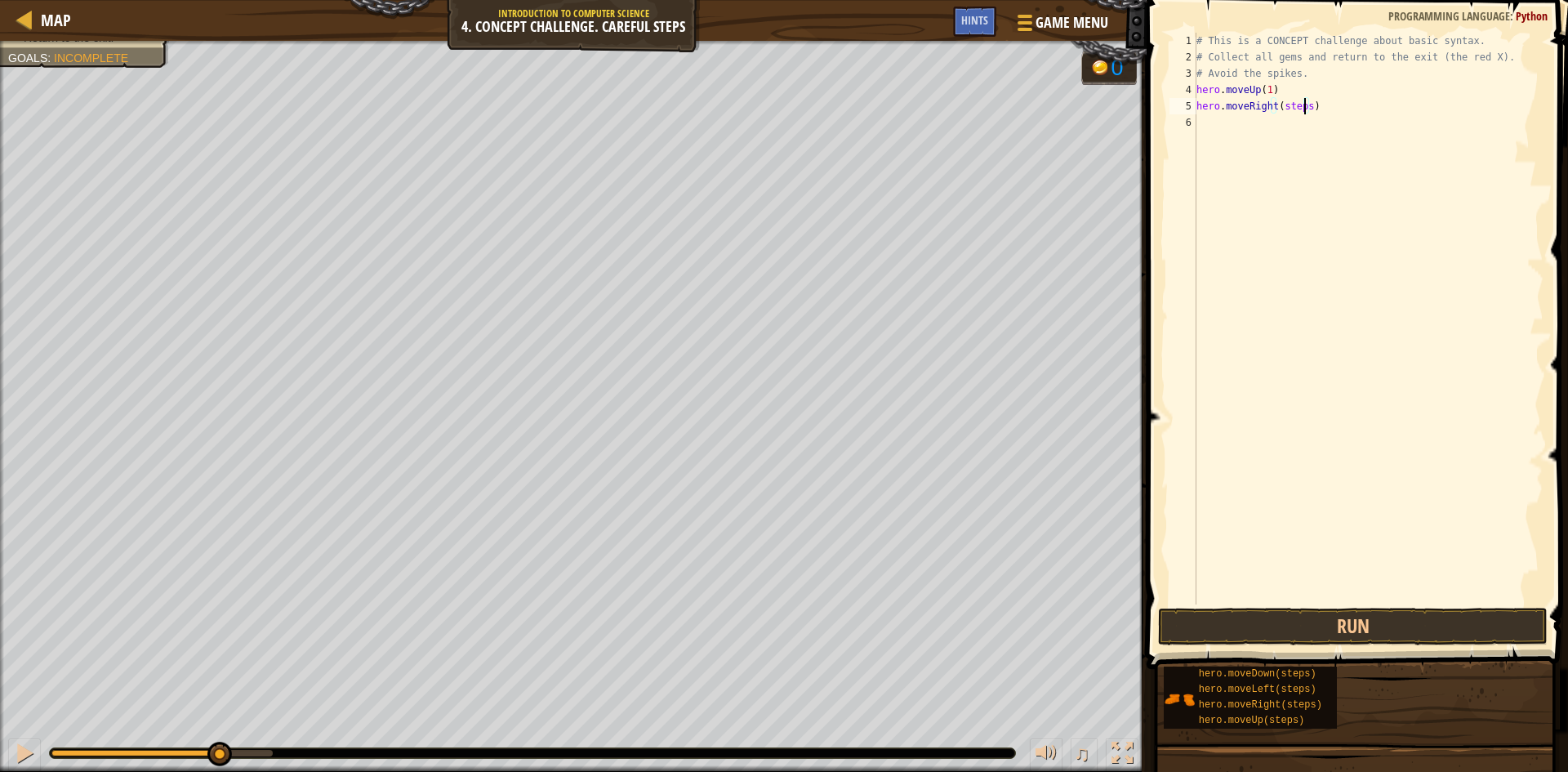
click at [1305, 111] on div "# This is a CONCEPT challenge about basic syntax. # Collect all gems and return…" at bounding box center [1369, 335] width 351 height 605
click at [1301, 125] on div "# This is a CONCEPT challenge about basic syntax. # Collect all gems and return…" at bounding box center [1369, 335] width 351 height 605
click at [1291, 139] on div "# This is a CONCEPT challenge about basic syntax. # Collect all gems and return…" at bounding box center [1369, 335] width 351 height 605
click at [1287, 144] on div "# This is a CONCEPT challenge about basic syntax. # Collect all gems and return…" at bounding box center [1369, 335] width 351 height 605
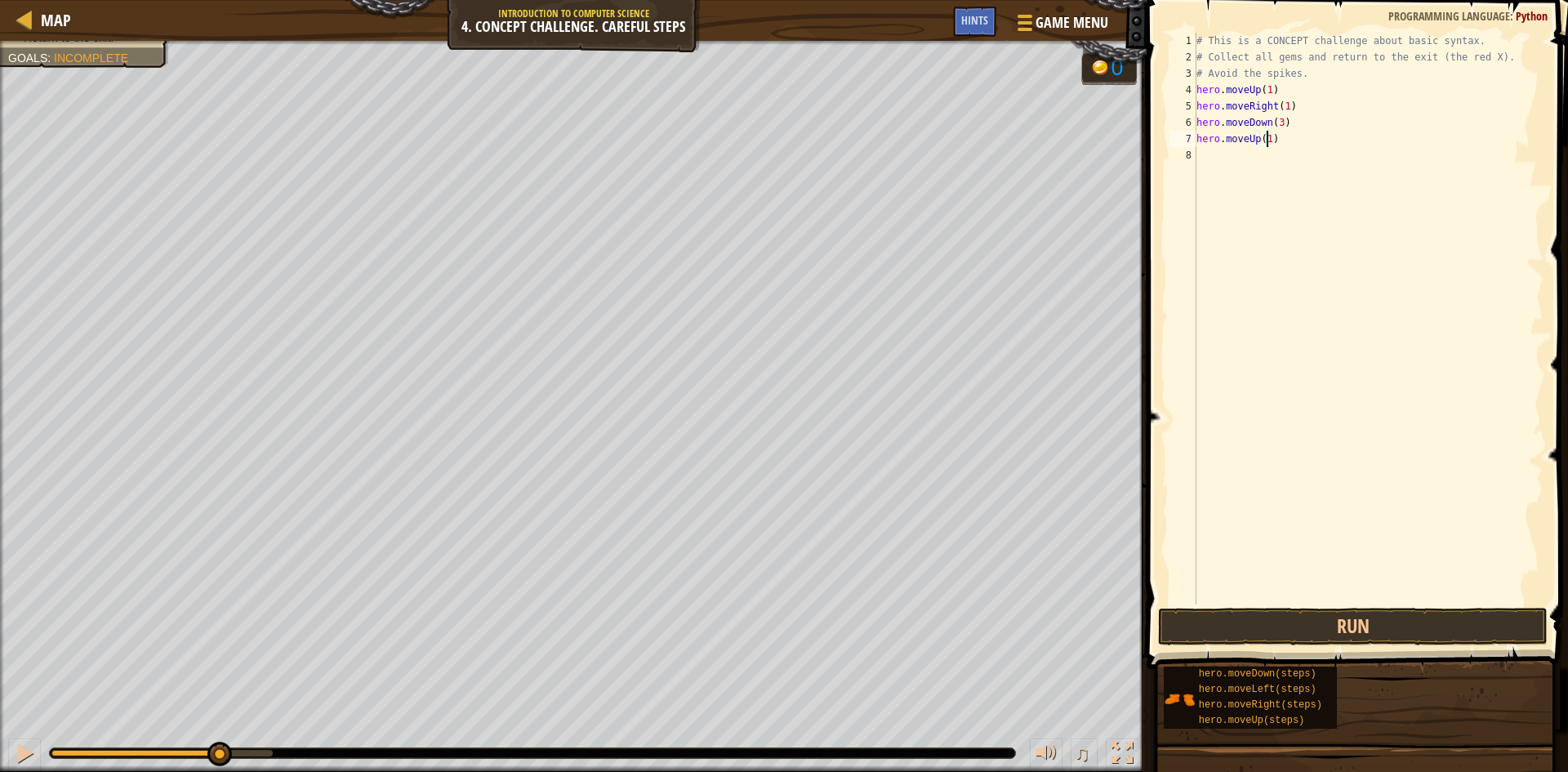
scroll to position [7, 6]
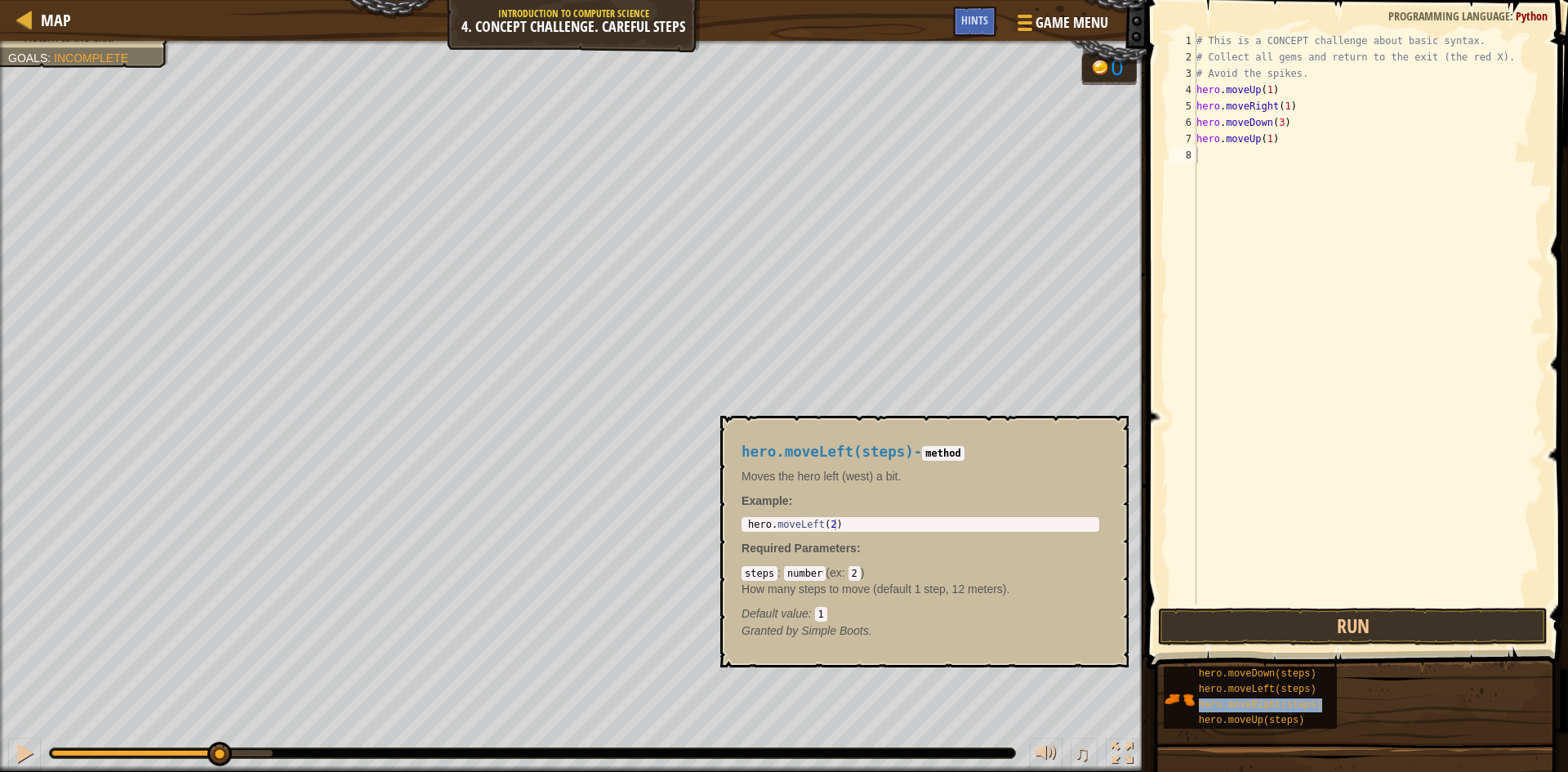
type textarea "hero.moveRight(steps)"
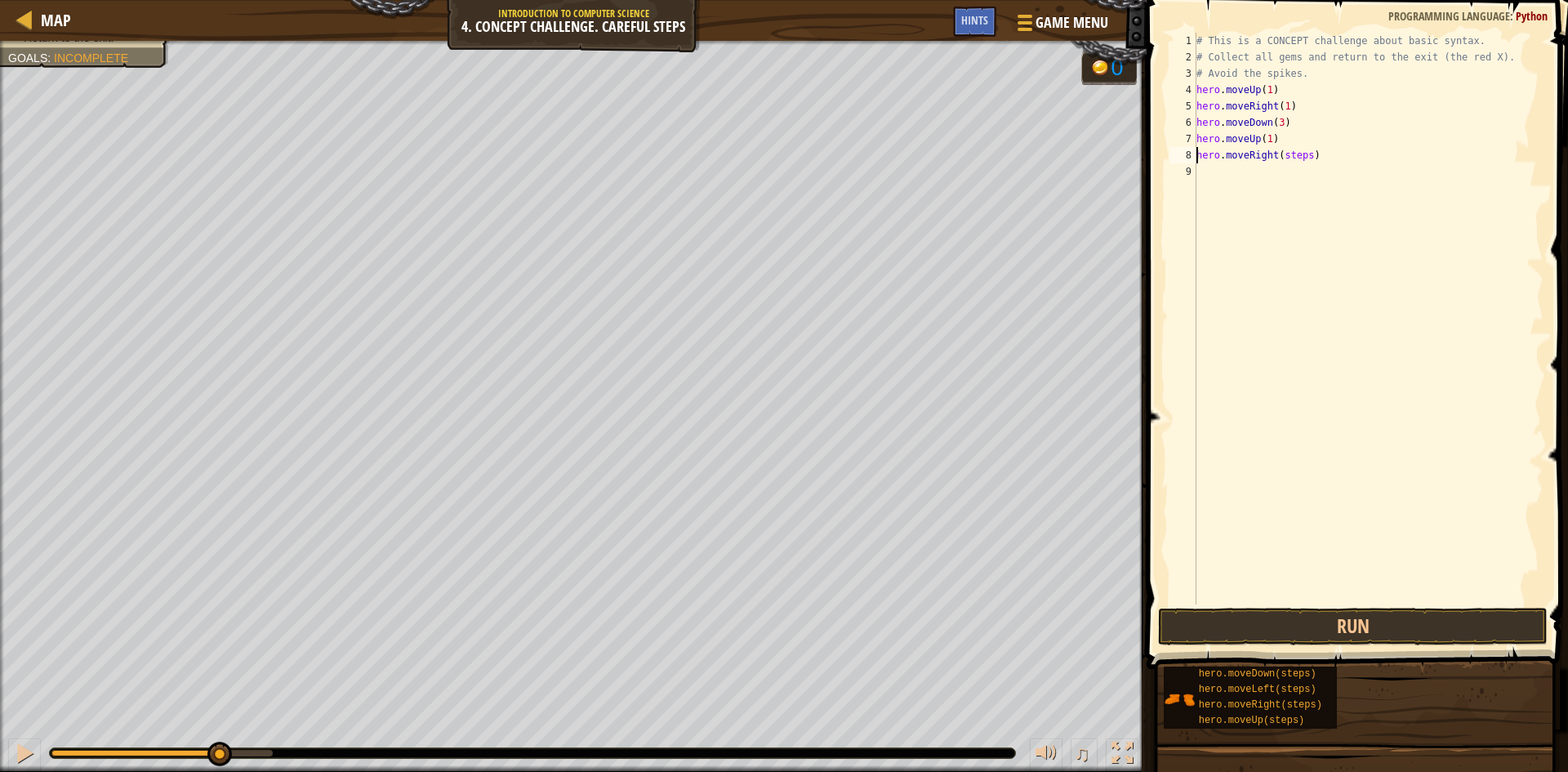
click at [1306, 164] on div "# This is a CONCEPT challenge about basic syntax. # Collect all gems and return…" at bounding box center [1369, 335] width 351 height 605
click at [1300, 156] on div "# This is a CONCEPT challenge about basic syntax. # Collect all gems and return…" at bounding box center [1369, 335] width 351 height 605
click at [1300, 158] on div "# This is a CONCEPT challenge about basic syntax. # Collect all gems and return…" at bounding box center [1369, 335] width 351 height 605
click at [1306, 157] on div "# This is a CONCEPT challenge about basic syntax. # Collect all gems and return…" at bounding box center [1369, 335] width 351 height 605
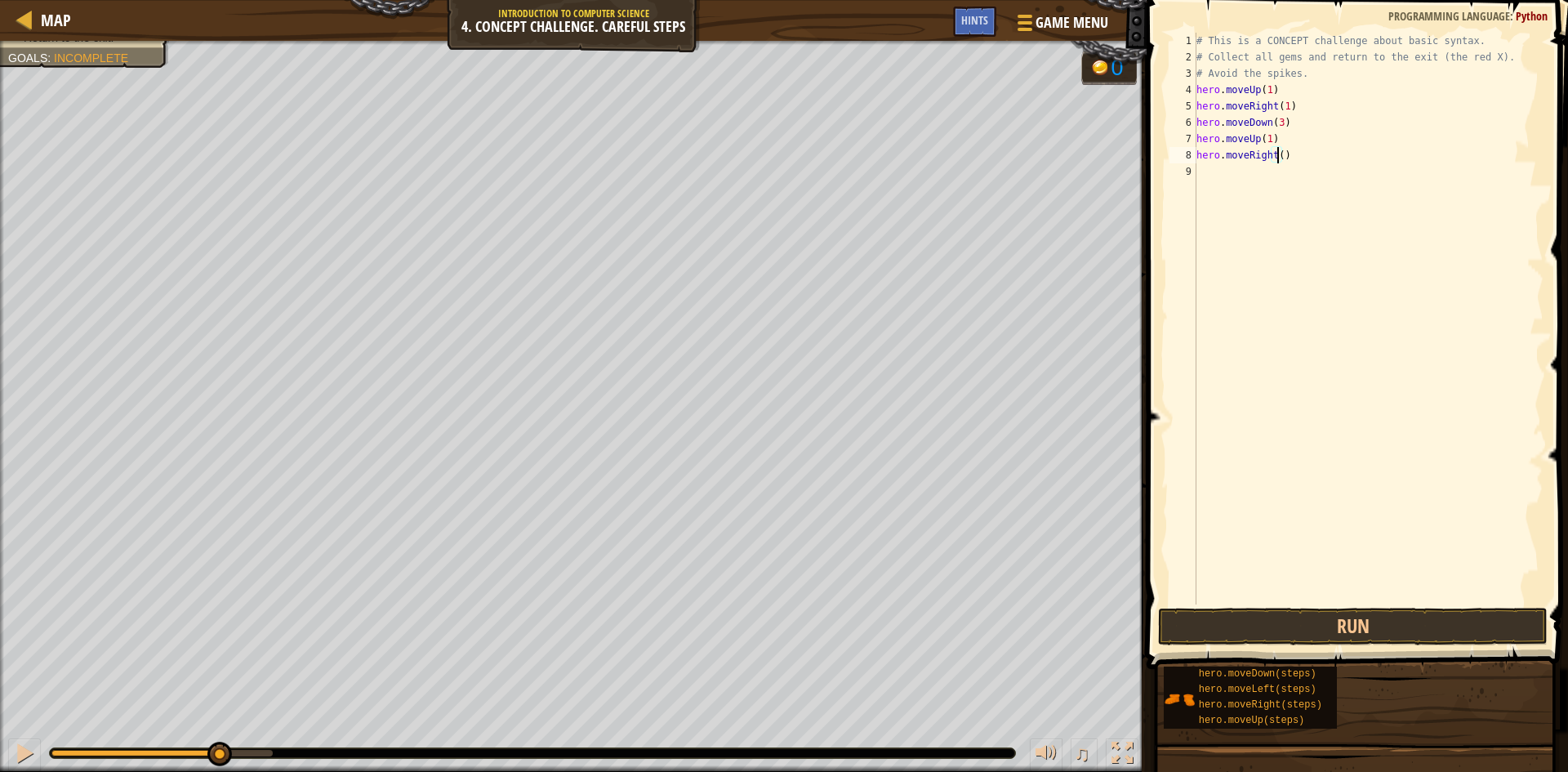
scroll to position [7, 7]
click at [1261, 614] on button "Run" at bounding box center [1352, 626] width 390 height 37
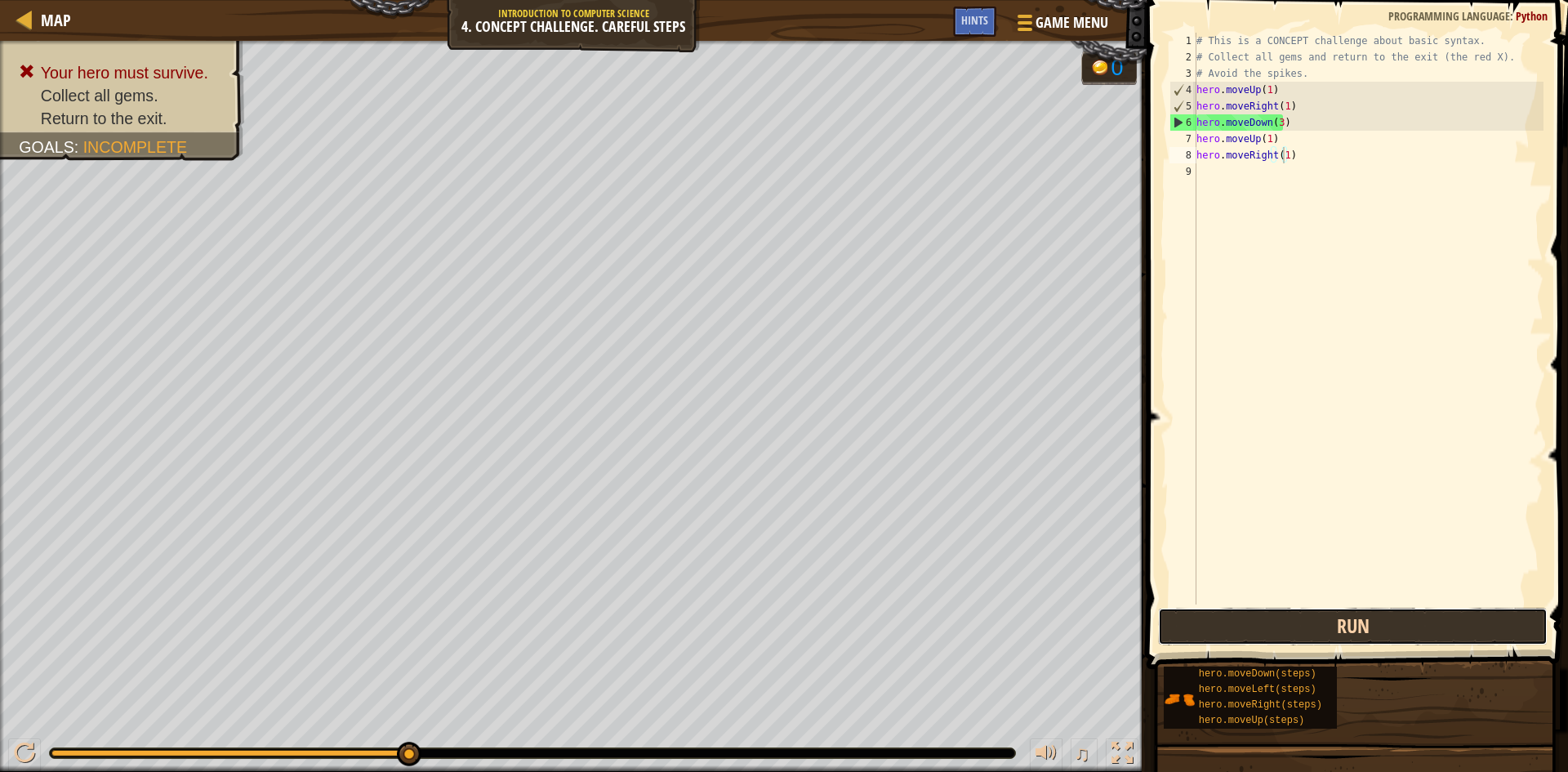
click at [1393, 626] on button "Run" at bounding box center [1352, 626] width 390 height 37
click at [976, 6] on div "Map Introduction to Computer Science 4. Concept Challenge. Careful Steps Game M…" at bounding box center [573, 20] width 1147 height 41
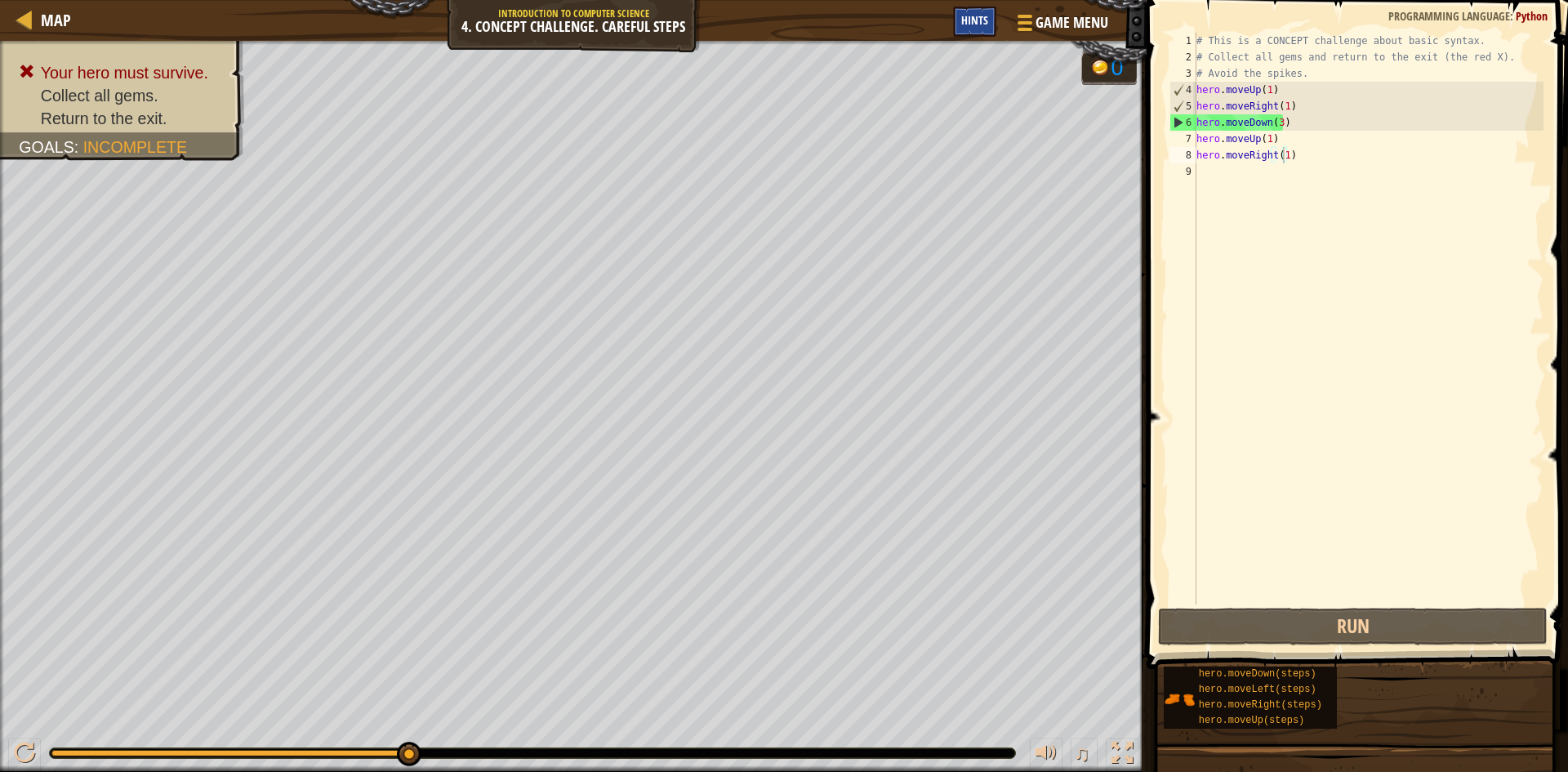
click at [971, 23] on span "Hints" at bounding box center [974, 20] width 27 height 16
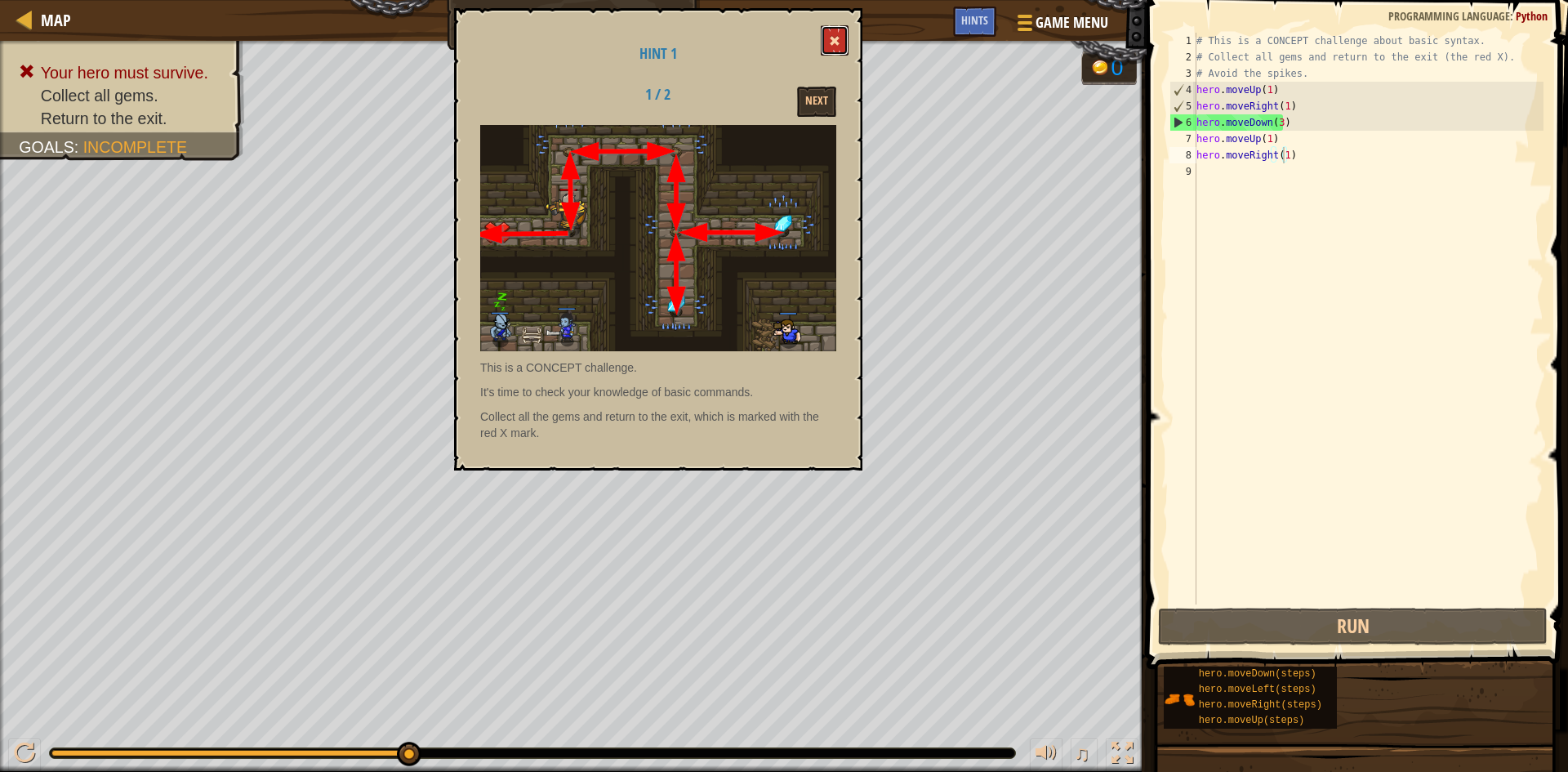
click at [841, 33] on button at bounding box center [835, 41] width 28 height 31
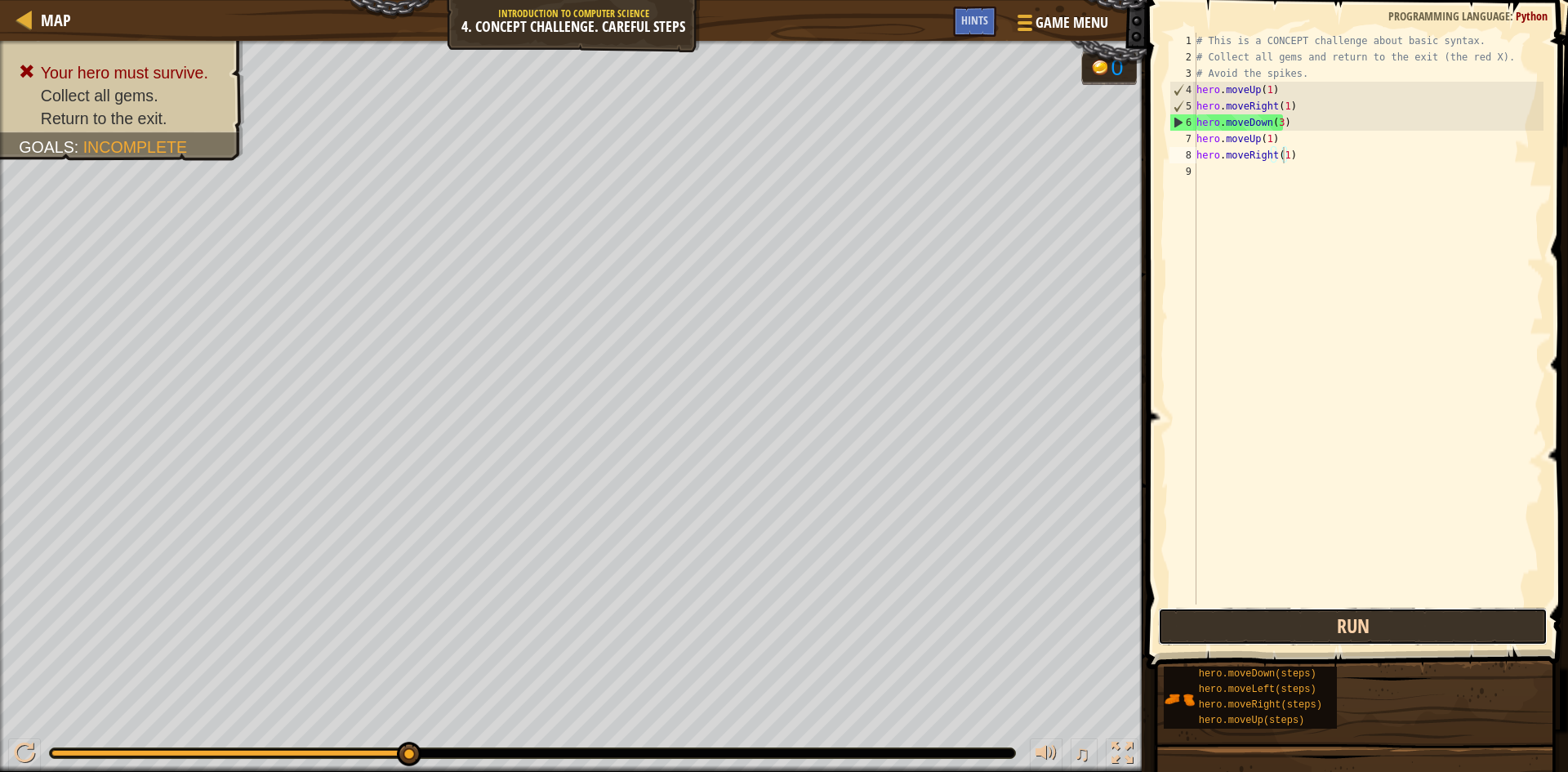
click at [1323, 626] on button "Run" at bounding box center [1352, 626] width 390 height 37
click at [1327, 625] on button "Run" at bounding box center [1352, 626] width 390 height 37
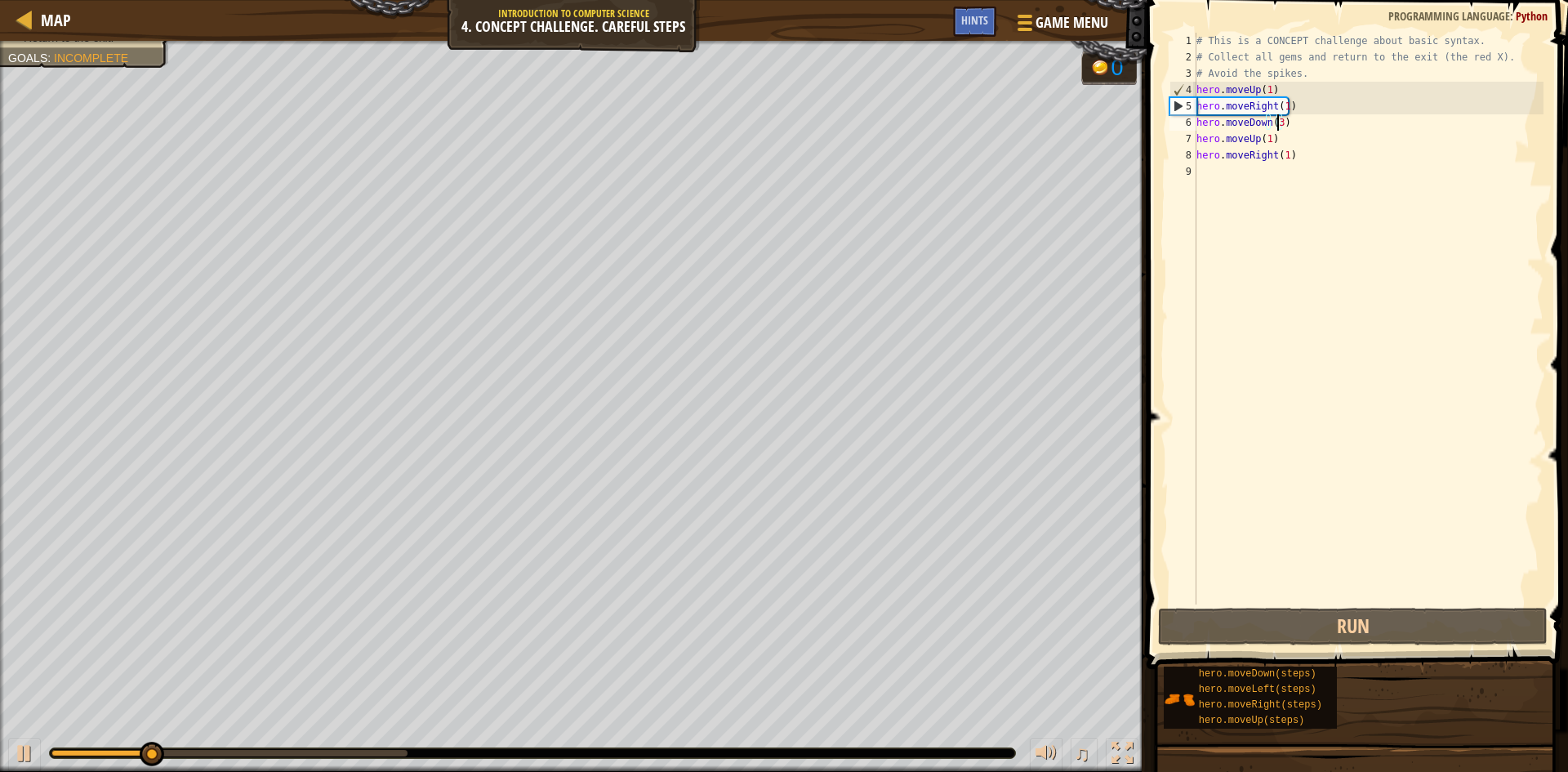
click at [1279, 125] on div "# This is a CONCEPT challenge about basic syntax. # Collect all gems and return…" at bounding box center [1369, 335] width 351 height 605
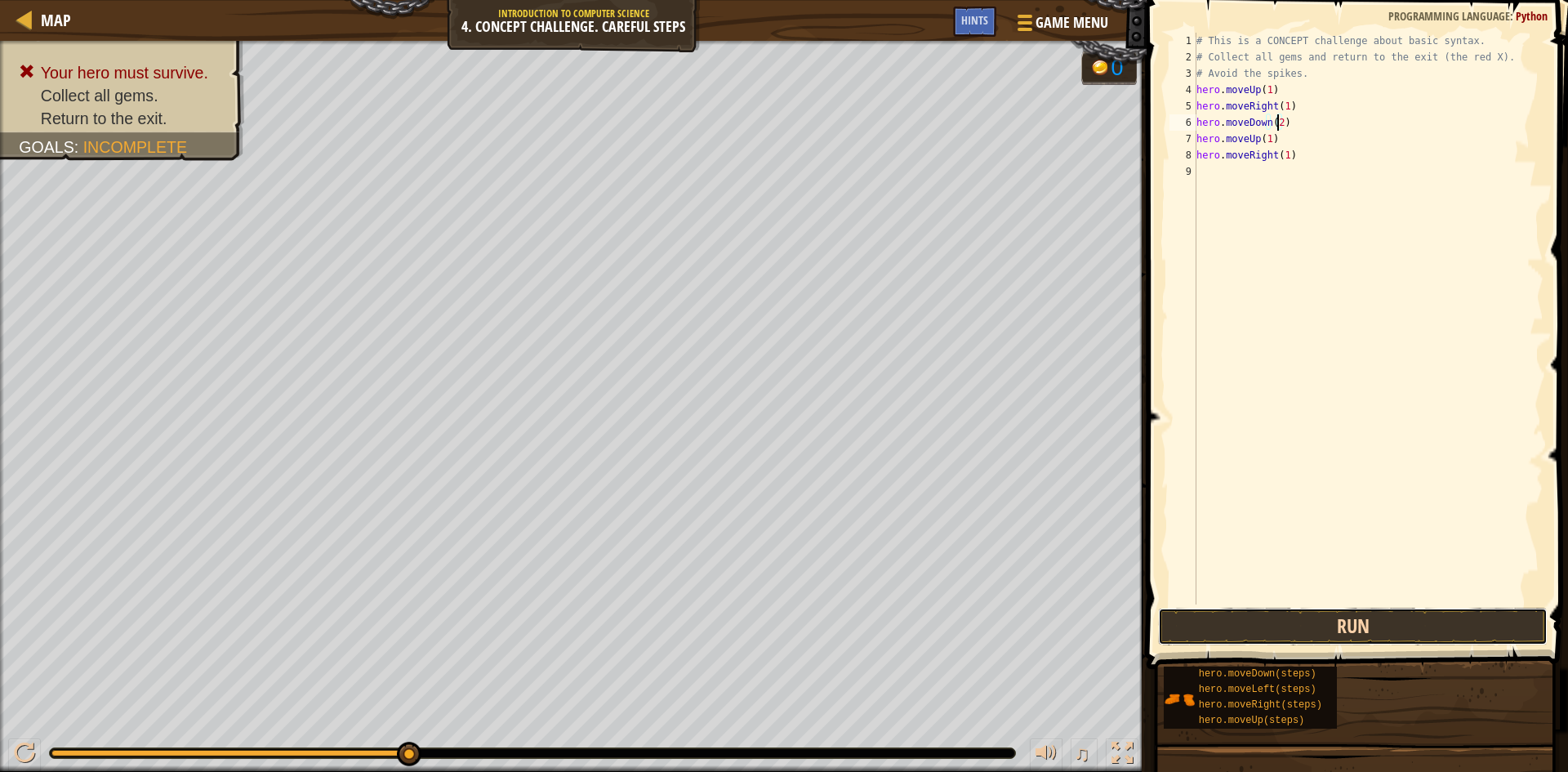
click at [1446, 631] on button "Run" at bounding box center [1352, 626] width 390 height 37
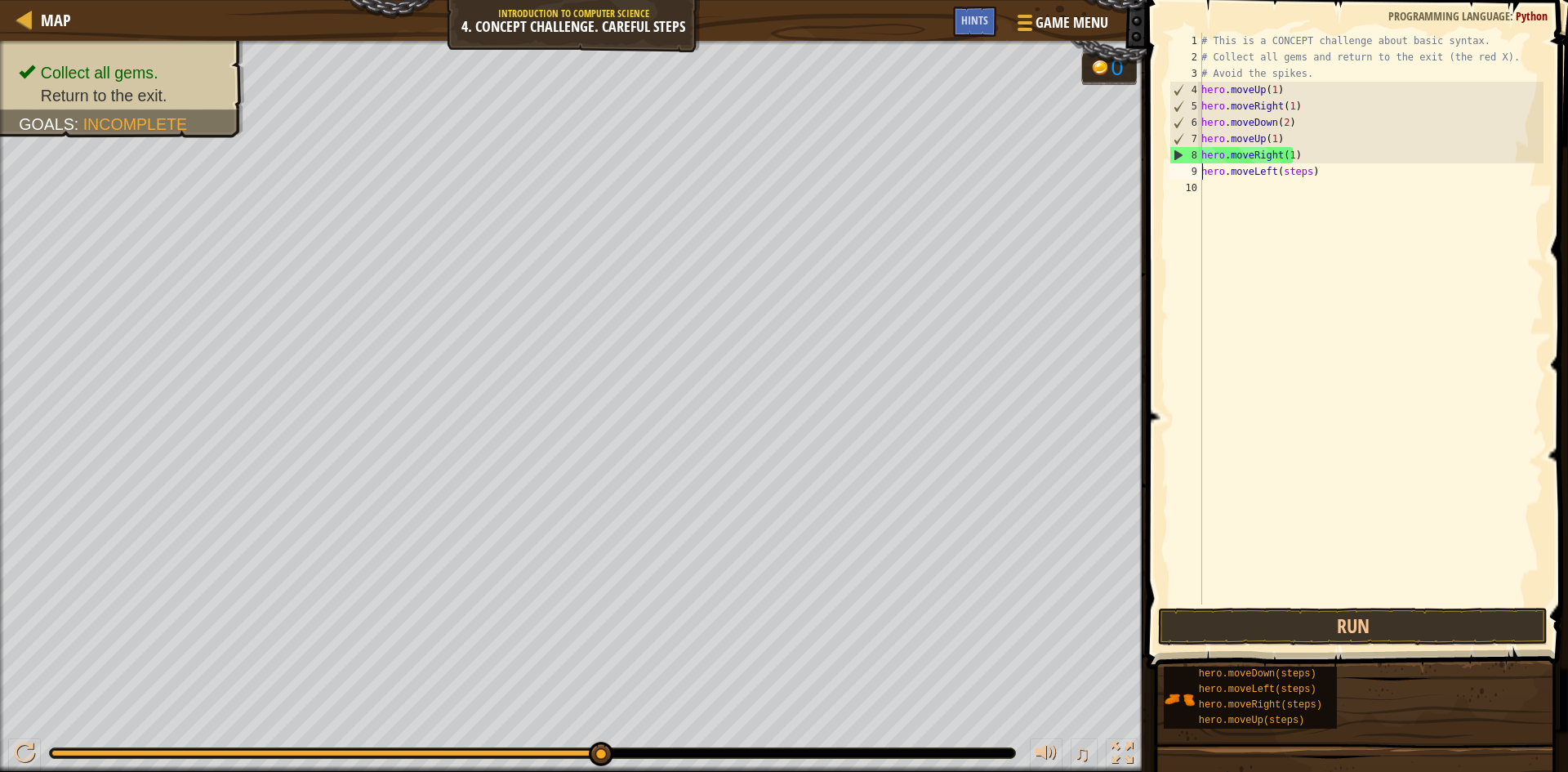
click at [1307, 171] on div "# This is a CONCEPT challenge about basic syntax. # Collect all gems and return…" at bounding box center [1371, 335] width 346 height 605
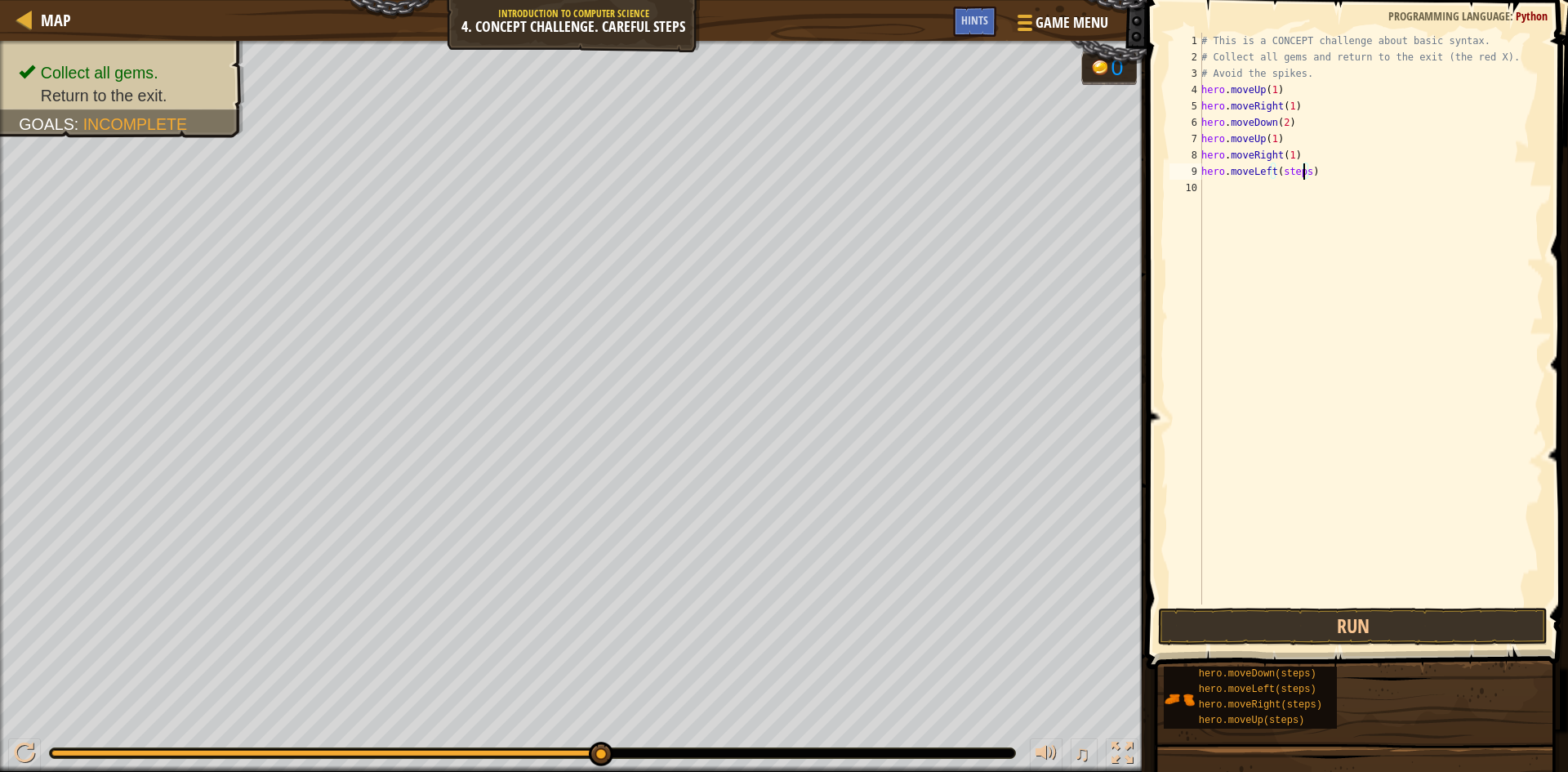
click at [1302, 171] on div "# This is a CONCEPT challenge about basic syntax. # Collect all gems and return…" at bounding box center [1371, 335] width 346 height 605
click at [1311, 613] on button "Run" at bounding box center [1352, 626] width 390 height 37
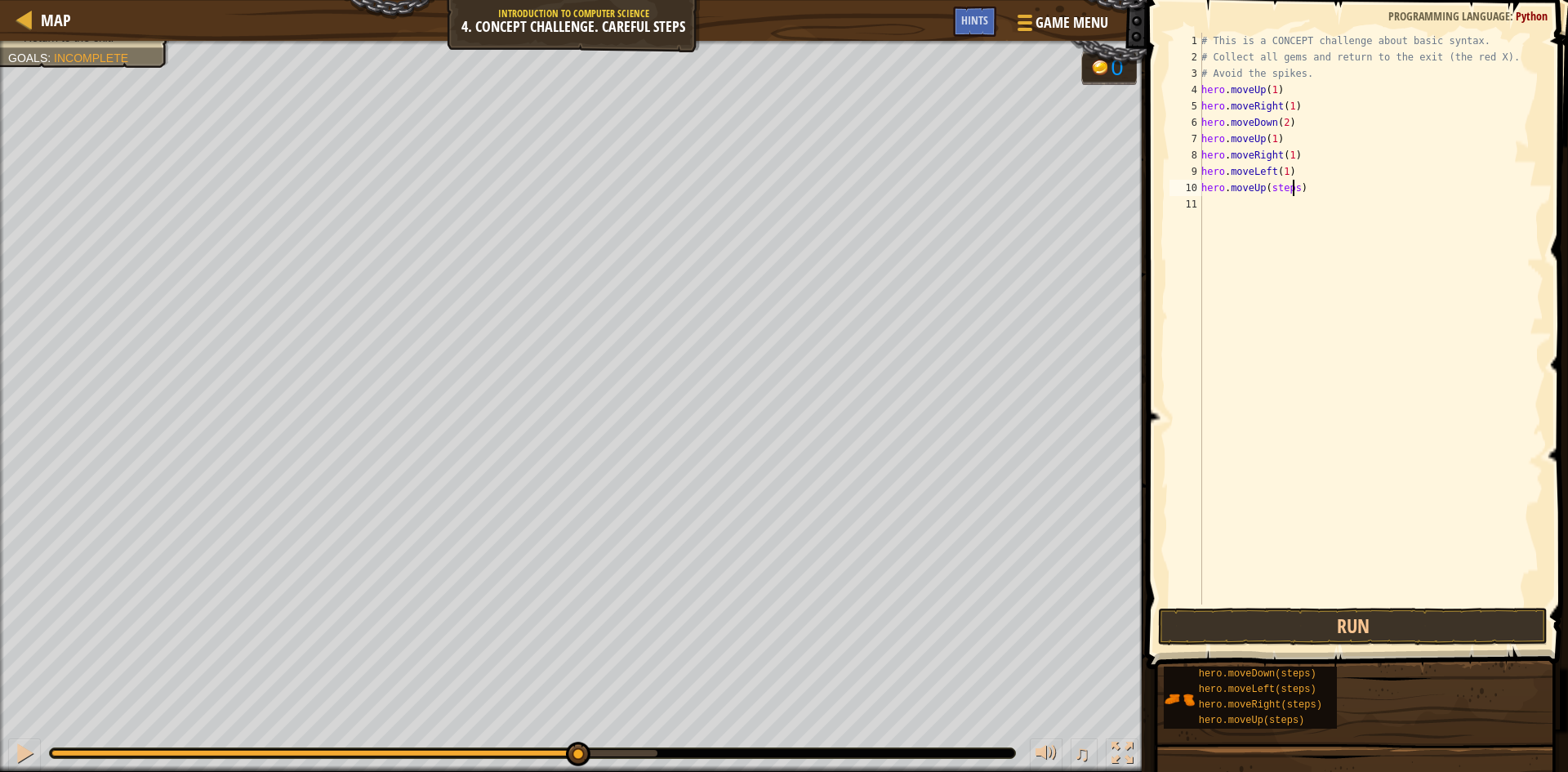
click at [1292, 189] on div "# This is a CONCEPT challenge about basic syntax. # Collect all gems and return…" at bounding box center [1371, 335] width 346 height 605
click at [1309, 207] on div "# This is a CONCEPT challenge about basic syntax. # Collect all gems and return…" at bounding box center [1371, 335] width 346 height 605
click at [1300, 205] on div "# This is a CONCEPT challenge about basic syntax. # Collect all gems and return…" at bounding box center [1371, 335] width 346 height 605
click at [1303, 207] on div "# This is a CONCEPT challenge about basic syntax. # Collect all gems and return…" at bounding box center [1371, 335] width 346 height 605
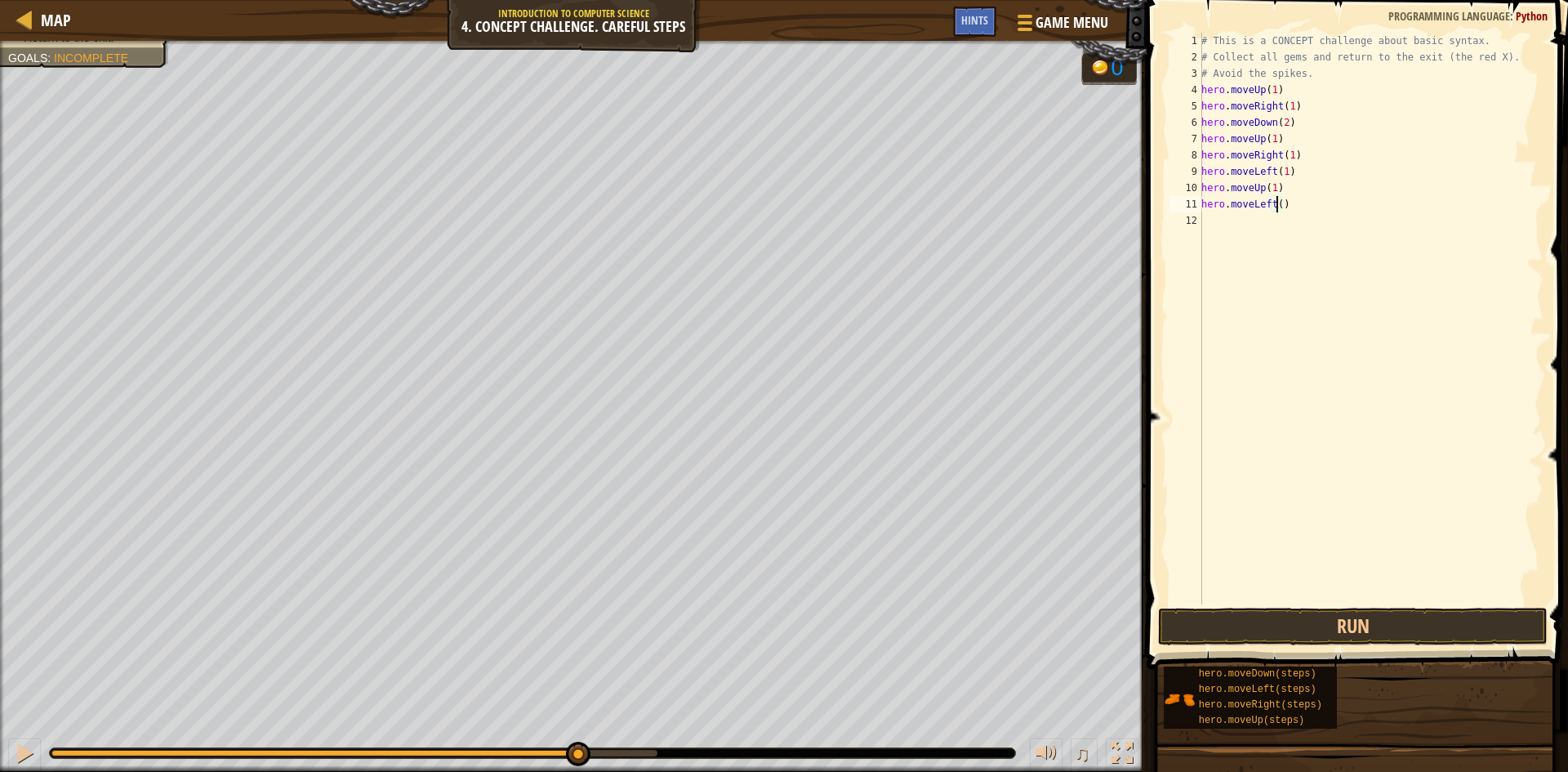
scroll to position [7, 7]
click at [1306, 226] on div "# This is a CONCEPT challenge about basic syntax. # Collect all gems and return…" at bounding box center [1371, 335] width 346 height 605
click at [1311, 632] on button "Run" at bounding box center [1352, 626] width 390 height 37
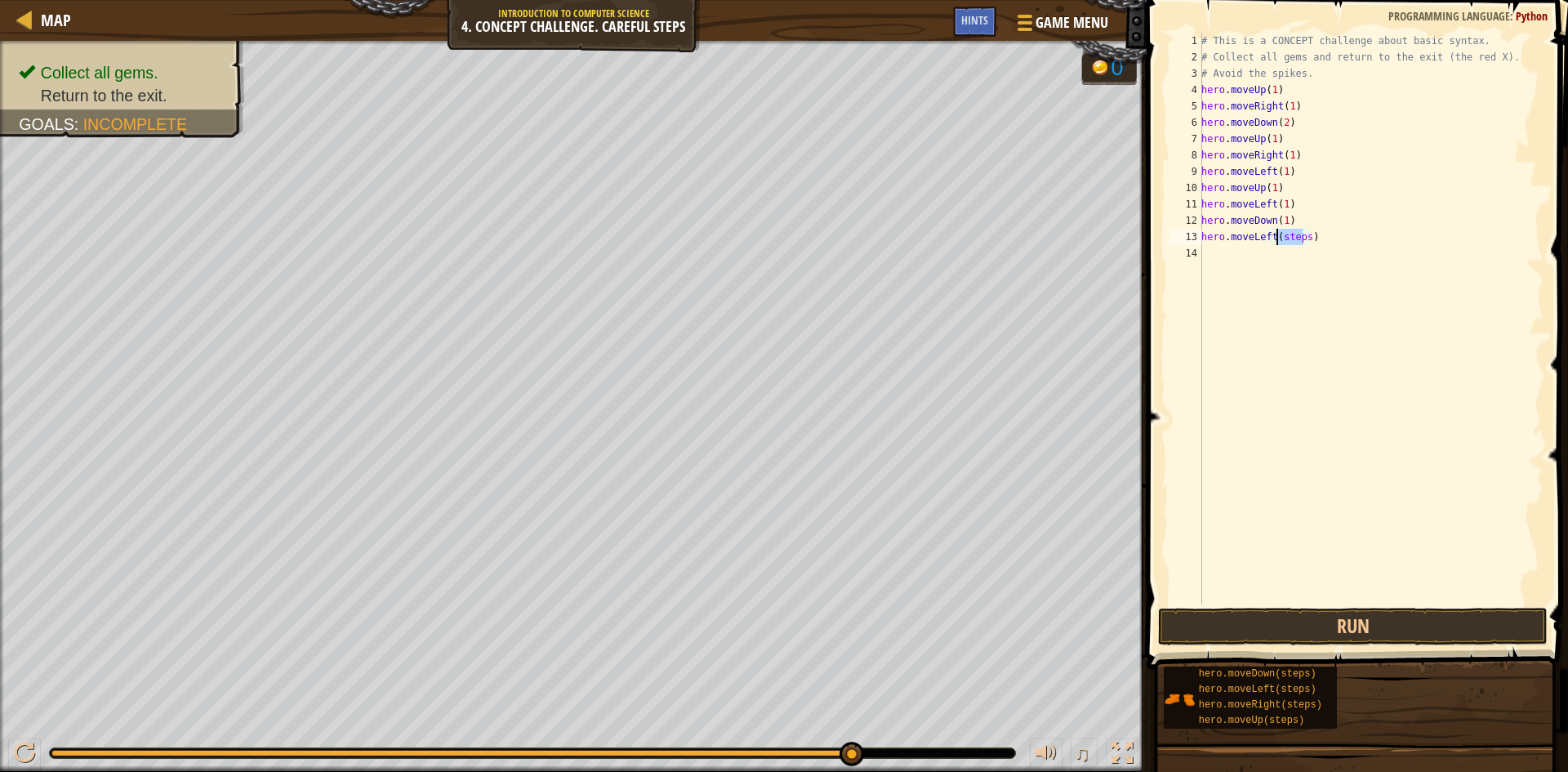
drag, startPoint x: 1304, startPoint y: 237, endPoint x: 1279, endPoint y: 239, distance: 25.1
click at [1279, 239] on div "# This is a CONCEPT challenge about basic syntax. # Collect all gems and return…" at bounding box center [1371, 335] width 346 height 605
type textarea "hero.moveLeft()"
click at [1398, 621] on button "Run" at bounding box center [1352, 626] width 390 height 37
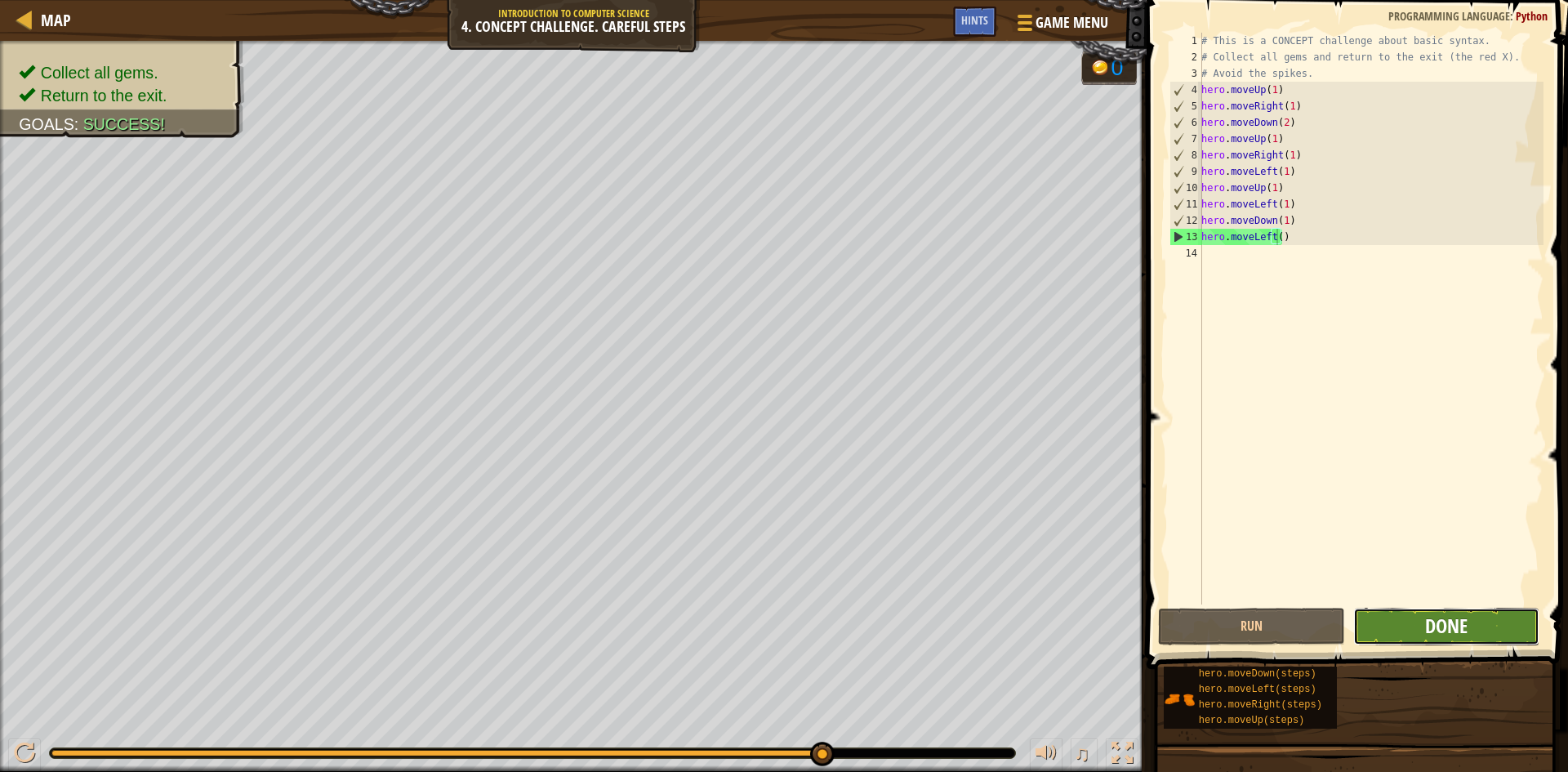
click at [1456, 623] on span "Done" at bounding box center [1446, 626] width 42 height 26
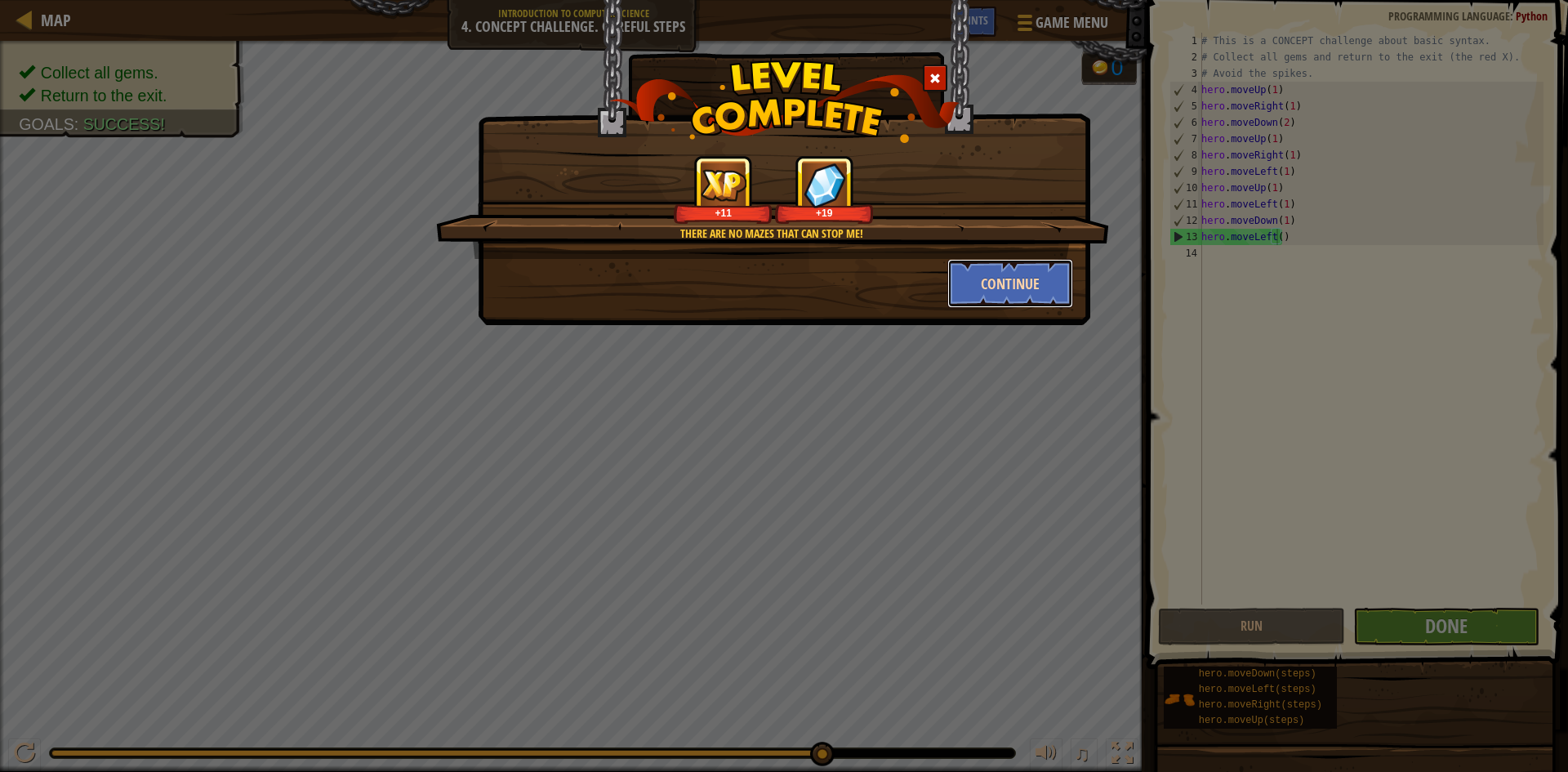
click at [1011, 293] on button "Continue" at bounding box center [1011, 283] width 127 height 49
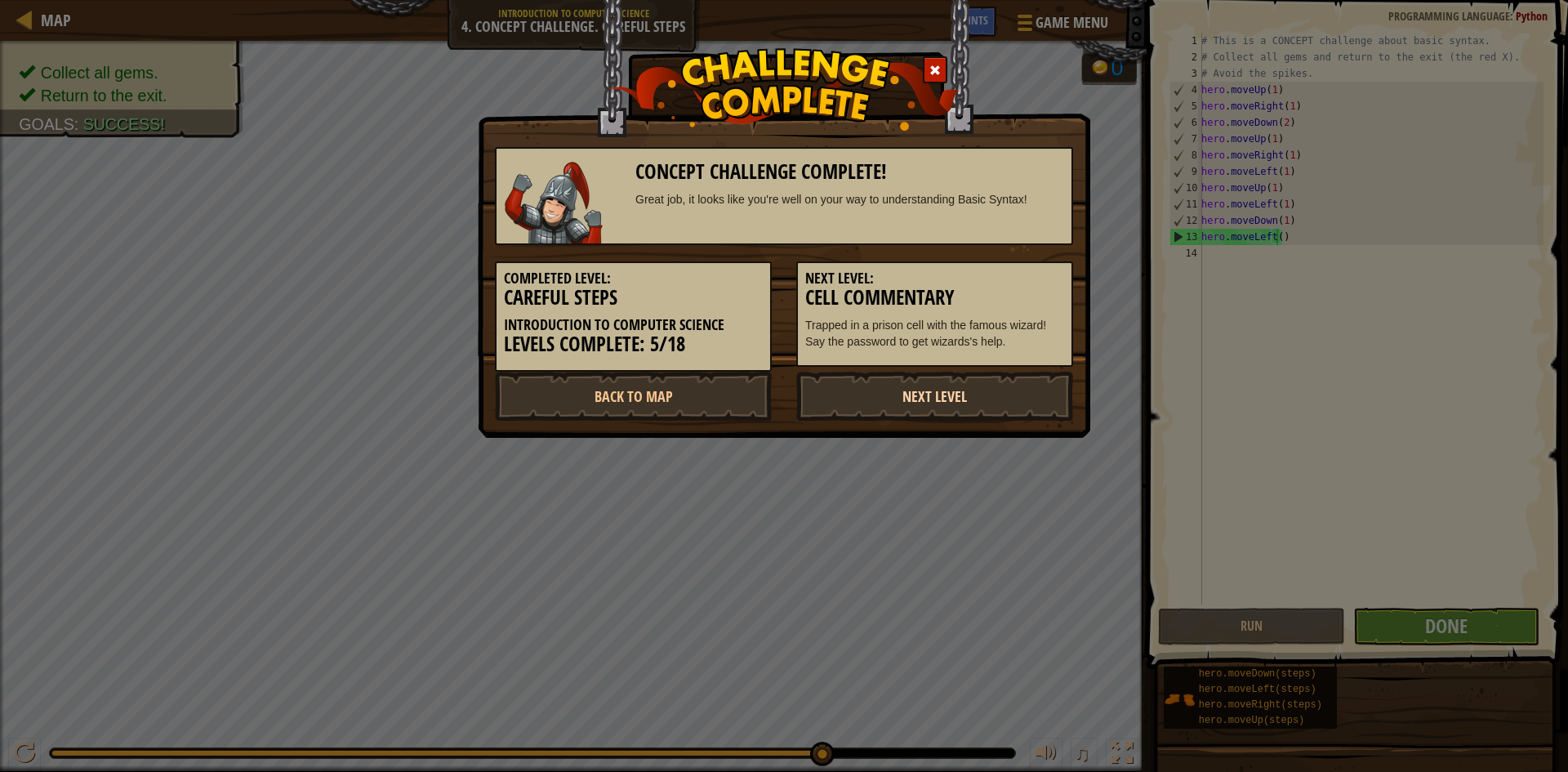
click at [934, 391] on link "Next Level" at bounding box center [935, 396] width 277 height 49
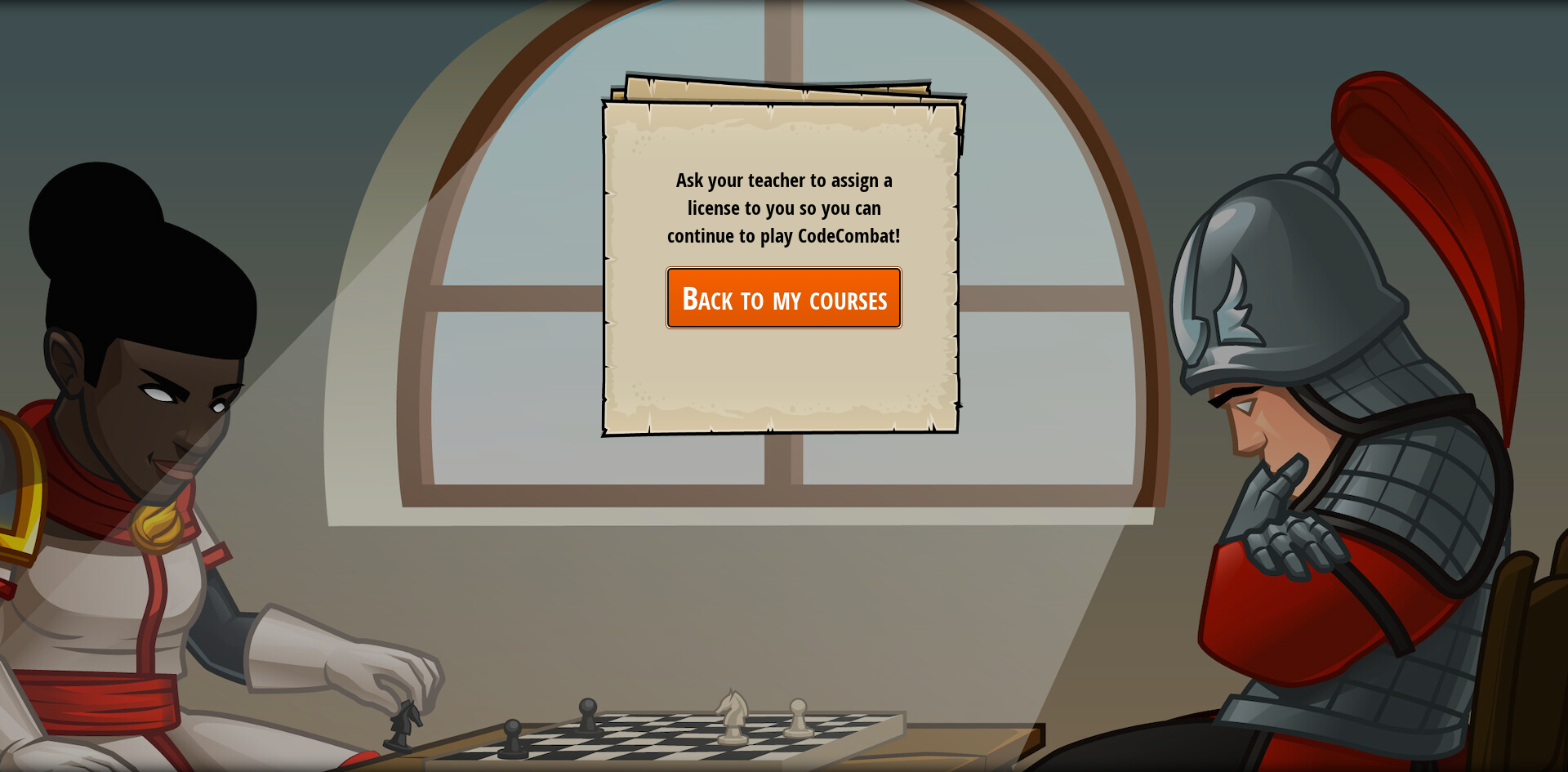
click at [820, 288] on link "Back to my courses" at bounding box center [784, 298] width 237 height 63
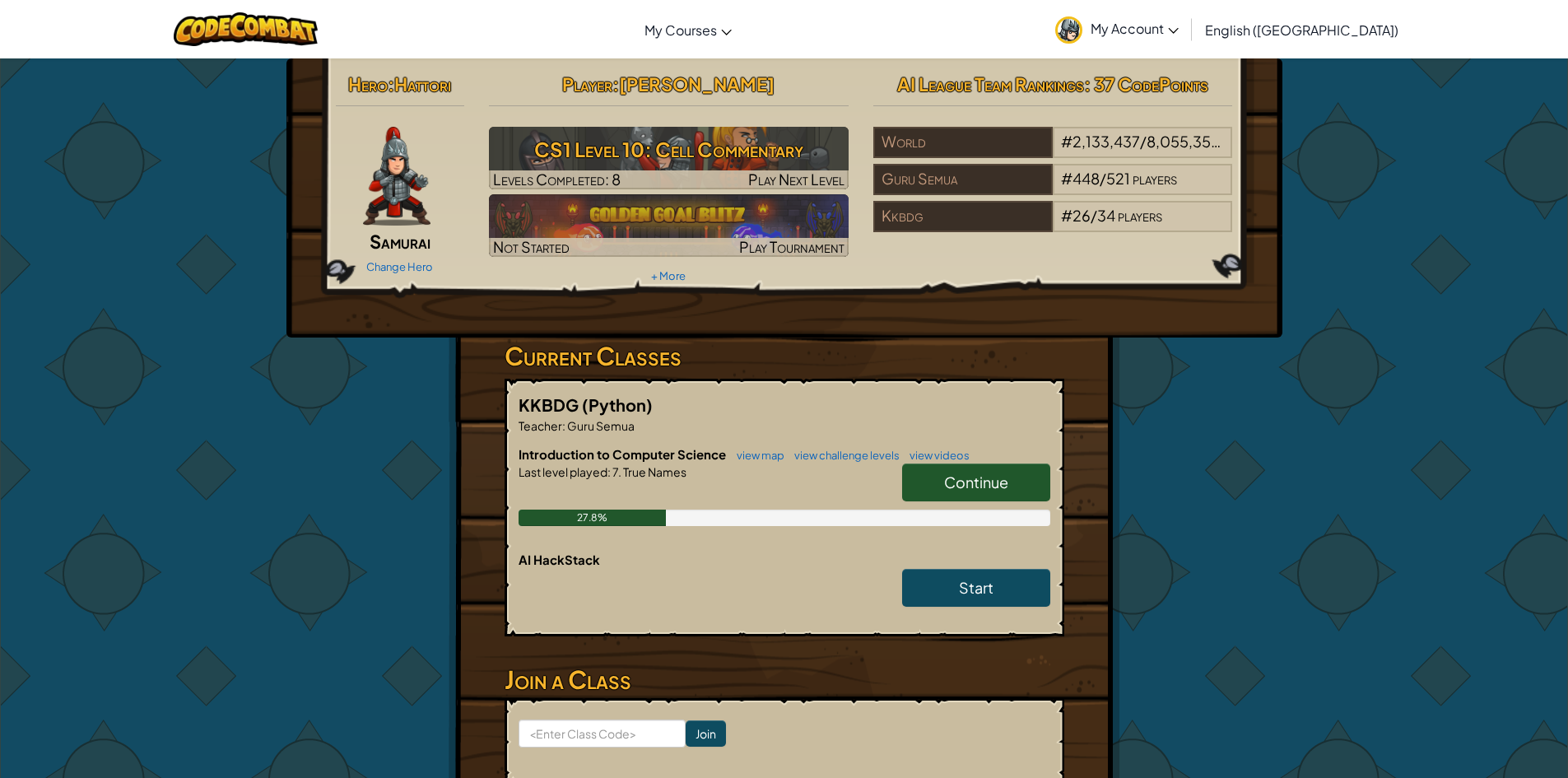
click at [980, 482] on span "Continue" at bounding box center [976, 482] width 64 height 19
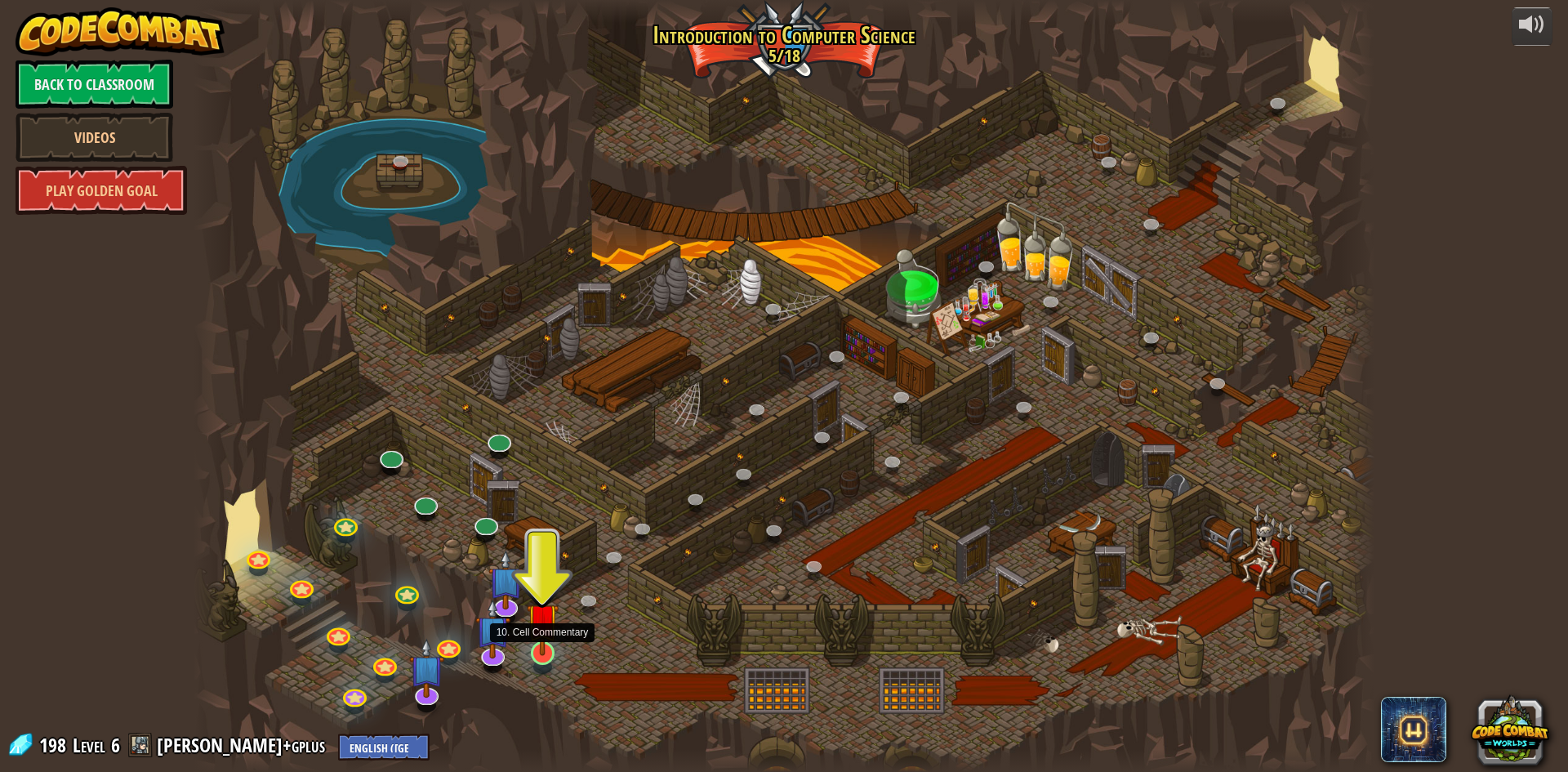
click at [547, 643] on img at bounding box center [543, 619] width 32 height 73
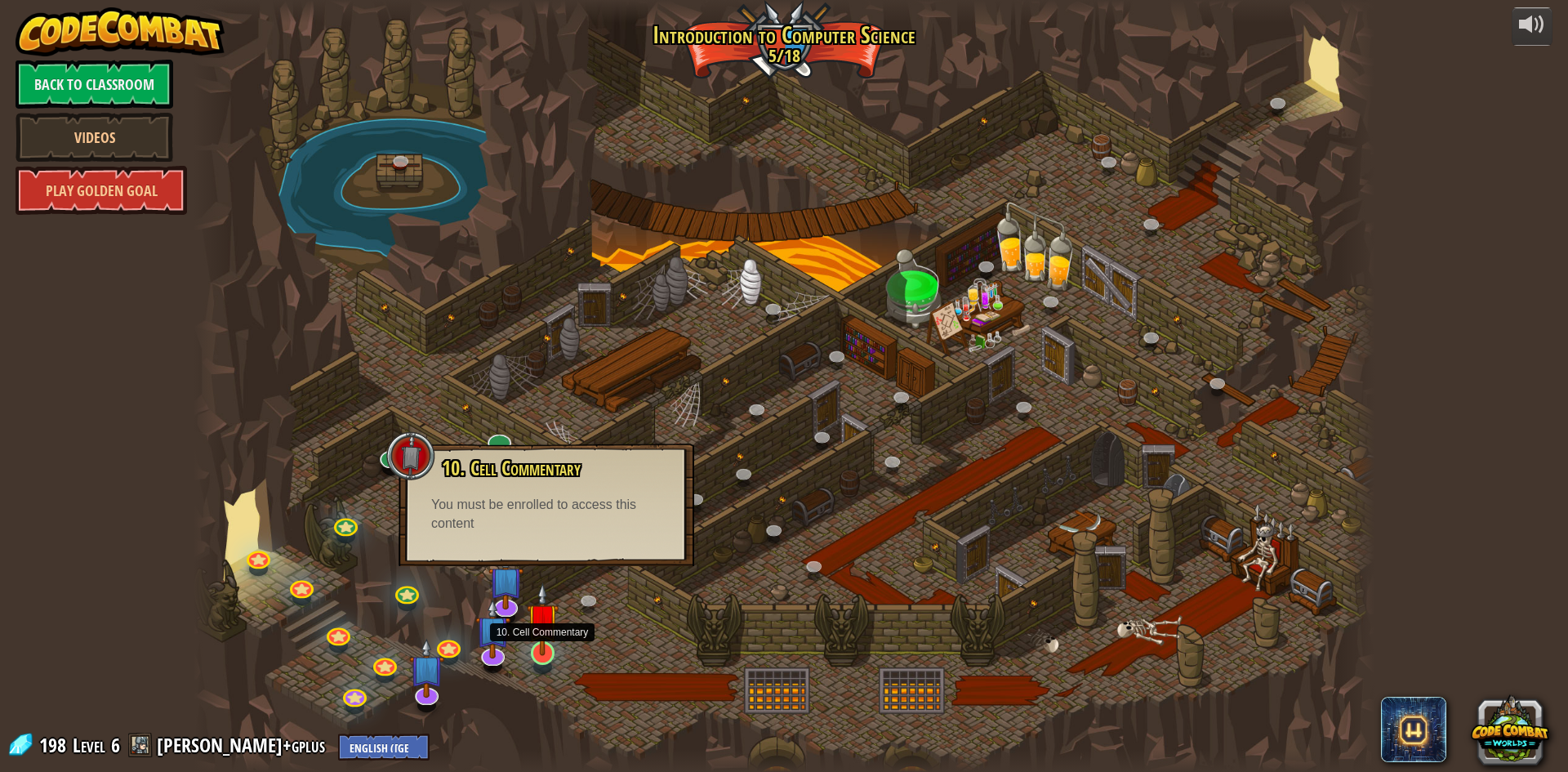
click at [544, 638] on img at bounding box center [543, 619] width 32 height 73
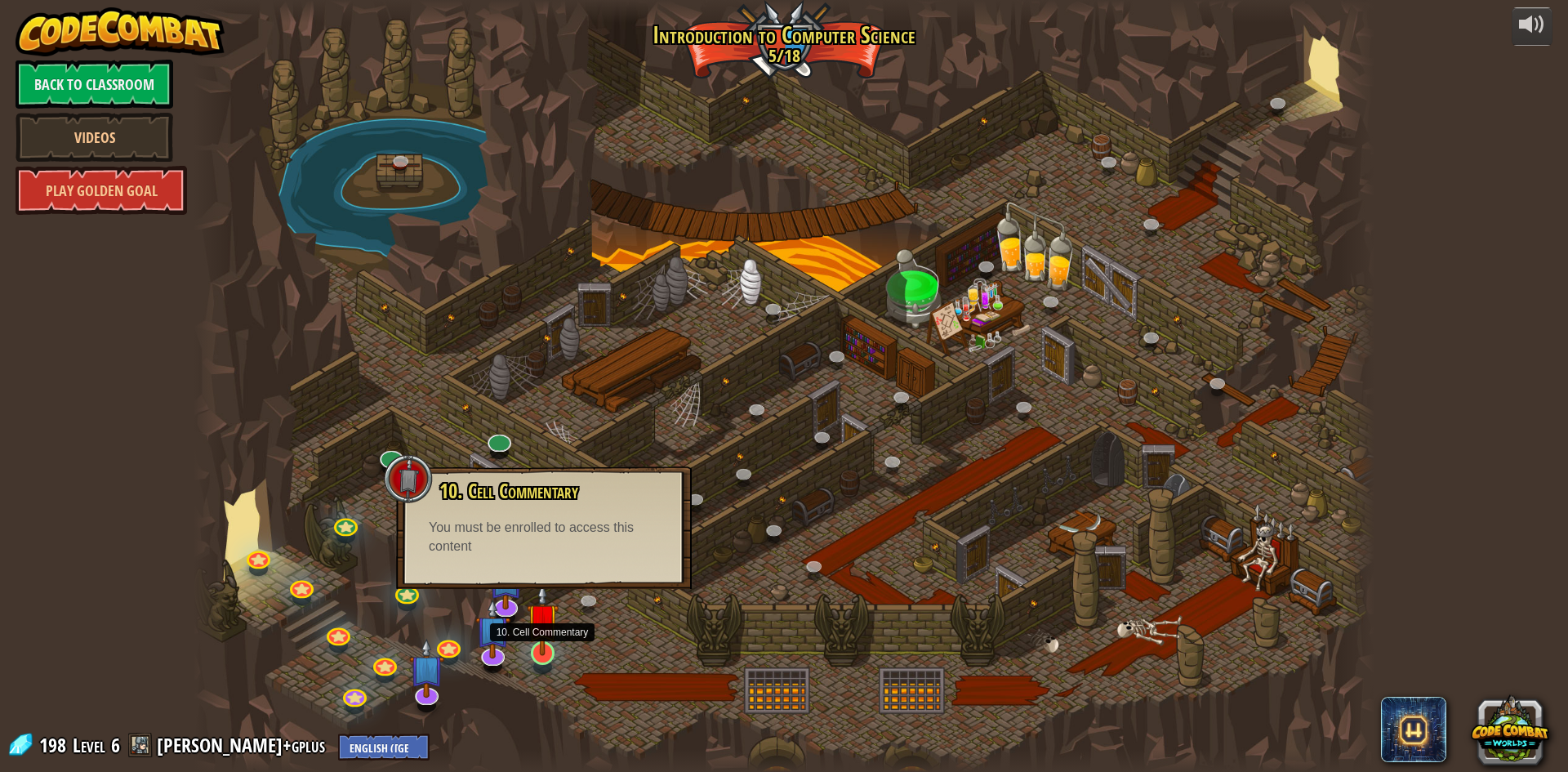
click at [547, 636] on img at bounding box center [543, 619] width 32 height 73
click at [547, 651] on img at bounding box center [543, 619] width 32 height 73
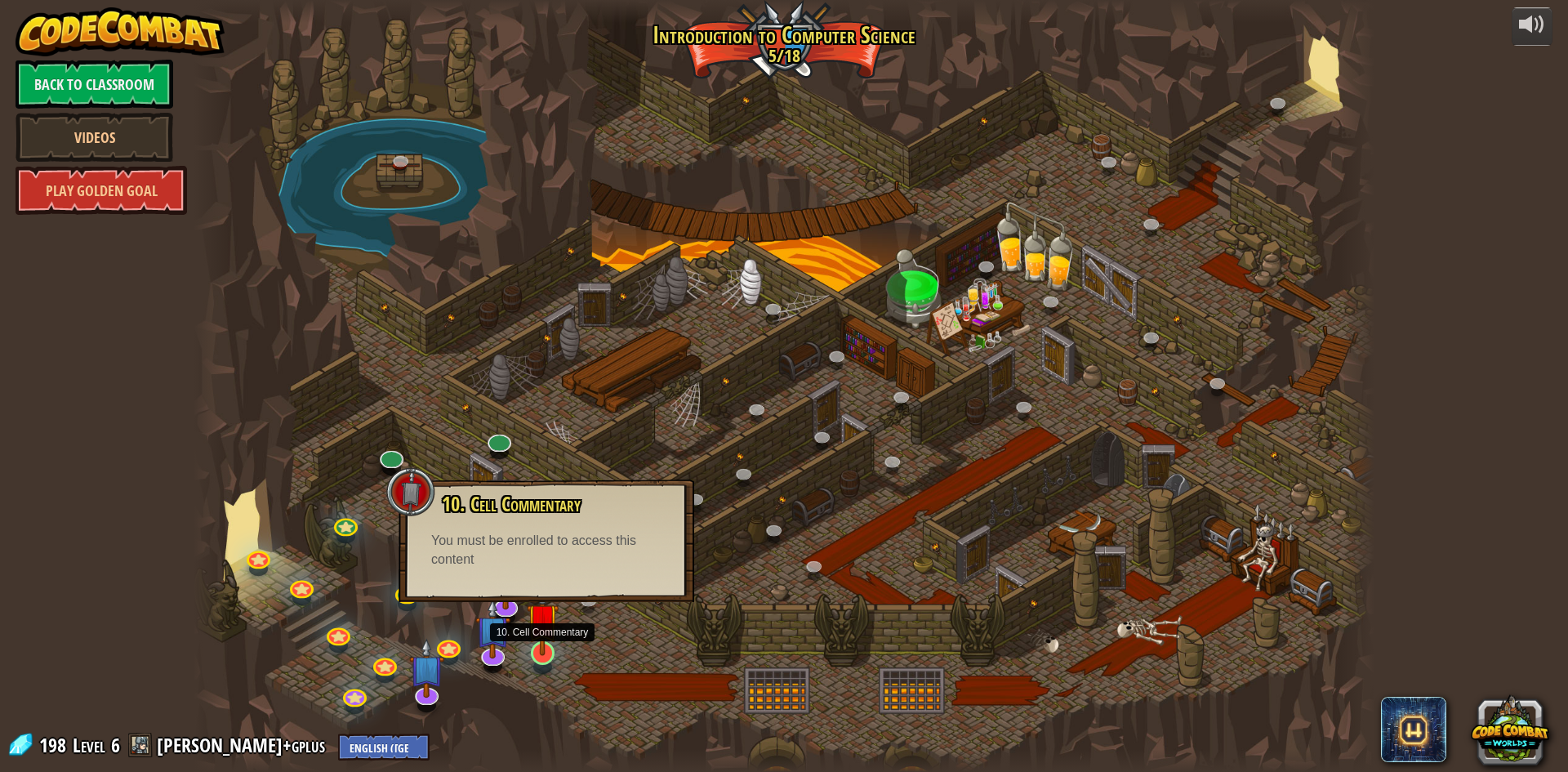
click at [539, 646] on img at bounding box center [543, 619] width 32 height 73
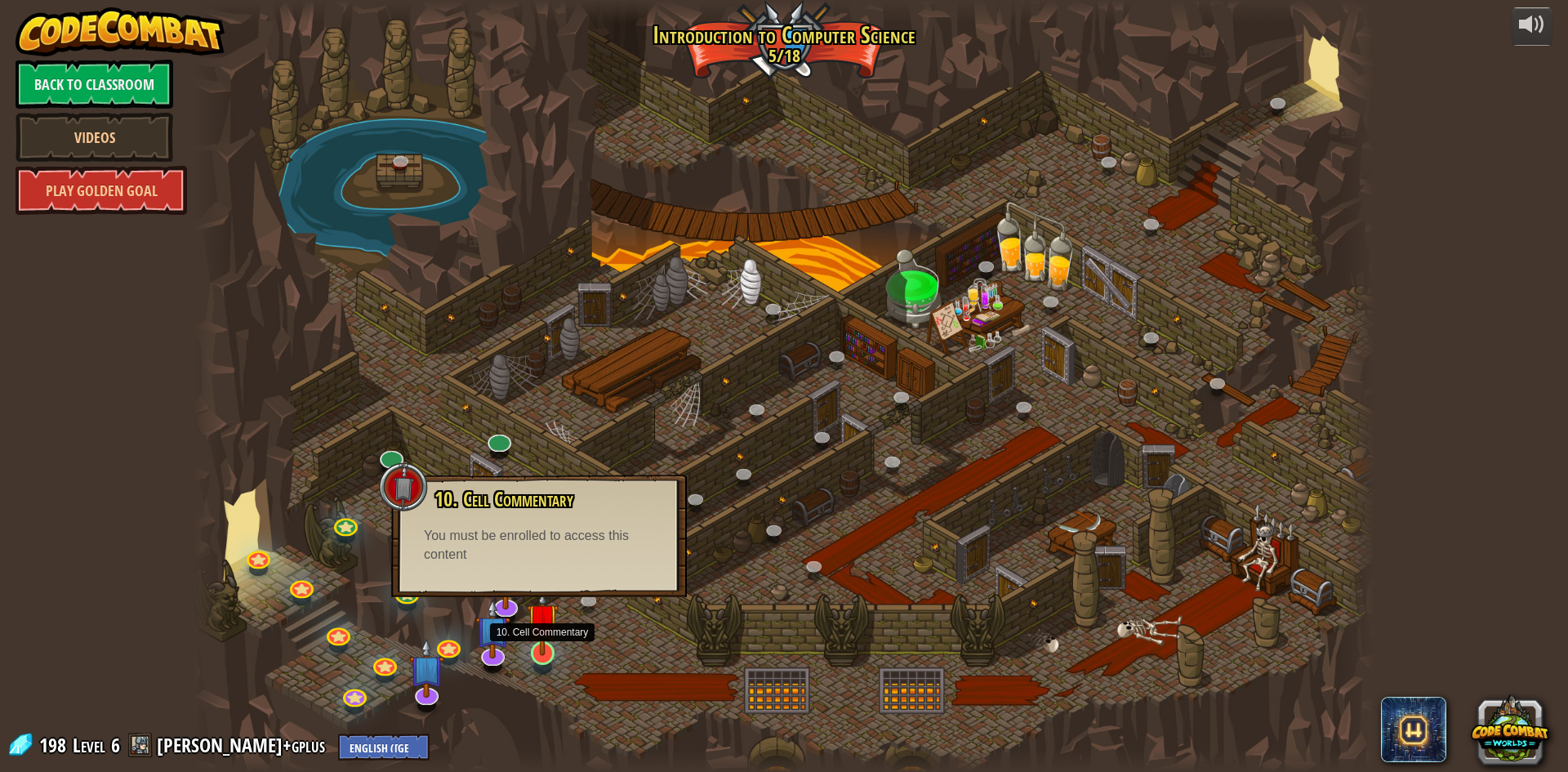
click at [542, 645] on img at bounding box center [543, 619] width 32 height 73
drag, startPoint x: 542, startPoint y: 645, endPoint x: 452, endPoint y: 615, distance: 94.9
click at [536, 644] on img at bounding box center [543, 632] width 32 height 55
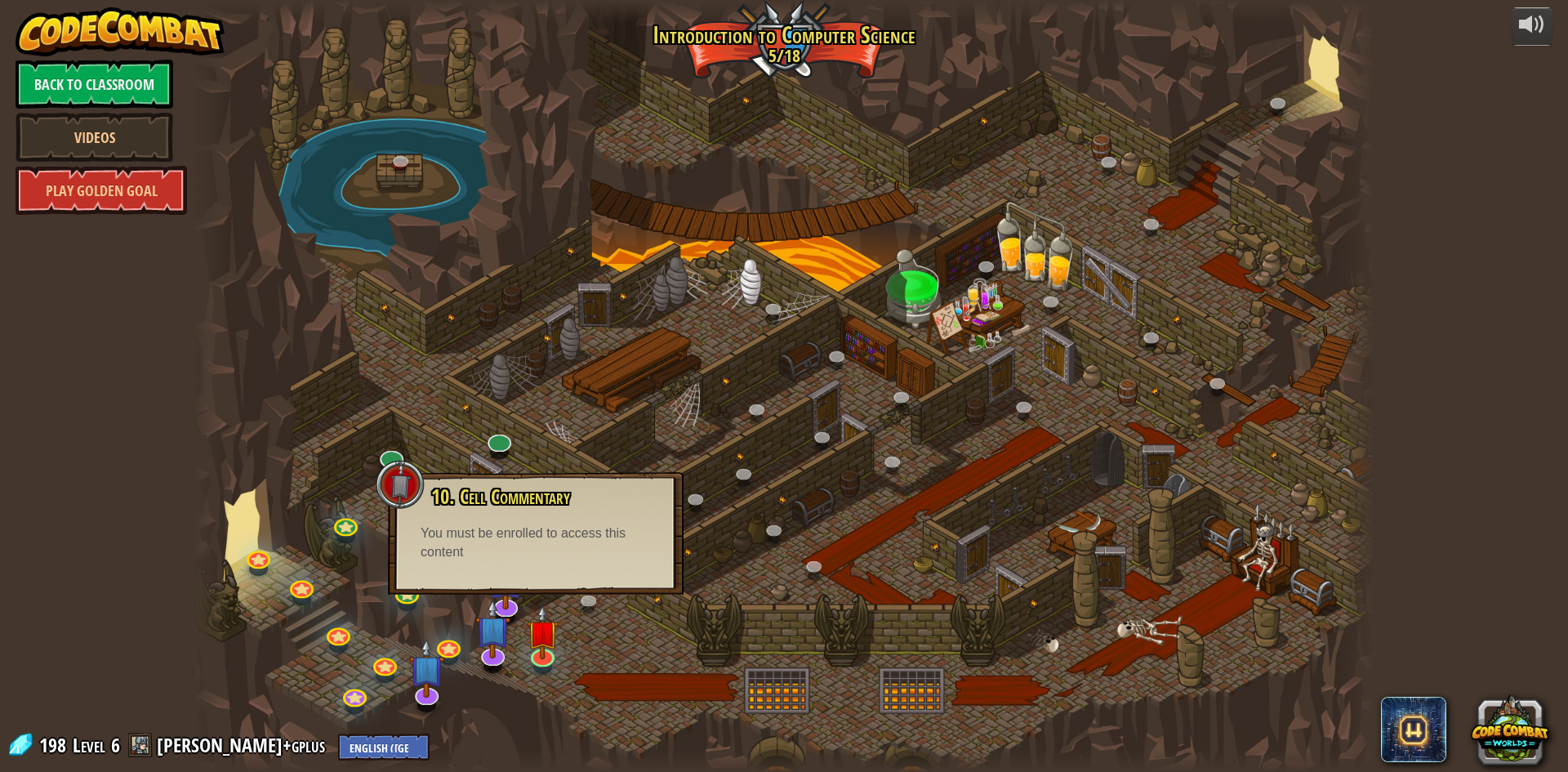
click at [406, 591] on div "10. Cell Commentary Trapped in a prison cell with the famous wizard! Say the pa…" at bounding box center [536, 534] width 296 height 122
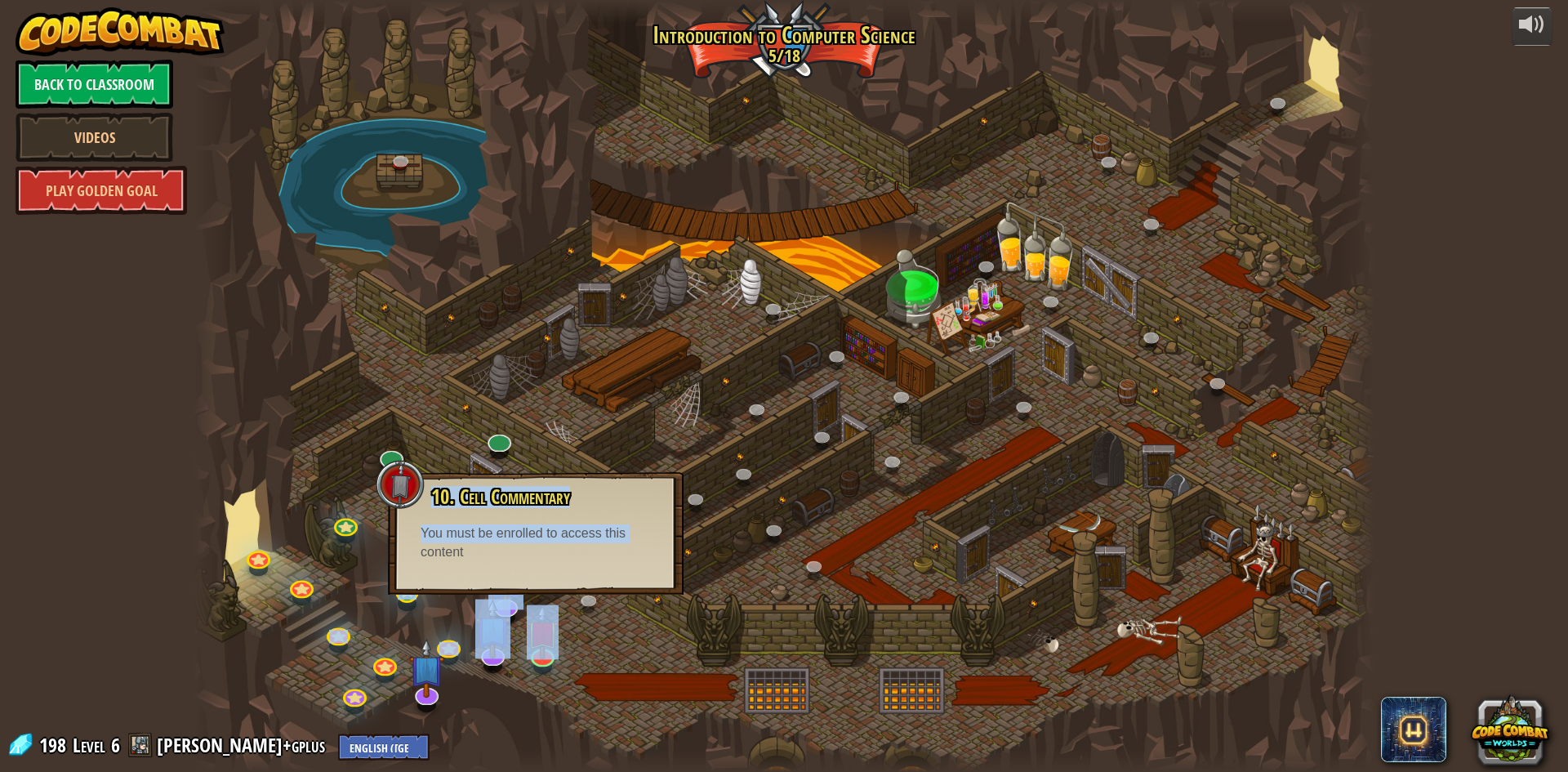
click at [406, 597] on div "25. Kithgard Gates (Locked) Escape the Kithgard dungeons, and don't let the gua…" at bounding box center [784, 386] width 1181 height 772
click at [543, 647] on img at bounding box center [543, 619] width 32 height 73
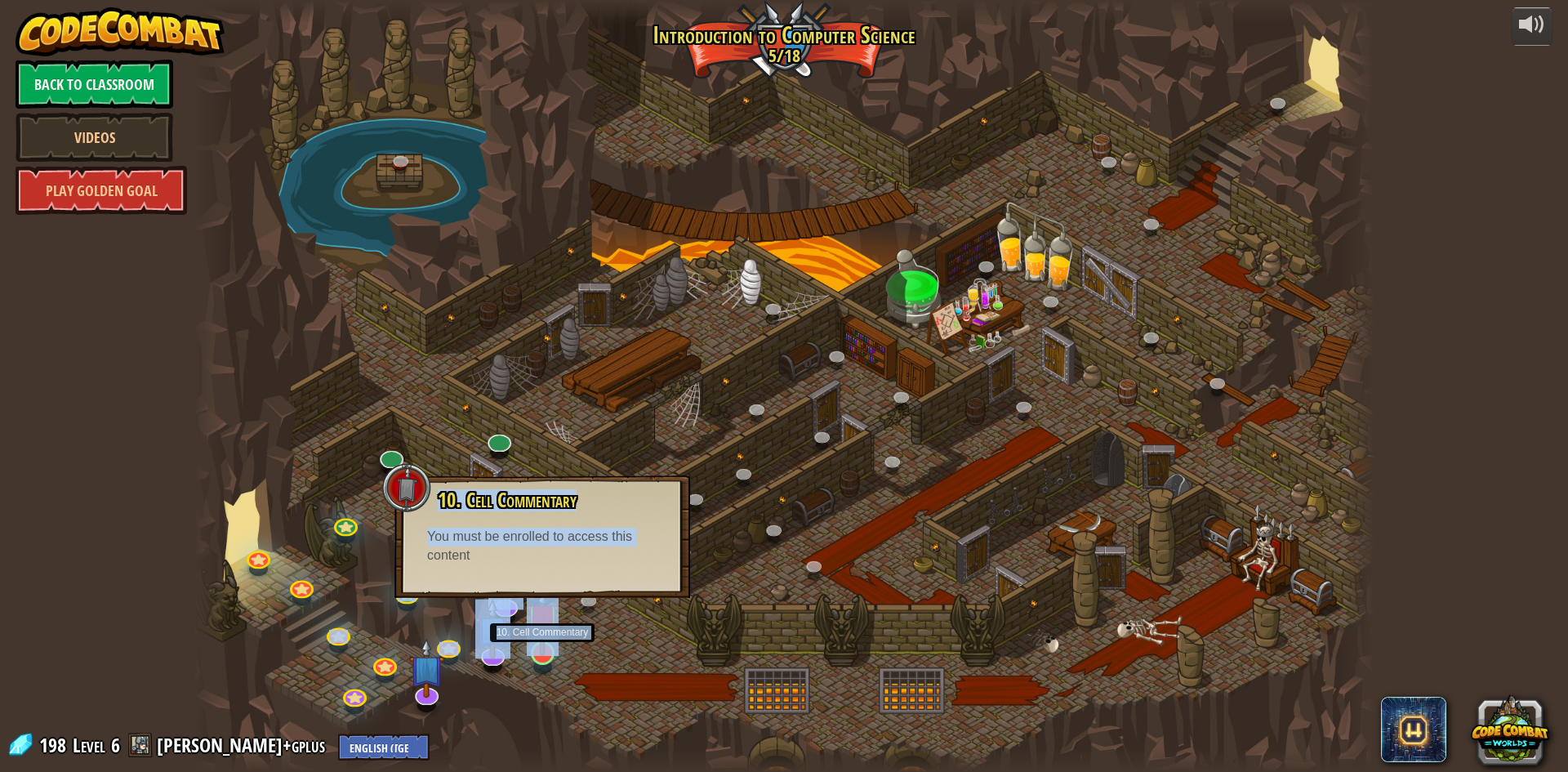
click at [547, 635] on img at bounding box center [543, 619] width 32 height 73
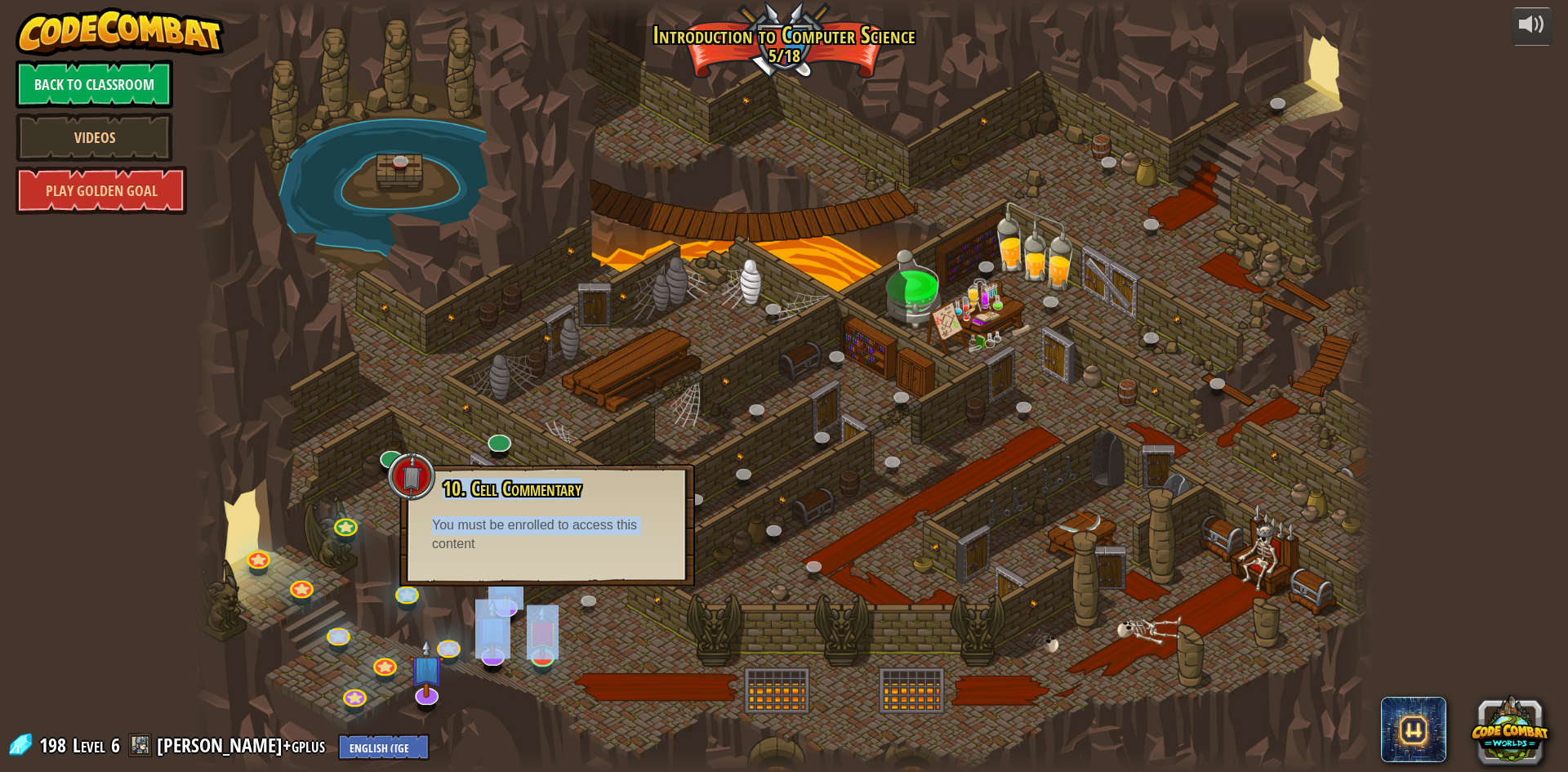
drag, startPoint x: 763, startPoint y: 482, endPoint x: 829, endPoint y: 461, distance: 69.3
click at [829, 461] on div at bounding box center [784, 386] width 1181 height 772
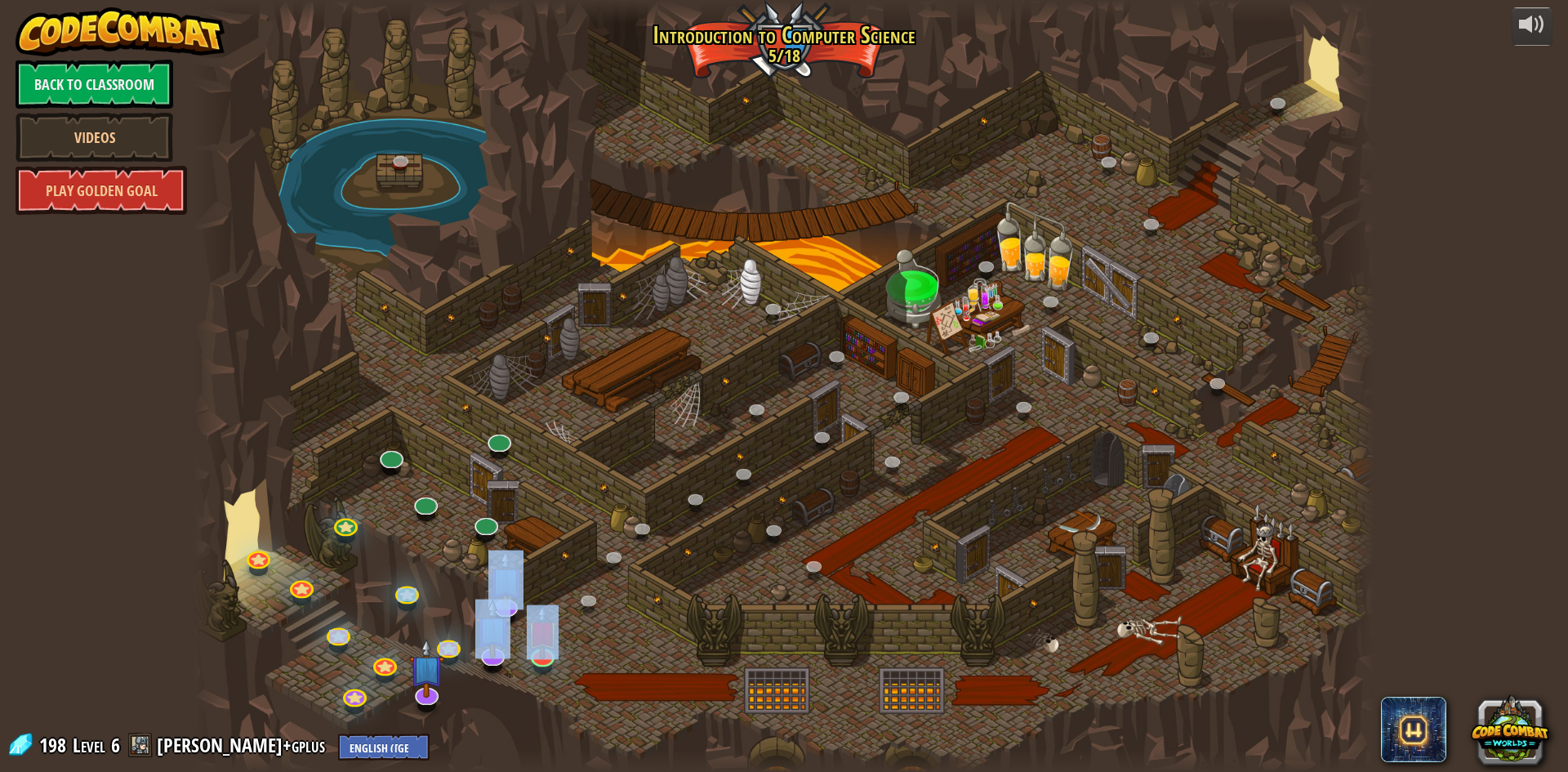
click at [590, 576] on div at bounding box center [784, 386] width 1181 height 772
click at [571, 368] on div at bounding box center [784, 386] width 1181 height 772
click at [552, 688] on div at bounding box center [784, 386] width 1181 height 772
click at [542, 654] on img at bounding box center [543, 619] width 32 height 73
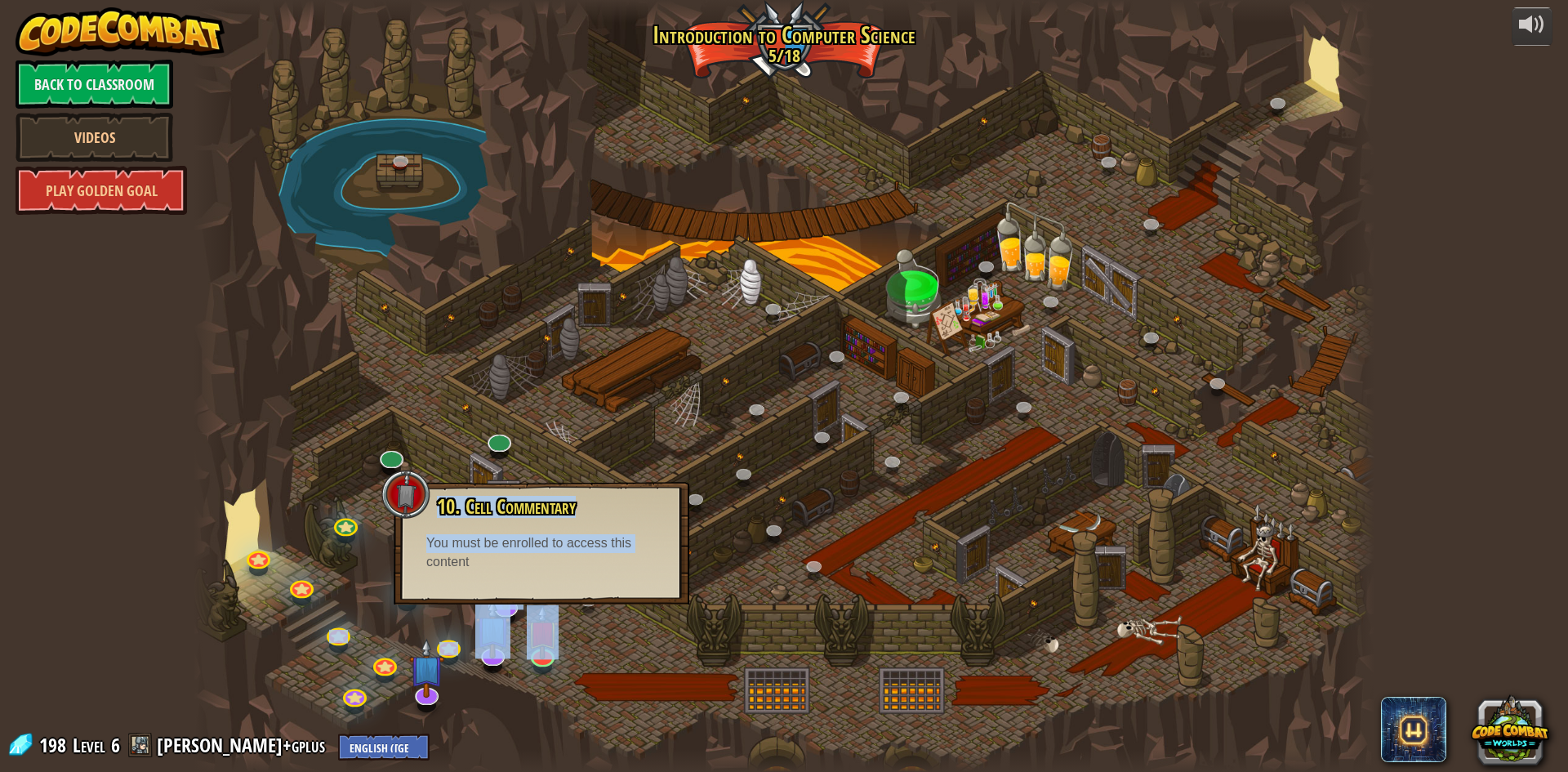
click at [400, 487] on div at bounding box center [405, 494] width 49 height 49
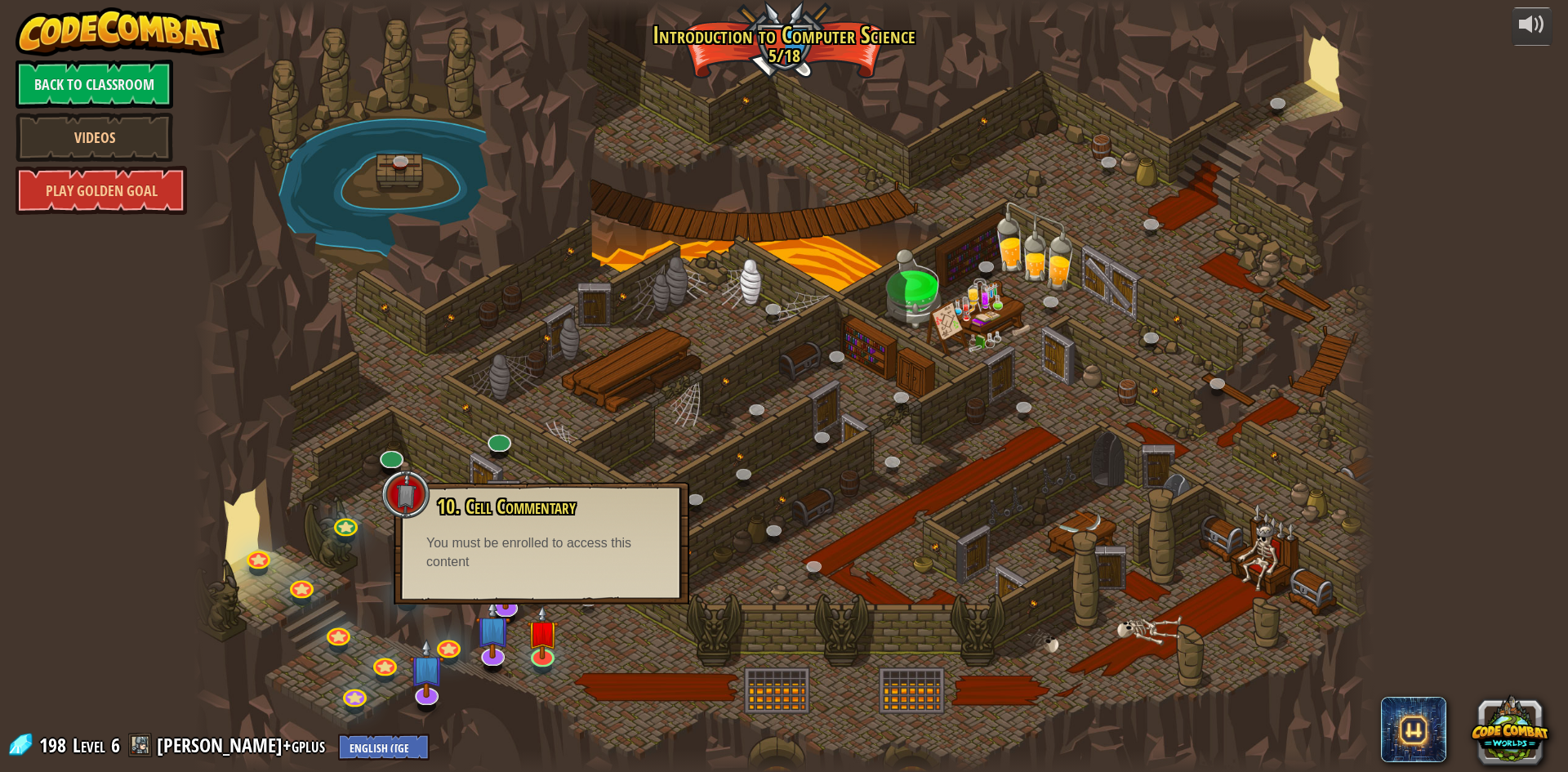
click at [361, 490] on div at bounding box center [784, 386] width 1181 height 772
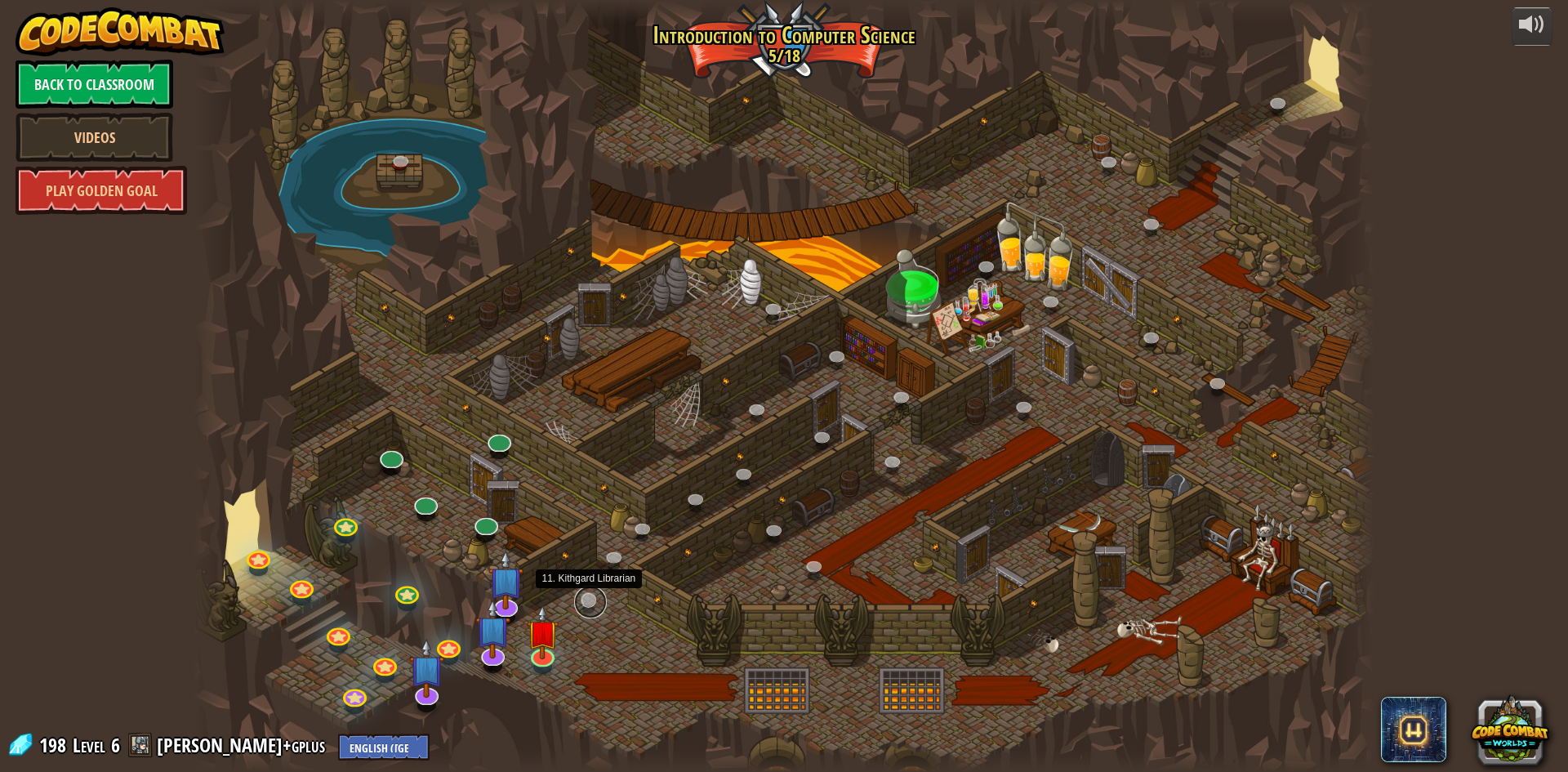
click at [590, 600] on link at bounding box center [590, 602] width 33 height 33
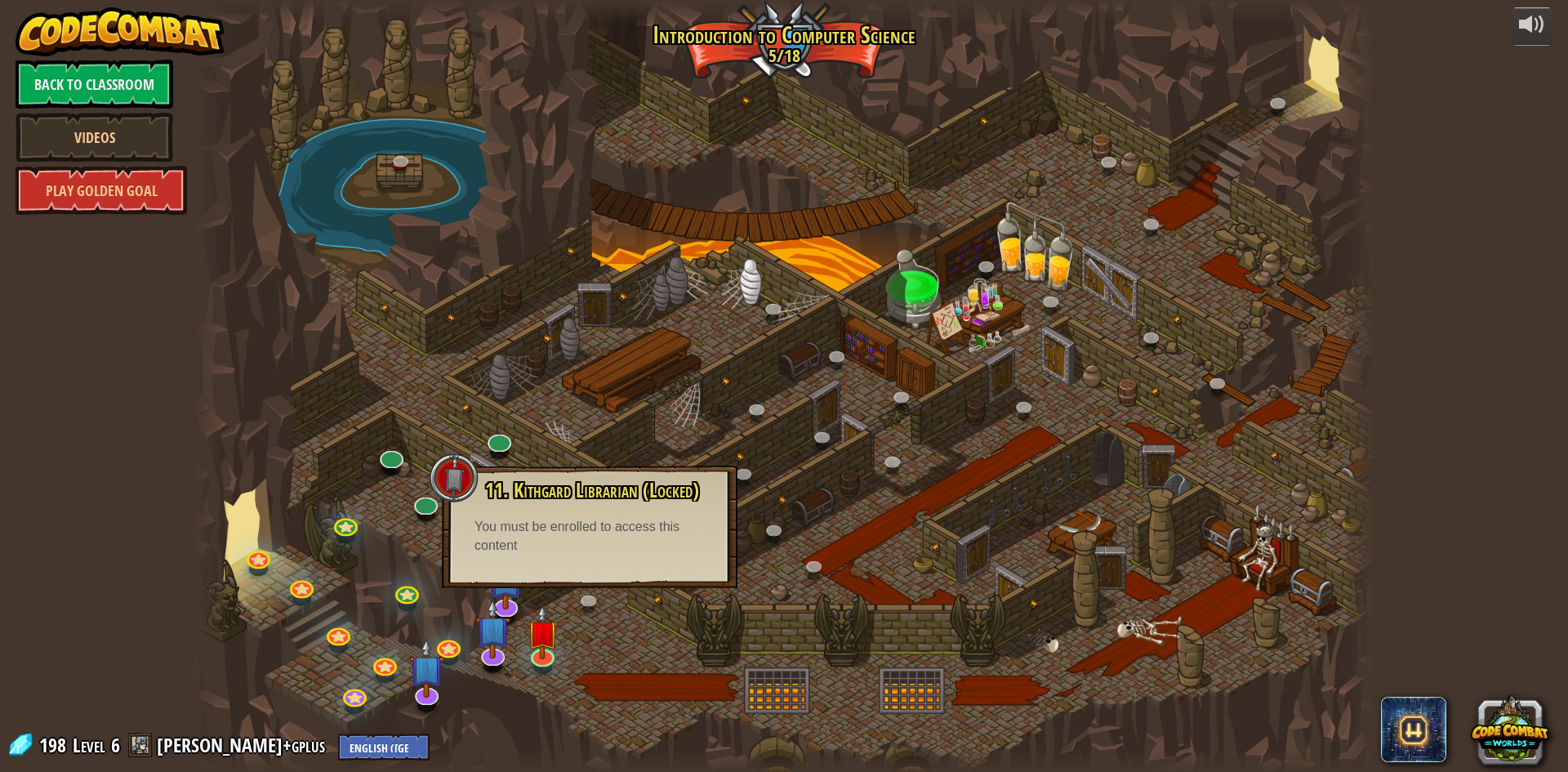
click at [378, 437] on div at bounding box center [784, 386] width 1181 height 772
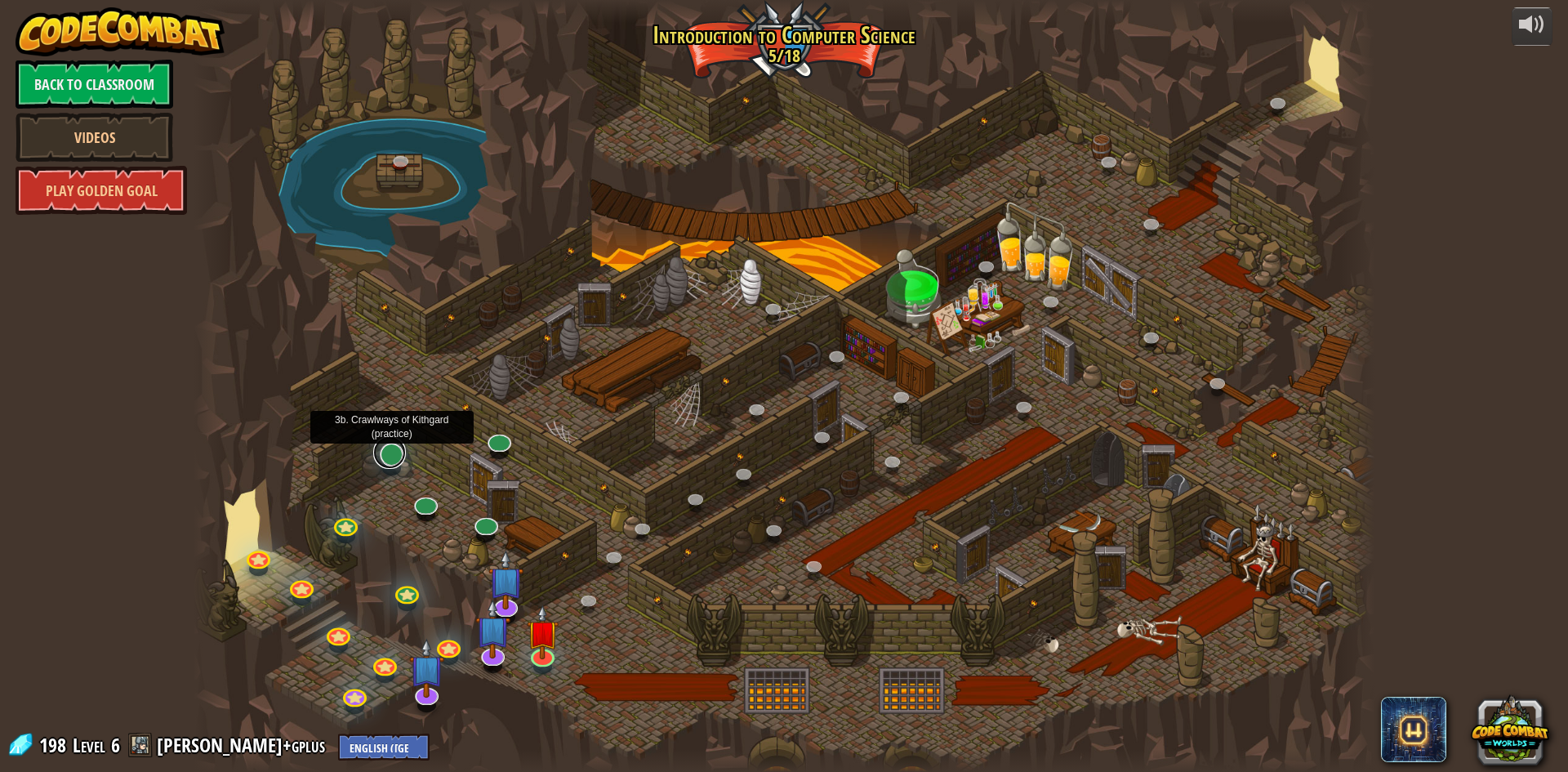
click at [390, 460] on link at bounding box center [390, 453] width 33 height 33
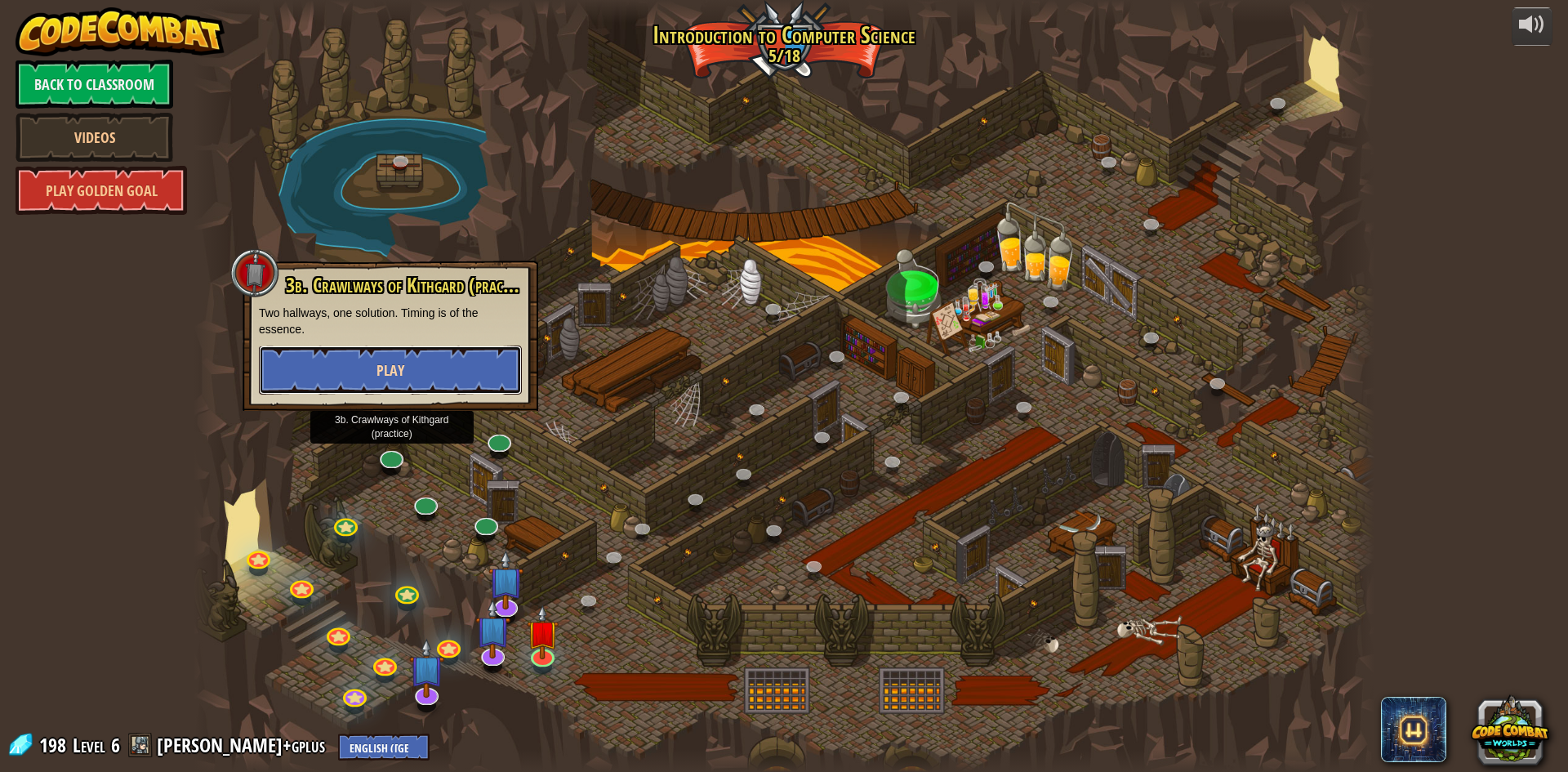
click at [426, 357] on button "Play" at bounding box center [390, 370] width 263 height 49
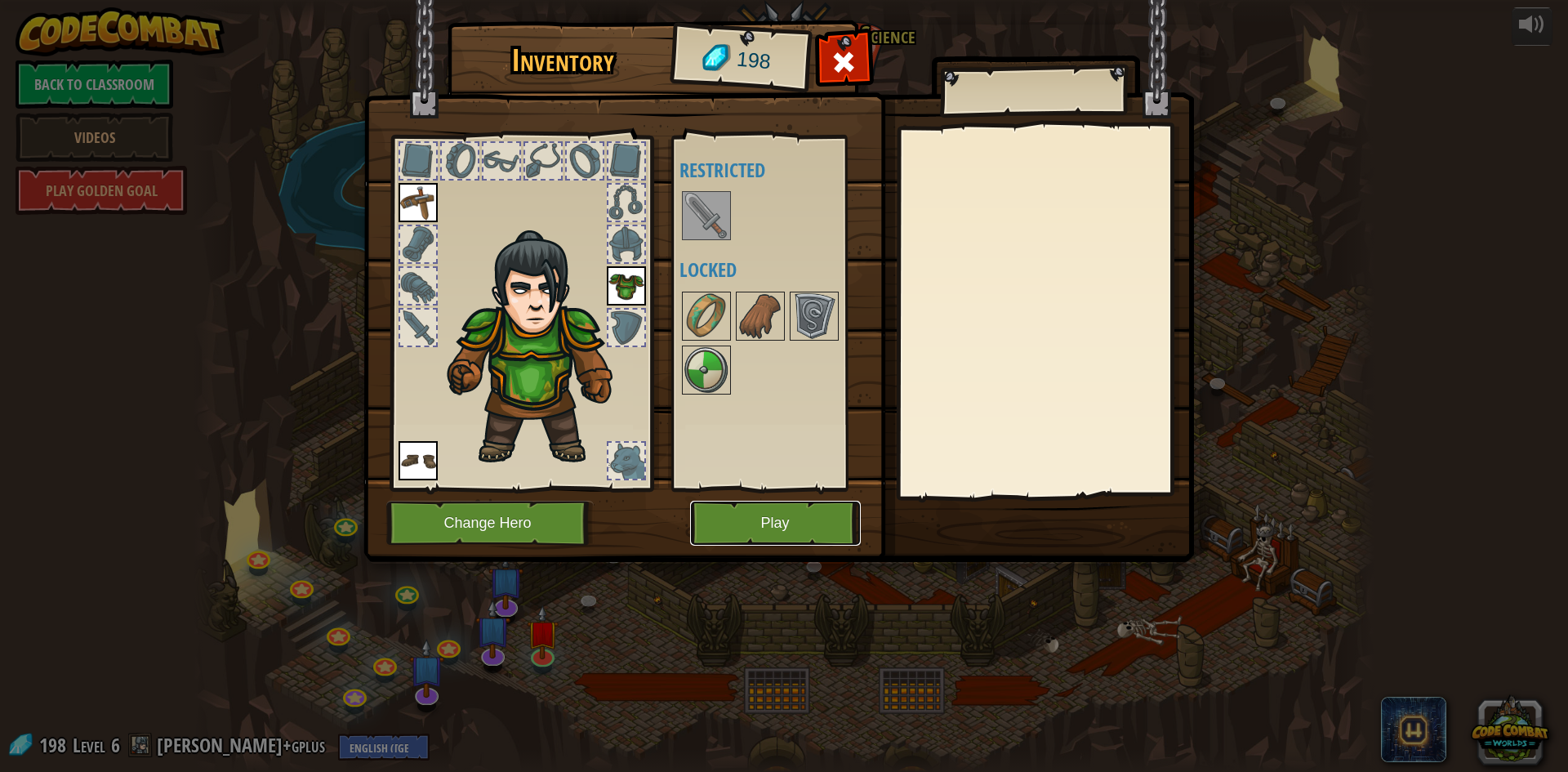
click at [781, 518] on button "Play" at bounding box center [776, 523] width 170 height 45
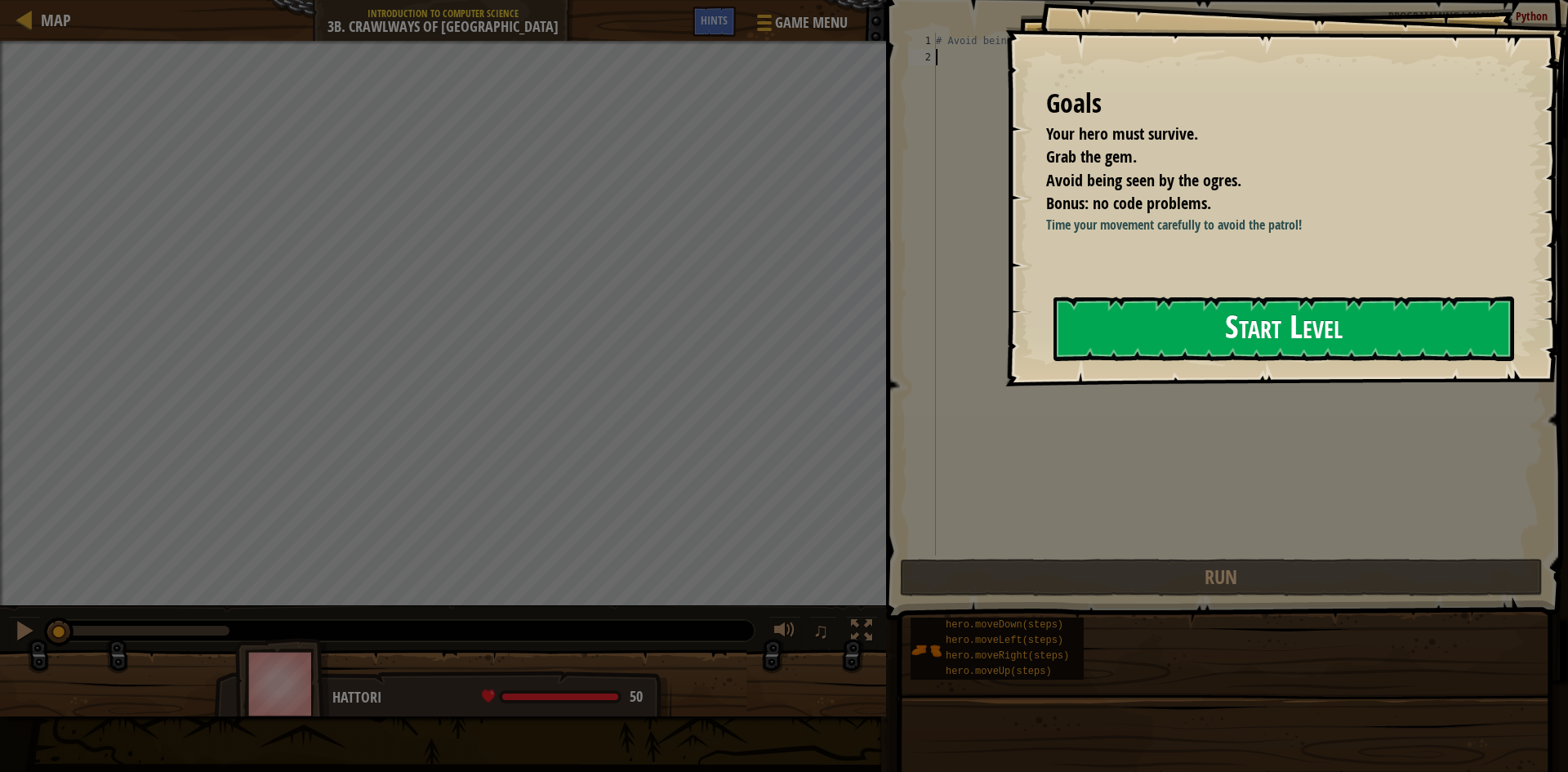
click at [1226, 323] on button "Start Level" at bounding box center [1284, 328] width 461 height 65
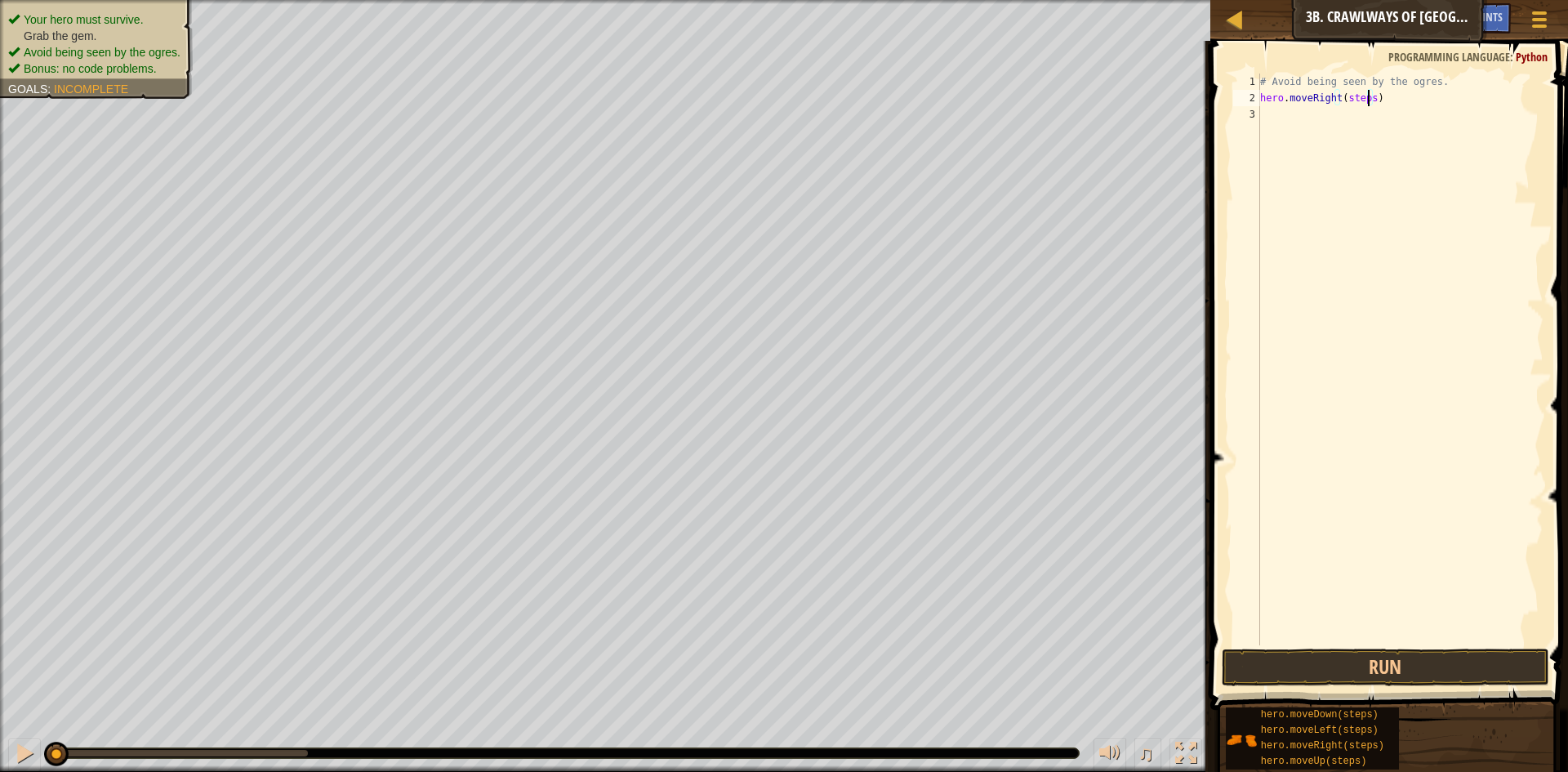
drag, startPoint x: 1366, startPoint y: 98, endPoint x: 1410, endPoint y: 107, distance: 44.9
click at [1367, 98] on div "# Avoid being seen by the ogres. hero . moveRight ( steps )" at bounding box center [1400, 376] width 287 height 605
type textarea "hero.moveRight(2)"
click at [1385, 657] on button "Run" at bounding box center [1385, 667] width 327 height 37
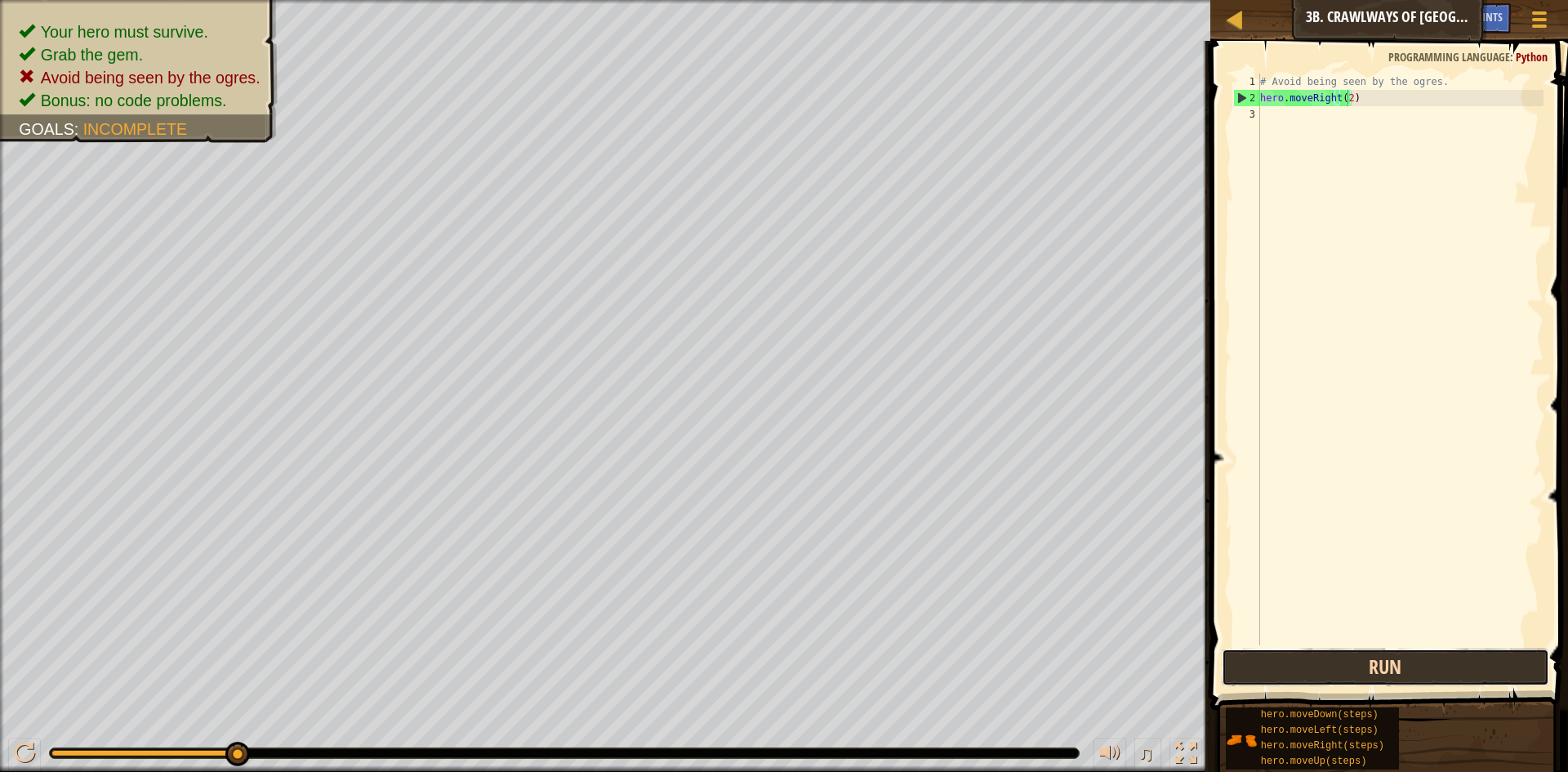
click at [1488, 664] on button "Run" at bounding box center [1385, 667] width 327 height 37
click at [1267, 119] on div "# Avoid being seen by the ogres. hero . moveRight ( 2 )" at bounding box center [1400, 376] width 287 height 605
type textarea "a"
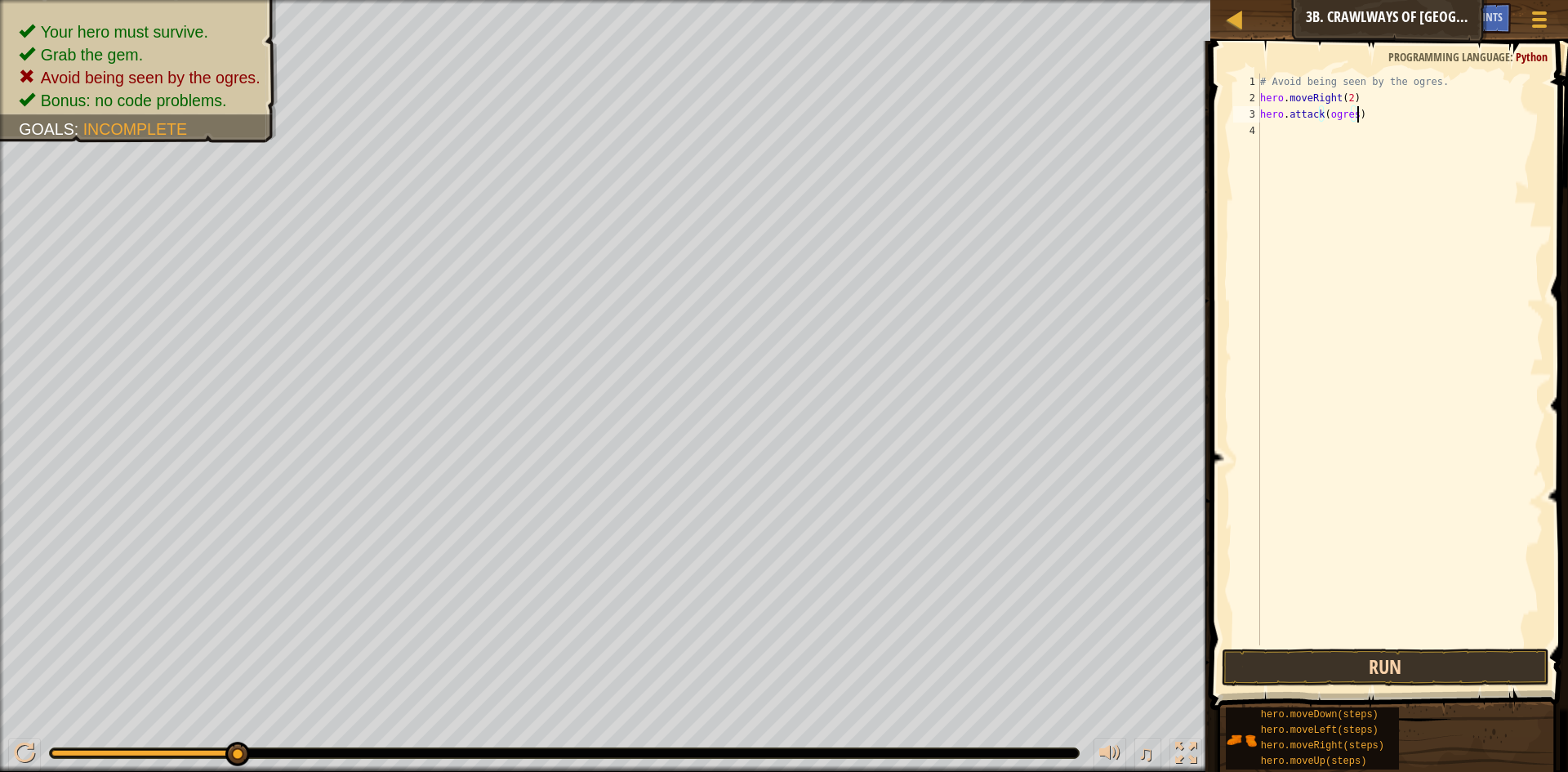
type textarea "hero.attack(ogres)"
click at [1422, 669] on button "Run" at bounding box center [1385, 667] width 327 height 37
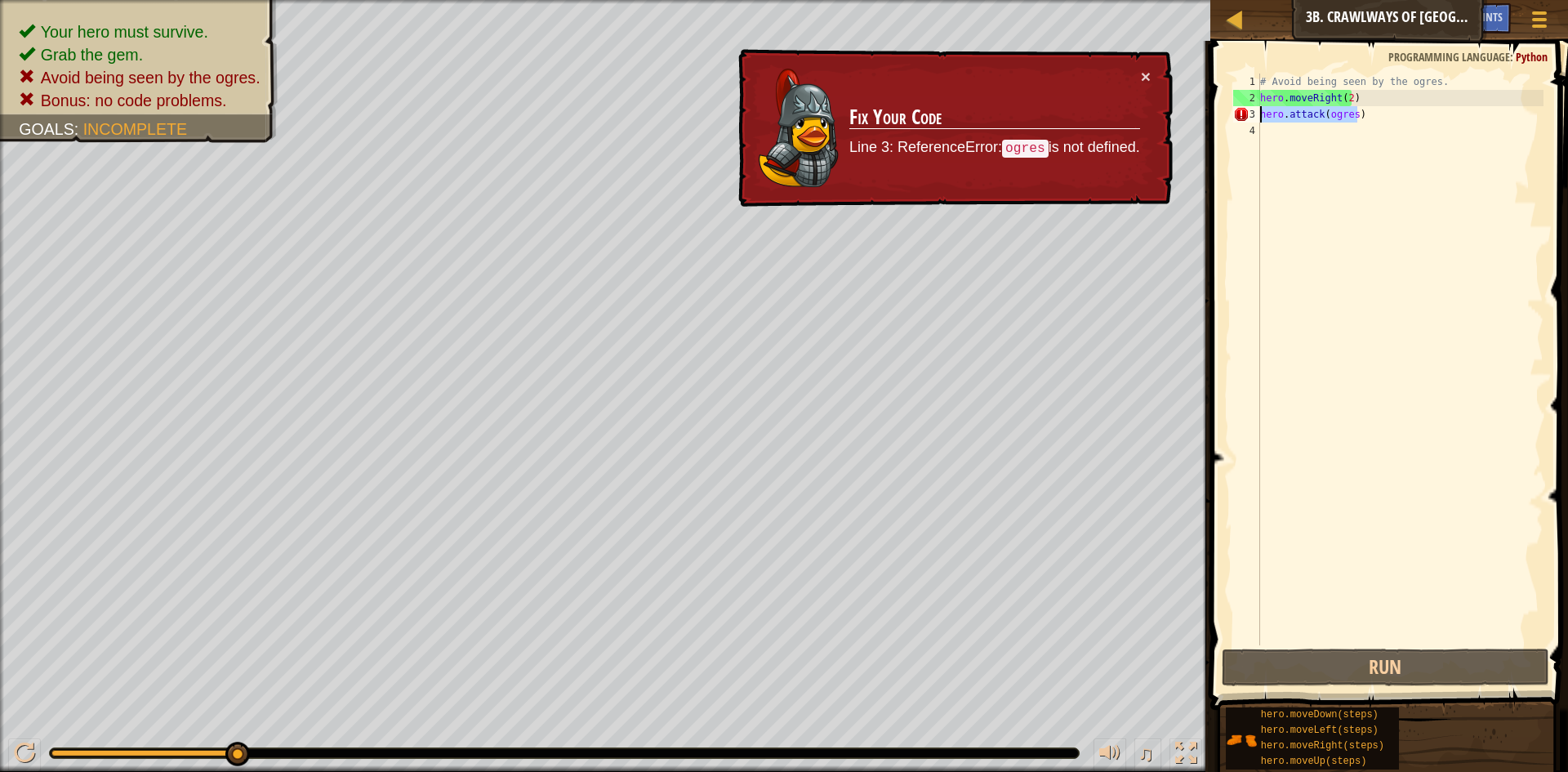
drag, startPoint x: 1361, startPoint y: 111, endPoint x: 1246, endPoint y: 112, distance: 115.0
click at [1246, 112] on div "hero.attack(ogres) 1 2 3 4 # Avoid being seen by the ogres. hero . moveRight ( …" at bounding box center [1386, 359] width 313 height 572
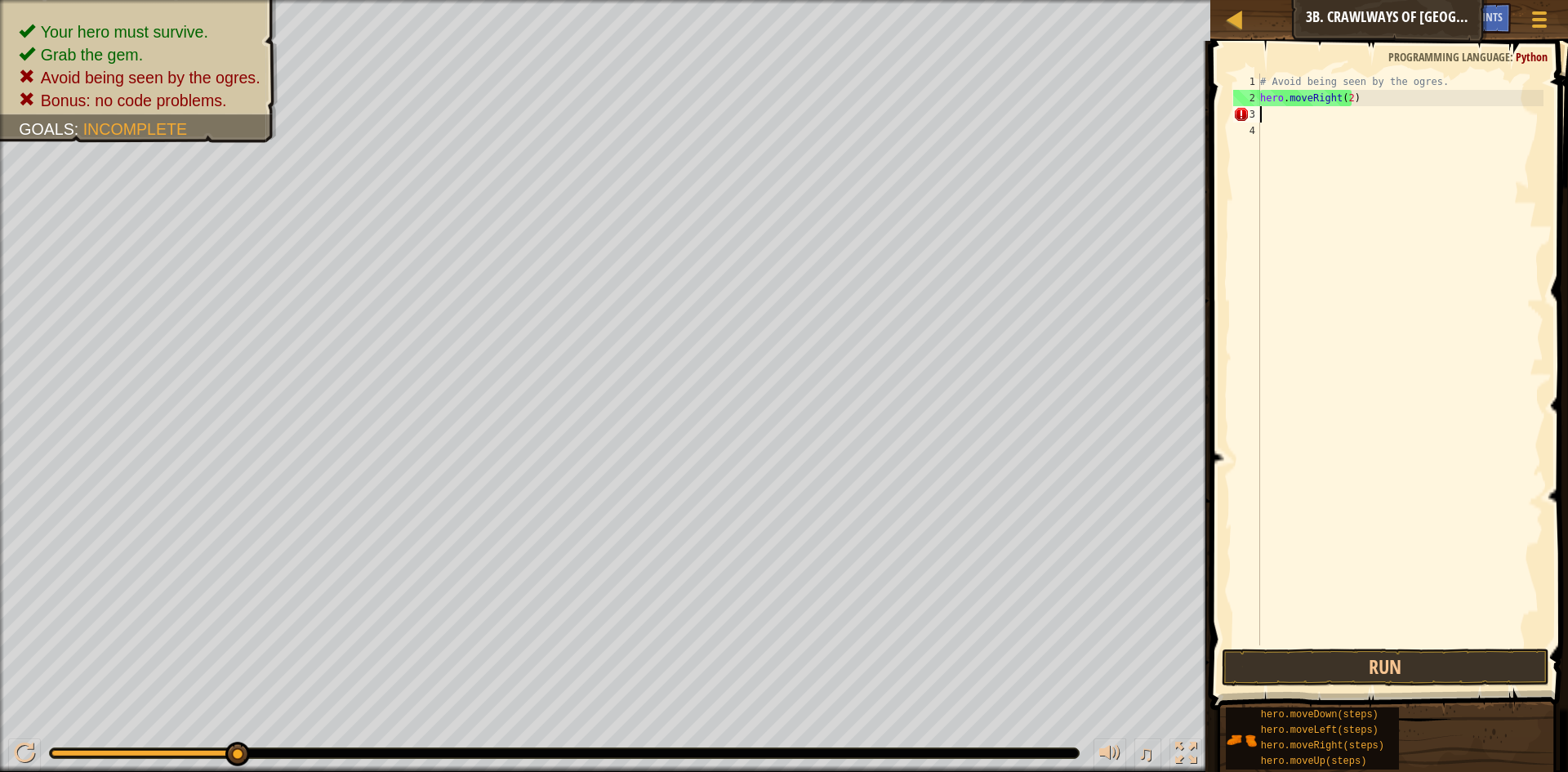
scroll to position [7, 0]
click at [1346, 104] on div "# Avoid being seen by the ogres. hero . moveRight ( 2 )" at bounding box center [1400, 376] width 287 height 605
type textarea "hero.moveRight()"
click at [1479, 660] on button "Run" at bounding box center [1385, 667] width 327 height 37
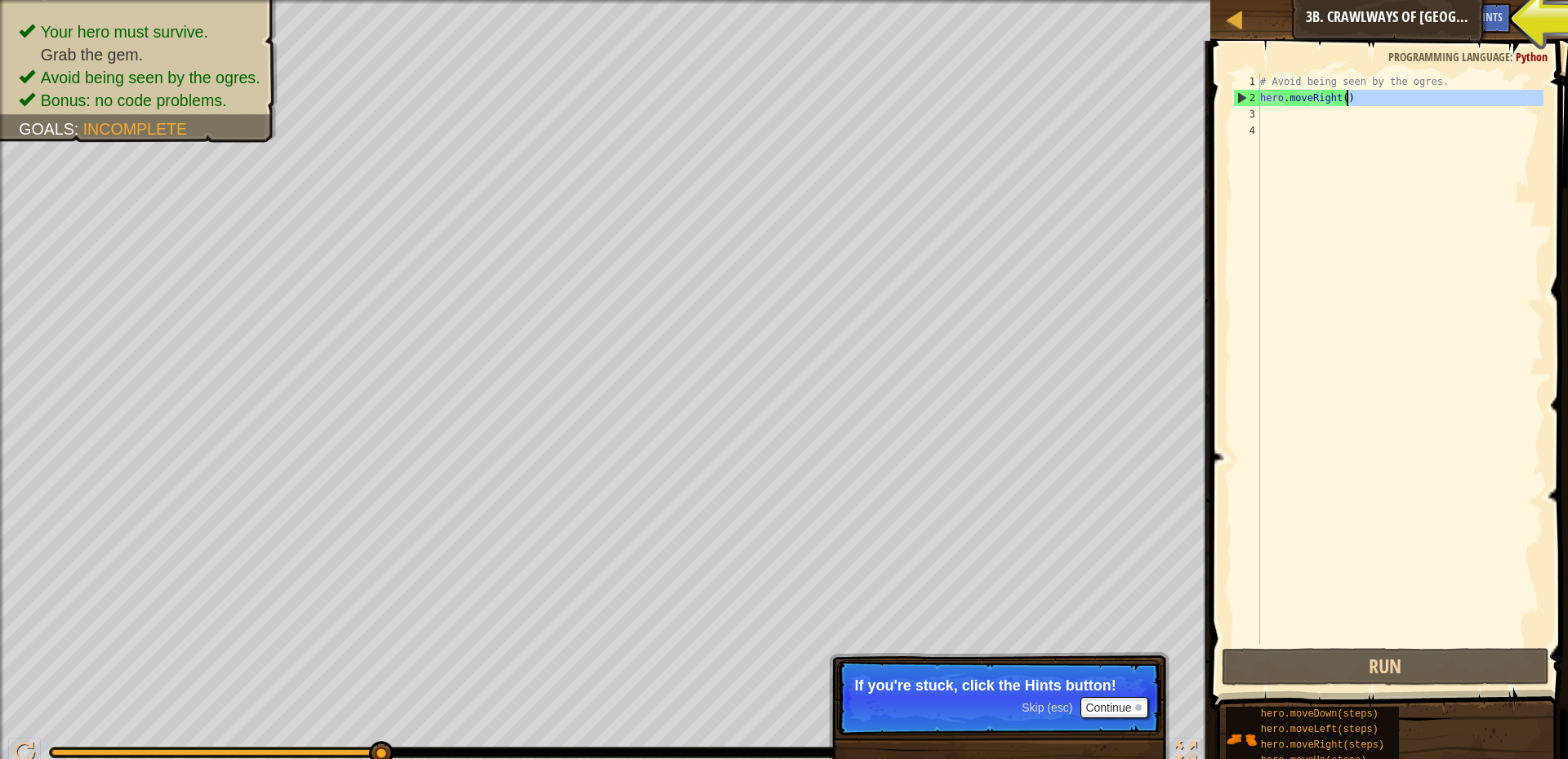
click at [1360, 94] on div "# Avoid being seen by the ogres. hero . moveRight ( )" at bounding box center [1400, 375] width 287 height 604
type textarea "hero.moveRight()"
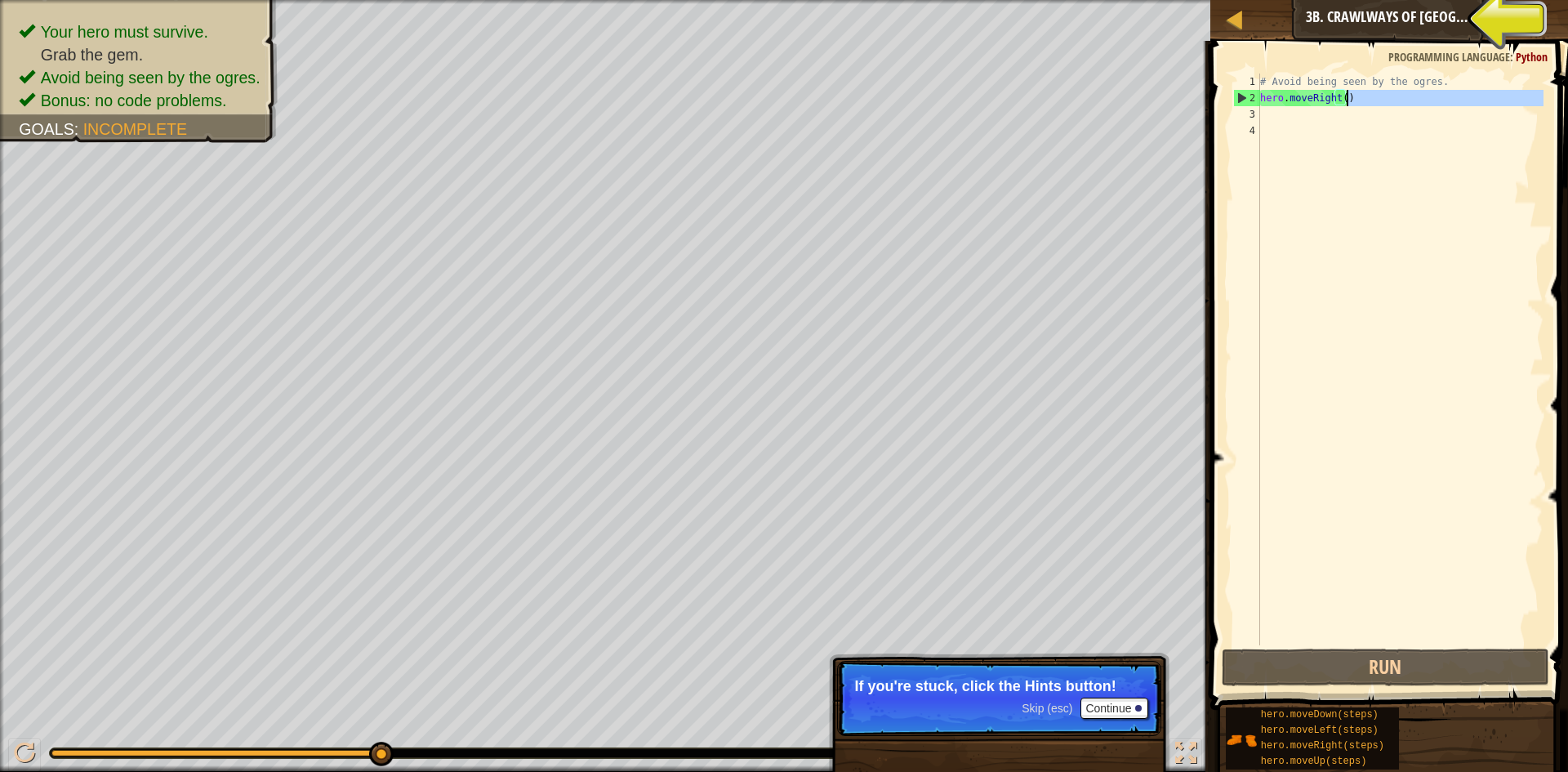
click at [1343, 118] on div "# Avoid being seen by the ogres. hero . moveRight ( )" at bounding box center [1400, 359] width 287 height 572
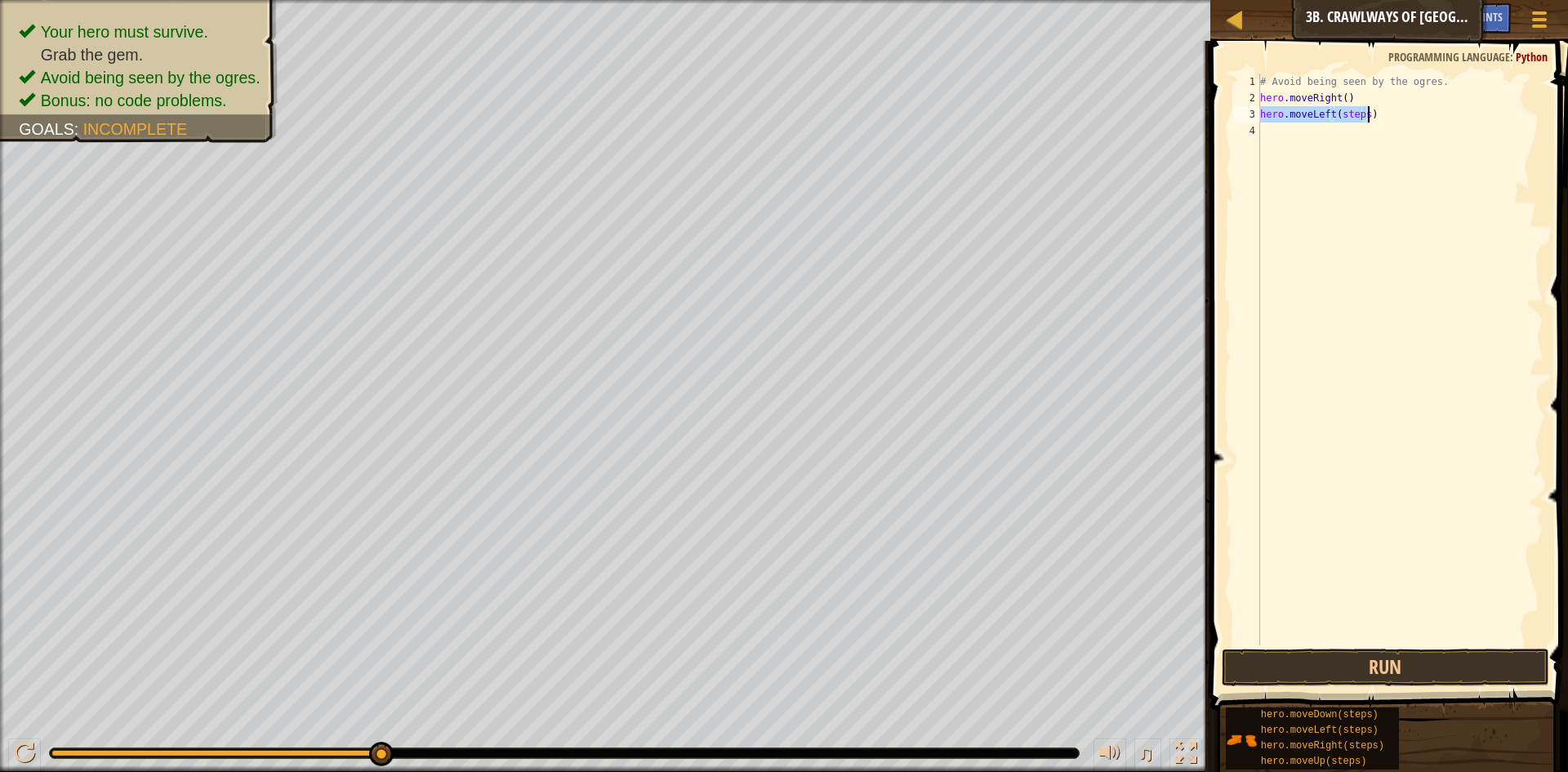
click at [1360, 117] on div "# Avoid being seen by the ogres. hero . moveRight ( ) hero . moveLeft ( steps )" at bounding box center [1400, 359] width 287 height 572
click at [1365, 117] on div "# Avoid being seen by the ogres. hero . moveRight ( ) hero . moveLeft ( steps )" at bounding box center [1400, 376] width 287 height 605
click at [1371, 136] on div "# Avoid being seen by the ogres. hero . moveRight ( ) hero . moveLeft ( ) hero …" at bounding box center [1400, 376] width 287 height 605
click at [1370, 137] on div "# Avoid being seen by the ogres. hero . moveRight ( ) hero . moveLeft ( ) hero …" at bounding box center [1400, 376] width 287 height 605
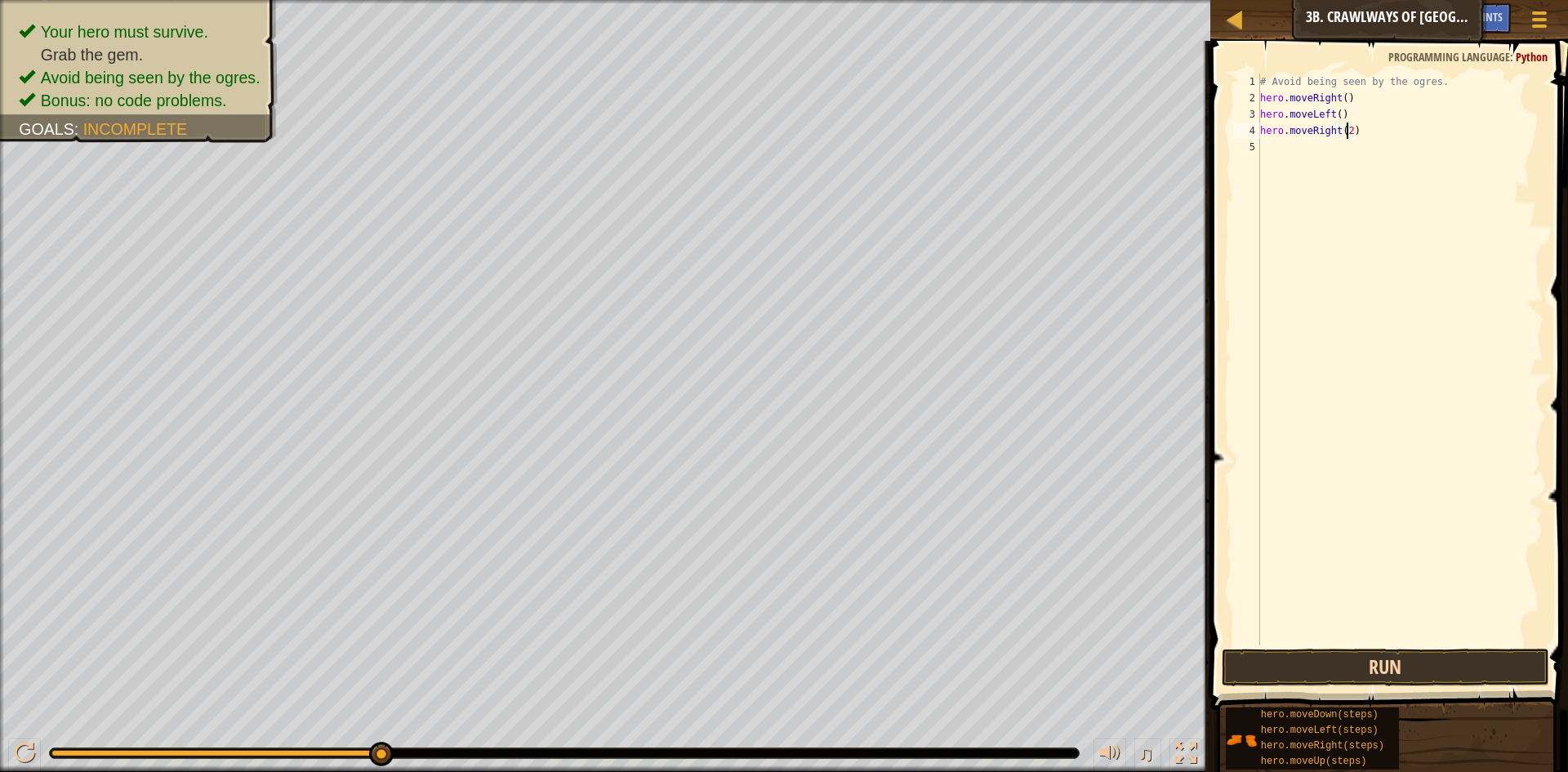
type textarea "hero.moveRight(2)"
click at [1378, 661] on button "Run" at bounding box center [1385, 667] width 327 height 37
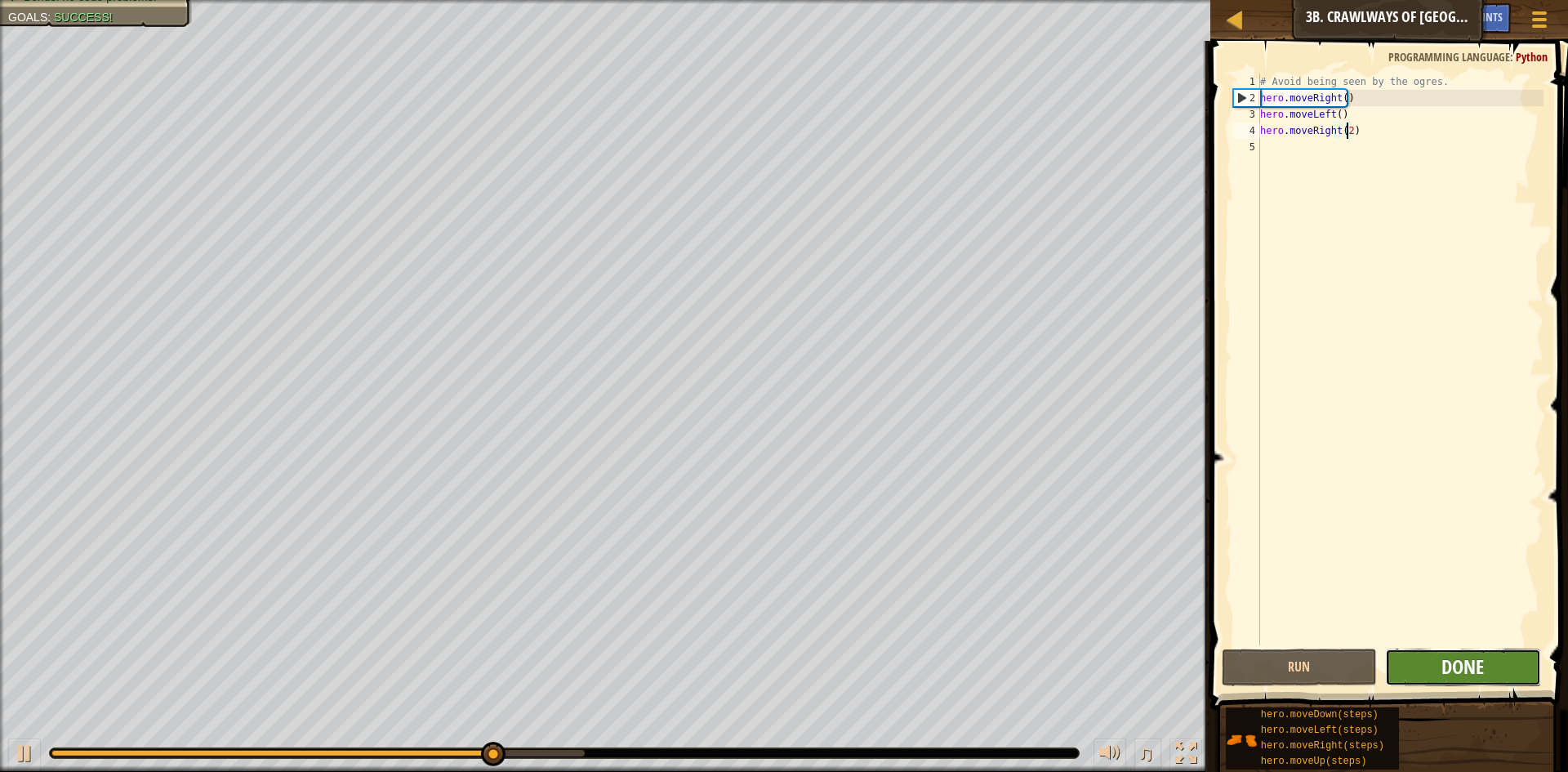
click at [1449, 672] on span "Done" at bounding box center [1462, 667] width 42 height 26
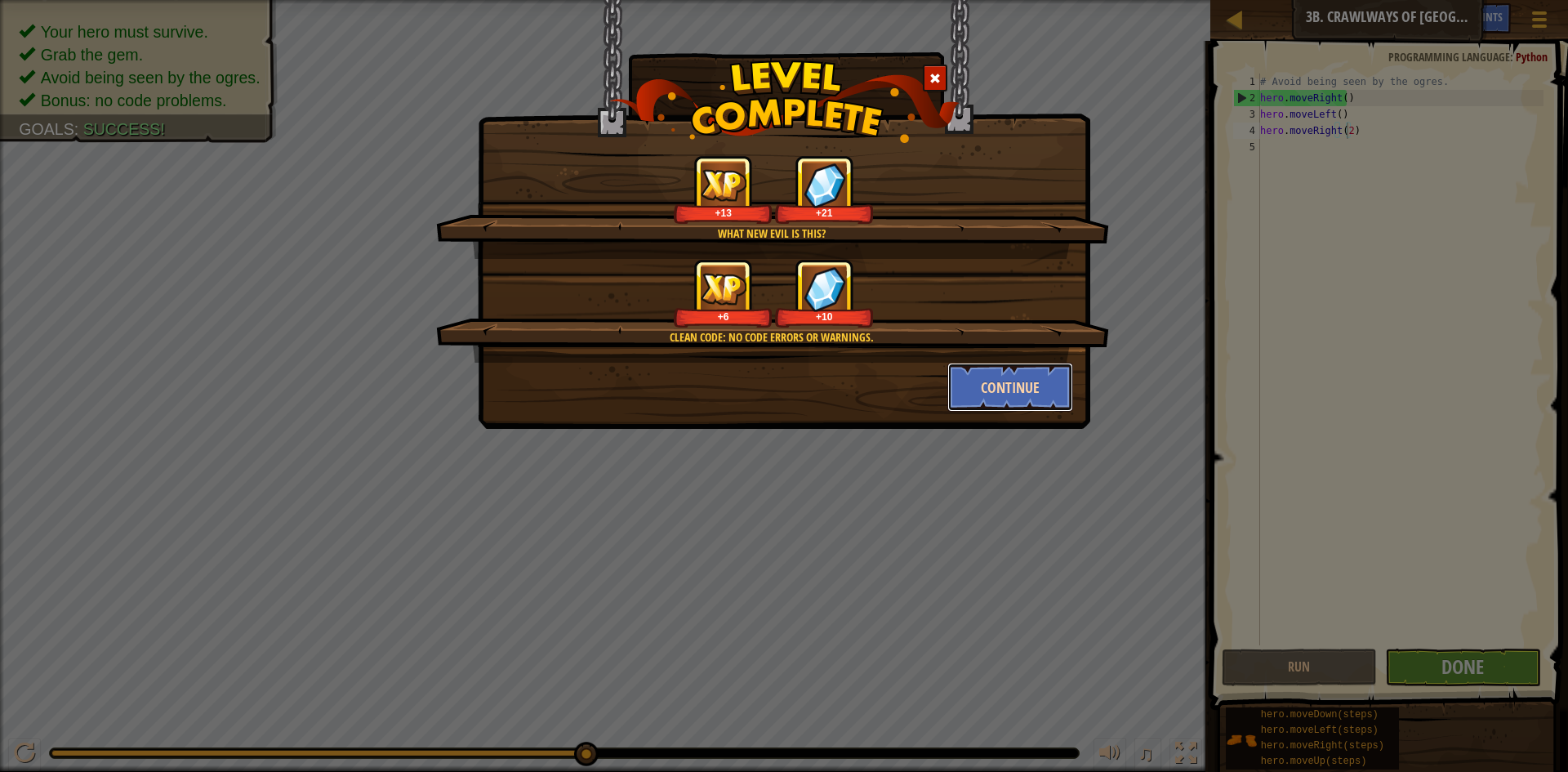
click at [1011, 380] on button "Continue" at bounding box center [1011, 386] width 127 height 49
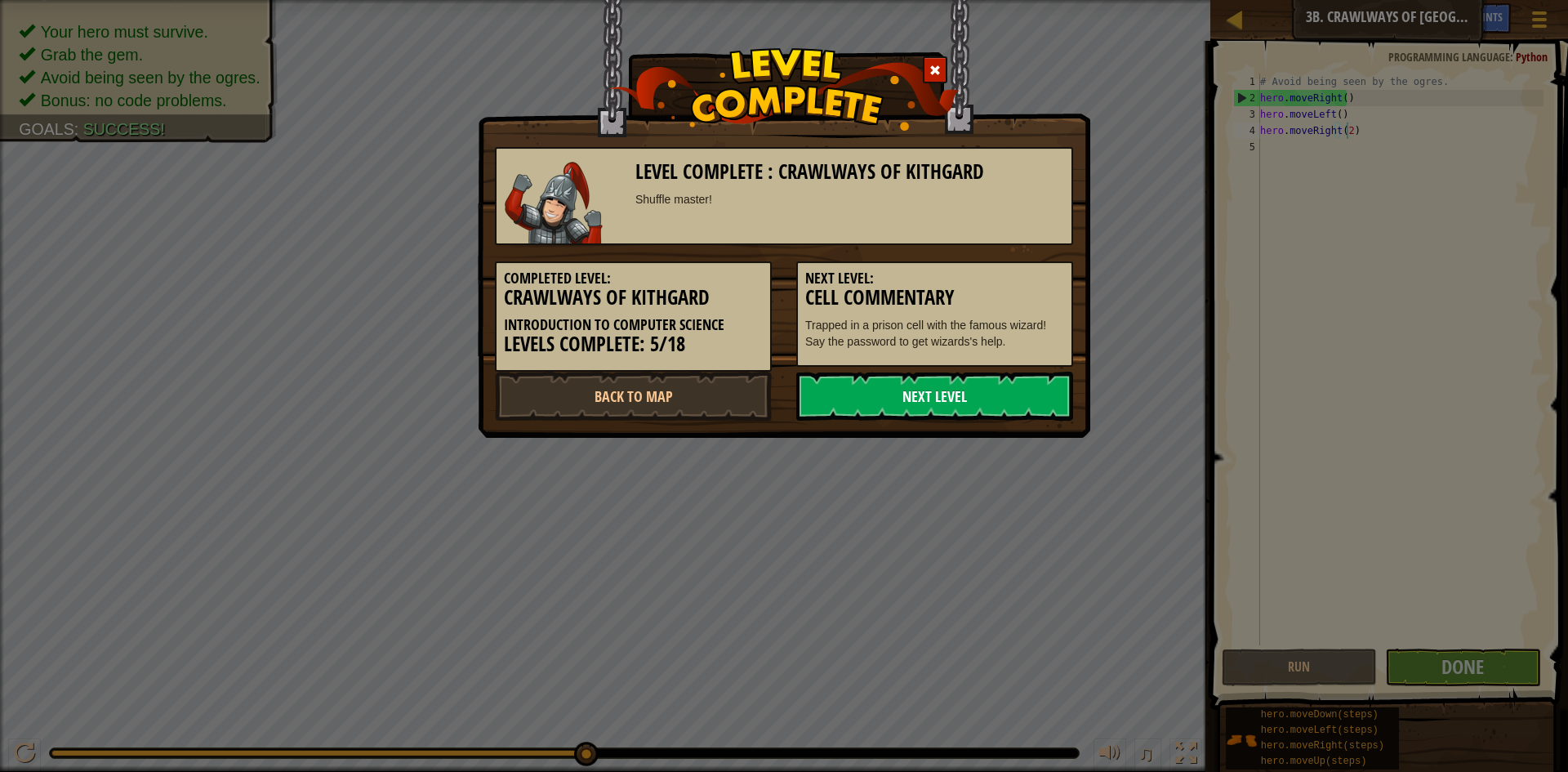
click at [992, 385] on link "Next Level" at bounding box center [935, 396] width 277 height 49
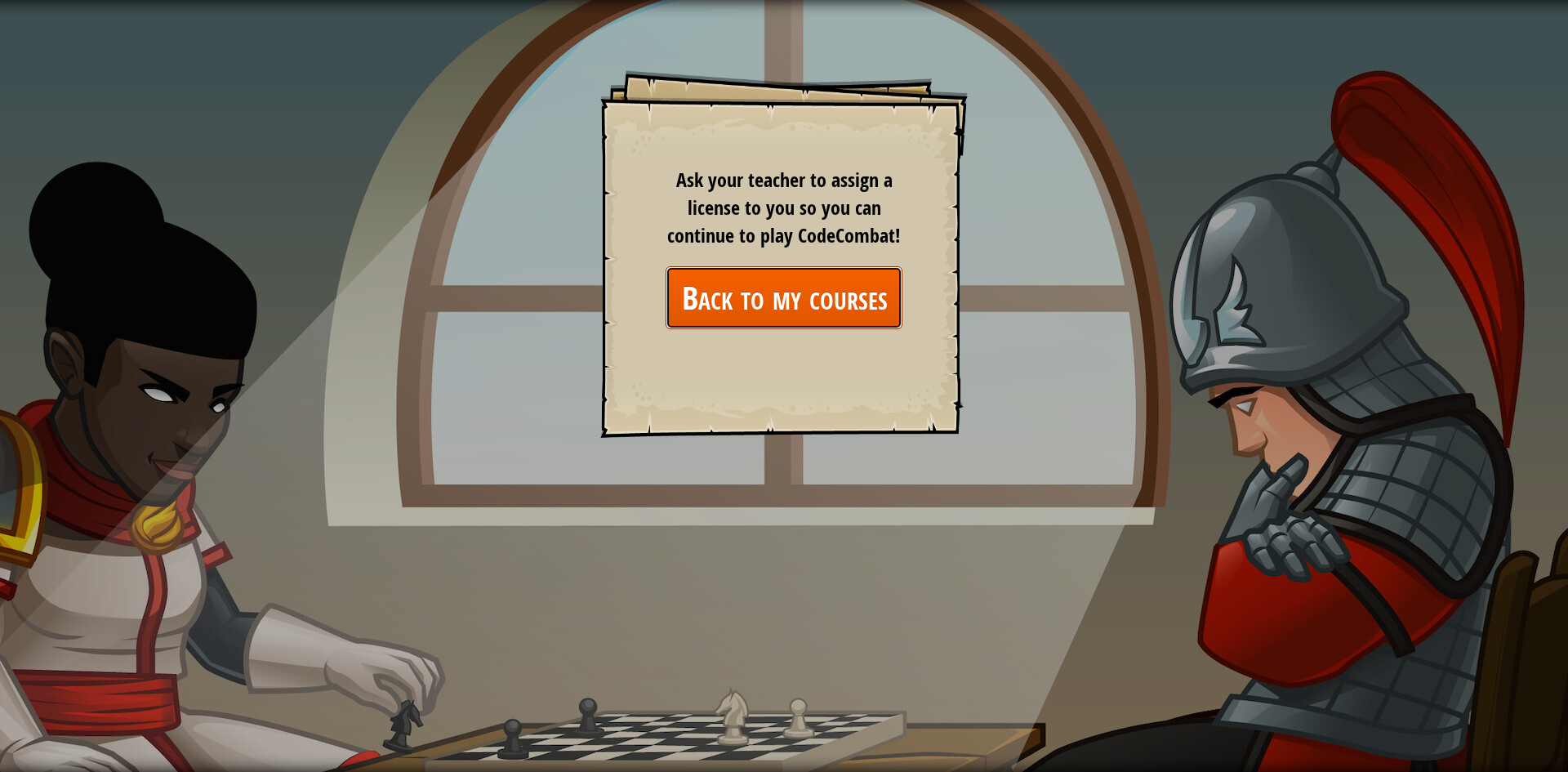
click at [789, 309] on link "Back to my courses" at bounding box center [784, 298] width 237 height 63
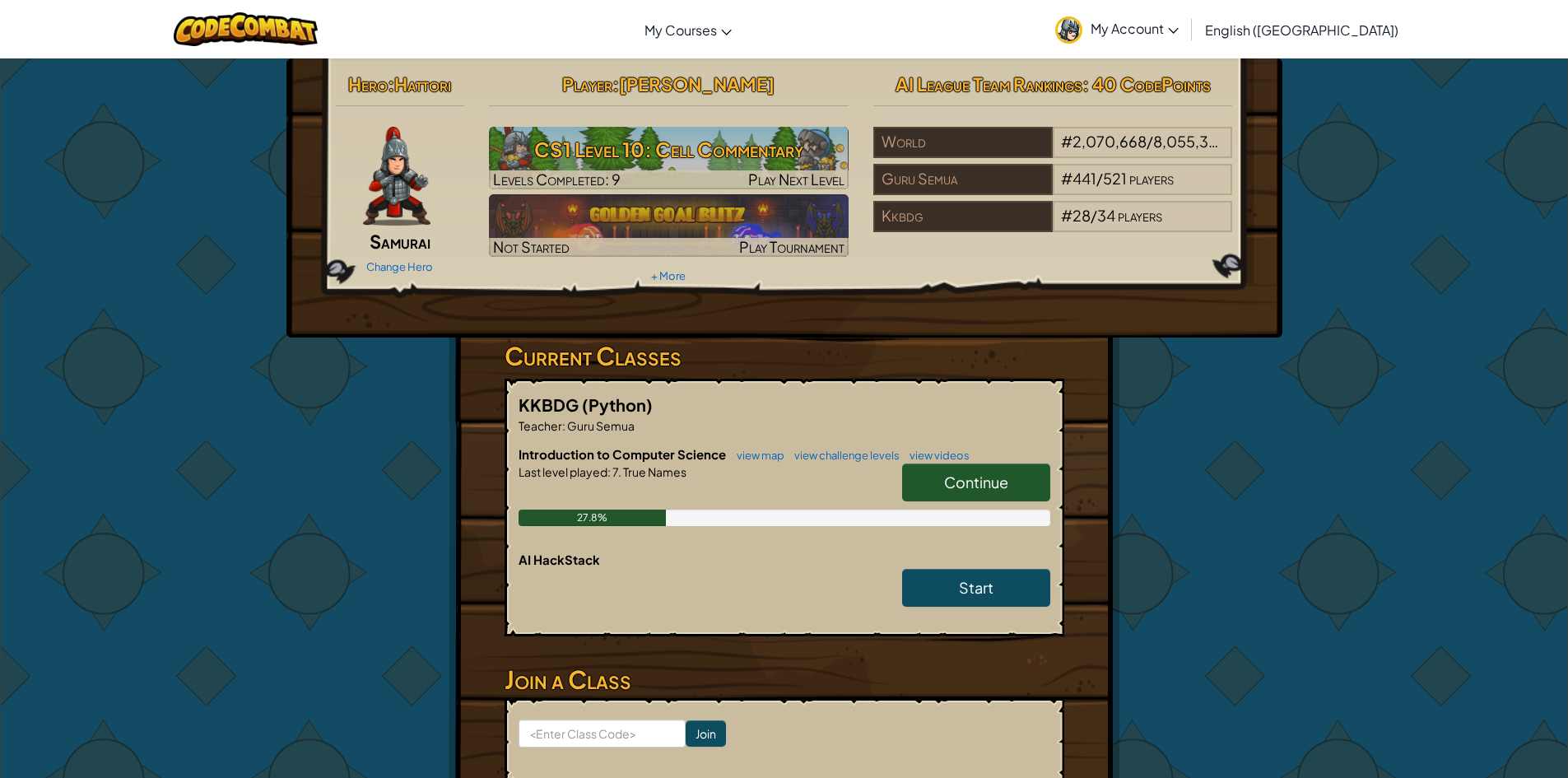
drag, startPoint x: 983, startPoint y: 467, endPoint x: 977, endPoint y: 479, distance: 13.4
click at [977, 479] on link "Continue" at bounding box center [976, 482] width 148 height 38
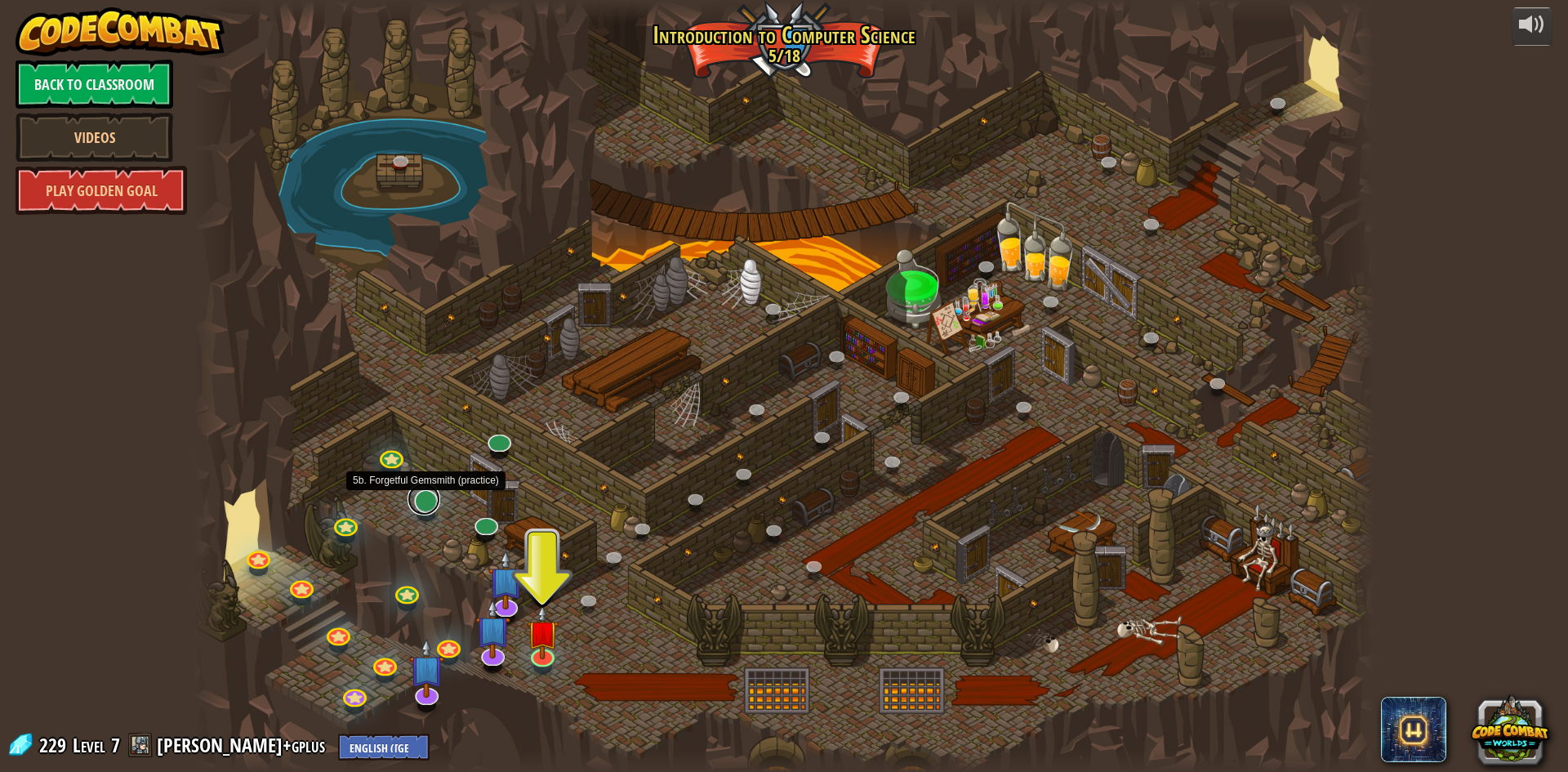
click at [424, 498] on link at bounding box center [424, 500] width 33 height 33
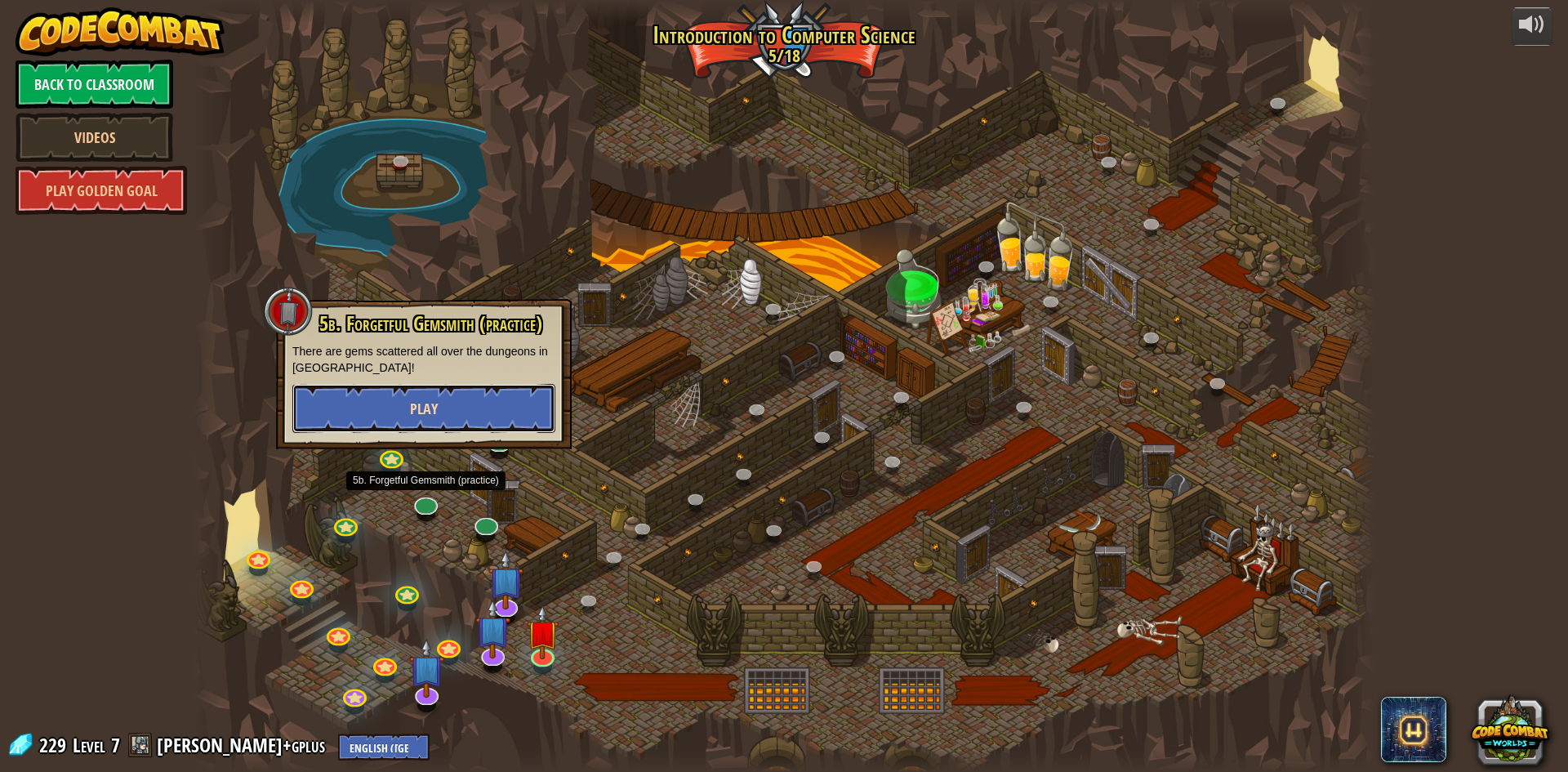
click at [421, 399] on span "Play" at bounding box center [424, 409] width 28 height 21
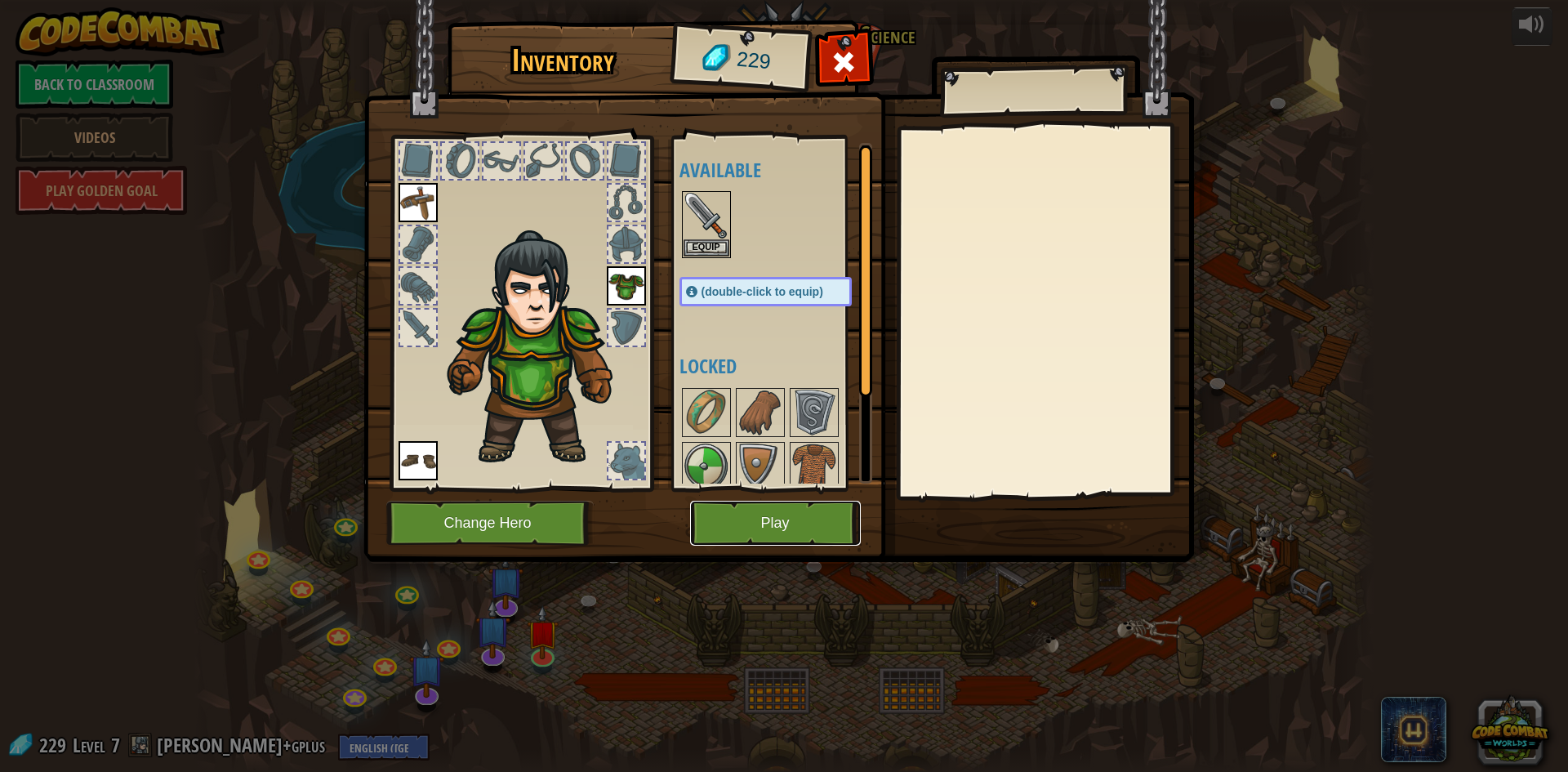
click at [715, 512] on button "Play" at bounding box center [776, 523] width 170 height 45
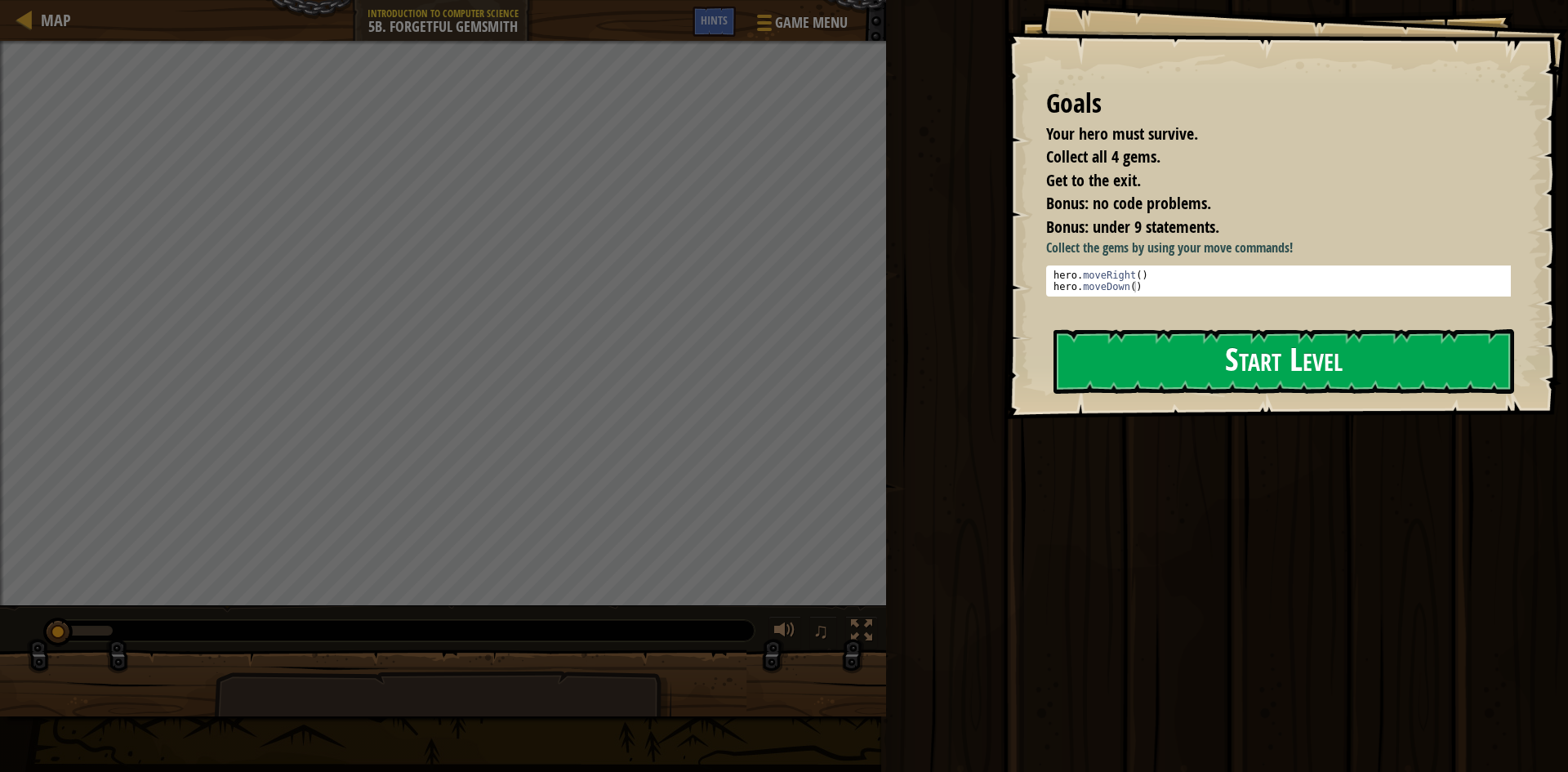
click at [1224, 355] on button "Start Level" at bounding box center [1284, 362] width 461 height 65
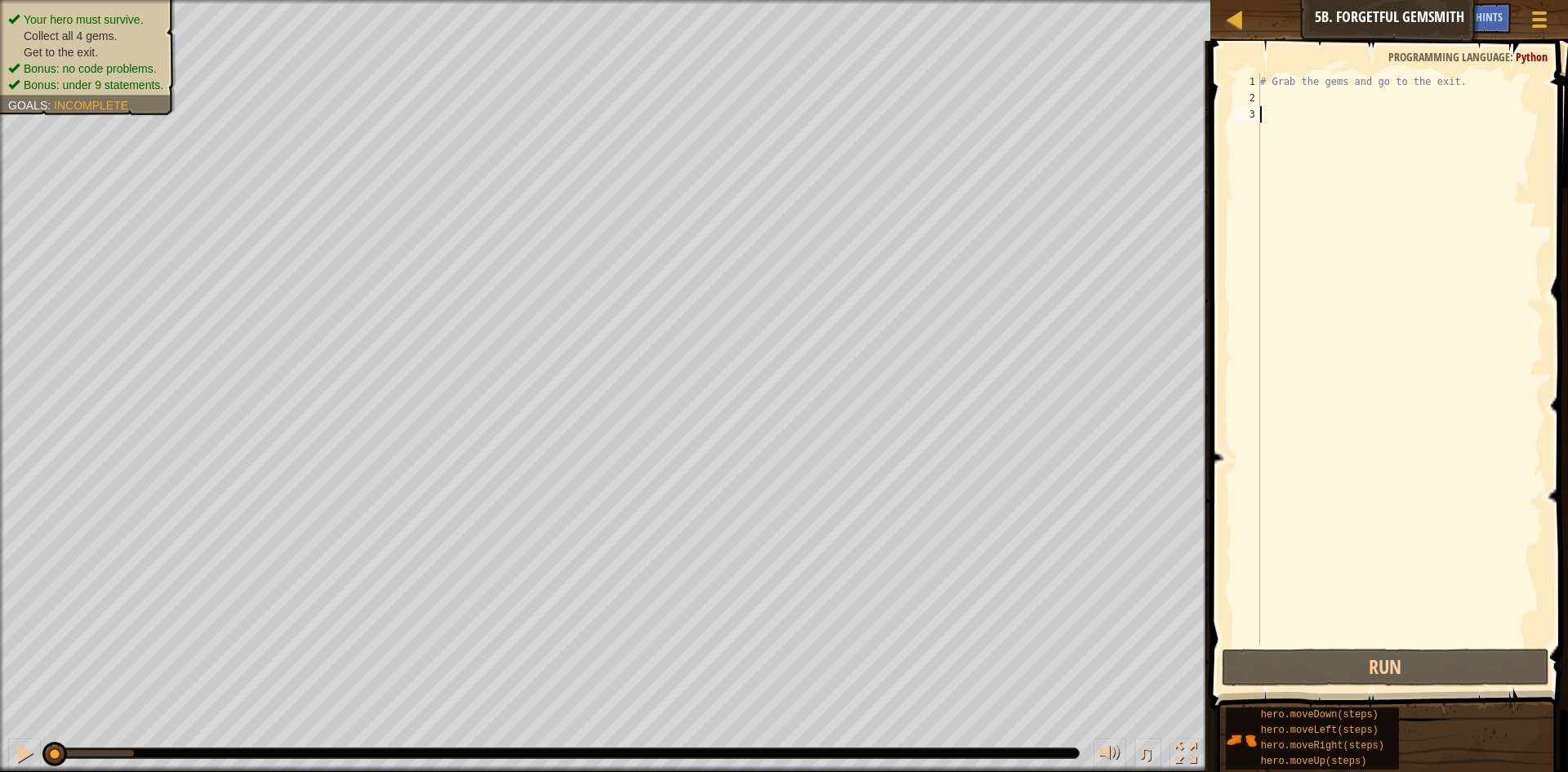
drag, startPoint x: 1277, startPoint y: 103, endPoint x: 1290, endPoint y: 105, distance: 13.2
click at [1281, 102] on div "# Grab the gems and go to the exit." at bounding box center [1400, 376] width 287 height 605
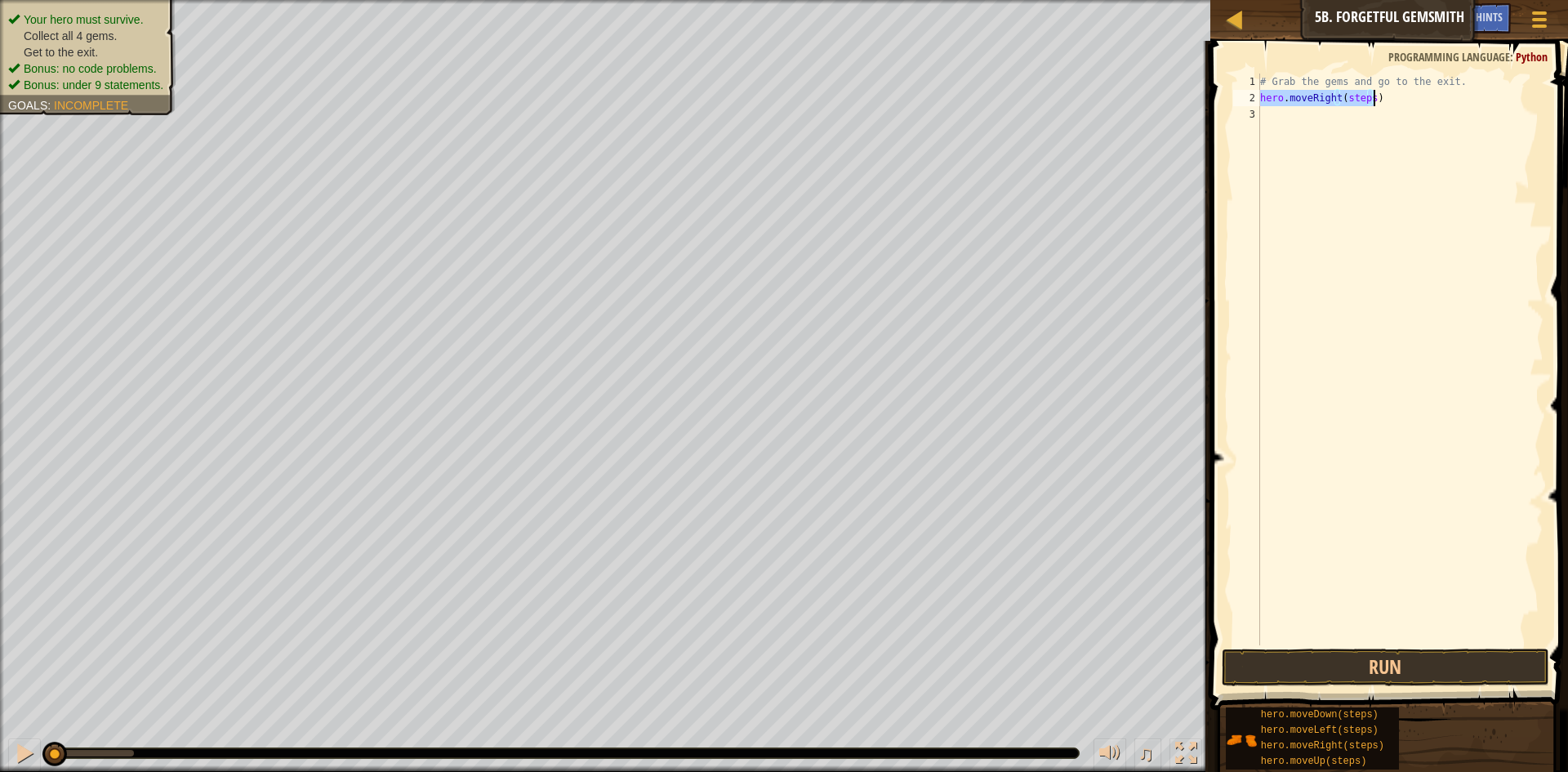
click at [1368, 103] on div "# Grab the gems and go to the exit. hero . moveRight ( steps )" at bounding box center [1400, 359] width 287 height 572
click at [1364, 116] on div "# Grab the gems and go to the exit. hero . moveRight ( 1 ) hero . moveDown ( st…" at bounding box center [1400, 376] width 287 height 605
click at [1372, 655] on button "Run" at bounding box center [1385, 667] width 327 height 37
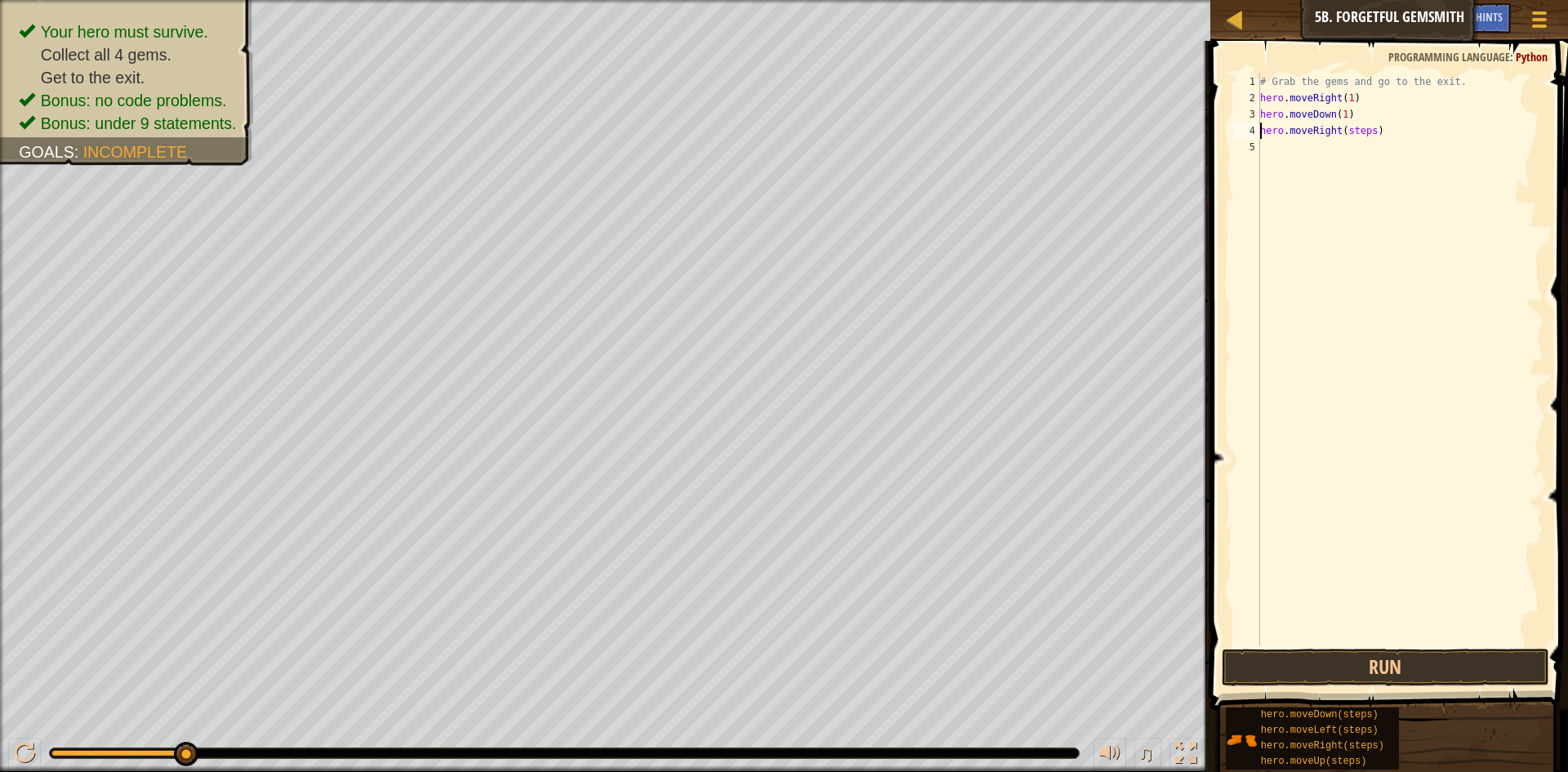
click at [1366, 137] on div "# Grab the gems and go to the exit. hero . moveRight ( 1 ) hero . moveDown ( 1 …" at bounding box center [1400, 376] width 287 height 605
click at [1359, 664] on button "Run" at bounding box center [1385, 667] width 327 height 37
click at [1364, 150] on div "# Grab the gems and go to the exit. hero . moveRight ( 1 ) hero . moveDown ( 1 …" at bounding box center [1400, 376] width 287 height 605
click at [1366, 164] on div "# Grab the gems and go to the exit. hero . moveRight ( 1 ) hero . moveDown ( 1 …" at bounding box center [1400, 376] width 287 height 605
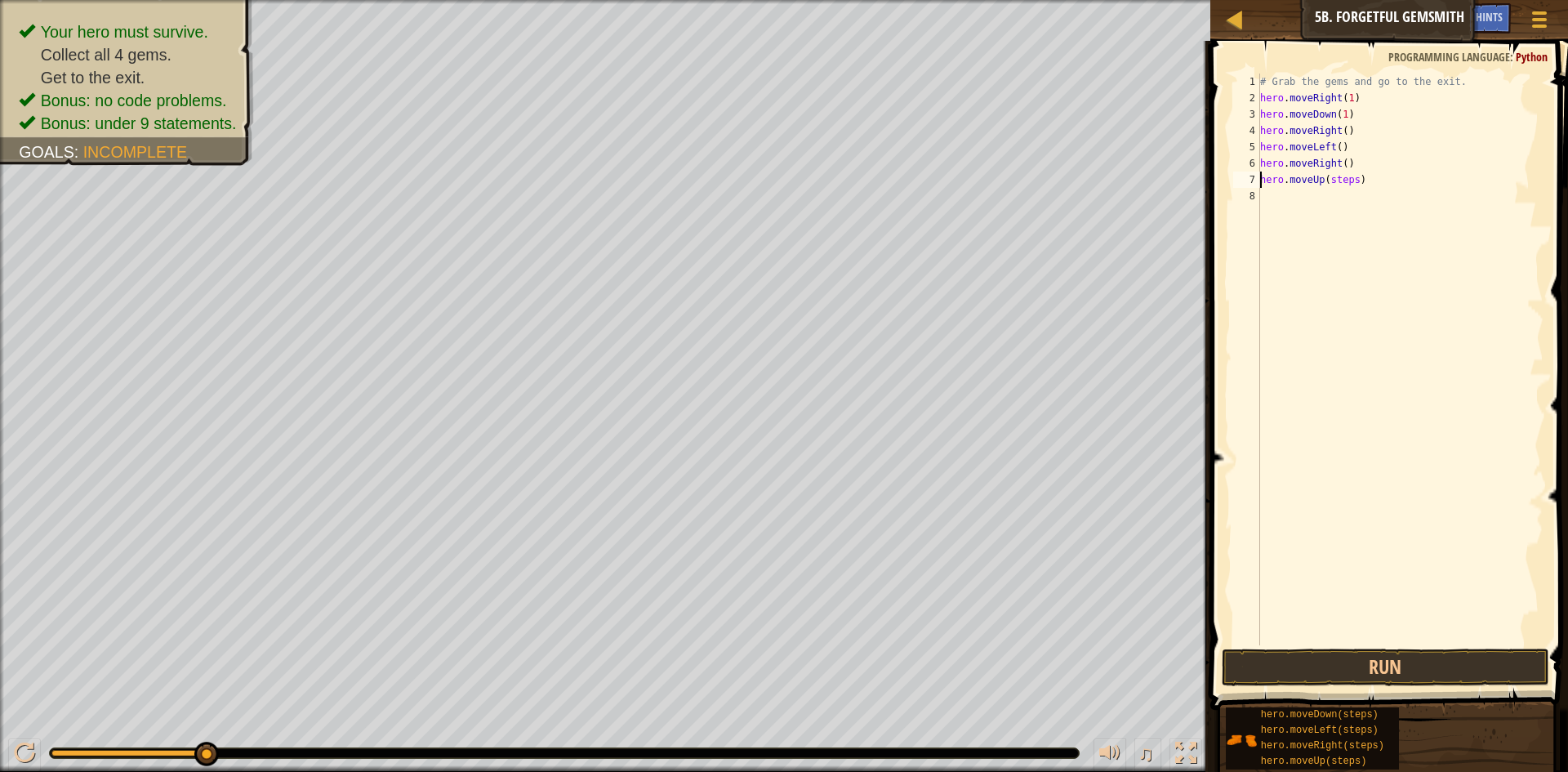
click at [1350, 182] on div "# Grab the gems and go to the exit. hero . moveRight ( 1 ) hero . moveDown ( 1 …" at bounding box center [1400, 376] width 287 height 605
click at [1369, 201] on div "# Grab the gems and go to the exit. hero . moveRight ( 1 ) hero . moveDown ( 1 …" at bounding box center [1400, 376] width 287 height 605
click at [1439, 659] on button "Run" at bounding box center [1385, 667] width 327 height 37
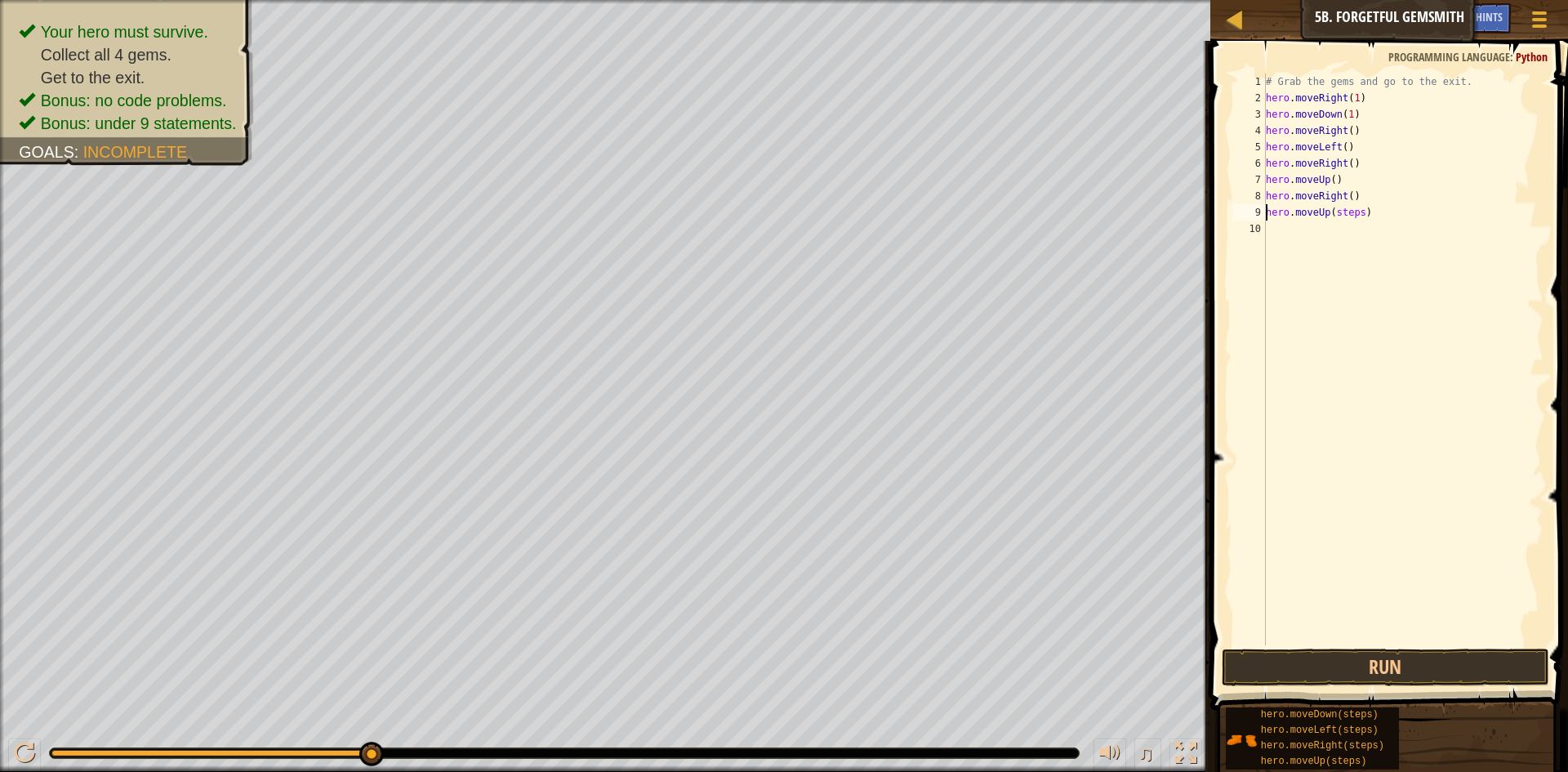
click at [1360, 219] on div "# Grab the gems and go to the exit. hero . moveRight ( 1 ) hero . moveDown ( 1 …" at bounding box center [1403, 376] width 282 height 605
click at [1356, 661] on button "Run" at bounding box center [1385, 667] width 327 height 37
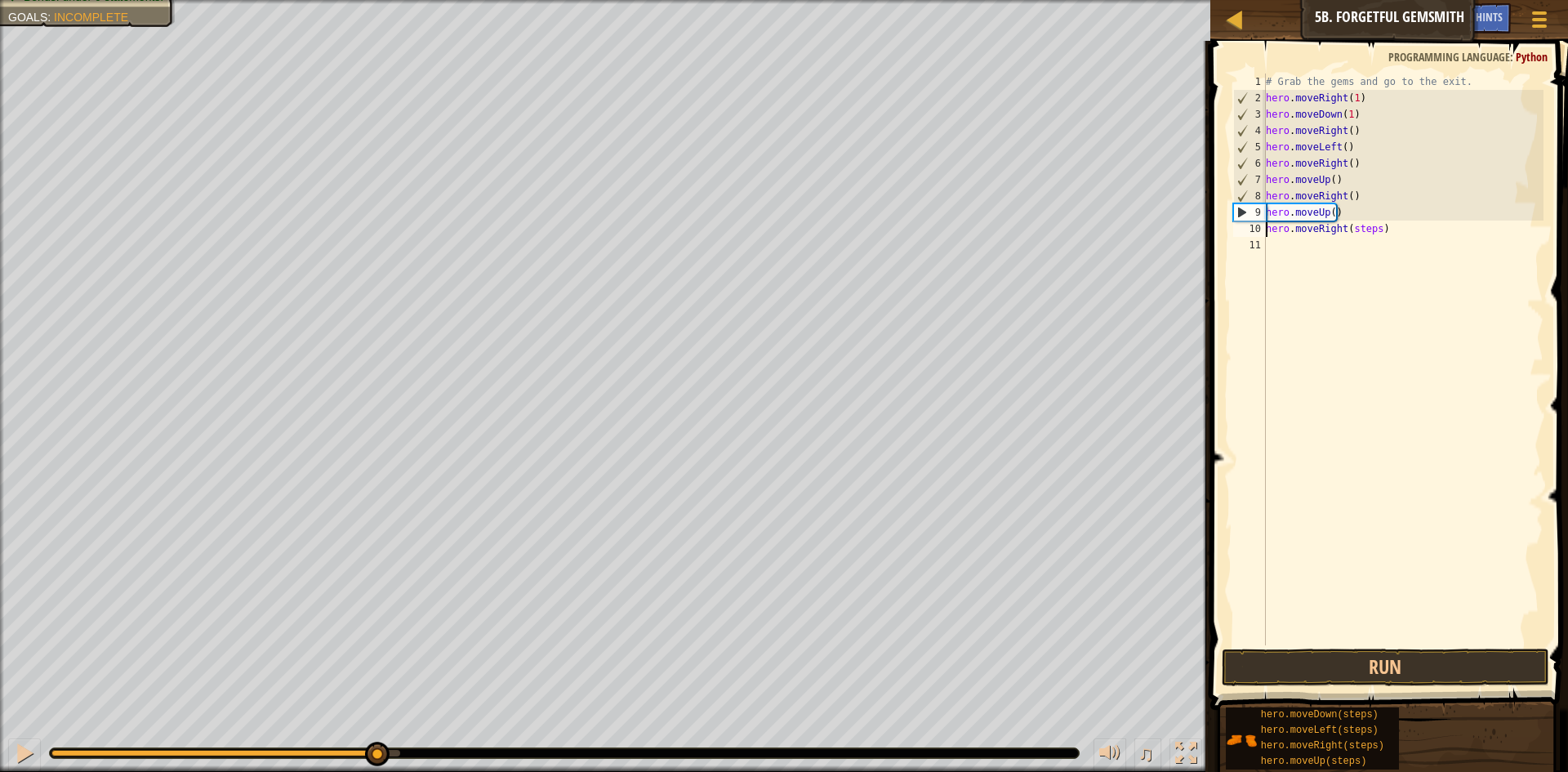
click at [1373, 228] on div "# Grab the gems and go to the exit. hero . moveRight ( 1 ) hero . moveDown ( 1 …" at bounding box center [1403, 376] width 282 height 605
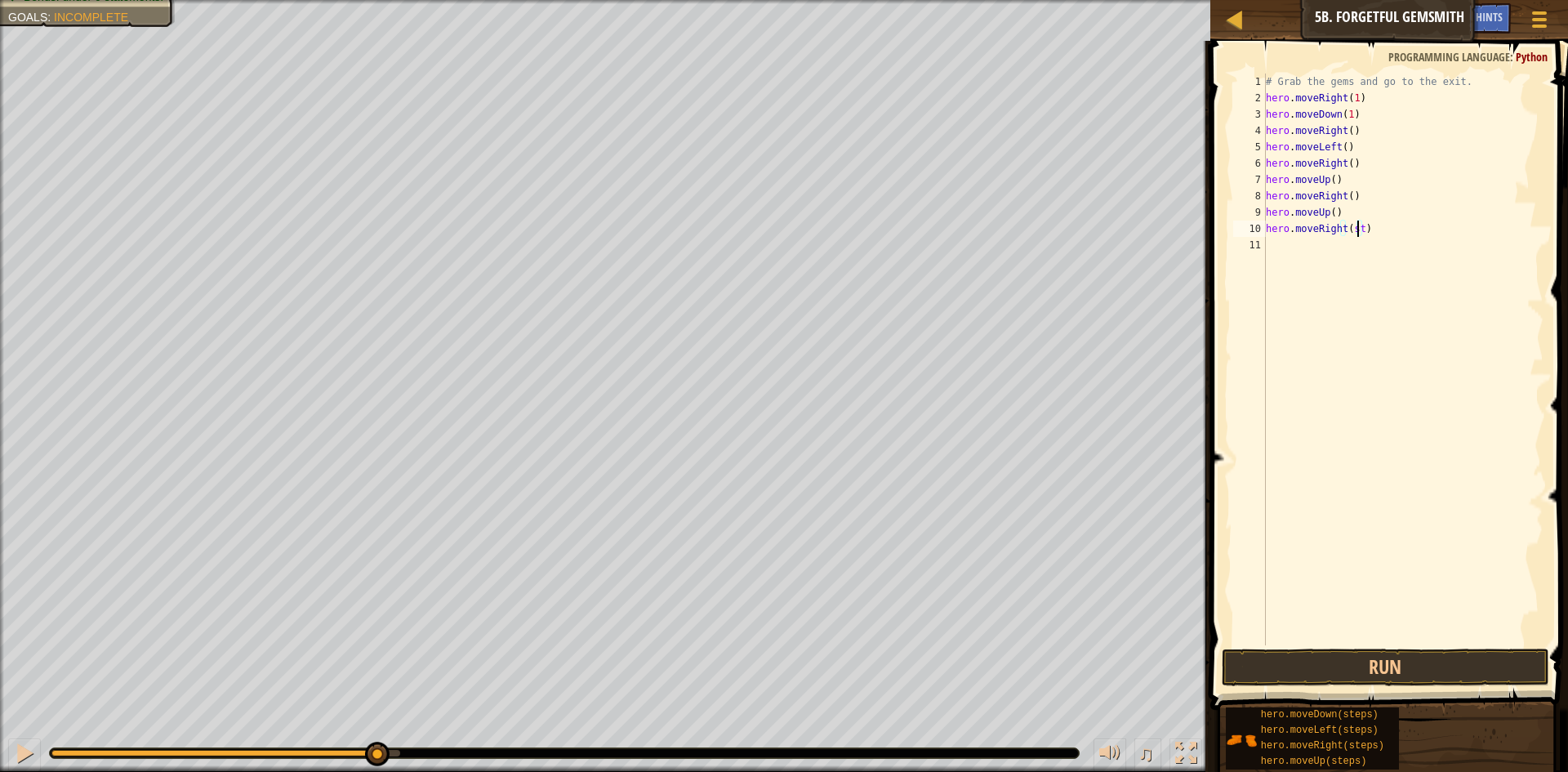
type textarea "hero.moveRight()"
drag, startPoint x: 1503, startPoint y: 668, endPoint x: 1499, endPoint y: 659, distance: 9.8
click at [1503, 668] on button "Run" at bounding box center [1385, 667] width 327 height 37
